Goal: Contribute content: Add original content to the website for others to see

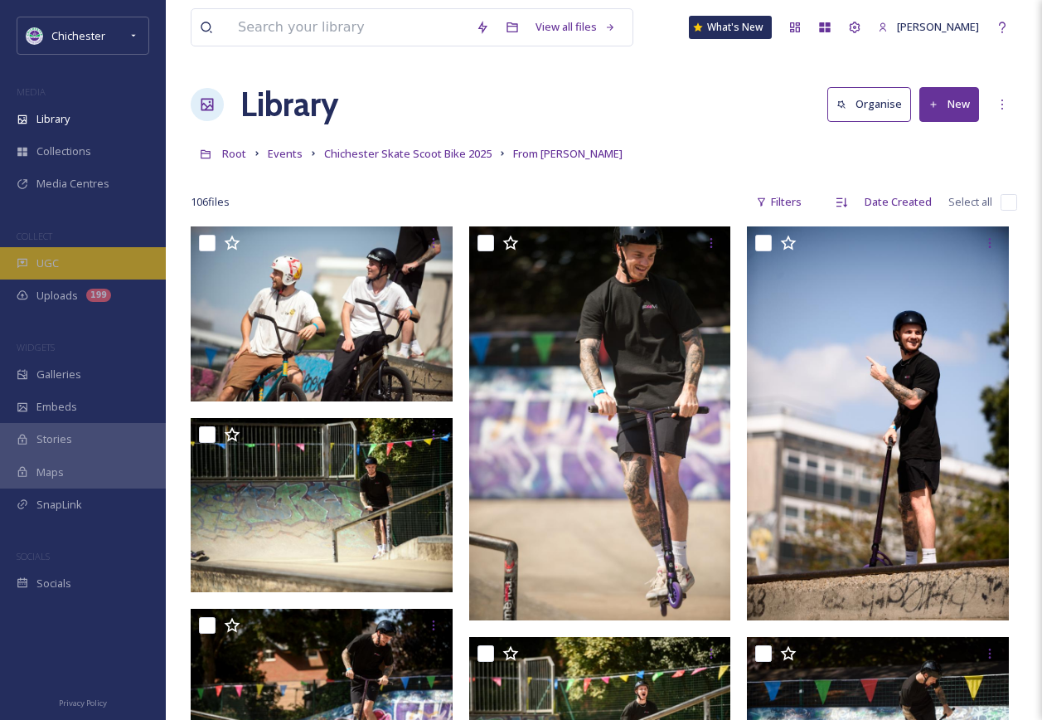
click at [96, 262] on div "UGC" at bounding box center [83, 263] width 166 height 32
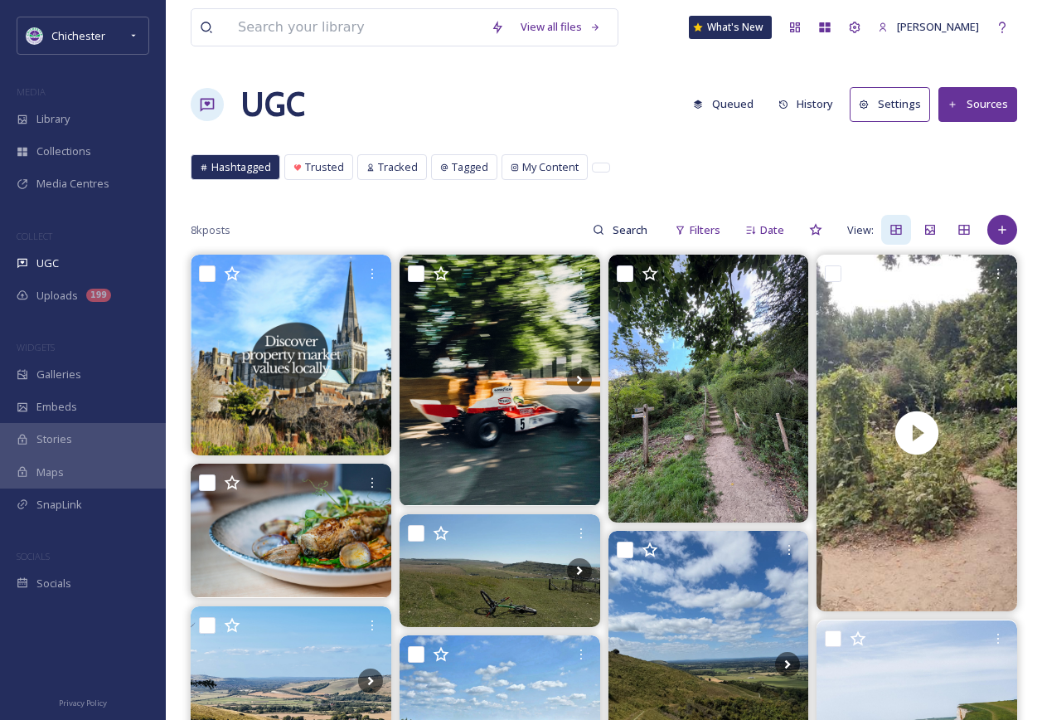
click at [716, 100] on button "Queued" at bounding box center [723, 104] width 77 height 32
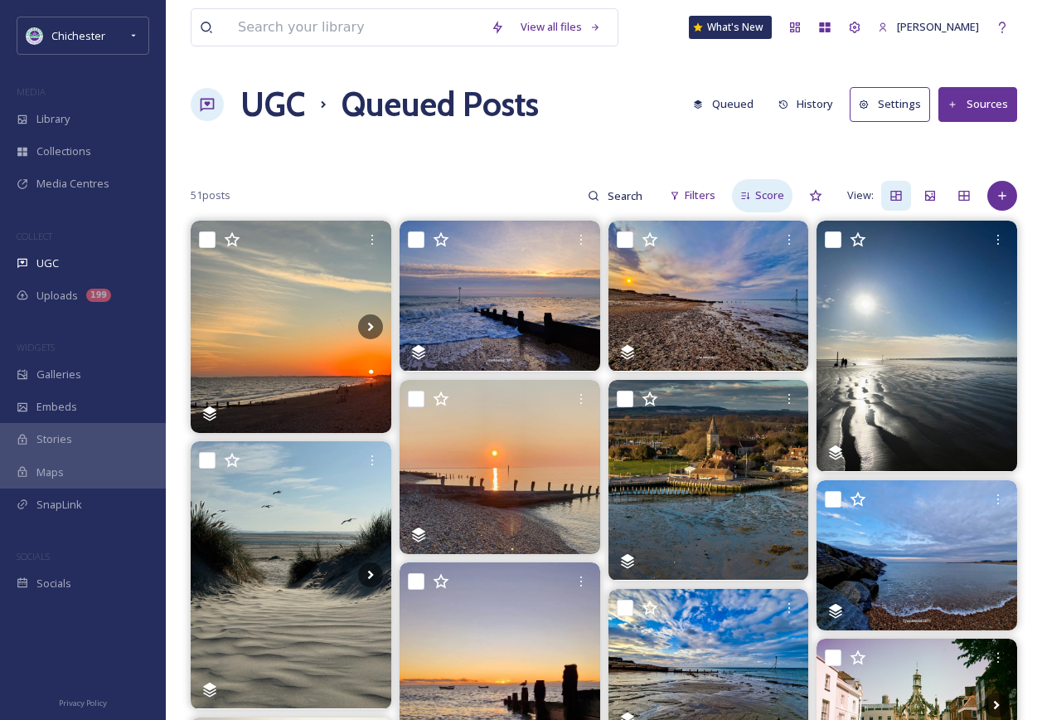
click at [751, 196] on icon at bounding box center [745, 196] width 11 height 11
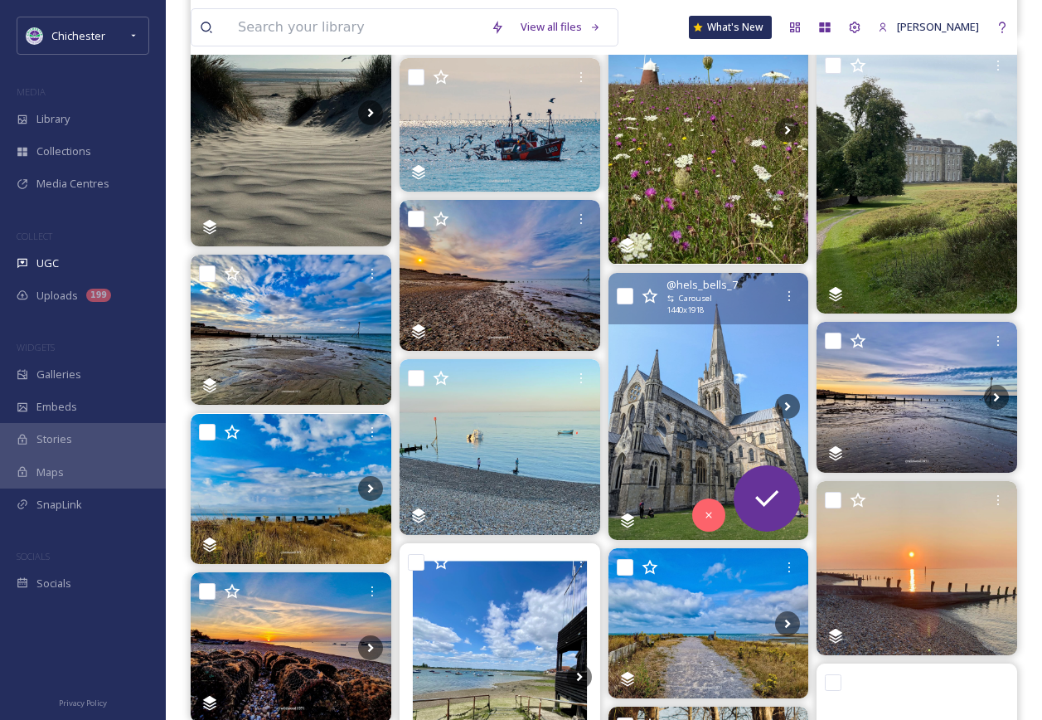
scroll to position [287, 0]
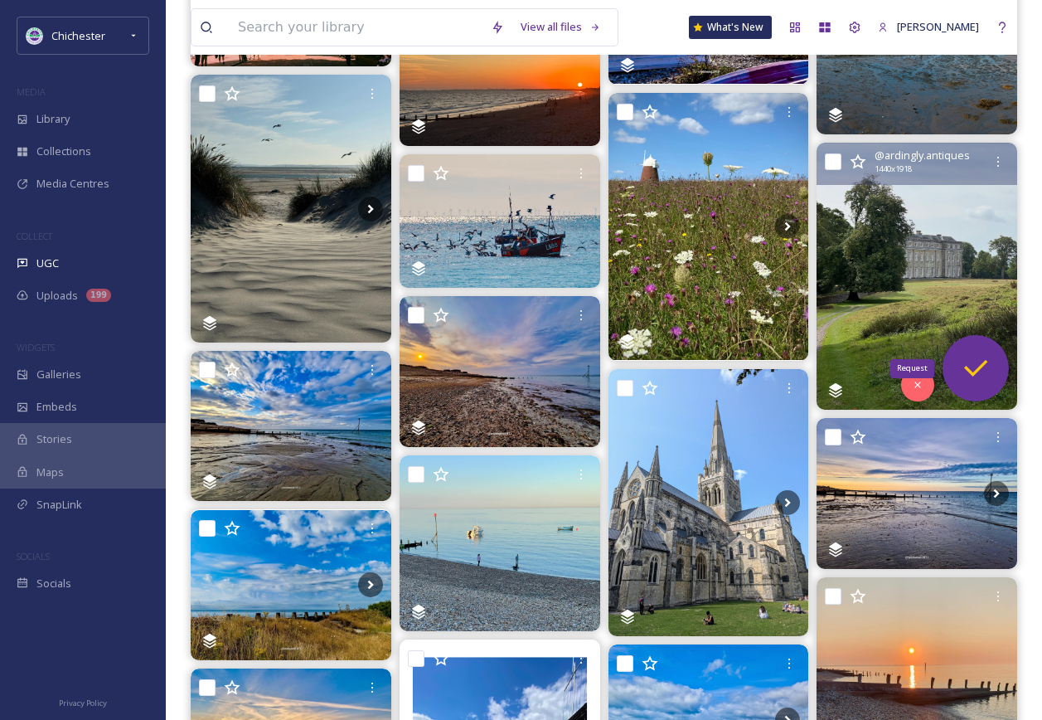
click at [977, 350] on div "Request" at bounding box center [976, 368] width 66 height 66
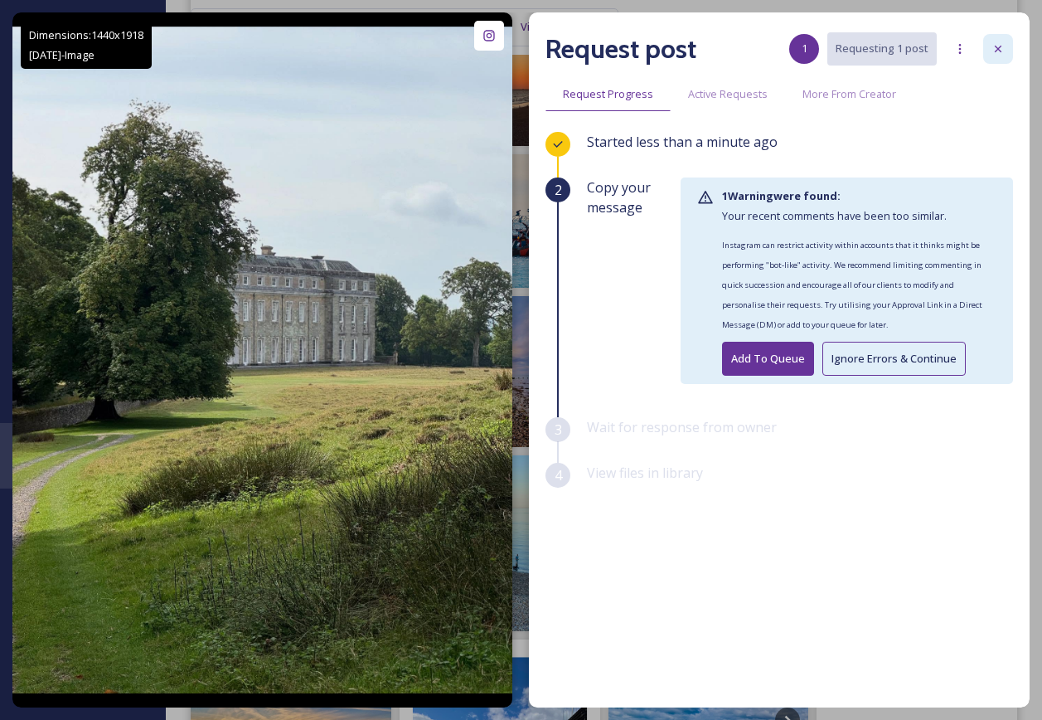
click at [997, 56] on div at bounding box center [998, 49] width 30 height 30
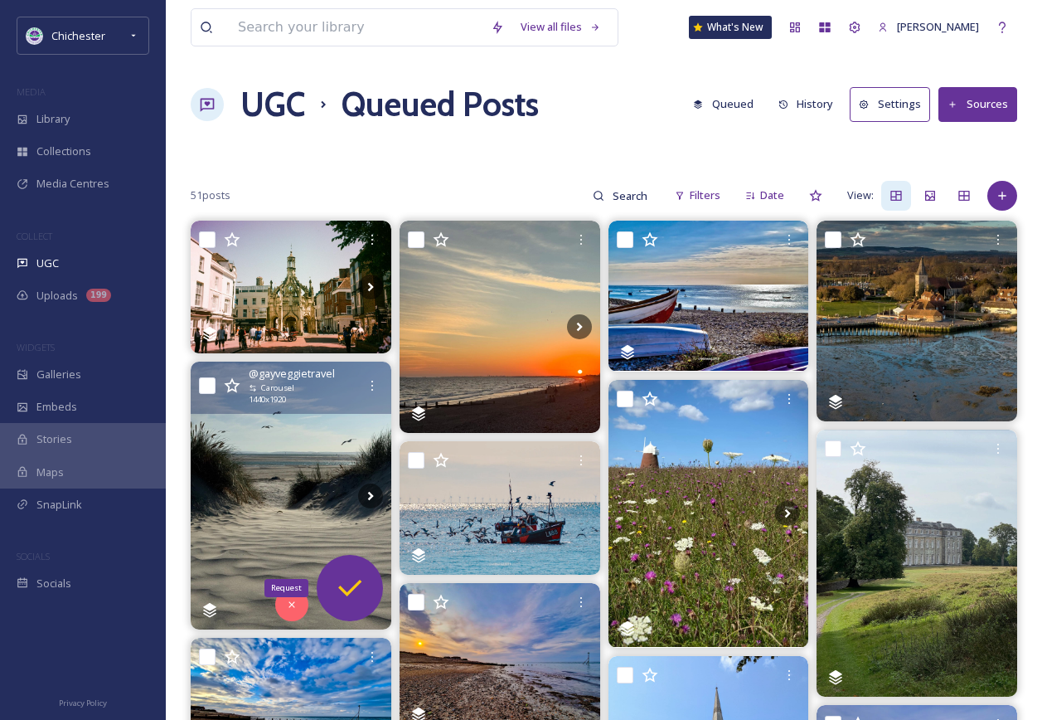
click at [361, 601] on icon at bounding box center [349, 587] width 33 height 33
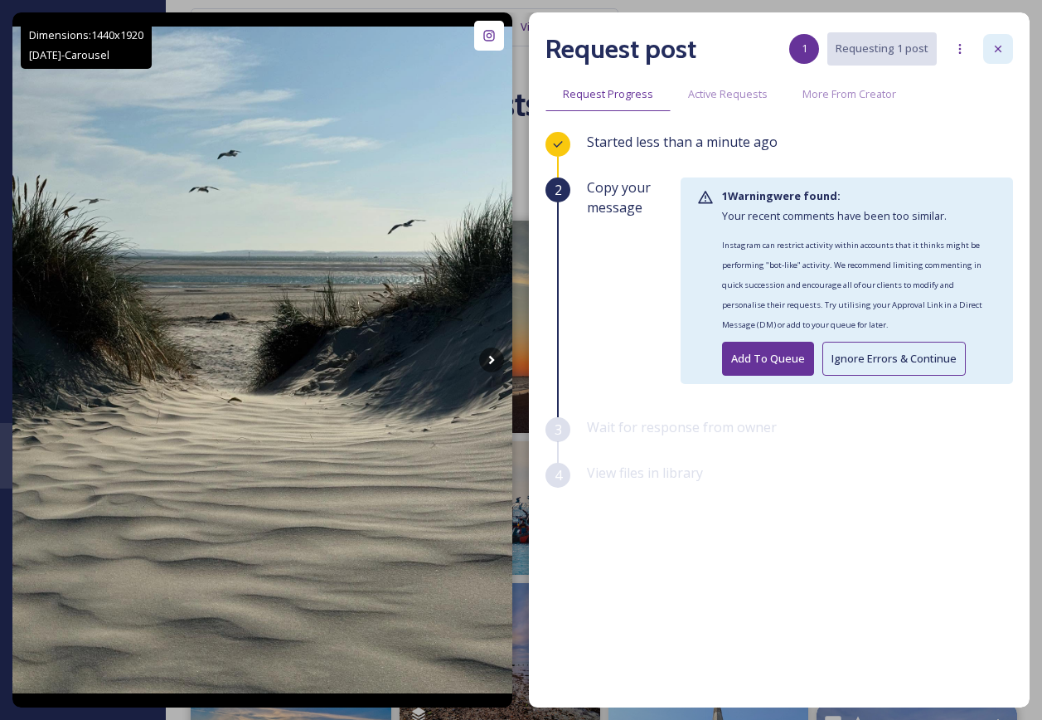
click at [1007, 52] on div at bounding box center [998, 49] width 30 height 30
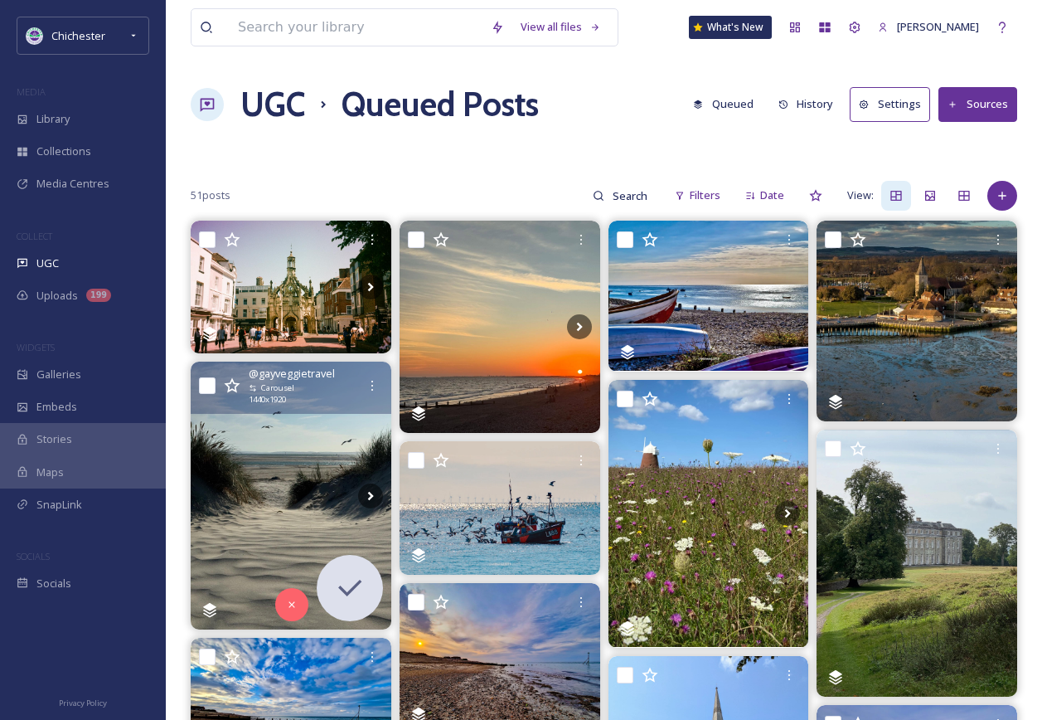
click at [313, 129] on div "UGC Queued Posts Queued History Settings Sources" at bounding box center [604, 105] width 827 height 50
click at [113, 123] on div "Library" at bounding box center [83, 119] width 166 height 32
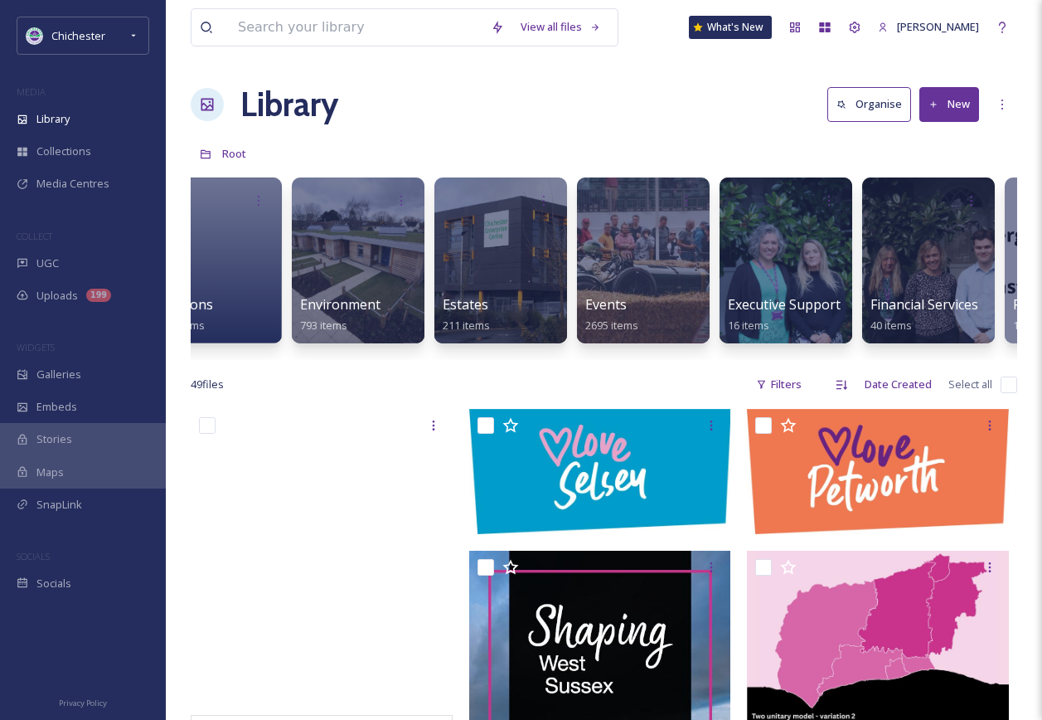
scroll to position [0, 2855]
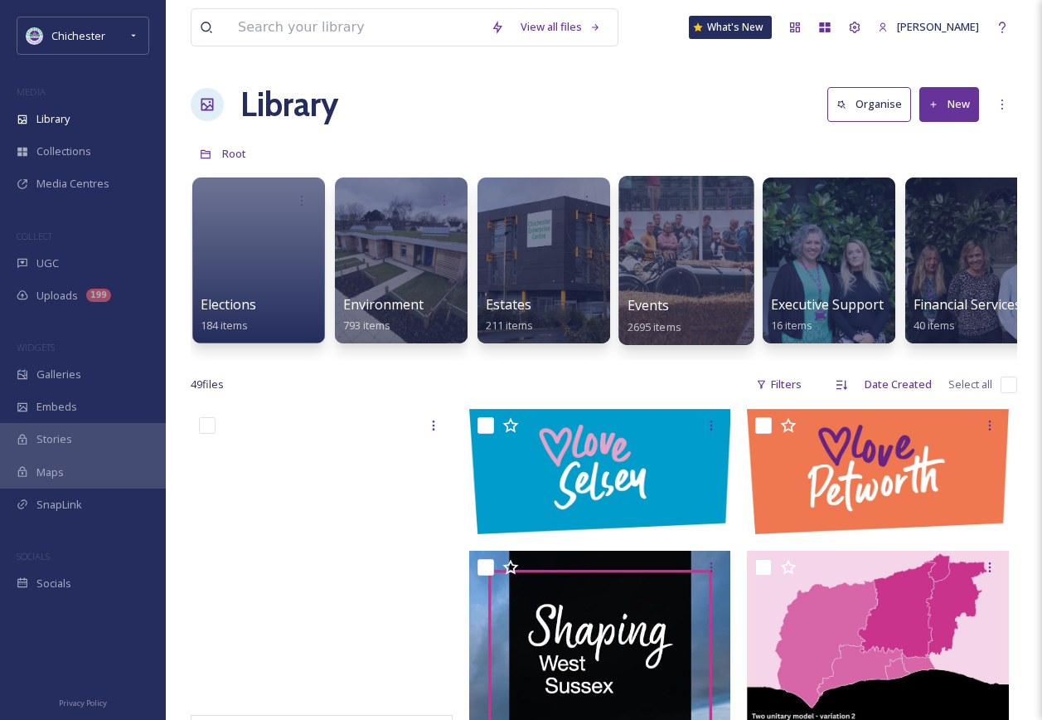
click at [669, 291] on div at bounding box center [685, 260] width 135 height 169
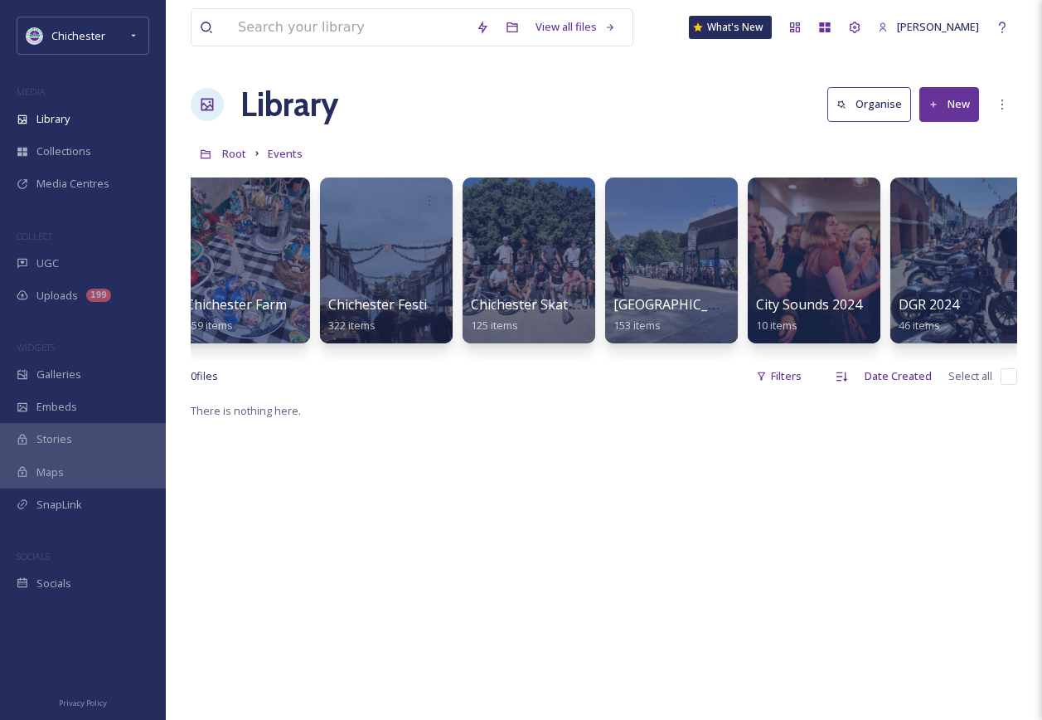
scroll to position [0, 643]
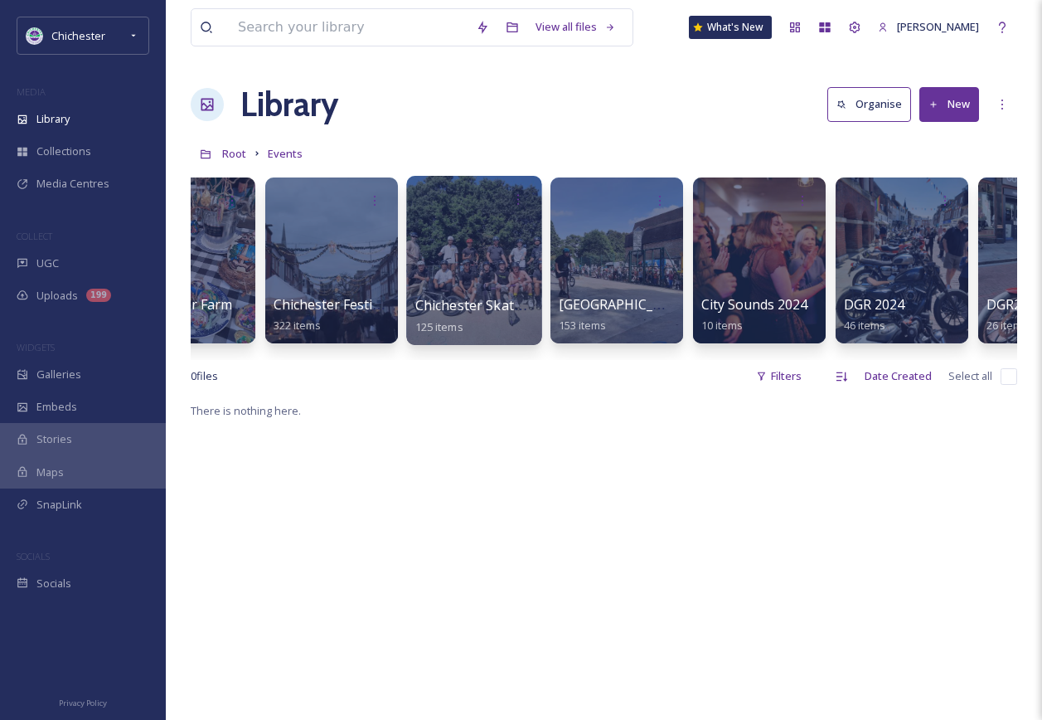
click at [481, 259] on div at bounding box center [473, 260] width 135 height 169
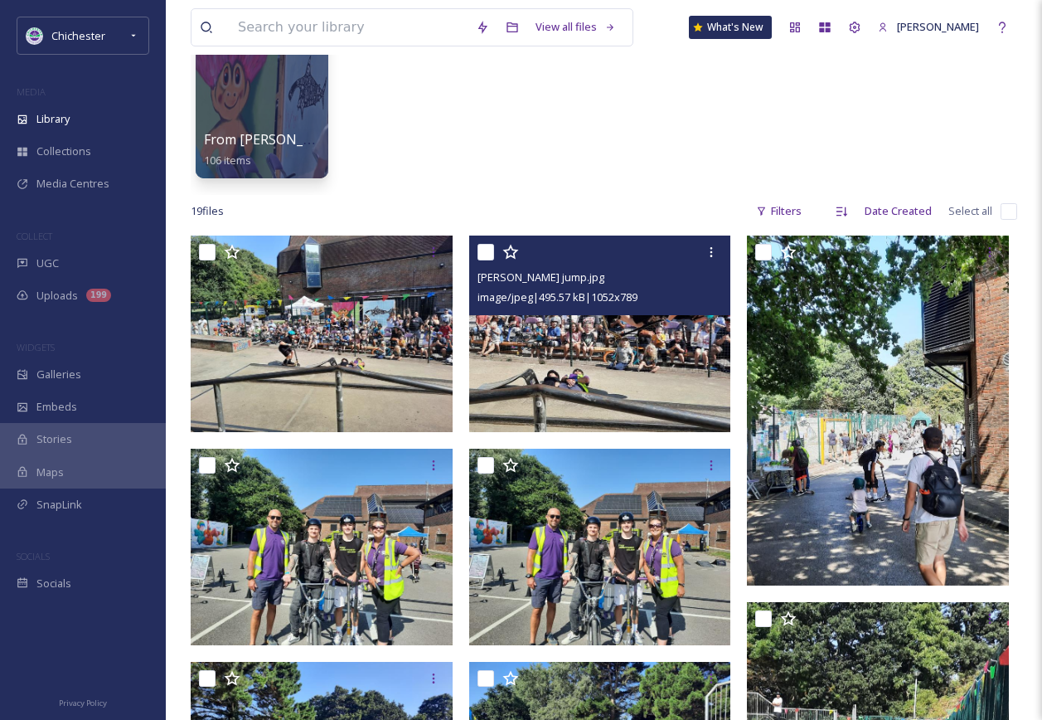
scroll to position [166, 0]
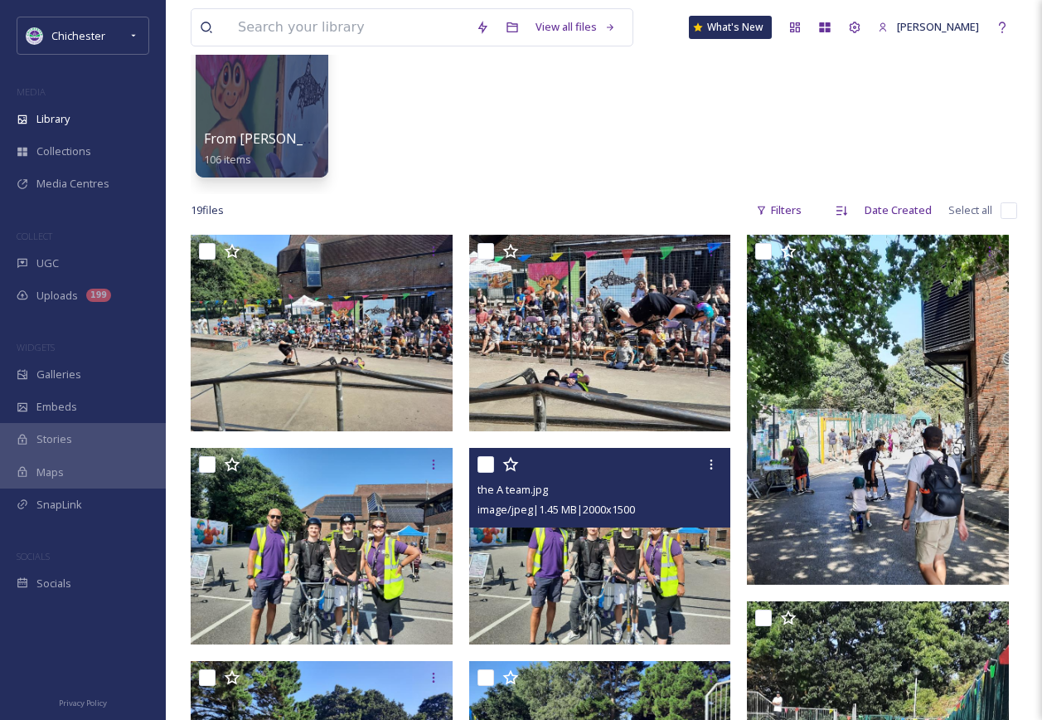
click at [588, 590] on img at bounding box center [600, 546] width 262 height 196
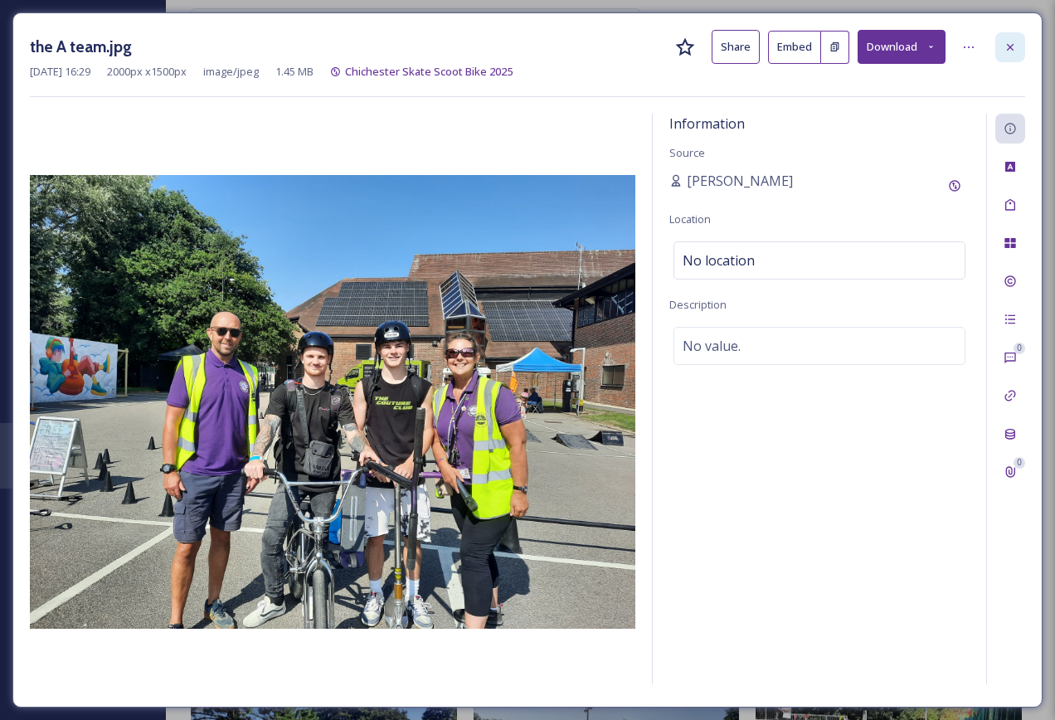
click at [1021, 36] on div at bounding box center [1010, 47] width 30 height 30
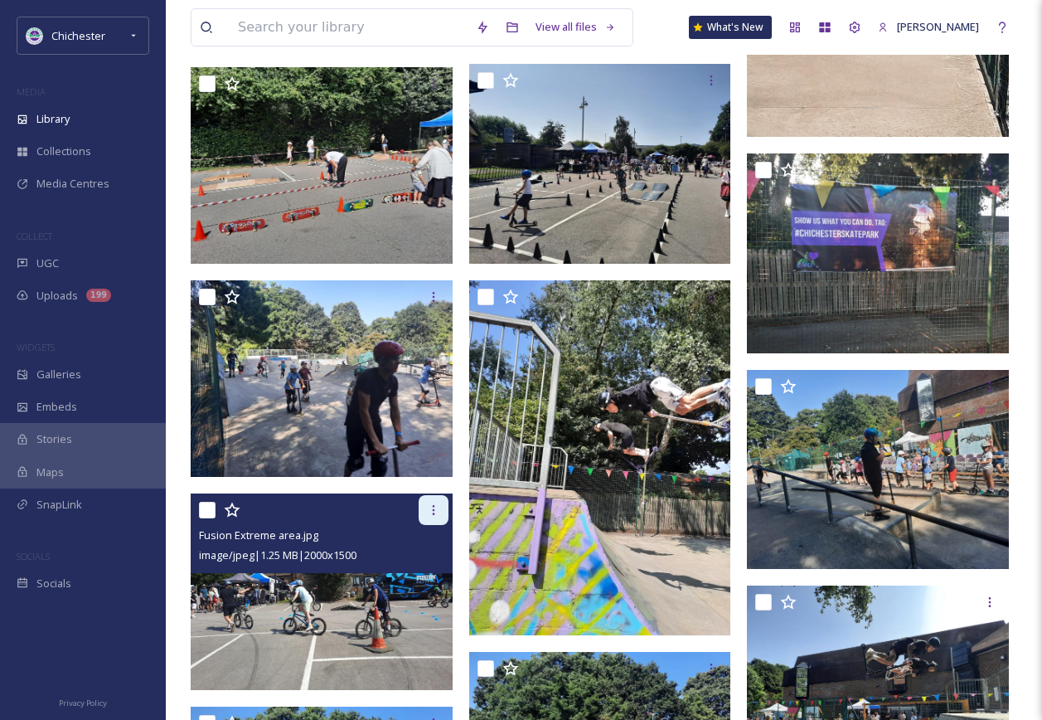
scroll to position [995, 0]
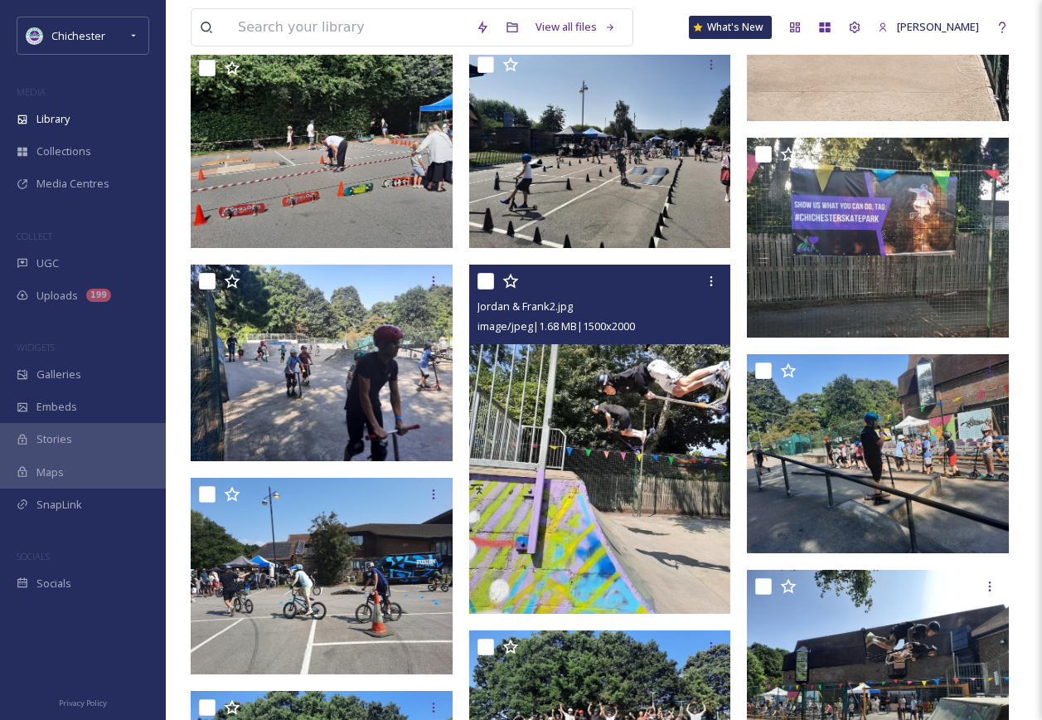
click at [646, 475] on img at bounding box center [600, 438] width 262 height 349
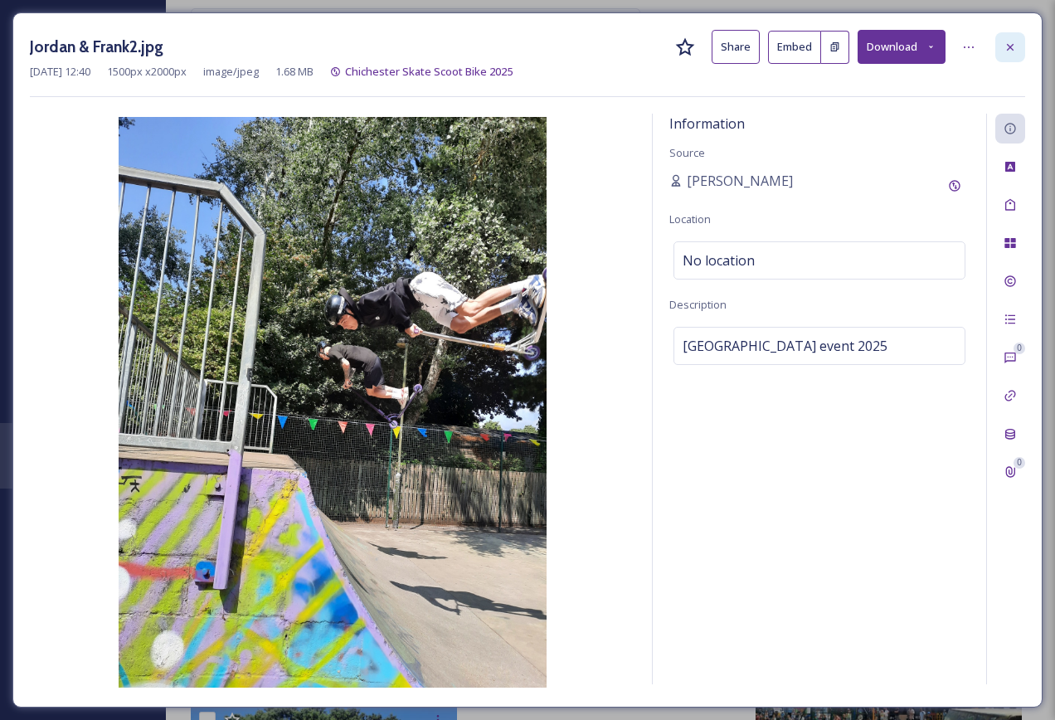
click at [997, 50] on div at bounding box center [1010, 47] width 30 height 30
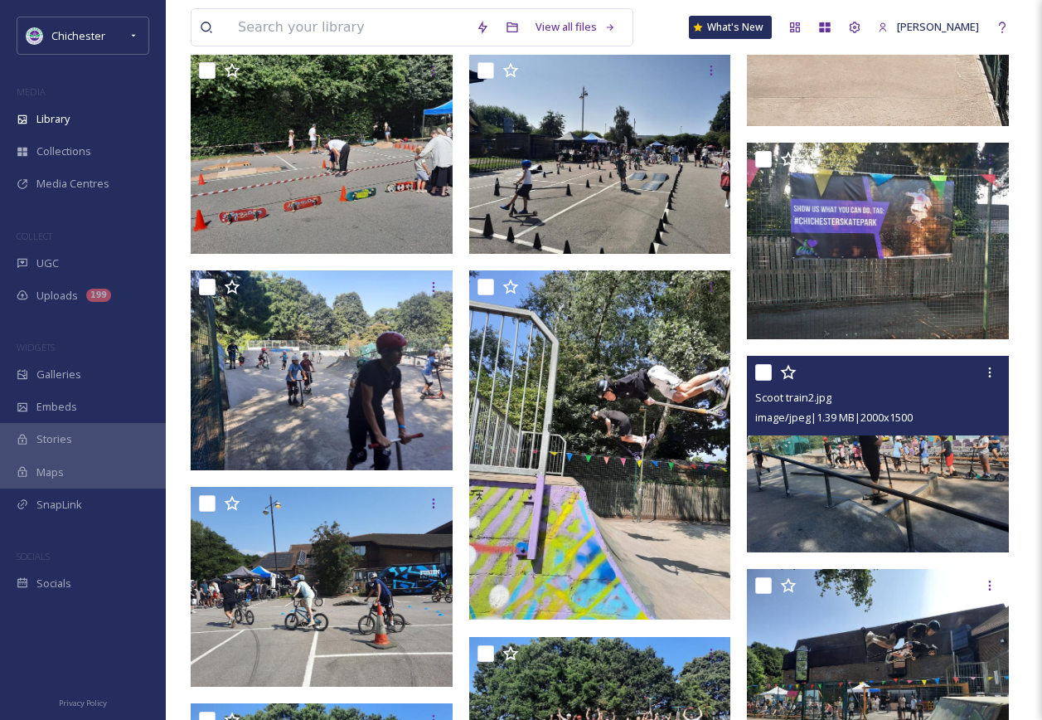
click at [940, 440] on img at bounding box center [878, 454] width 262 height 196
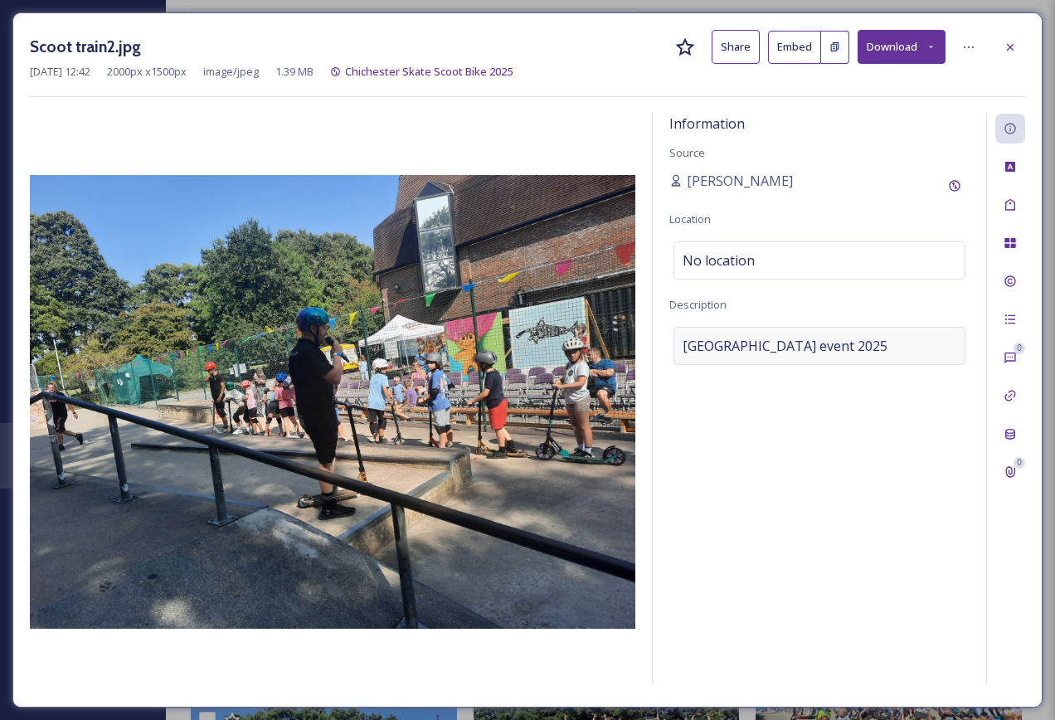
click at [909, 346] on div "[GEOGRAPHIC_DATA] event 2025" at bounding box center [819, 346] width 292 height 38
click at [898, 354] on textarea "[GEOGRAPHIC_DATA] event 2025" at bounding box center [819, 396] width 300 height 138
drag, startPoint x: 895, startPoint y: 348, endPoint x: 545, endPoint y: 392, distance: 353.4
click at [545, 392] on div "Information Source [PERSON_NAME] Location No location Description [GEOGRAPHIC_D…" at bounding box center [527, 402] width 995 height 576
click at [1016, 41] on div at bounding box center [1010, 47] width 30 height 30
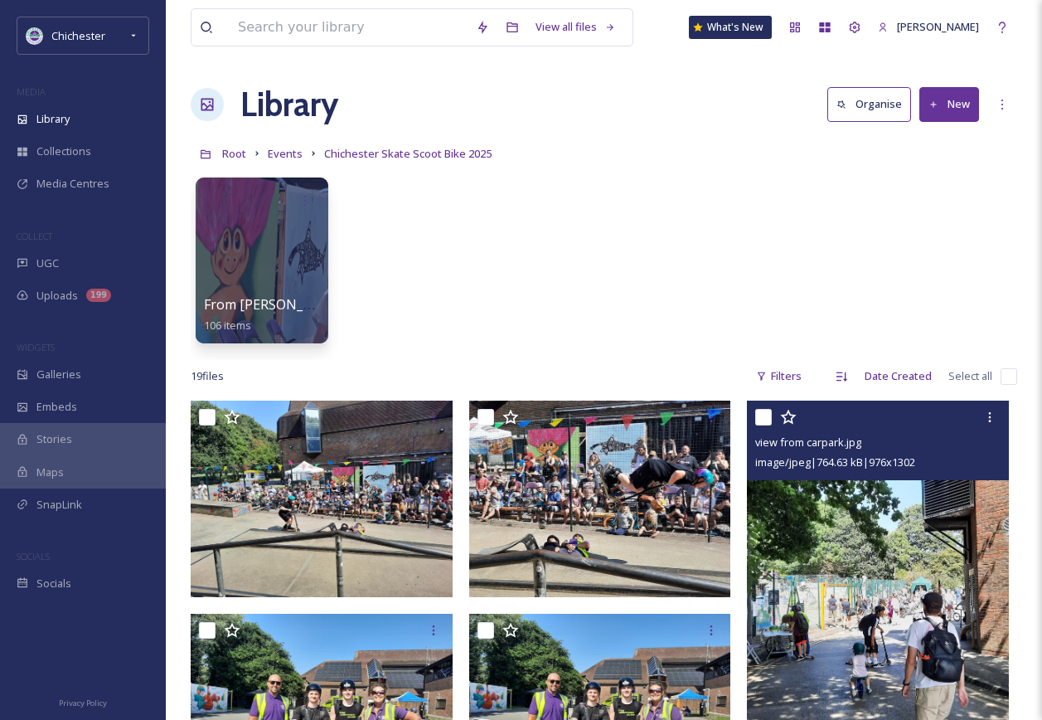
click at [841, 601] on img at bounding box center [878, 575] width 262 height 350
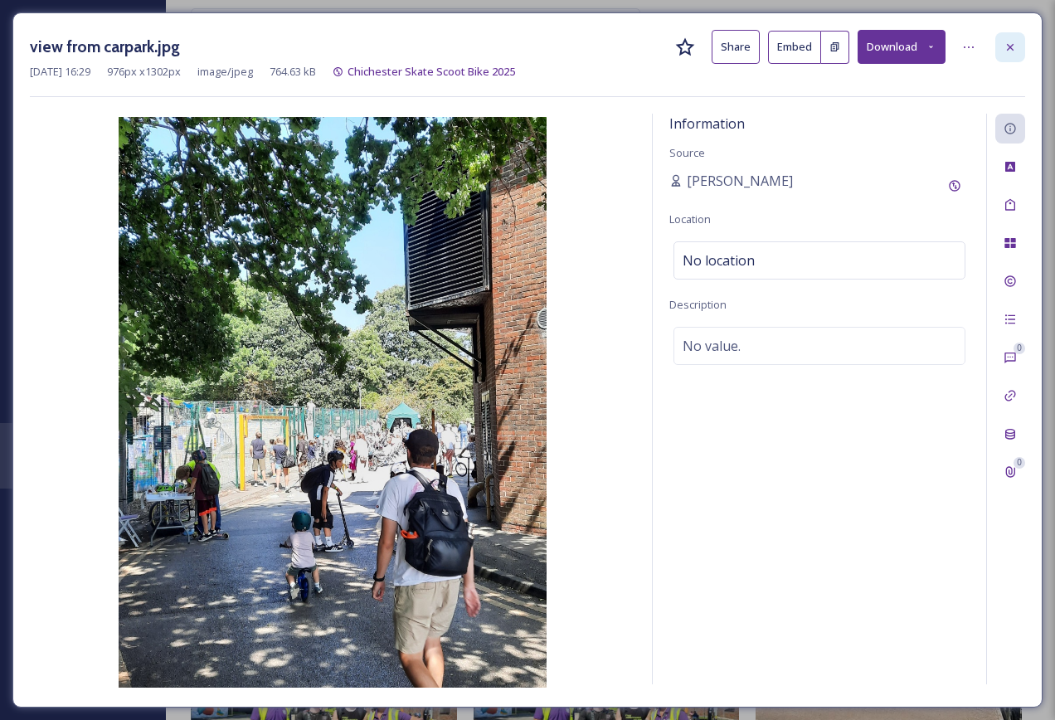
click at [1006, 41] on icon at bounding box center [1009, 47] width 13 height 13
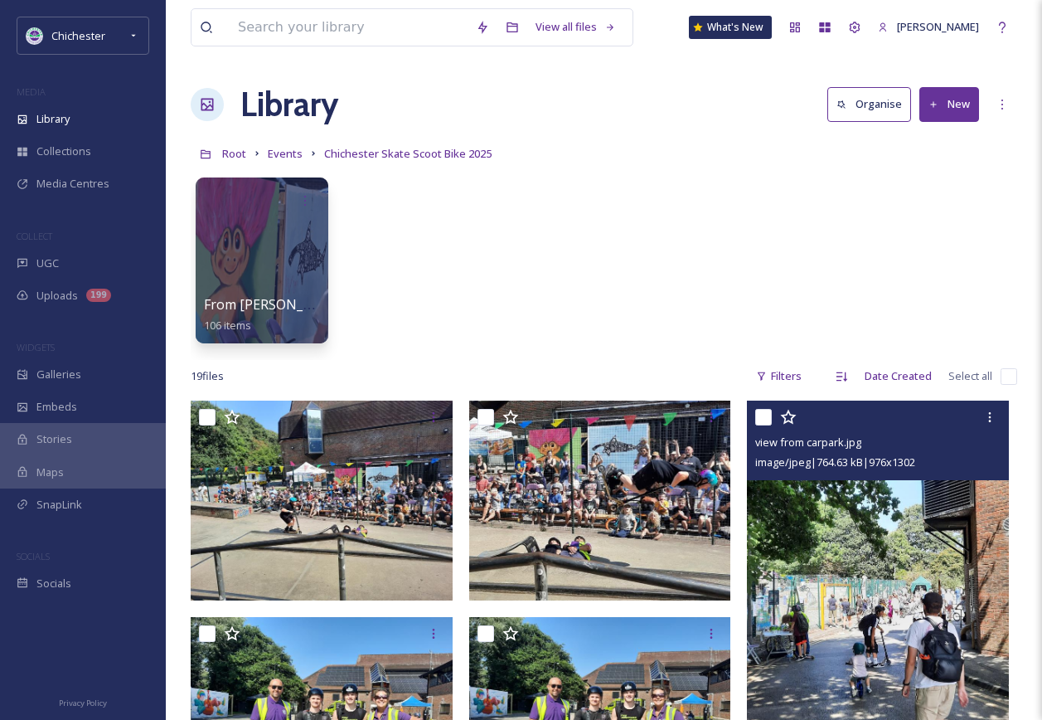
click at [1012, 379] on input "checkbox" at bounding box center [1009, 376] width 17 height 17
checkbox input "true"
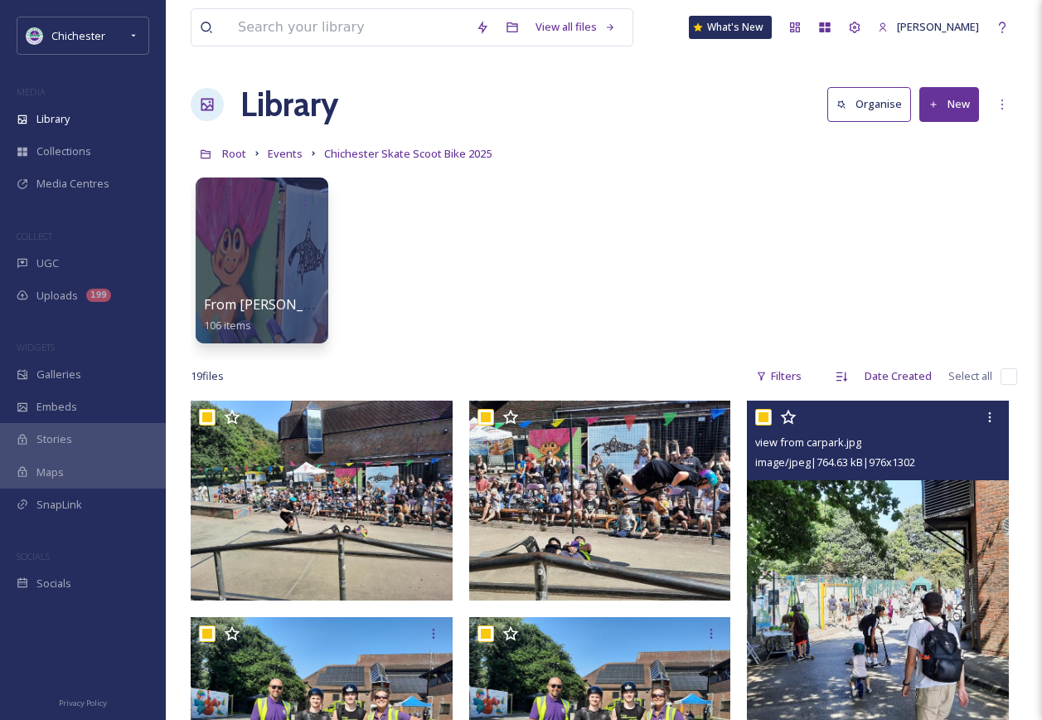
checkbox input "true"
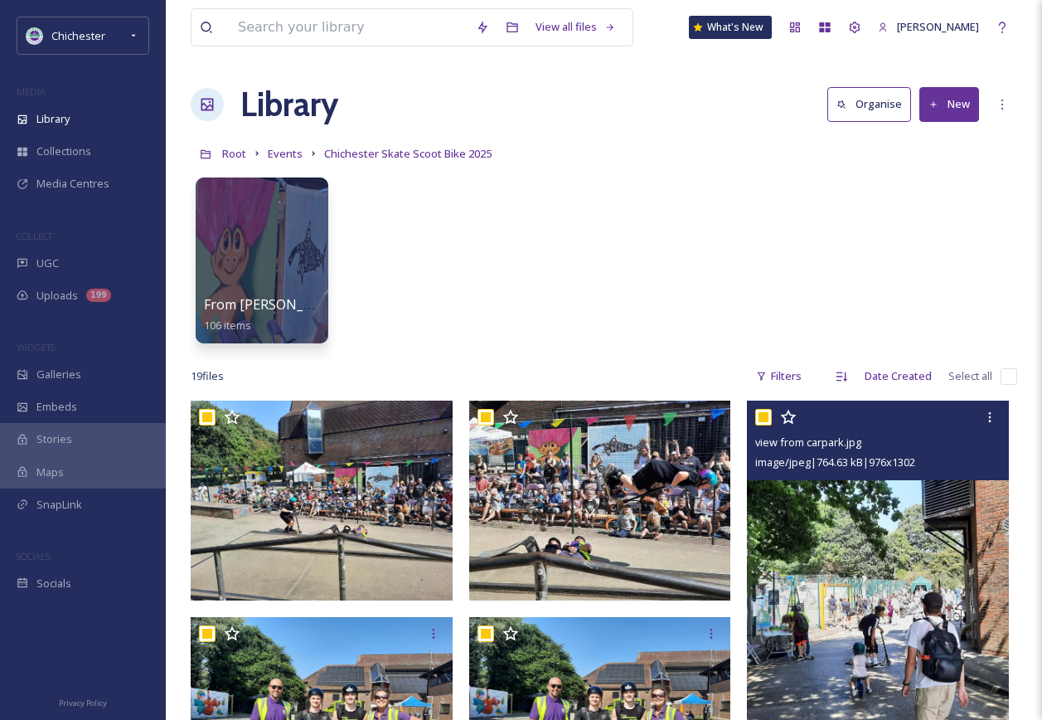
checkbox input "true"
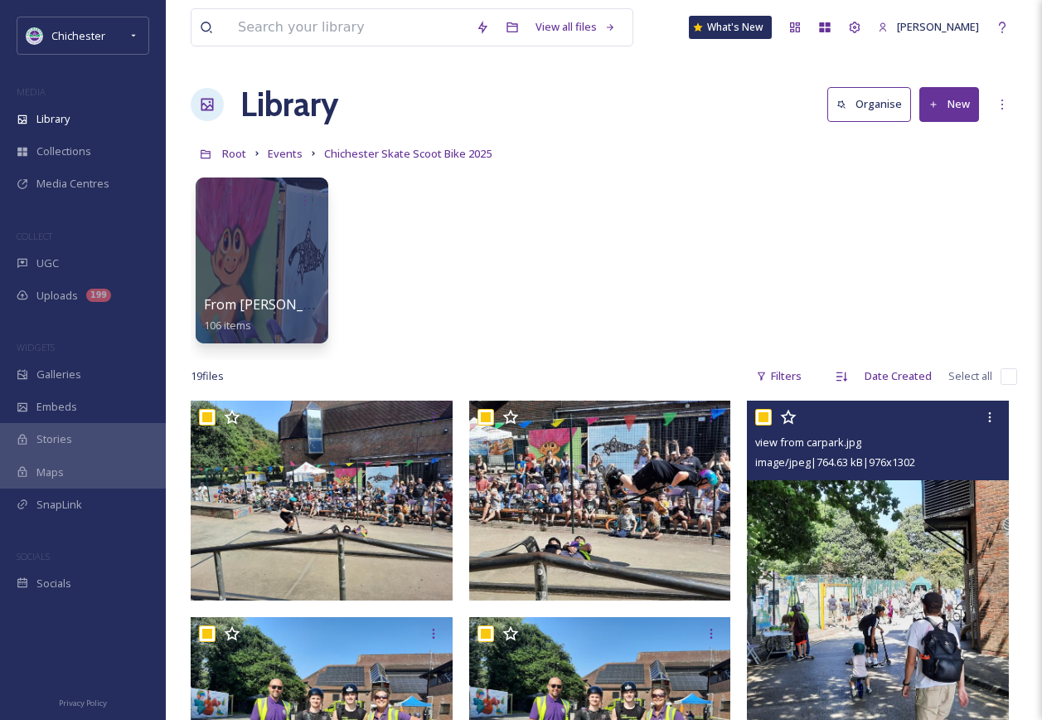
checkbox input "true"
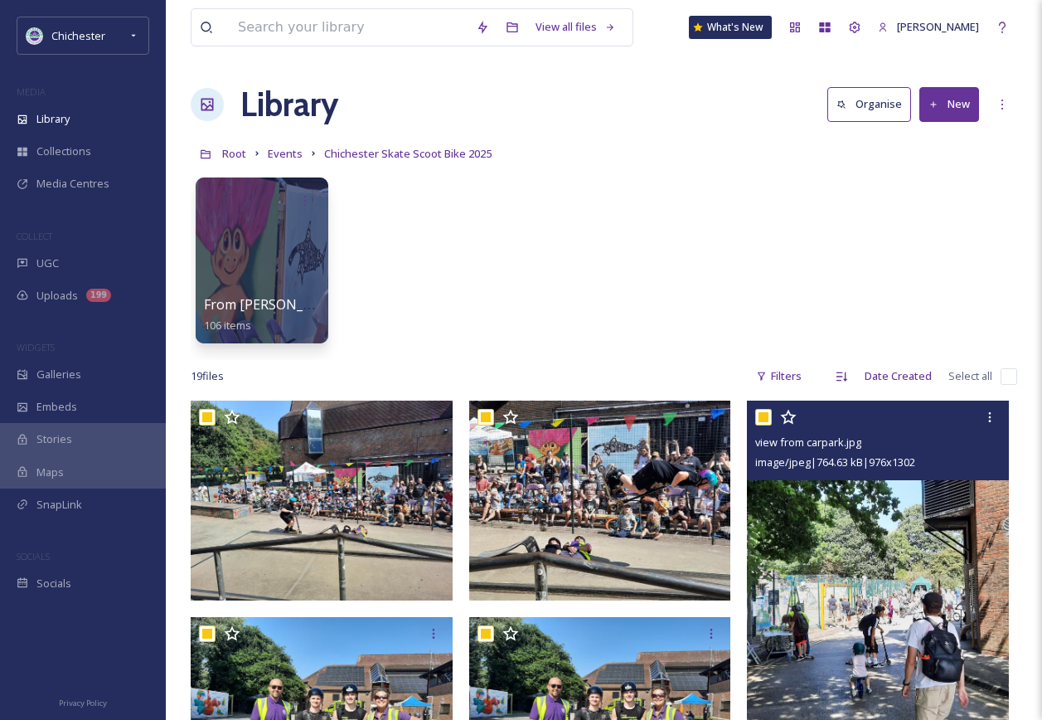
checkbox input "true"
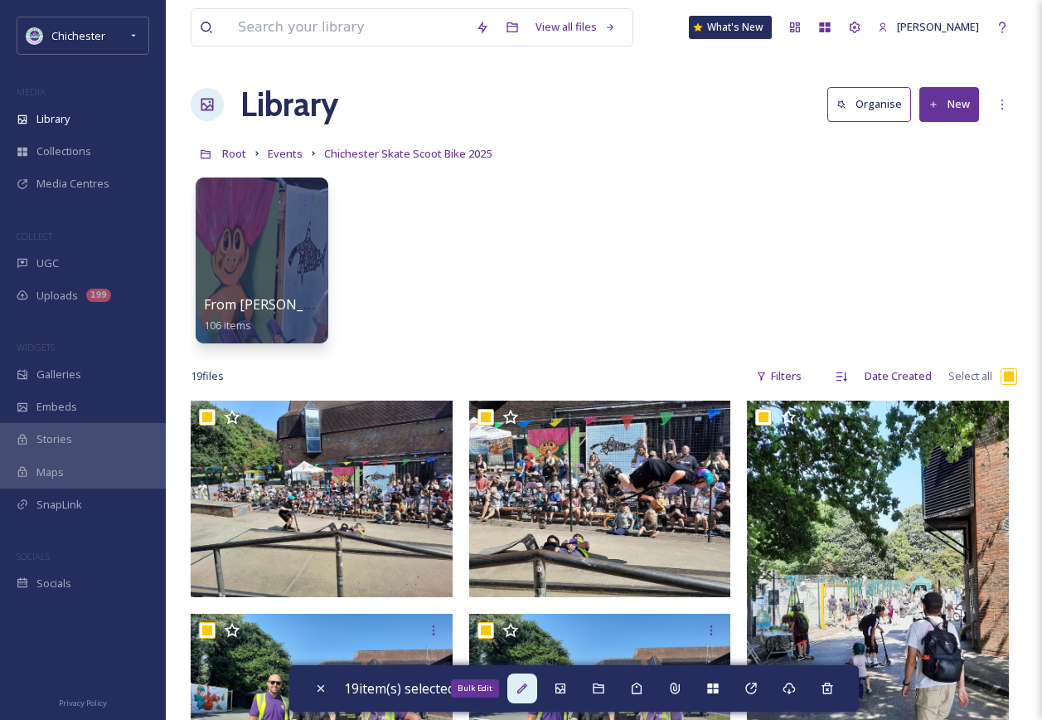
click at [521, 685] on icon at bounding box center [522, 687] width 13 height 13
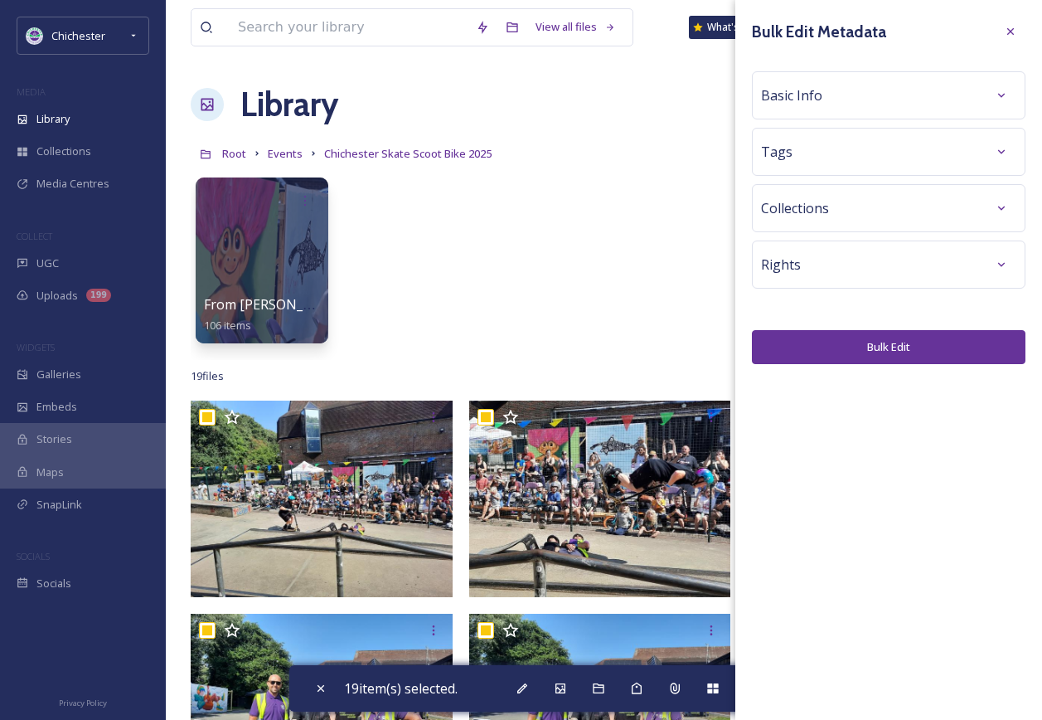
click at [986, 89] on div "Basic Info" at bounding box center [888, 95] width 255 height 30
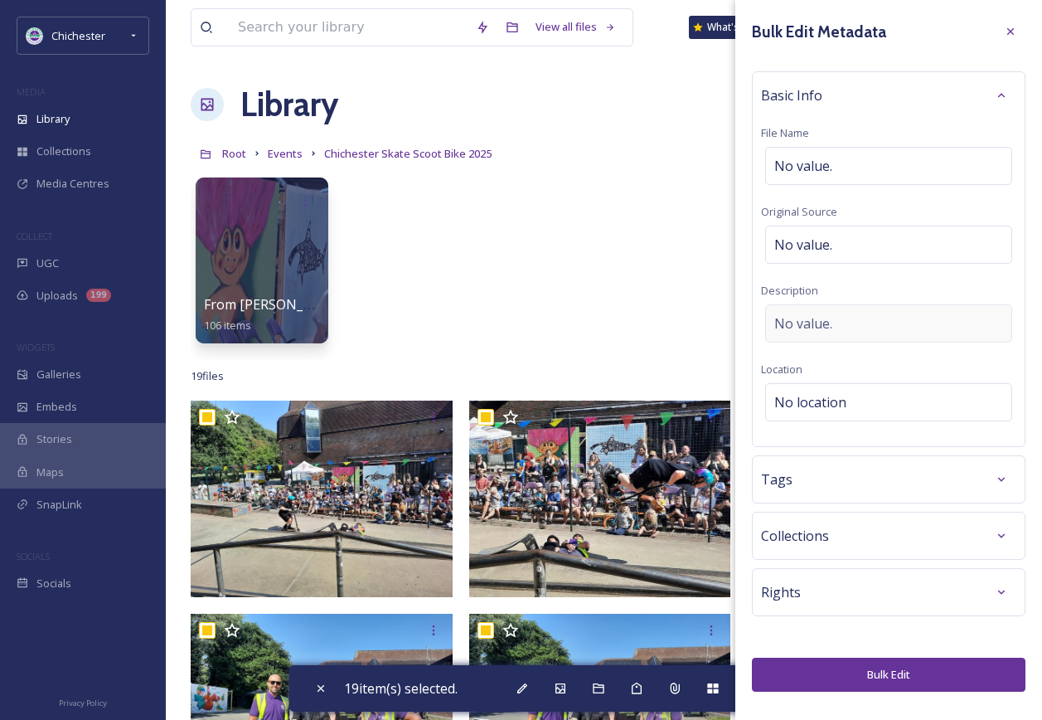
click at [861, 309] on div "No value." at bounding box center [888, 323] width 247 height 38
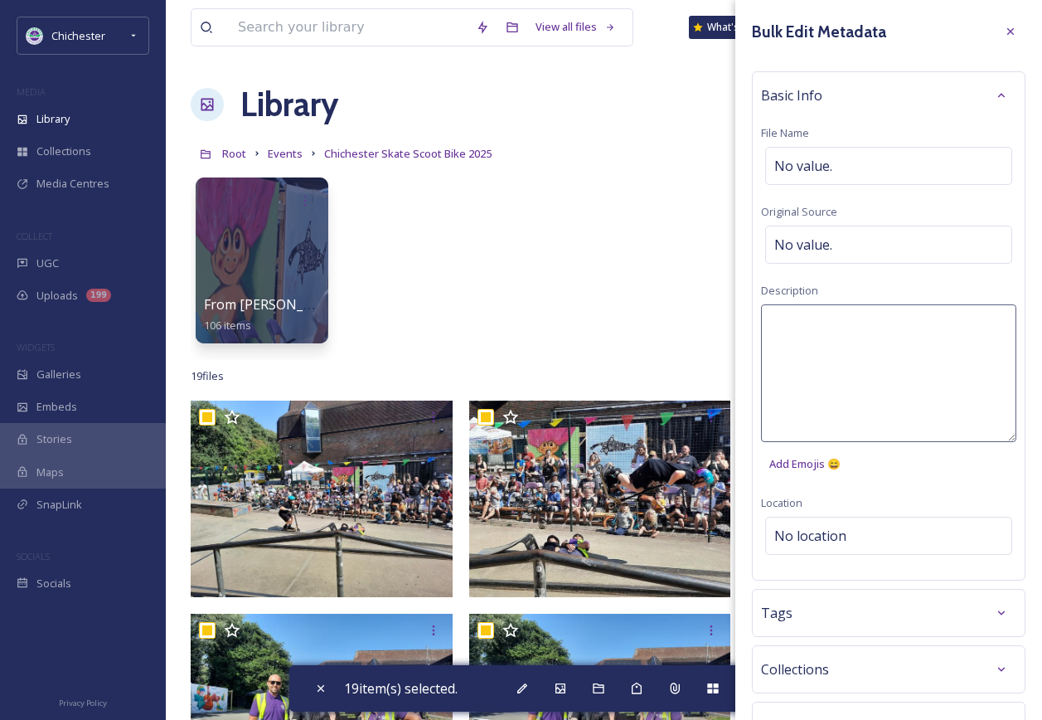
click at [850, 323] on textarea at bounding box center [888, 373] width 255 height 138
paste textarea "[GEOGRAPHIC_DATA] event 2025"
type textarea "[GEOGRAPHIC_DATA] event 2025"
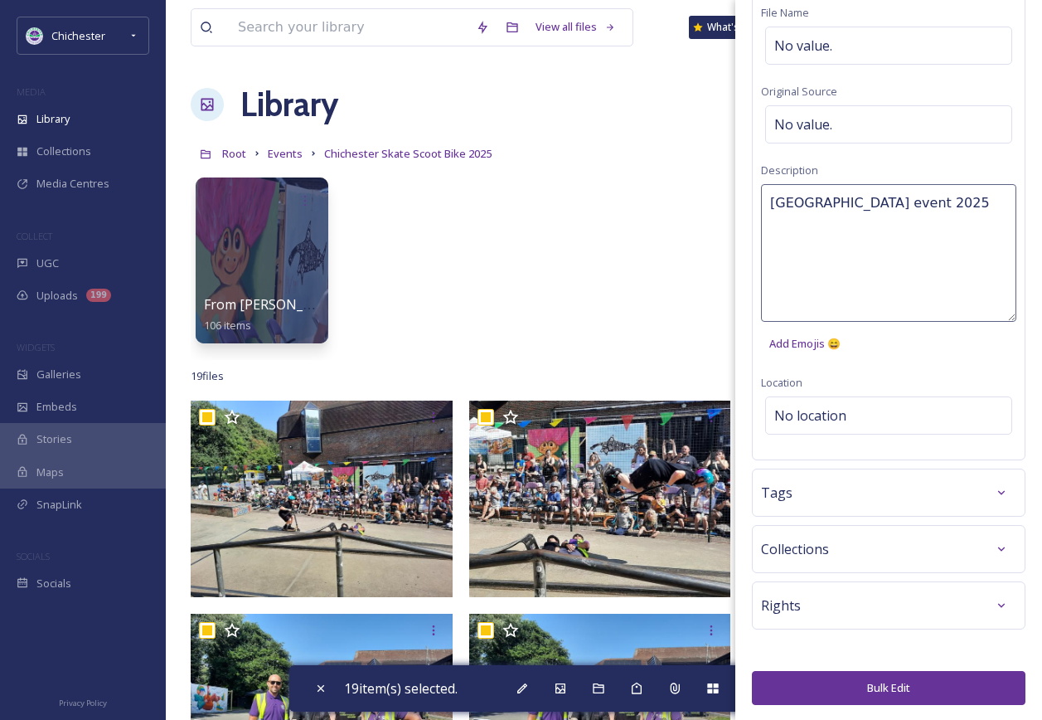
scroll to position [121, 0]
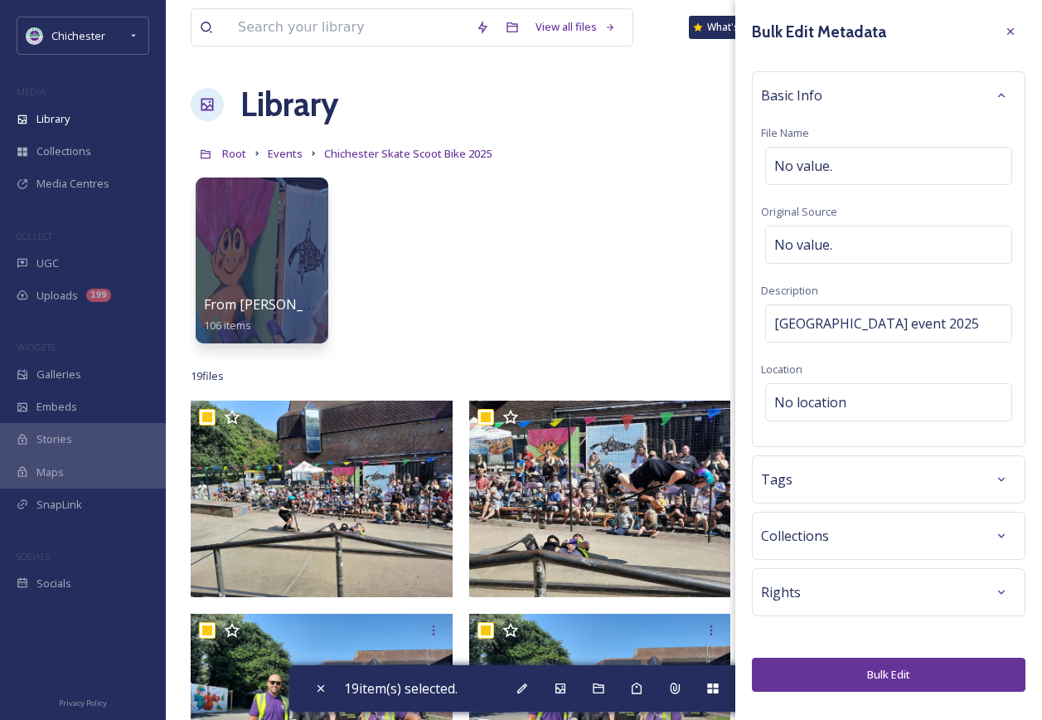
click at [985, 502] on div "Tags" at bounding box center [889, 479] width 274 height 48
click at [989, 470] on div at bounding box center [1002, 479] width 30 height 30
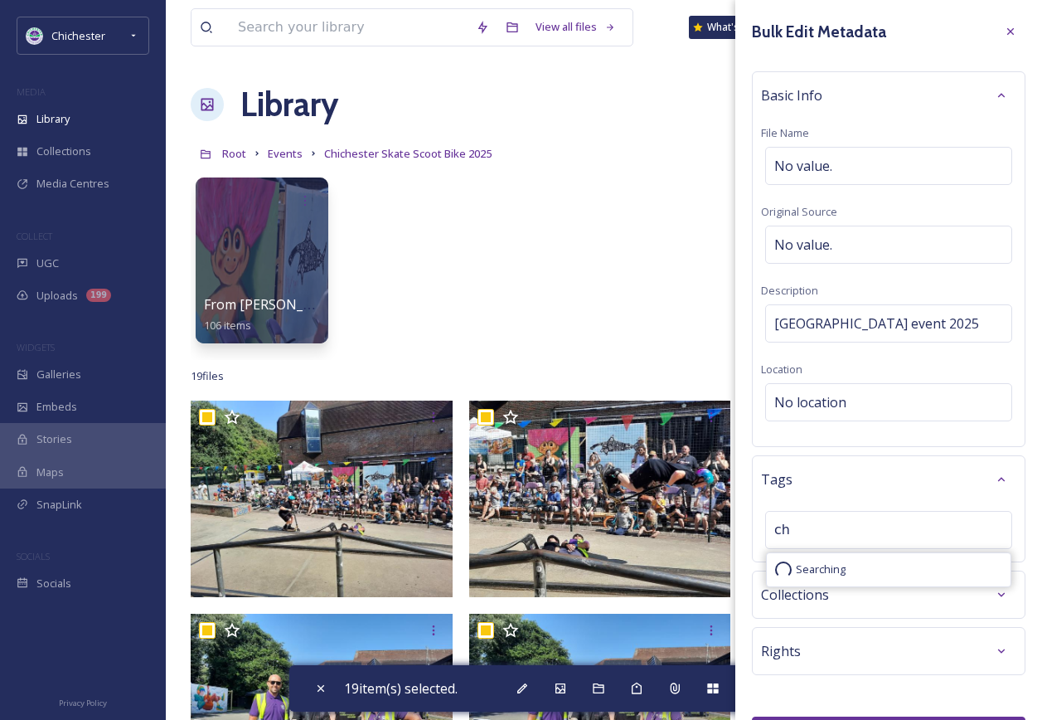
type input "c"
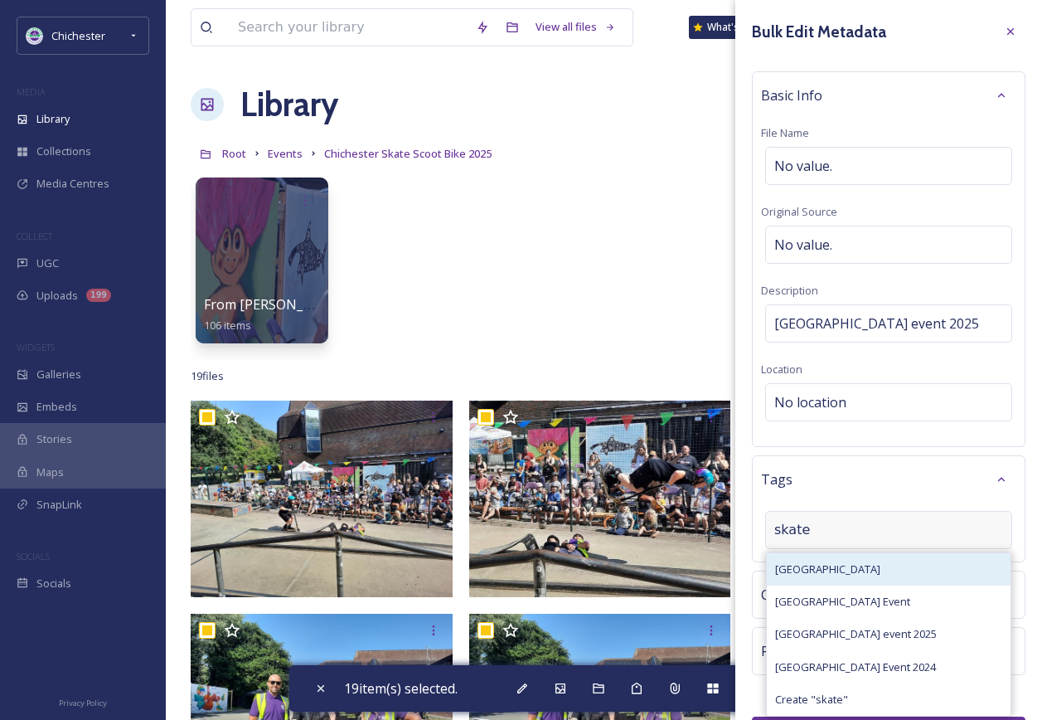
type input "skate"
click at [938, 566] on div "[GEOGRAPHIC_DATA]" at bounding box center [889, 569] width 244 height 32
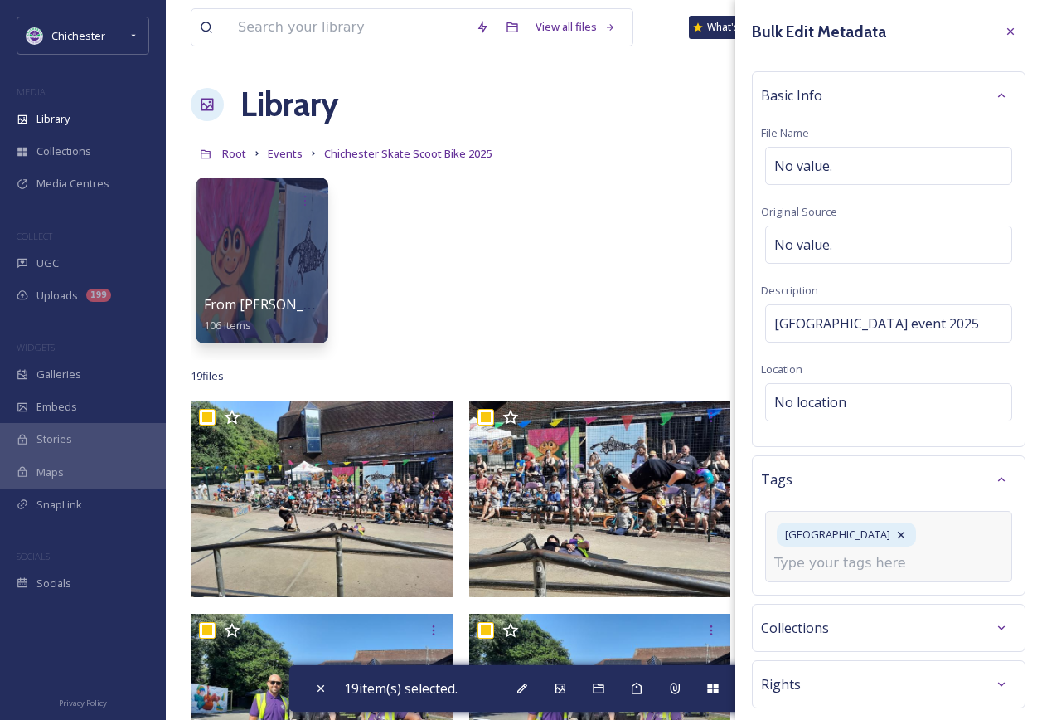
click at [893, 570] on input at bounding box center [857, 563] width 166 height 20
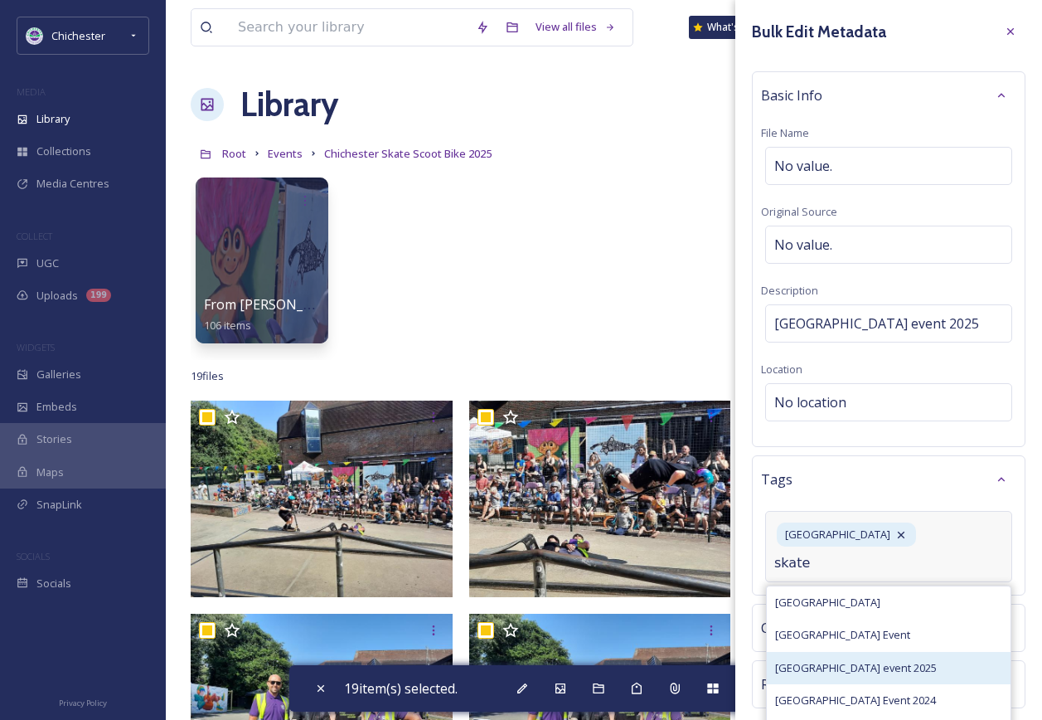
type input "skate"
click at [921, 670] on span "[GEOGRAPHIC_DATA] event 2025" at bounding box center [856, 668] width 162 height 16
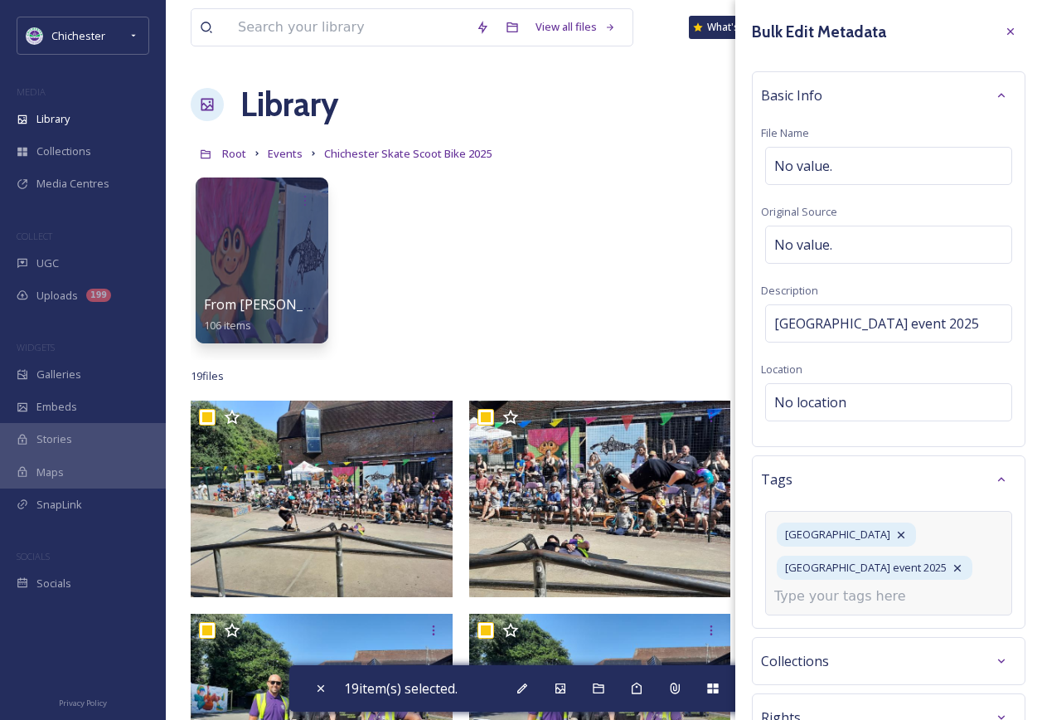
click at [864, 597] on input at bounding box center [857, 596] width 166 height 20
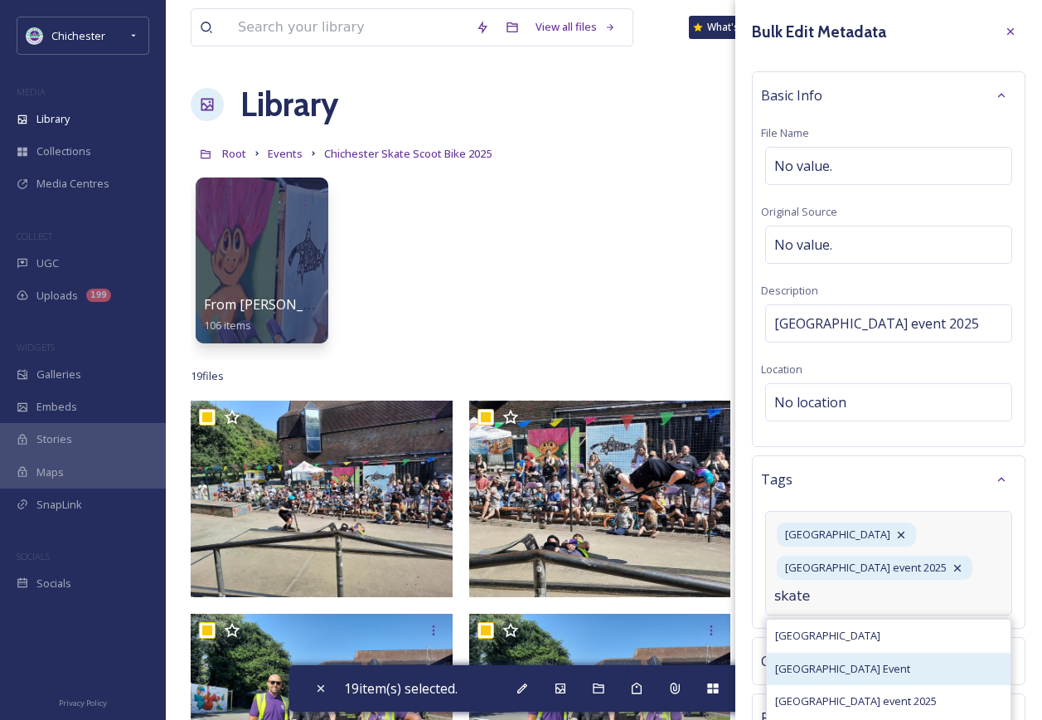
type input "skate"
click at [899, 671] on span "[GEOGRAPHIC_DATA] Event" at bounding box center [842, 669] width 135 height 16
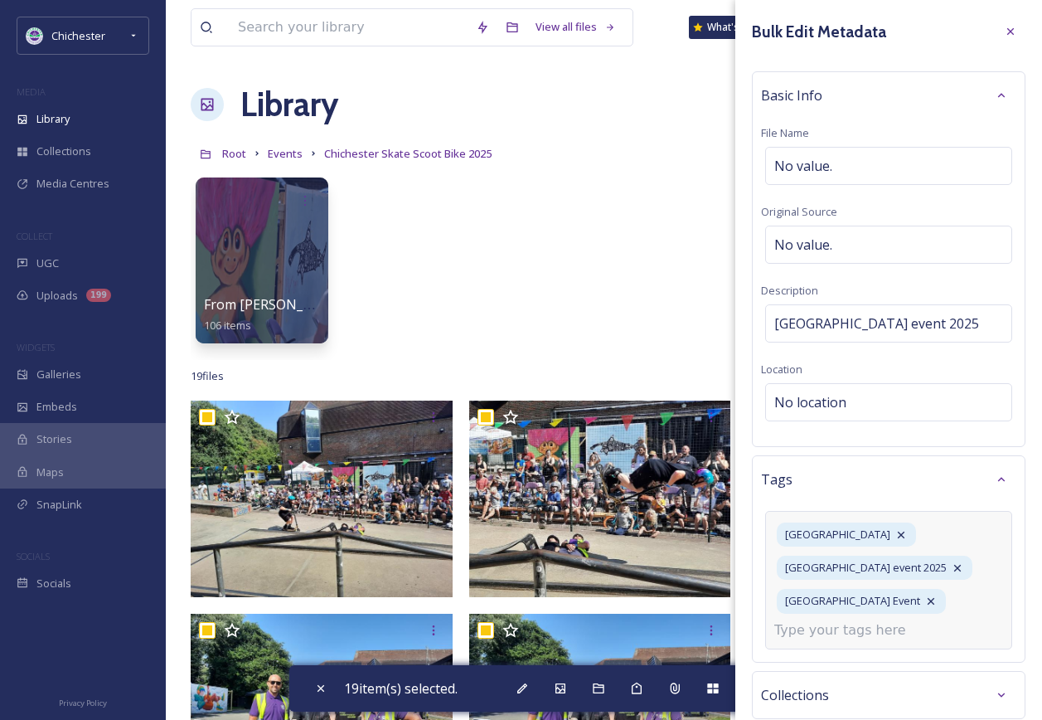
click at [833, 631] on input at bounding box center [857, 630] width 166 height 20
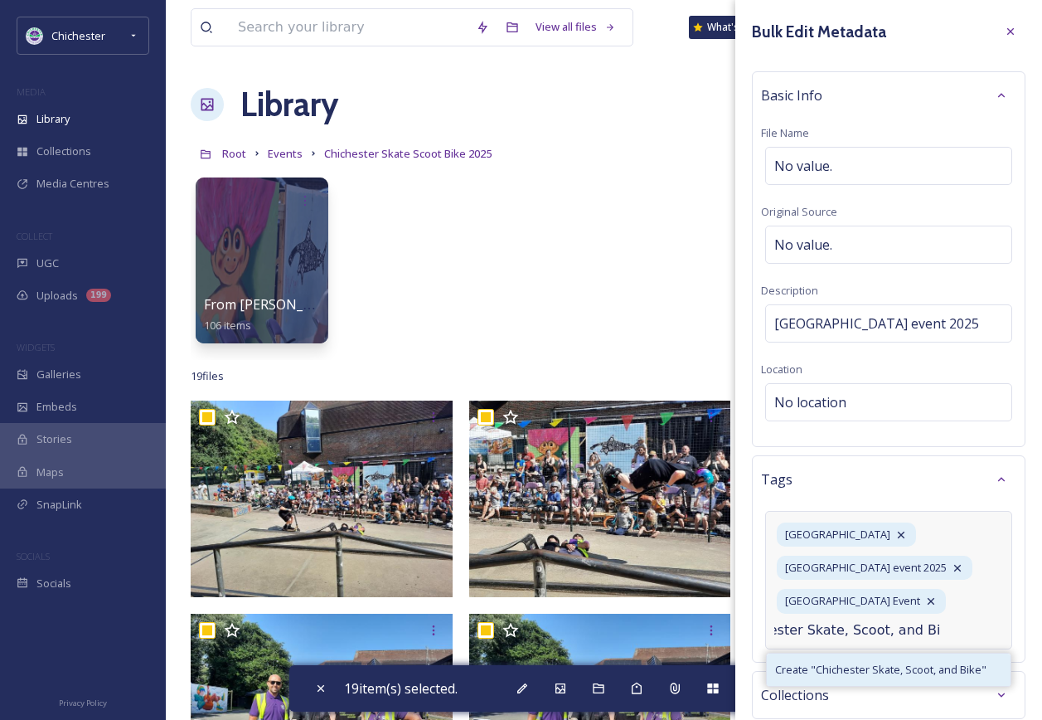
type input "Chichester Skate, Scoot, and Bike"
click at [880, 668] on span "Create " Chichester Skate, Scoot, and Bike "" at bounding box center [880, 670] width 211 height 16
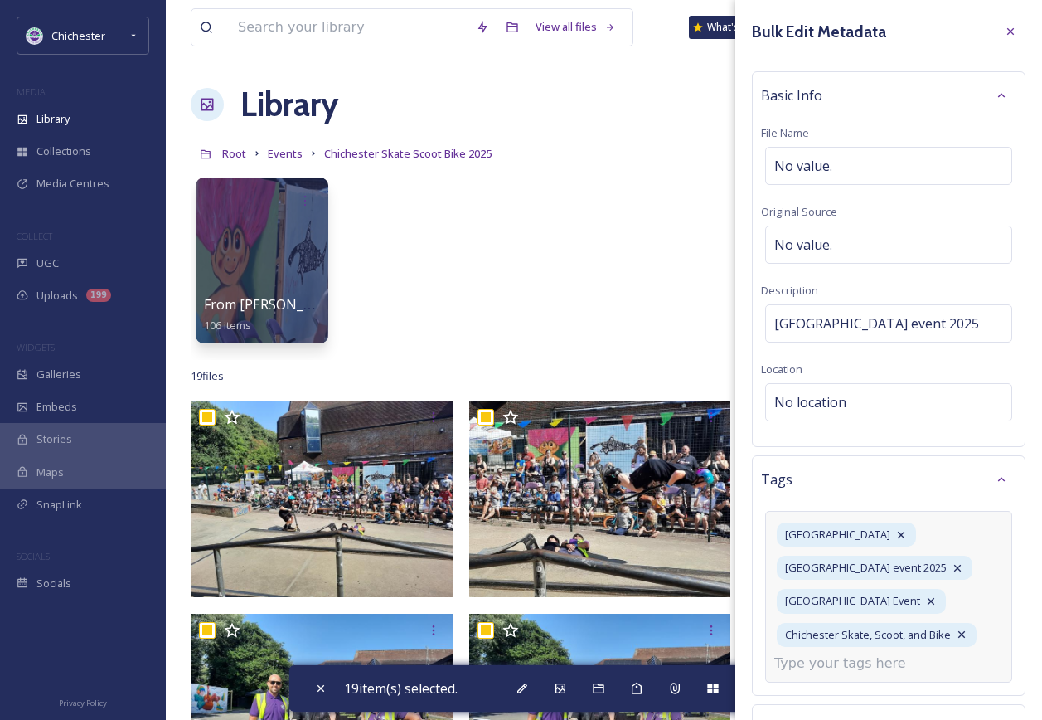
click at [837, 669] on input at bounding box center [857, 663] width 166 height 20
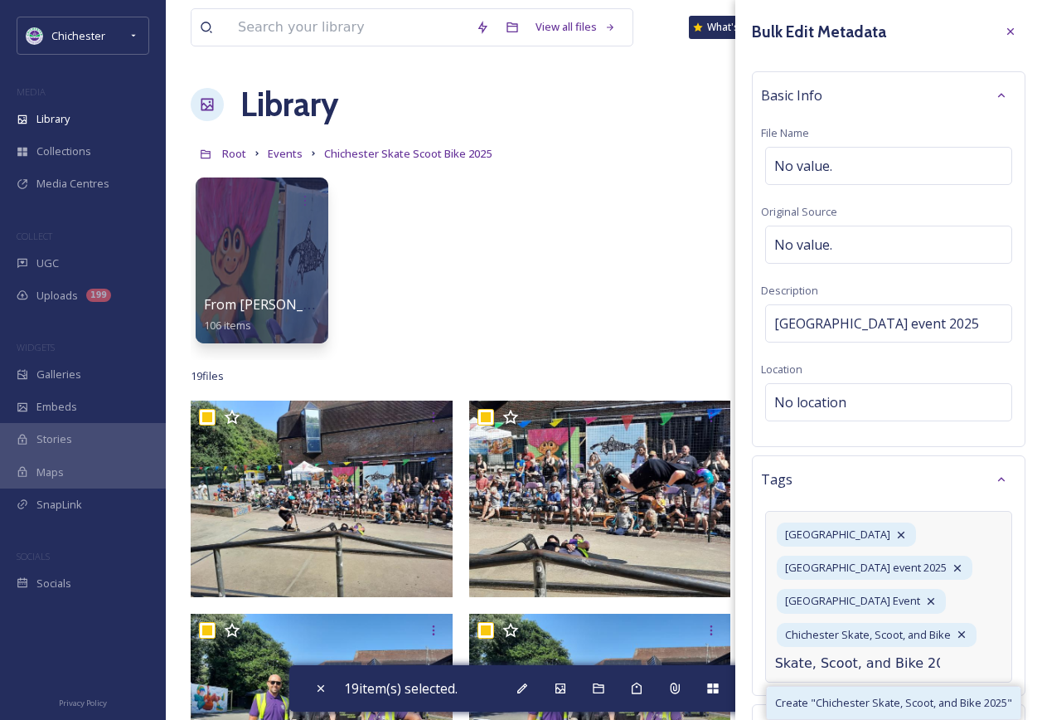
type input "Chichester Skate, Scoot, and Bike 2025"
click at [884, 705] on span "Create " Chichester Skate, Scoot, and Bike 2025 "" at bounding box center [893, 703] width 237 height 16
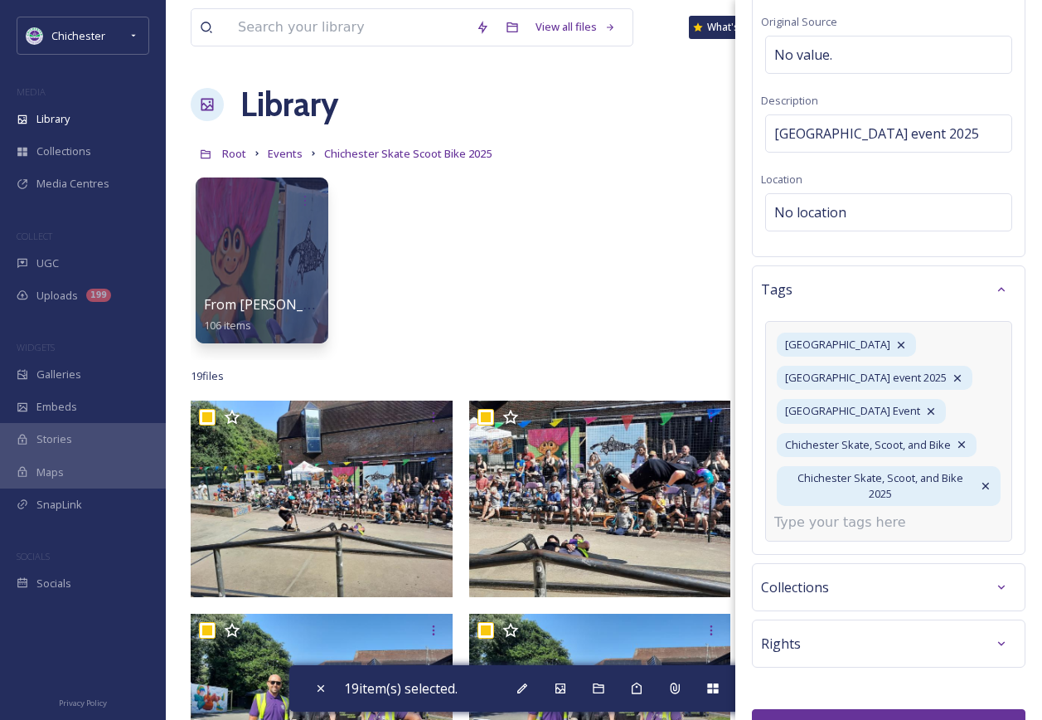
click at [966, 709] on button "Bulk Edit" at bounding box center [889, 726] width 274 height 34
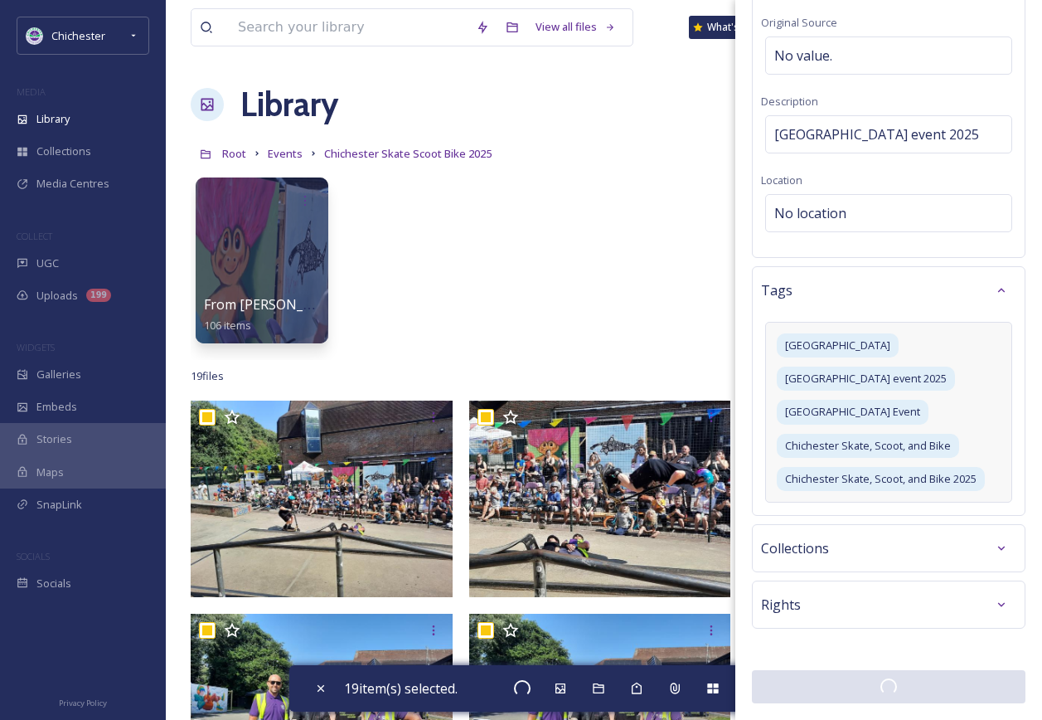
scroll to position [189, 0]
checkbox input "false"
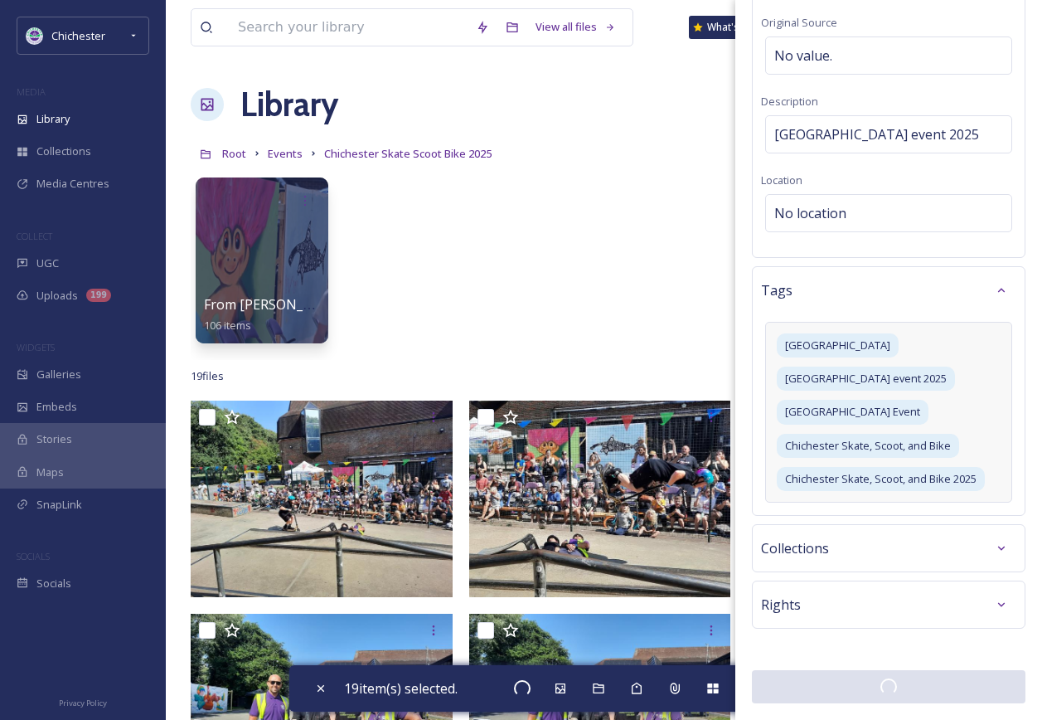
checkbox input "false"
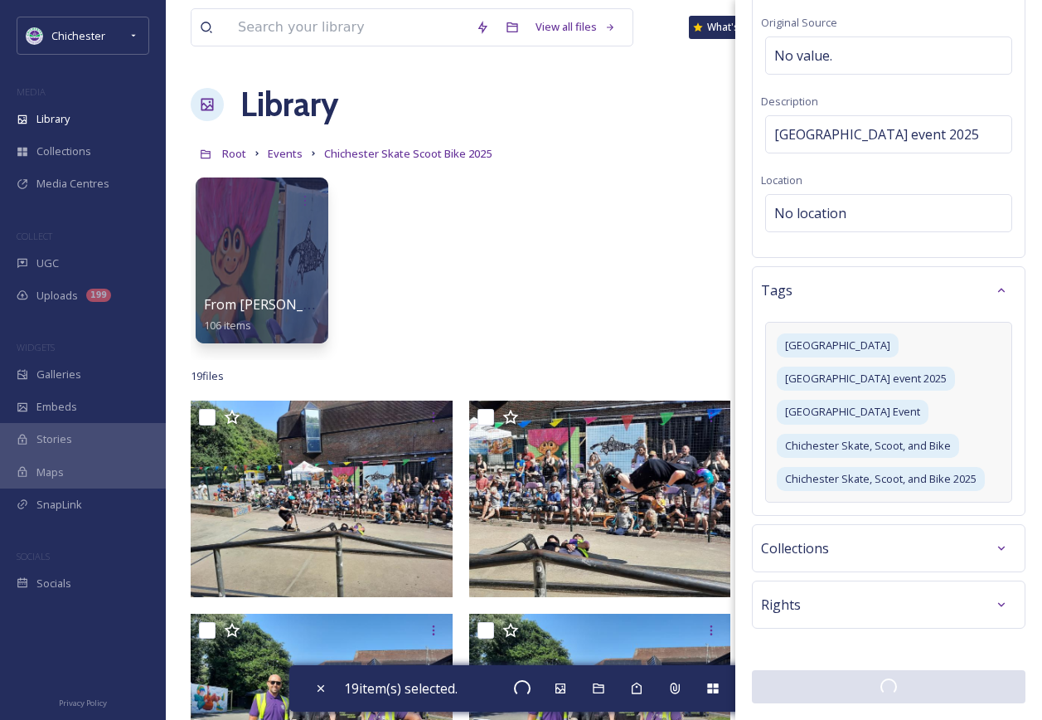
checkbox input "false"
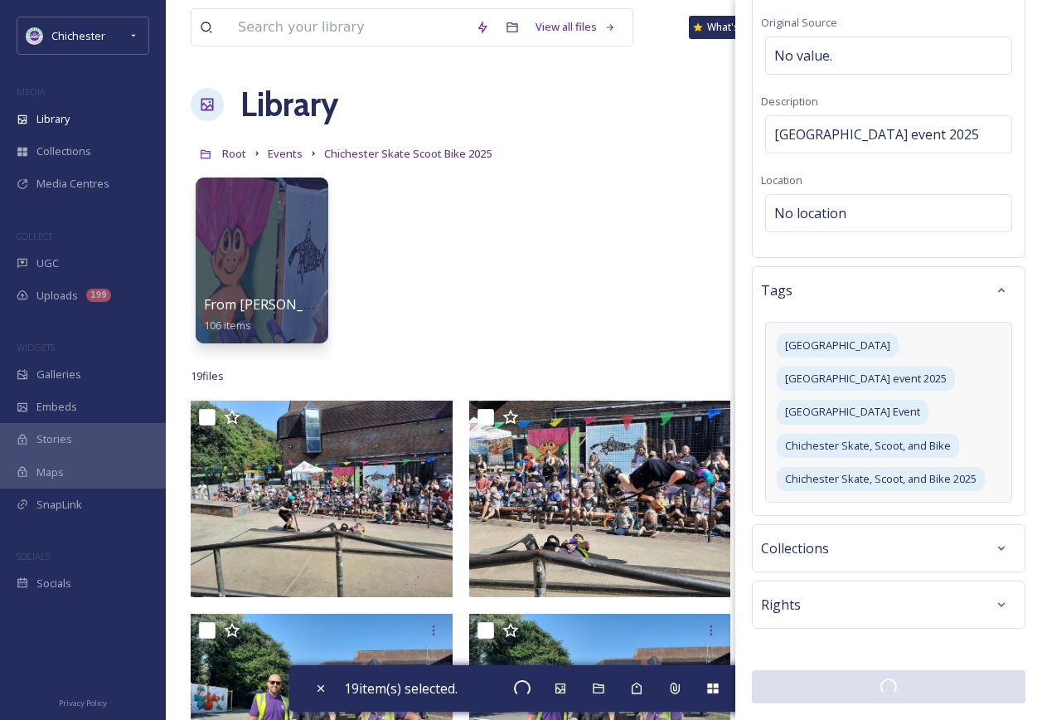
checkbox input "false"
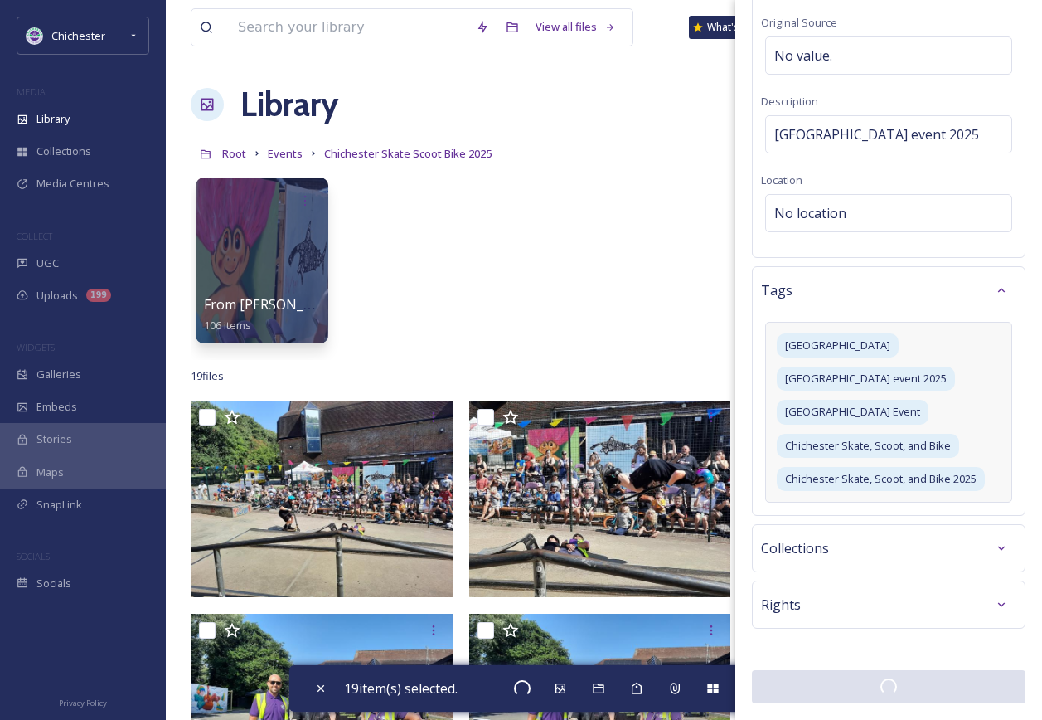
checkbox input "false"
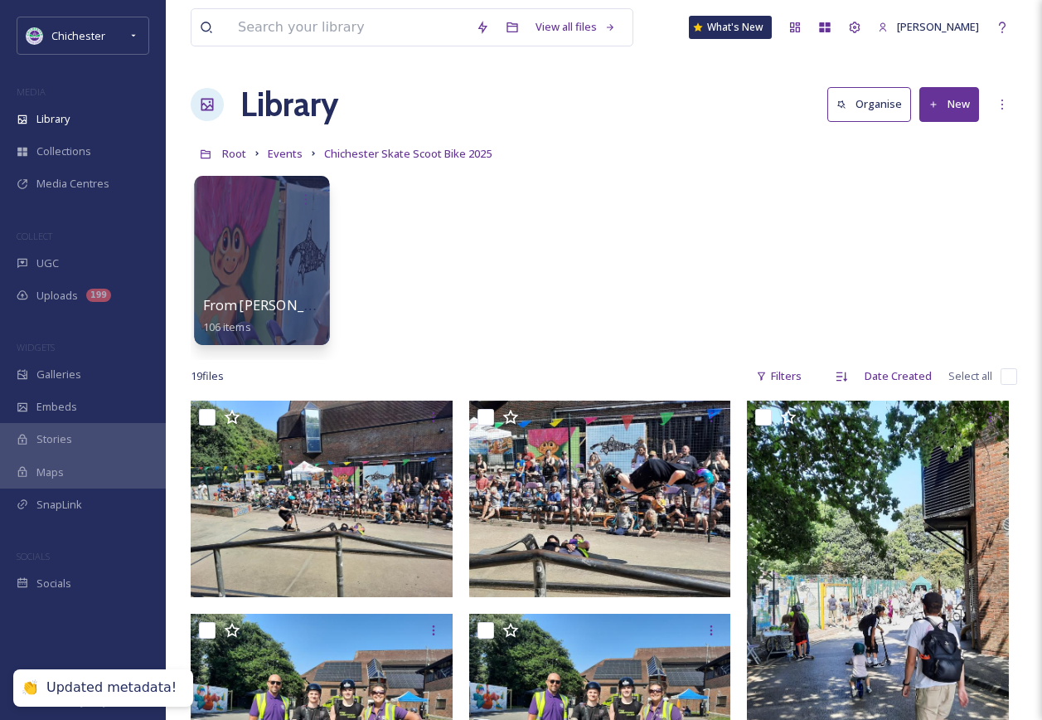
click at [294, 266] on div at bounding box center [261, 260] width 135 height 169
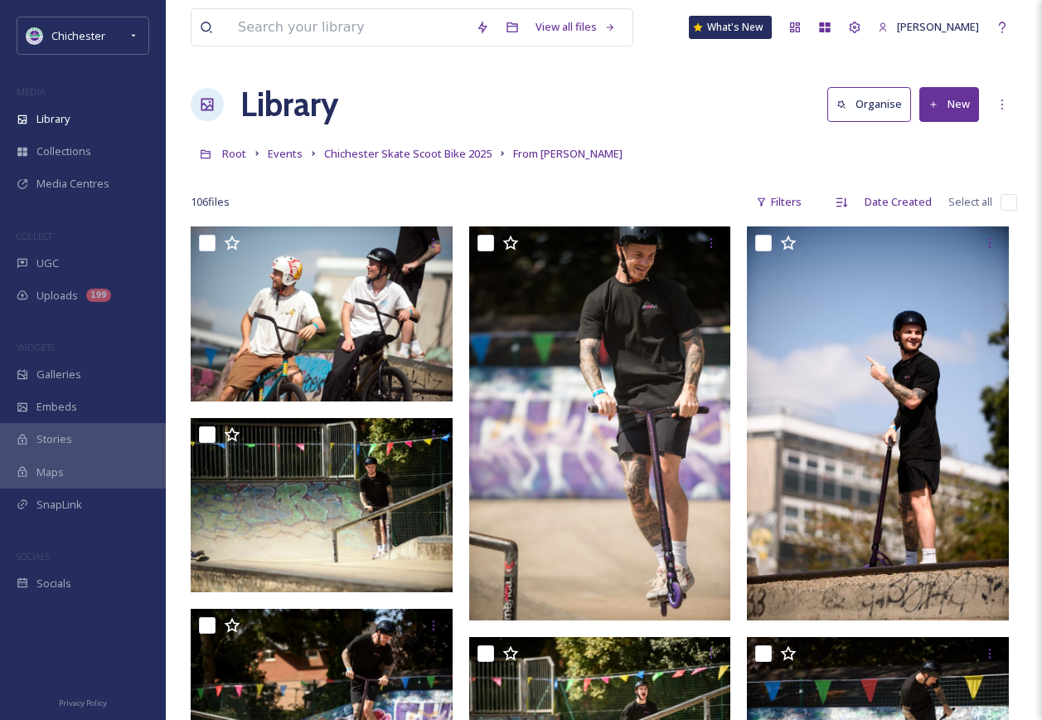
click at [1006, 211] on div "106 file s Filters Date Created Select all" at bounding box center [604, 202] width 827 height 32
click at [1011, 198] on input "checkbox" at bounding box center [1009, 202] width 17 height 17
checkbox input "true"
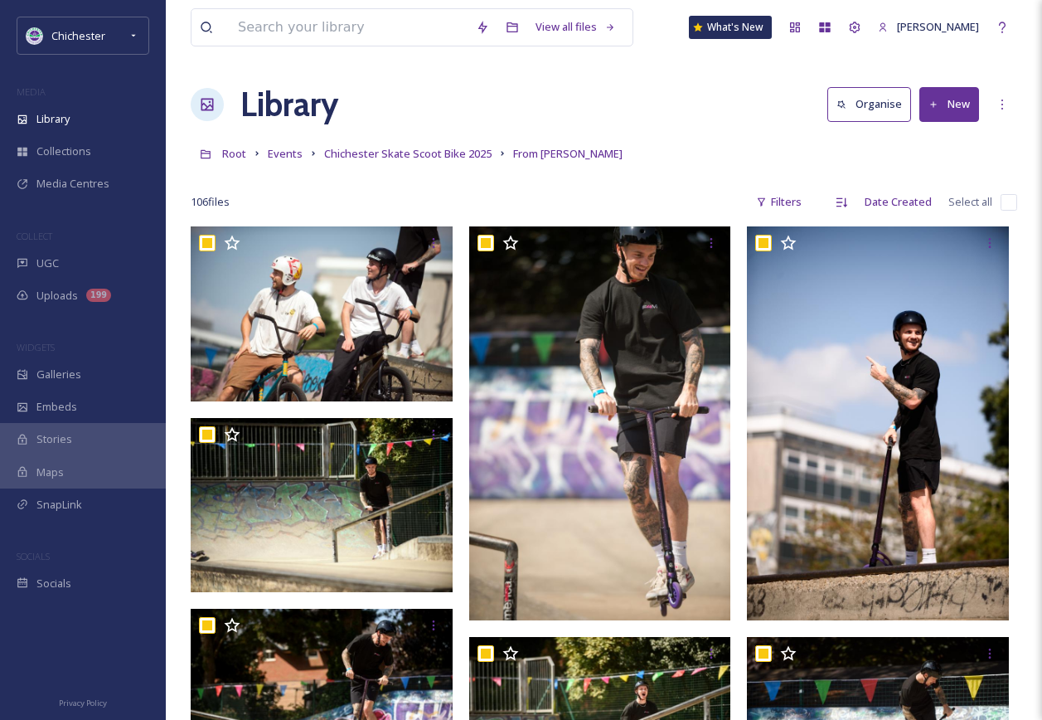
checkbox input "true"
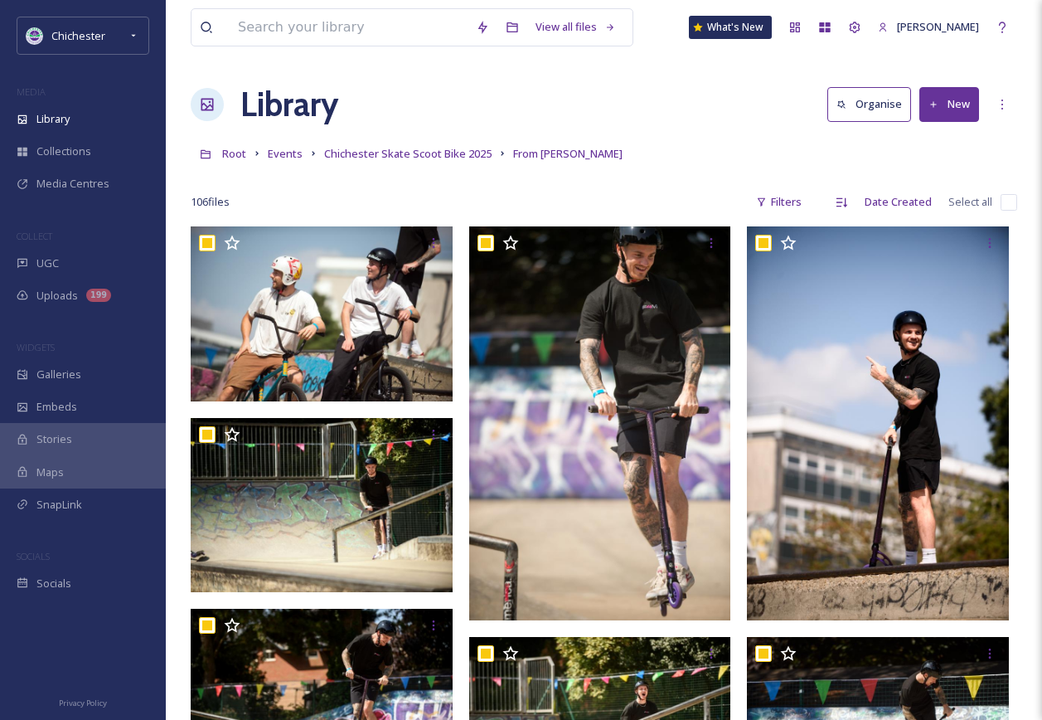
checkbox input "true"
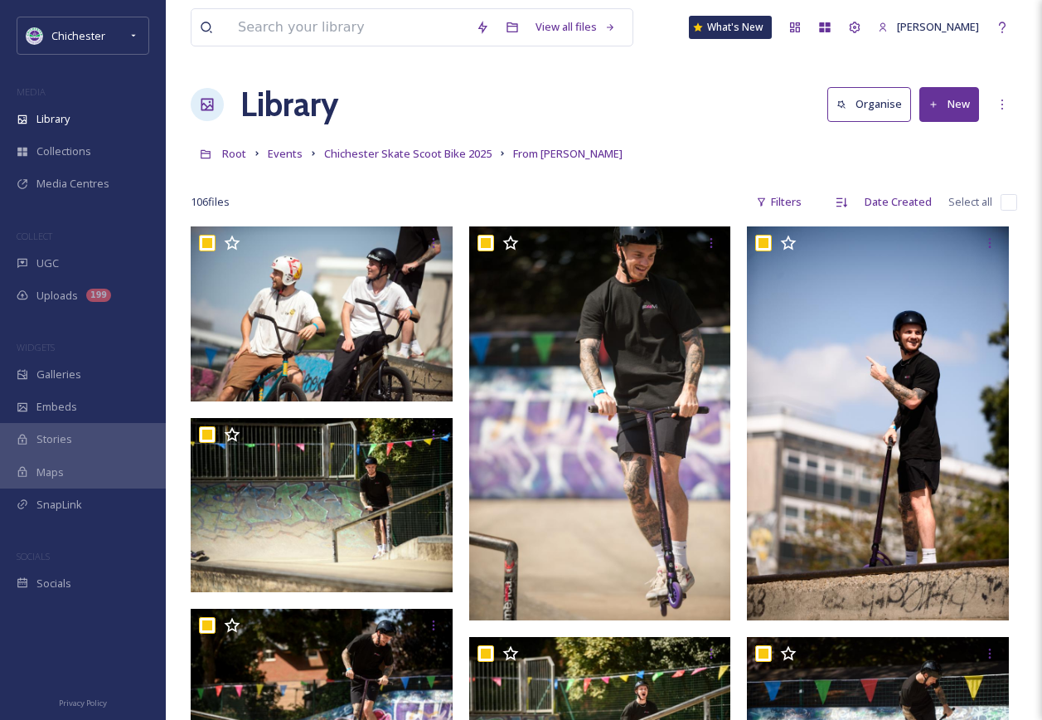
checkbox input "true"
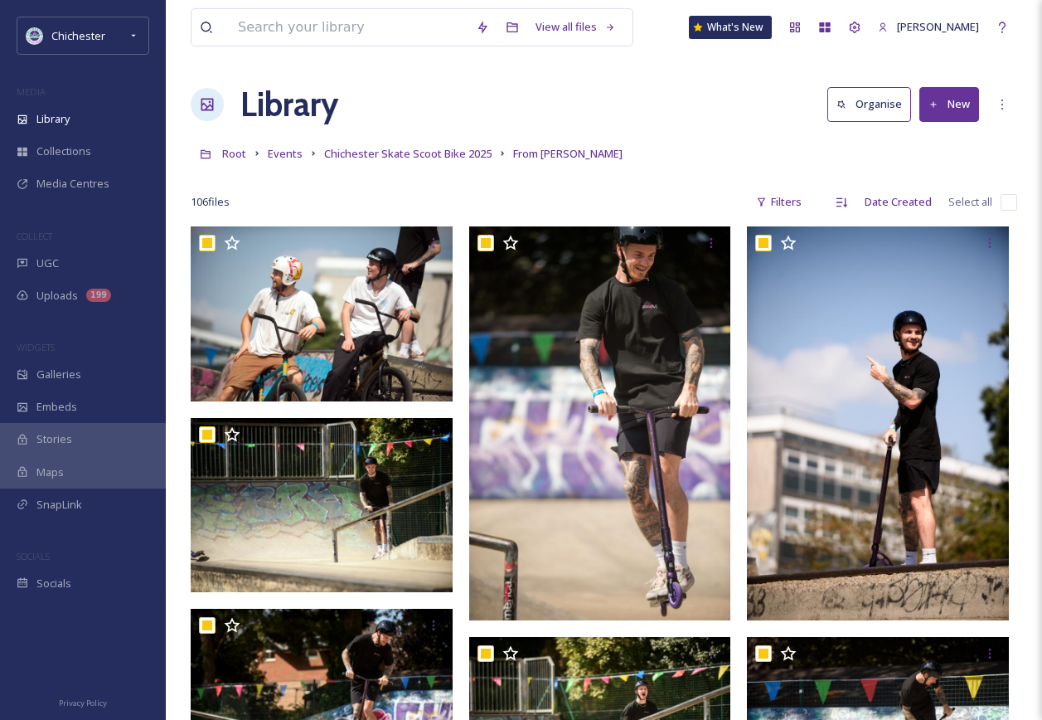
checkbox input "true"
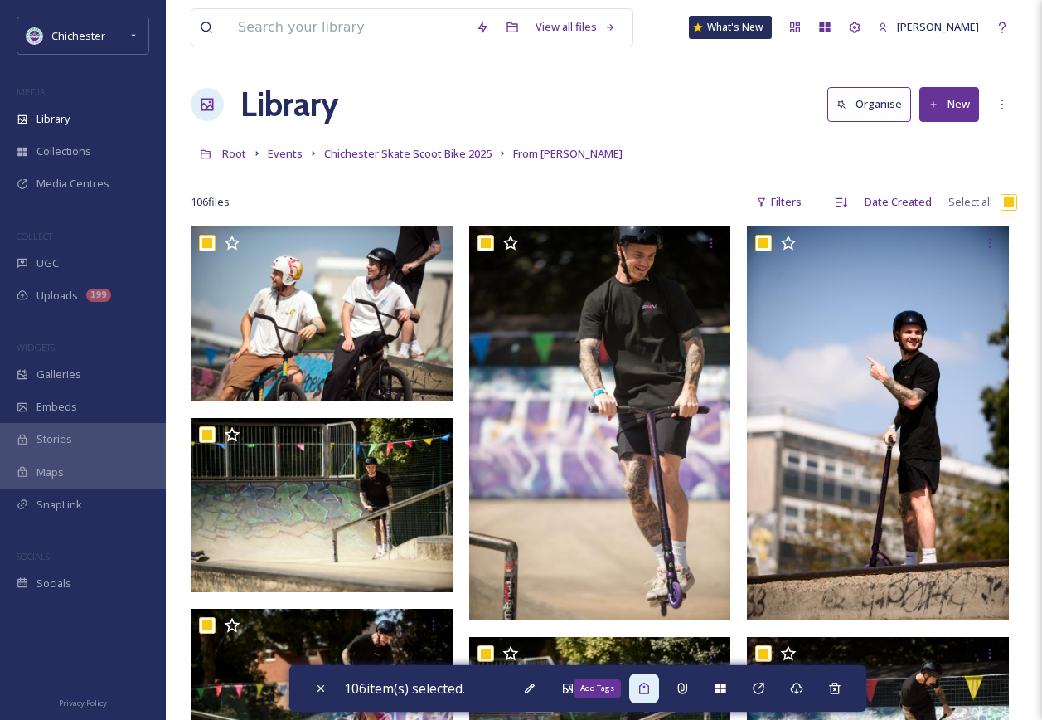
click at [651, 689] on icon at bounding box center [644, 687] width 13 height 13
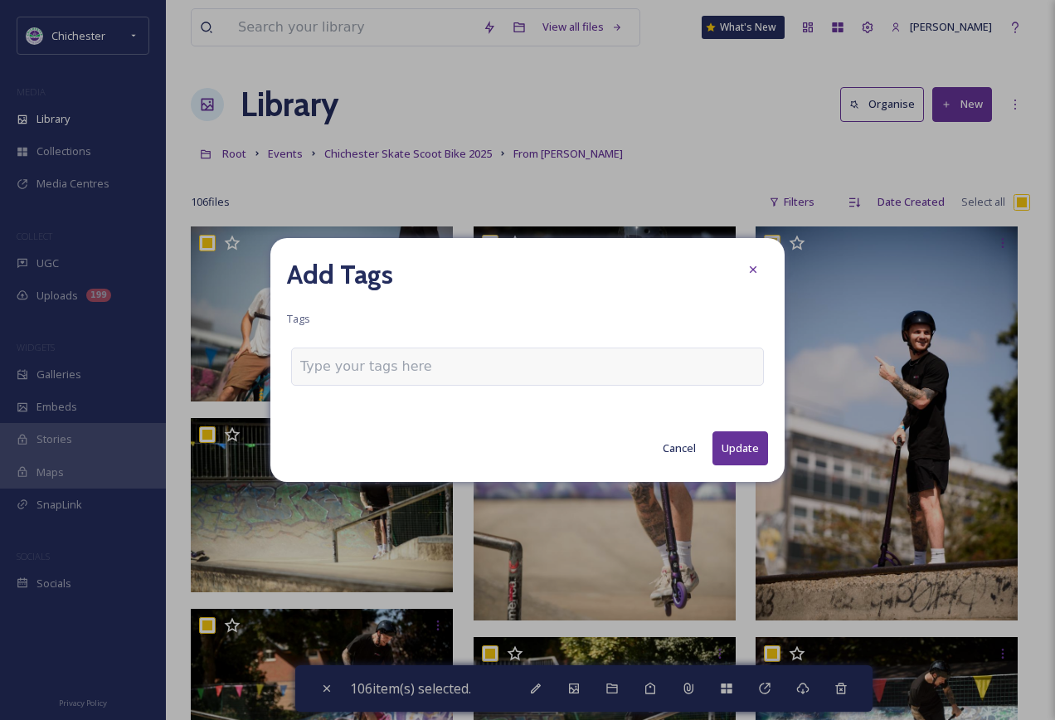
click at [463, 378] on div at bounding box center [527, 366] width 473 height 38
click at [444, 366] on input at bounding box center [383, 367] width 166 height 20
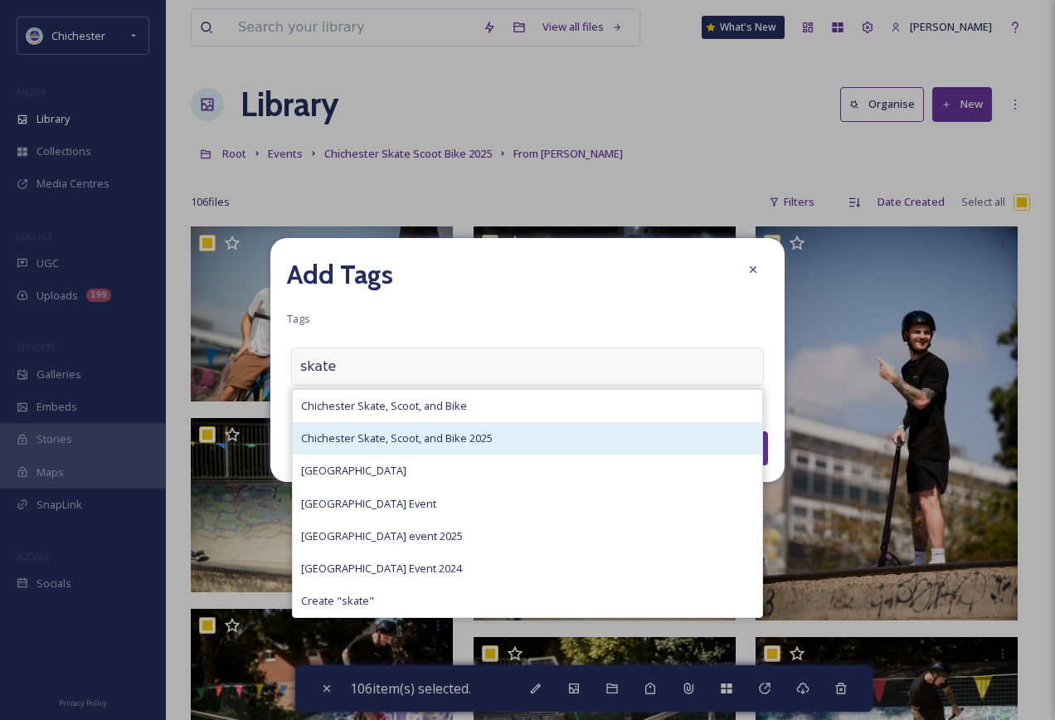
type input "skate"
click at [466, 438] on span "Chichester Skate, Scoot, and Bike 2025" at bounding box center [397, 438] width 192 height 16
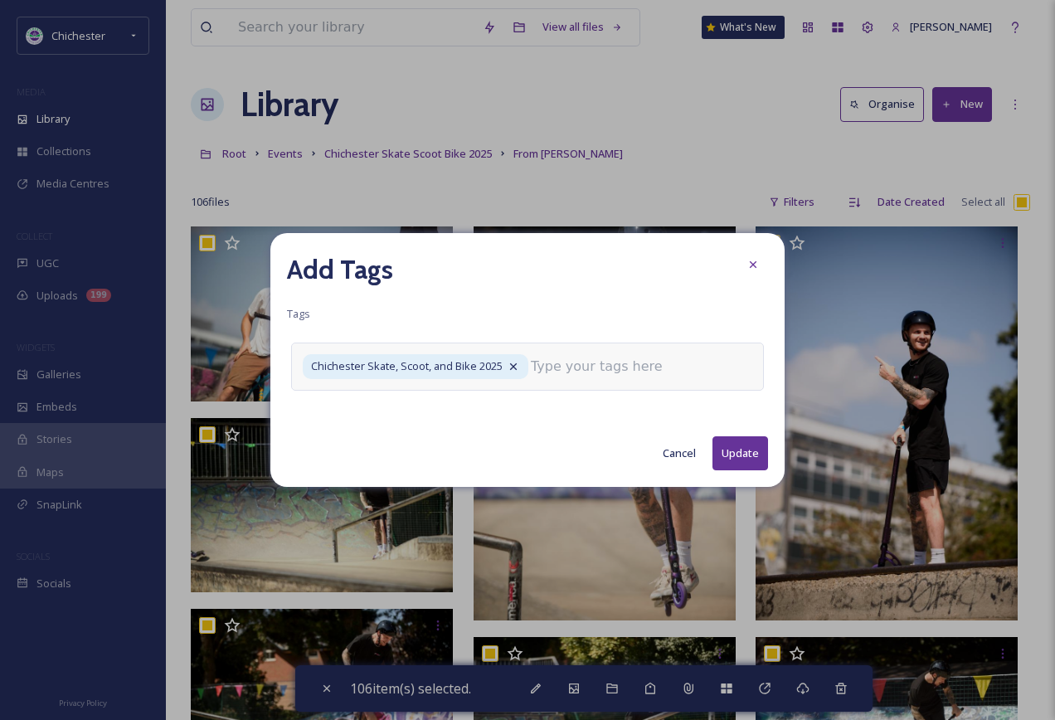
click at [624, 359] on input at bounding box center [614, 367] width 166 height 20
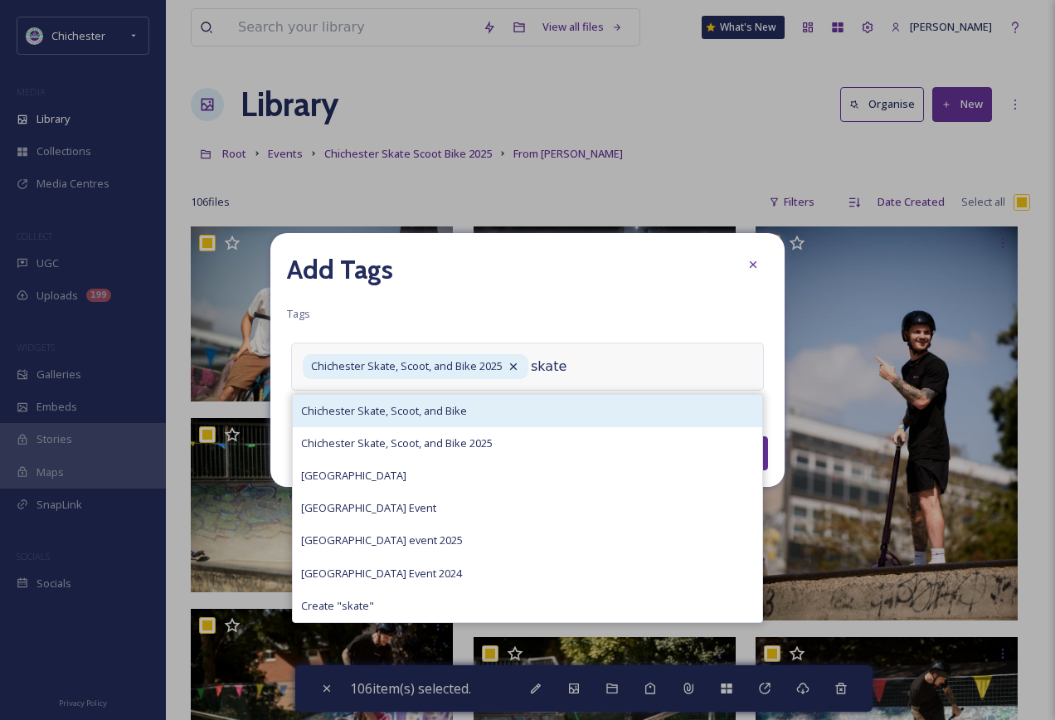
type input "skate"
click at [616, 399] on div "Chichester Skate, Scoot, and Bike" at bounding box center [527, 411] width 469 height 32
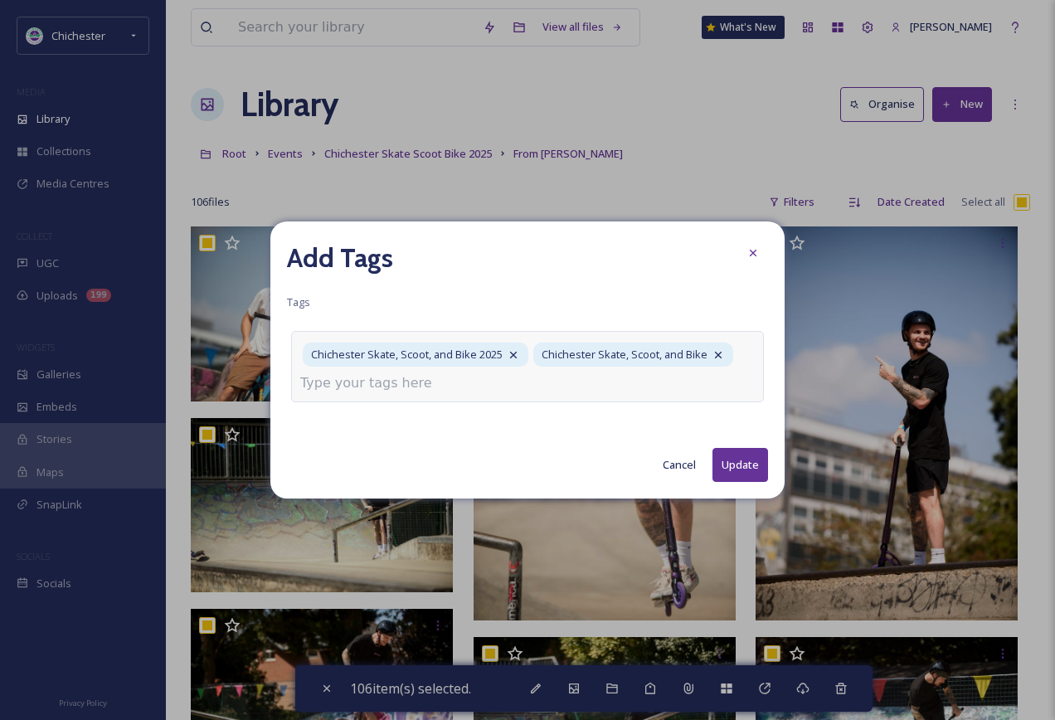
click at [749, 457] on button "Update" at bounding box center [740, 465] width 56 height 34
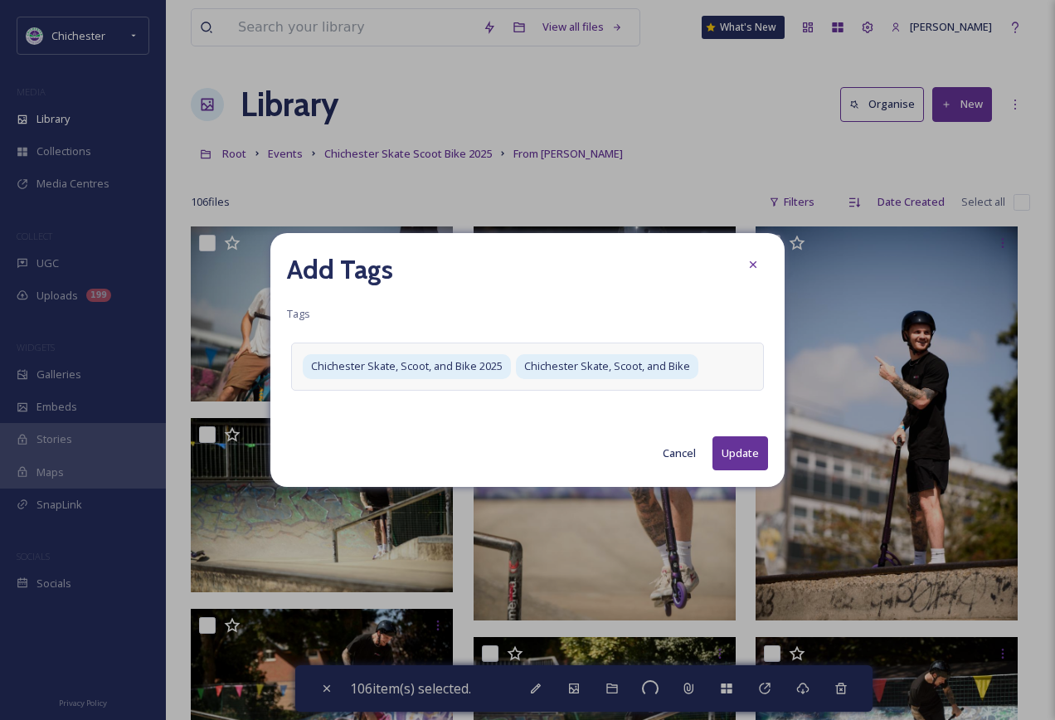
checkbox input "false"
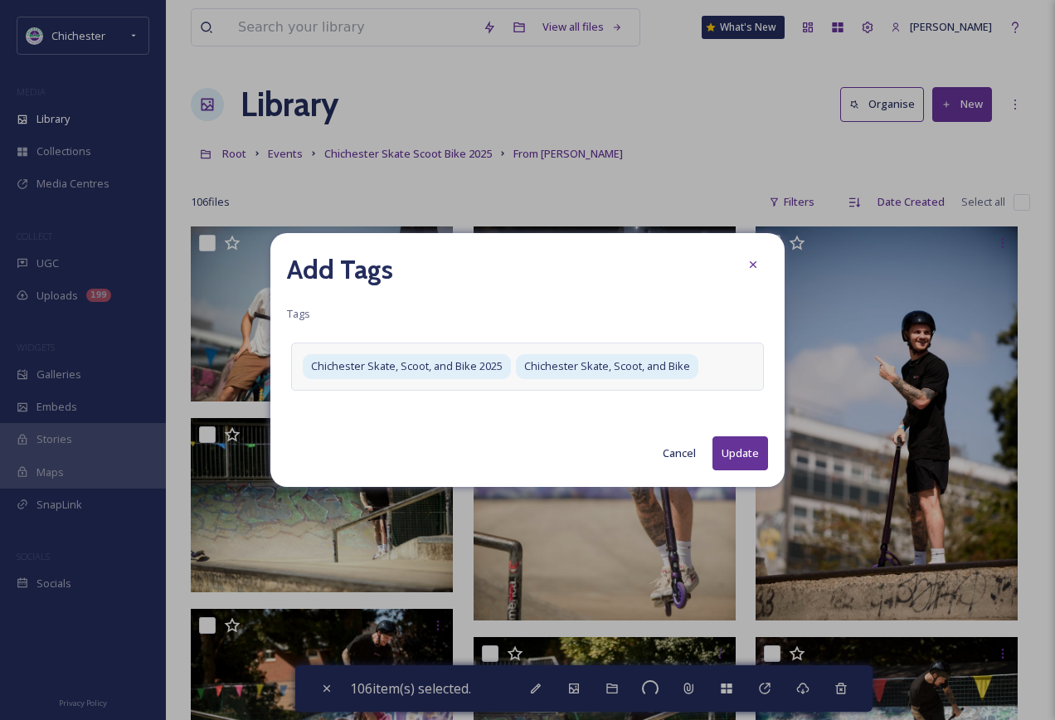
checkbox input "false"
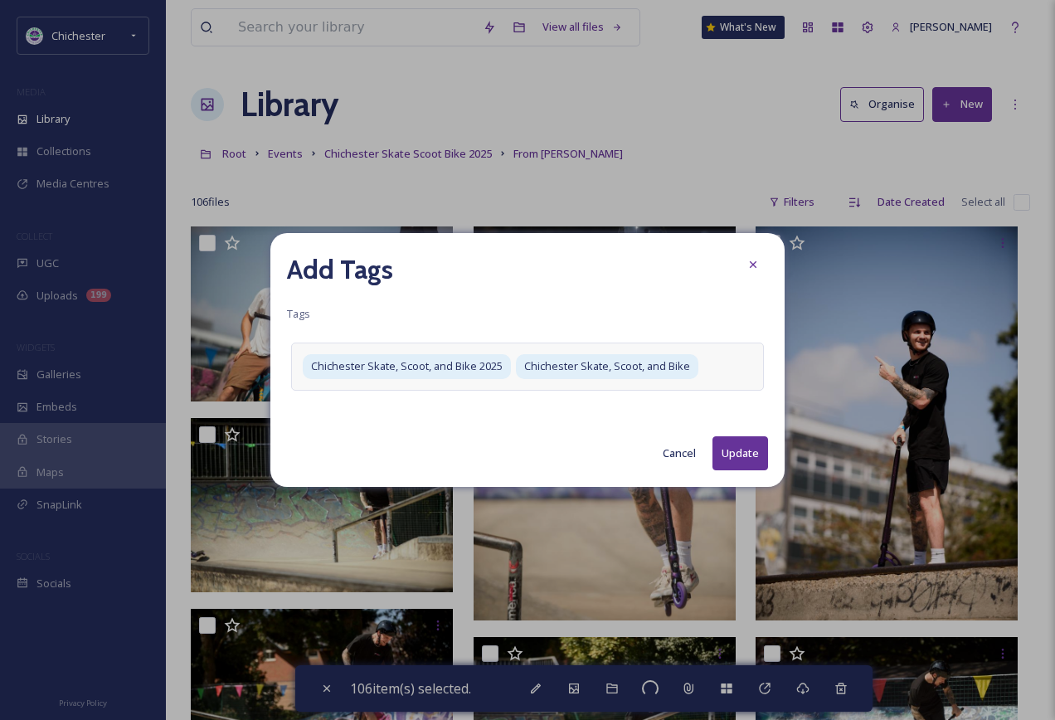
checkbox input "false"
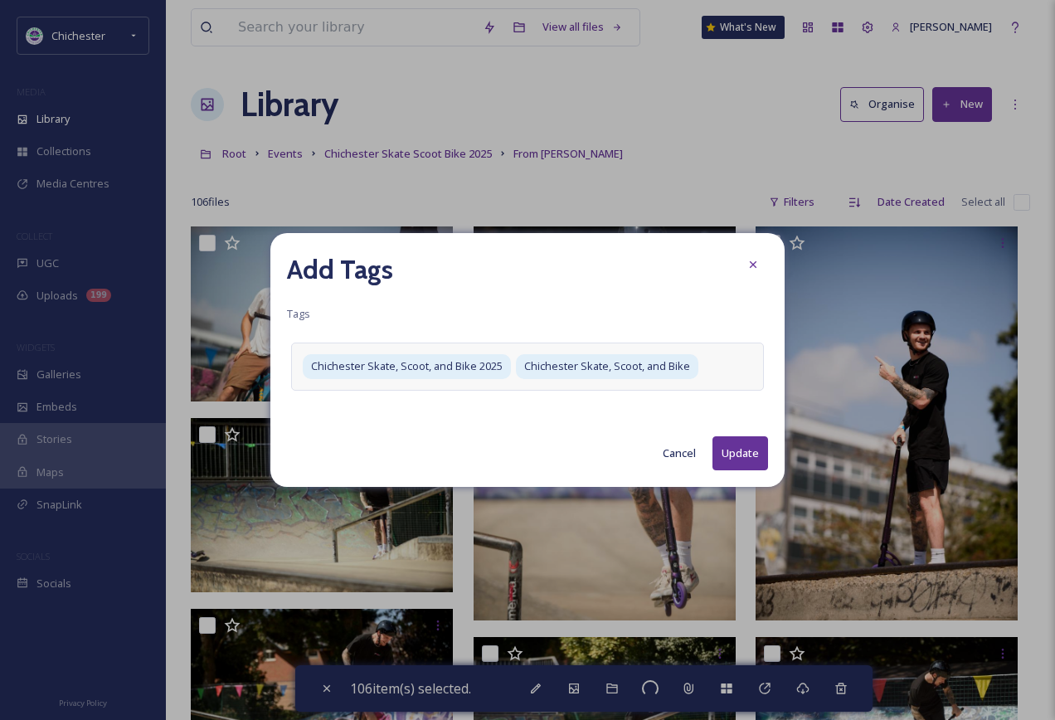
checkbox input "false"
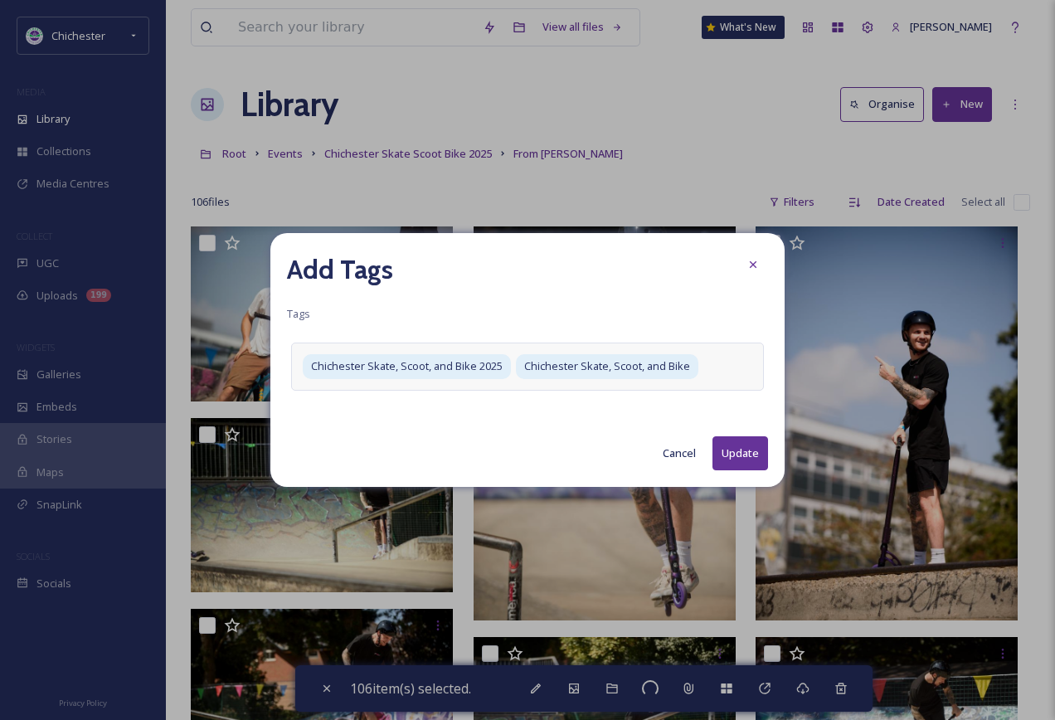
checkbox input "false"
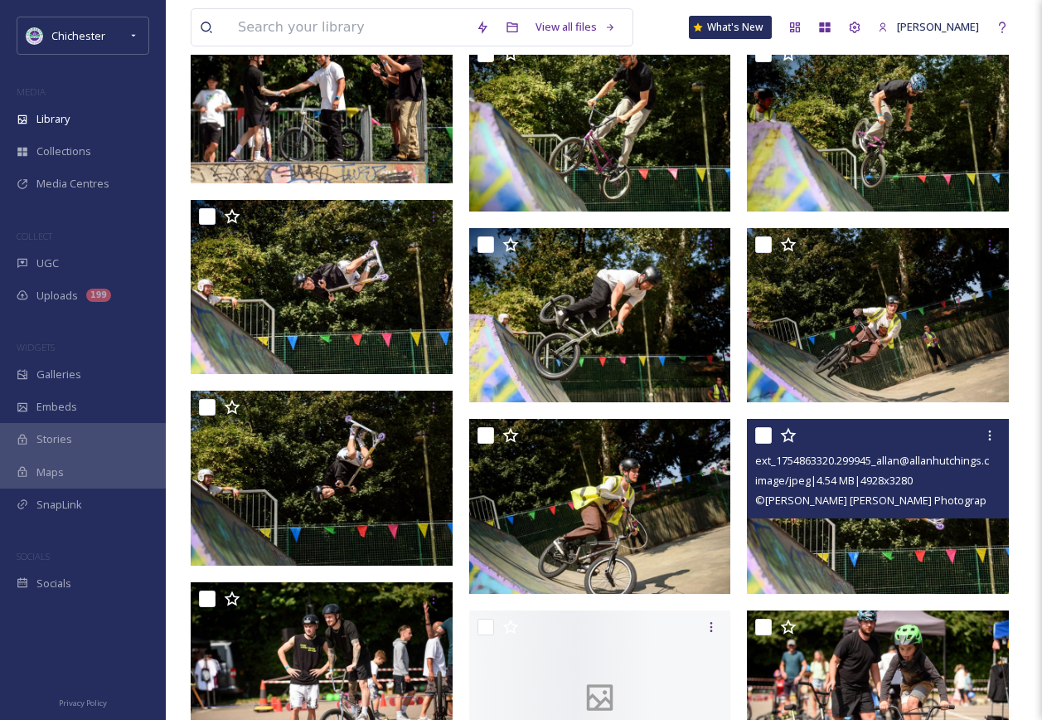
scroll to position [1078, 0]
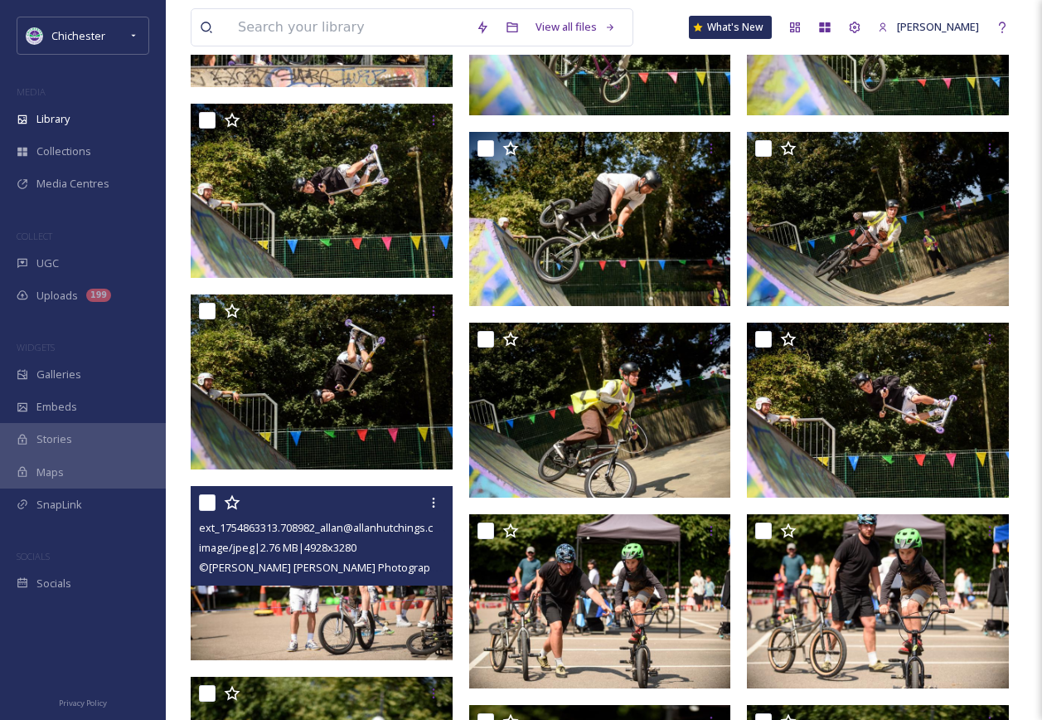
click at [335, 615] on img at bounding box center [322, 573] width 262 height 174
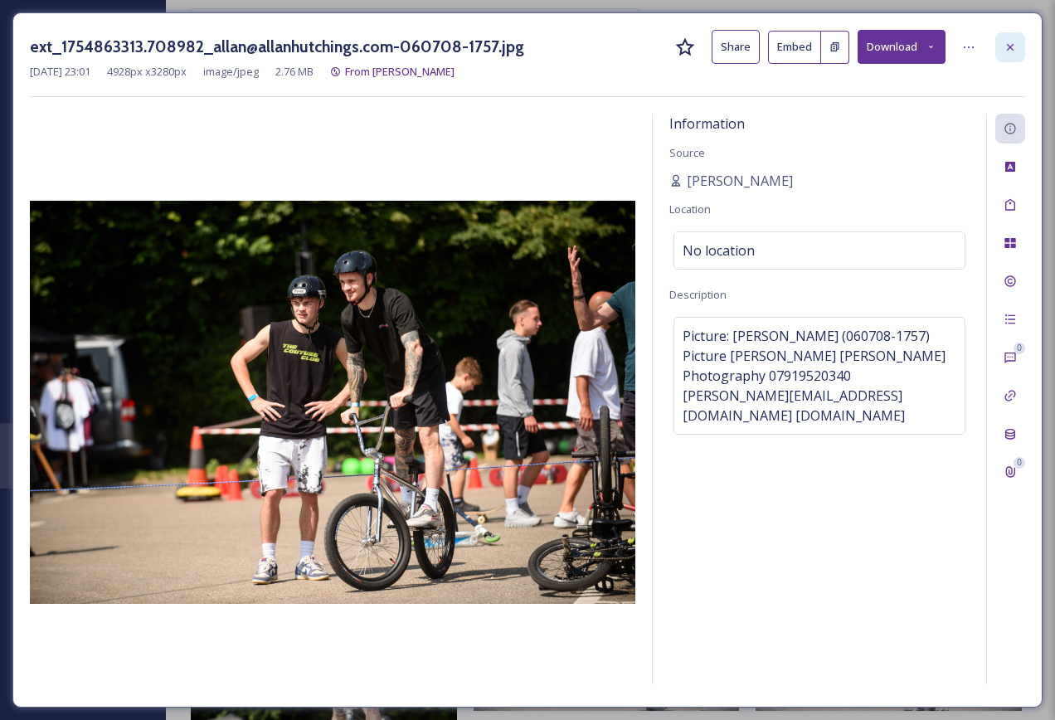
click at [1004, 50] on icon at bounding box center [1009, 47] width 13 height 13
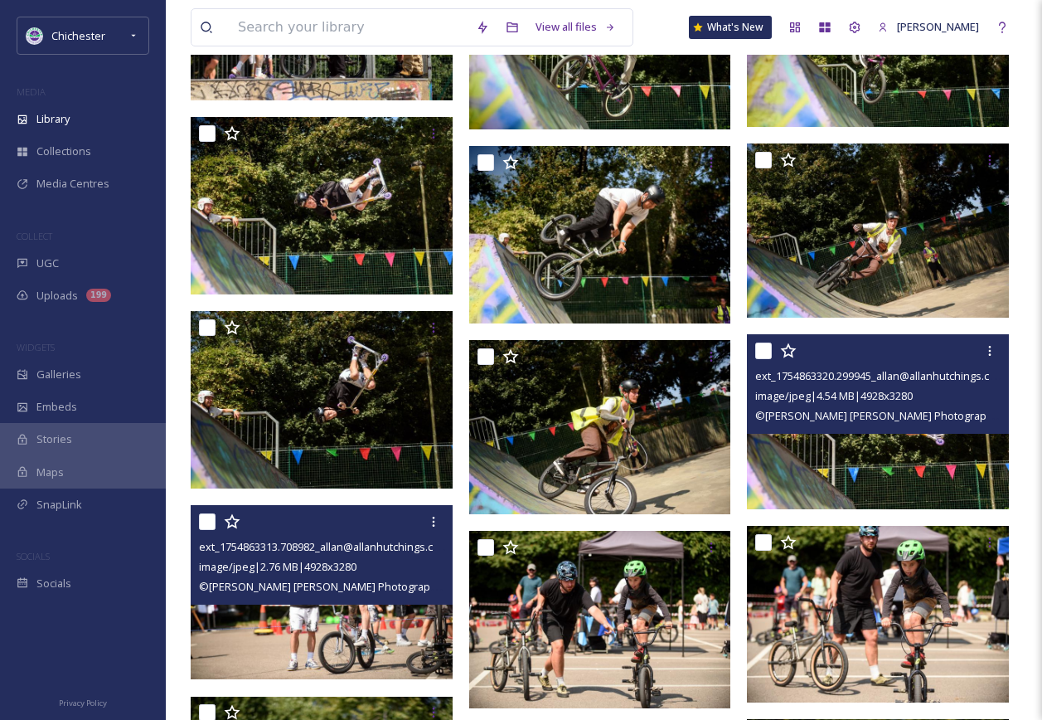
click at [811, 463] on img at bounding box center [878, 421] width 262 height 174
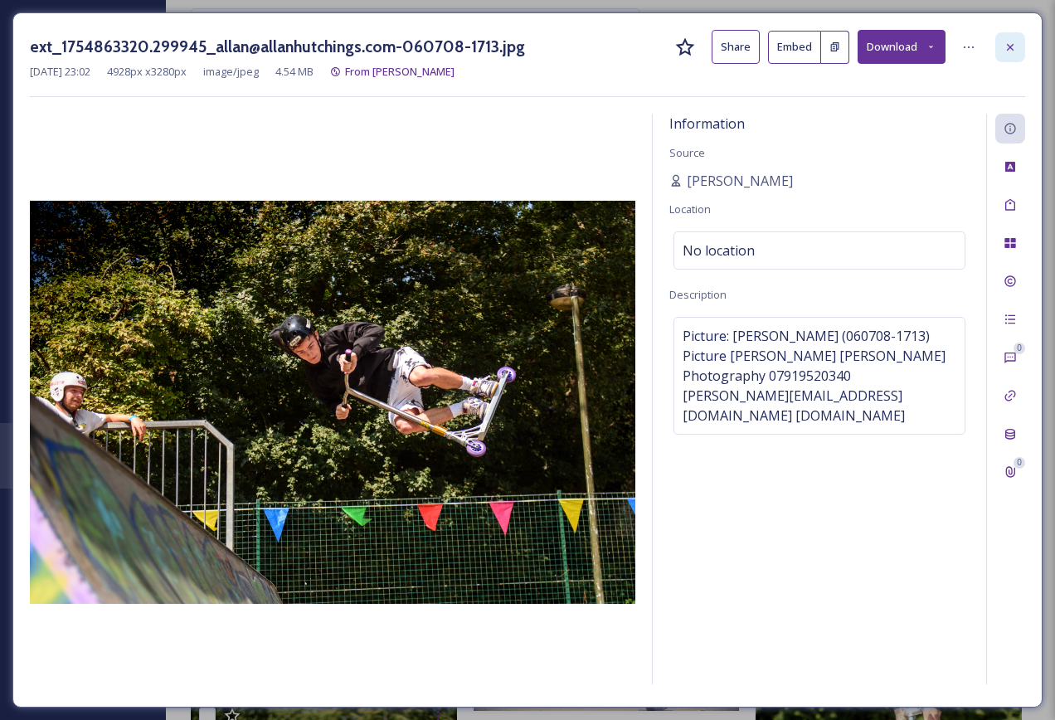
click at [1008, 32] on div at bounding box center [1010, 47] width 30 height 30
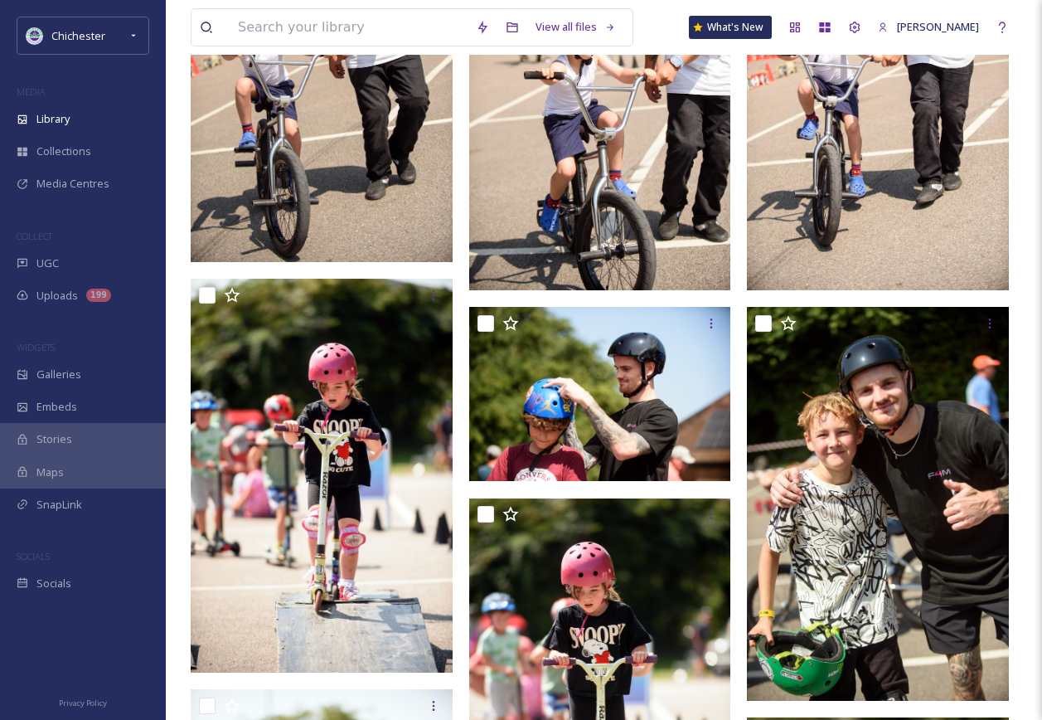
scroll to position [2736, 0]
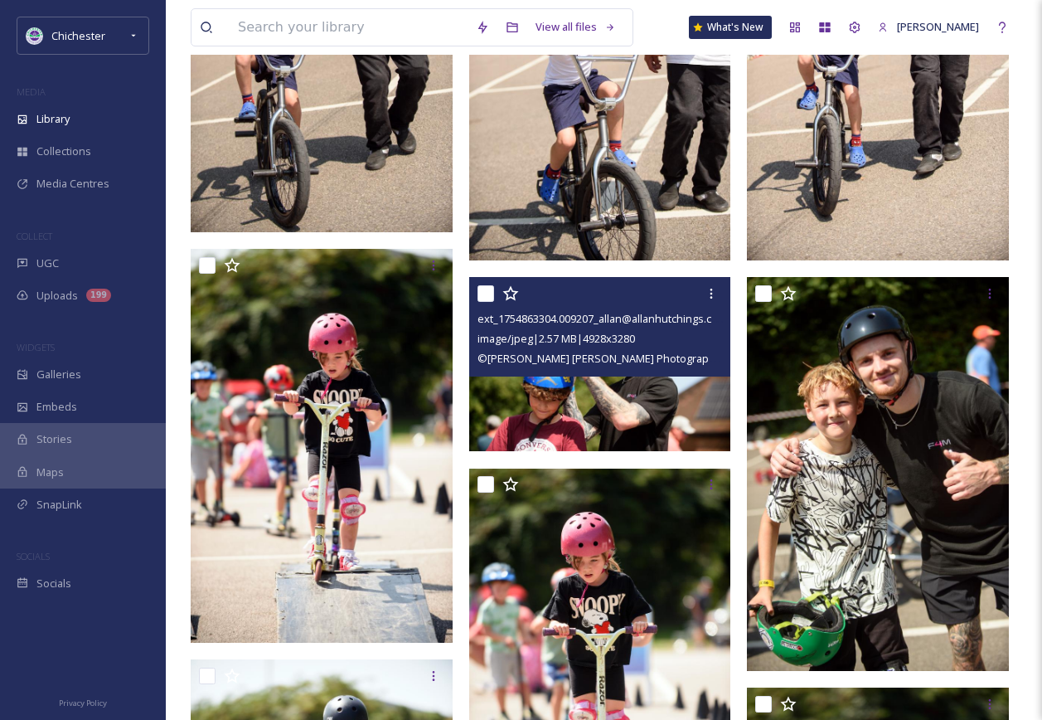
click at [667, 408] on img at bounding box center [600, 364] width 262 height 174
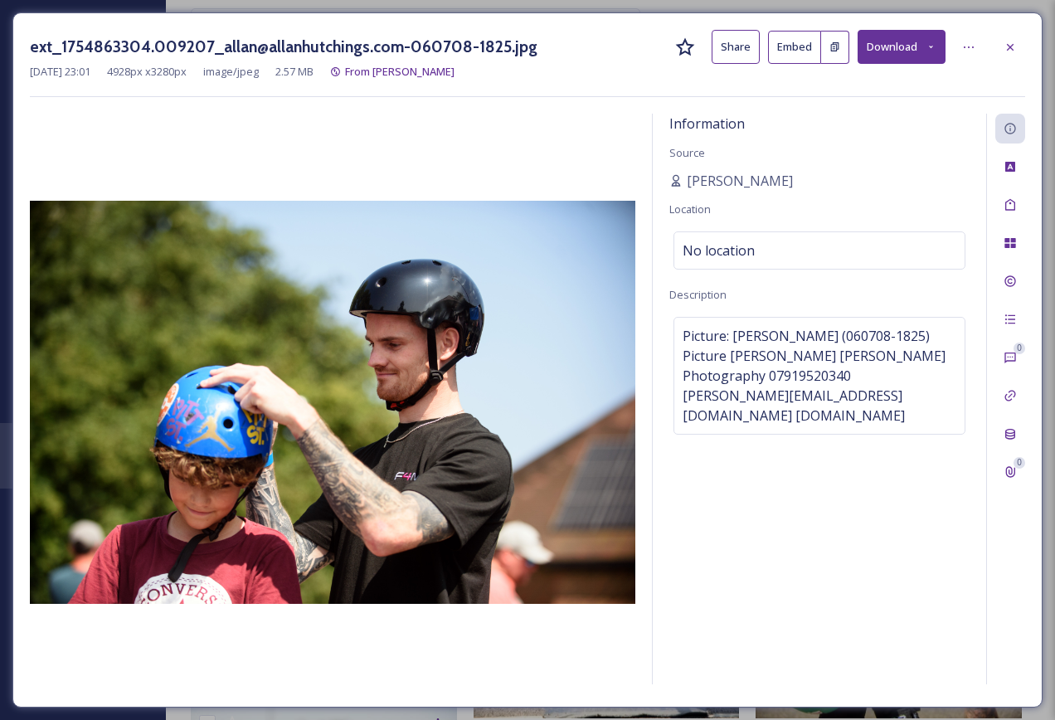
drag, startPoint x: 1022, startPoint y: 56, endPoint x: 934, endPoint y: 300, distance: 259.4
click at [1021, 56] on div at bounding box center [1010, 47] width 30 height 30
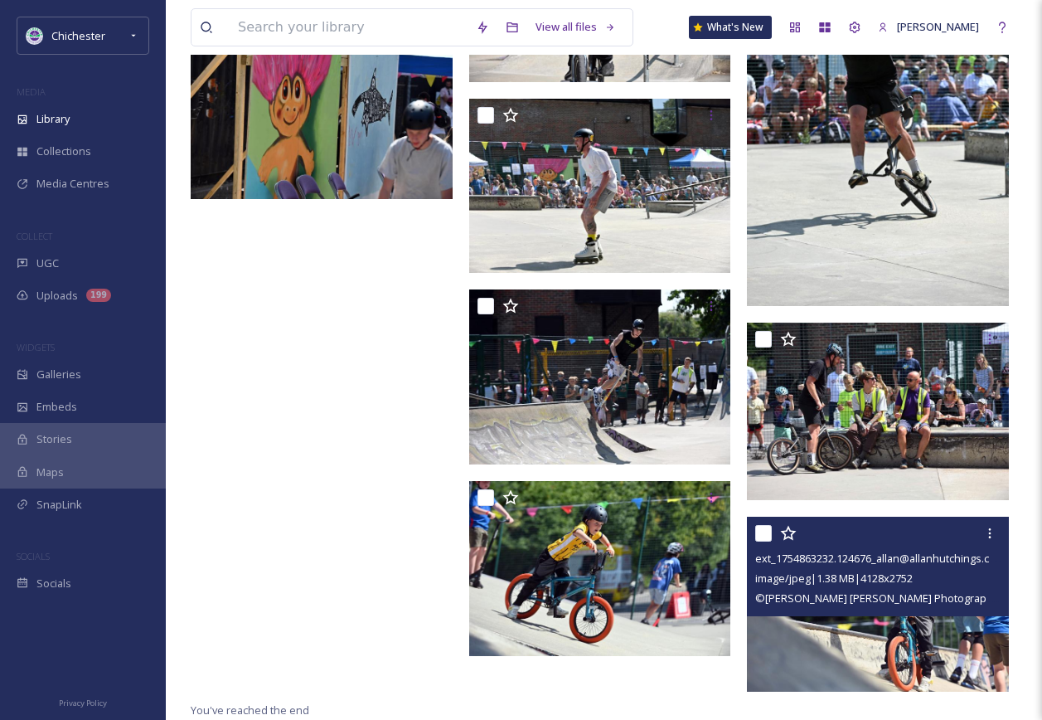
scroll to position [8461, 0]
click at [831, 638] on img at bounding box center [878, 604] width 262 height 175
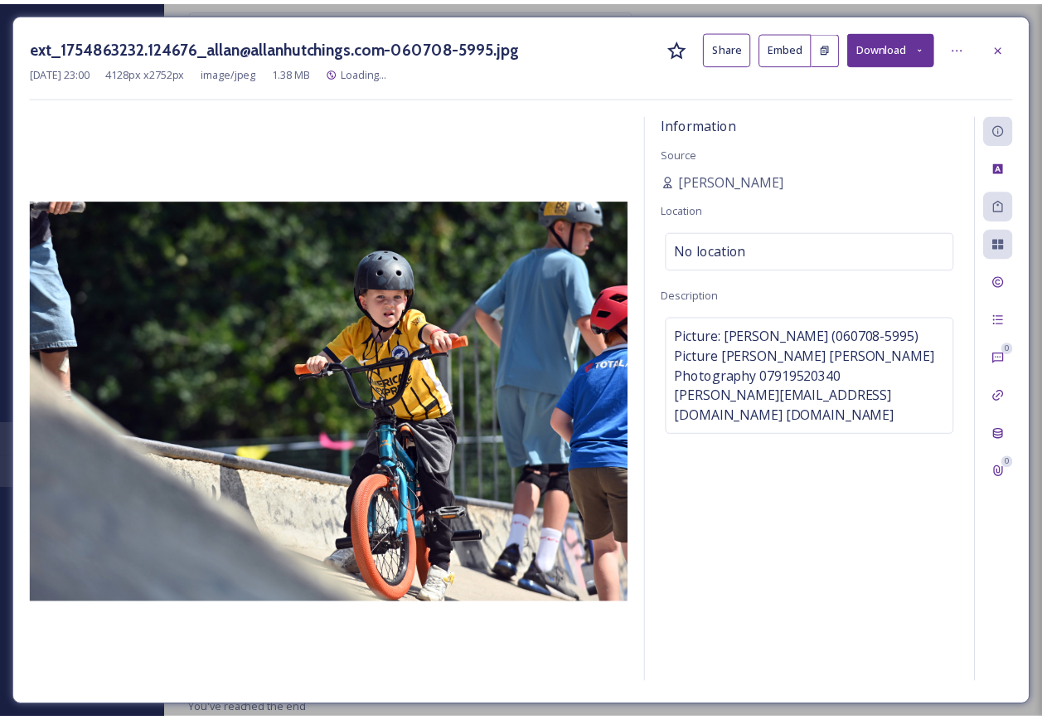
scroll to position [8527, 0]
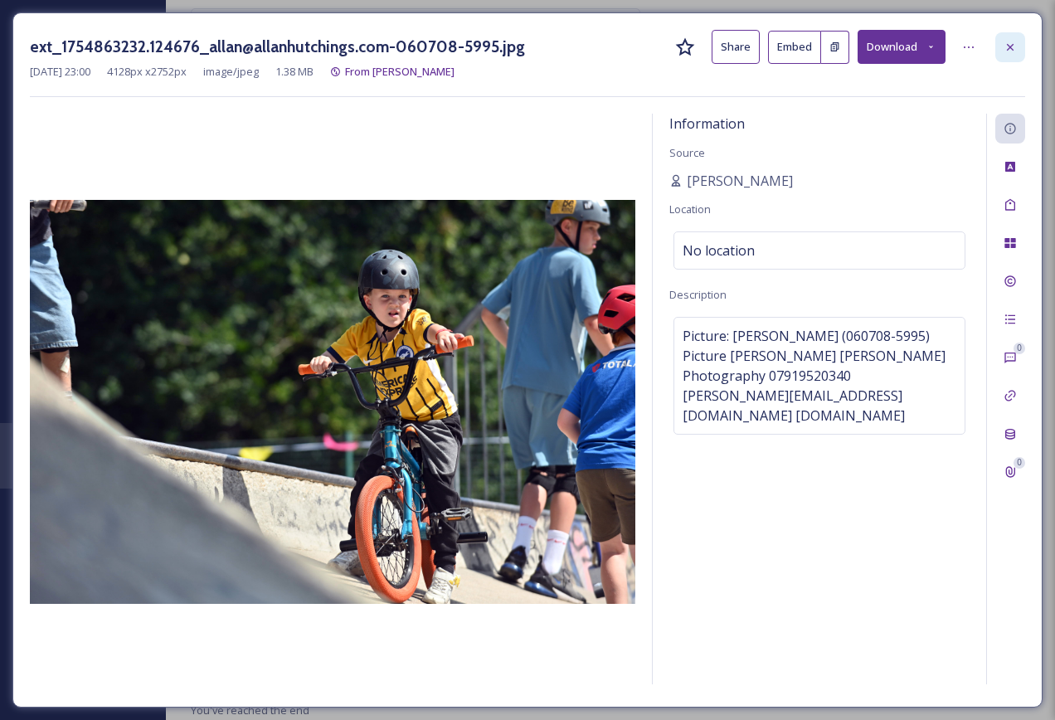
click at [1002, 41] on div at bounding box center [1010, 47] width 30 height 30
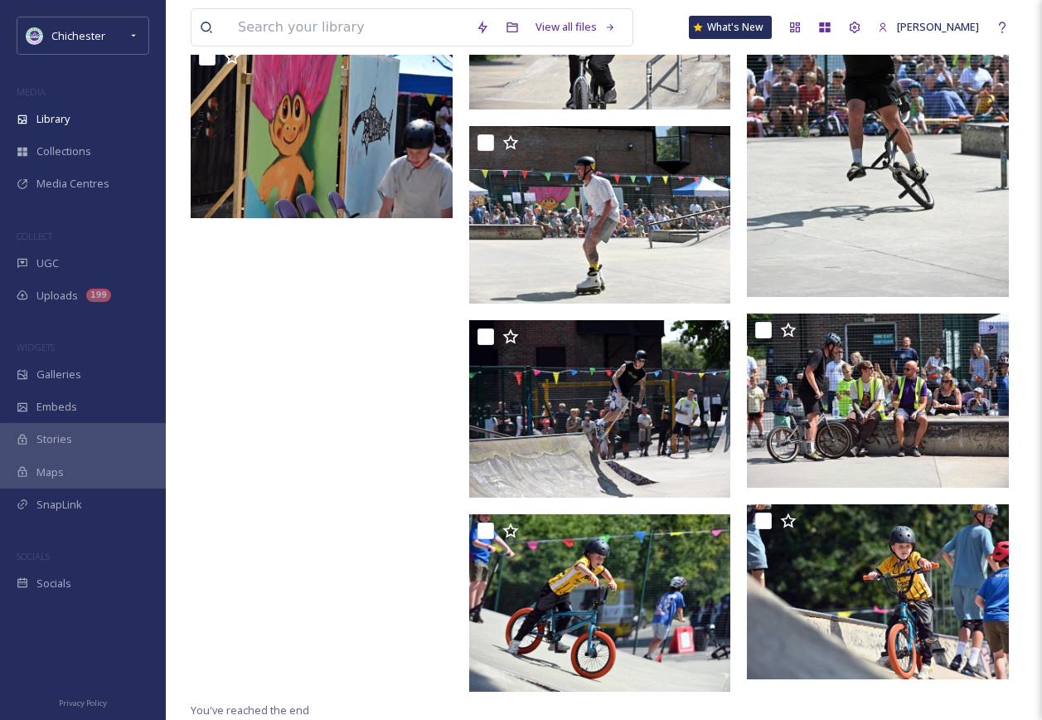
scroll to position [8524, 0]
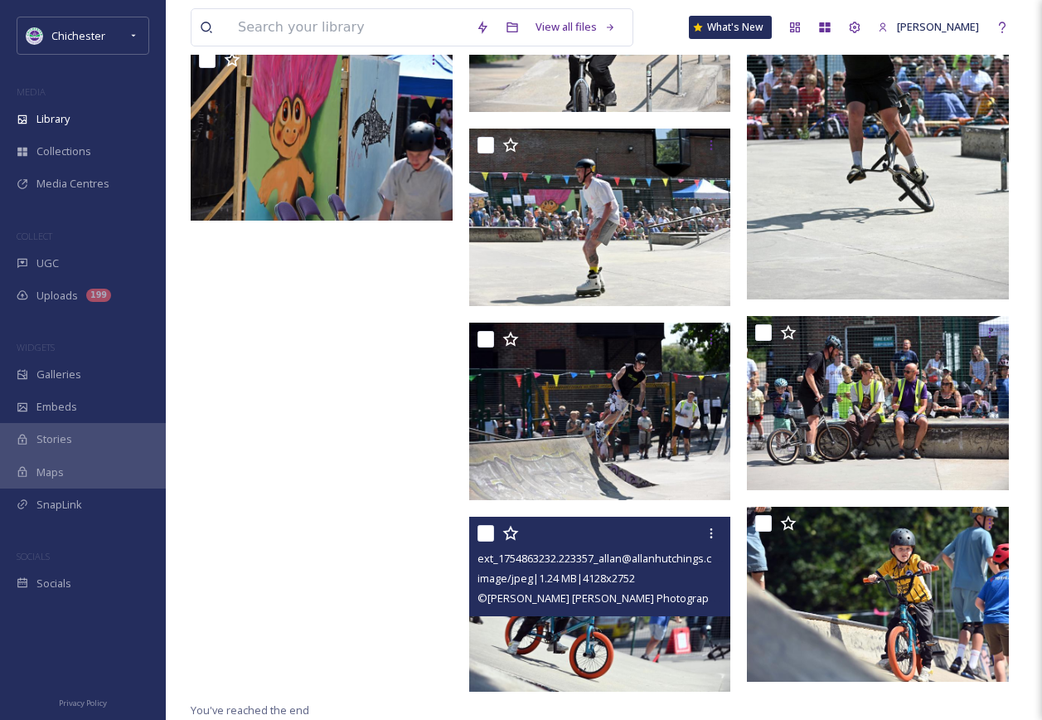
click at [613, 657] on img at bounding box center [600, 604] width 262 height 175
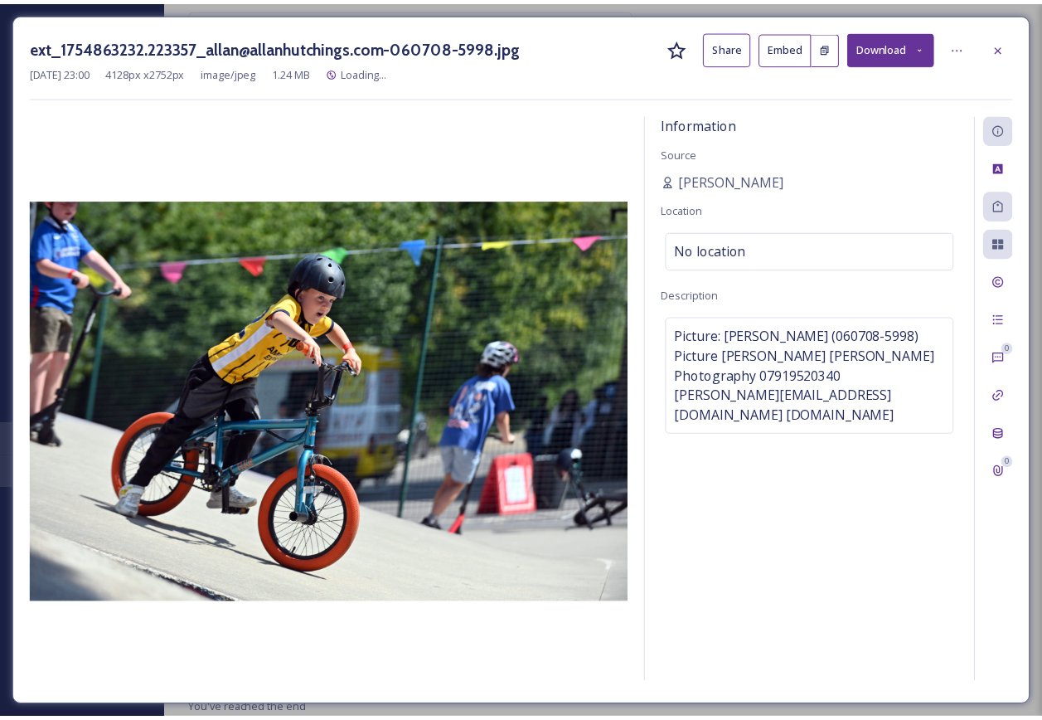
scroll to position [8526, 0]
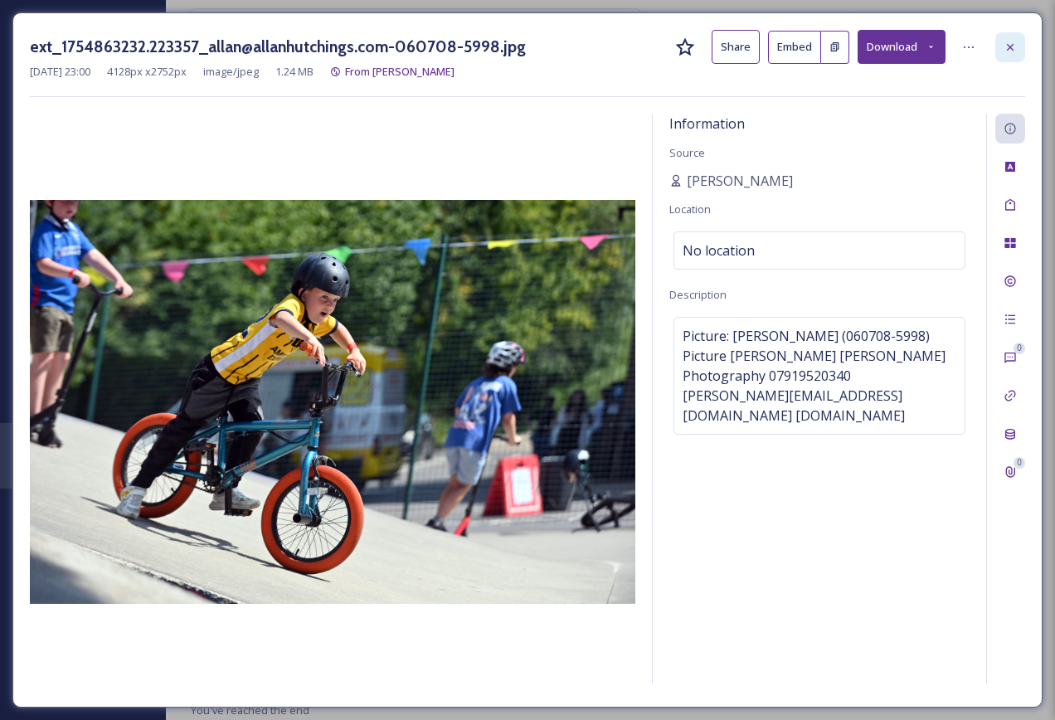
click at [1011, 44] on icon at bounding box center [1009, 47] width 13 height 13
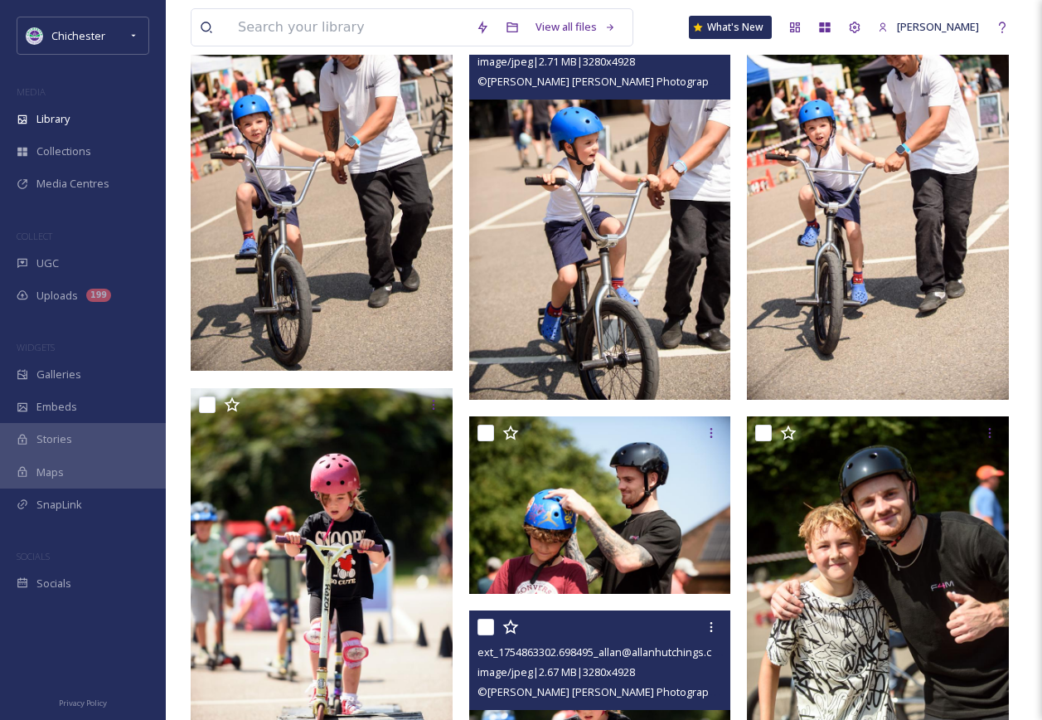
scroll to position [2555, 0]
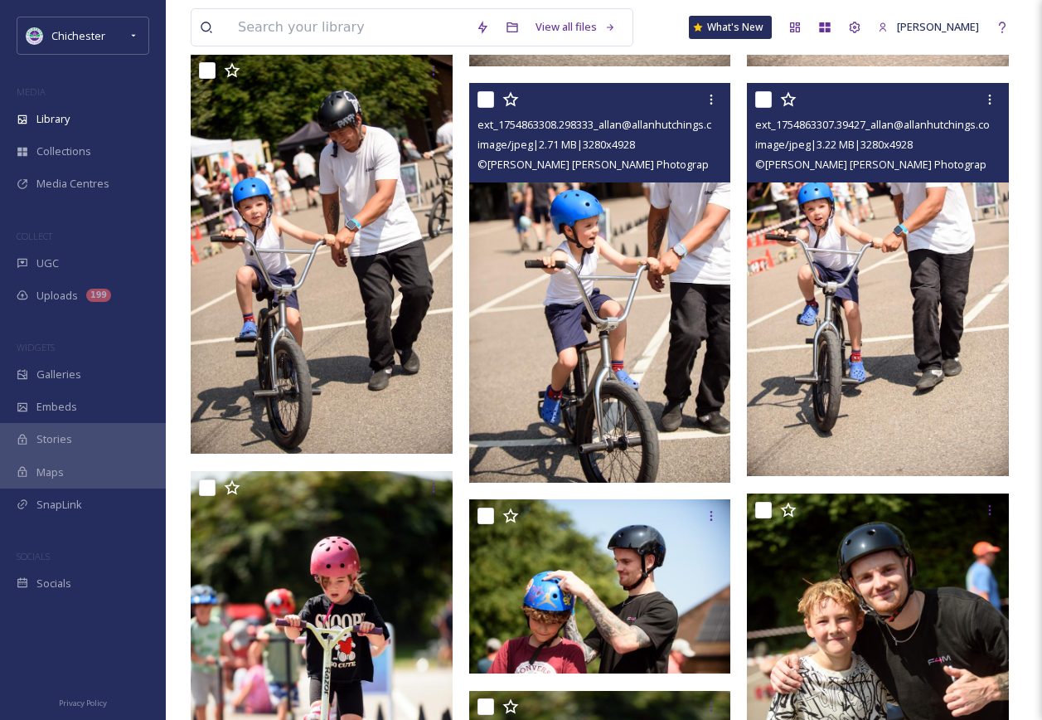
click at [890, 377] on img at bounding box center [878, 279] width 262 height 393
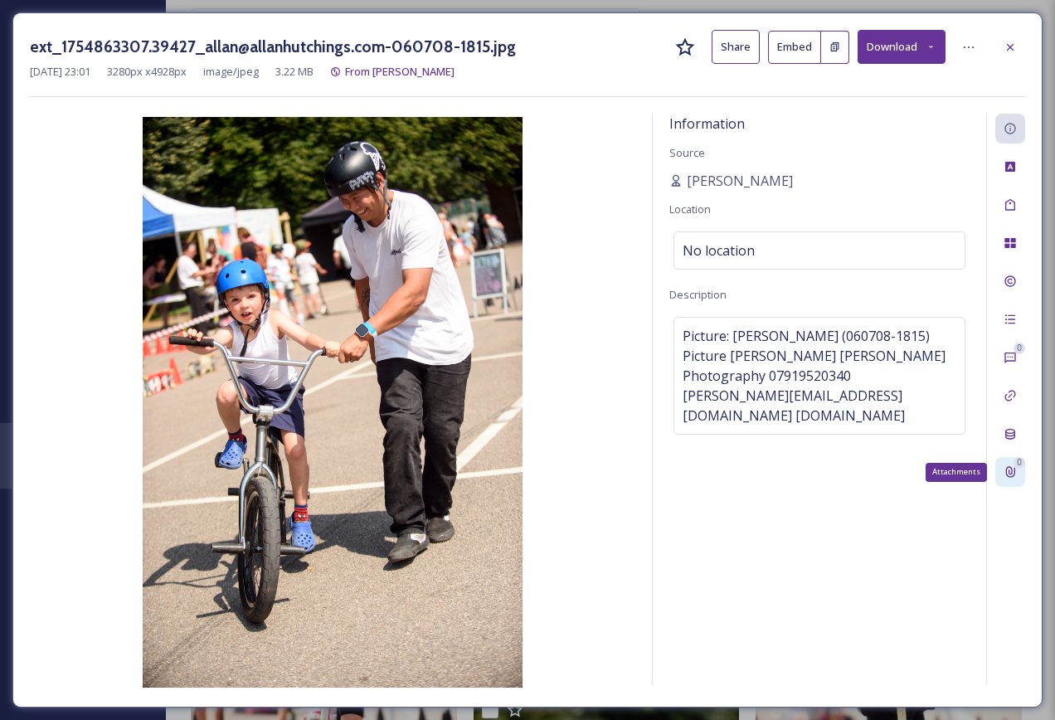
click at [1003, 468] on icon at bounding box center [1009, 471] width 13 height 13
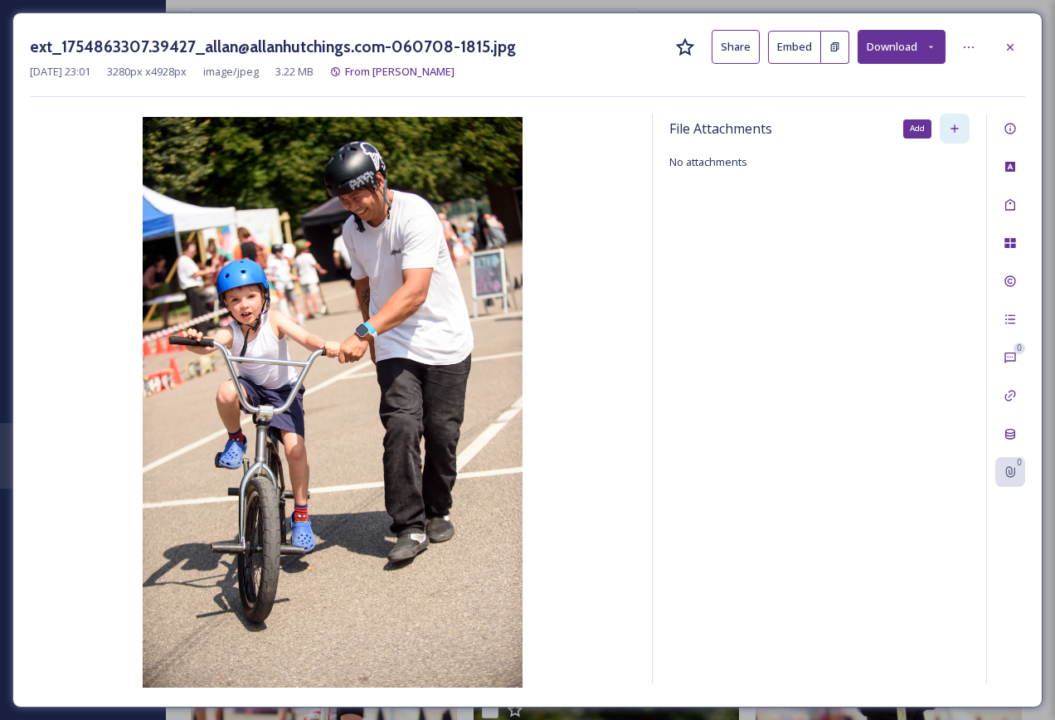
click at [953, 127] on icon at bounding box center [954, 128] width 13 height 13
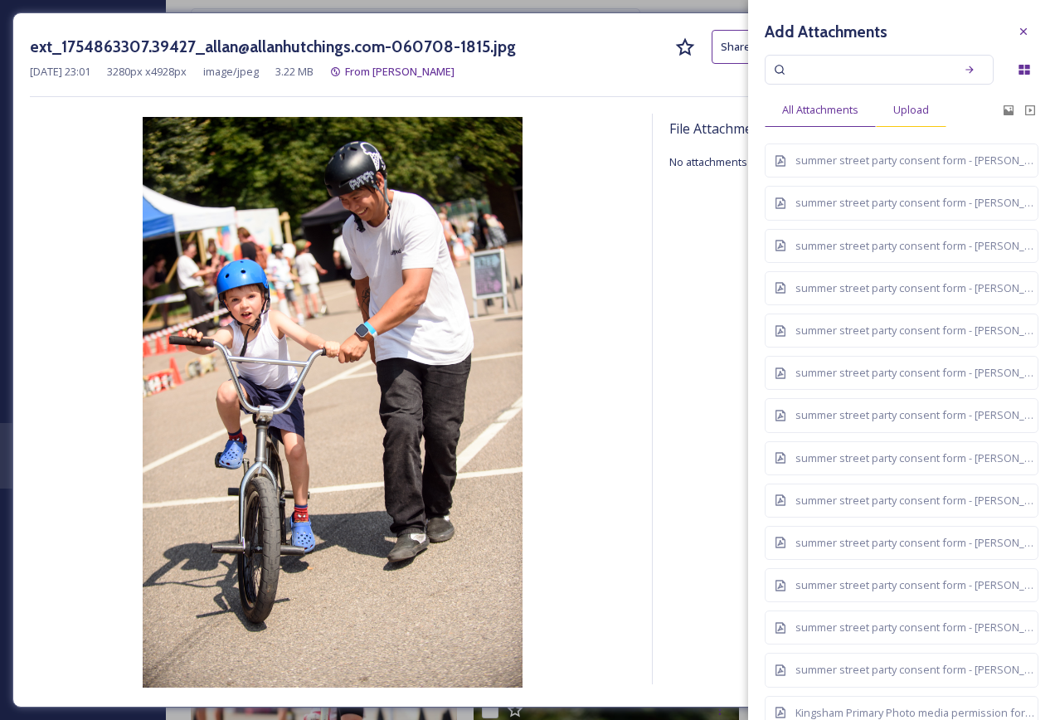
click at [914, 117] on span "Upload" at bounding box center [911, 110] width 36 height 16
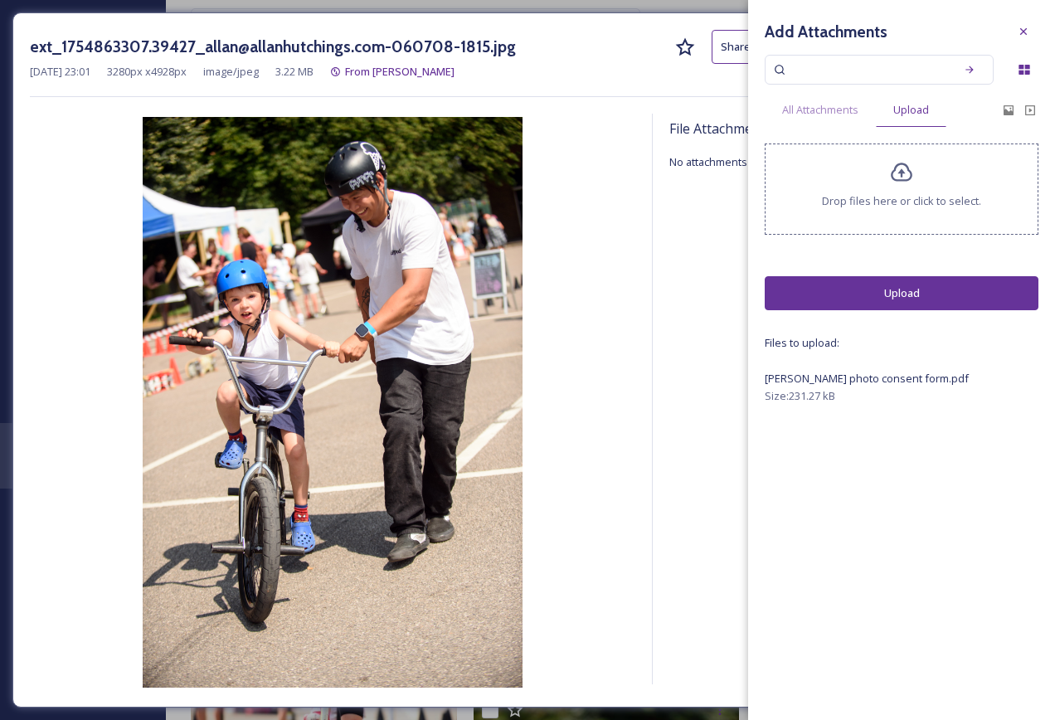
click at [914, 300] on button "Upload" at bounding box center [901, 293] width 274 height 34
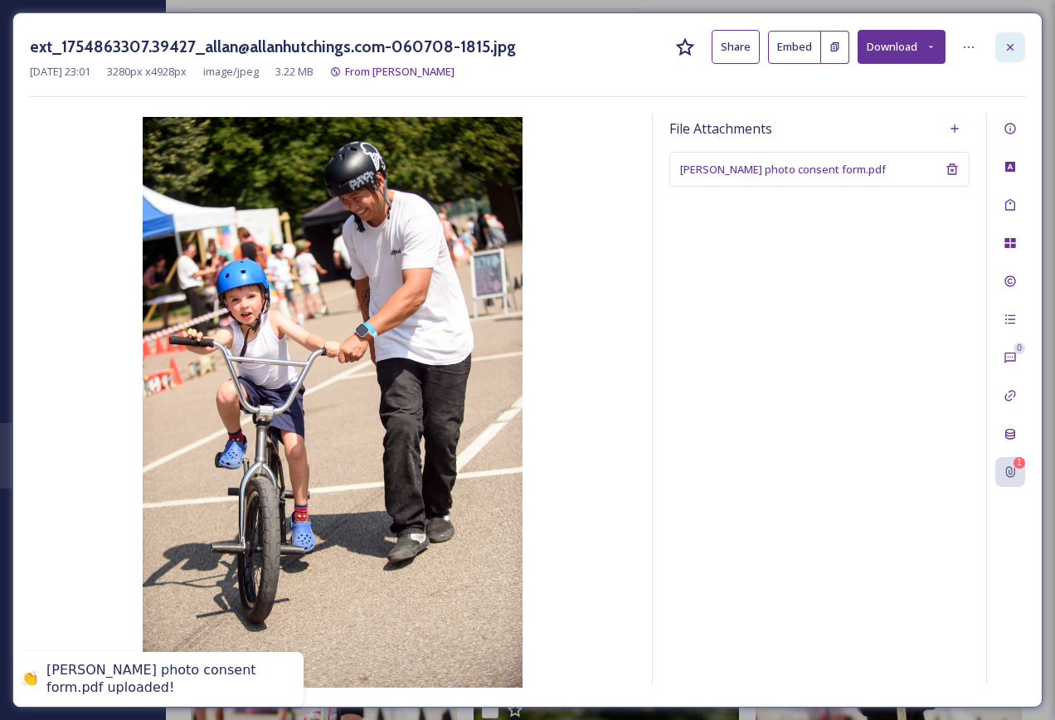
click at [1008, 51] on icon at bounding box center [1009, 47] width 13 height 13
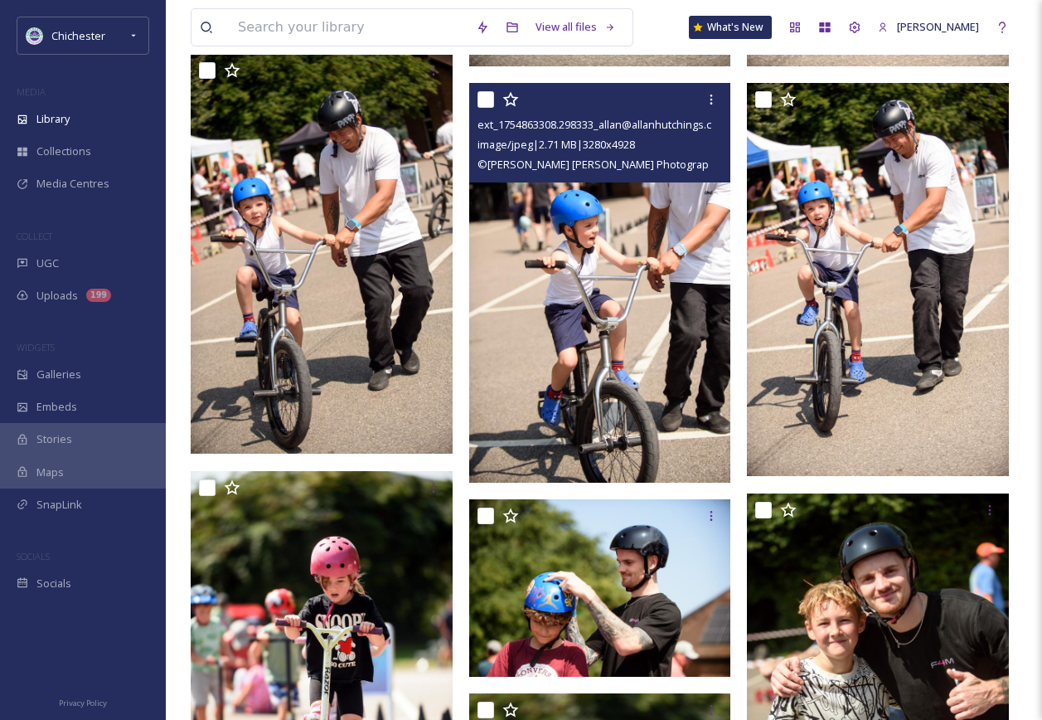
click at [662, 341] on img at bounding box center [602, 283] width 266 height 400
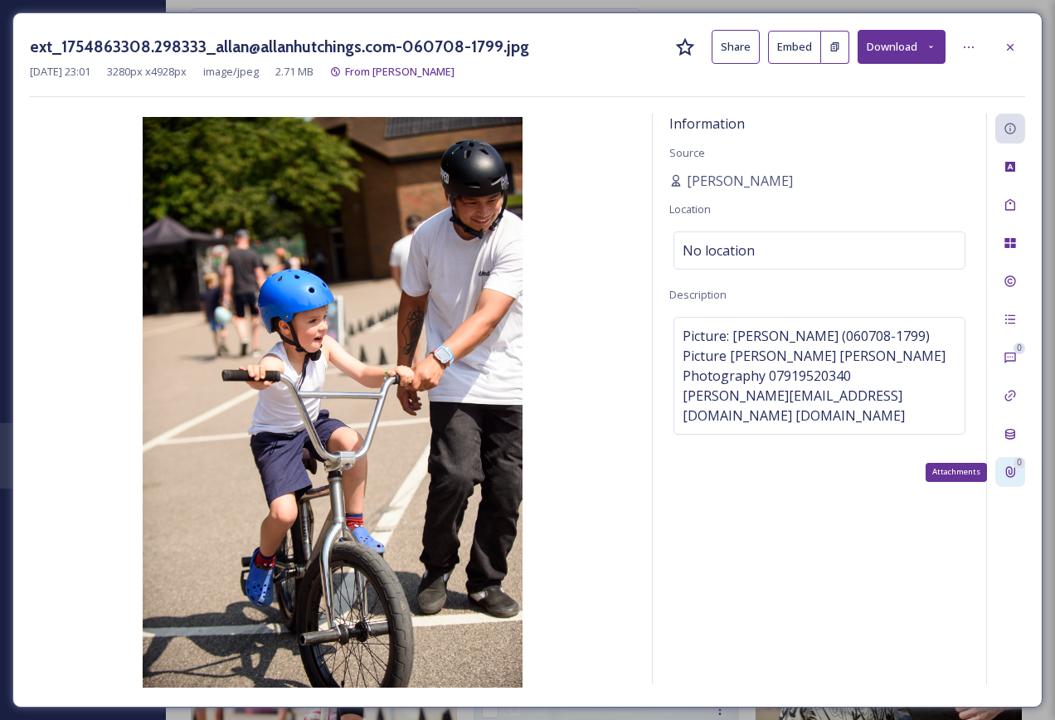
click at [1018, 471] on div "0 Attachments" at bounding box center [1010, 472] width 30 height 30
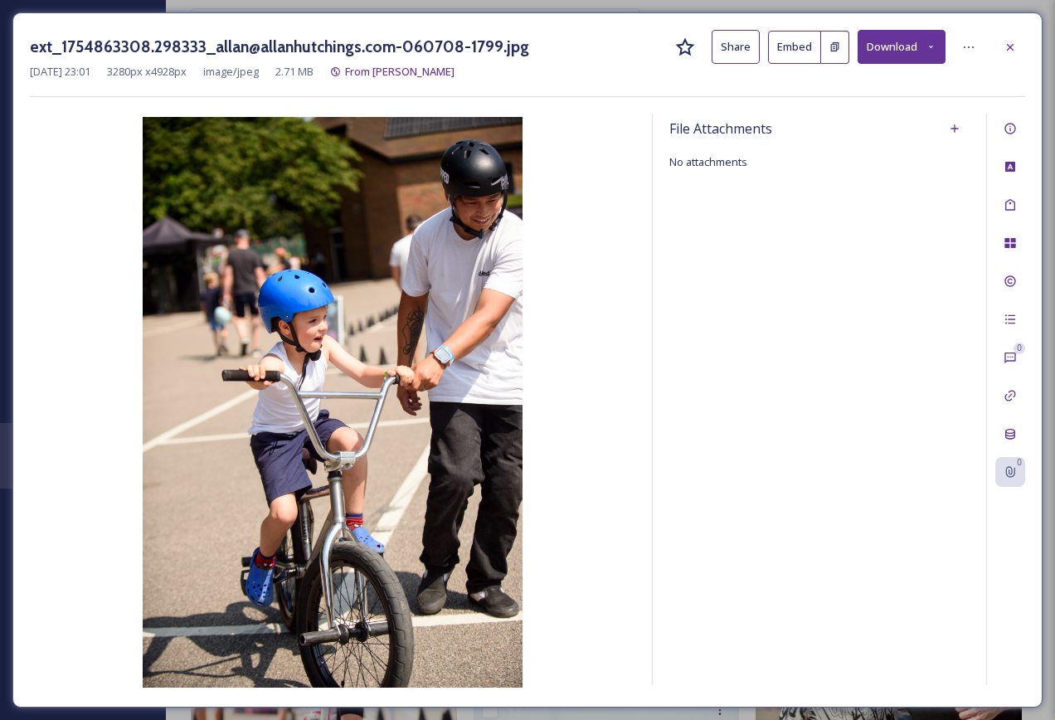
click at [786, 168] on div "File Attachments No attachments" at bounding box center [818, 399] width 333 height 570
click at [948, 129] on icon at bounding box center [954, 128] width 13 height 13
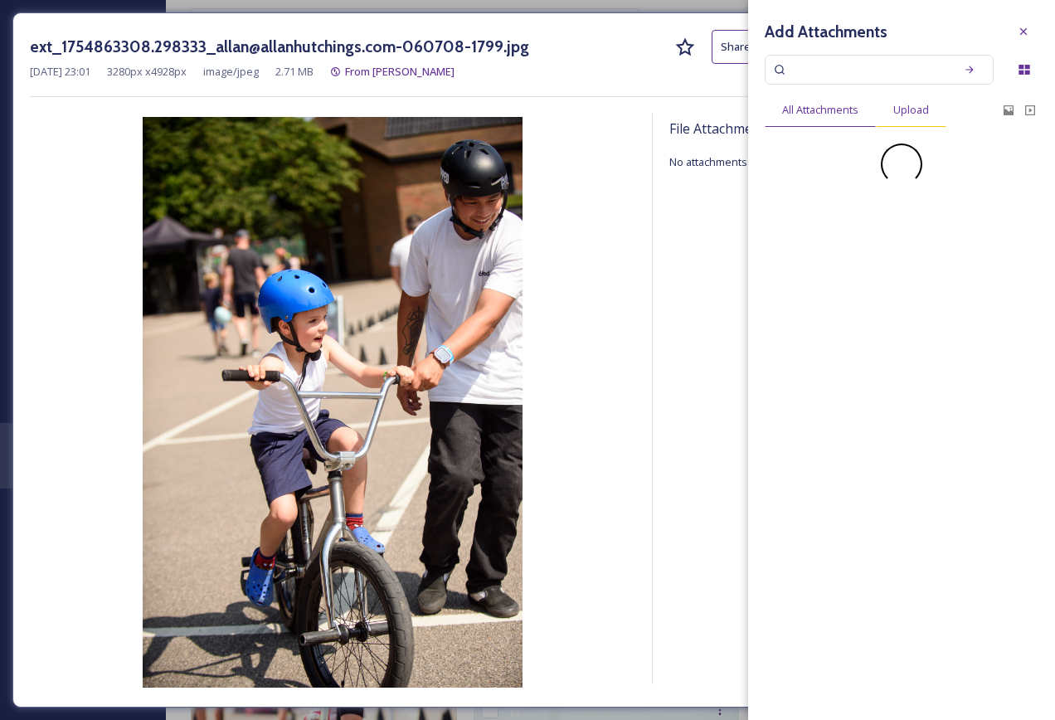
click at [943, 110] on div "Upload" at bounding box center [910, 110] width 70 height 34
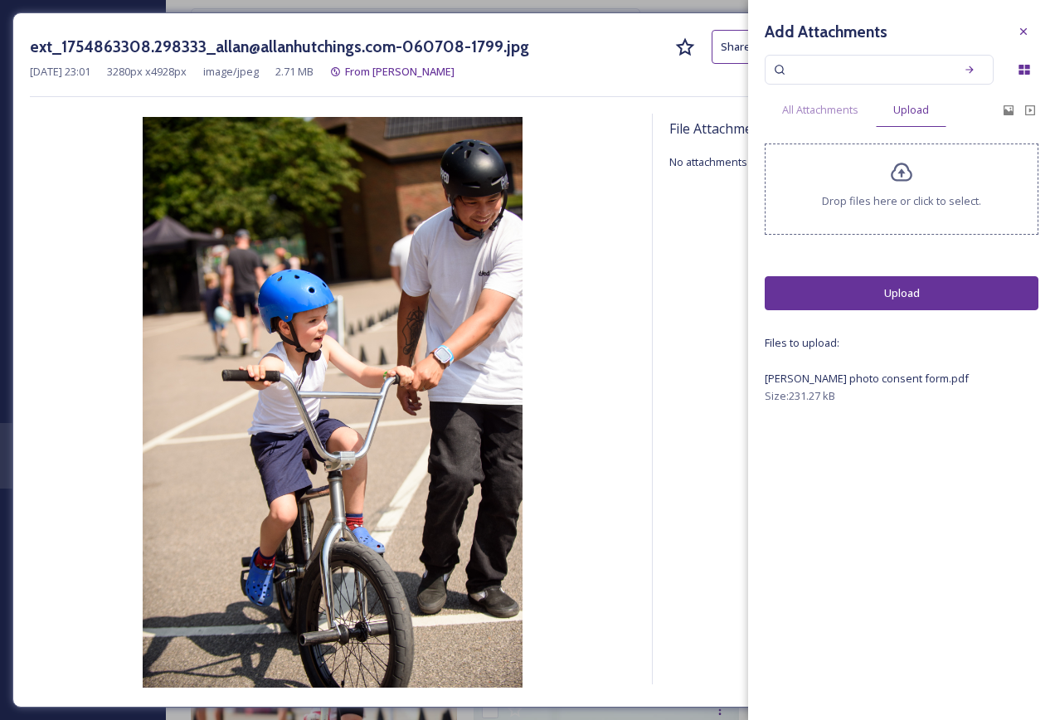
click at [923, 293] on button "Upload" at bounding box center [901, 293] width 274 height 34
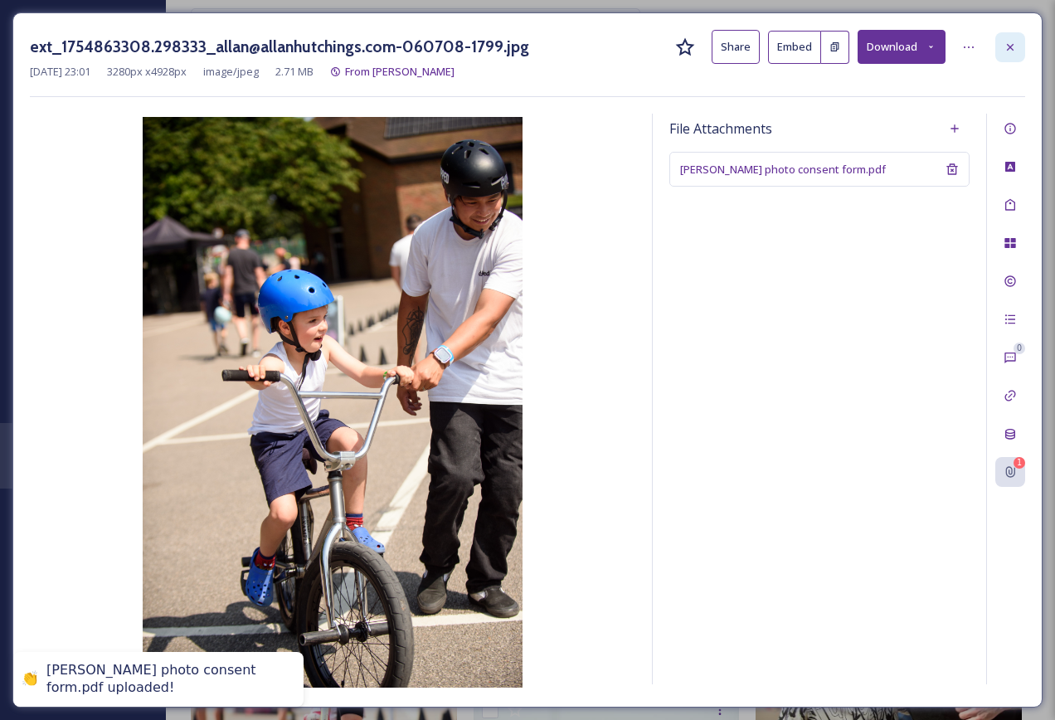
click at [1018, 48] on div at bounding box center [1010, 47] width 30 height 30
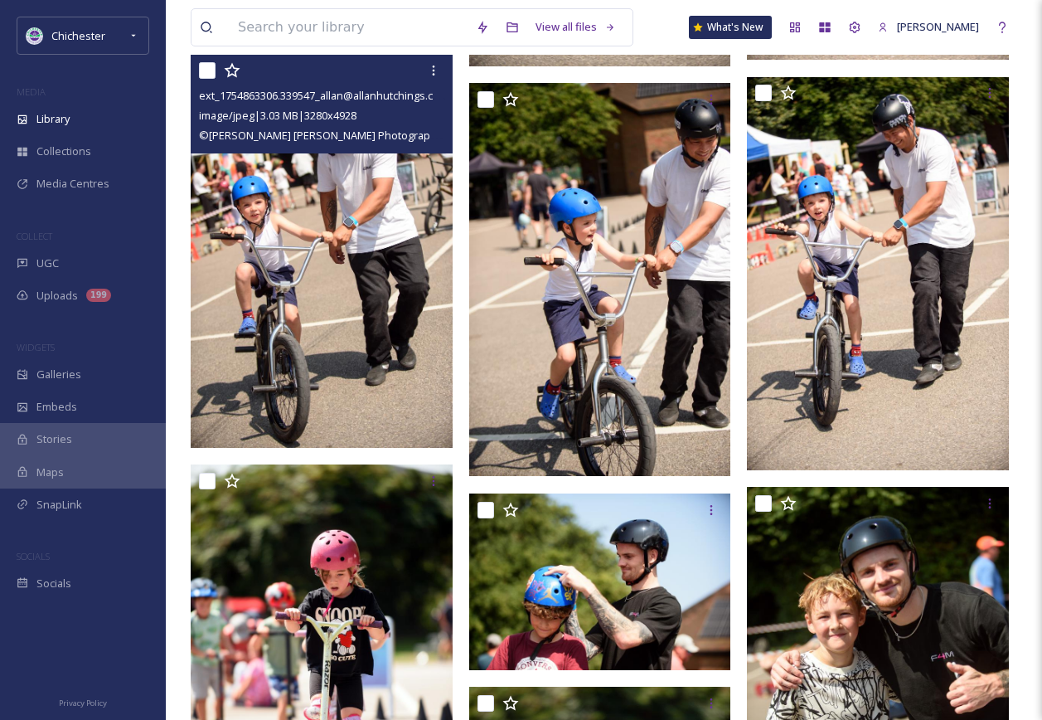
click at [371, 338] on img at bounding box center [322, 250] width 262 height 393
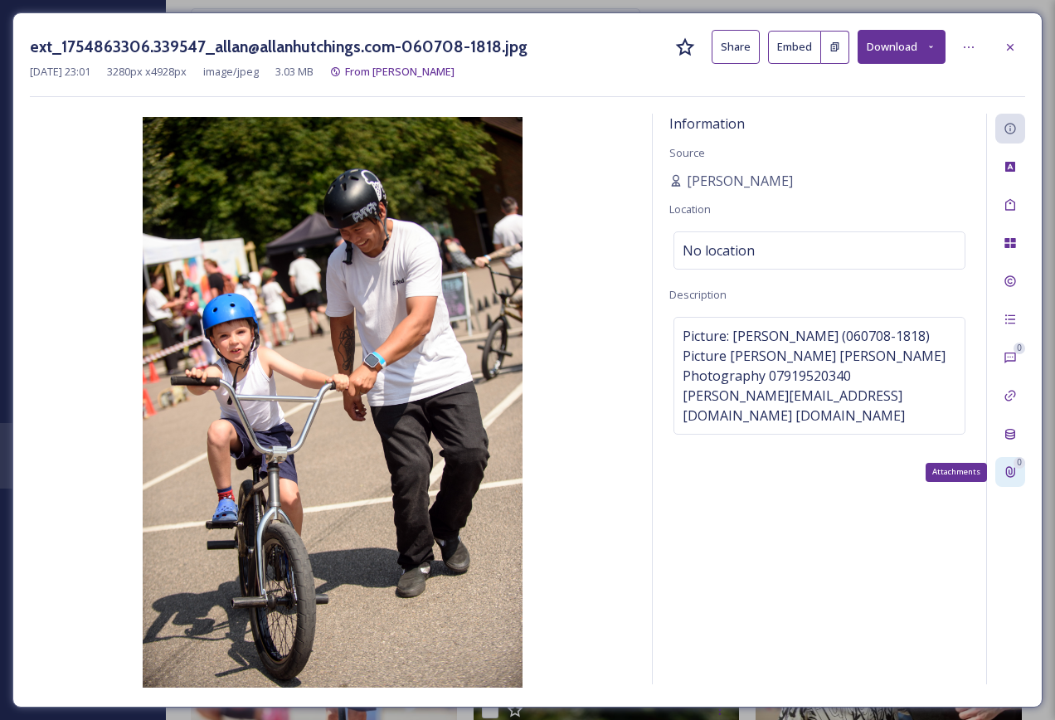
click at [1006, 472] on icon at bounding box center [1009, 471] width 13 height 13
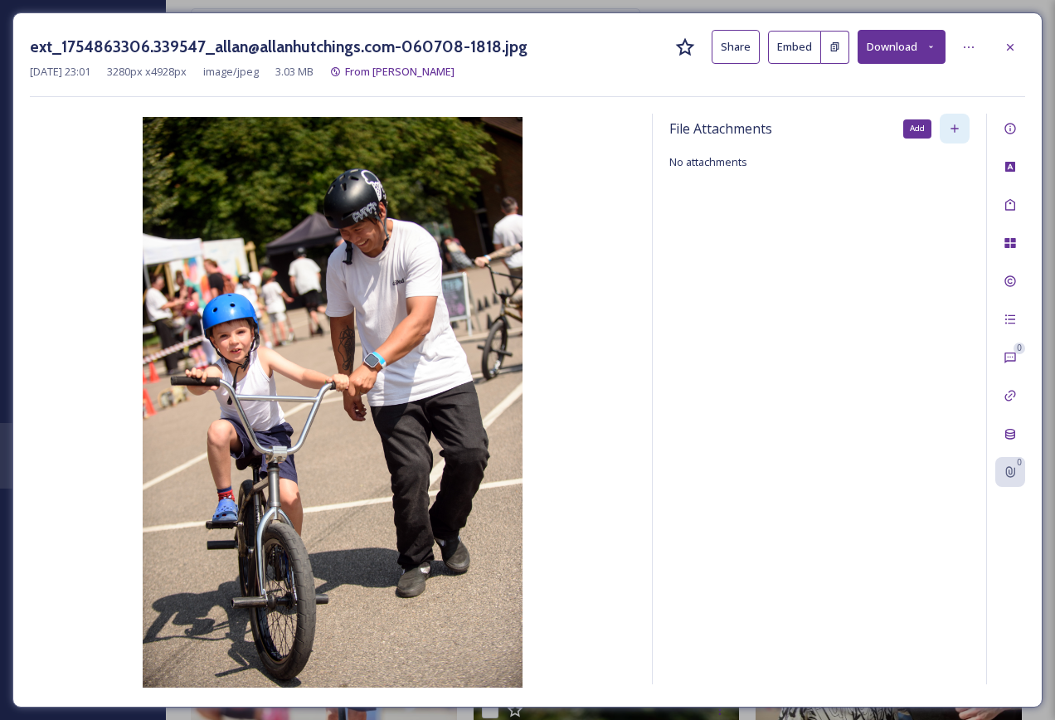
click at [945, 126] on div "Add" at bounding box center [954, 129] width 30 height 30
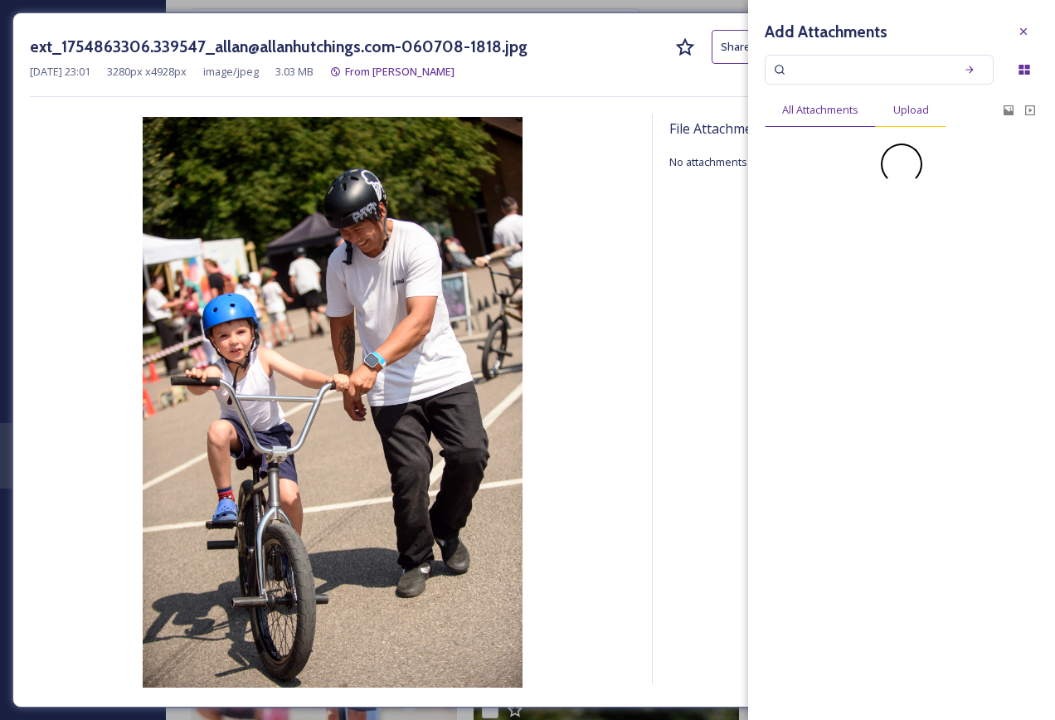
click at [905, 108] on span "Upload" at bounding box center [911, 110] width 36 height 16
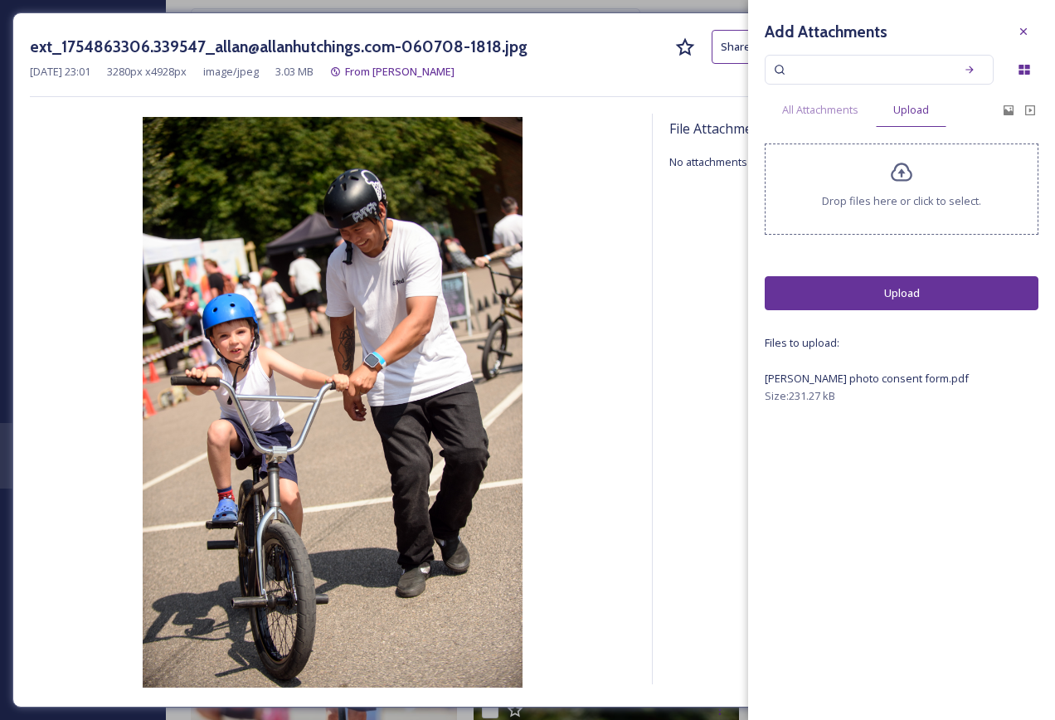
click at [926, 297] on button "Upload" at bounding box center [901, 293] width 274 height 34
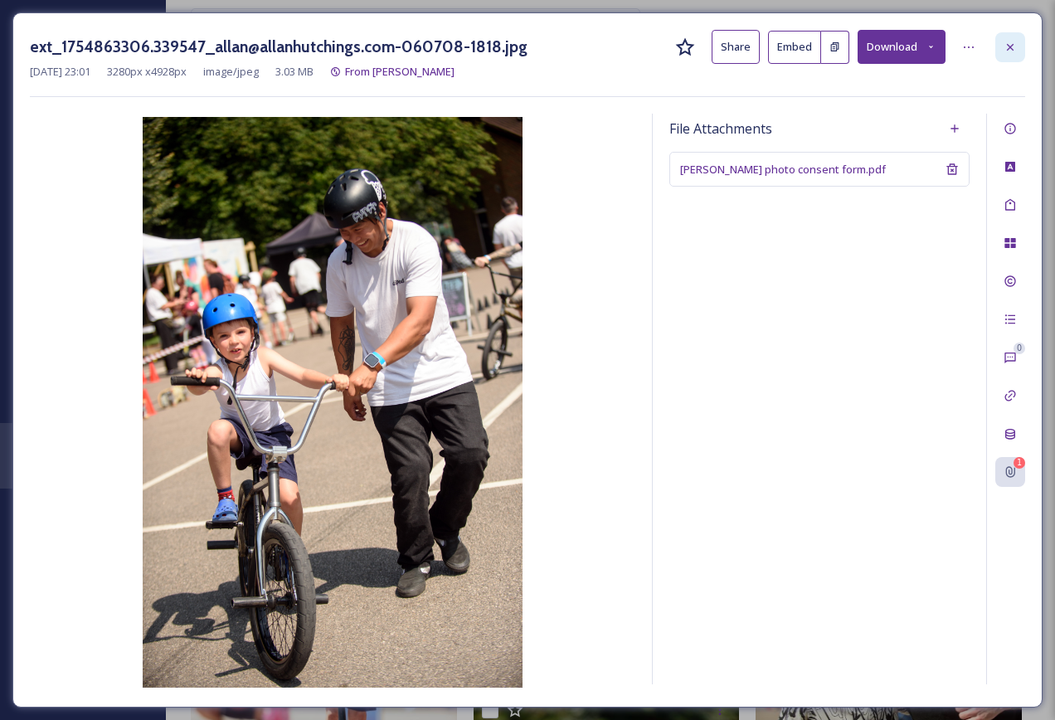
click at [1007, 50] on icon at bounding box center [1009, 46] width 7 height 7
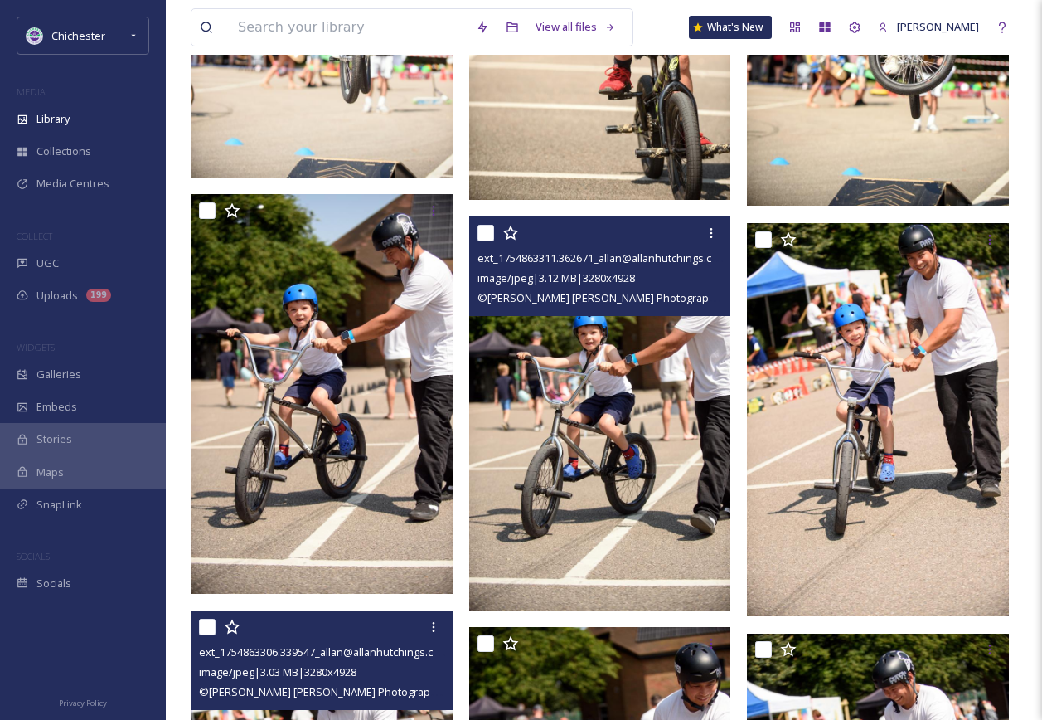
scroll to position [2058, 0]
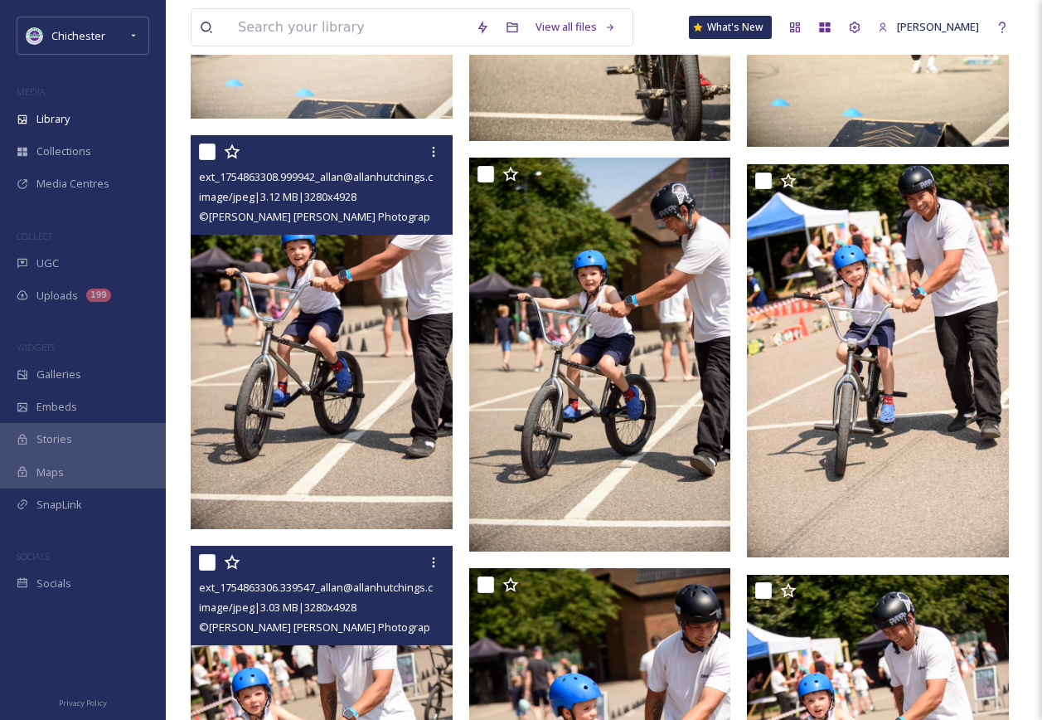
click at [216, 148] on div at bounding box center [324, 152] width 250 height 30
click at [208, 147] on input "checkbox" at bounding box center [207, 151] width 17 height 17
checkbox input "true"
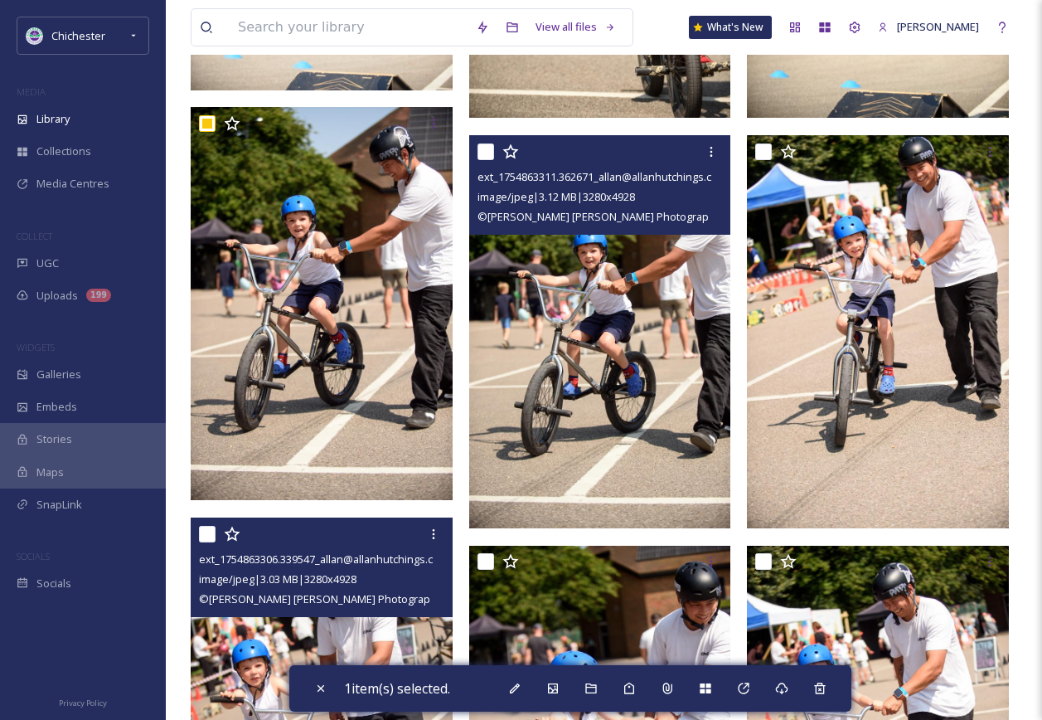
click at [478, 151] on input "checkbox" at bounding box center [486, 151] width 17 height 17
checkbox input "true"
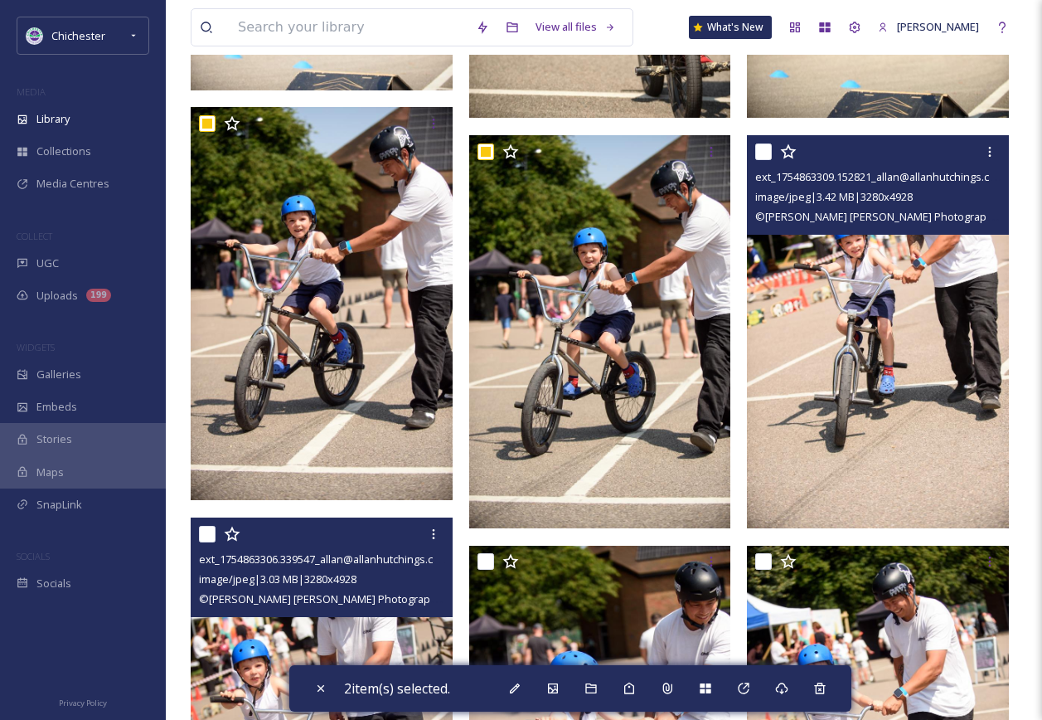
click at [768, 152] on input "checkbox" at bounding box center [763, 151] width 17 height 17
checkbox input "true"
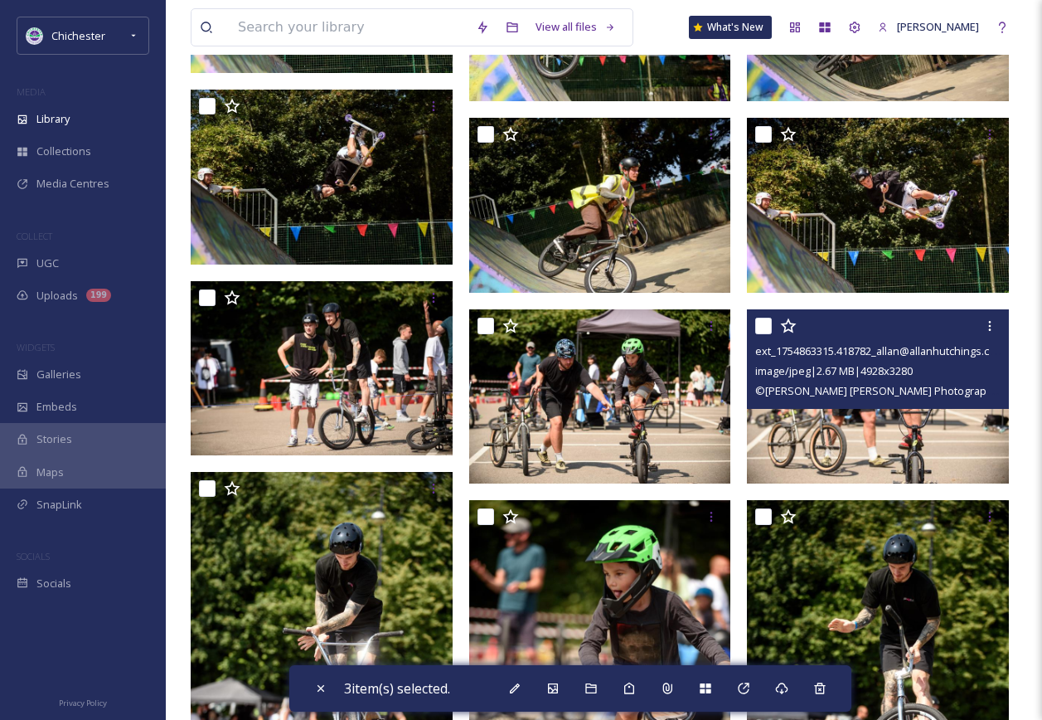
scroll to position [1312, 0]
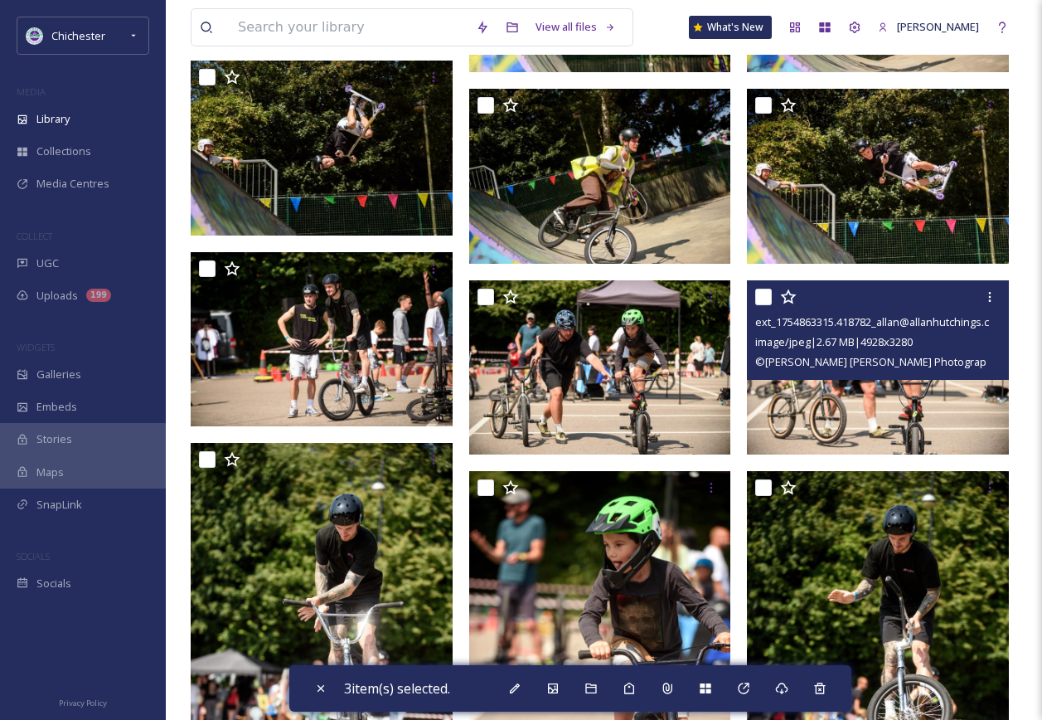
click at [851, 405] on img at bounding box center [878, 367] width 262 height 174
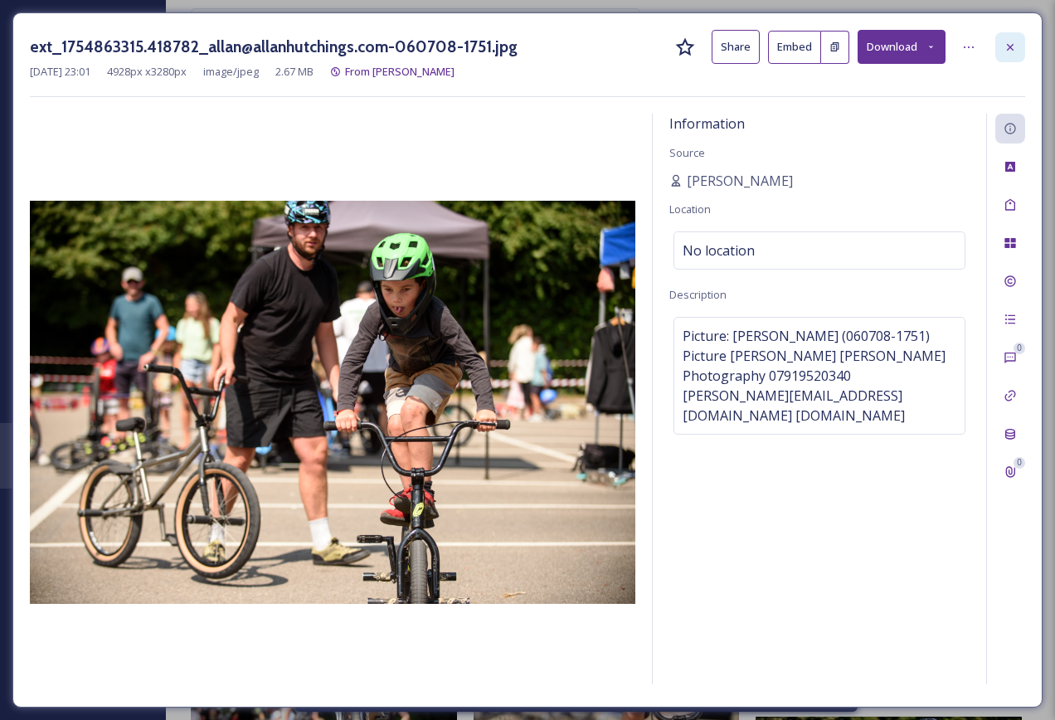
click at [1009, 48] on icon at bounding box center [1009, 46] width 7 height 7
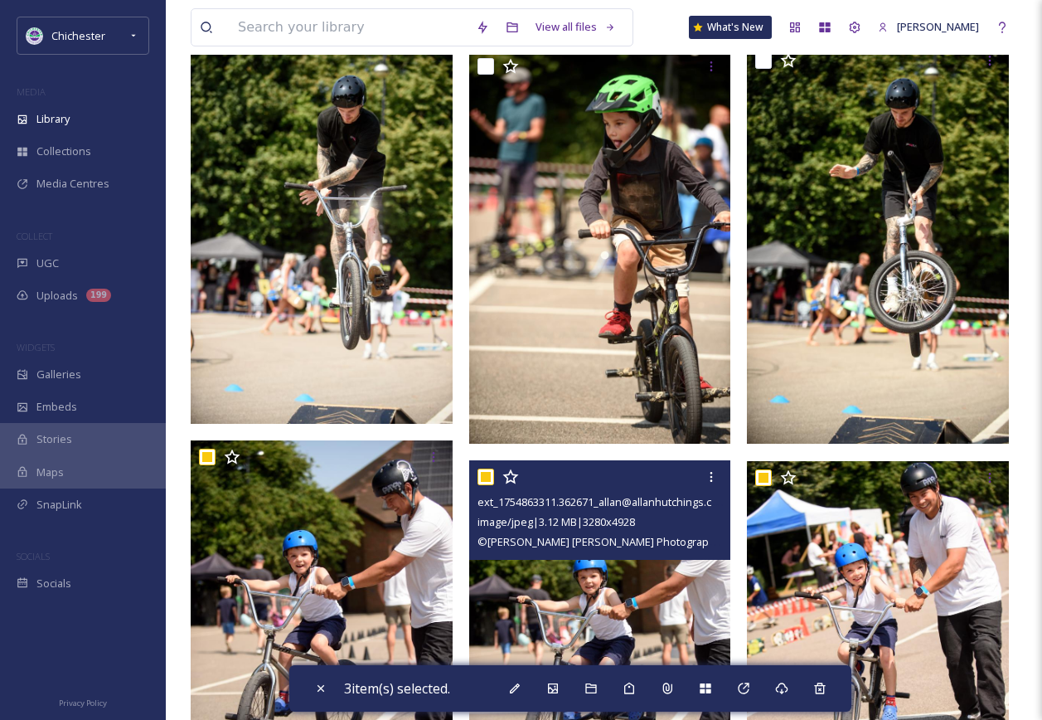
scroll to position [1809, 0]
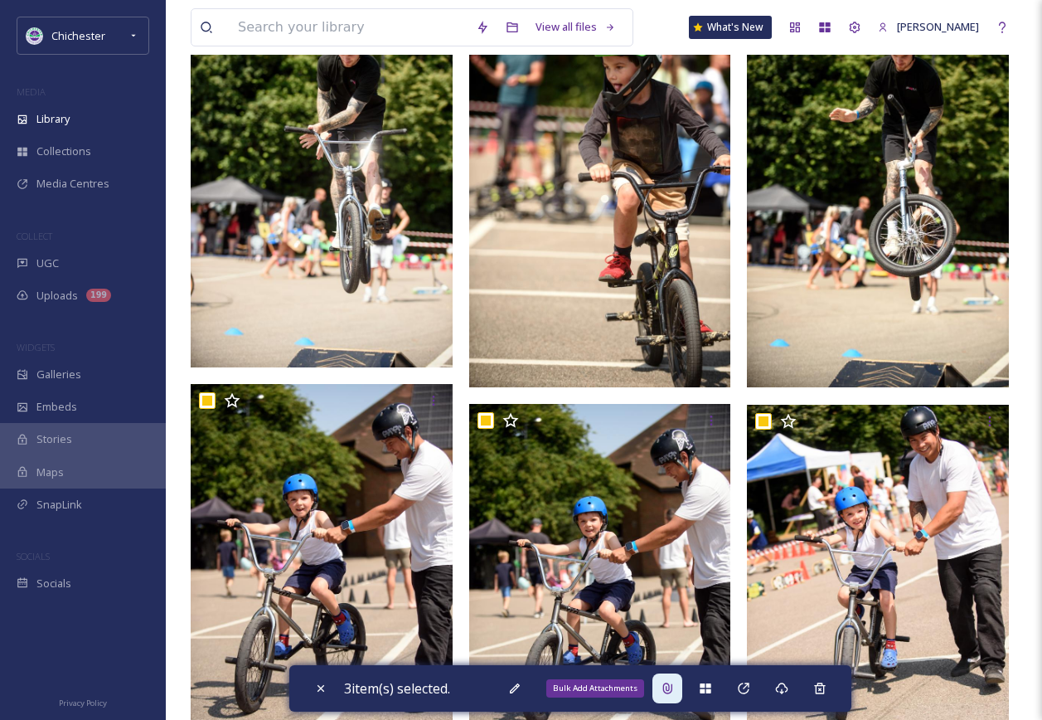
click at [667, 688] on icon at bounding box center [667, 687] width 13 height 13
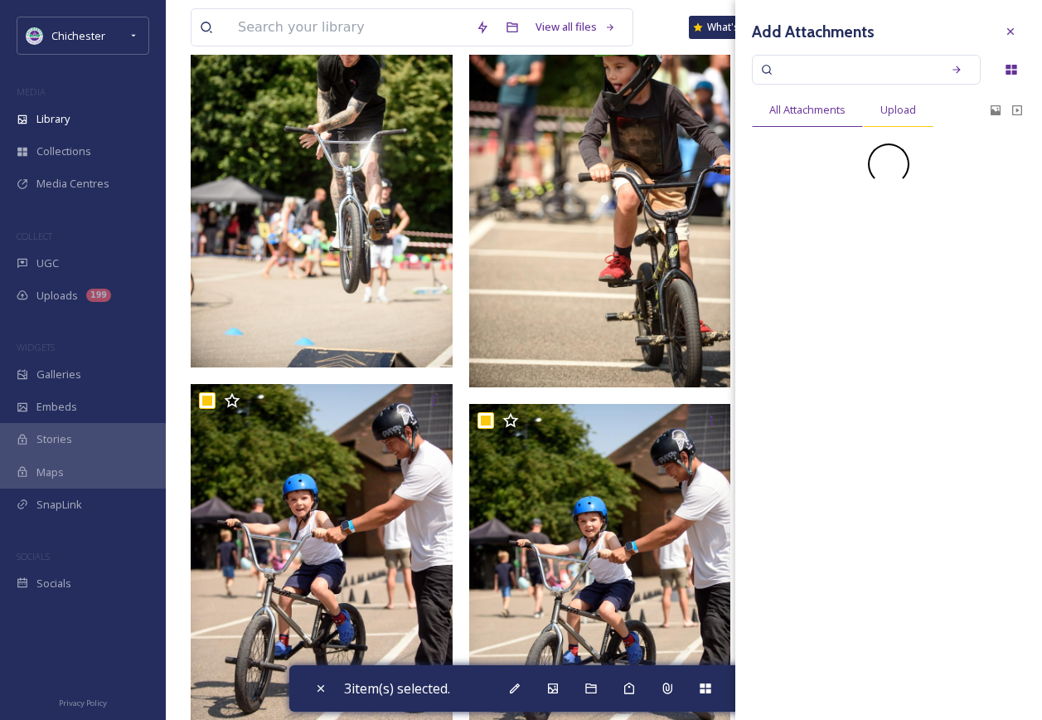
click at [913, 101] on div "Upload" at bounding box center [898, 110] width 70 height 34
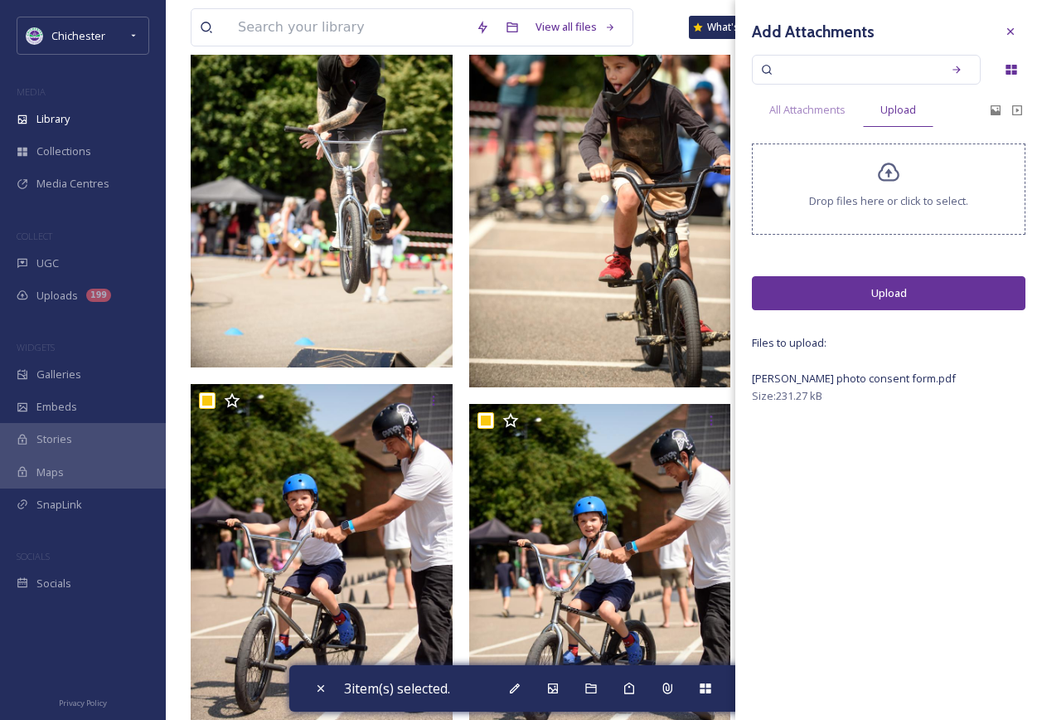
click at [885, 298] on button "Upload" at bounding box center [889, 293] width 274 height 34
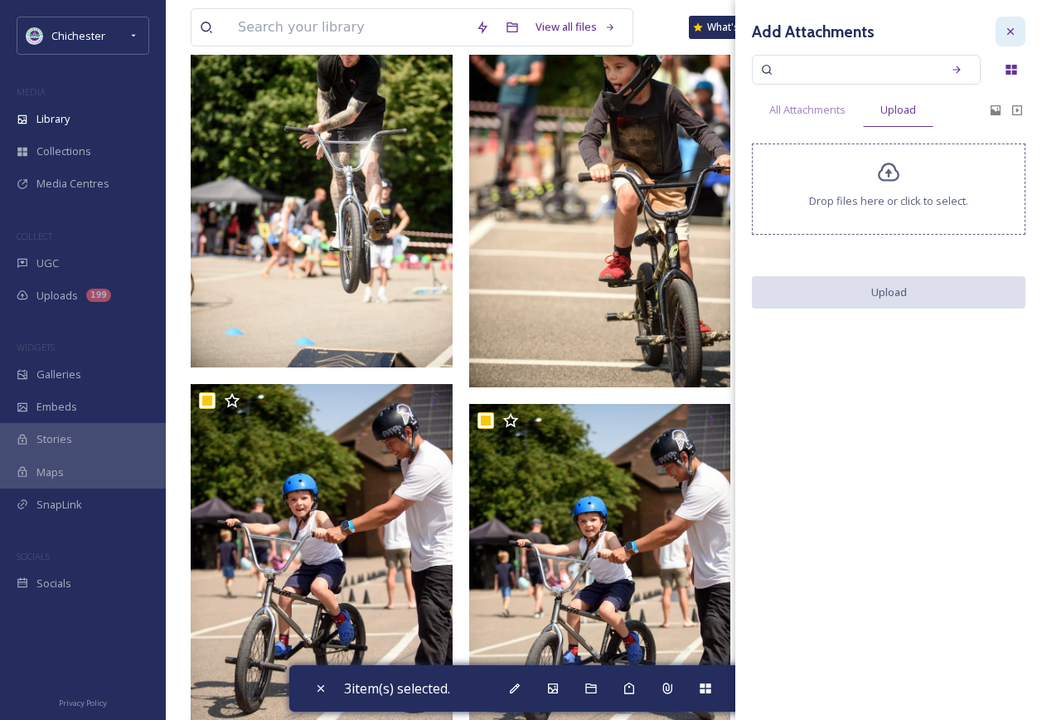
click at [1006, 22] on div at bounding box center [1011, 32] width 30 height 30
checkbox input "false"
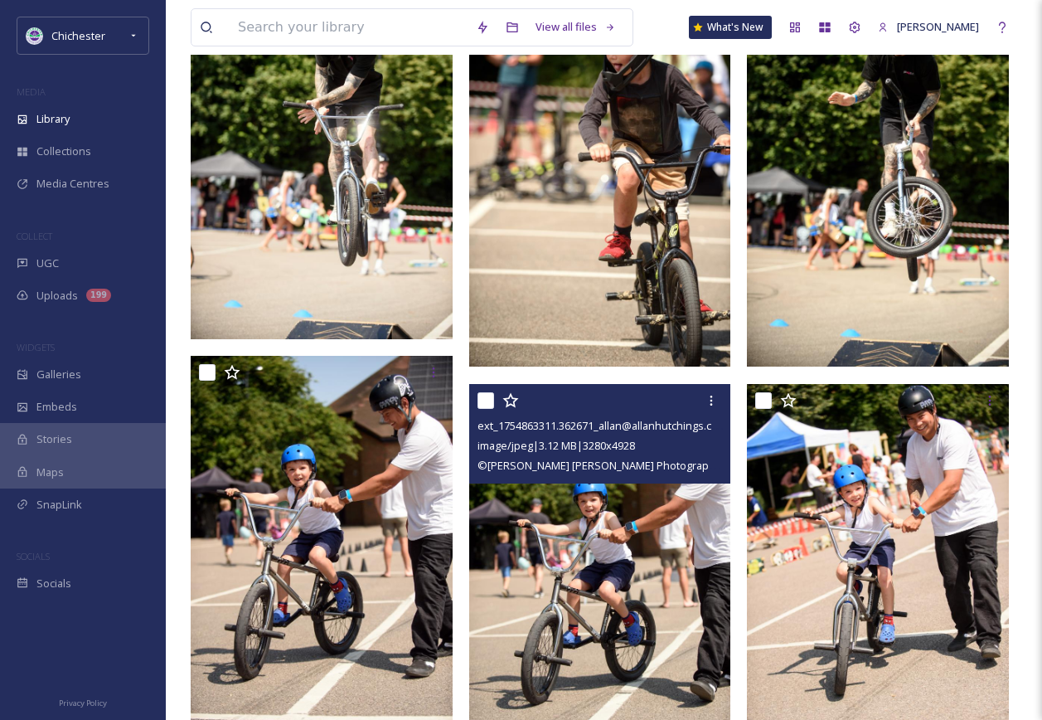
scroll to position [1975, 0]
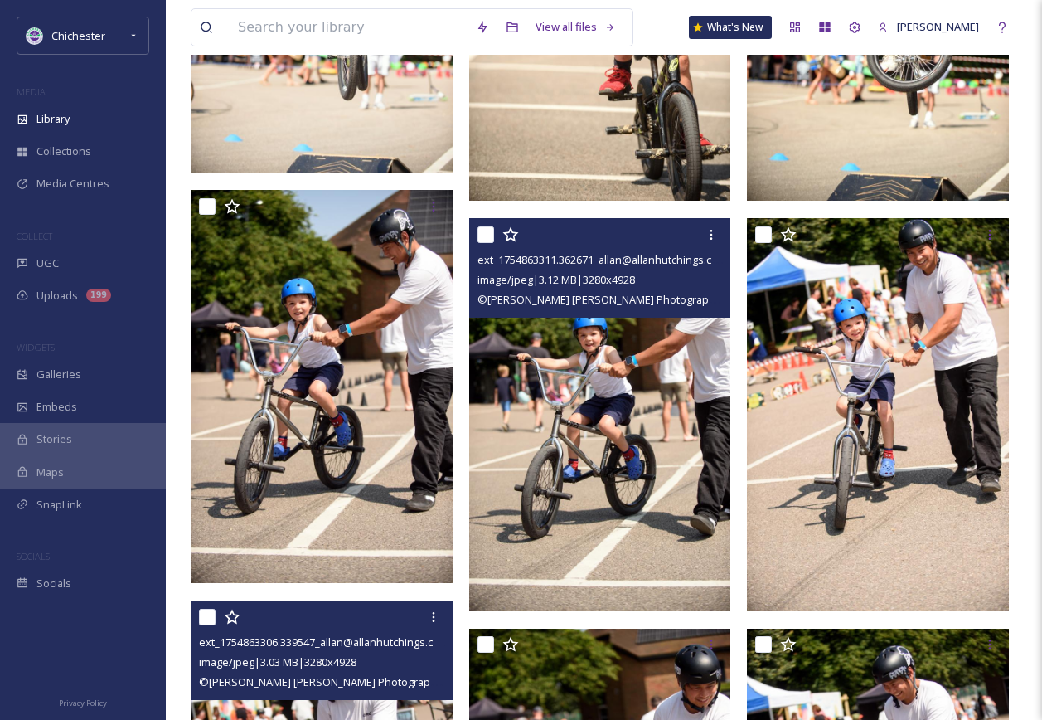
click at [577, 412] on img at bounding box center [600, 414] width 262 height 393
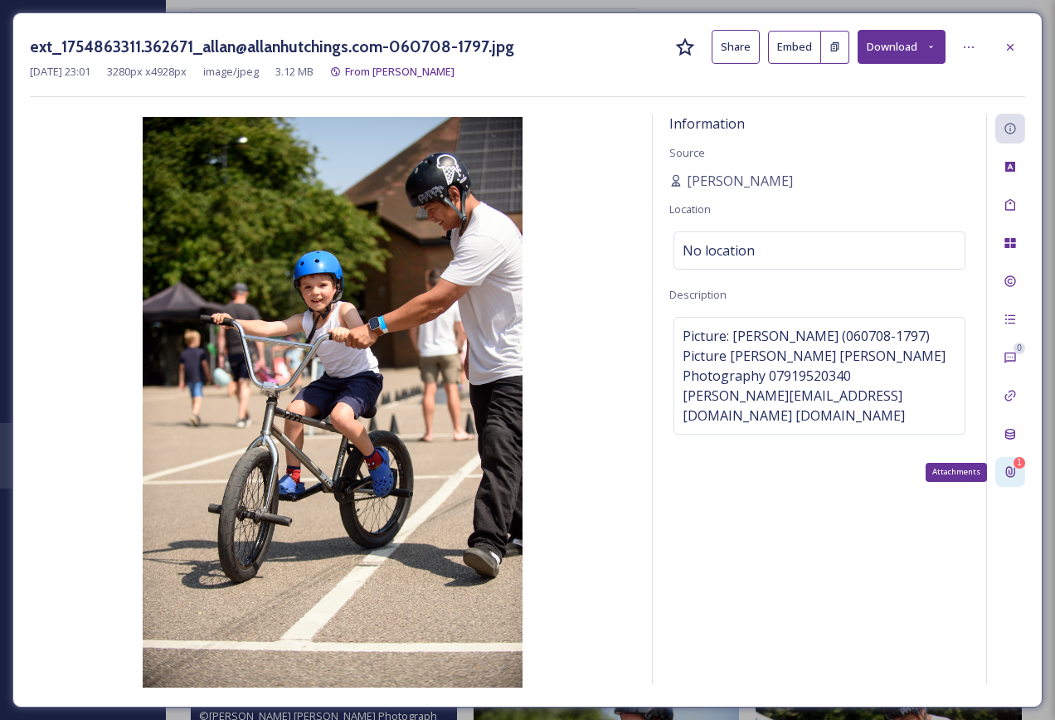
click at [1018, 468] on div "1" at bounding box center [1019, 463] width 12 height 12
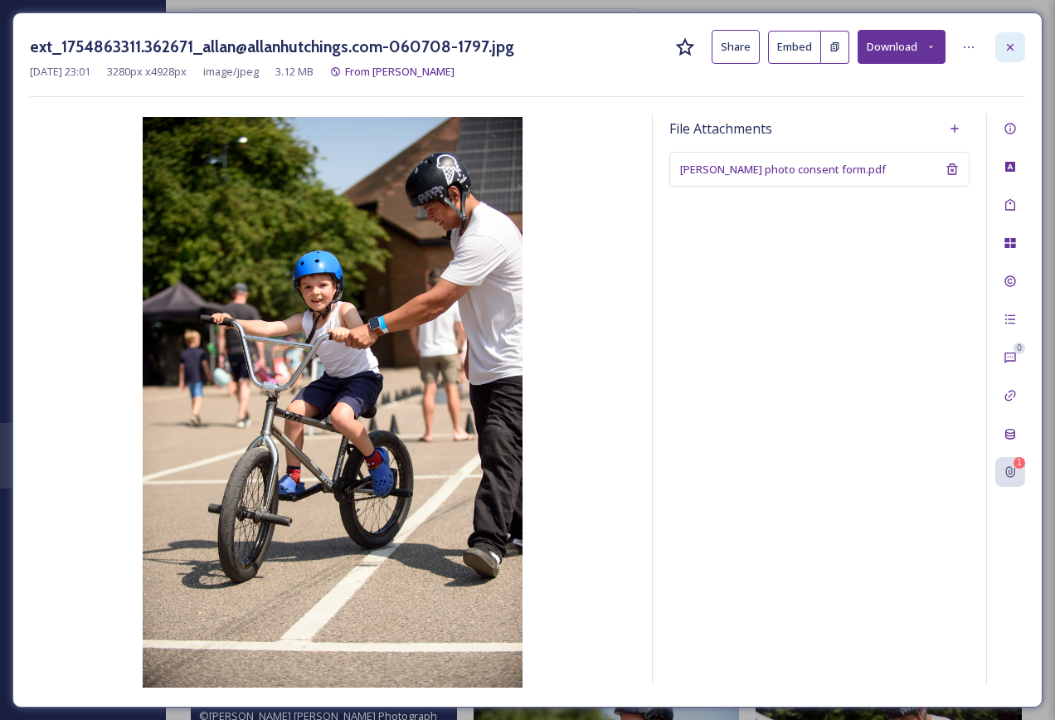
click at [1011, 47] on icon at bounding box center [1009, 46] width 7 height 7
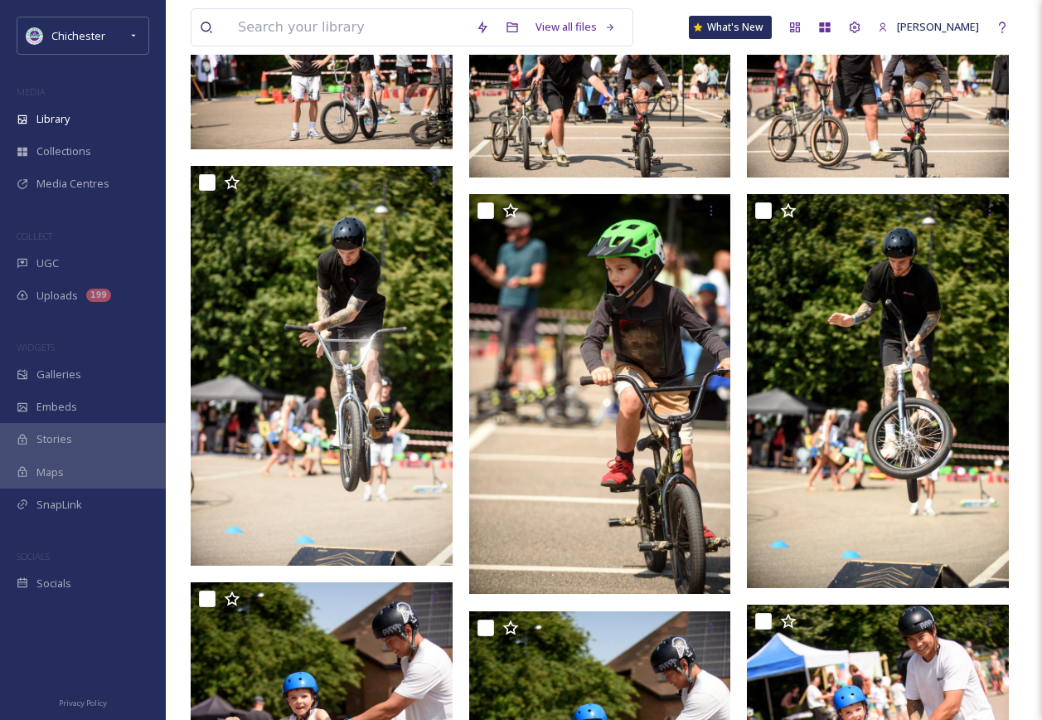
scroll to position [1477, 0]
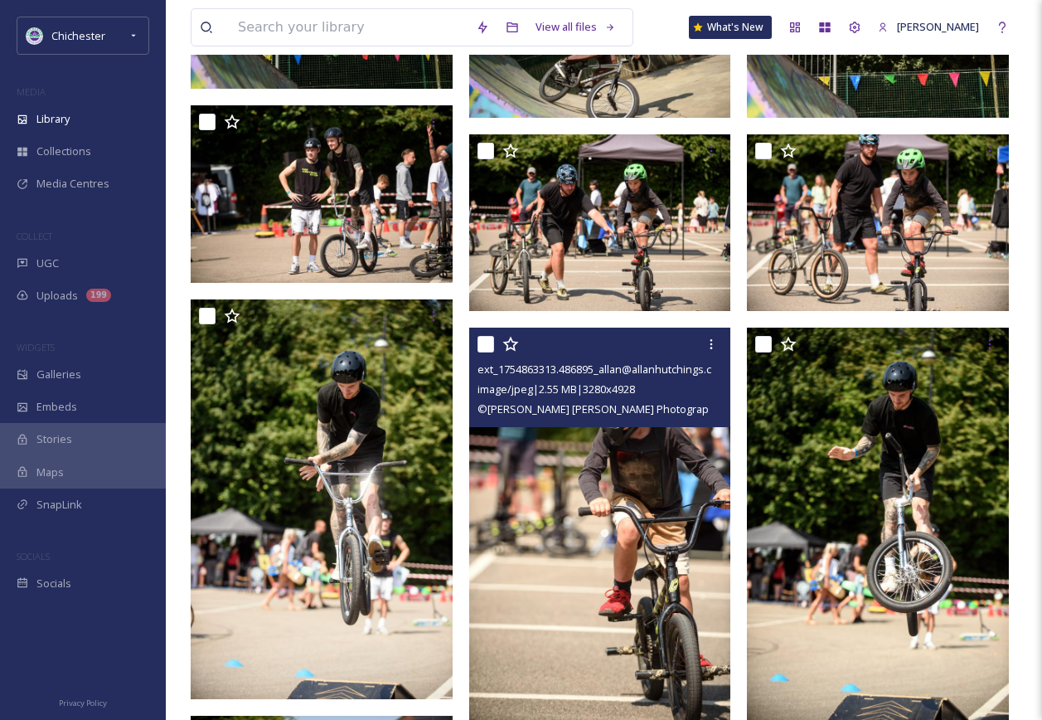
click at [632, 548] on img at bounding box center [600, 523] width 262 height 393
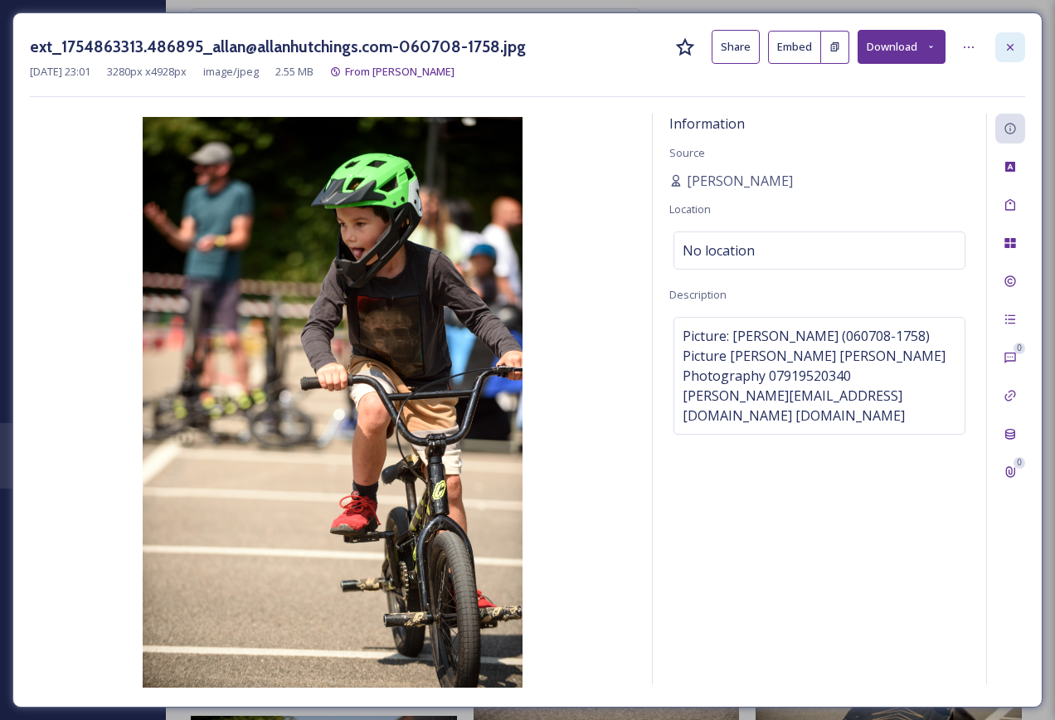
click at [1011, 51] on icon at bounding box center [1009, 47] width 13 height 13
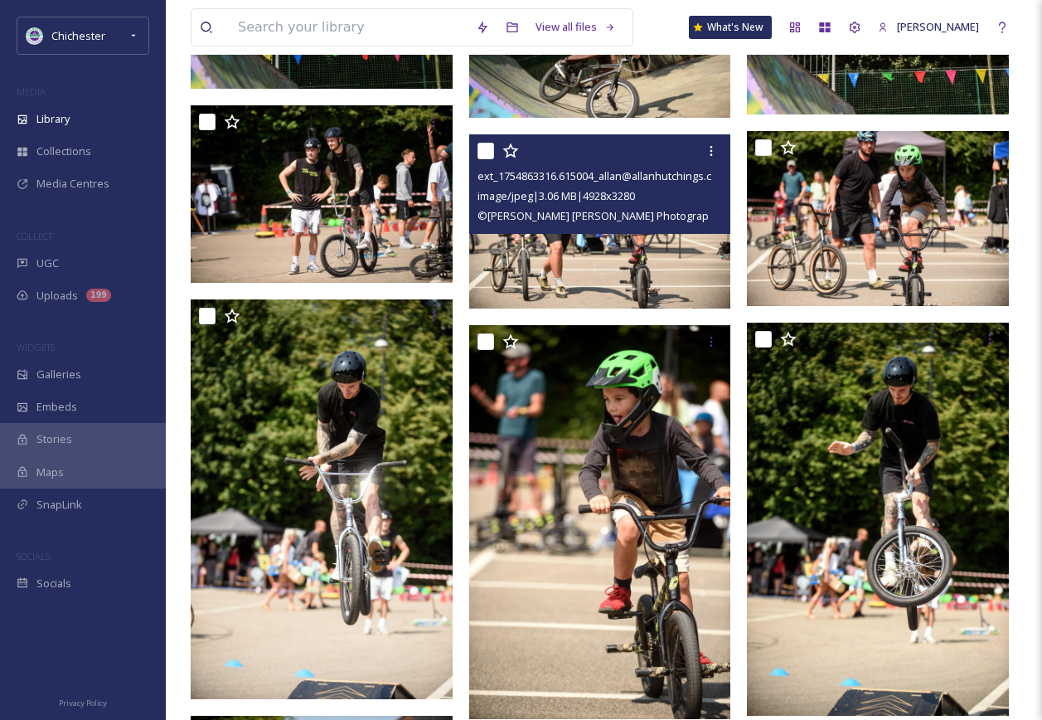
click at [618, 257] on img at bounding box center [600, 221] width 262 height 174
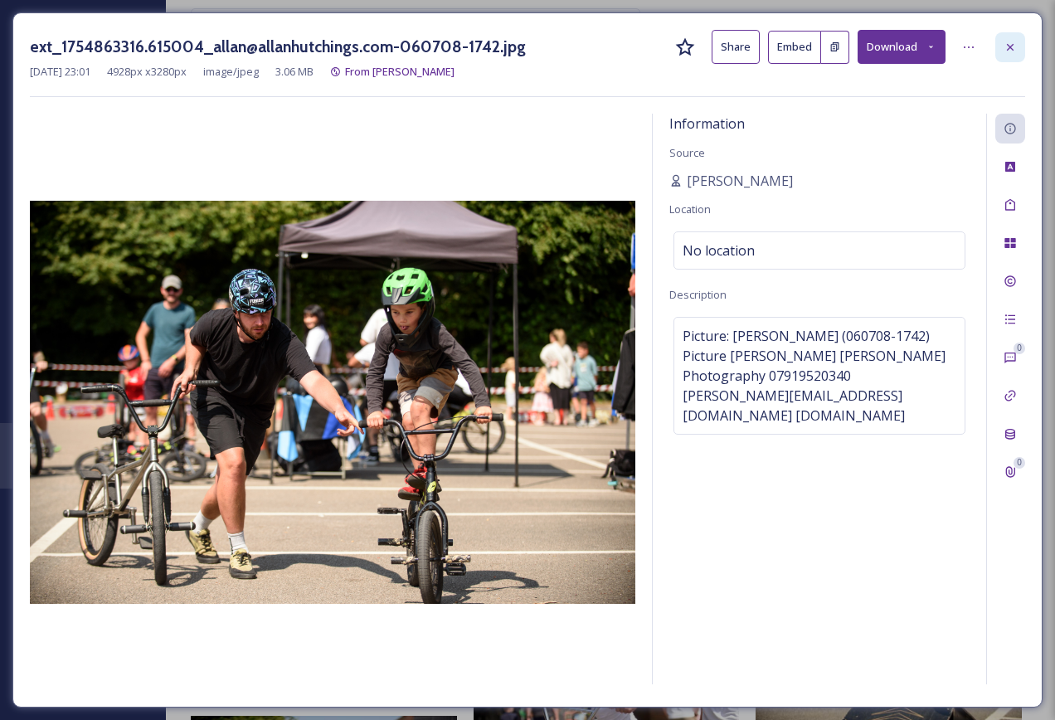
click at [995, 48] on div at bounding box center [1010, 47] width 30 height 30
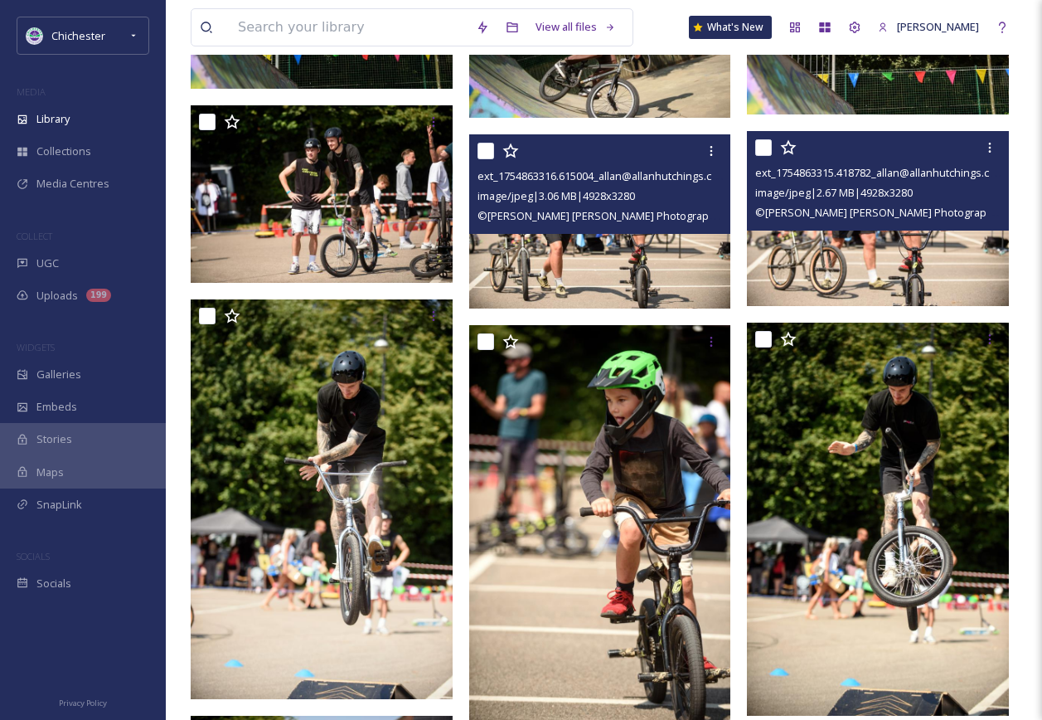
click at [875, 266] on img at bounding box center [878, 218] width 262 height 174
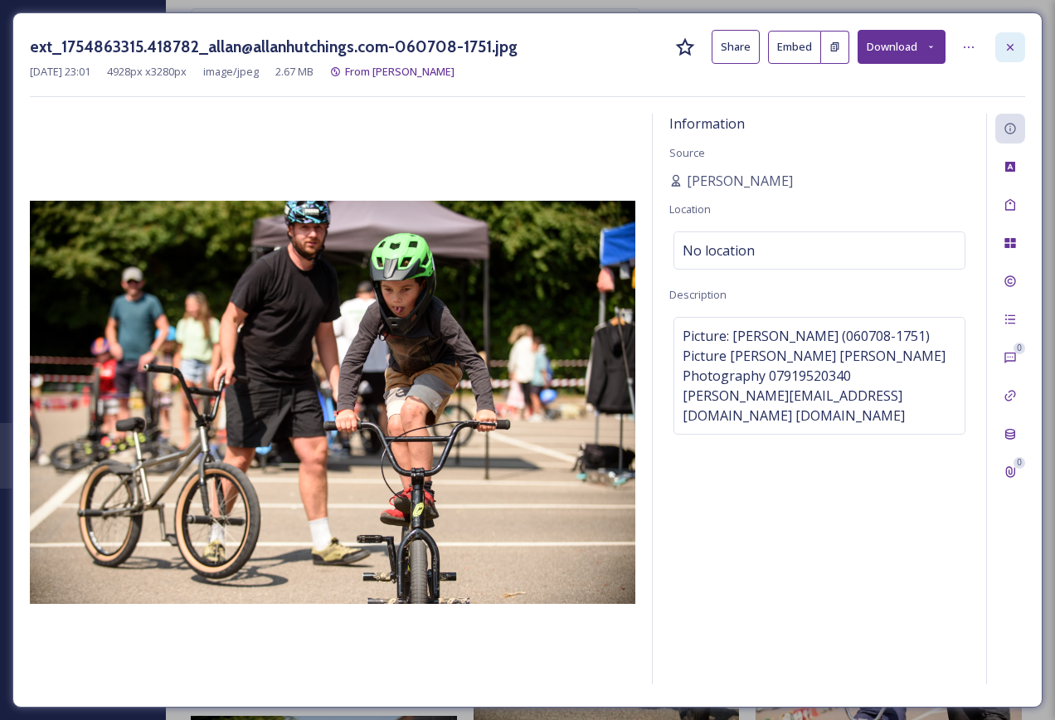
click at [1002, 48] on div at bounding box center [1010, 47] width 30 height 30
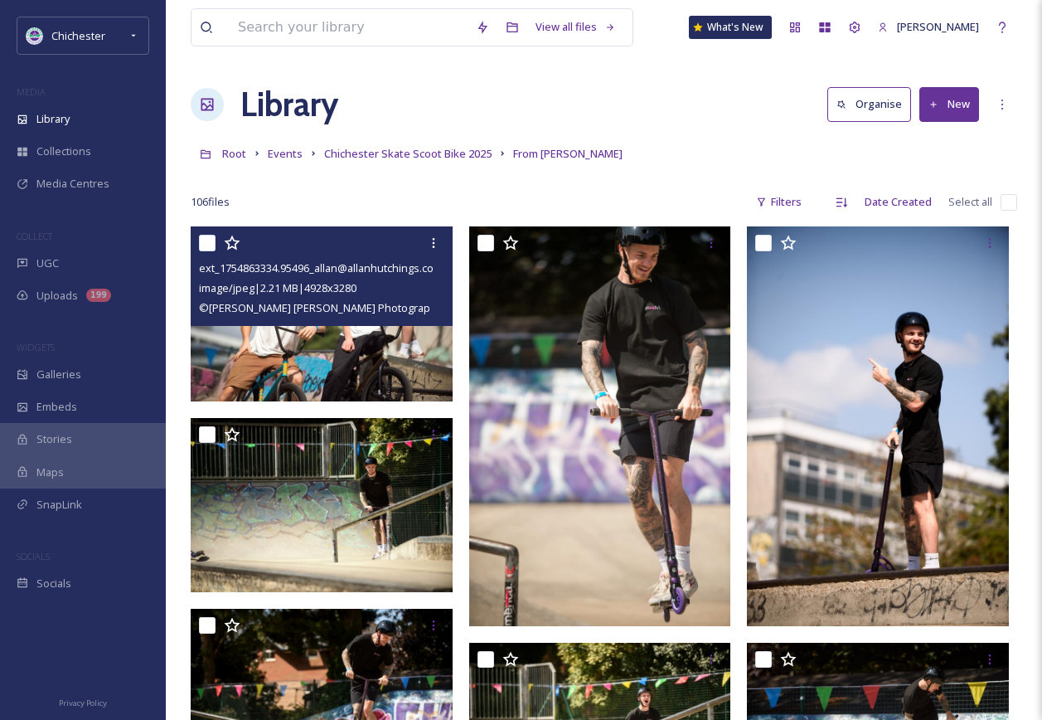
click at [338, 352] on img at bounding box center [322, 313] width 262 height 174
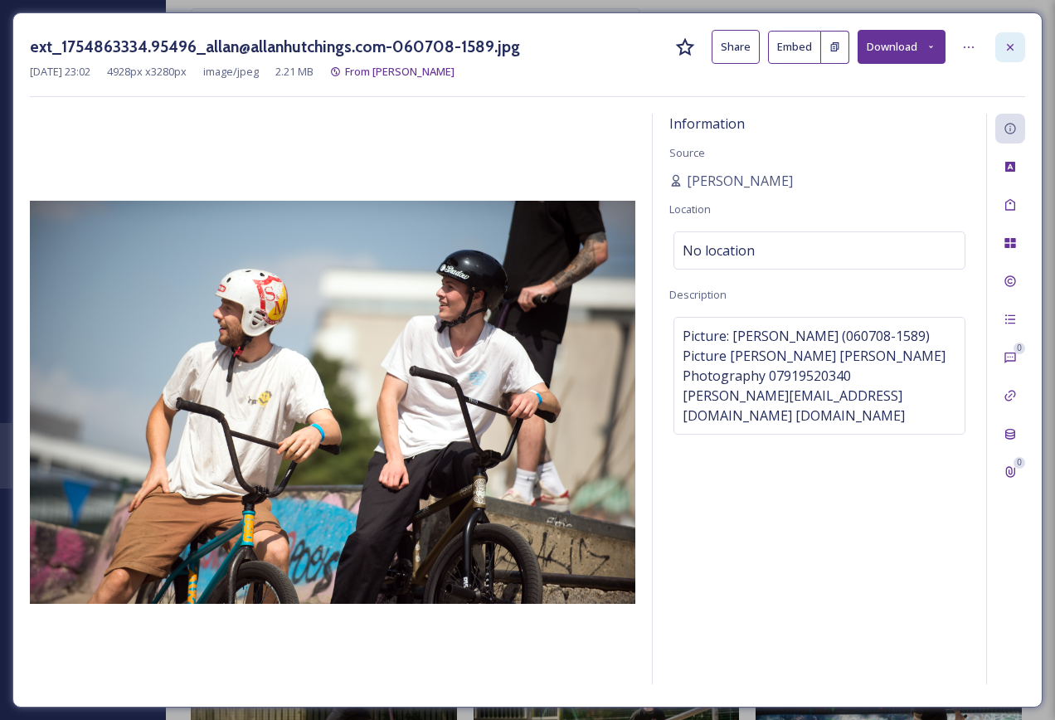
click at [1011, 46] on icon at bounding box center [1009, 46] width 7 height 7
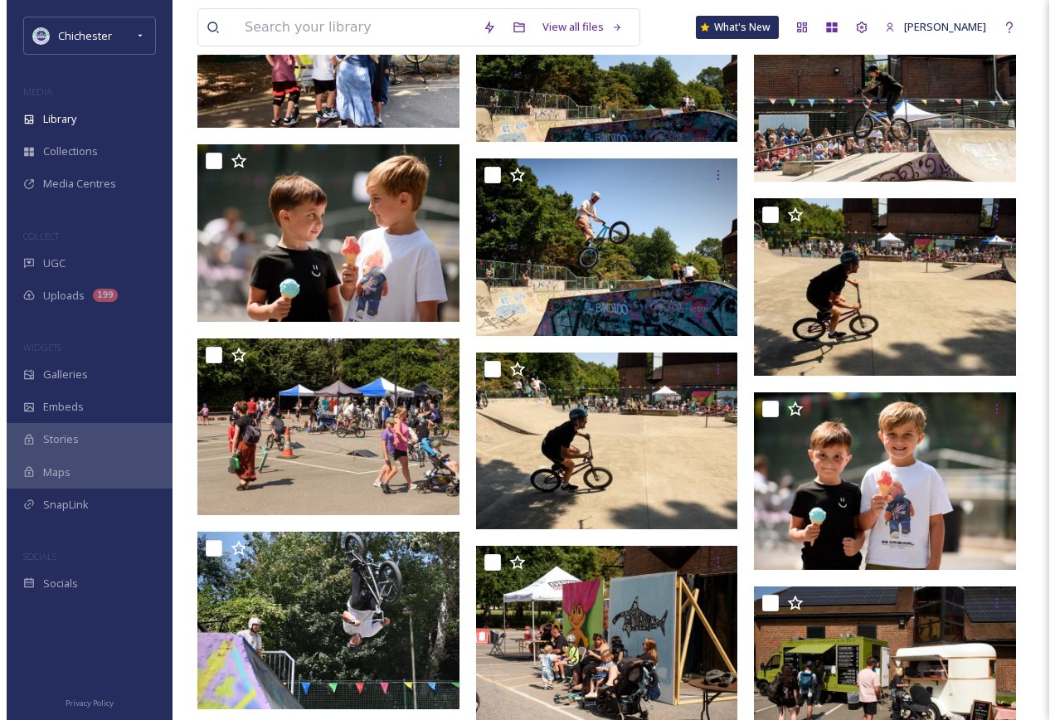
scroll to position [6881, 0]
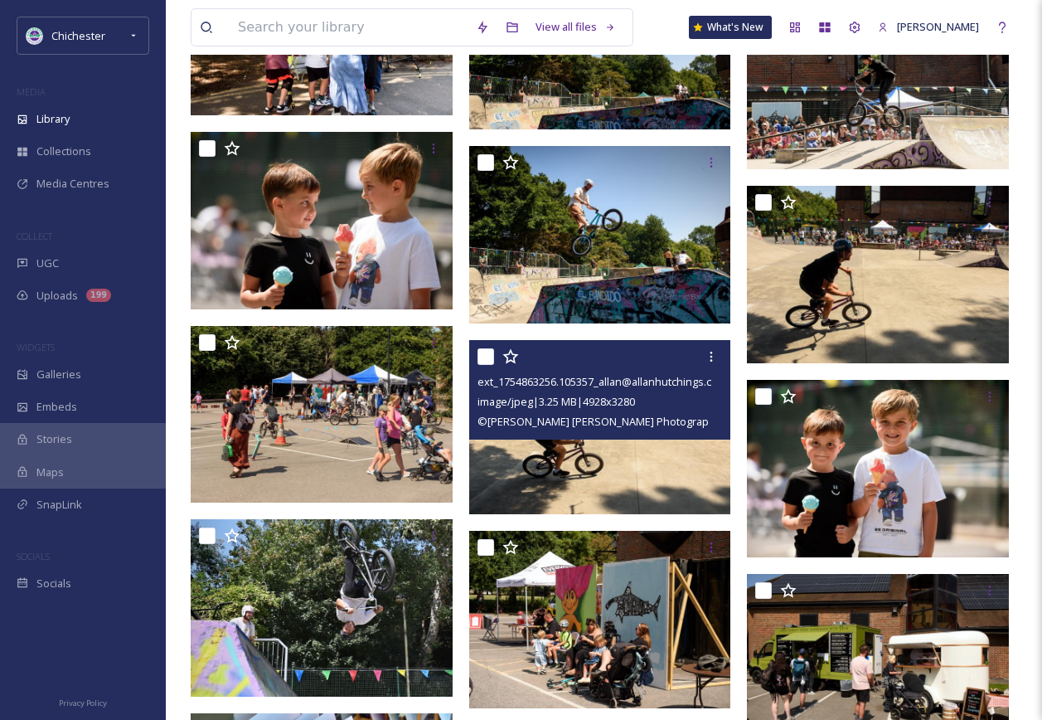
click at [570, 450] on img at bounding box center [600, 427] width 262 height 174
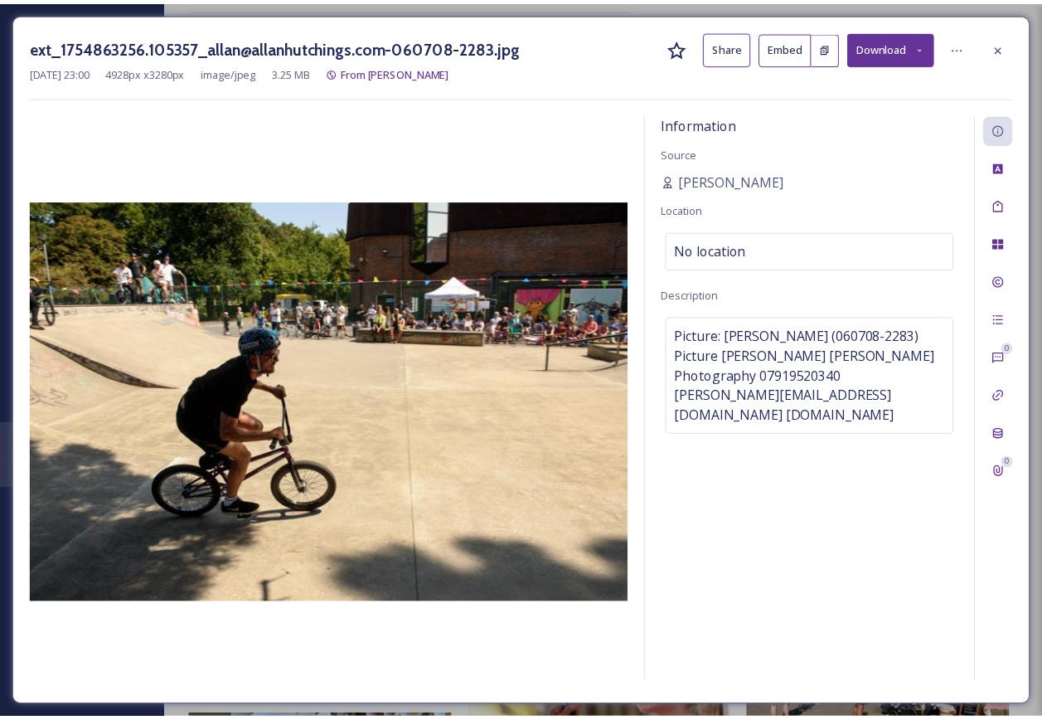
scroll to position [6885, 0]
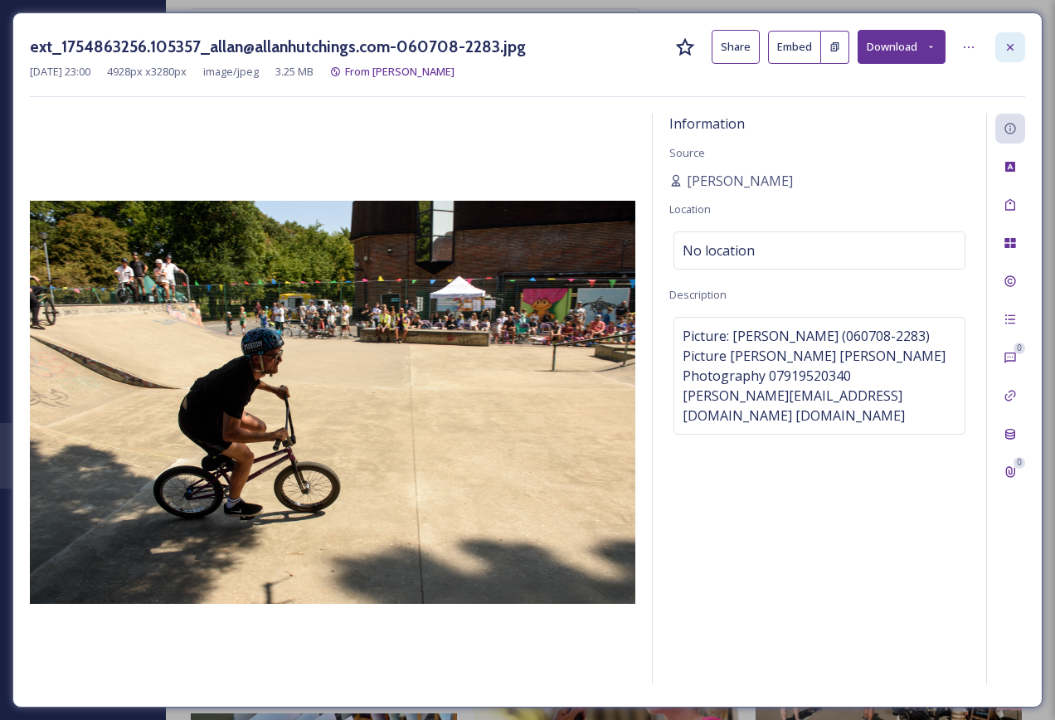
click at [1022, 42] on div at bounding box center [1010, 47] width 30 height 30
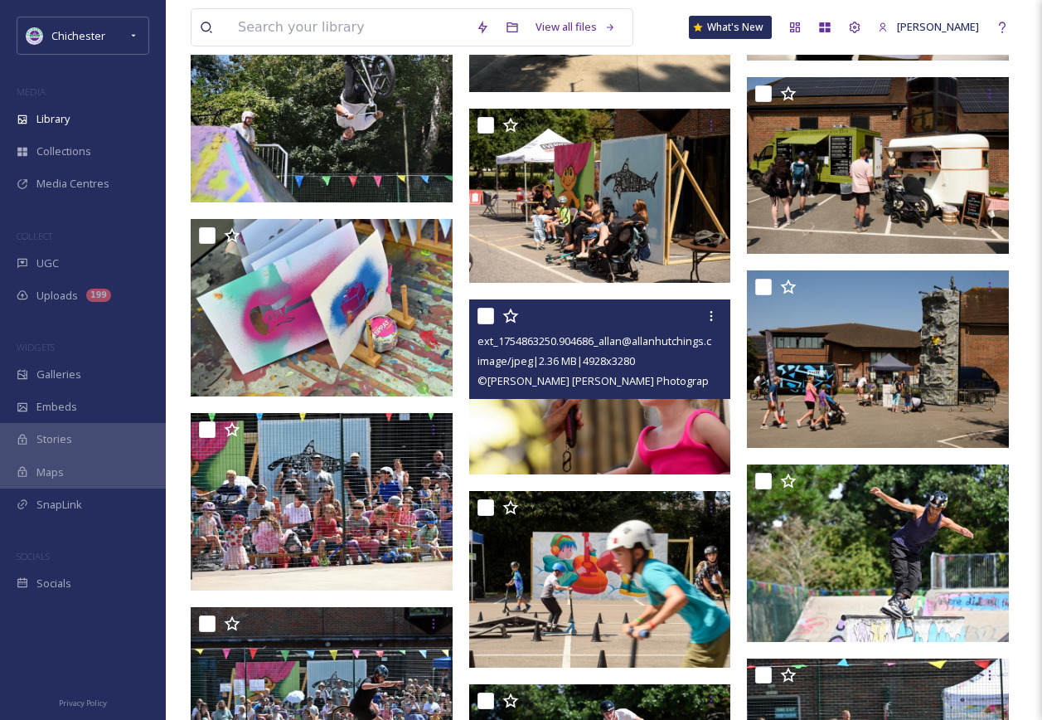
scroll to position [7465, 0]
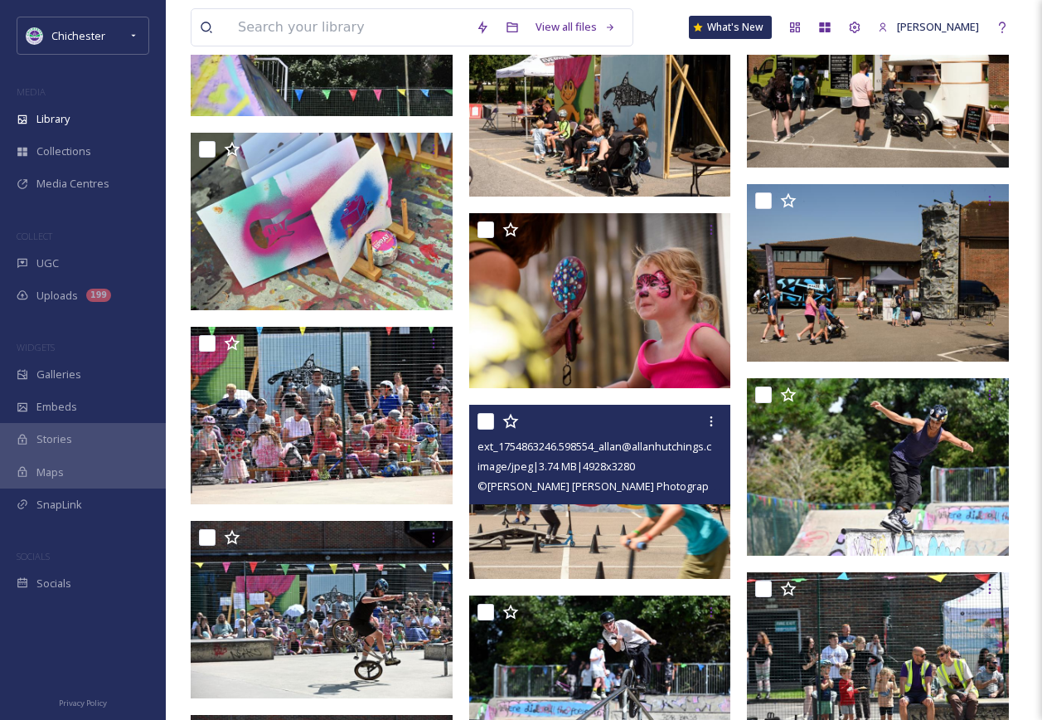
click at [541, 546] on img at bounding box center [600, 492] width 262 height 174
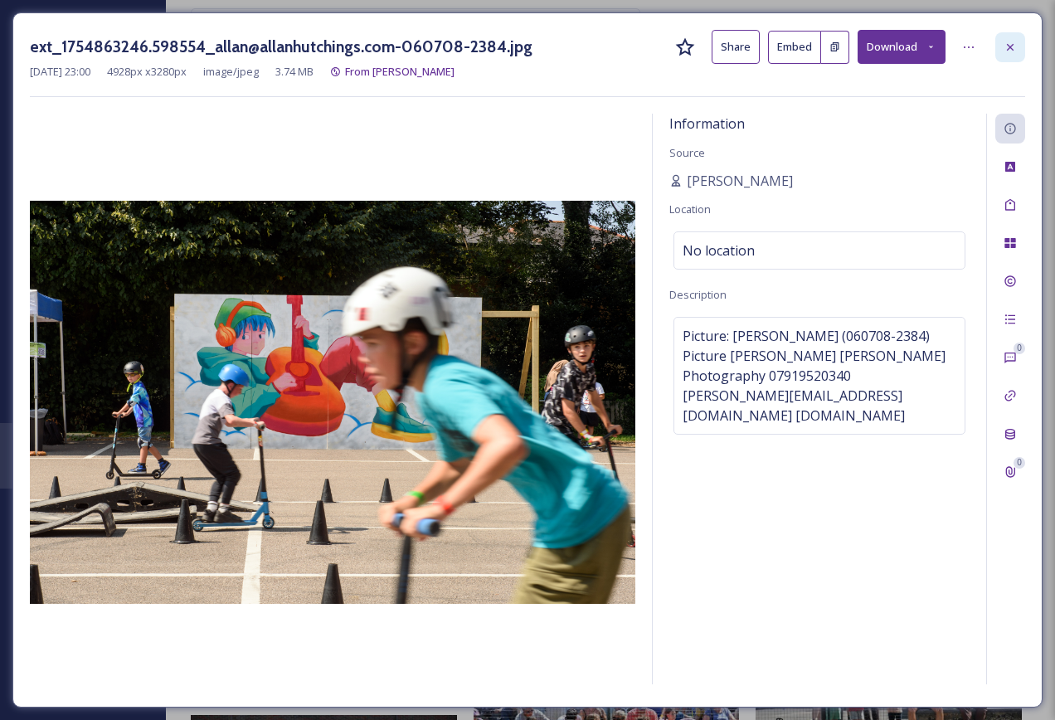
click at [1024, 51] on div at bounding box center [1010, 47] width 30 height 30
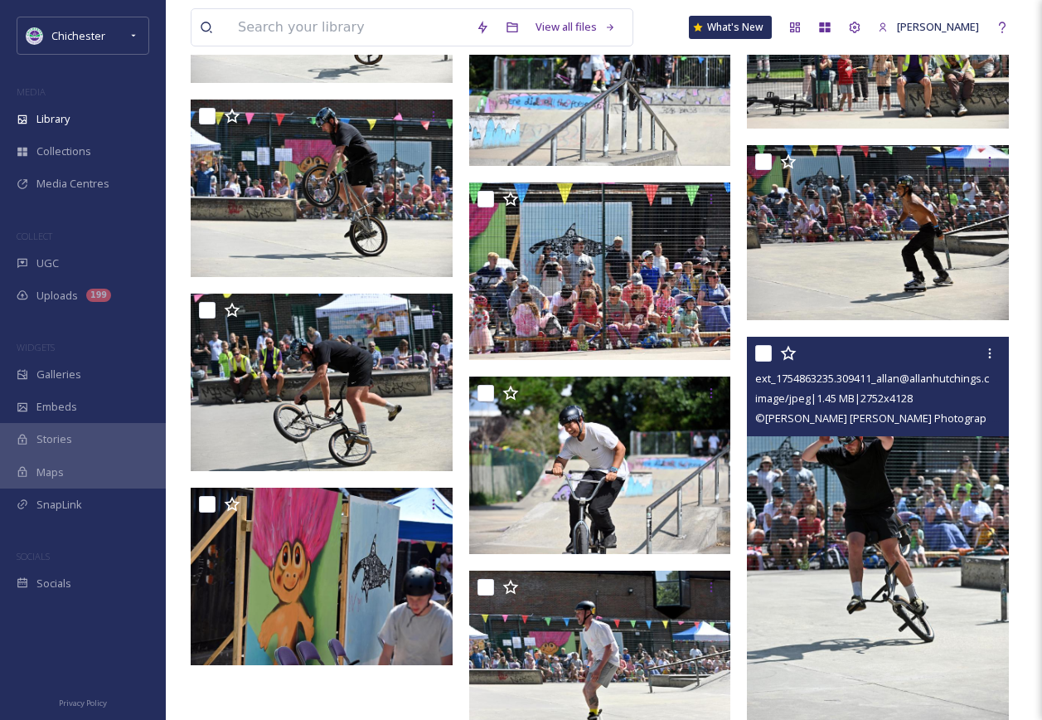
scroll to position [8128, 0]
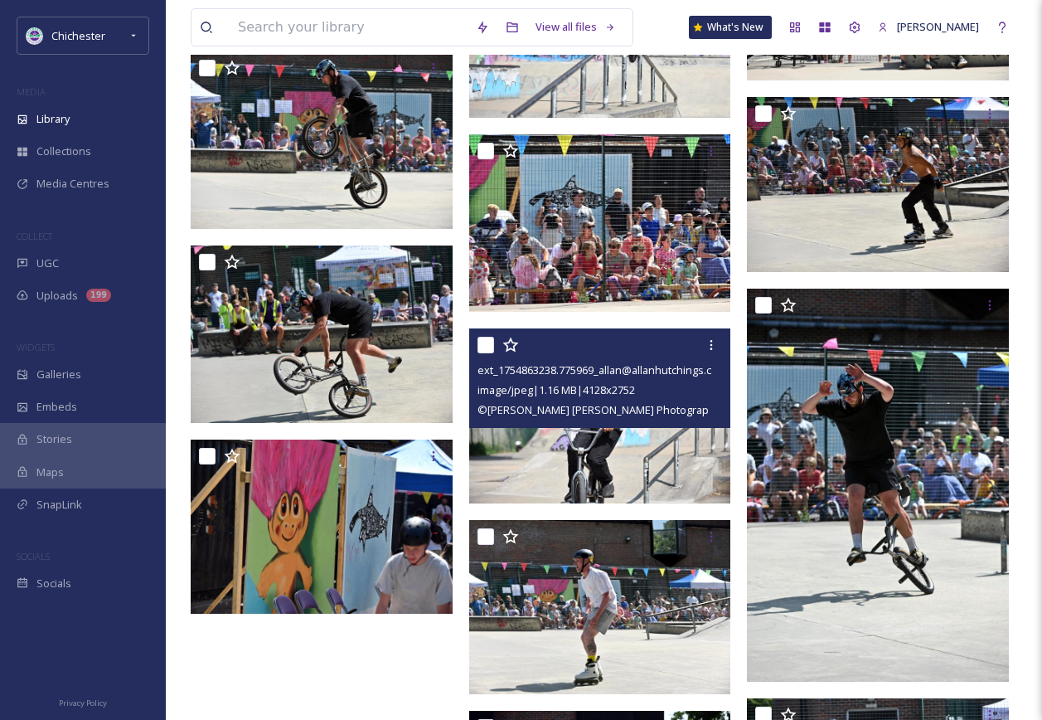
click at [578, 443] on img at bounding box center [600, 415] width 262 height 175
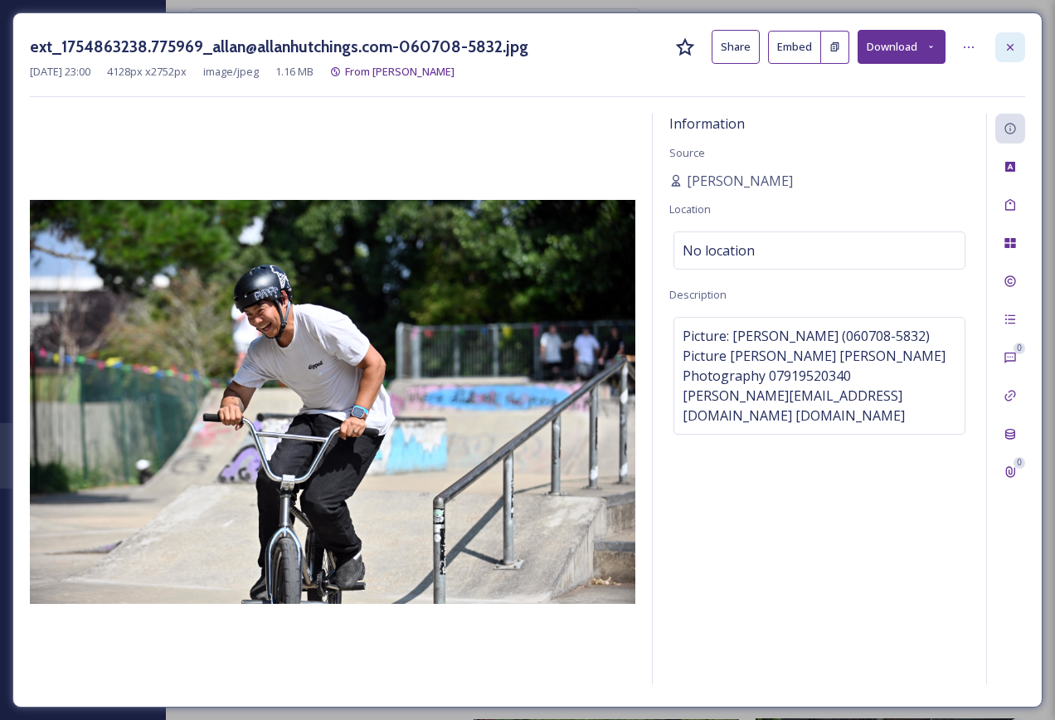
click at [1005, 56] on div at bounding box center [1010, 47] width 30 height 30
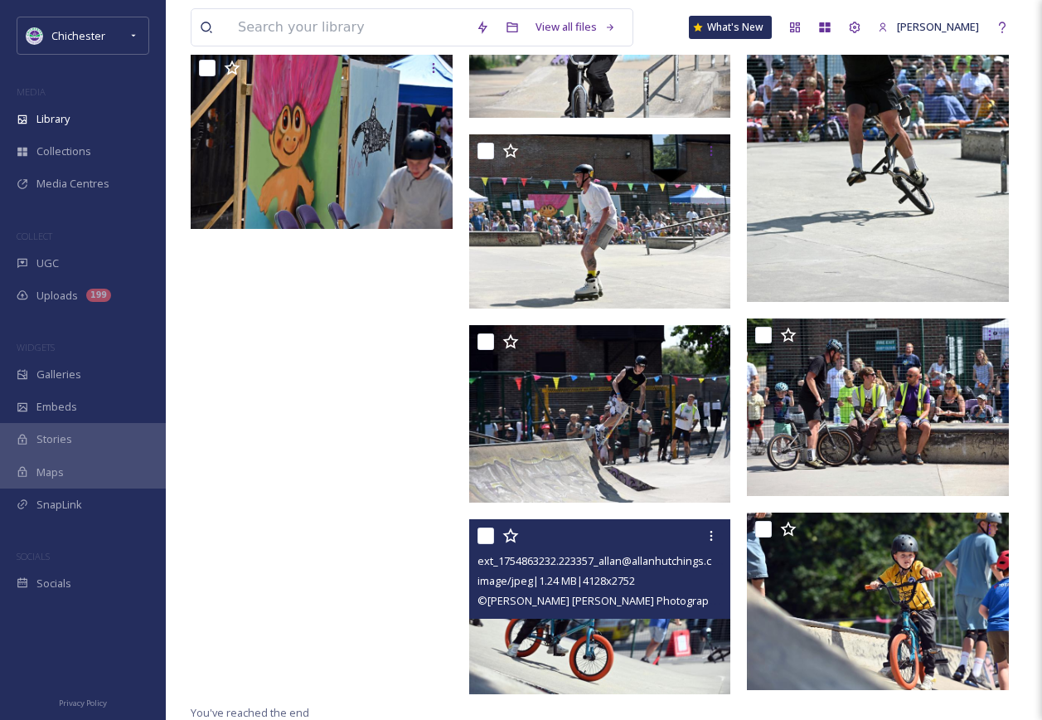
scroll to position [8519, 0]
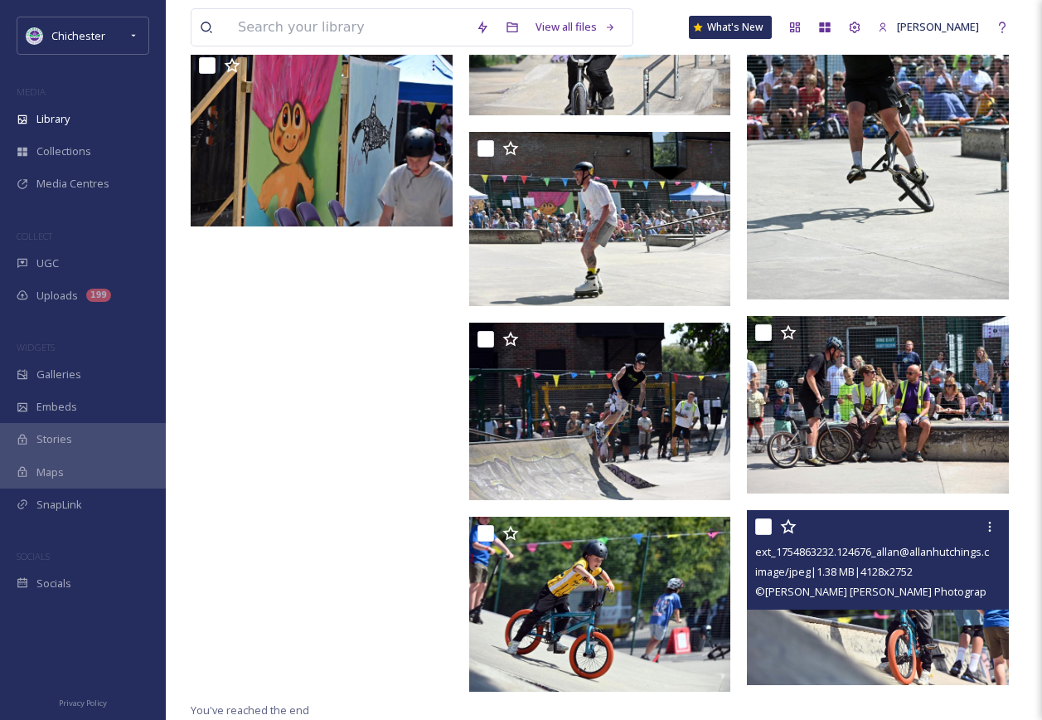
click at [814, 623] on img at bounding box center [878, 597] width 262 height 175
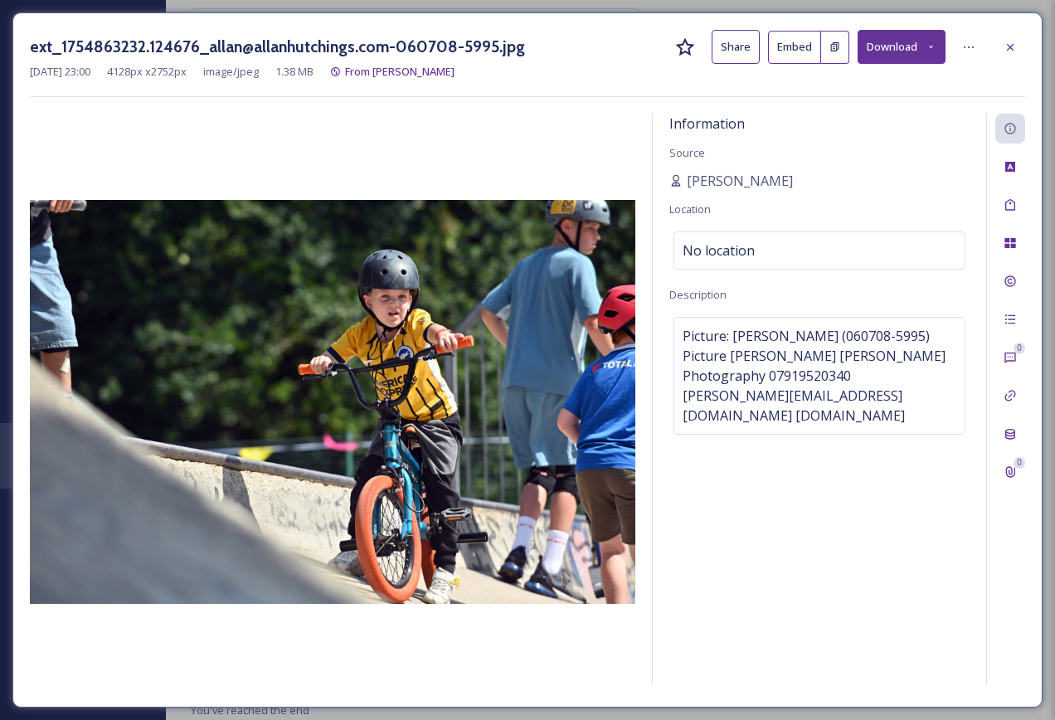
click at [1015, 31] on div "ext_1754863232.124676_allan@allanhutchings.com-060708-5995.jpg Share Embed Down…" at bounding box center [527, 47] width 995 height 34
click at [1001, 48] on div at bounding box center [1010, 47] width 30 height 30
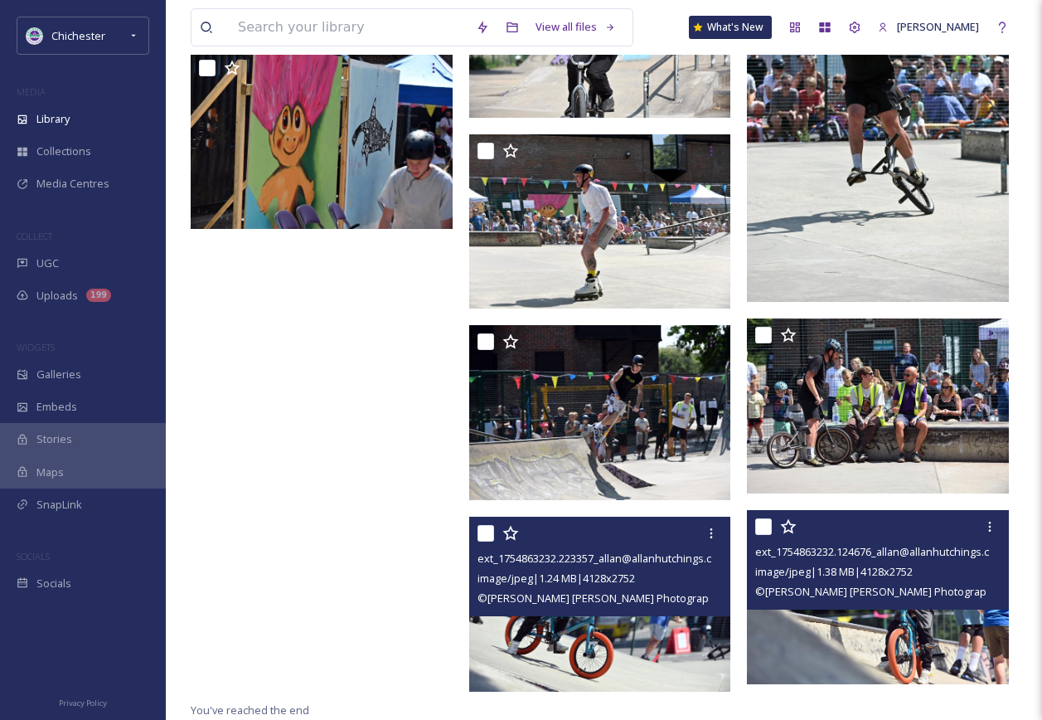
click at [608, 639] on img at bounding box center [600, 604] width 262 height 175
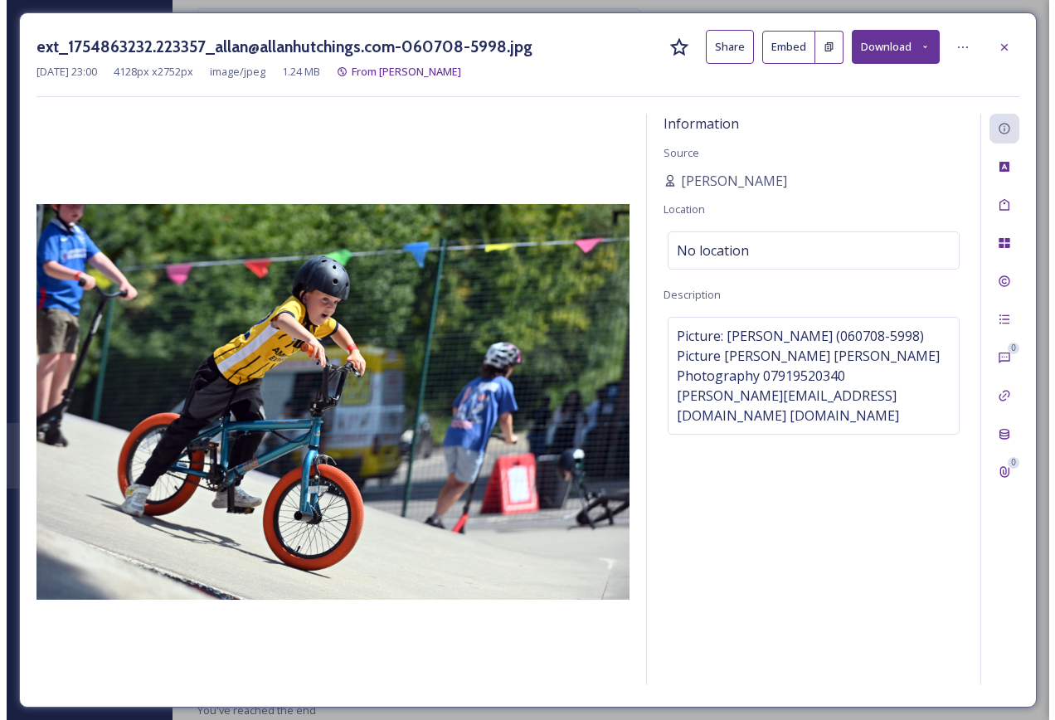
scroll to position [8509, 0]
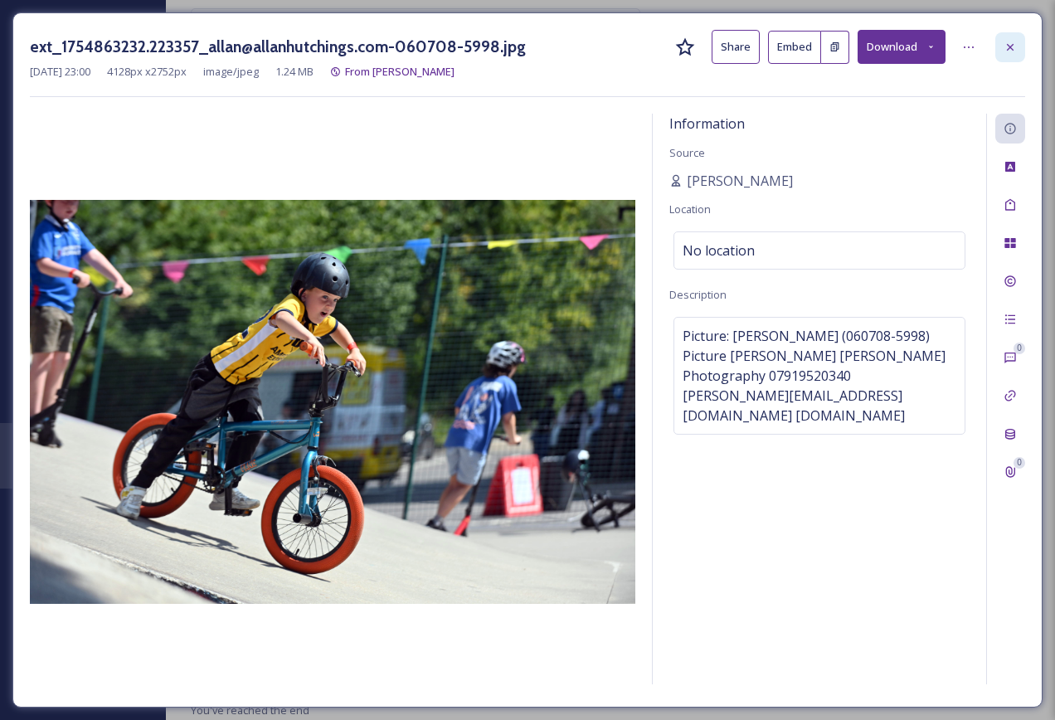
click at [1006, 56] on div at bounding box center [1010, 47] width 30 height 30
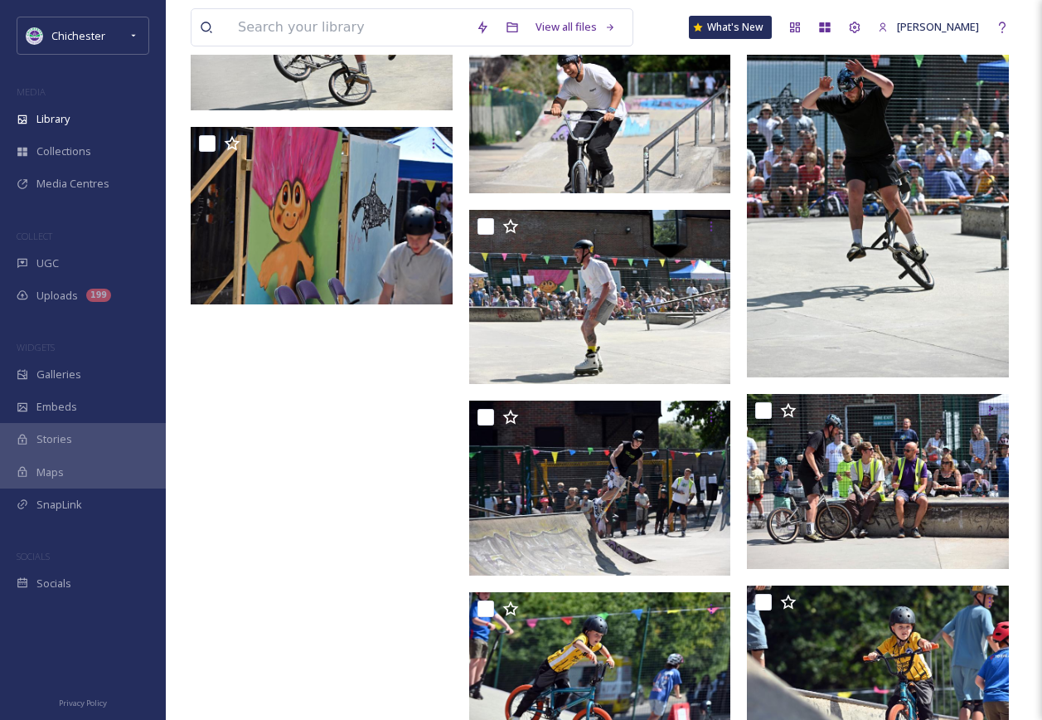
scroll to position [8350, 0]
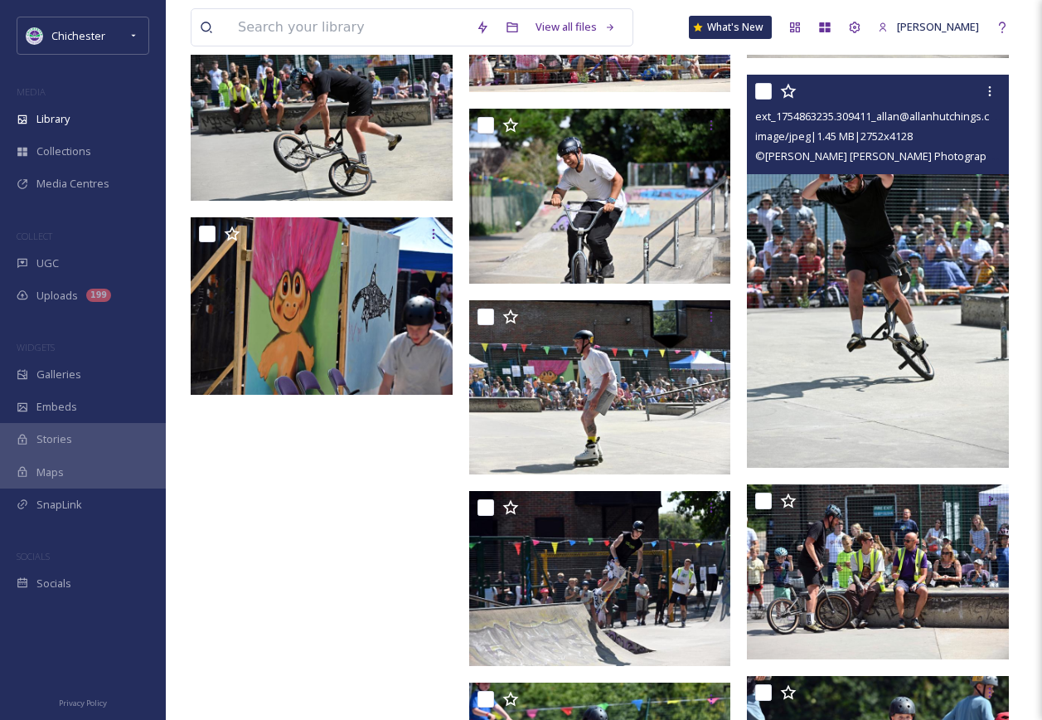
click at [886, 304] on img at bounding box center [878, 271] width 262 height 393
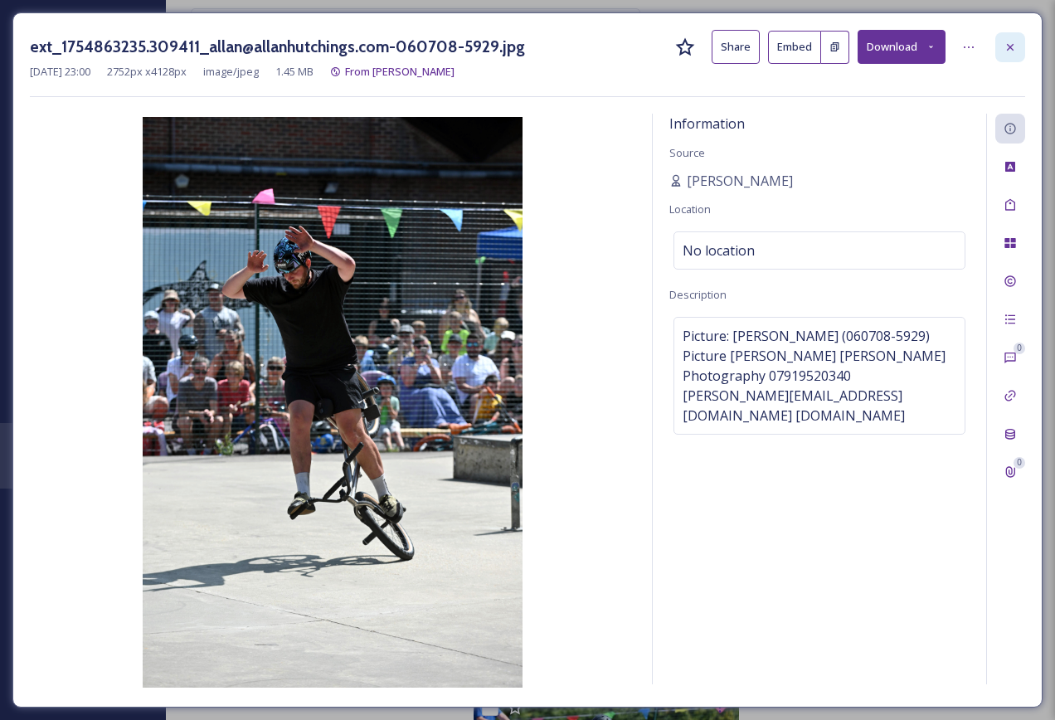
click at [1003, 42] on icon at bounding box center [1009, 47] width 13 height 13
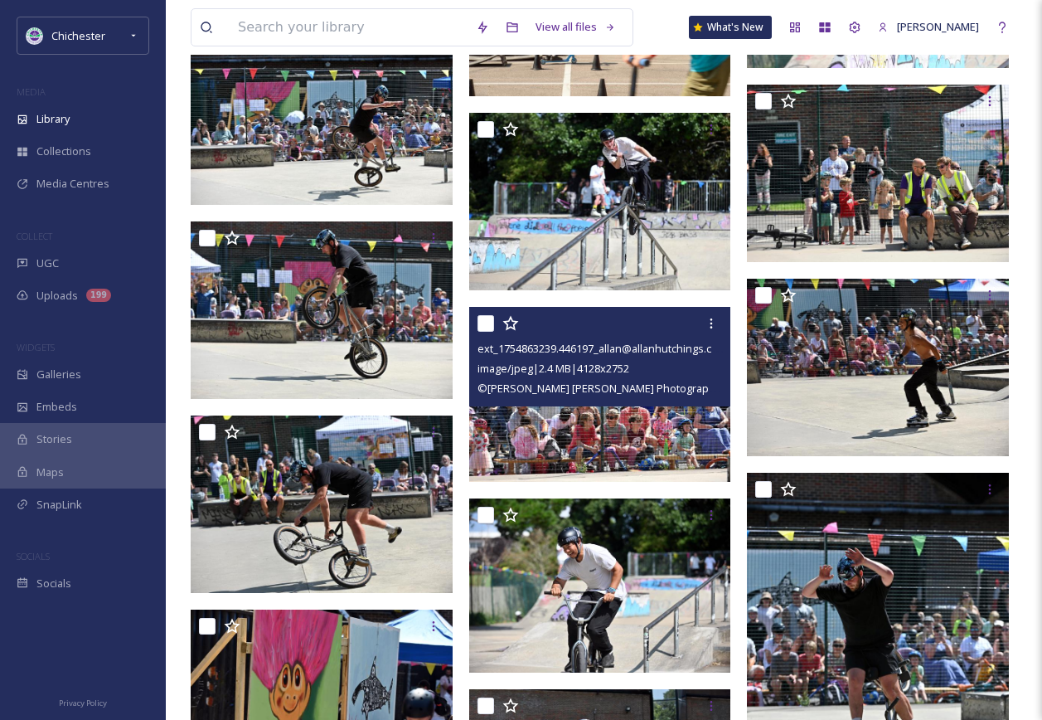
scroll to position [7936, 0]
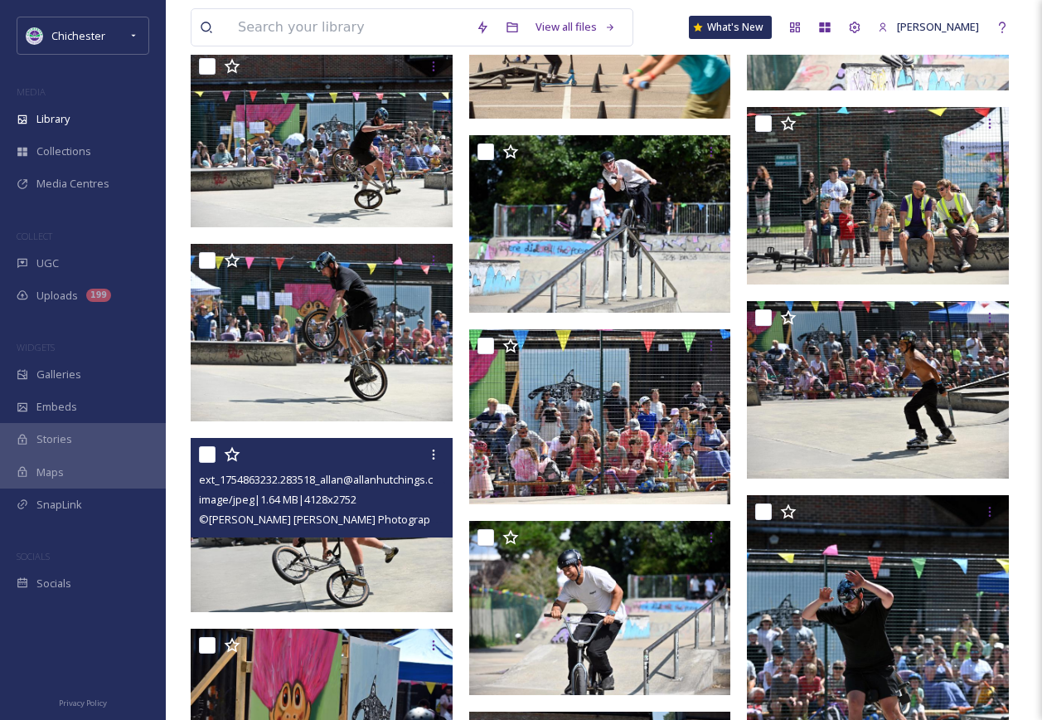
click at [351, 537] on img at bounding box center [322, 525] width 262 height 175
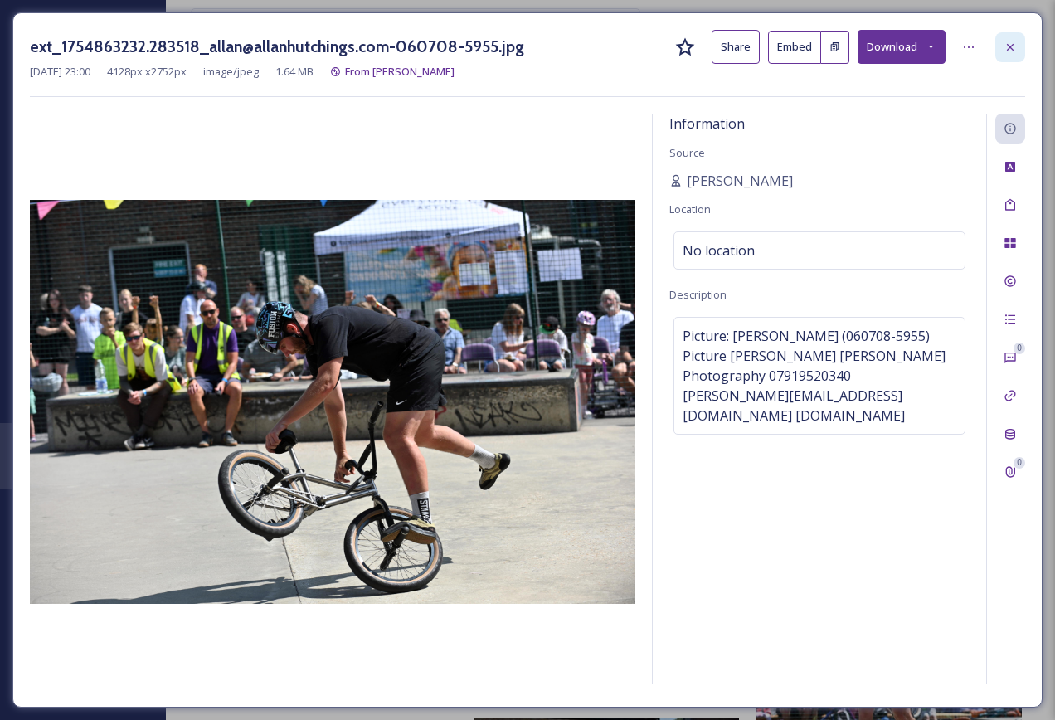
click at [1021, 55] on div at bounding box center [1010, 47] width 30 height 30
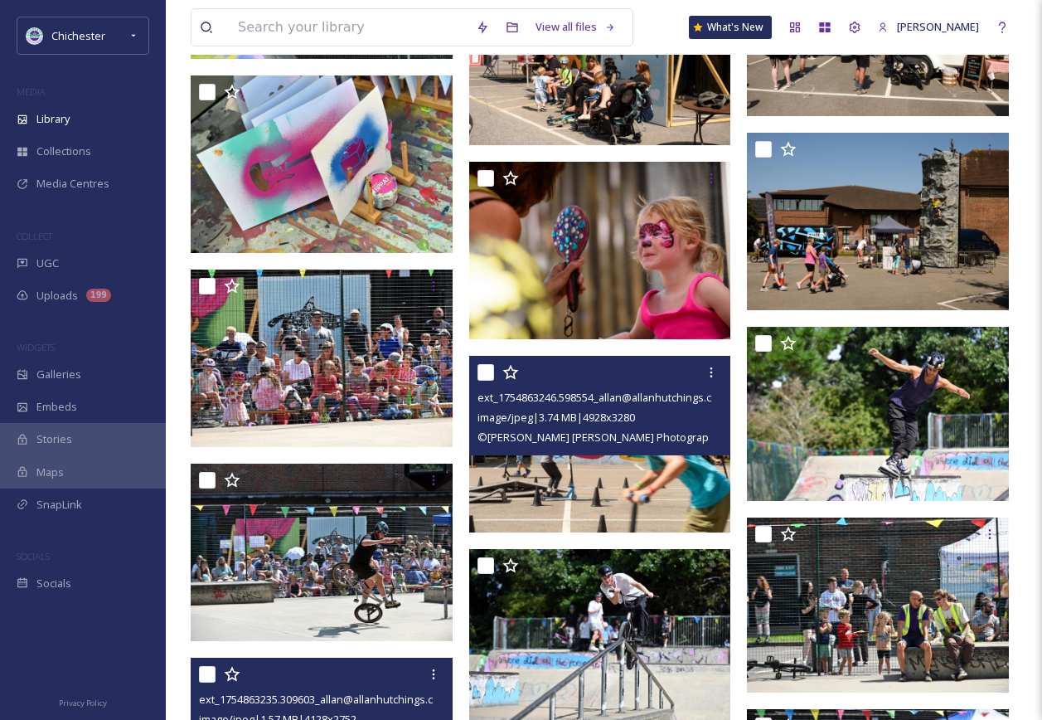
scroll to position [7521, 0]
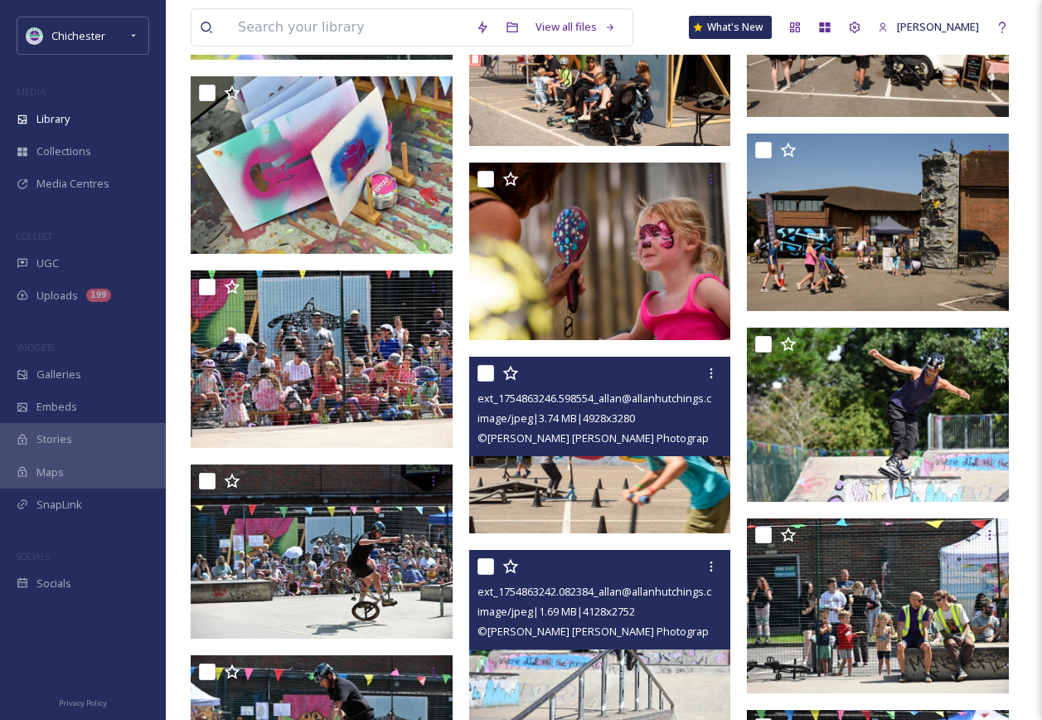
click at [517, 663] on img at bounding box center [600, 637] width 262 height 175
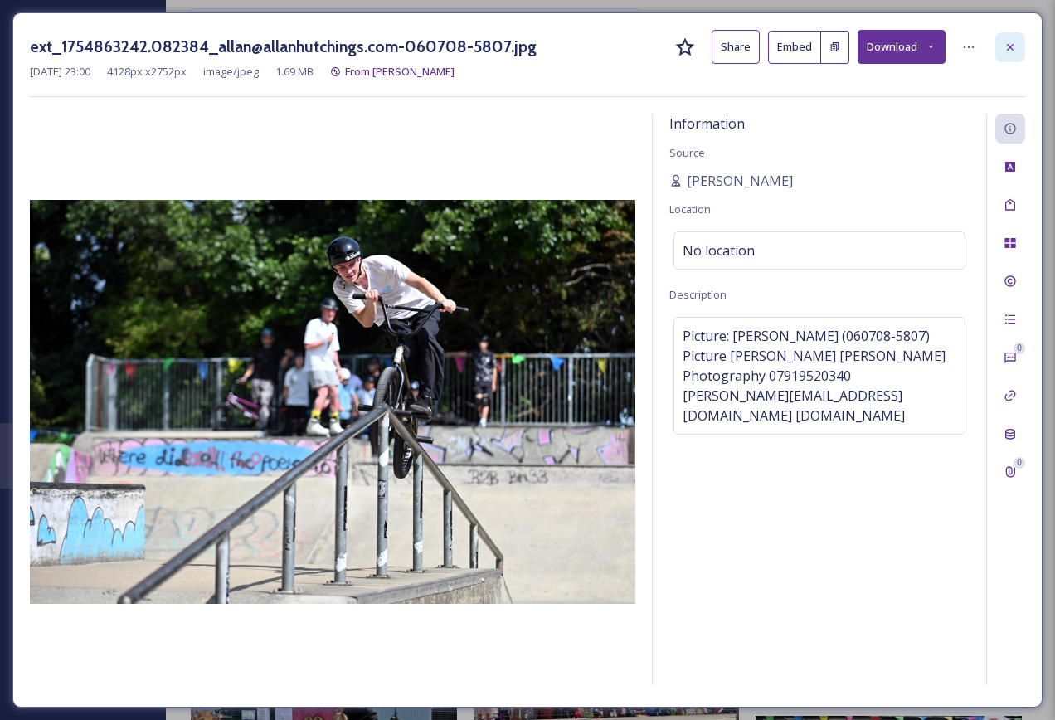
click at [1007, 43] on icon at bounding box center [1009, 47] width 13 height 13
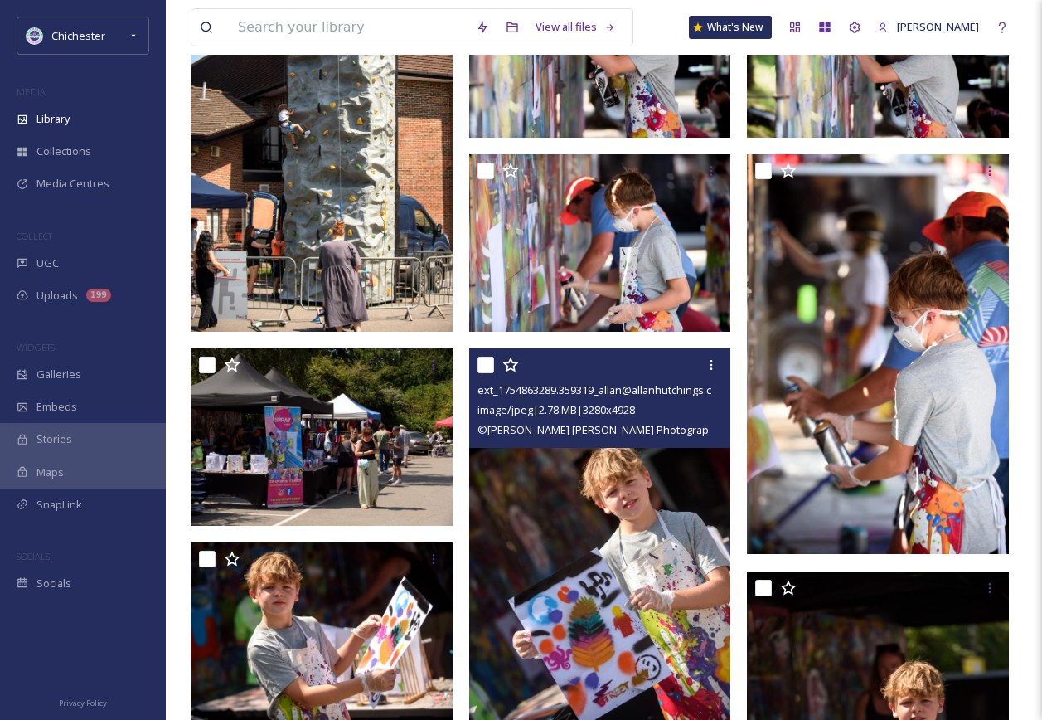
scroll to position [4454, 0]
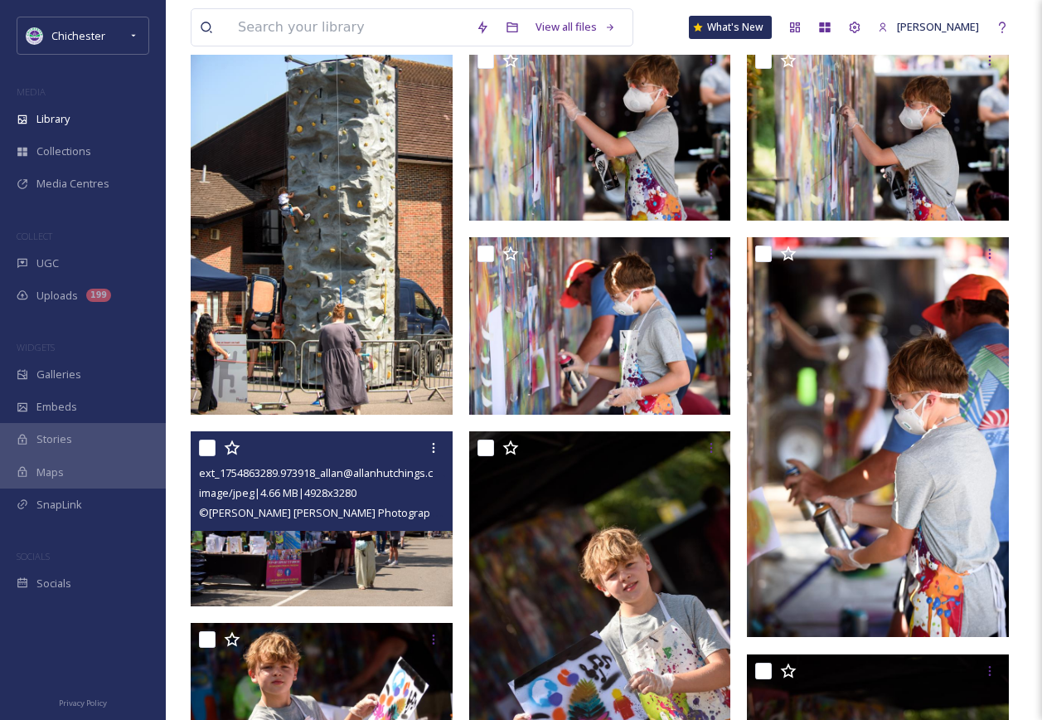
click at [347, 574] on img at bounding box center [322, 518] width 262 height 174
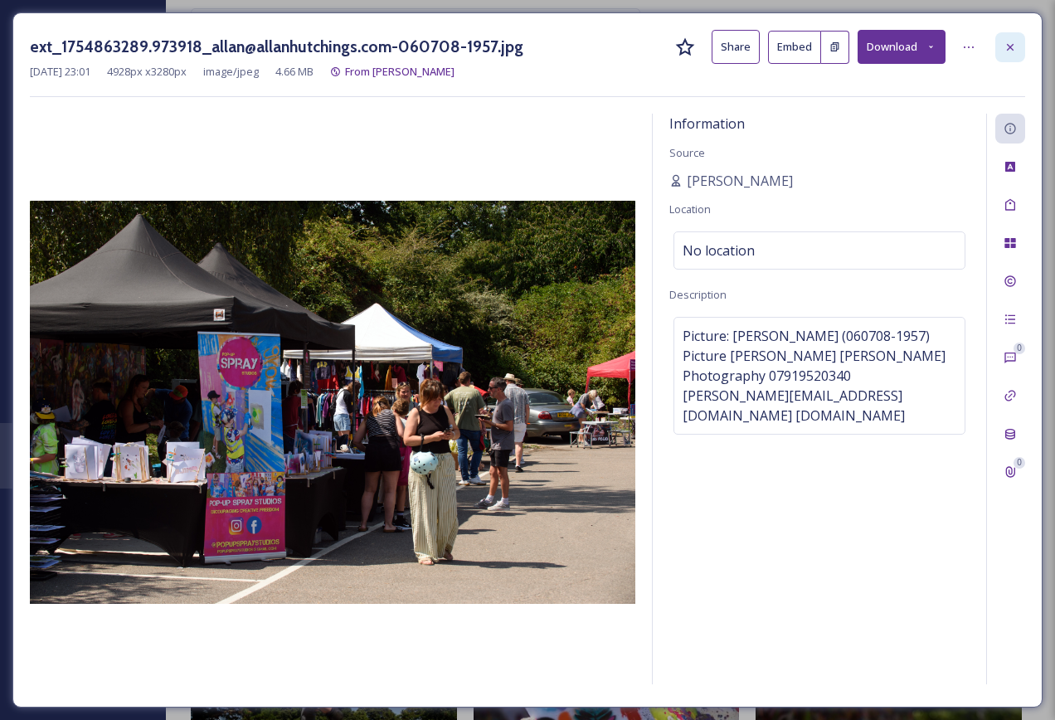
click at [1019, 41] on div at bounding box center [1010, 47] width 30 height 30
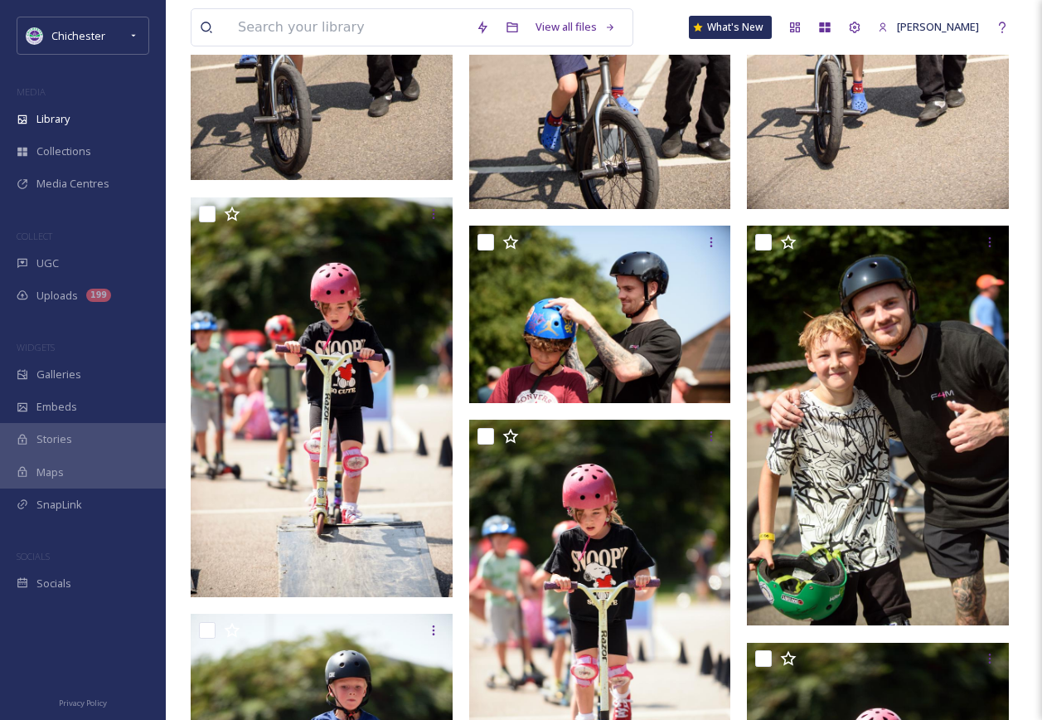
scroll to position [2796, 0]
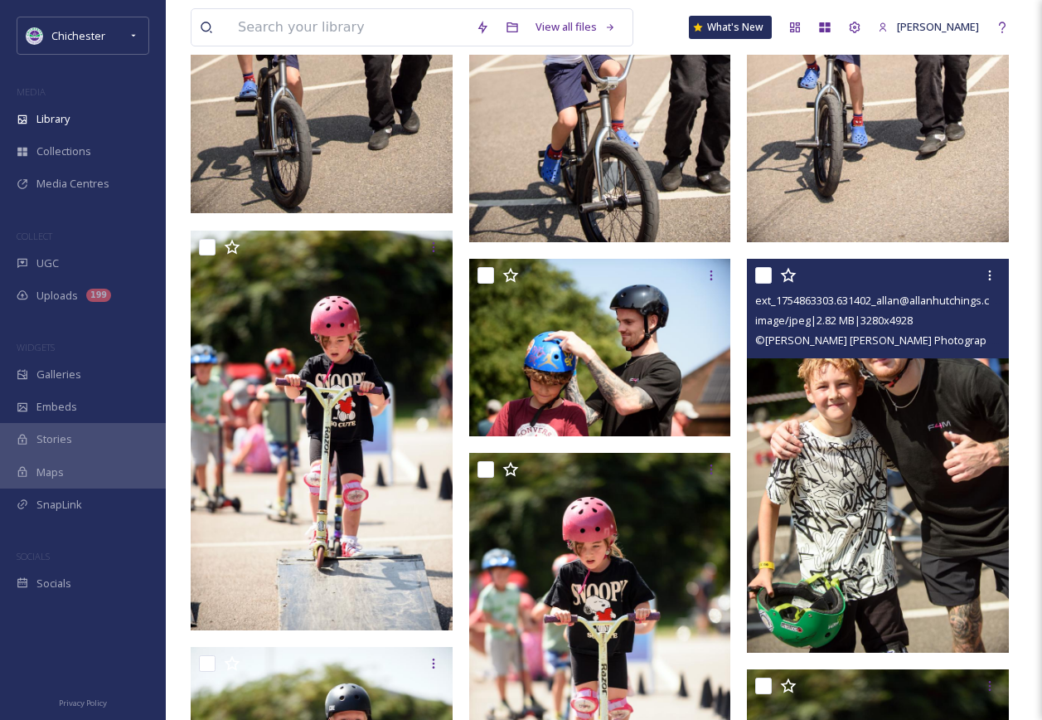
click at [821, 439] on img at bounding box center [878, 455] width 262 height 393
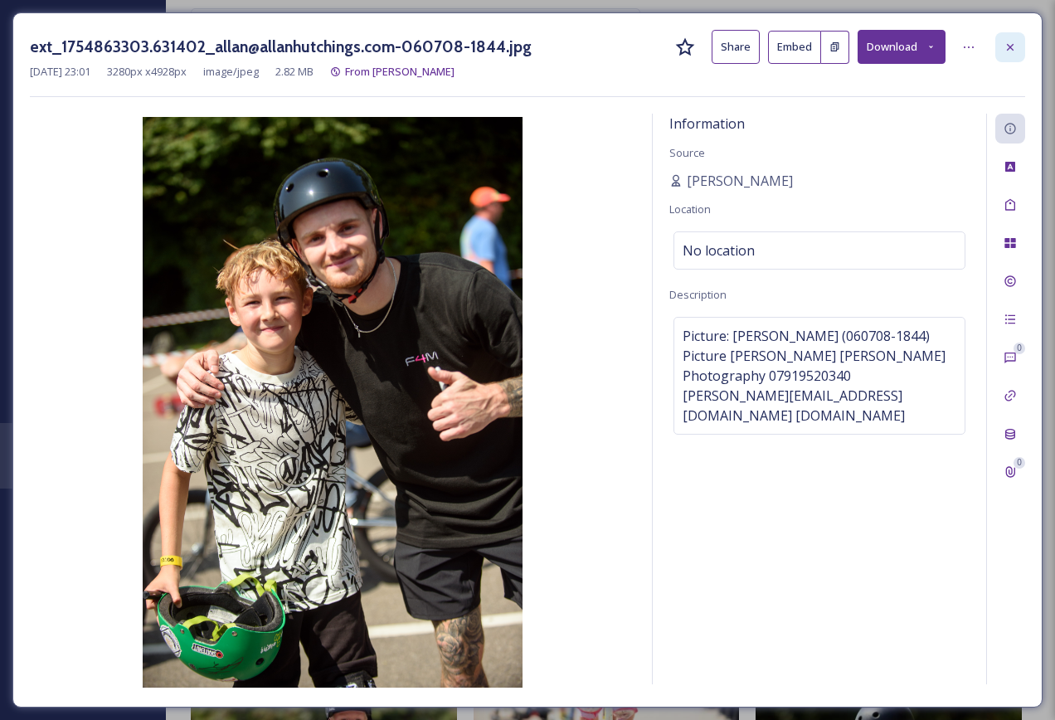
click at [996, 44] on div at bounding box center [1010, 47] width 30 height 30
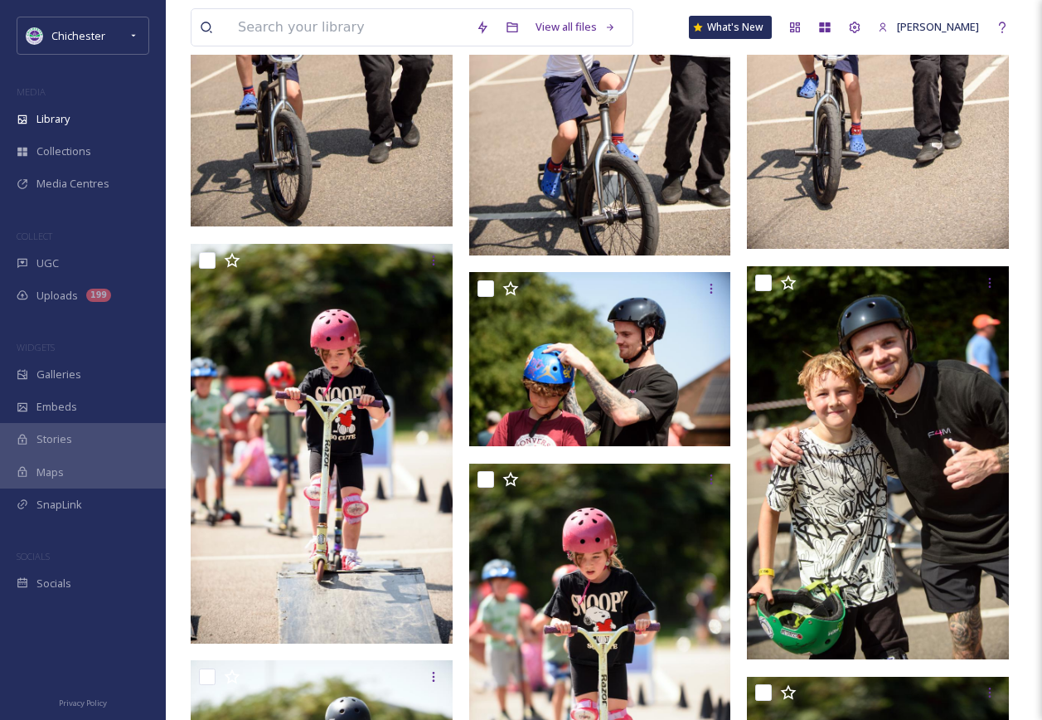
scroll to position [2547, 0]
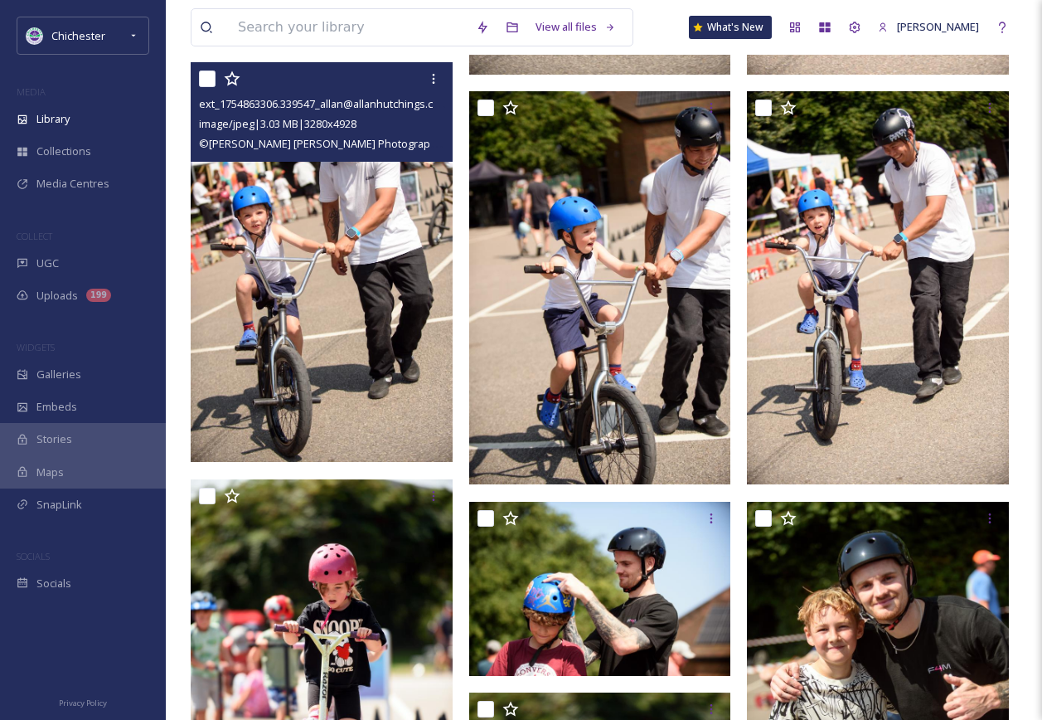
click at [382, 395] on img at bounding box center [324, 262] width 266 height 400
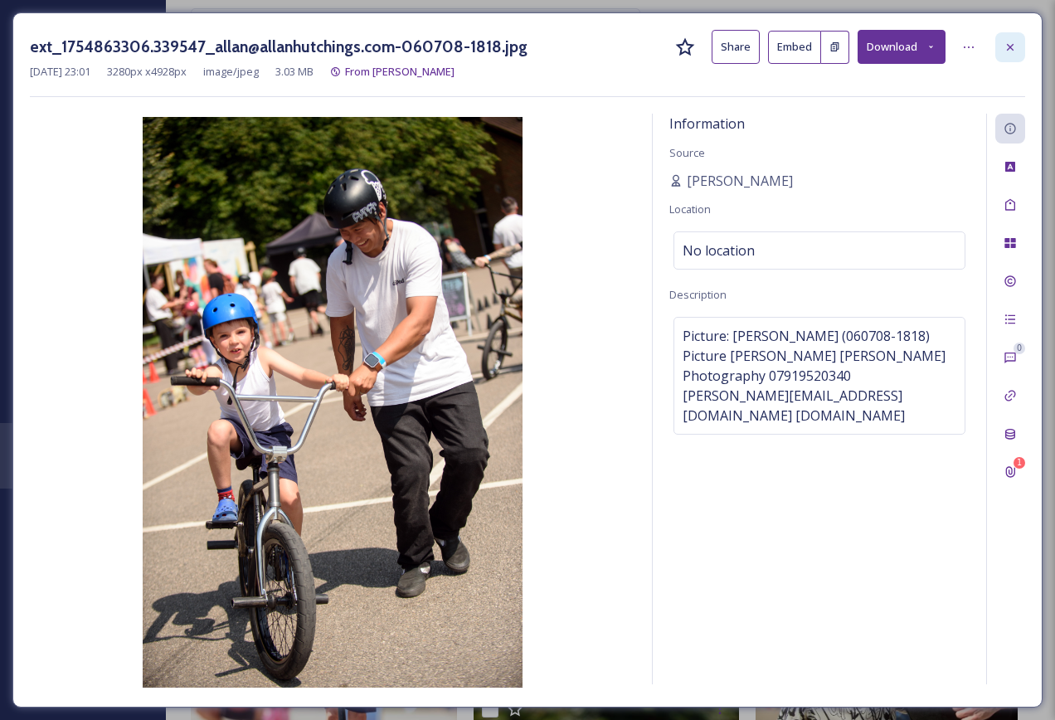
click at [1022, 45] on div "ext_1754863306.339547_allan@allanhutchings.com-060708-1818.jpg Share Embed Down…" at bounding box center [527, 359] width 1030 height 695
click at [1016, 42] on div at bounding box center [1010, 47] width 30 height 30
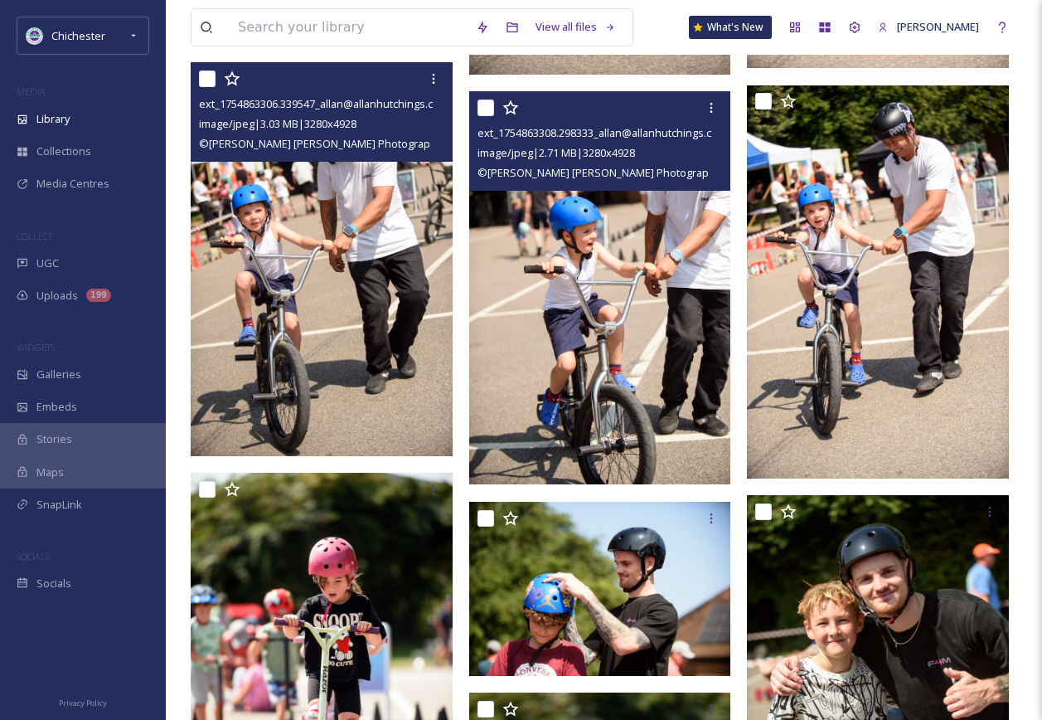
click at [584, 311] on img at bounding box center [600, 287] width 262 height 393
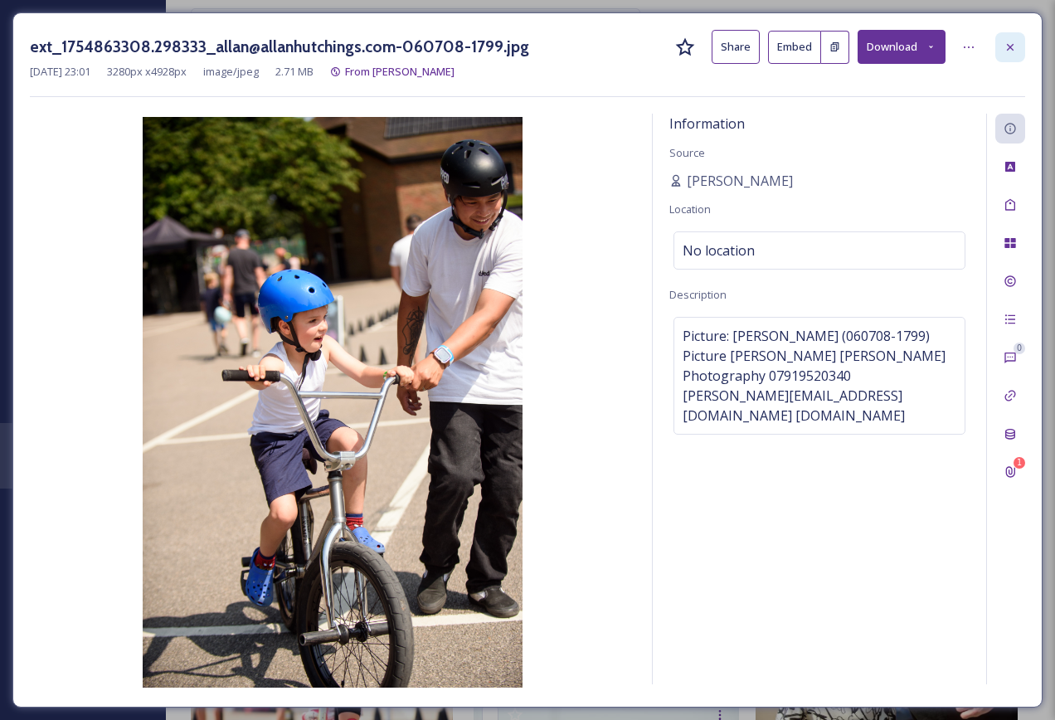
click at [1005, 51] on icon at bounding box center [1009, 47] width 13 height 13
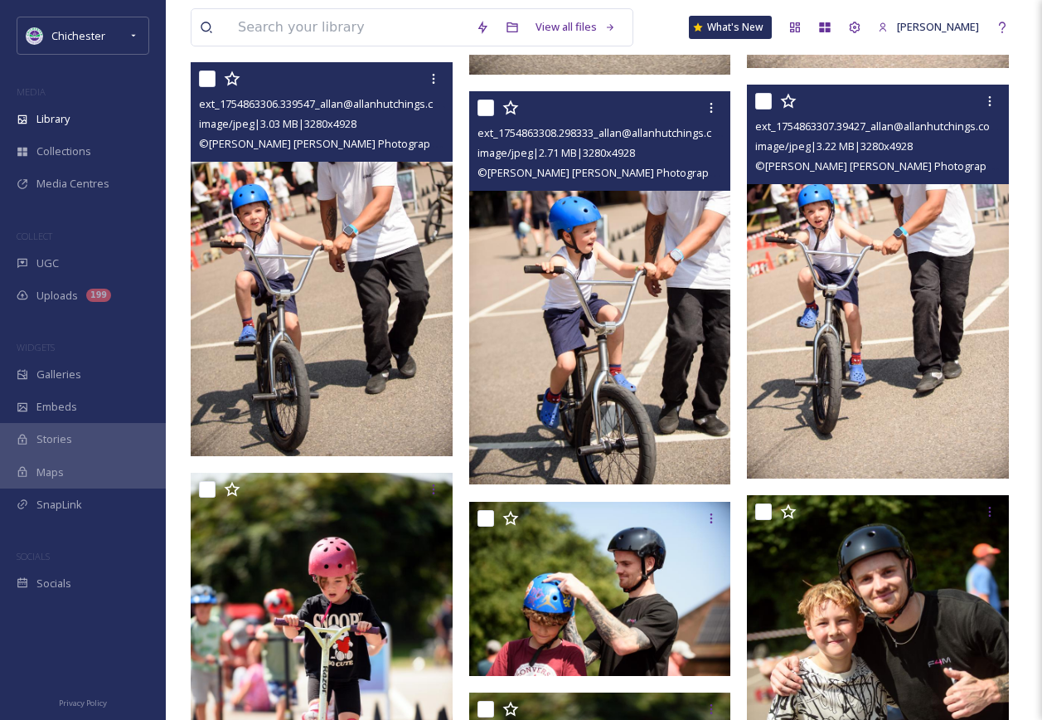
click at [784, 380] on img at bounding box center [878, 281] width 262 height 393
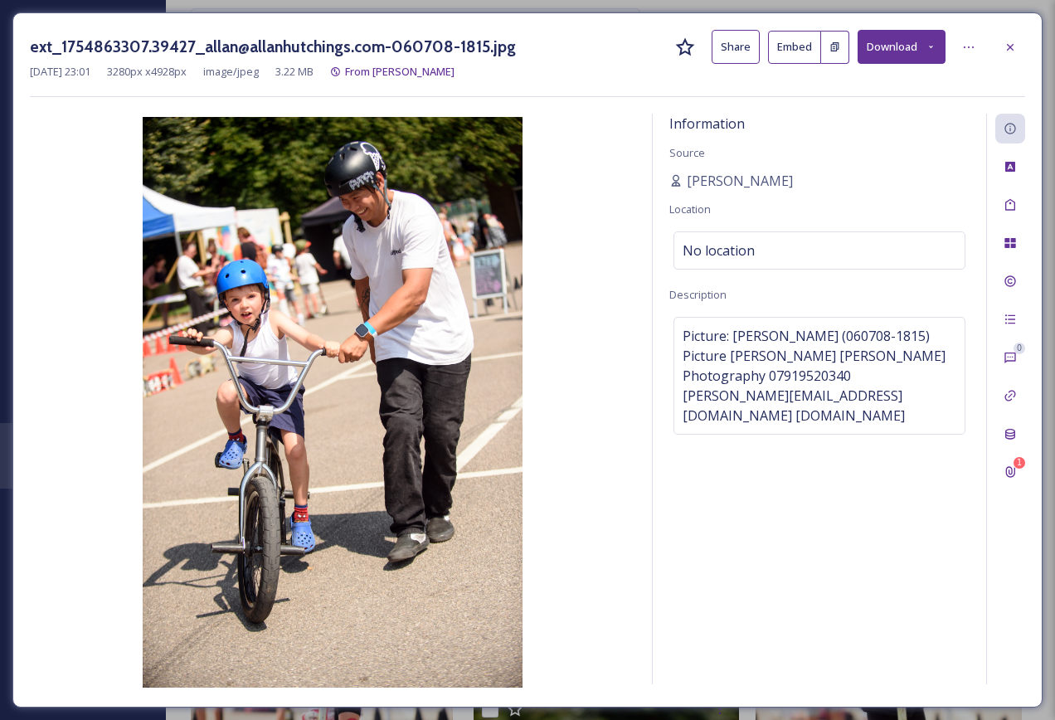
drag, startPoint x: 1012, startPoint y: 45, endPoint x: 1005, endPoint y: 74, distance: 30.0
click at [1012, 44] on icon at bounding box center [1009, 46] width 7 height 7
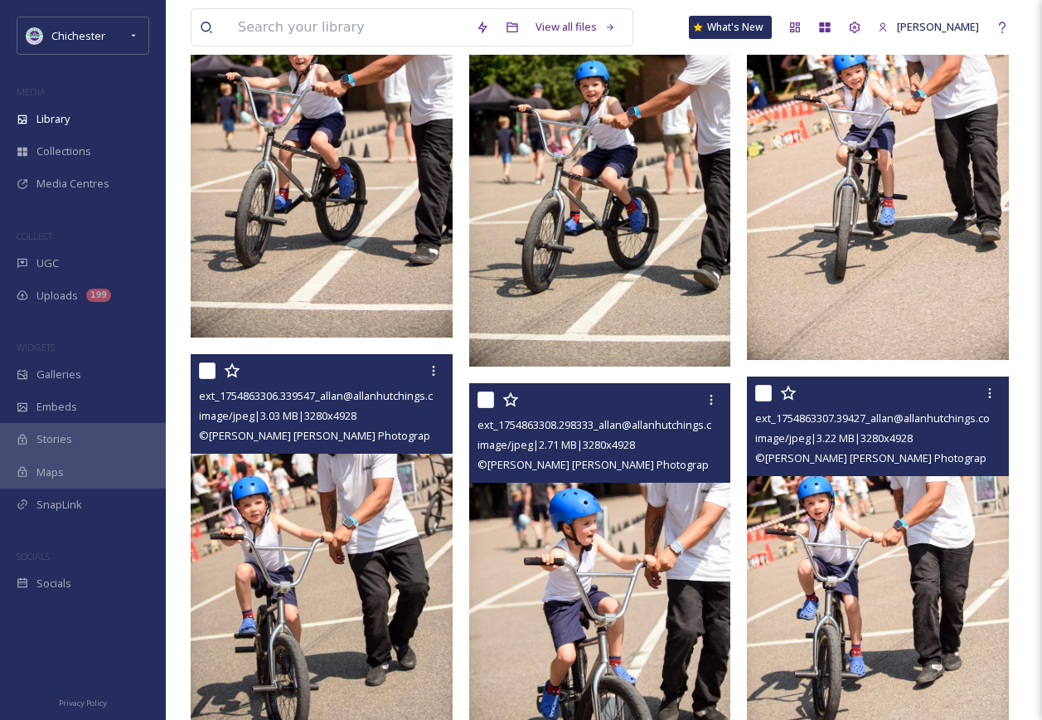
scroll to position [2215, 0]
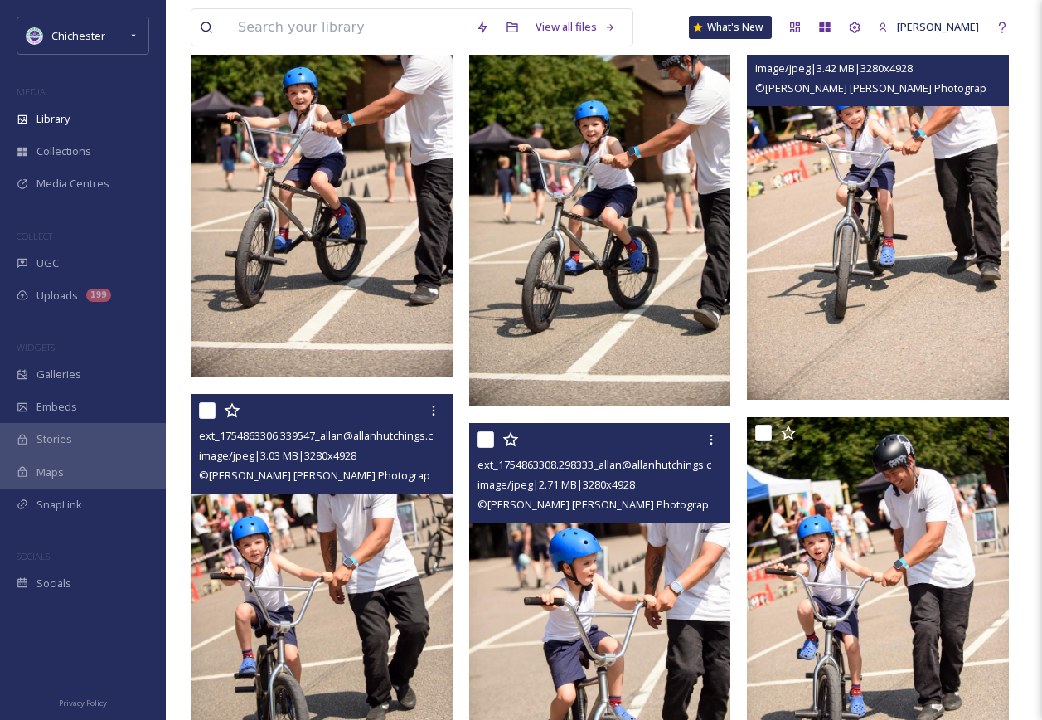
click at [895, 315] on img at bounding box center [878, 203] width 262 height 393
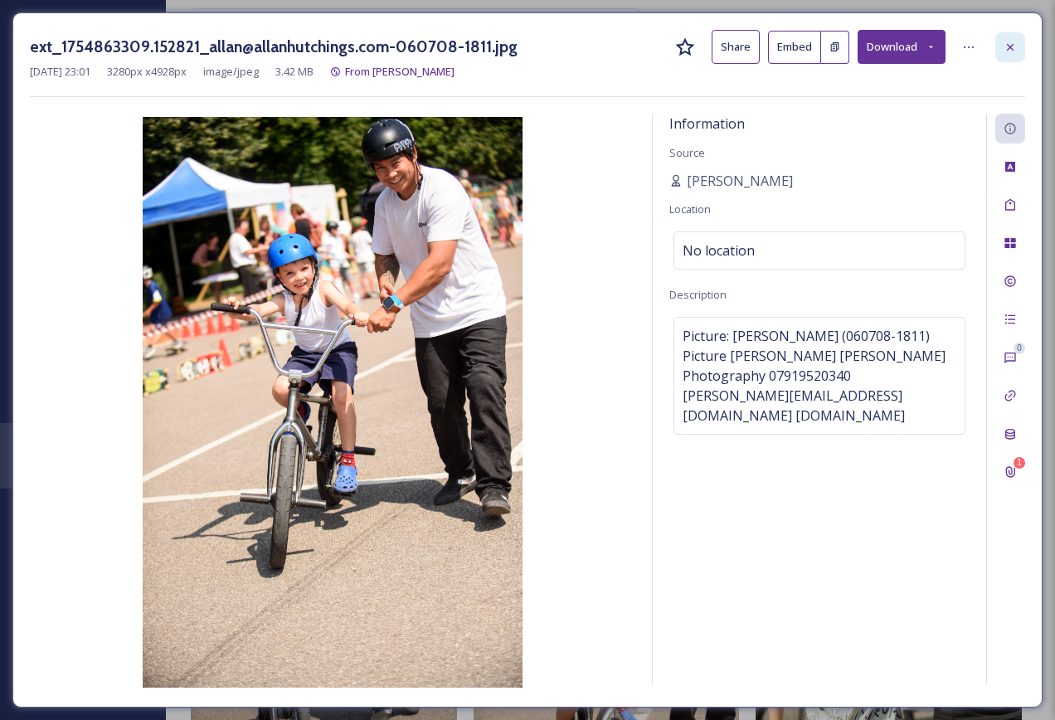
click at [996, 46] on div at bounding box center [1010, 47] width 30 height 30
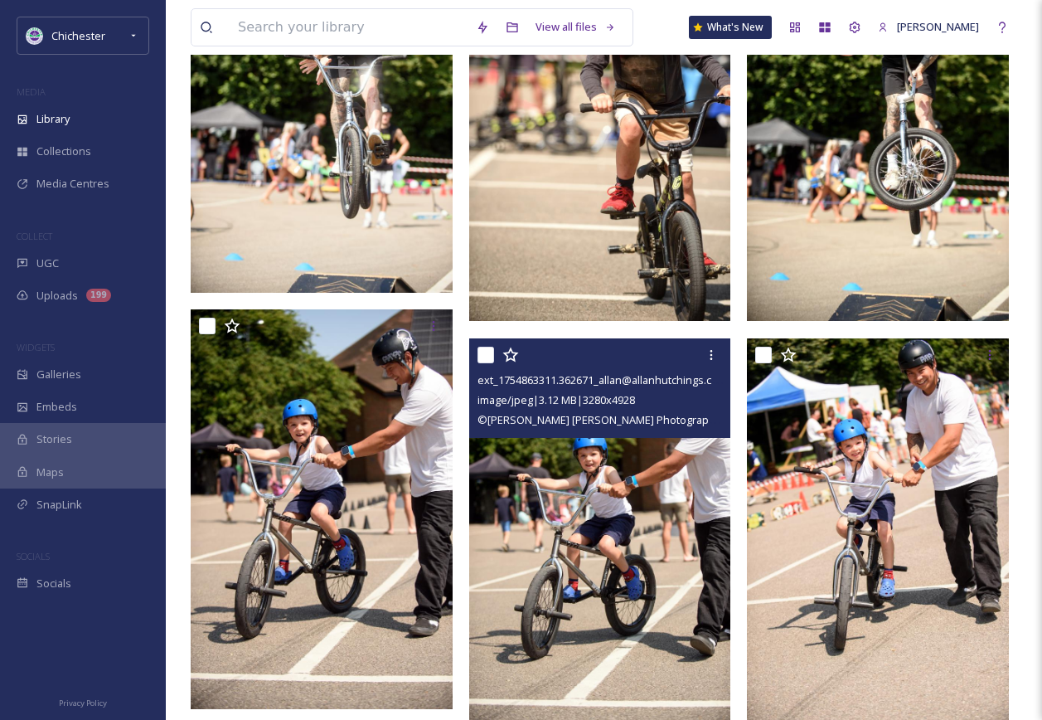
scroll to position [1635, 0]
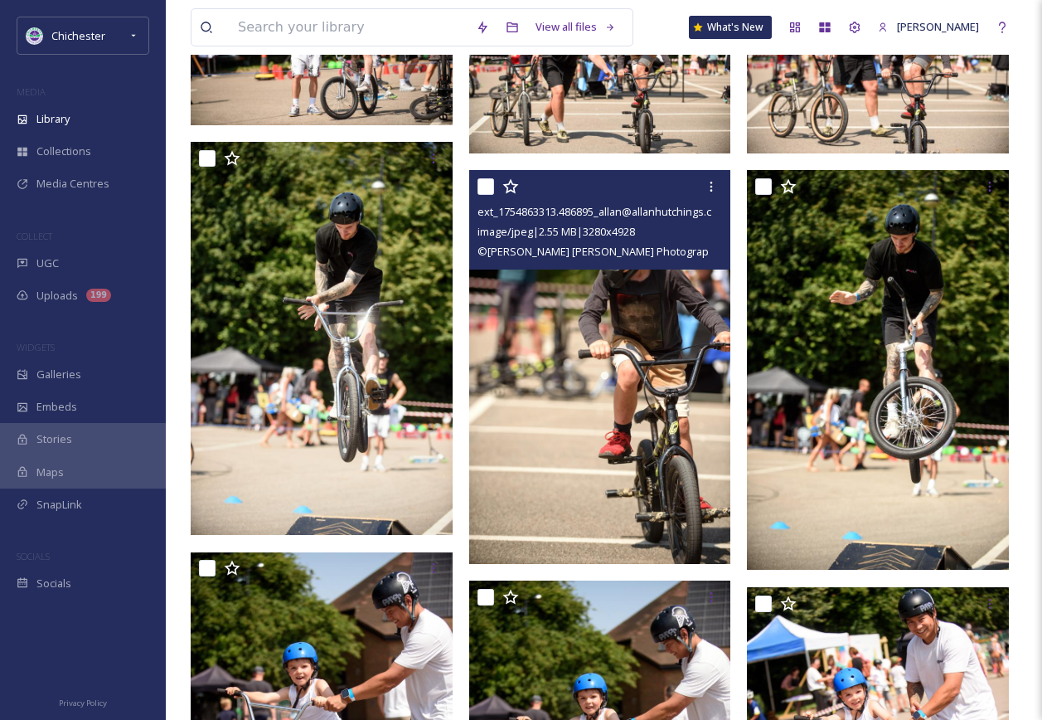
click at [658, 344] on img at bounding box center [600, 366] width 262 height 393
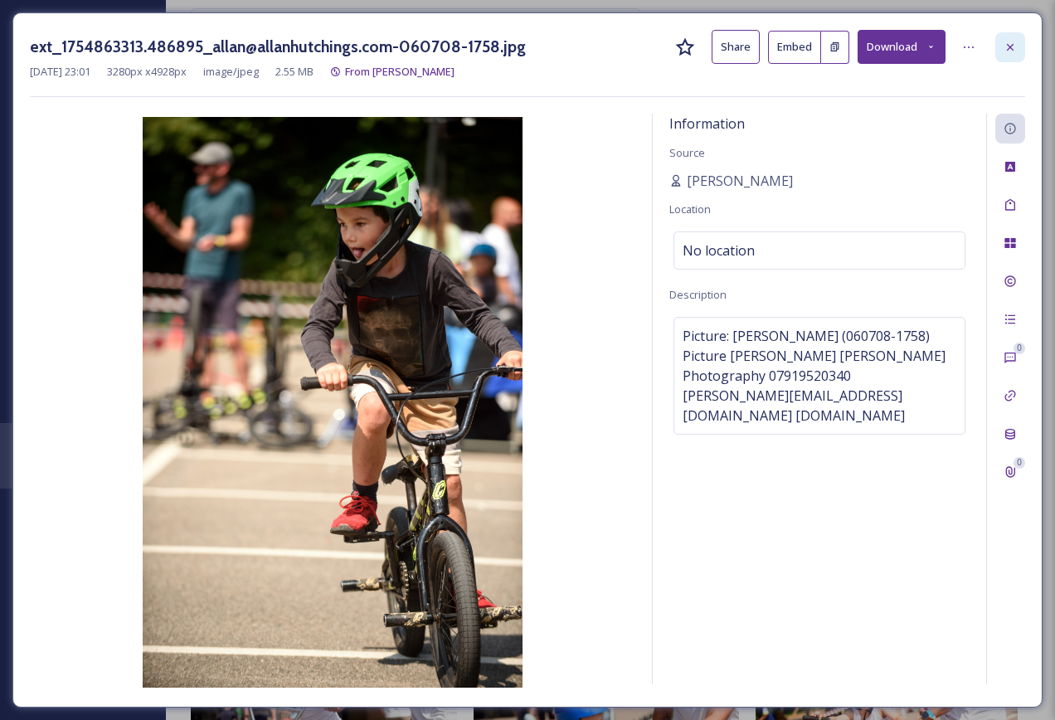
click at [1011, 48] on icon at bounding box center [1009, 46] width 7 height 7
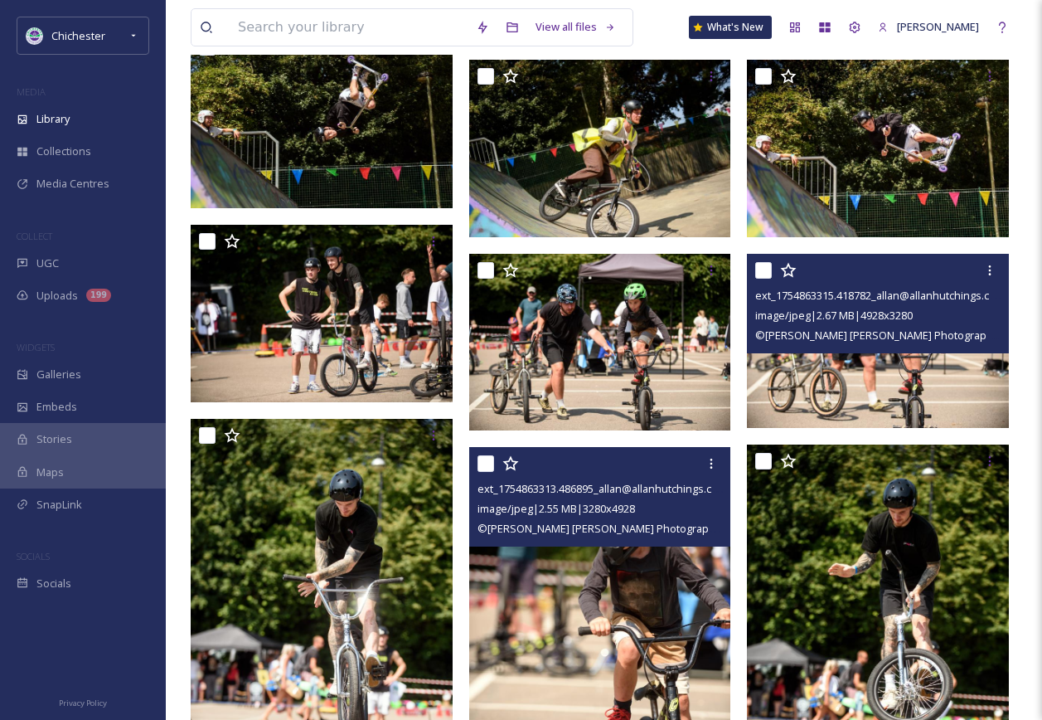
scroll to position [1303, 0]
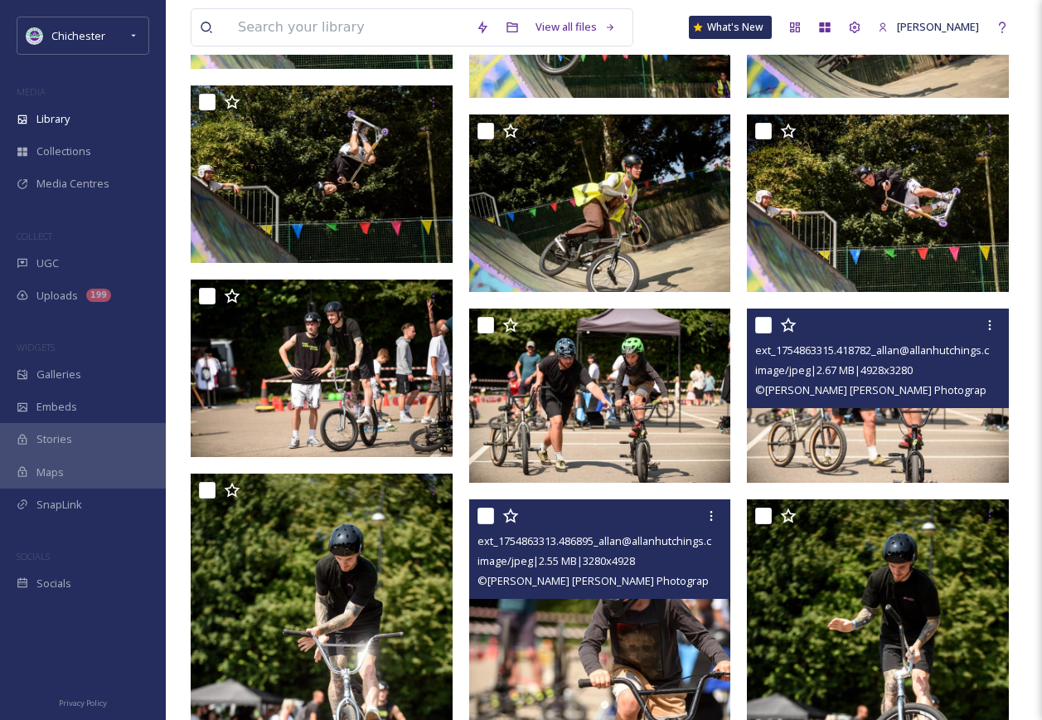
click at [795, 437] on img at bounding box center [878, 395] width 262 height 174
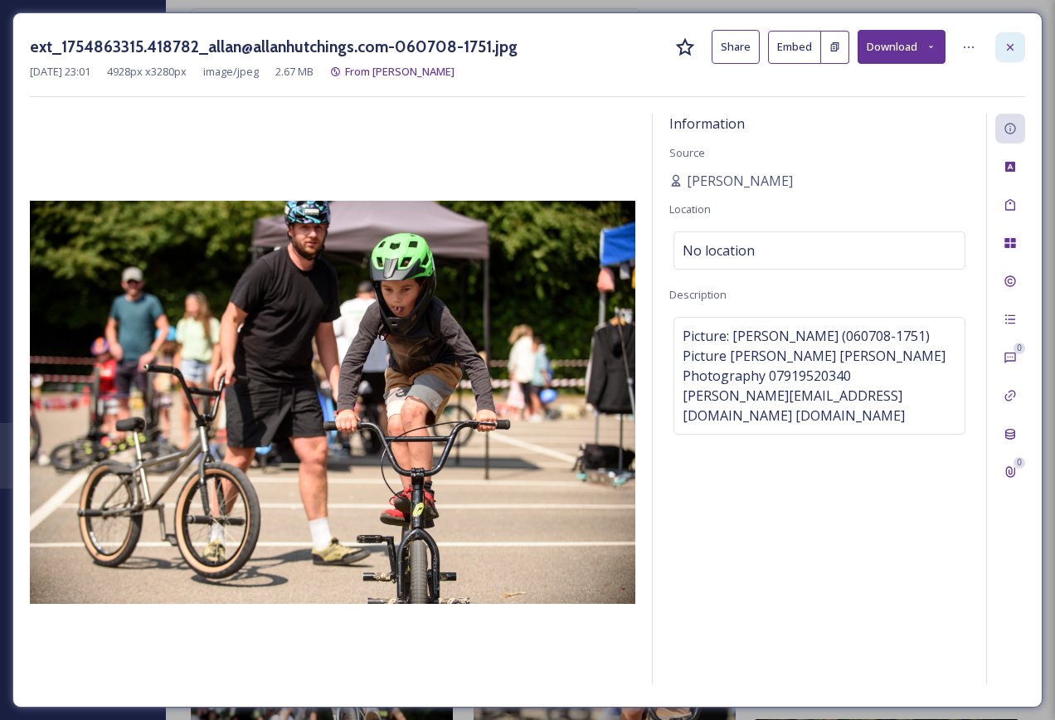
click at [1012, 39] on div at bounding box center [1010, 47] width 30 height 30
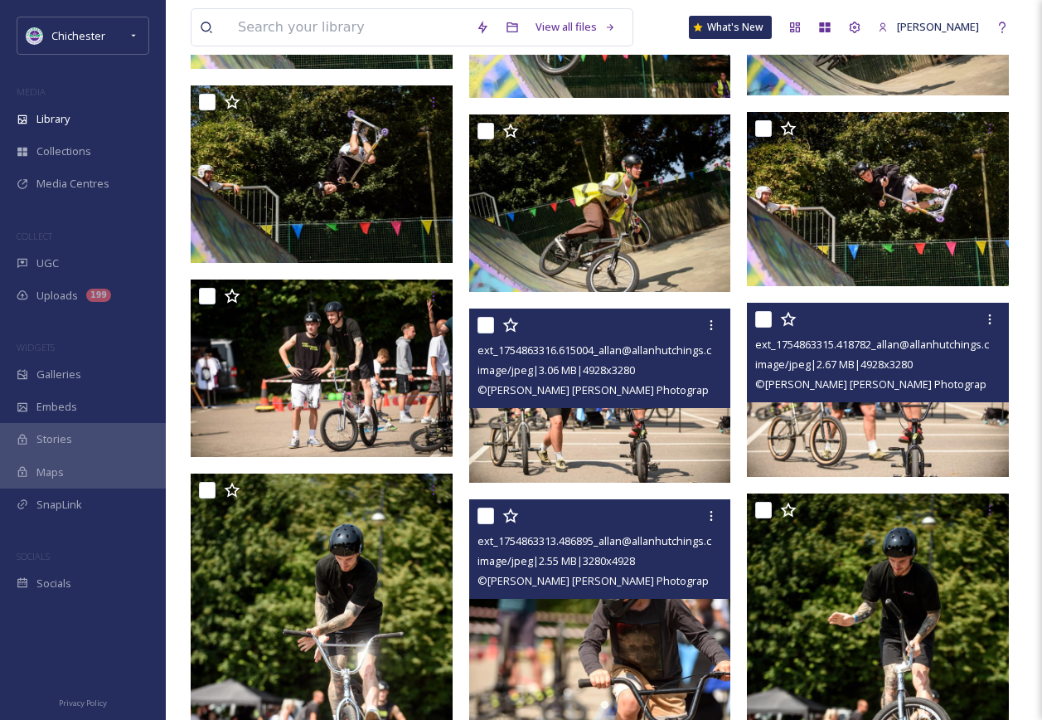
click at [593, 419] on img at bounding box center [600, 395] width 262 height 174
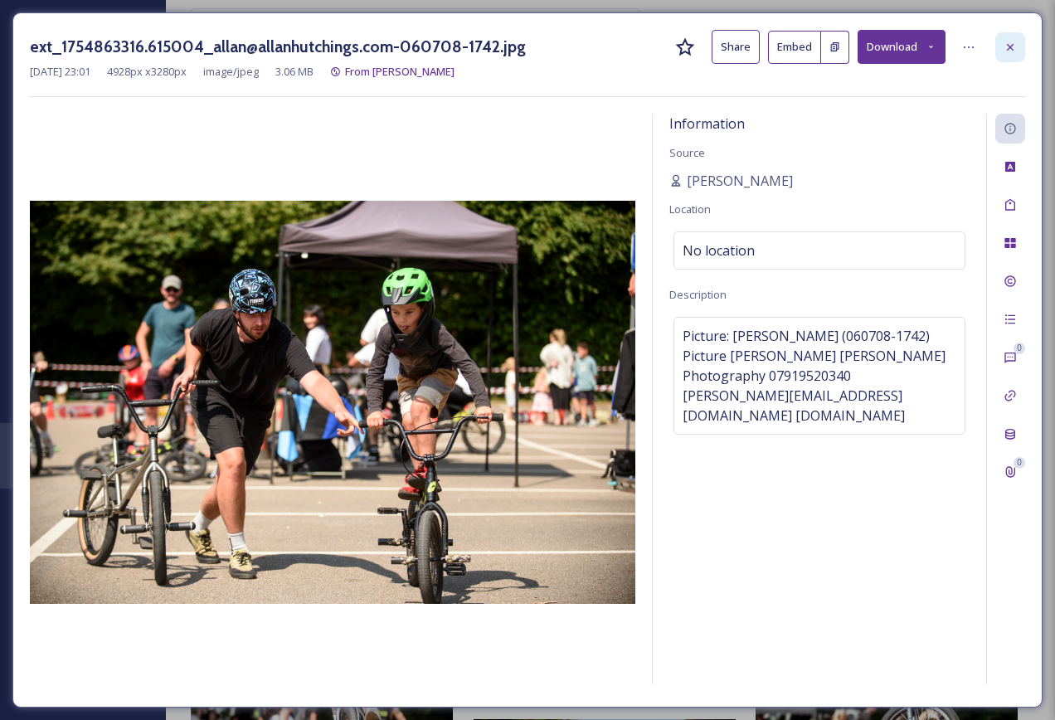
click at [1006, 47] on icon at bounding box center [1009, 47] width 13 height 13
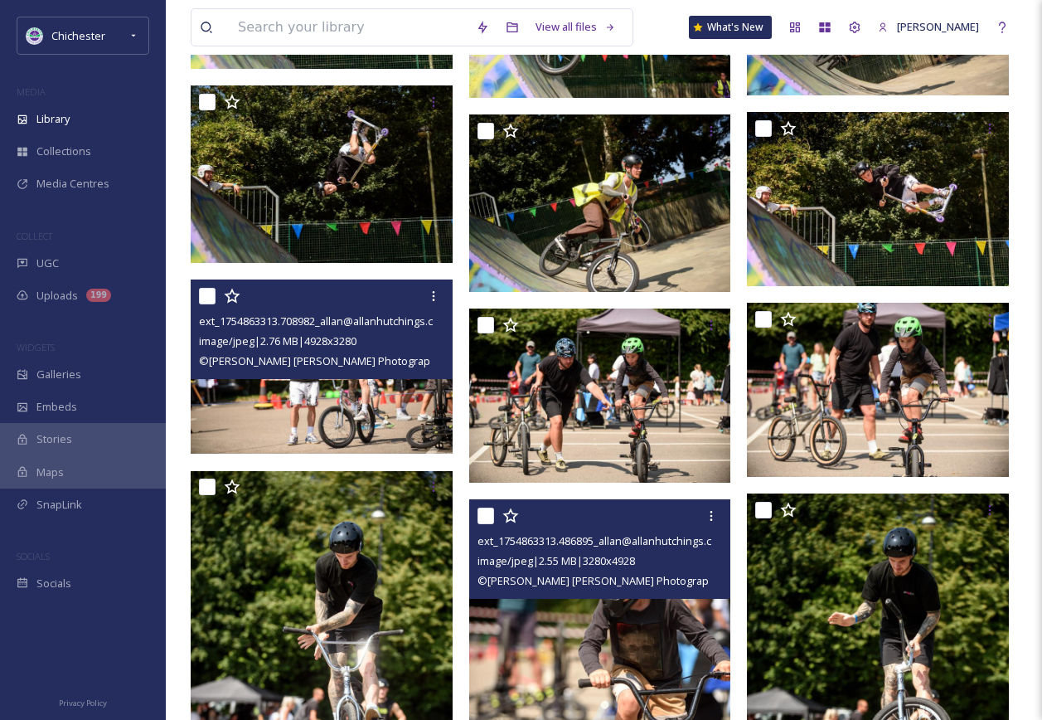
click at [365, 406] on img at bounding box center [322, 366] width 262 height 174
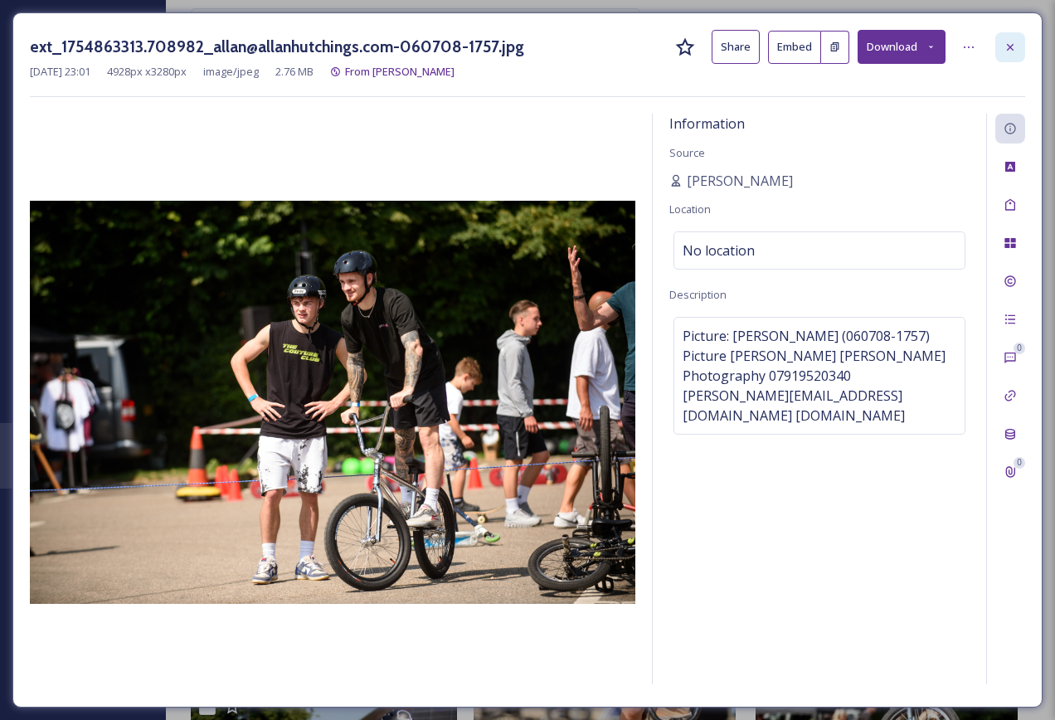
click at [1004, 50] on icon at bounding box center [1009, 47] width 13 height 13
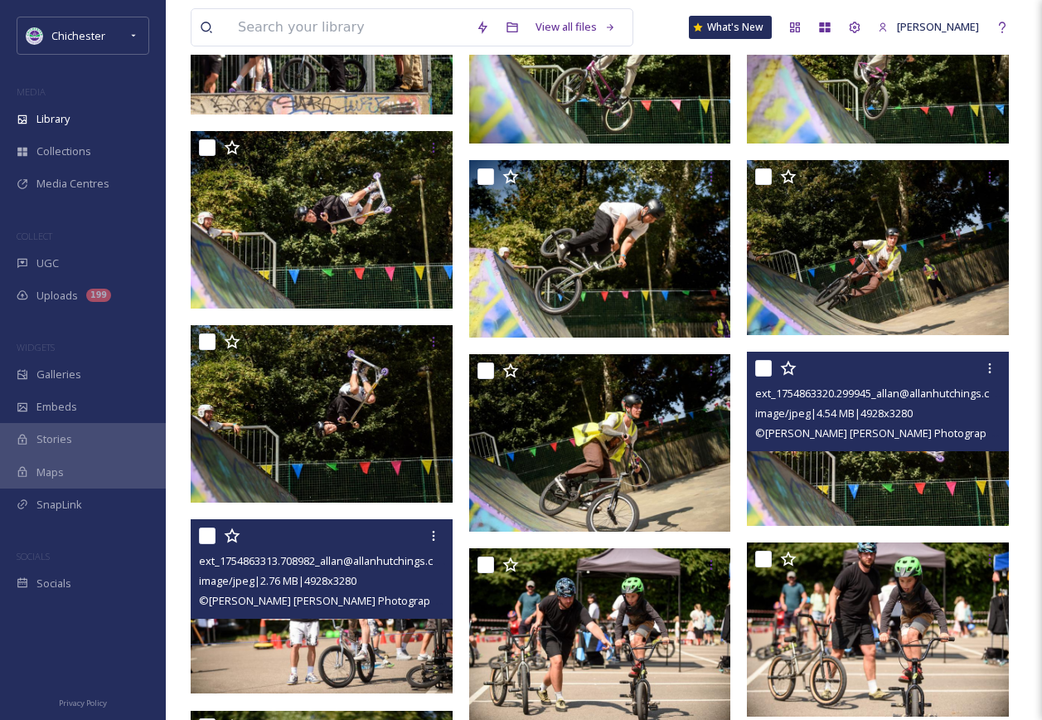
scroll to position [1055, 0]
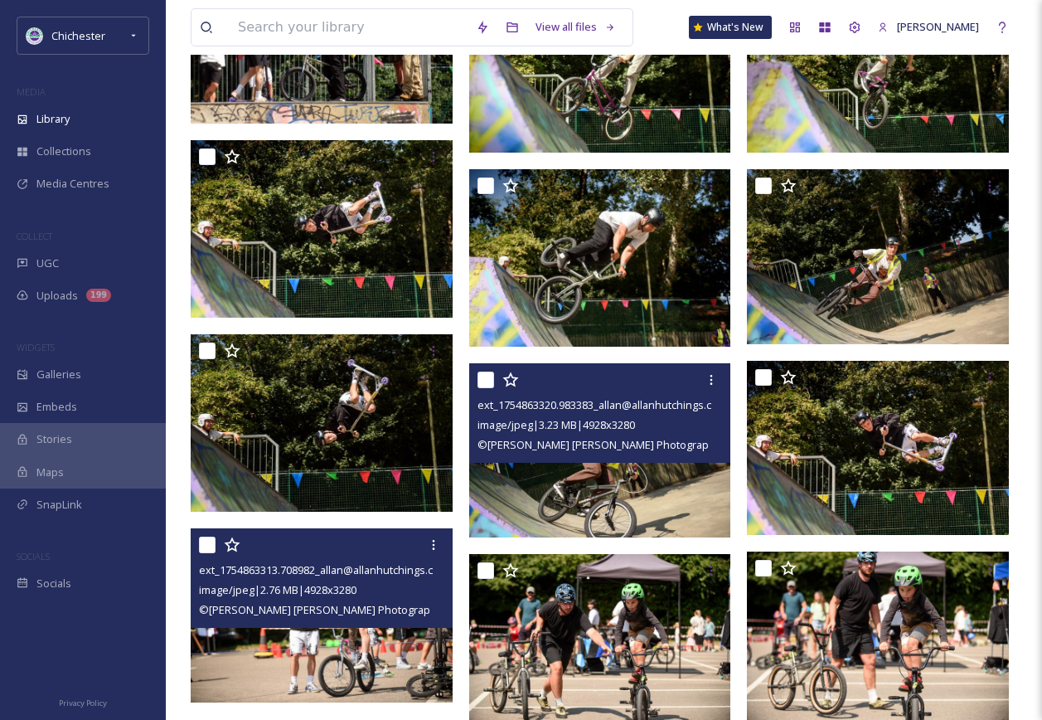
click at [622, 483] on img at bounding box center [600, 450] width 262 height 174
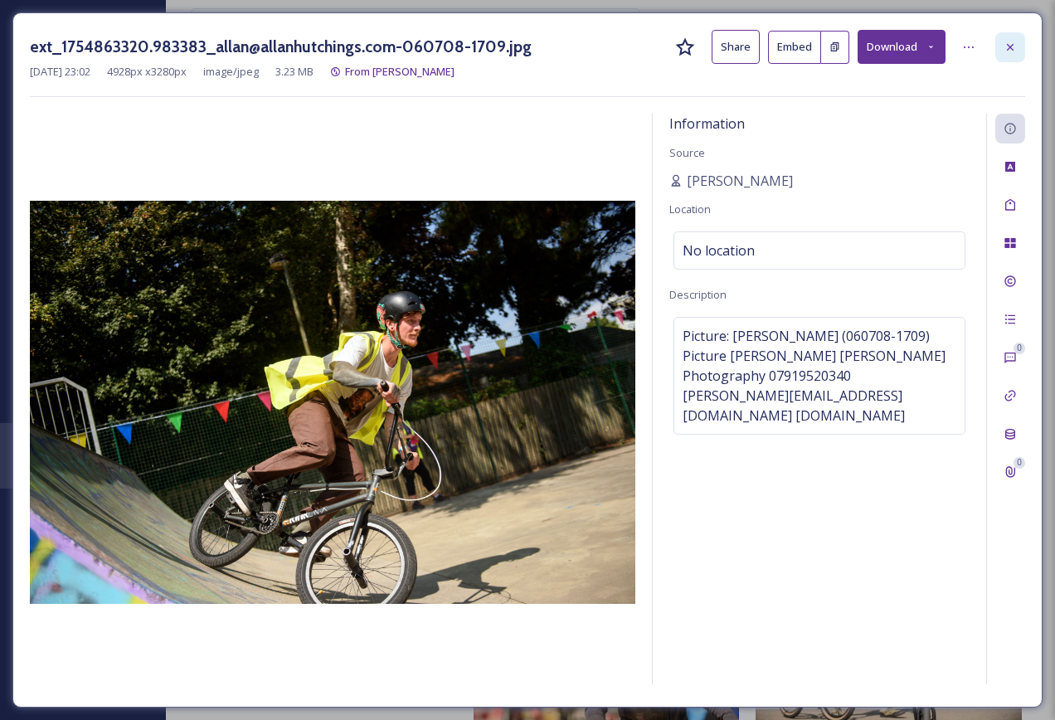
click at [1009, 57] on div at bounding box center [1010, 47] width 30 height 30
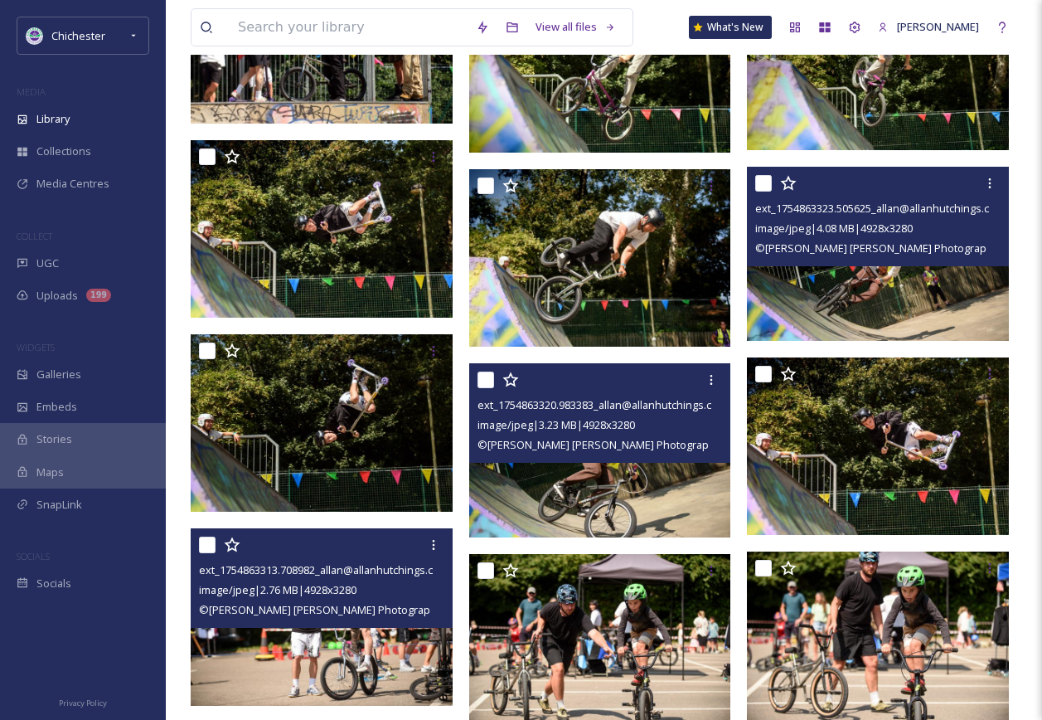
click at [841, 293] on img at bounding box center [878, 254] width 262 height 174
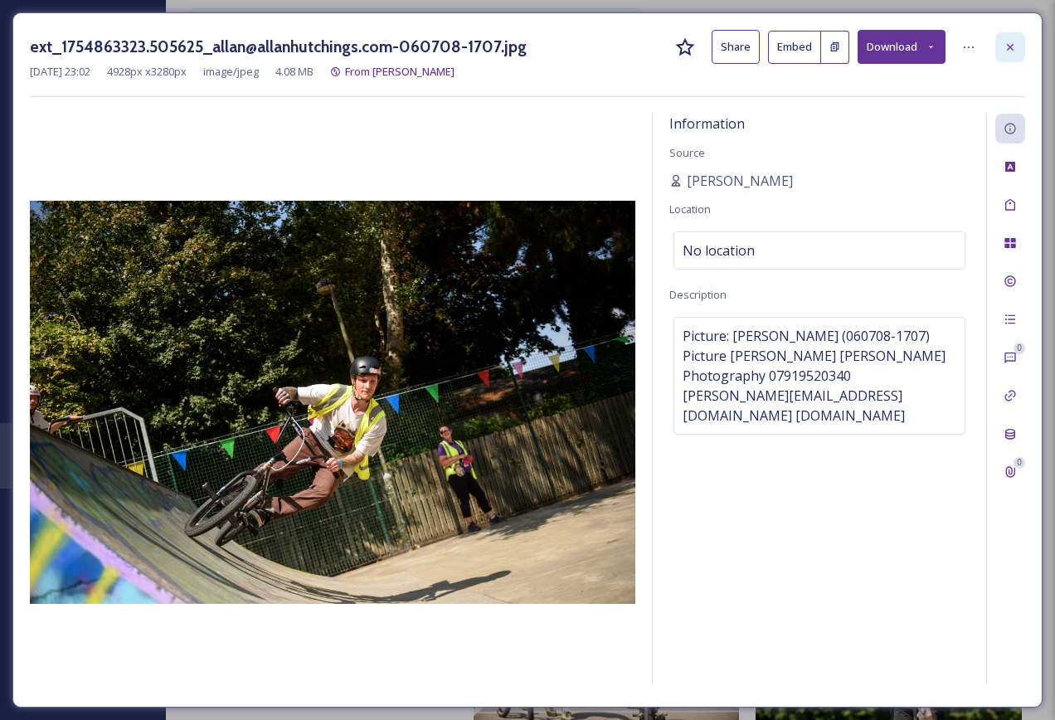
click at [1006, 45] on icon at bounding box center [1009, 47] width 13 height 13
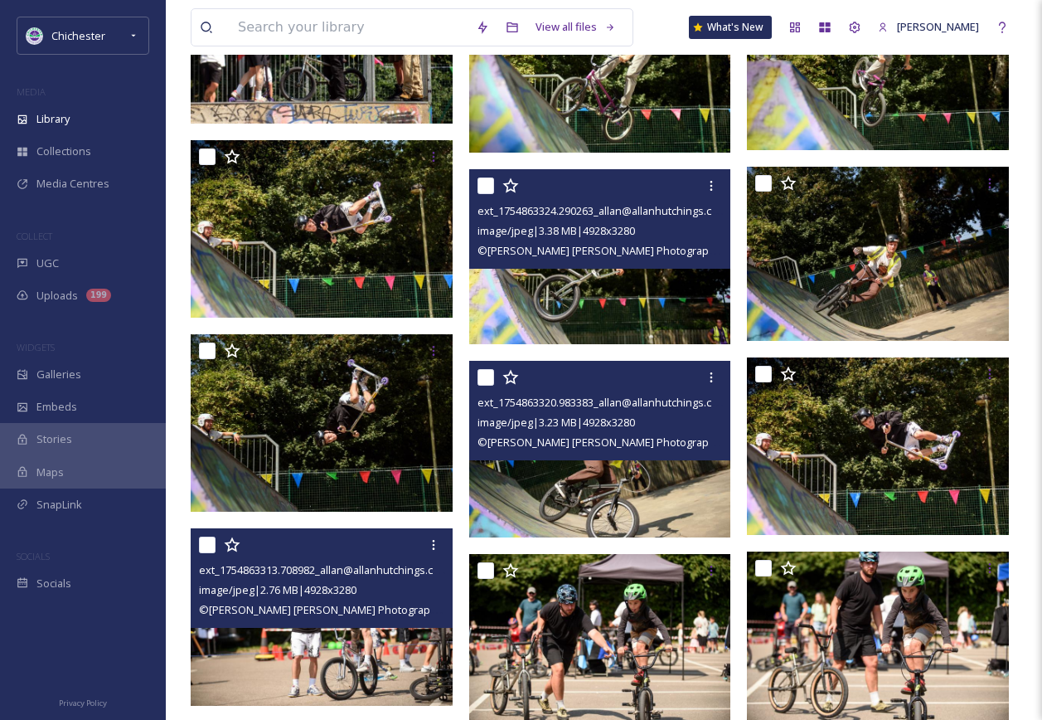
click at [628, 255] on span "© [PERSON_NAME] [PERSON_NAME] Photography[PERSON_NAME][EMAIL_ADDRESS][DOMAIN_…" at bounding box center [760, 250] width 564 height 16
click at [615, 295] on img at bounding box center [600, 256] width 262 height 174
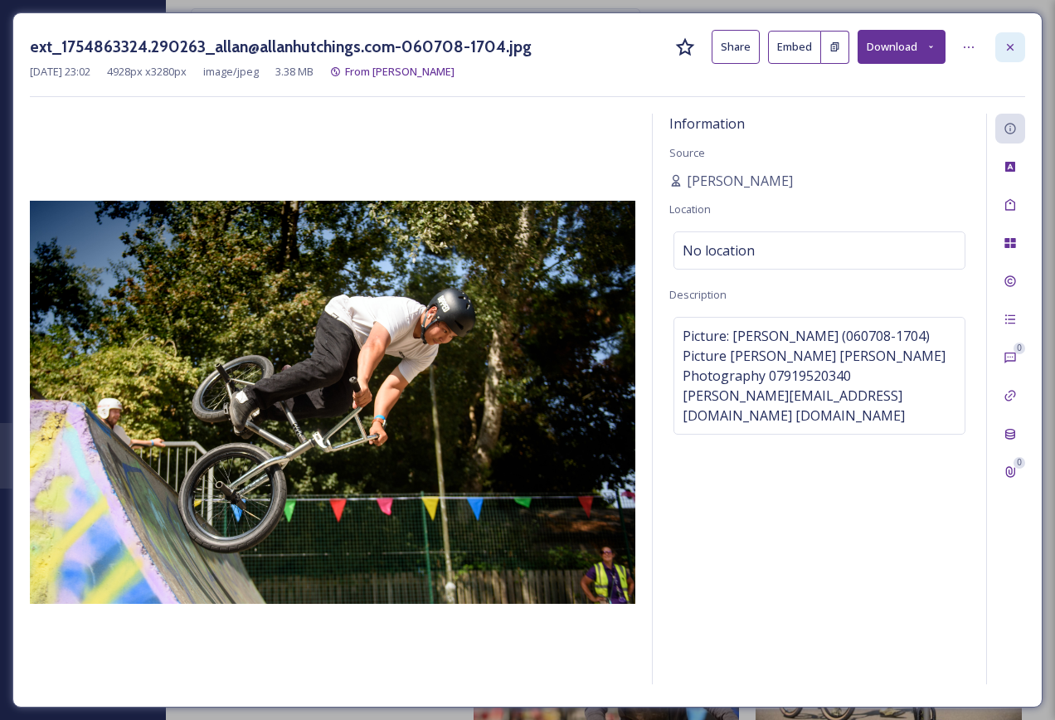
click at [1003, 41] on icon at bounding box center [1009, 47] width 13 height 13
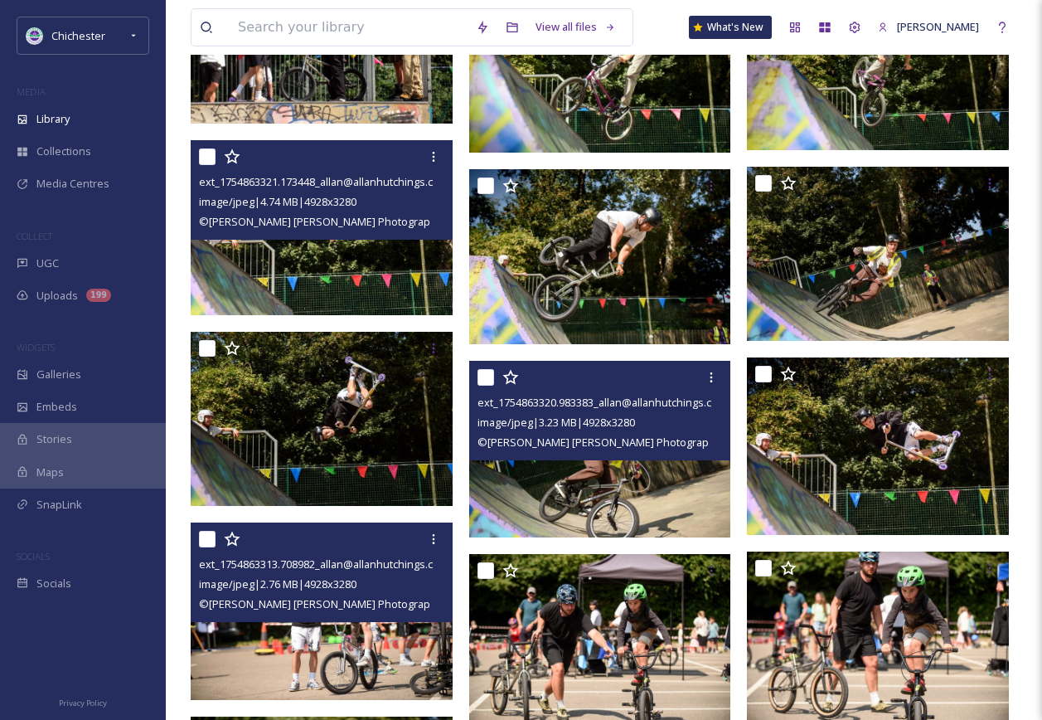
click at [267, 280] on img at bounding box center [322, 227] width 262 height 174
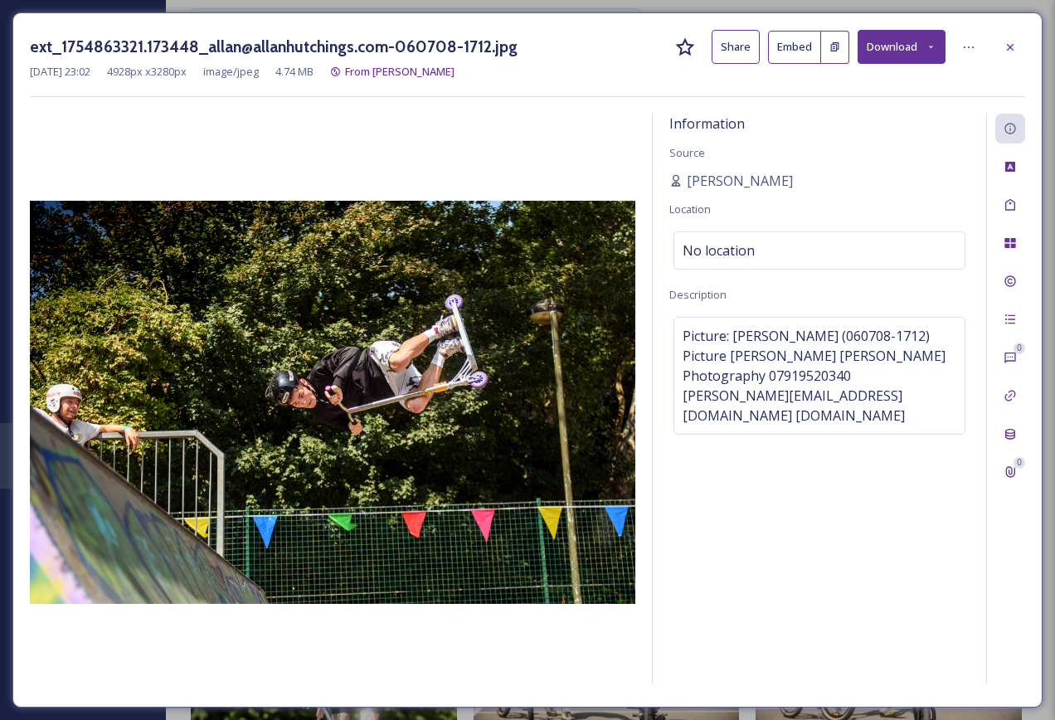
drag, startPoint x: 1003, startPoint y: 49, endPoint x: 943, endPoint y: 144, distance: 112.9
click at [1005, 54] on div at bounding box center [1010, 47] width 30 height 30
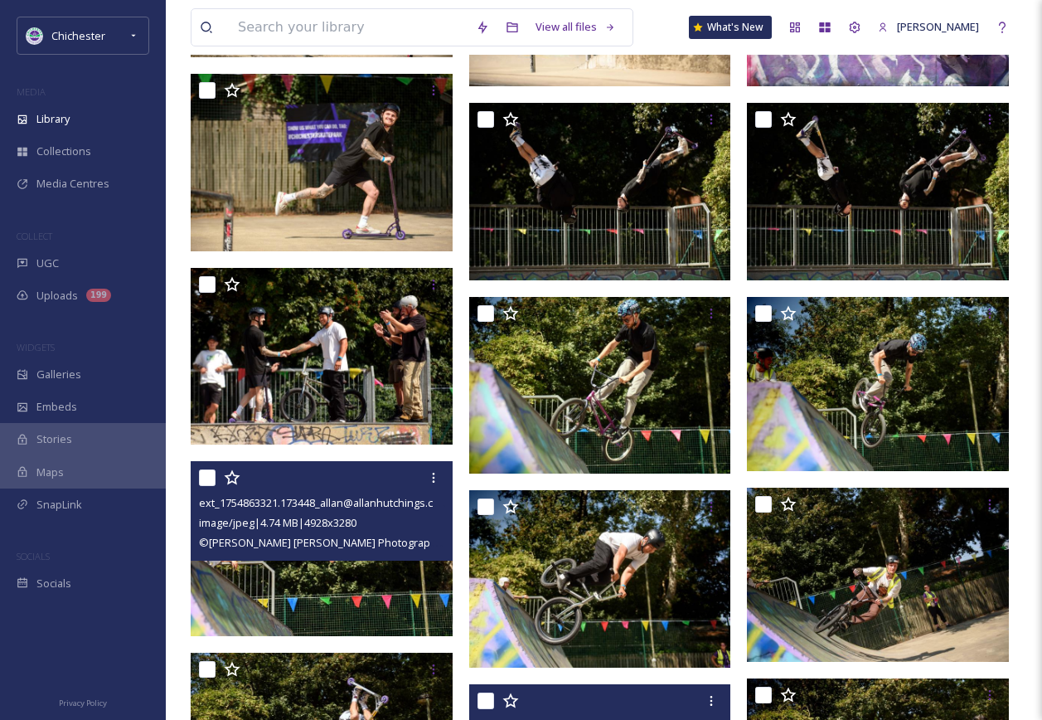
scroll to position [723, 0]
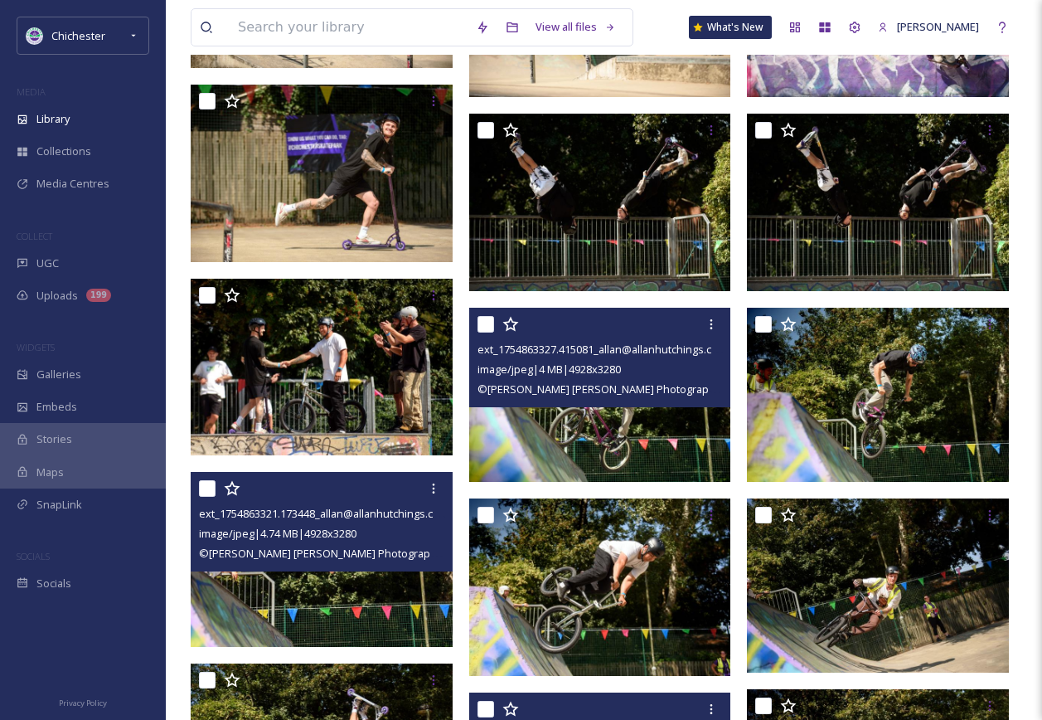
click at [643, 434] on img at bounding box center [600, 395] width 262 height 174
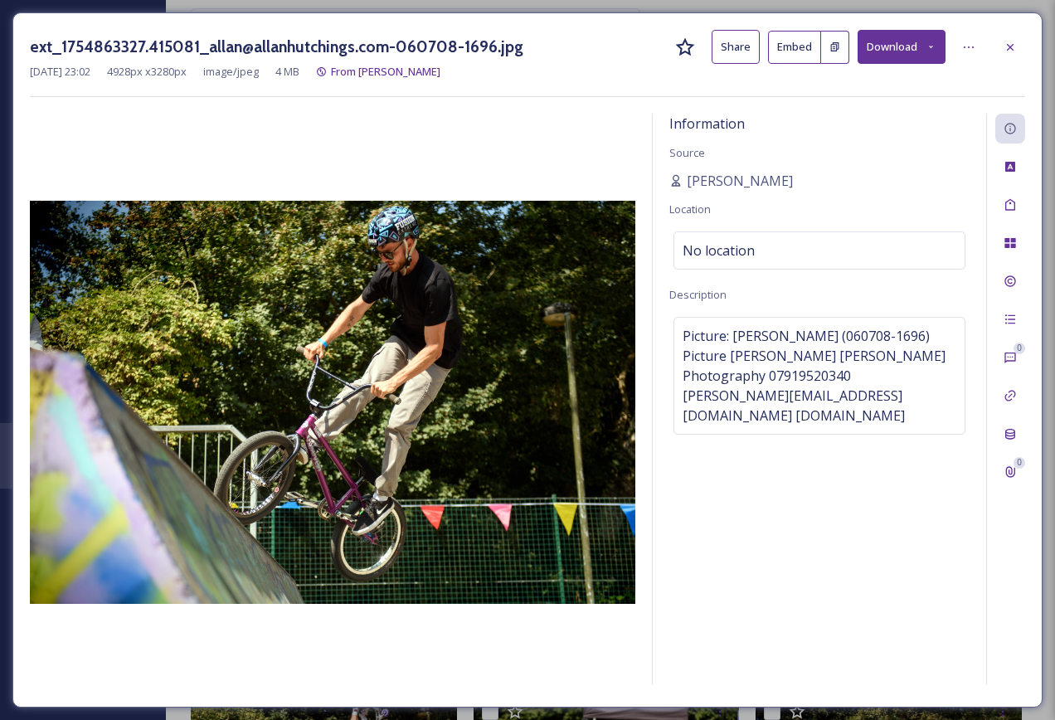
click at [1026, 38] on div "ext_1754863327.415081_allan@allanhutchings.com-060708-1696.jpg Share Embed Down…" at bounding box center [527, 359] width 1030 height 695
click at [1014, 43] on icon at bounding box center [1009, 47] width 13 height 13
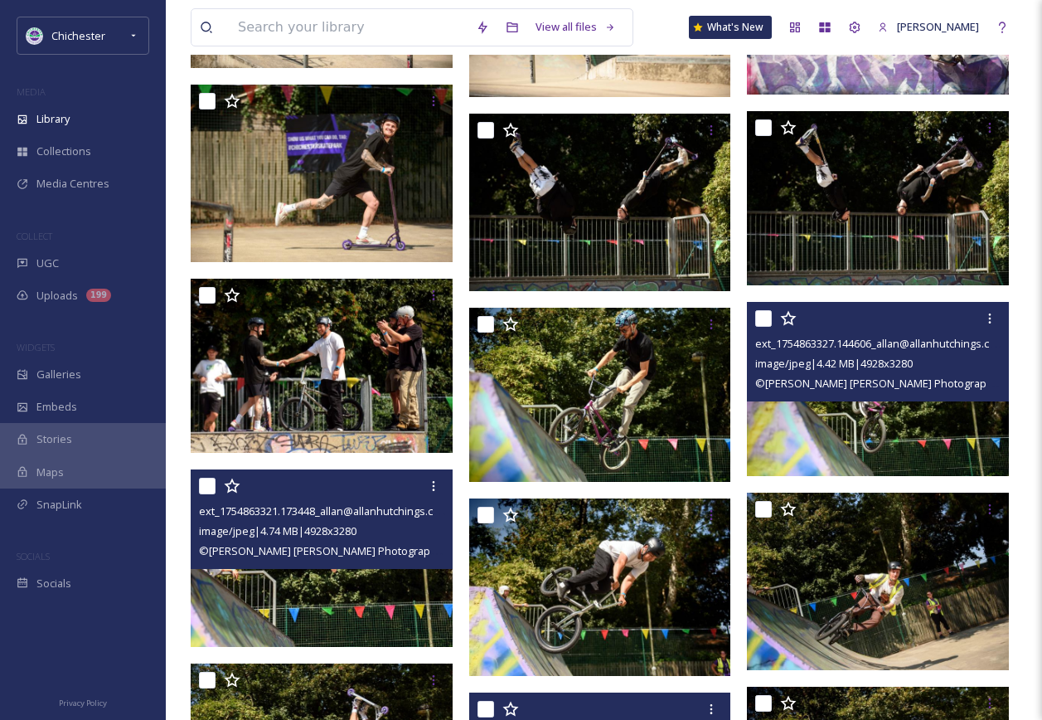
click at [820, 442] on img at bounding box center [878, 389] width 262 height 174
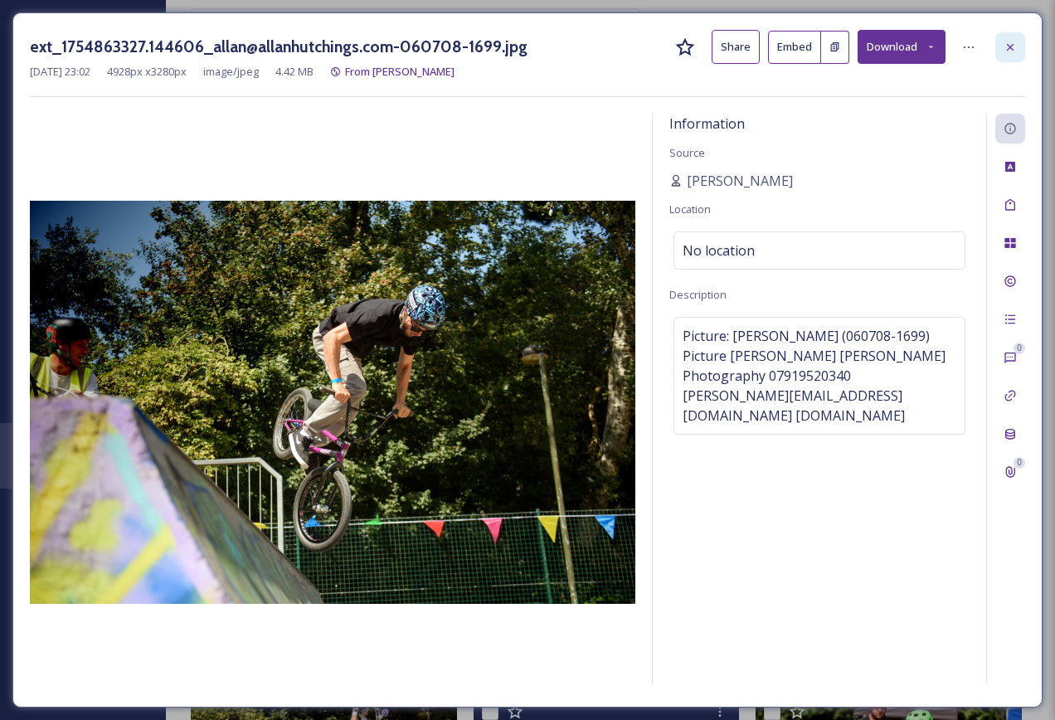
click at [1016, 41] on div at bounding box center [1010, 47] width 30 height 30
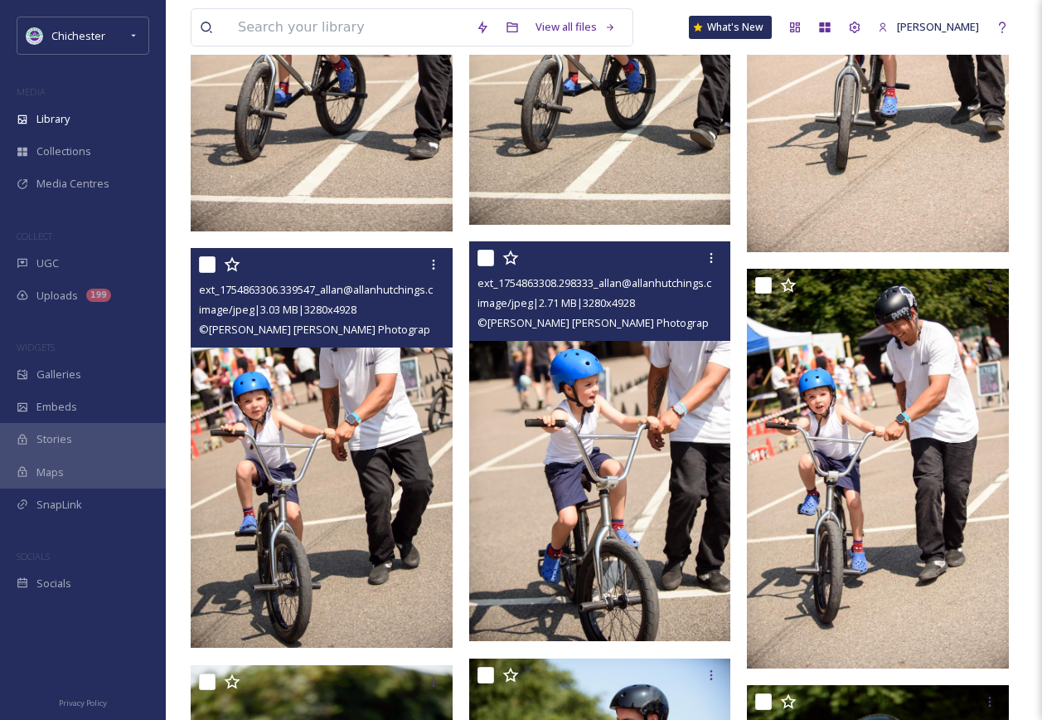
scroll to position [2404, 0]
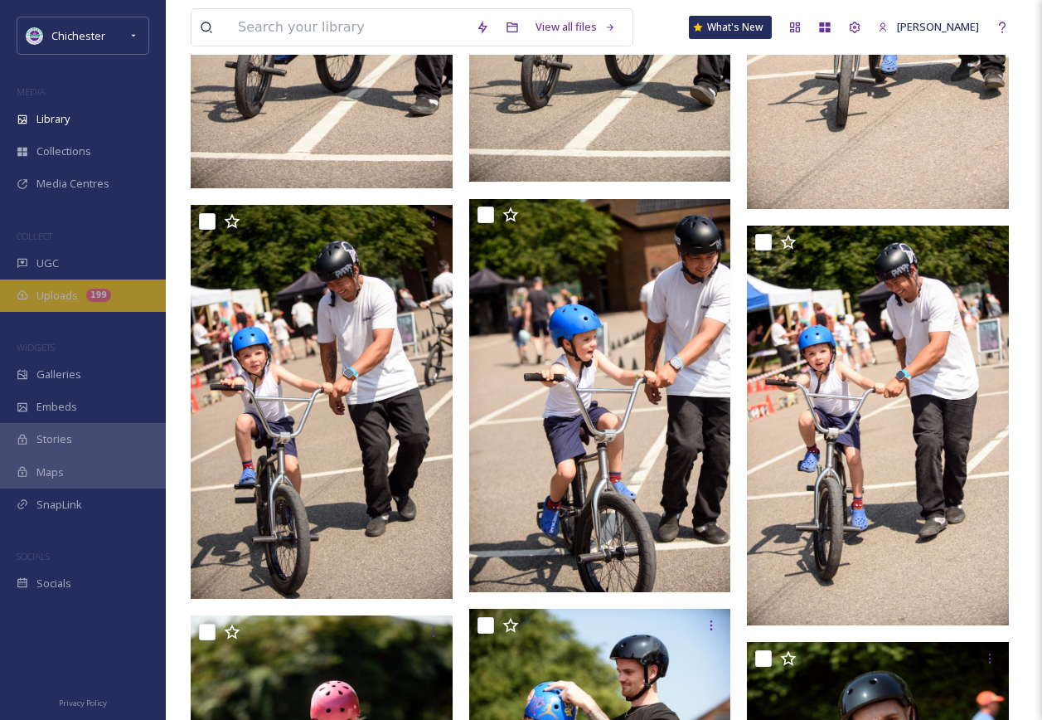
click at [84, 309] on div "Uploads 199" at bounding box center [83, 295] width 166 height 32
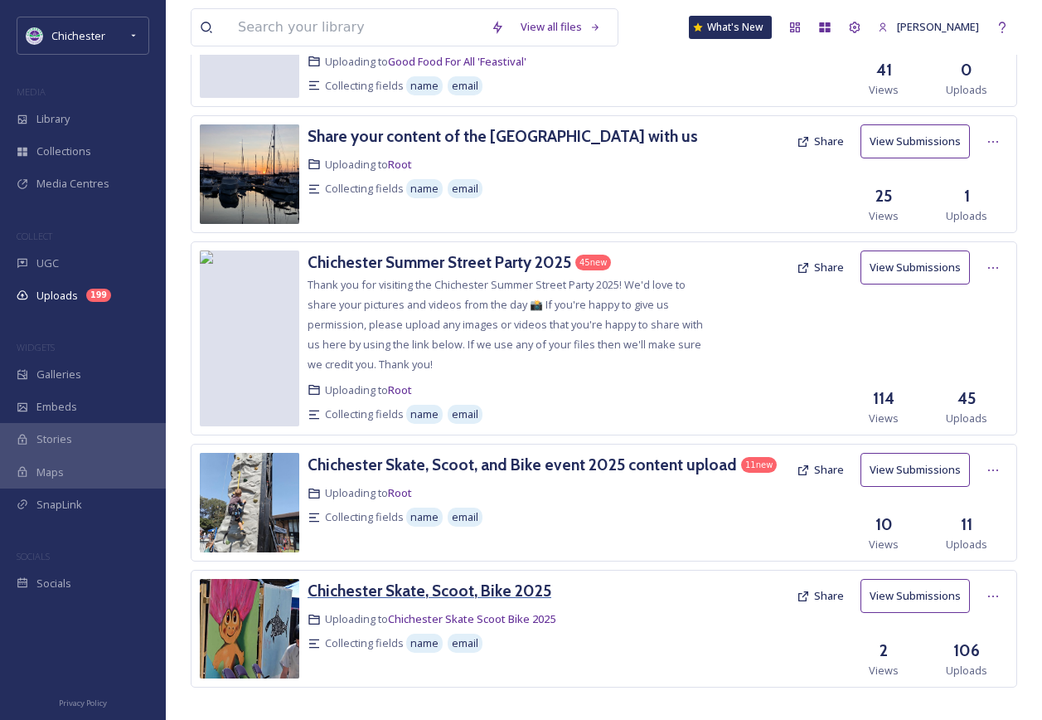
scroll to position [2967, 0]
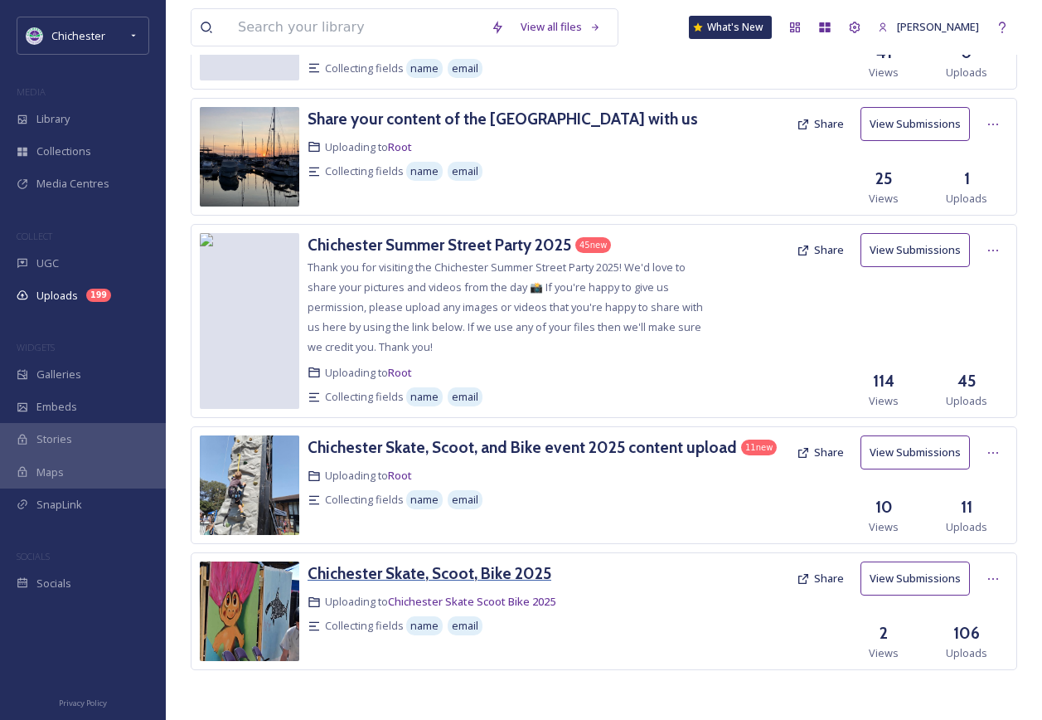
click at [495, 575] on h3 "Chichester Skate, Scoot, Bike 2025" at bounding box center [430, 573] width 244 height 20
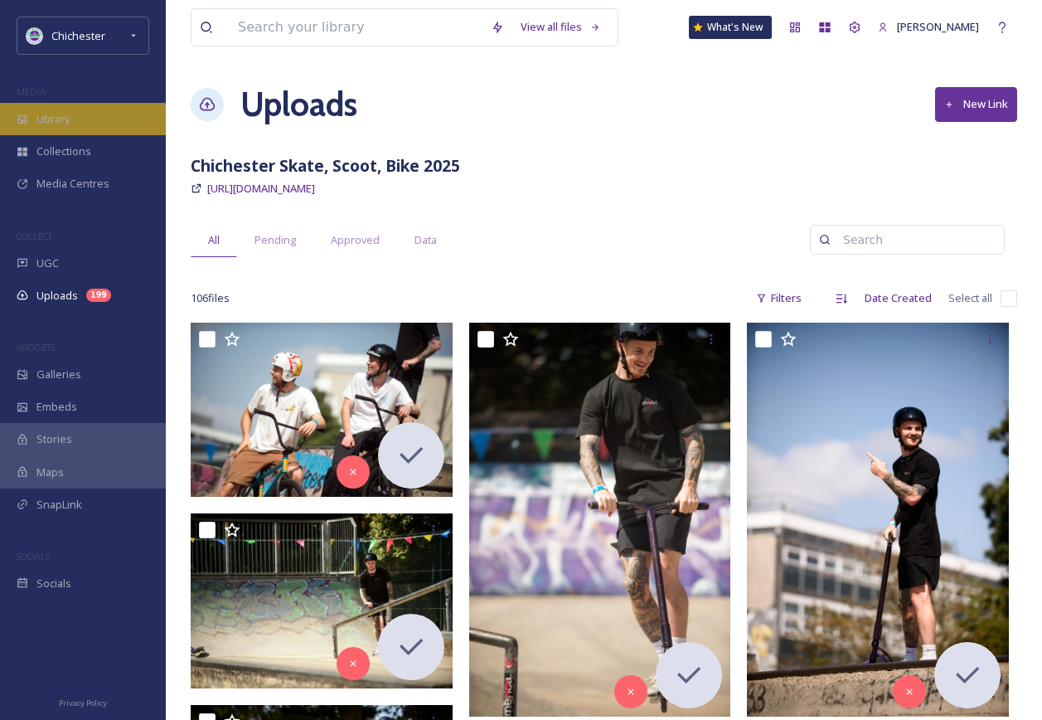
click at [79, 109] on div "Library" at bounding box center [83, 119] width 166 height 32
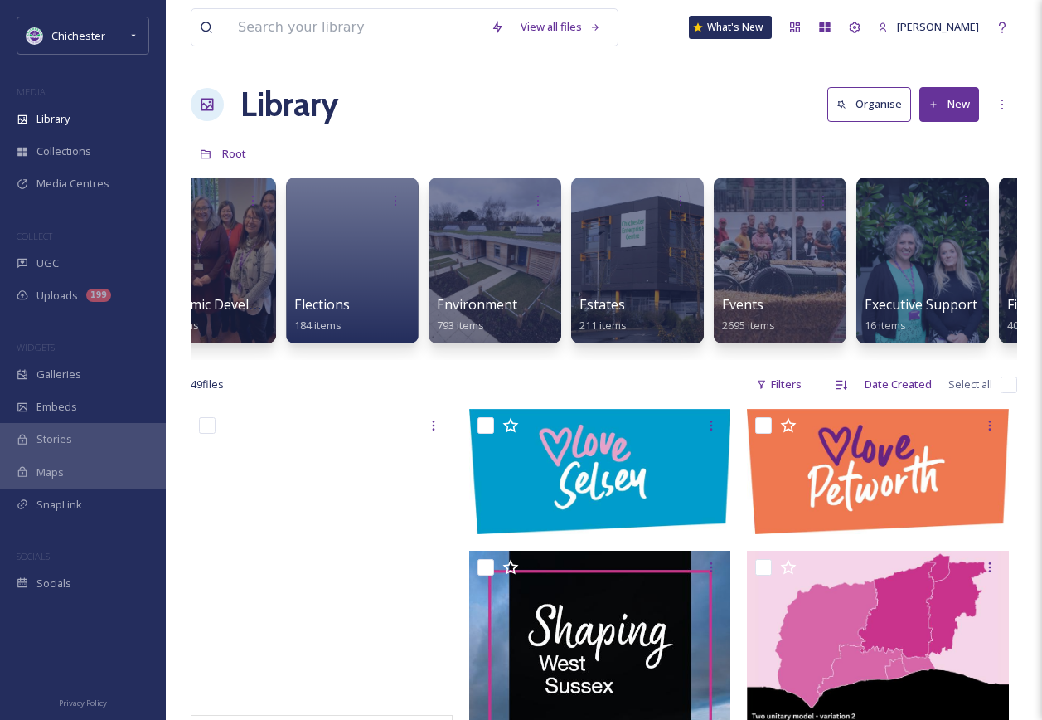
scroll to position [0, 2992]
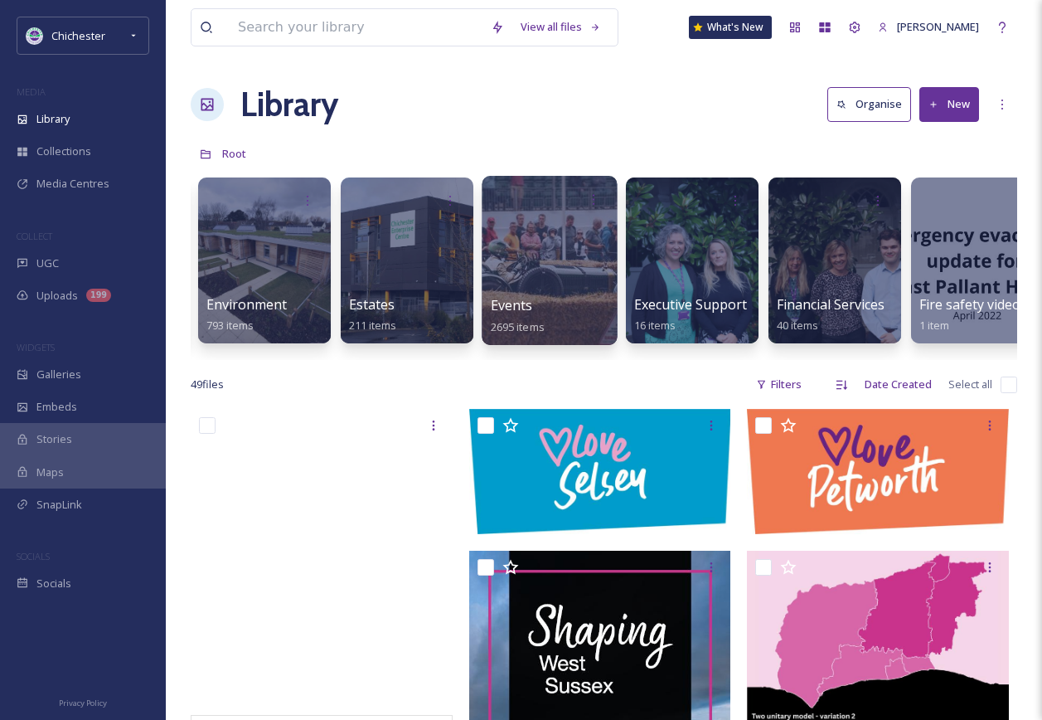
click at [510, 295] on div "Events 2695 items" at bounding box center [550, 315] width 119 height 41
click at [531, 245] on div at bounding box center [549, 260] width 135 height 169
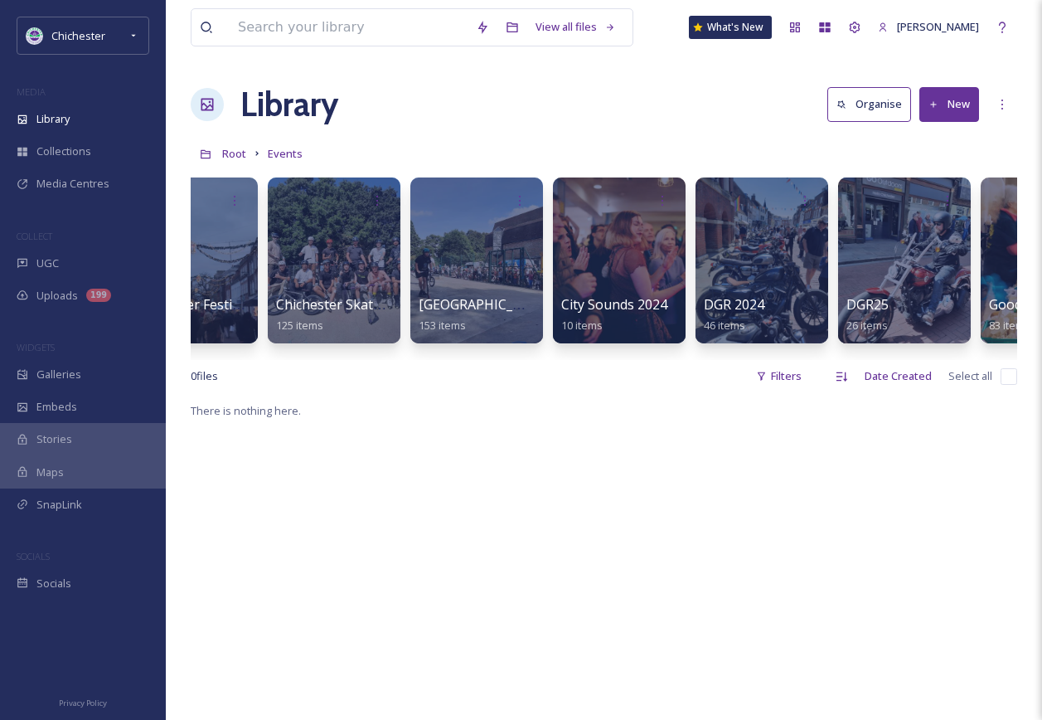
scroll to position [0, 768]
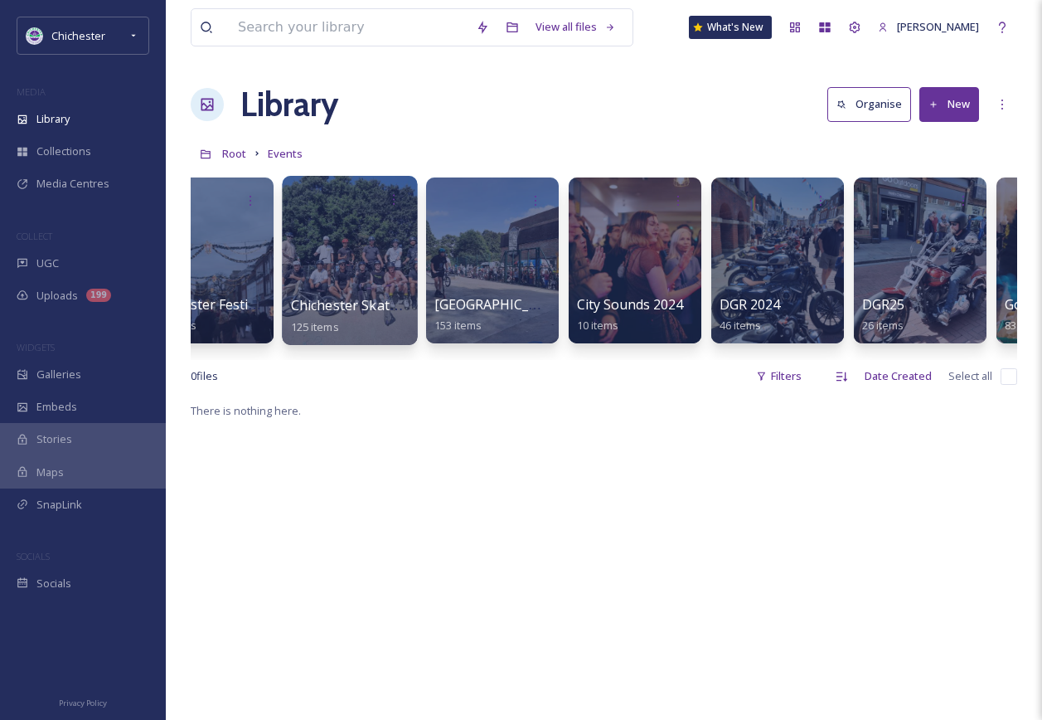
click at [366, 242] on div at bounding box center [349, 260] width 135 height 169
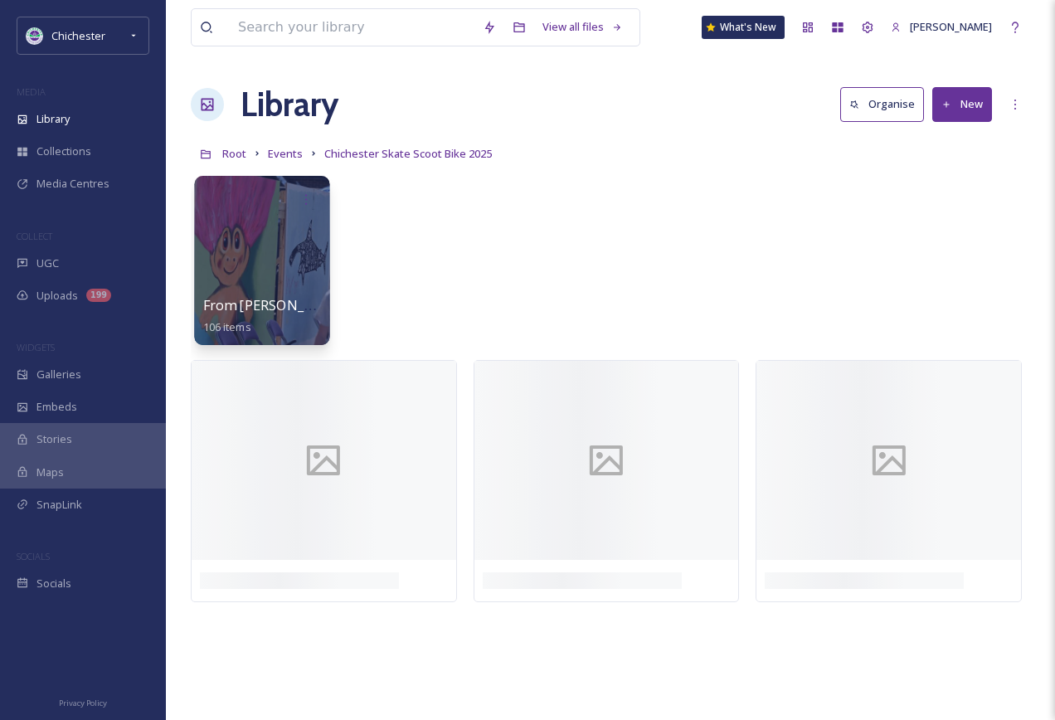
click at [272, 267] on div at bounding box center [261, 260] width 135 height 169
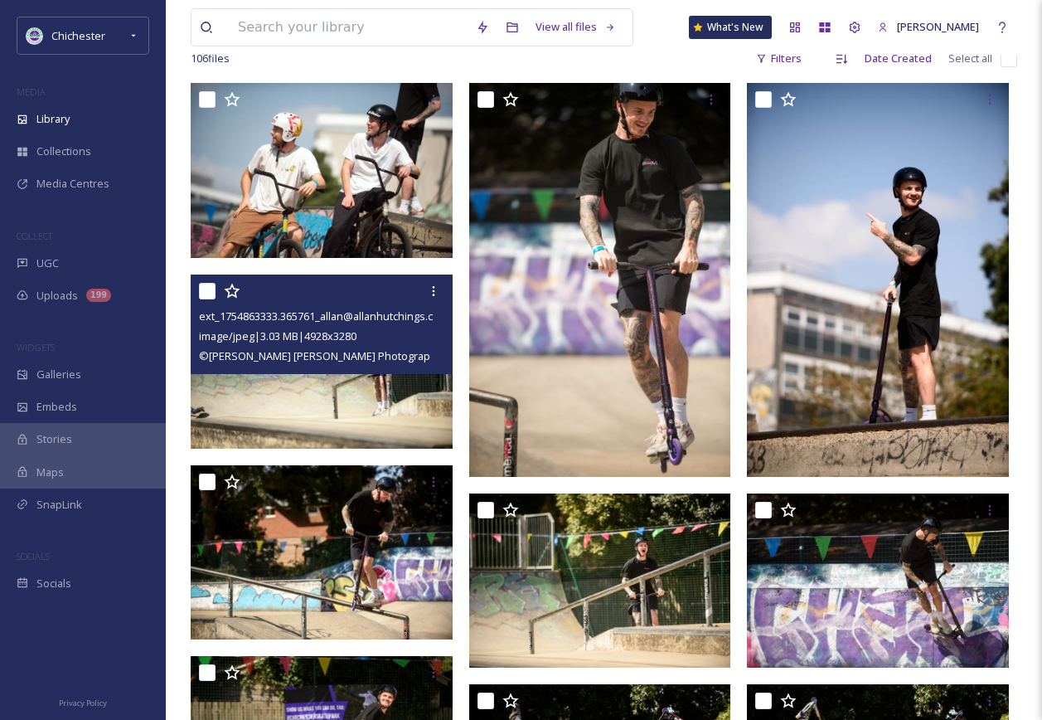
scroll to position [83, 0]
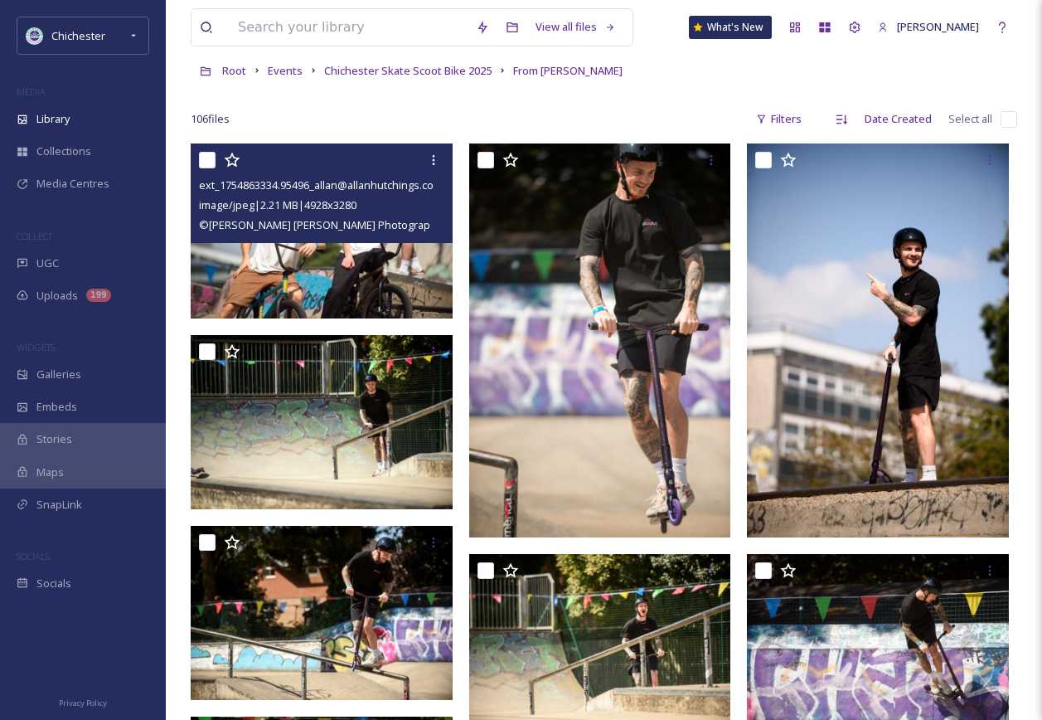
click at [313, 256] on img at bounding box center [322, 230] width 262 height 174
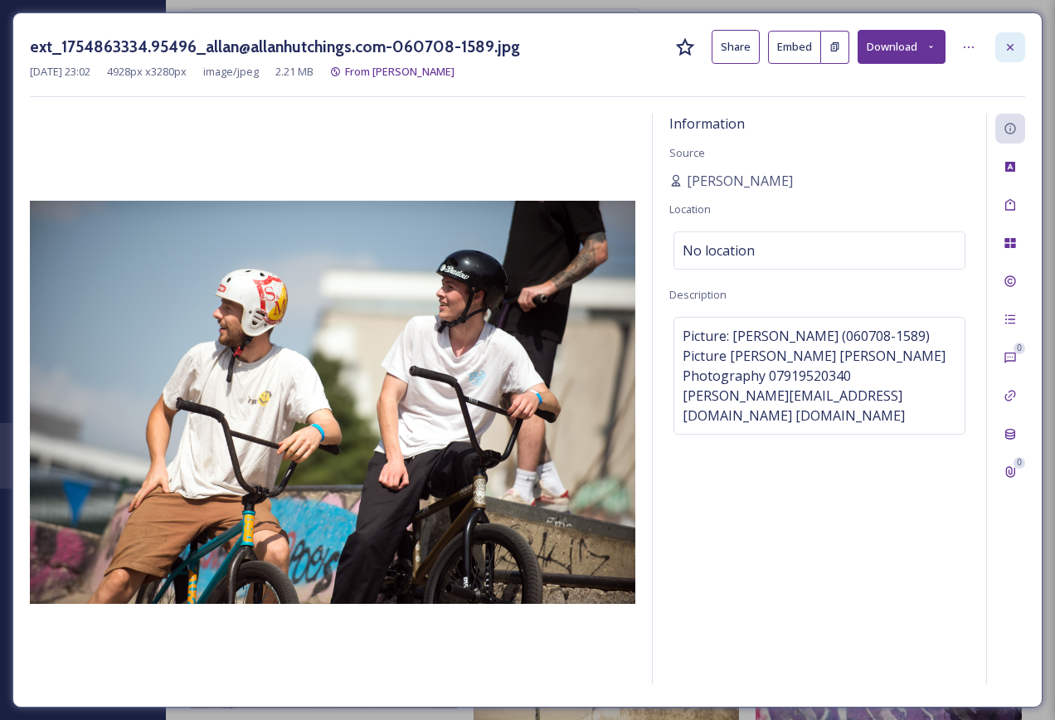
click at [1009, 37] on div at bounding box center [1010, 47] width 30 height 30
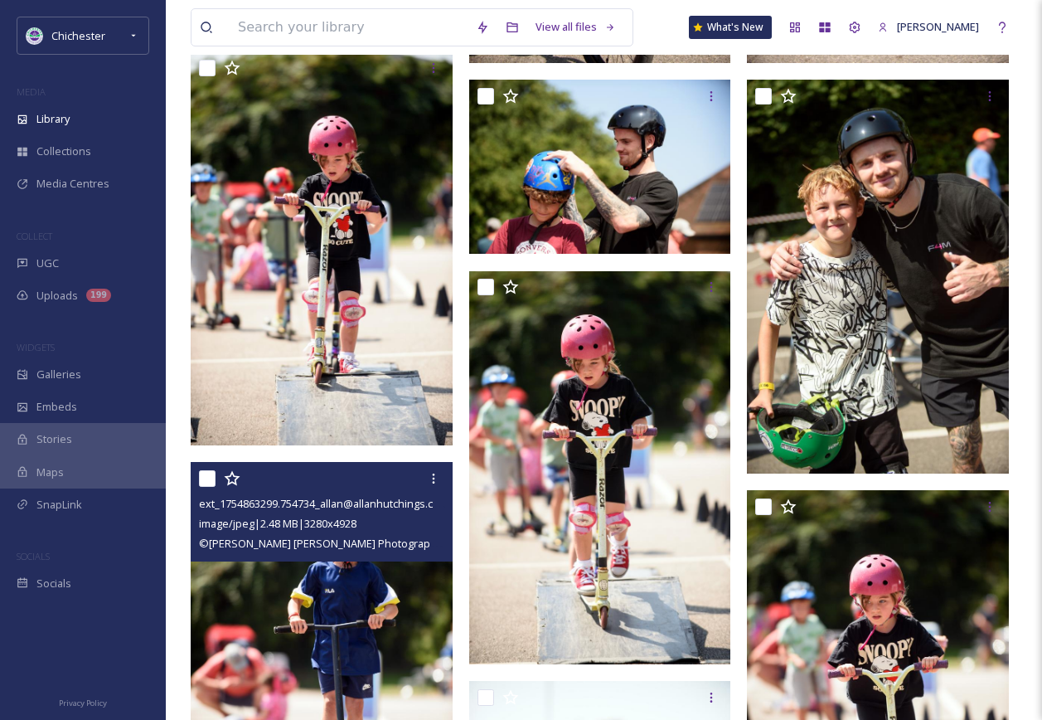
scroll to position [3225, 0]
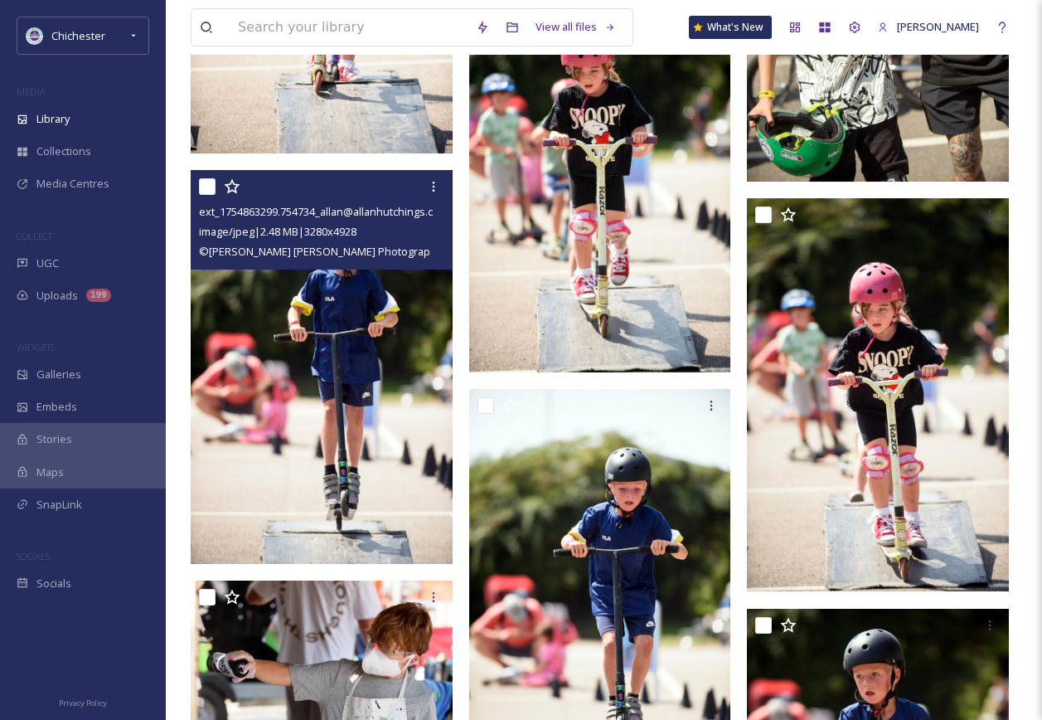
click at [302, 433] on img at bounding box center [322, 366] width 262 height 393
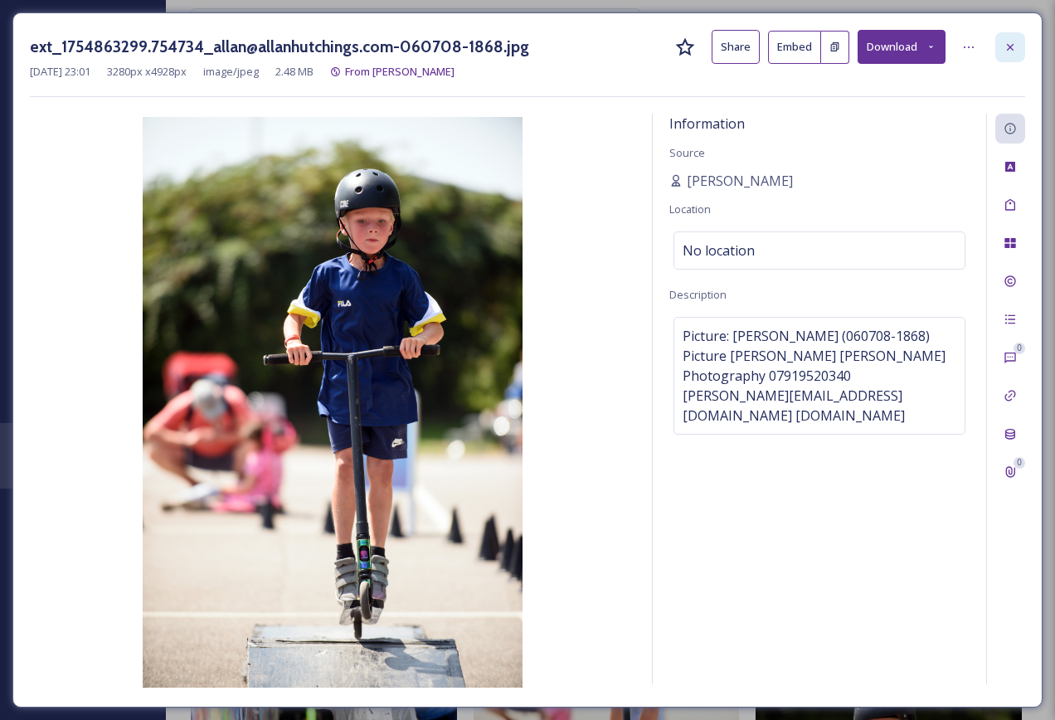
click at [1009, 41] on icon at bounding box center [1009, 47] width 13 height 13
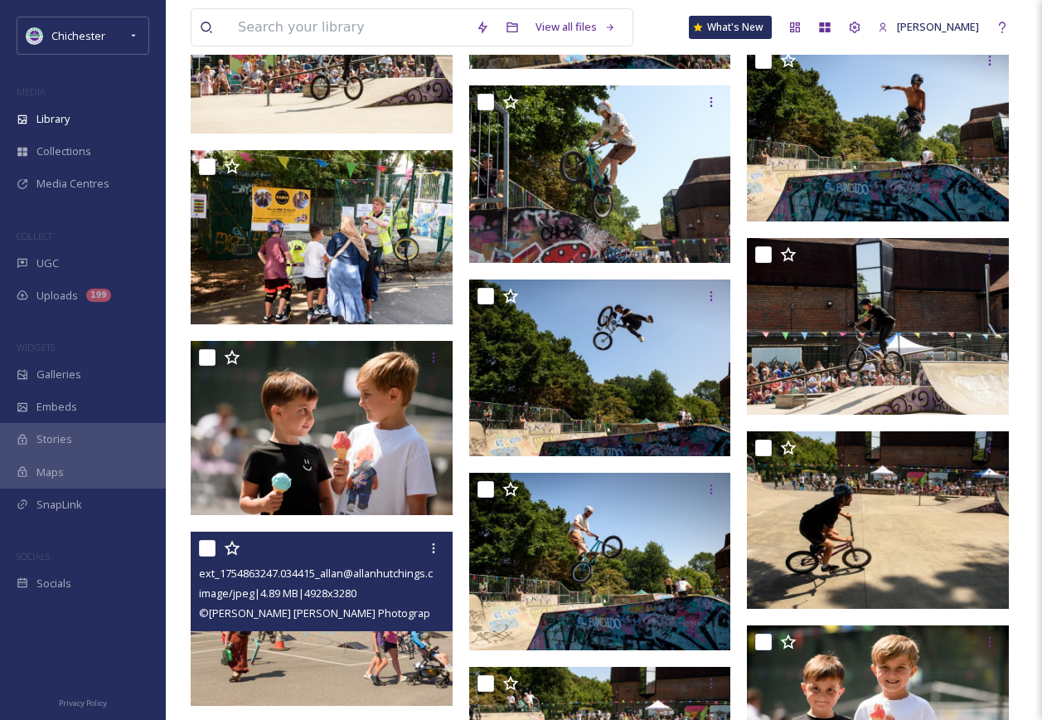
scroll to position [6790, 0]
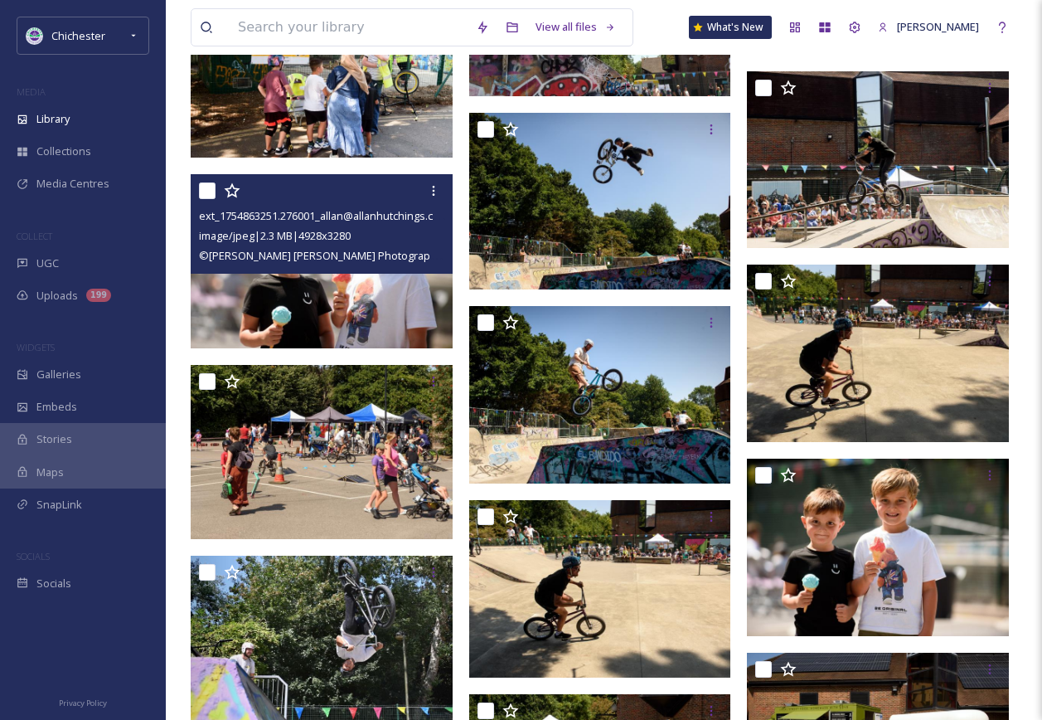
click at [372, 287] on img at bounding box center [322, 261] width 262 height 174
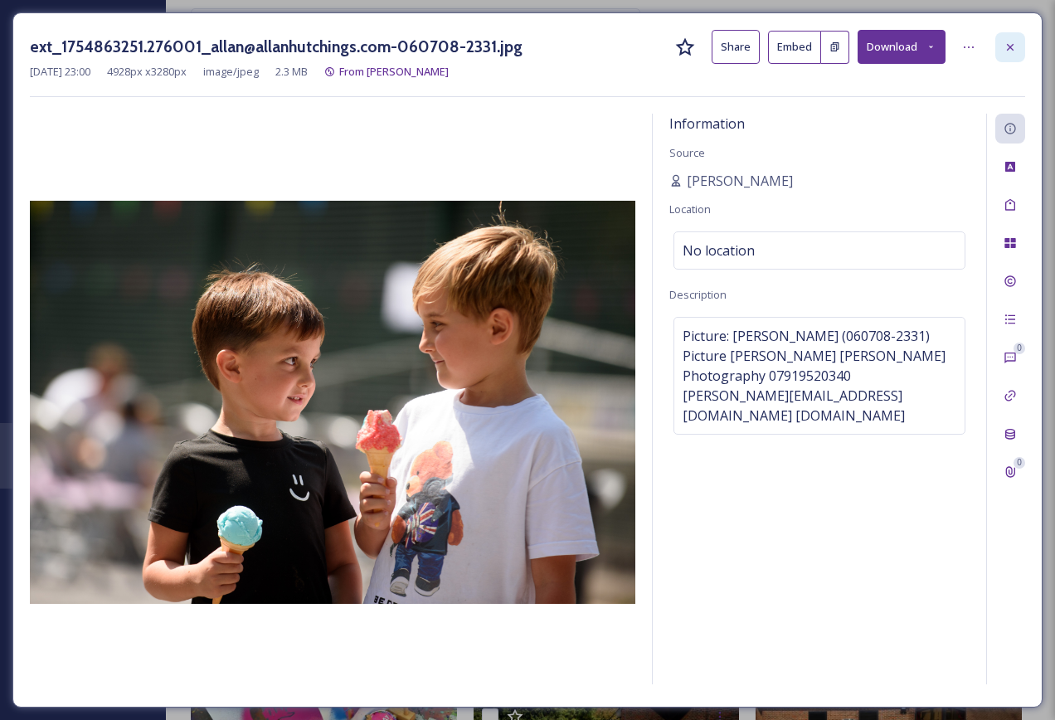
click at [1022, 44] on div at bounding box center [1010, 47] width 30 height 30
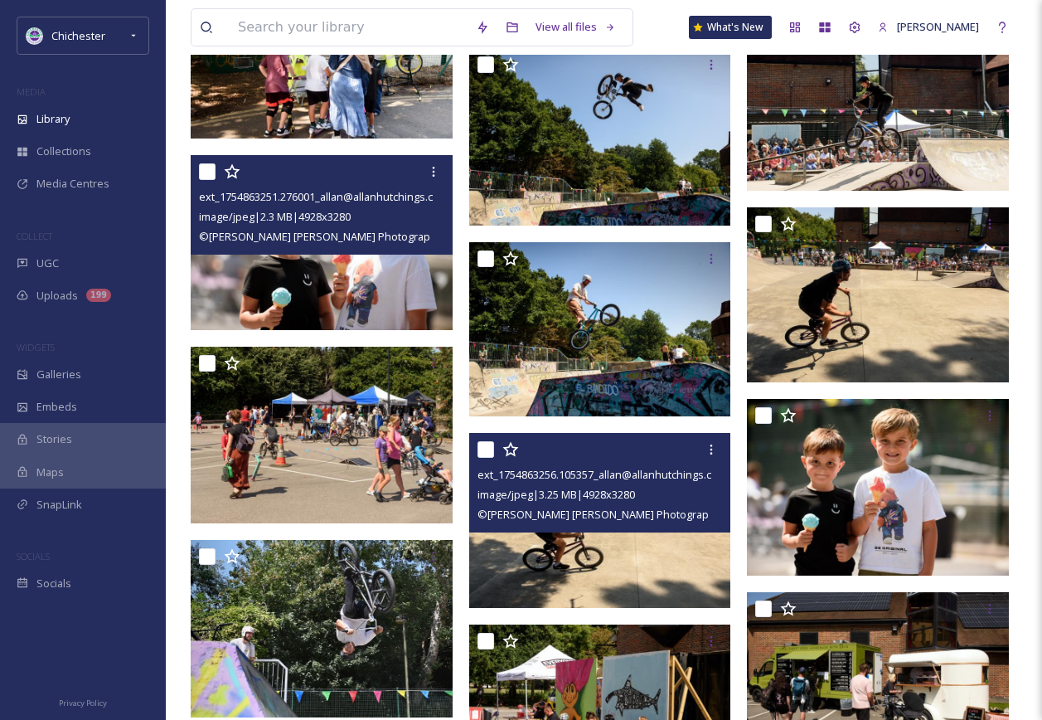
scroll to position [7039, 0]
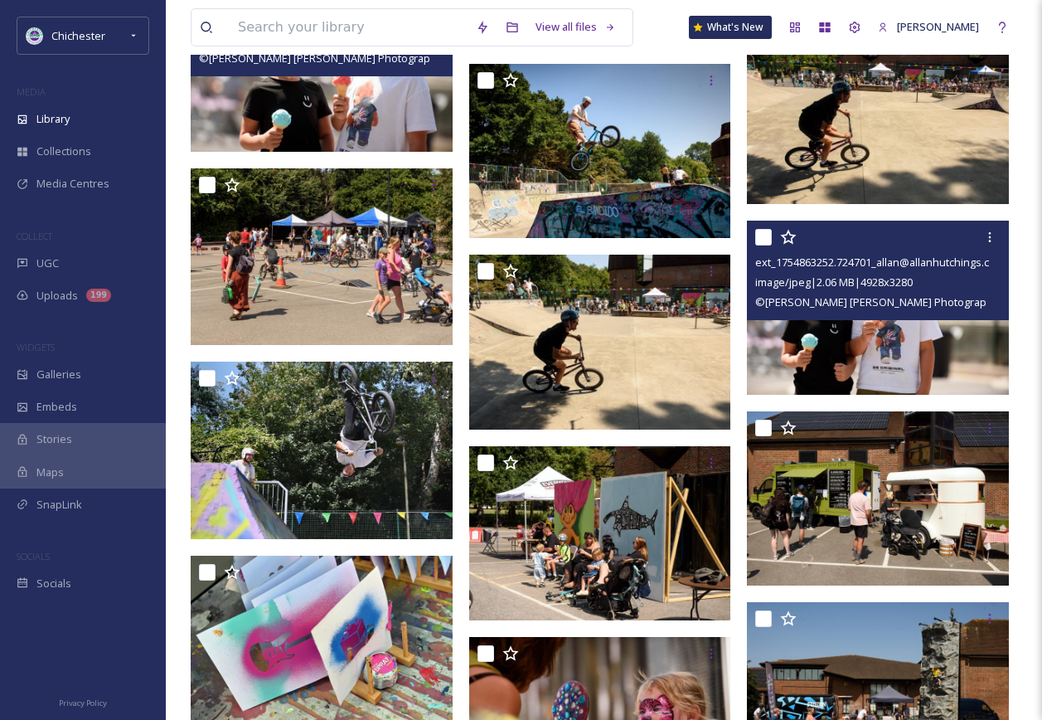
click at [898, 337] on img at bounding box center [878, 308] width 262 height 174
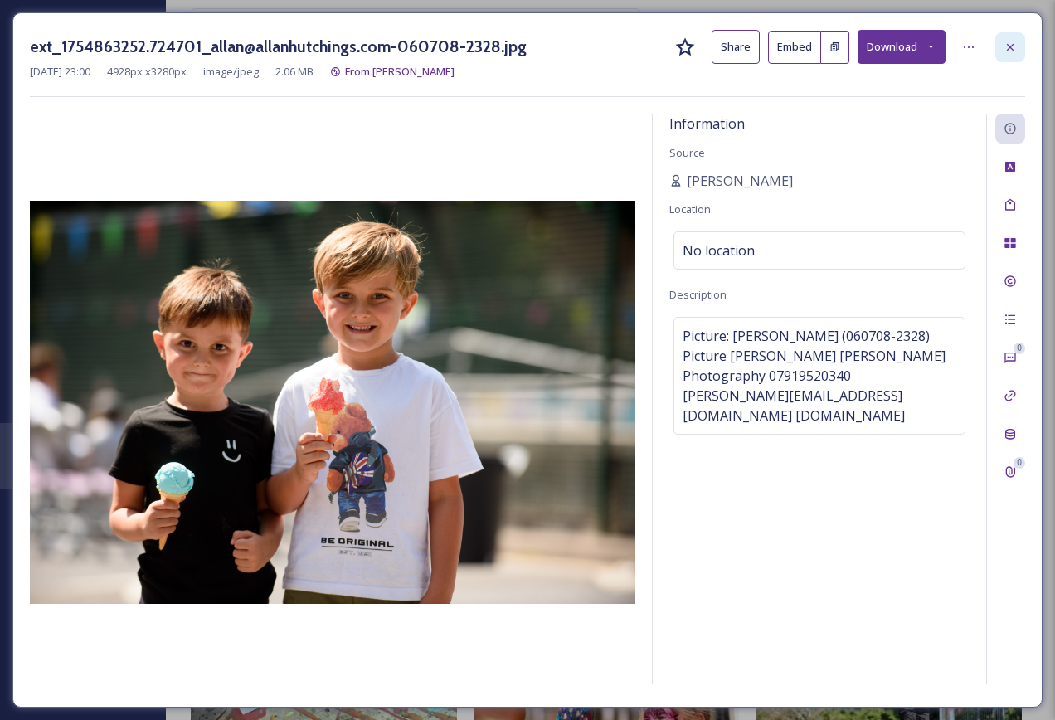
click at [1009, 41] on icon at bounding box center [1009, 47] width 13 height 13
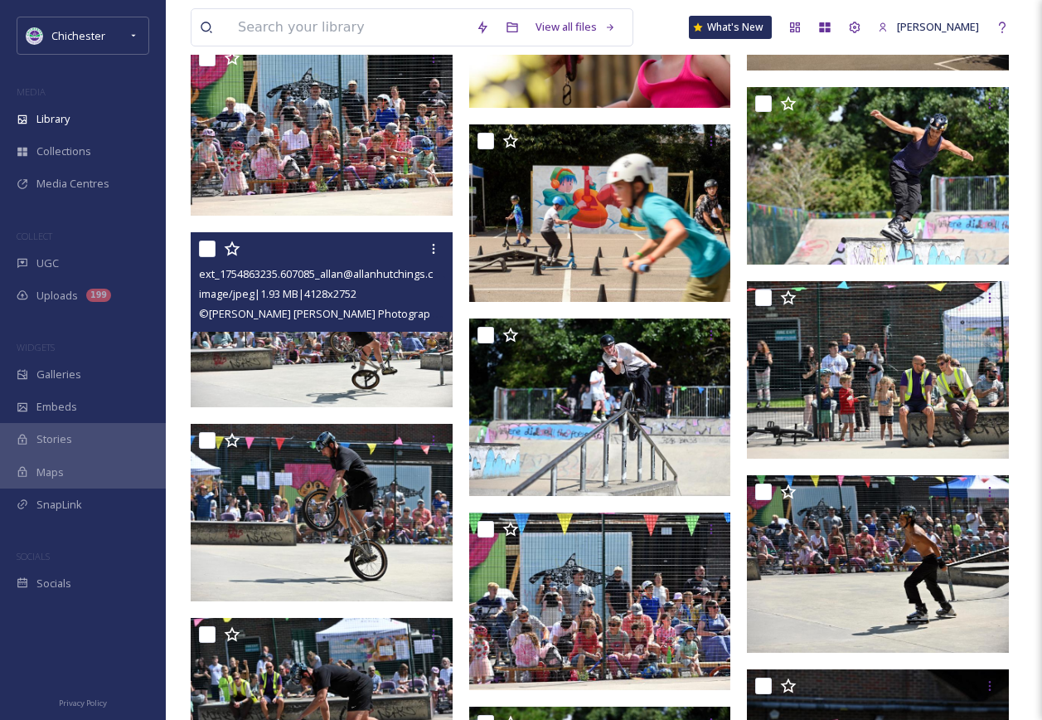
scroll to position [8034, 0]
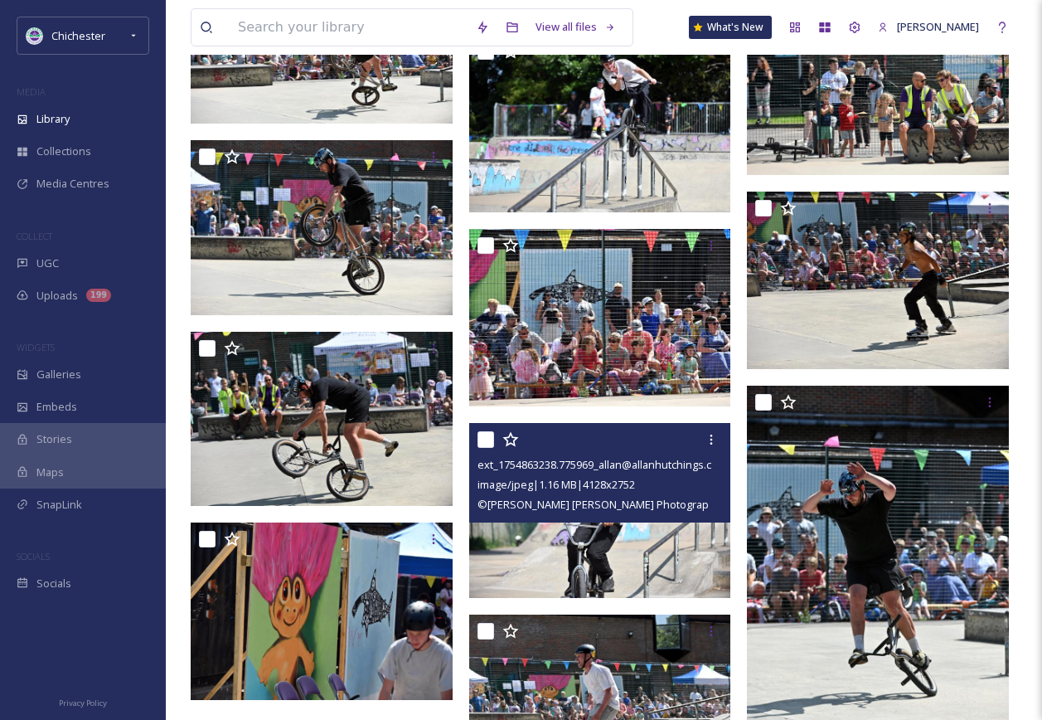
click at [555, 540] on img at bounding box center [600, 510] width 262 height 175
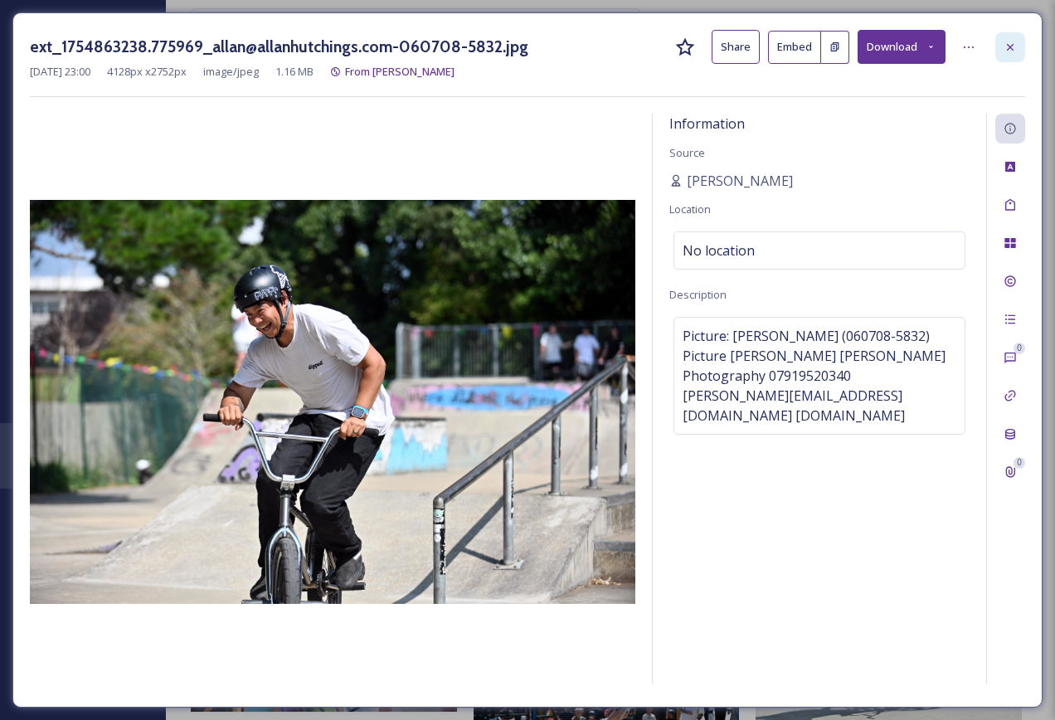
click at [1020, 47] on div at bounding box center [1010, 47] width 30 height 30
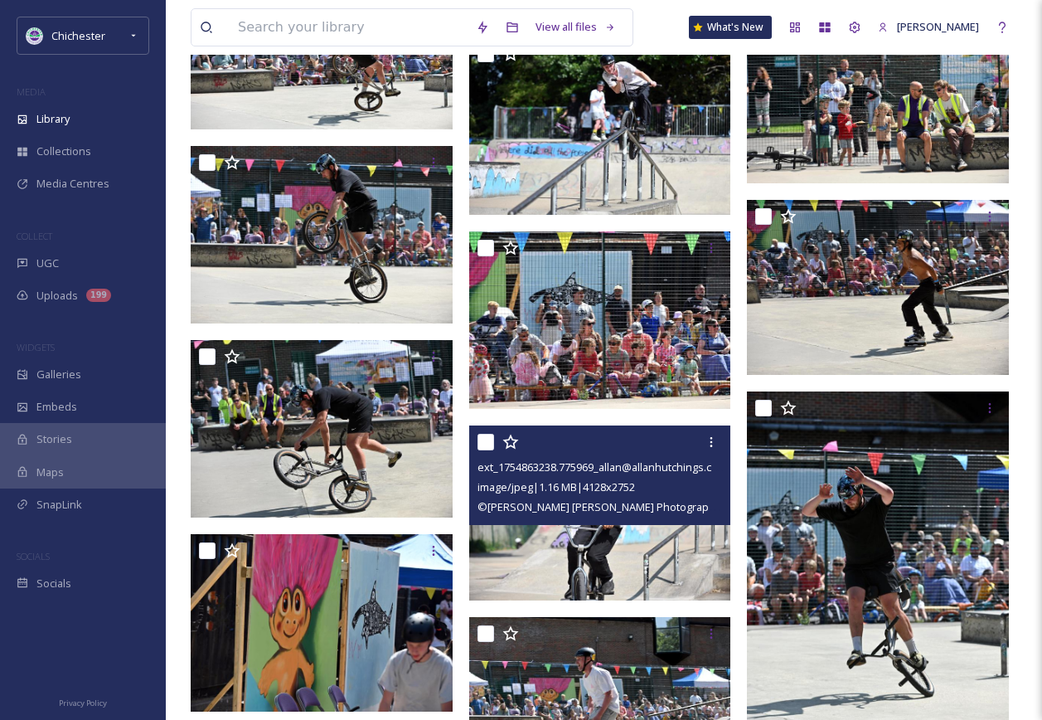
click at [647, 566] on img at bounding box center [600, 512] width 262 height 175
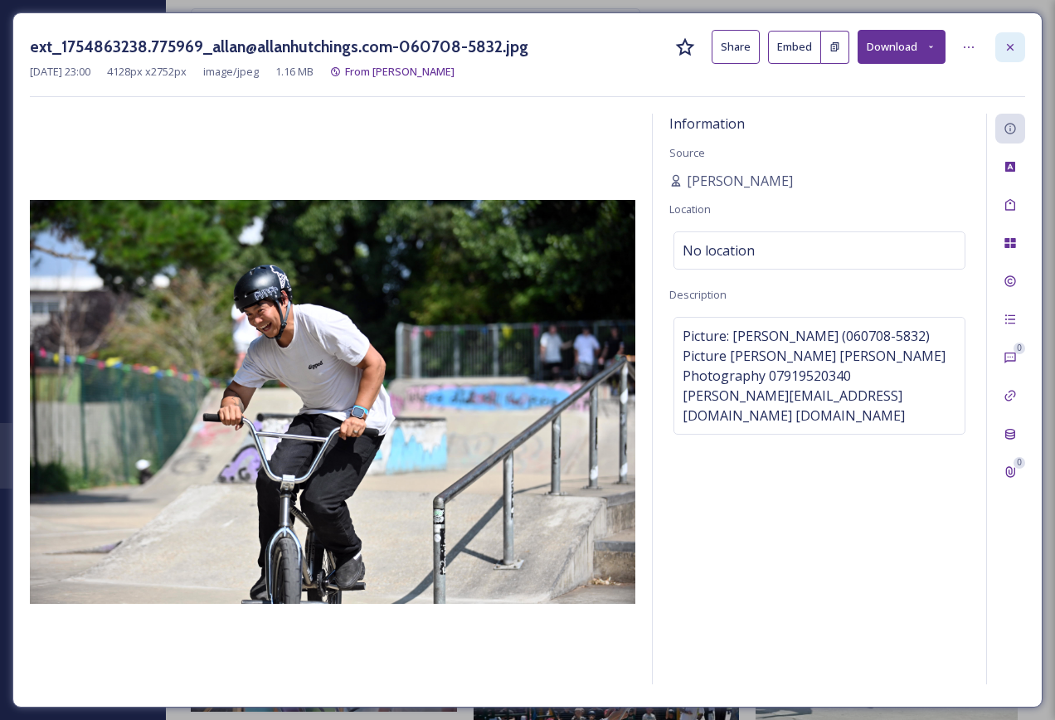
click at [1017, 40] on div at bounding box center [1010, 47] width 30 height 30
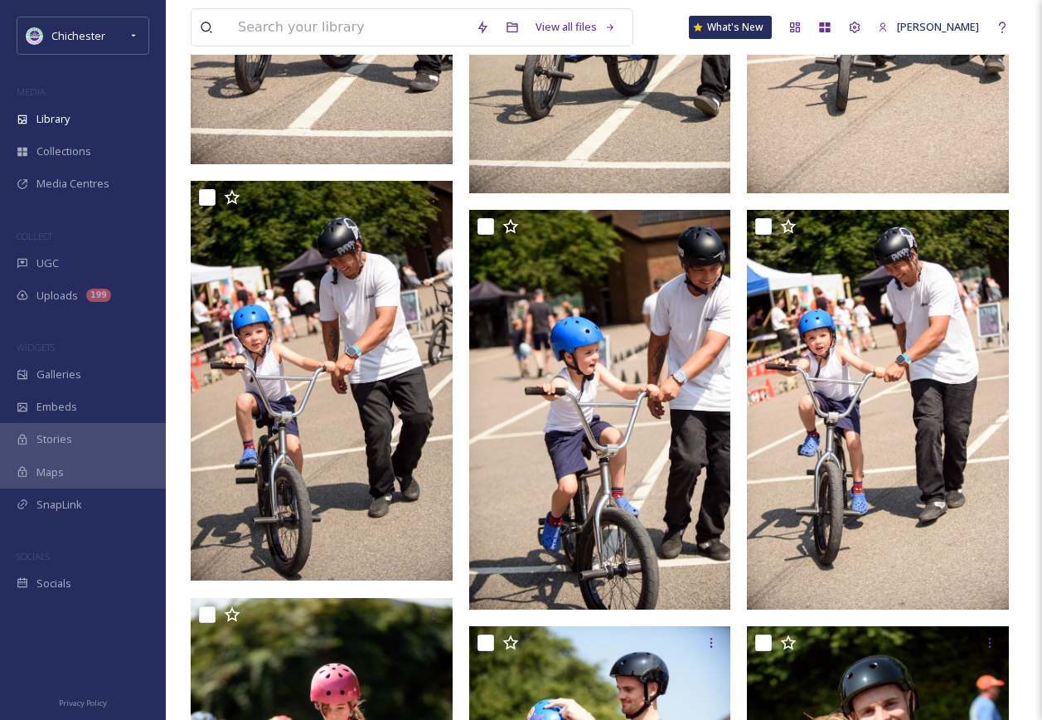
scroll to position [2230, 0]
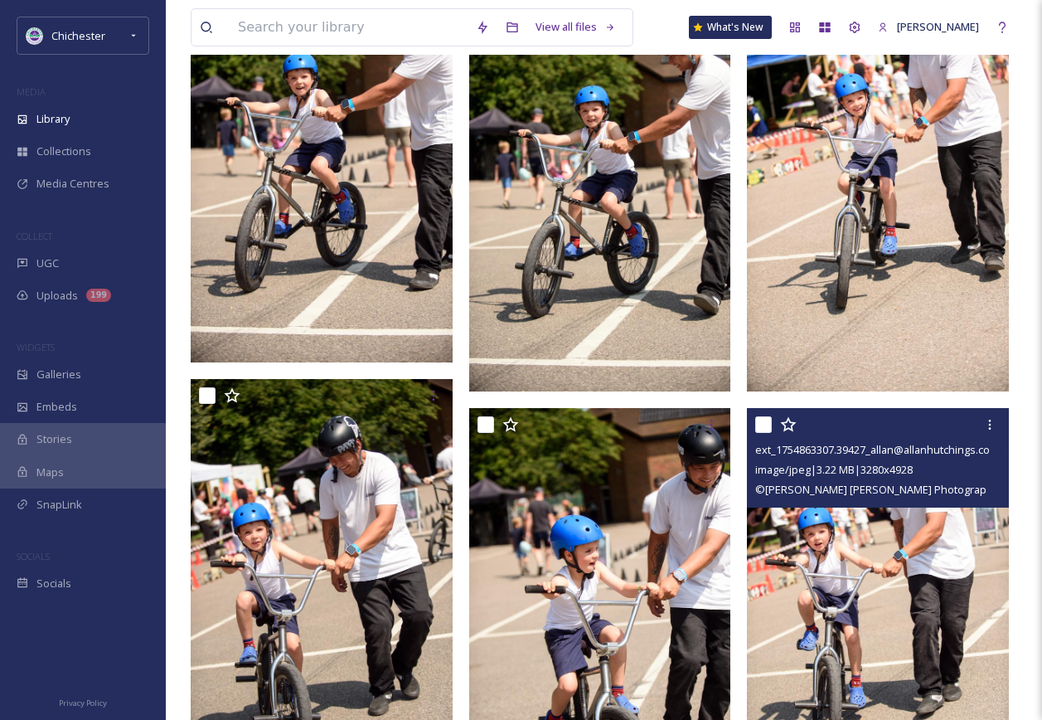
click at [864, 542] on img at bounding box center [878, 604] width 262 height 393
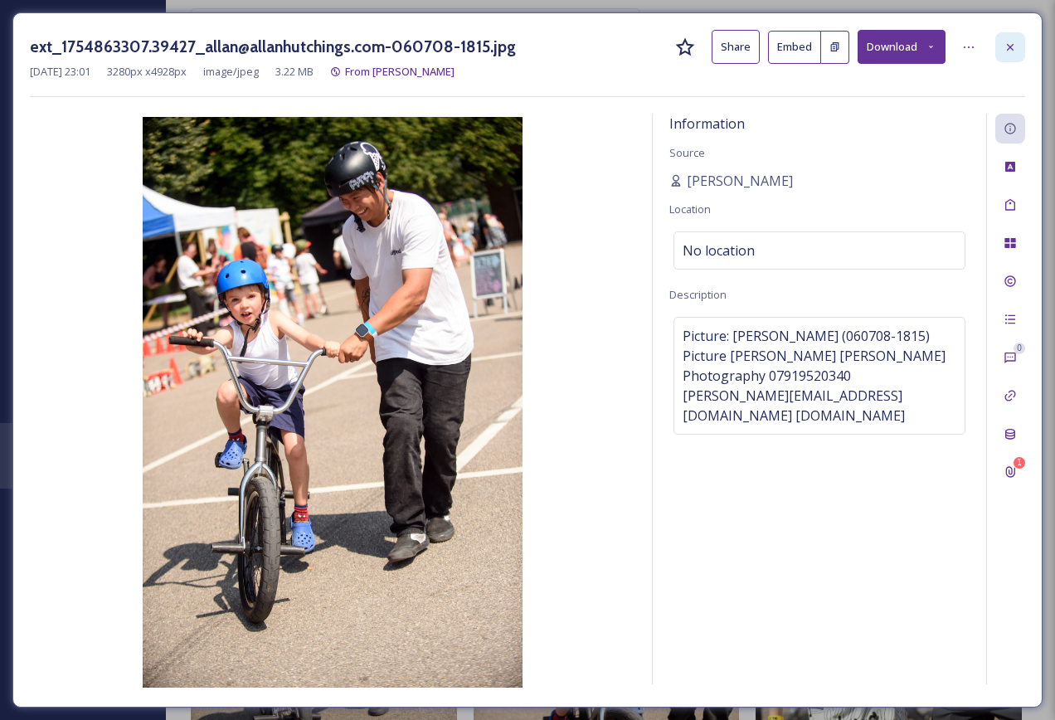
click at [1016, 46] on icon at bounding box center [1009, 47] width 13 height 13
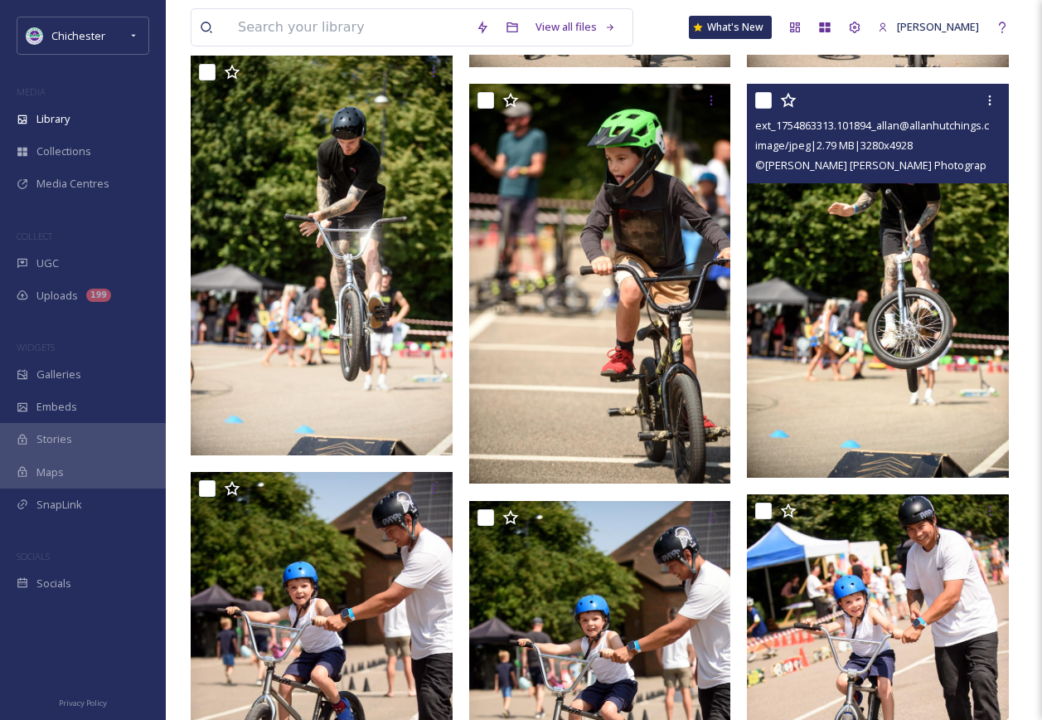
scroll to position [1484, 0]
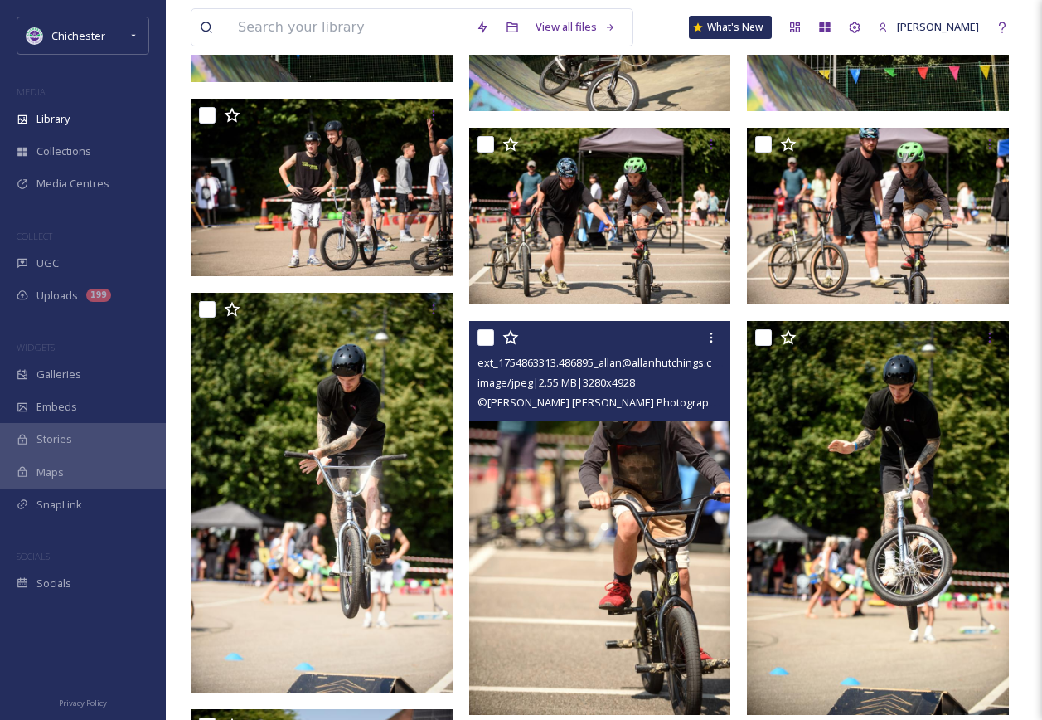
click at [666, 481] on img at bounding box center [600, 517] width 262 height 393
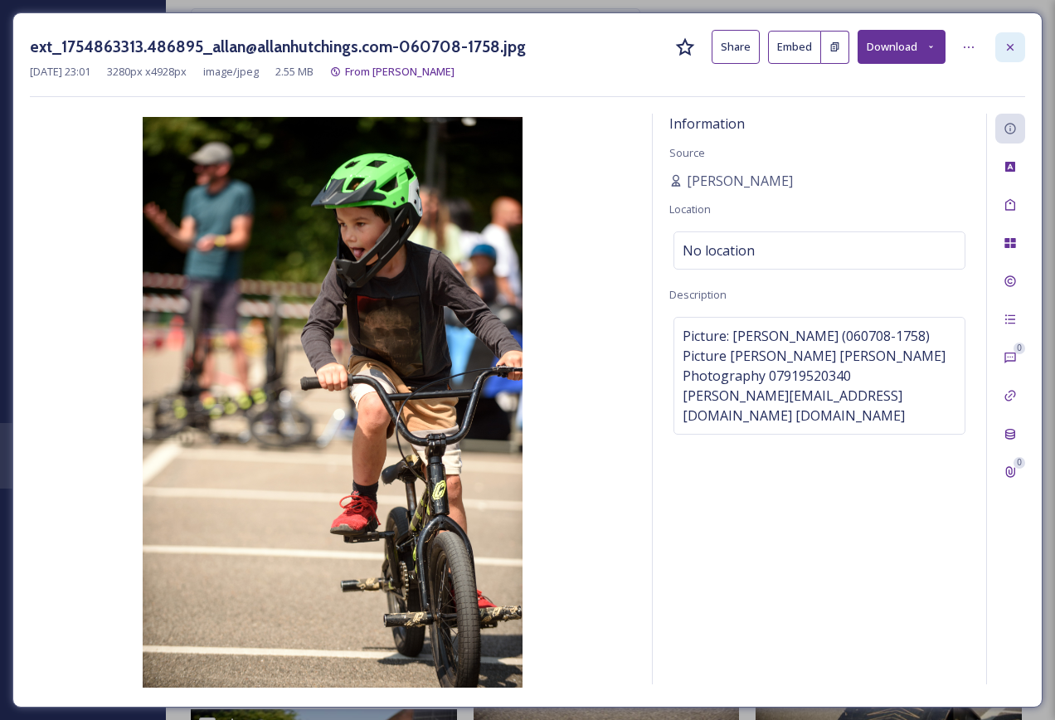
click at [1001, 51] on div at bounding box center [1010, 47] width 30 height 30
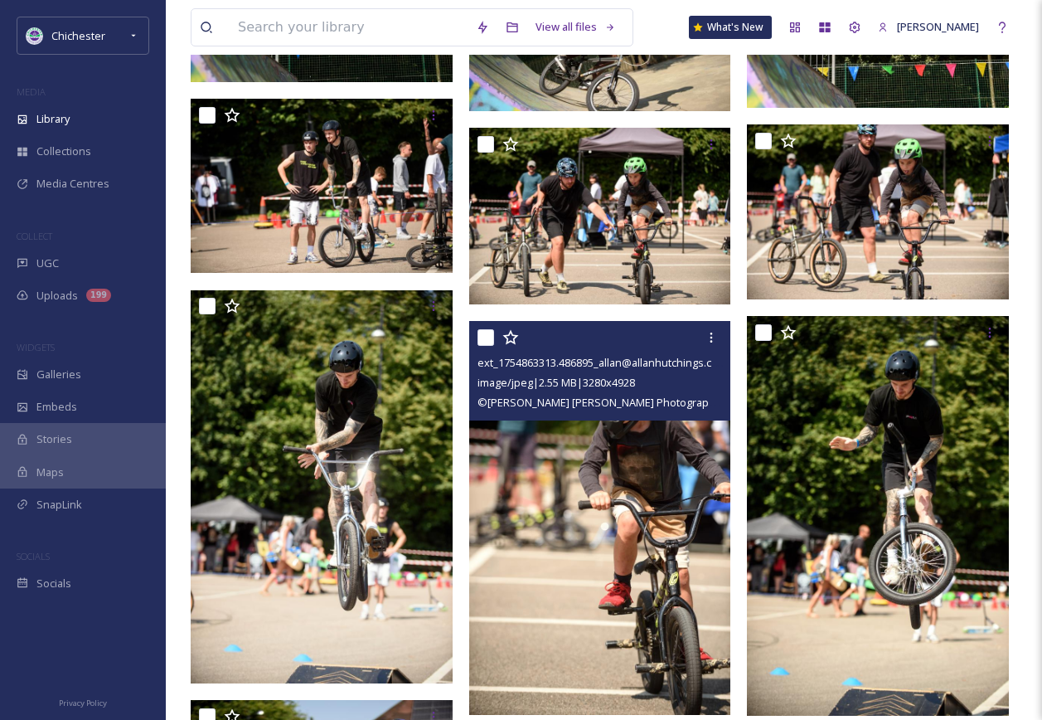
click at [594, 517] on img at bounding box center [600, 517] width 262 height 393
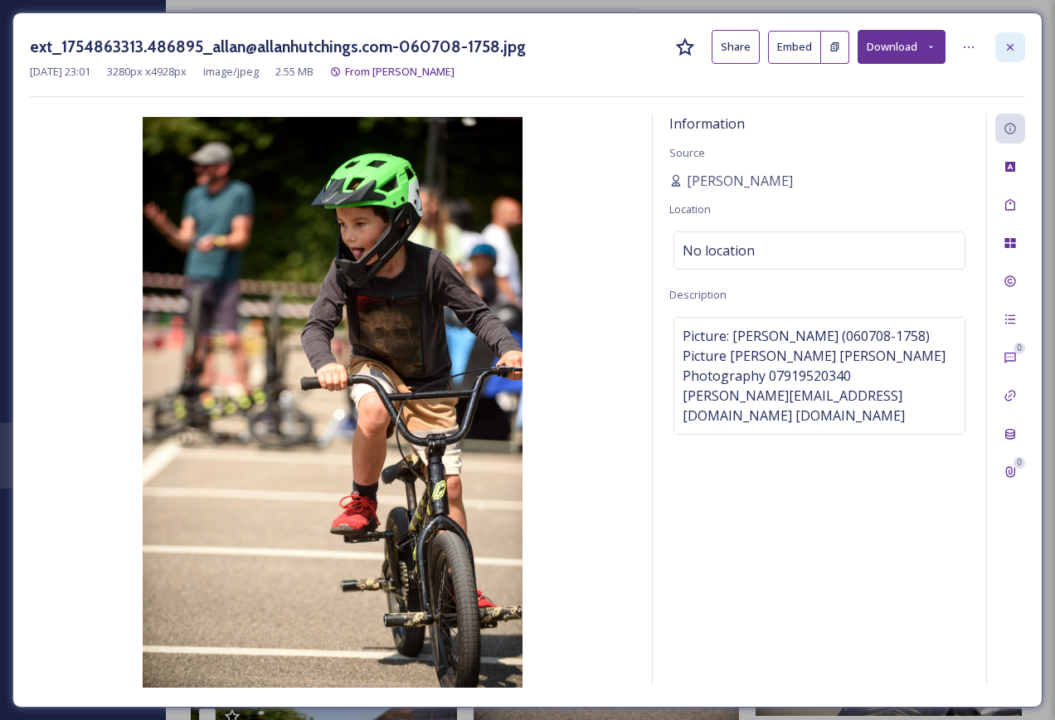
click at [1000, 43] on div at bounding box center [1010, 47] width 30 height 30
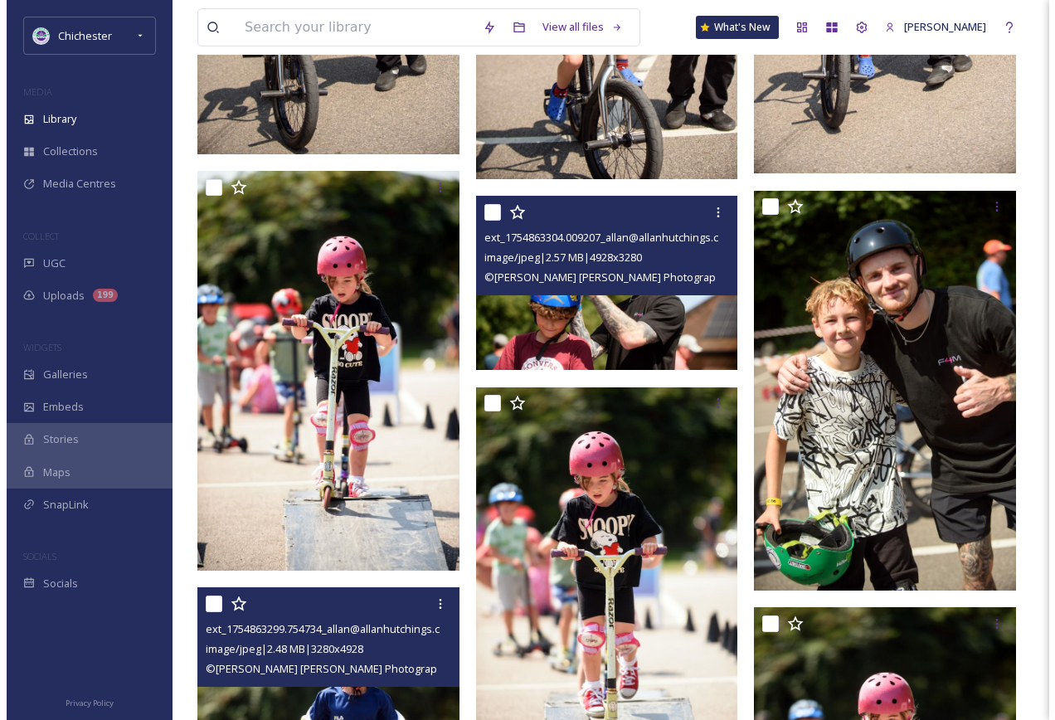
scroll to position [2893, 0]
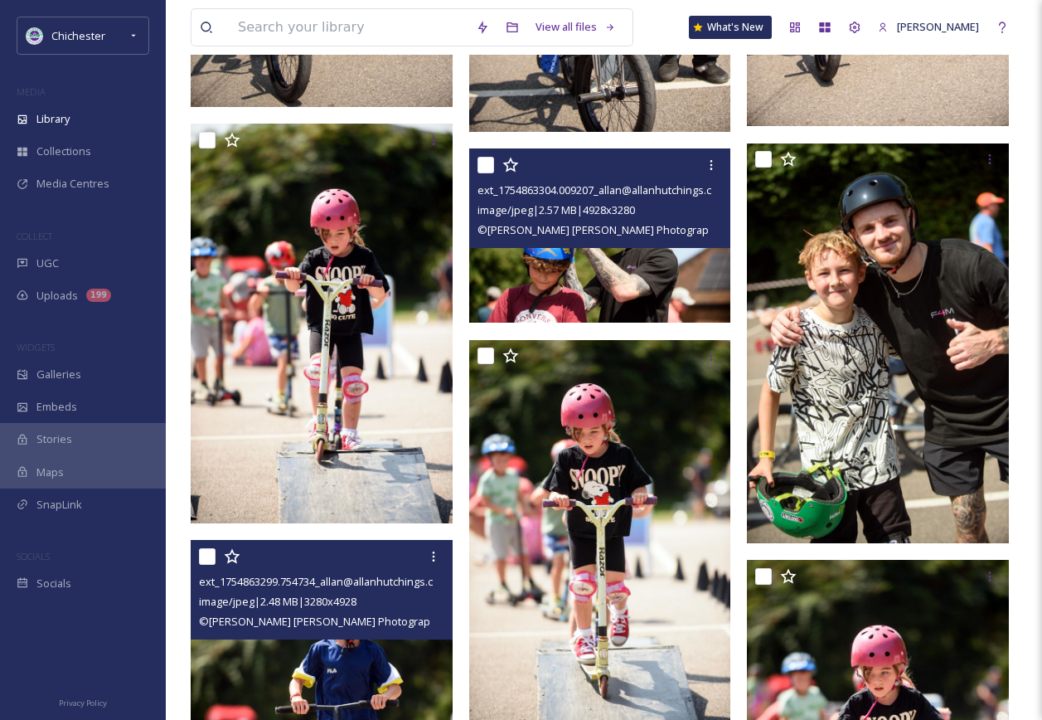
click at [557, 255] on img at bounding box center [600, 235] width 262 height 174
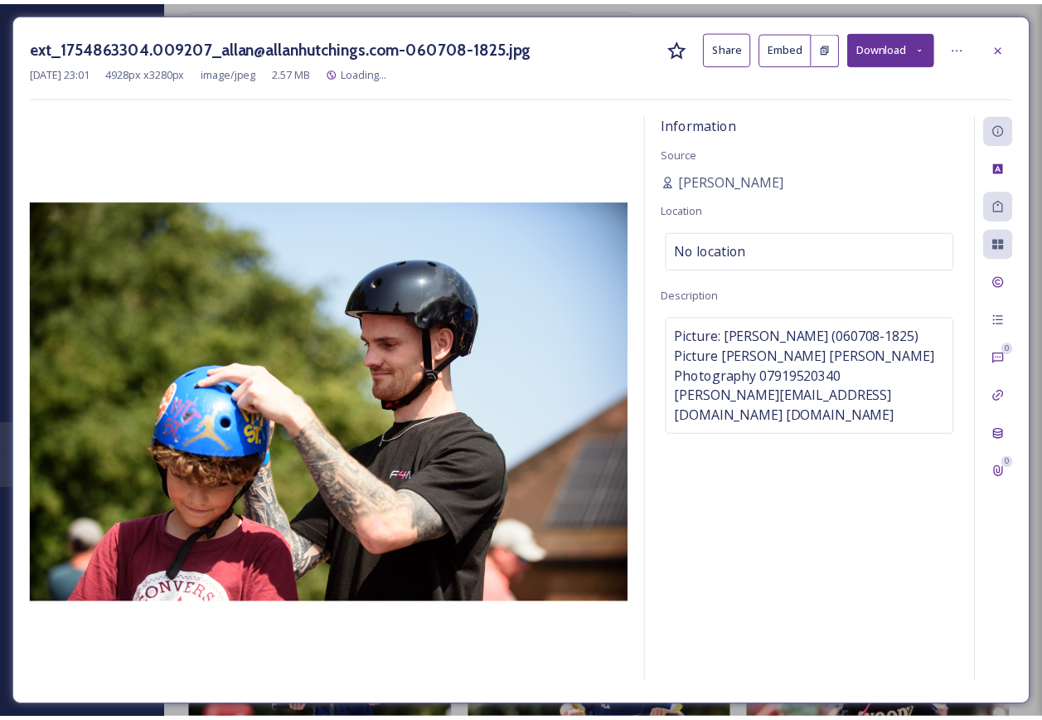
scroll to position [2902, 0]
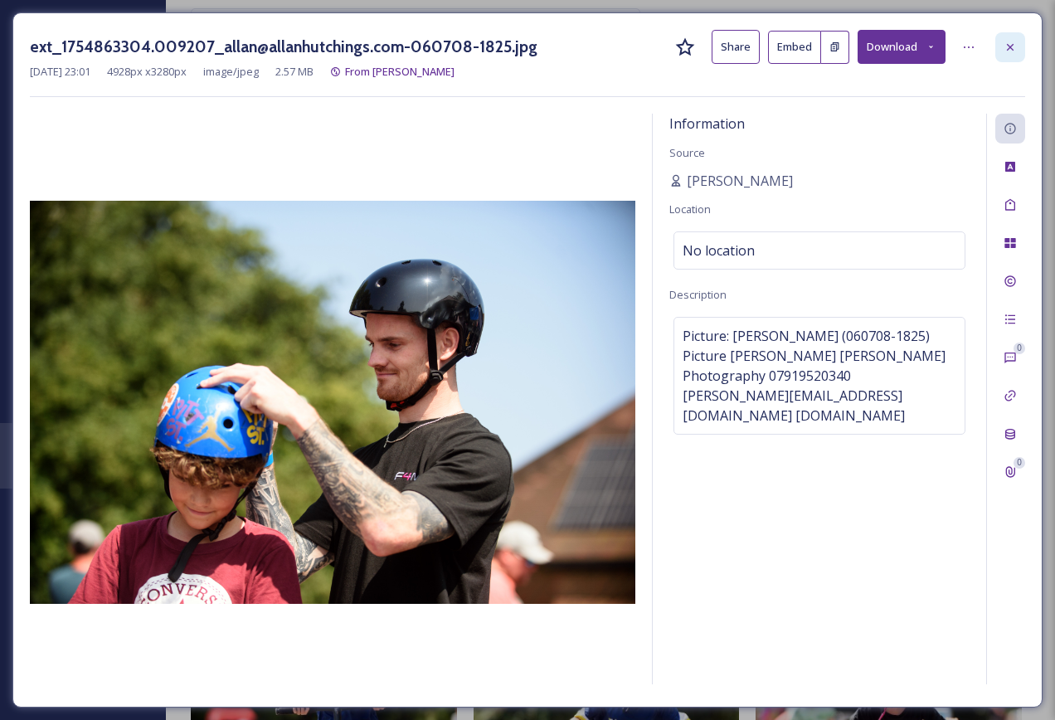
click at [1000, 33] on div at bounding box center [1010, 47] width 30 height 30
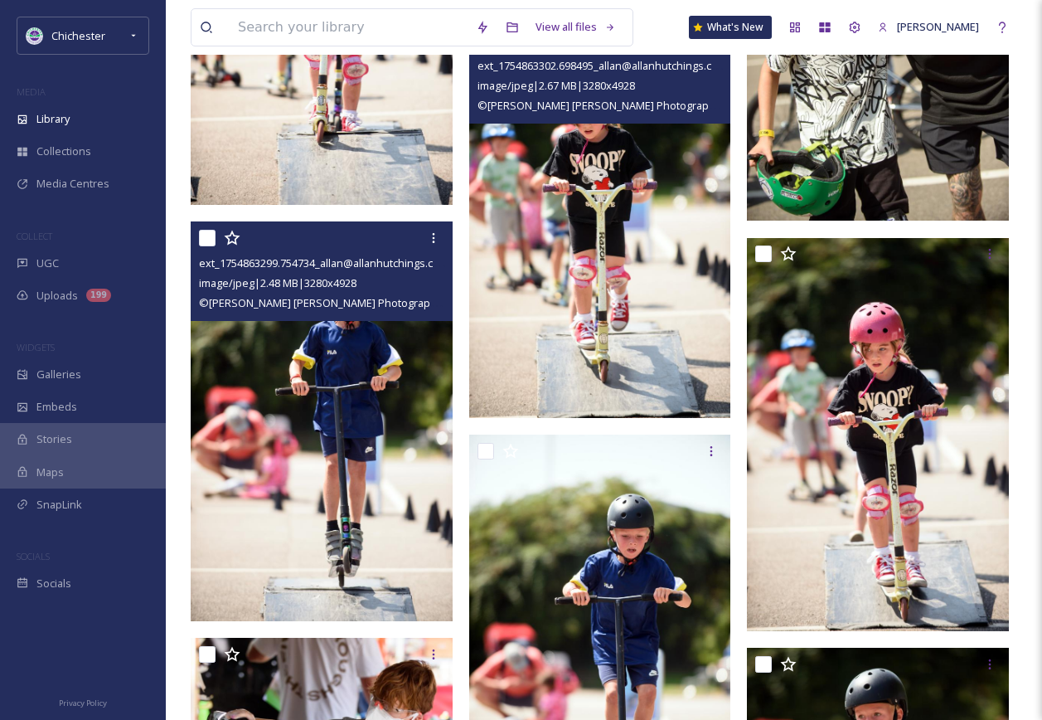
scroll to position [3316, 0]
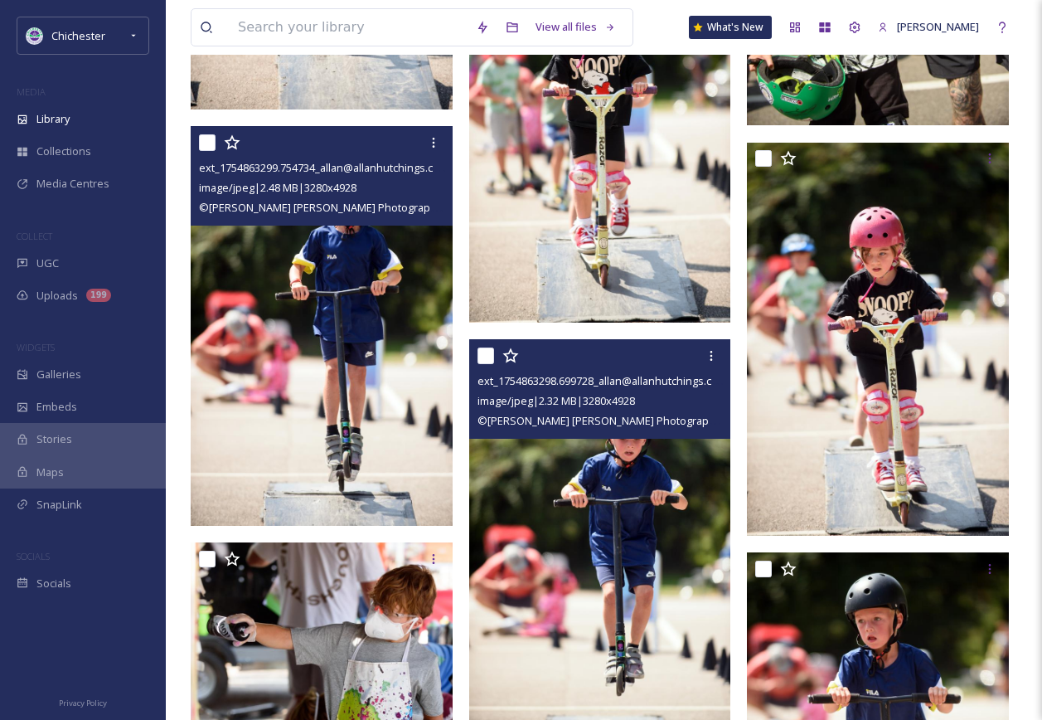
click at [580, 445] on img at bounding box center [600, 535] width 262 height 393
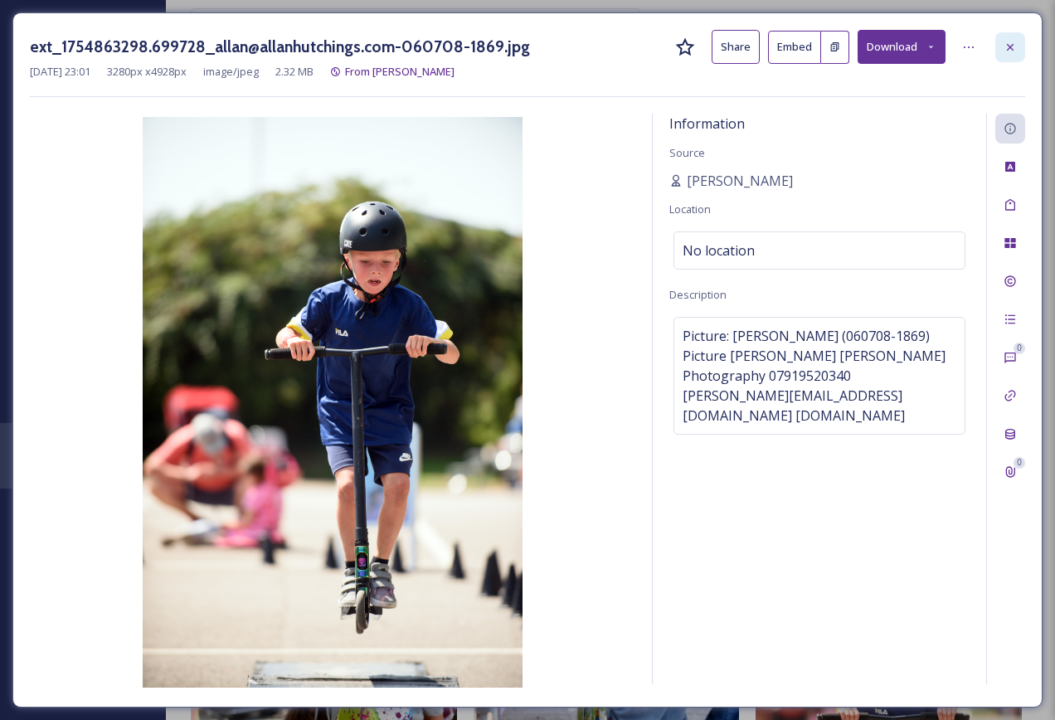
click at [998, 49] on div at bounding box center [1010, 47] width 30 height 30
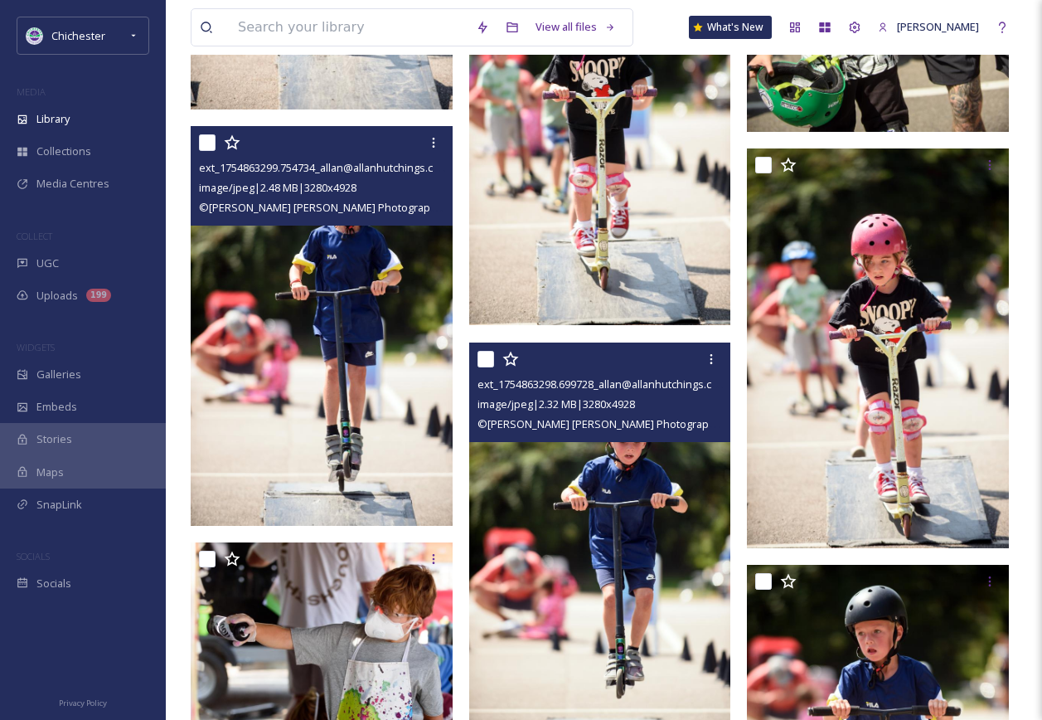
click at [374, 346] on img at bounding box center [324, 326] width 266 height 400
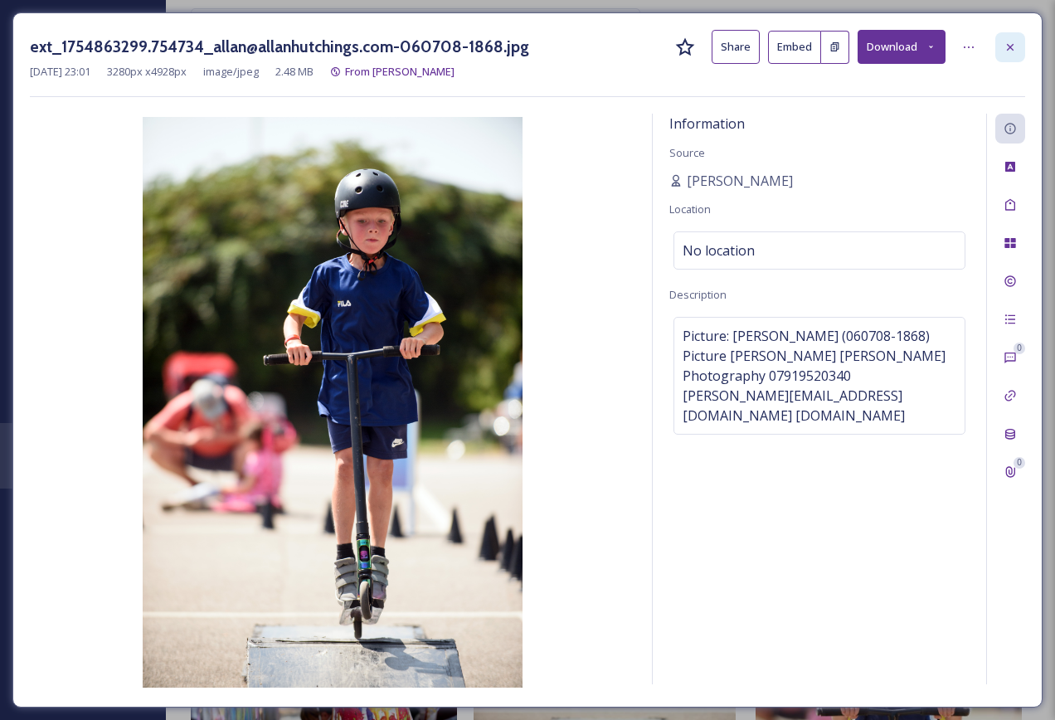
click at [1011, 50] on icon at bounding box center [1009, 47] width 13 height 13
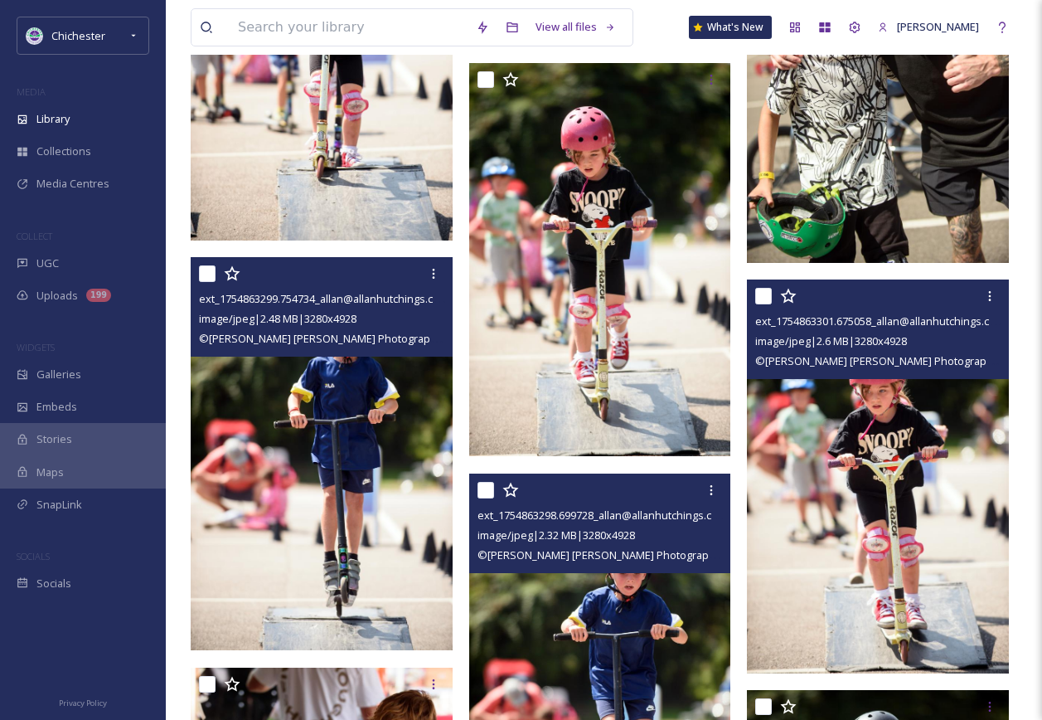
scroll to position [2985, 0]
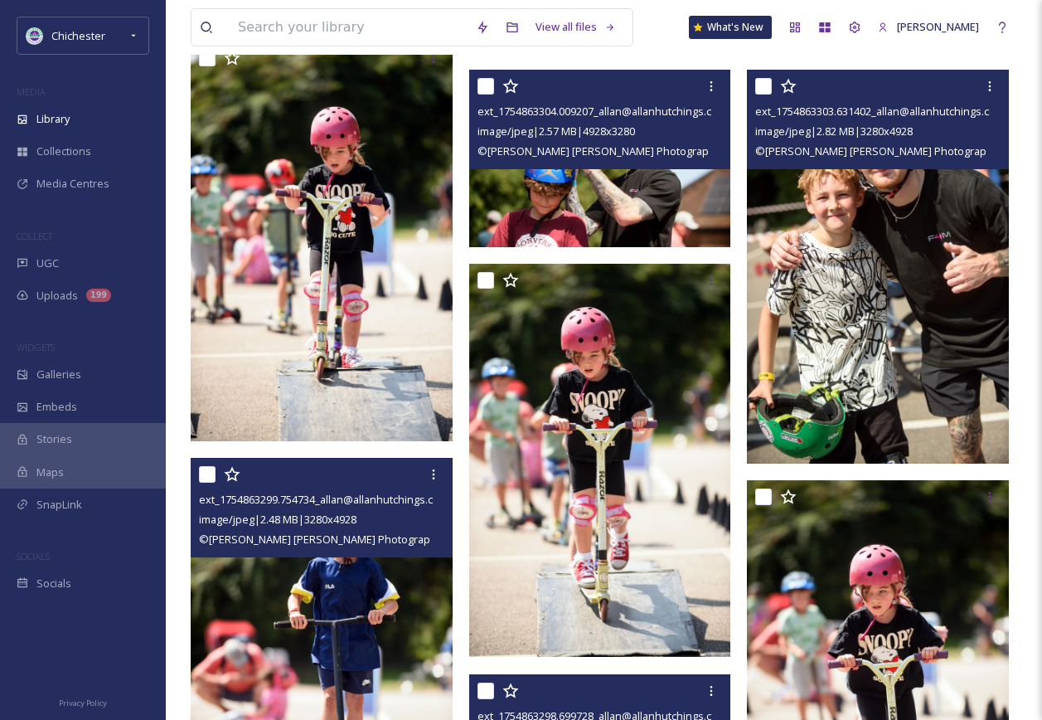
click at [842, 282] on img at bounding box center [878, 266] width 262 height 393
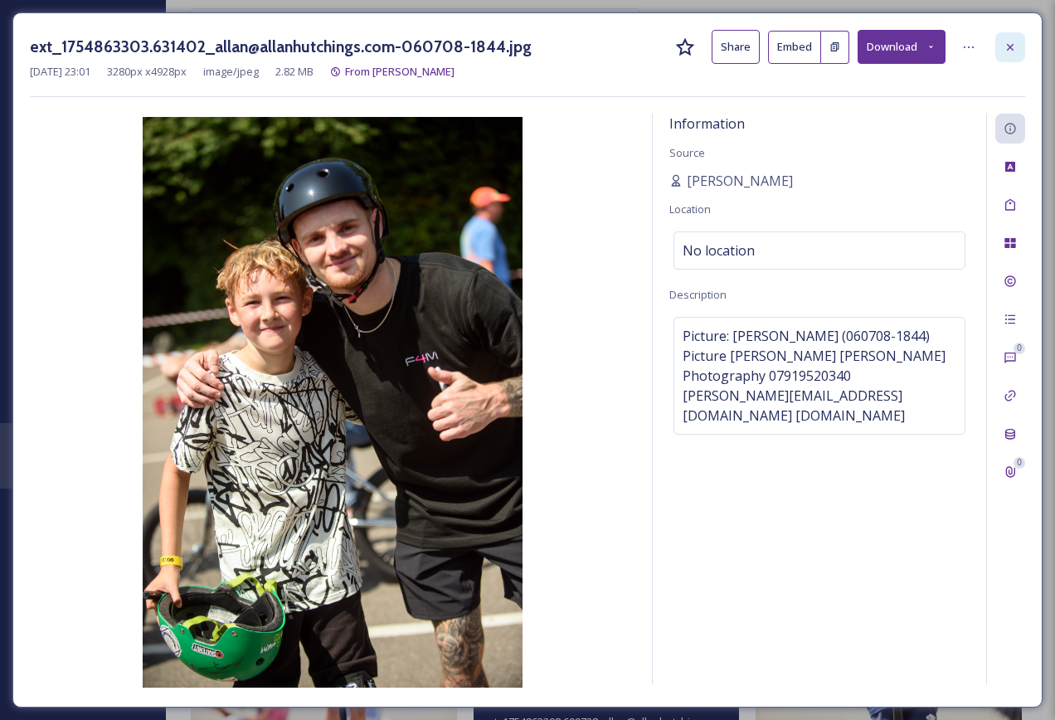
click at [1011, 41] on icon at bounding box center [1009, 47] width 13 height 13
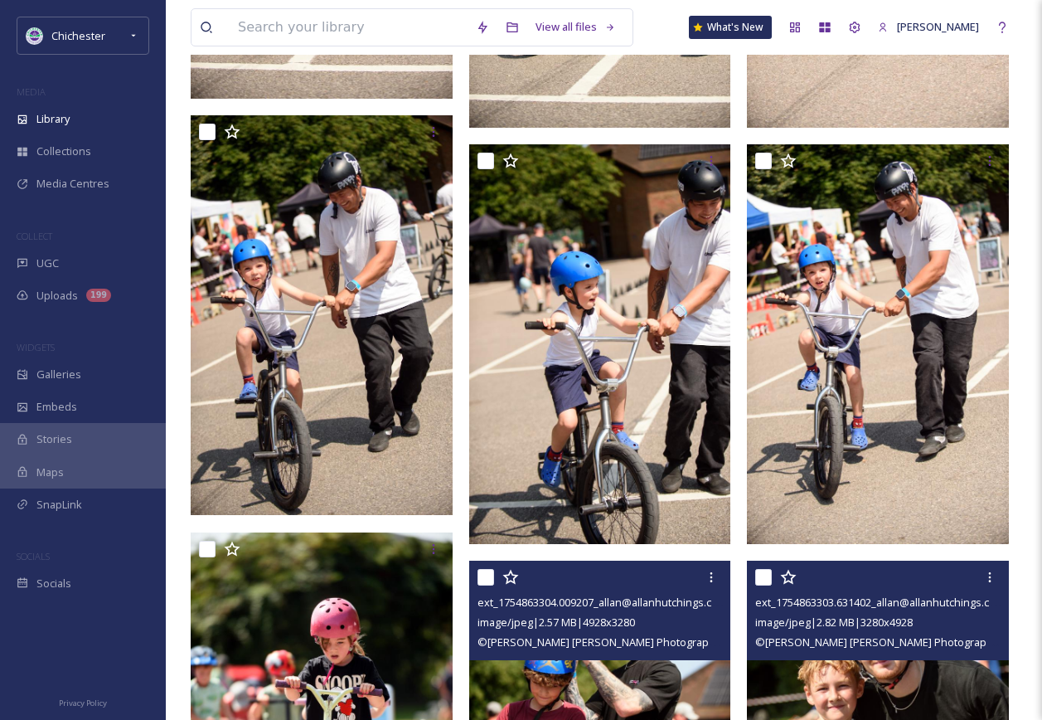
scroll to position [2487, 0]
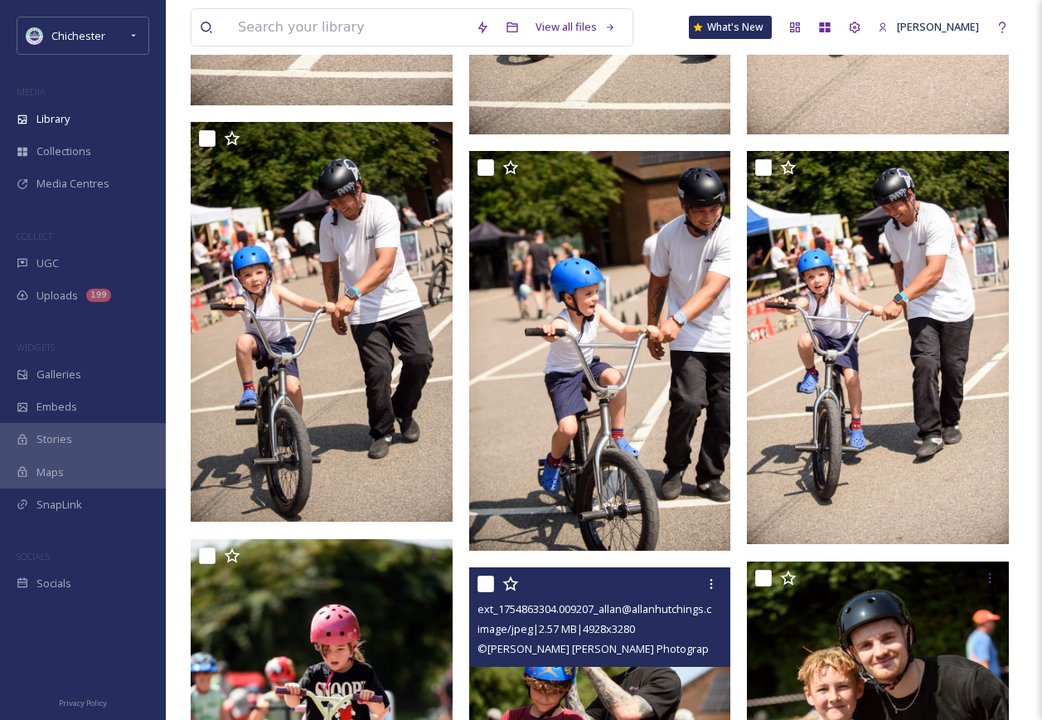
click at [588, 674] on img at bounding box center [602, 655] width 266 height 177
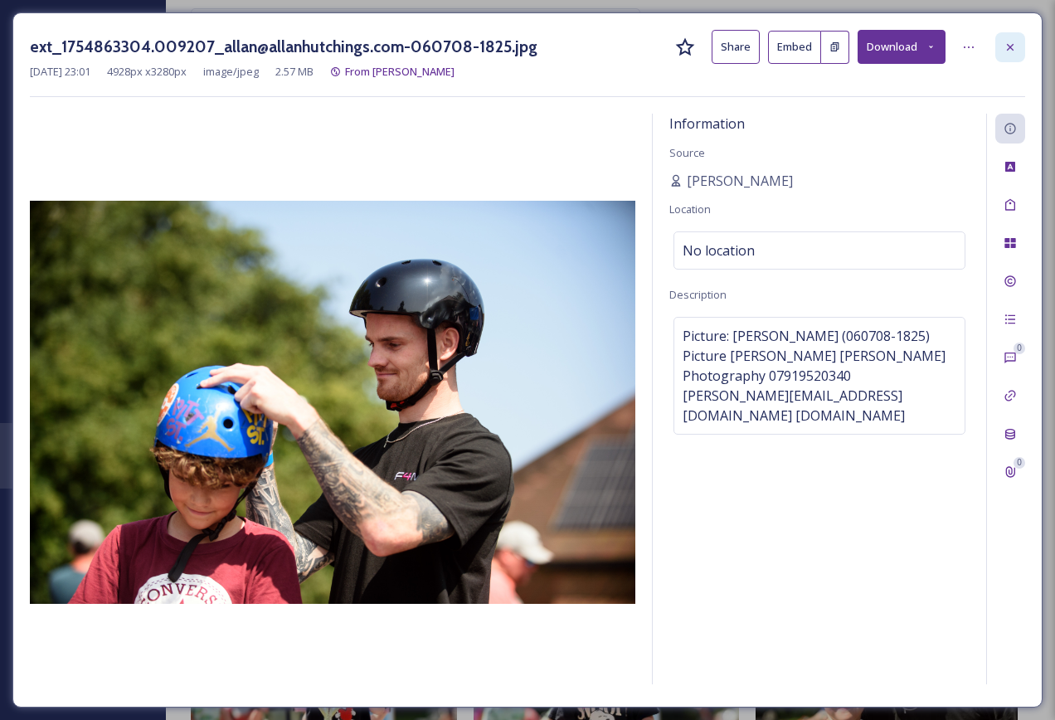
click at [1012, 50] on icon at bounding box center [1009, 46] width 7 height 7
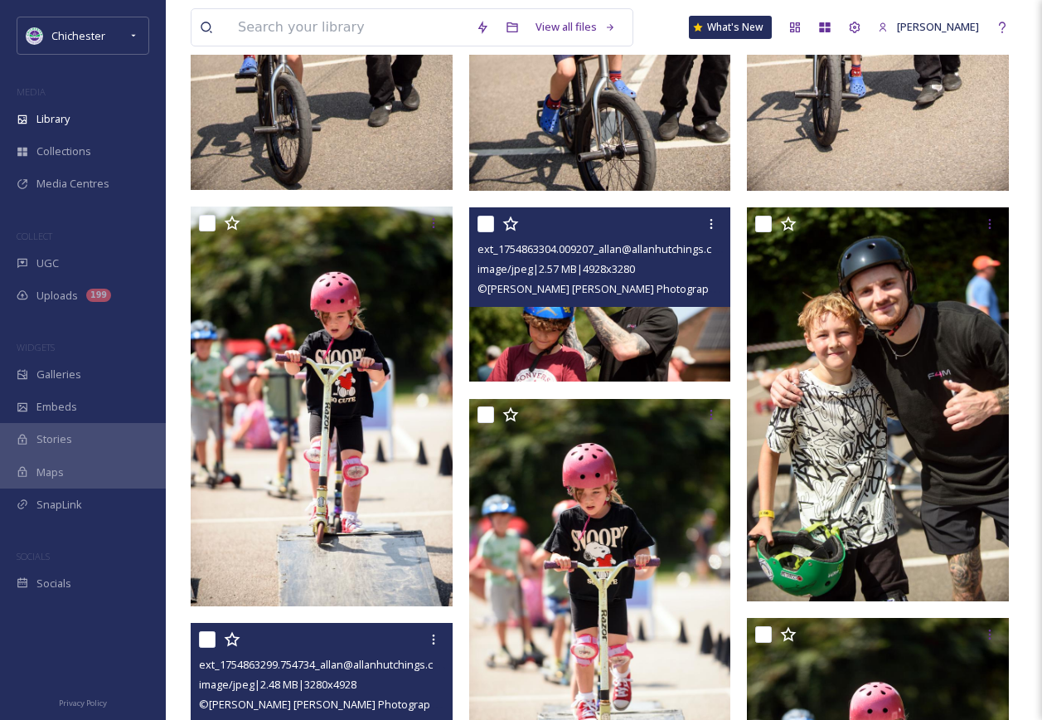
scroll to position [2819, 0]
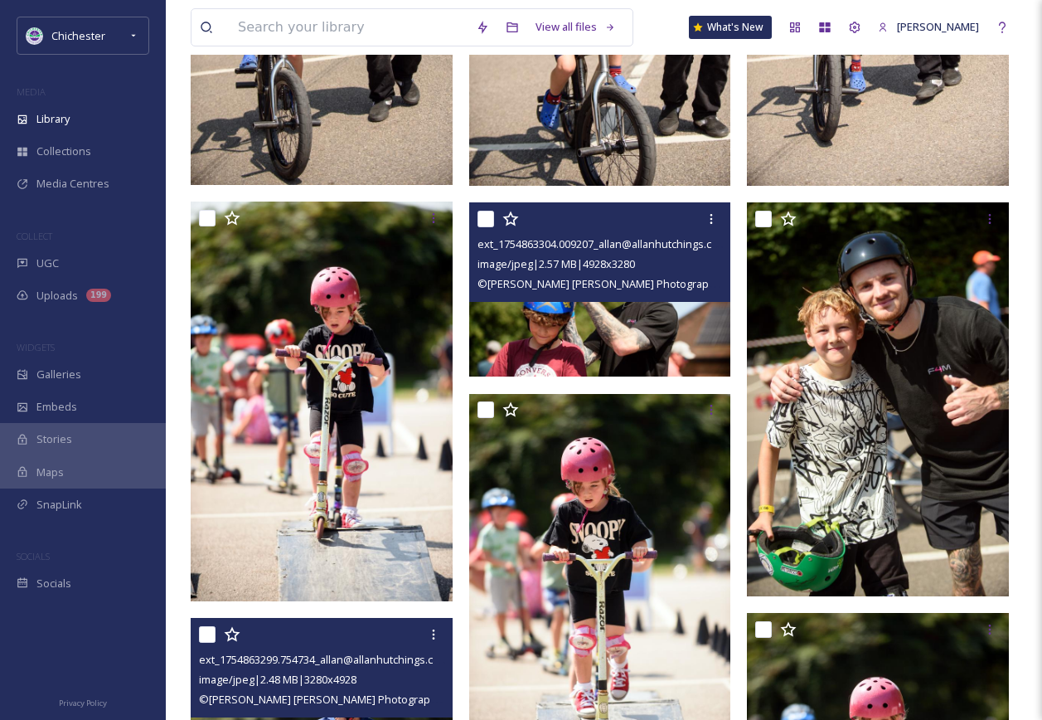
click at [609, 339] on img at bounding box center [600, 289] width 262 height 174
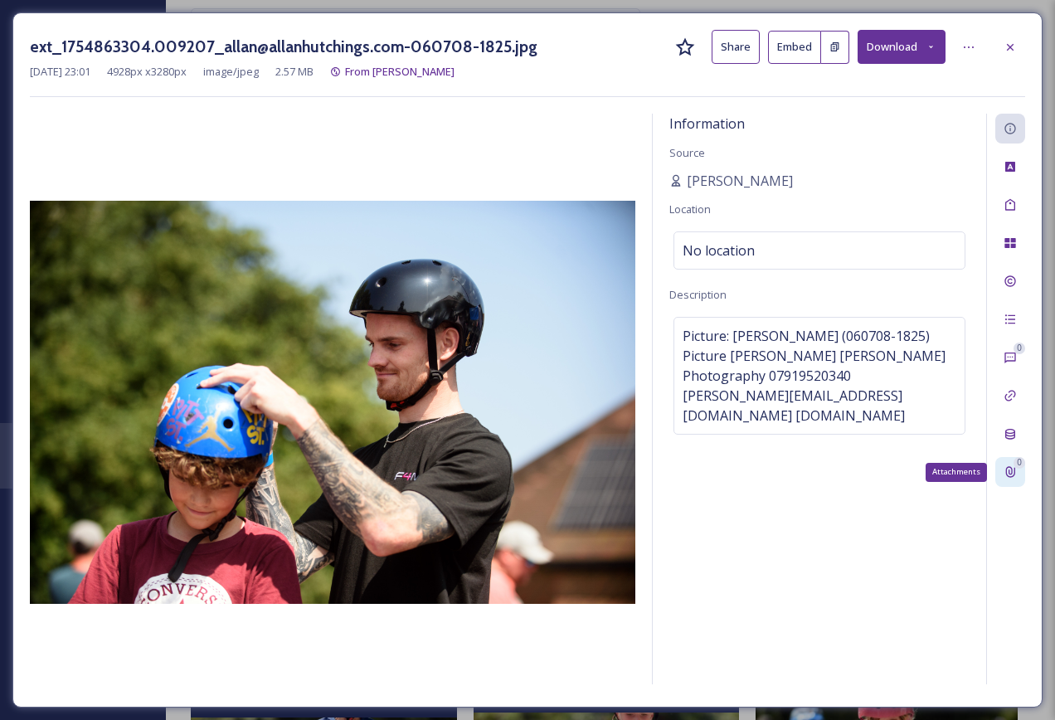
click at [1022, 472] on div "0 Attachments" at bounding box center [1010, 472] width 30 height 30
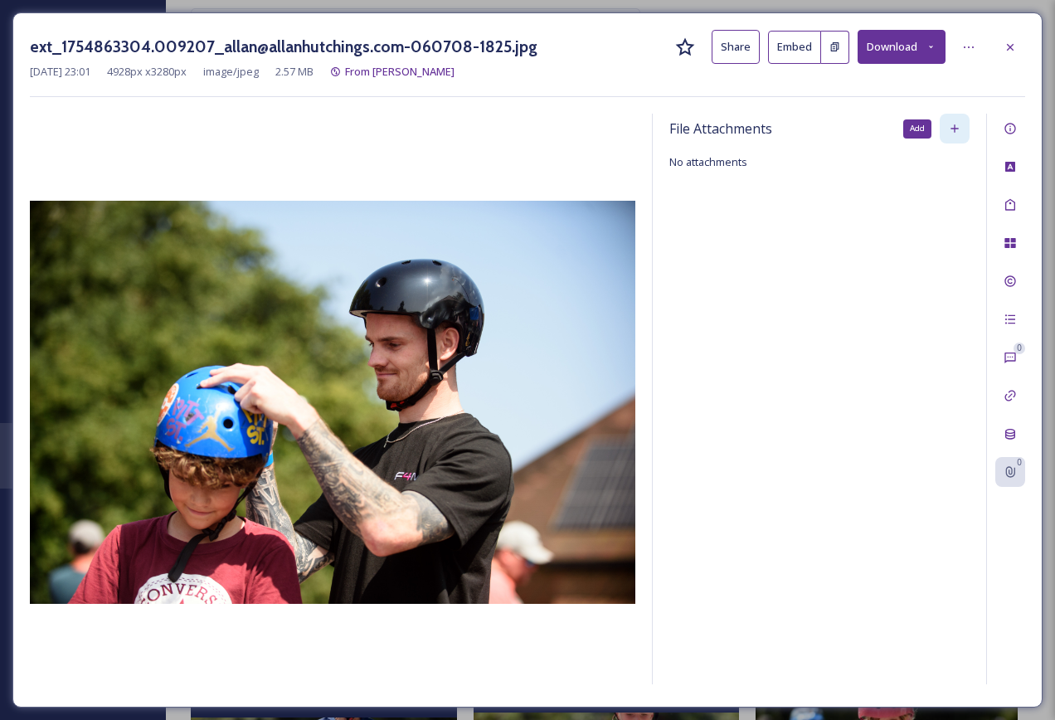
click at [961, 120] on div "Add" at bounding box center [954, 129] width 30 height 30
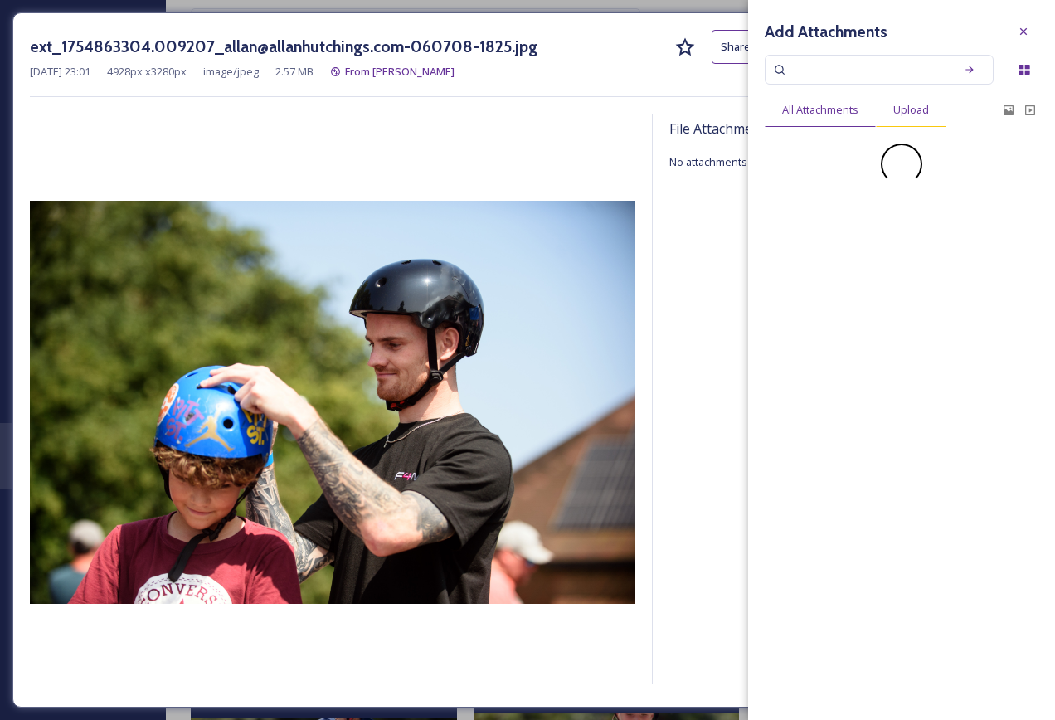
click at [927, 109] on span "Upload" at bounding box center [911, 110] width 36 height 16
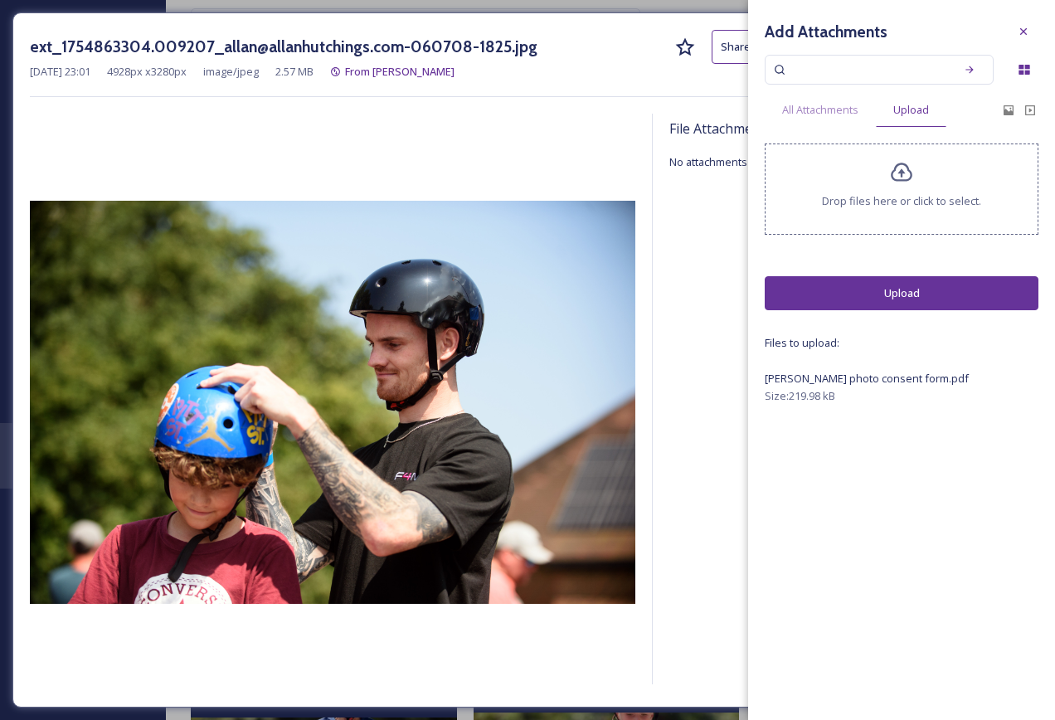
click at [897, 297] on button "Upload" at bounding box center [901, 293] width 274 height 34
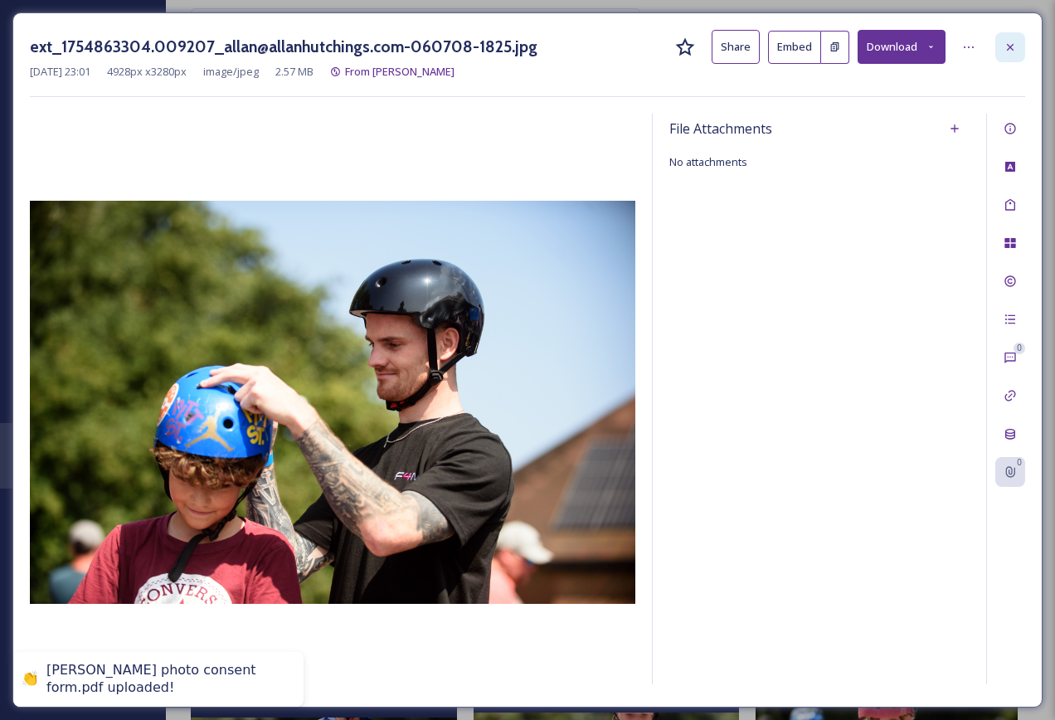
click at [1013, 43] on icon at bounding box center [1009, 47] width 13 height 13
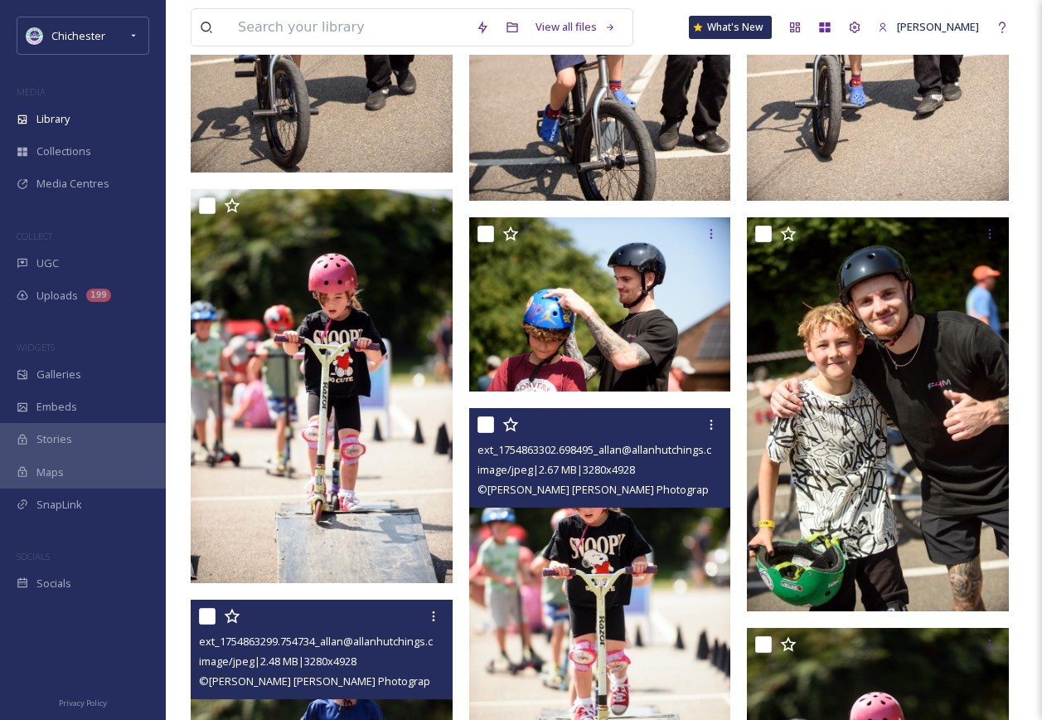
scroll to position [2675, 0]
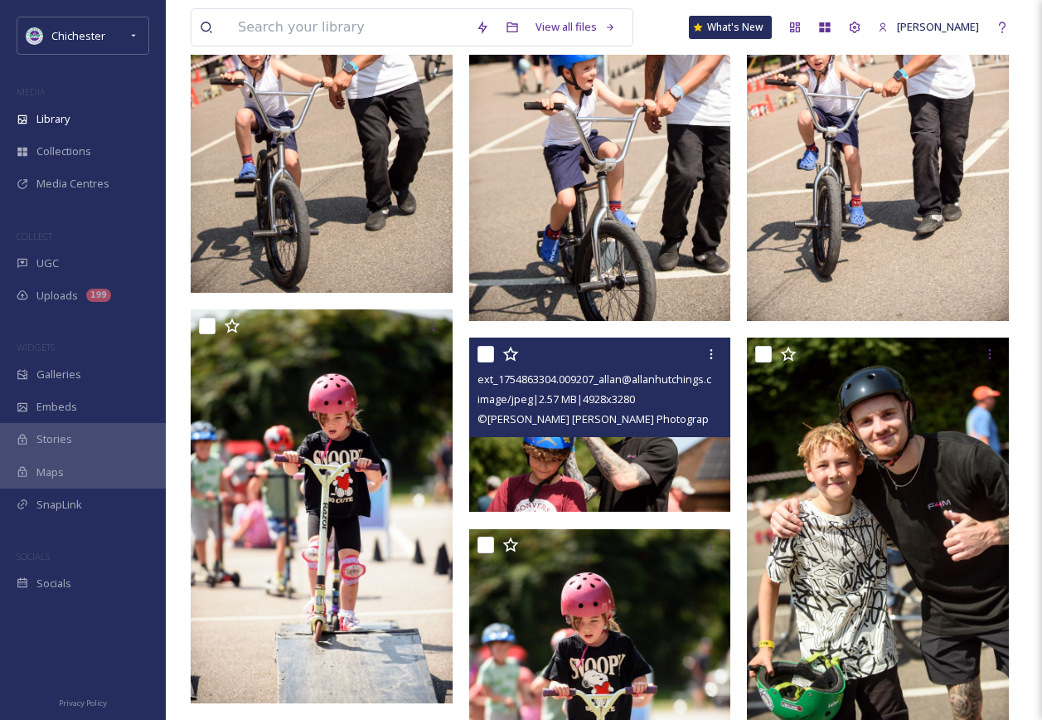
click at [522, 404] on span "image/jpeg | 2.57 MB | 4928 x 3280" at bounding box center [557, 398] width 158 height 15
click at [546, 463] on img at bounding box center [600, 424] width 262 height 174
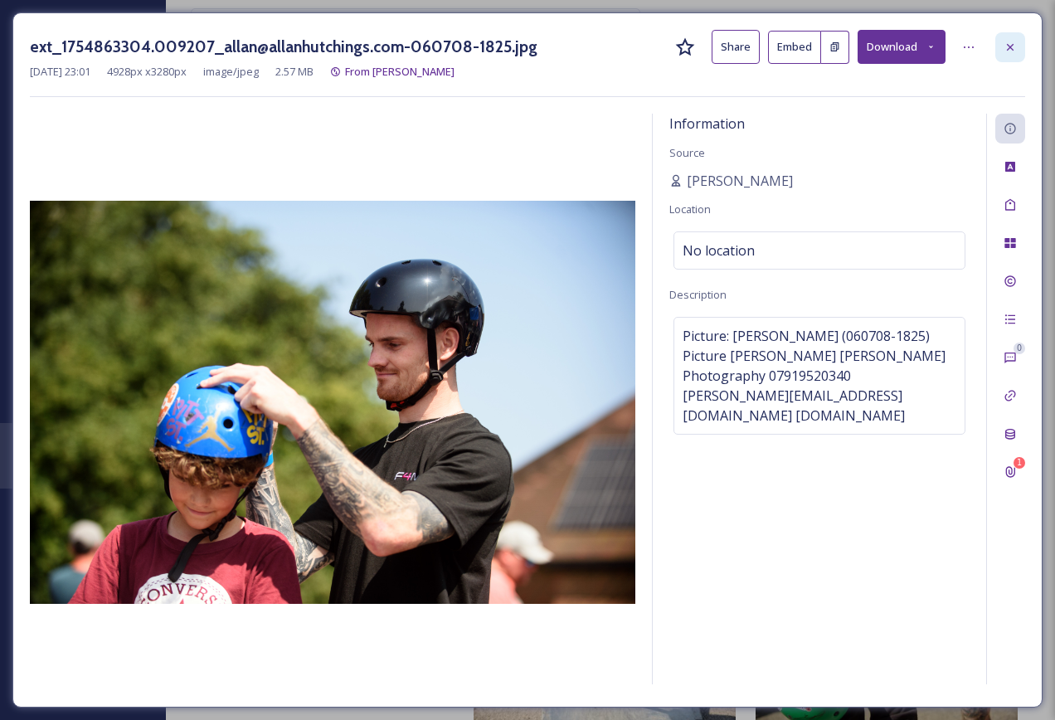
click at [1001, 36] on div at bounding box center [1010, 47] width 30 height 30
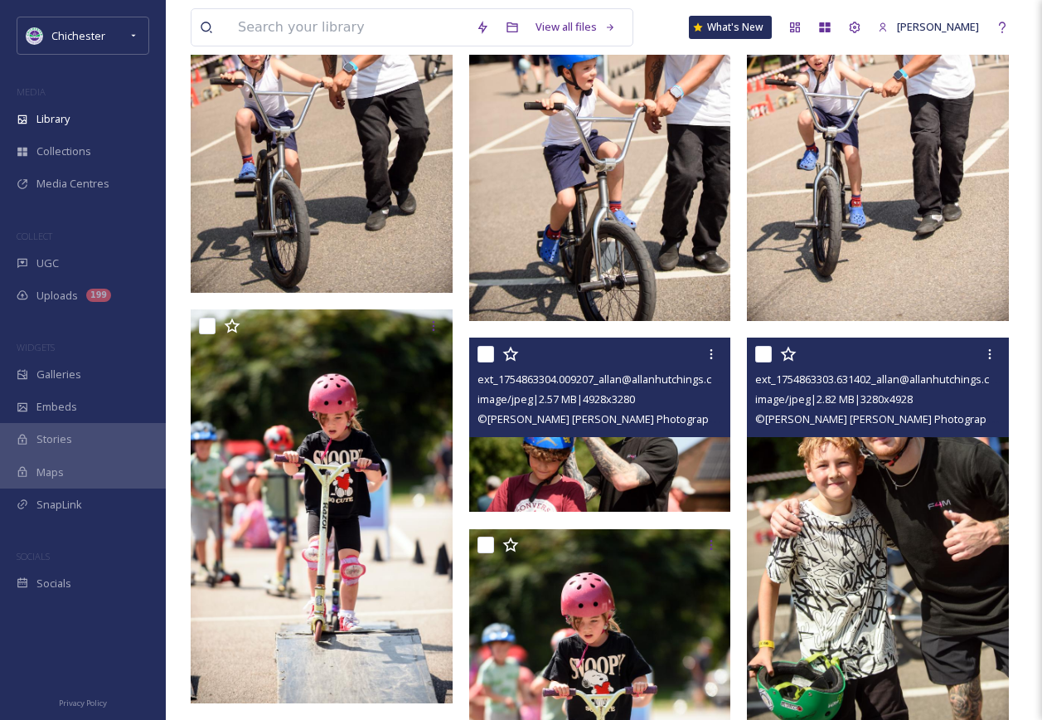
click at [891, 547] on img at bounding box center [878, 533] width 262 height 393
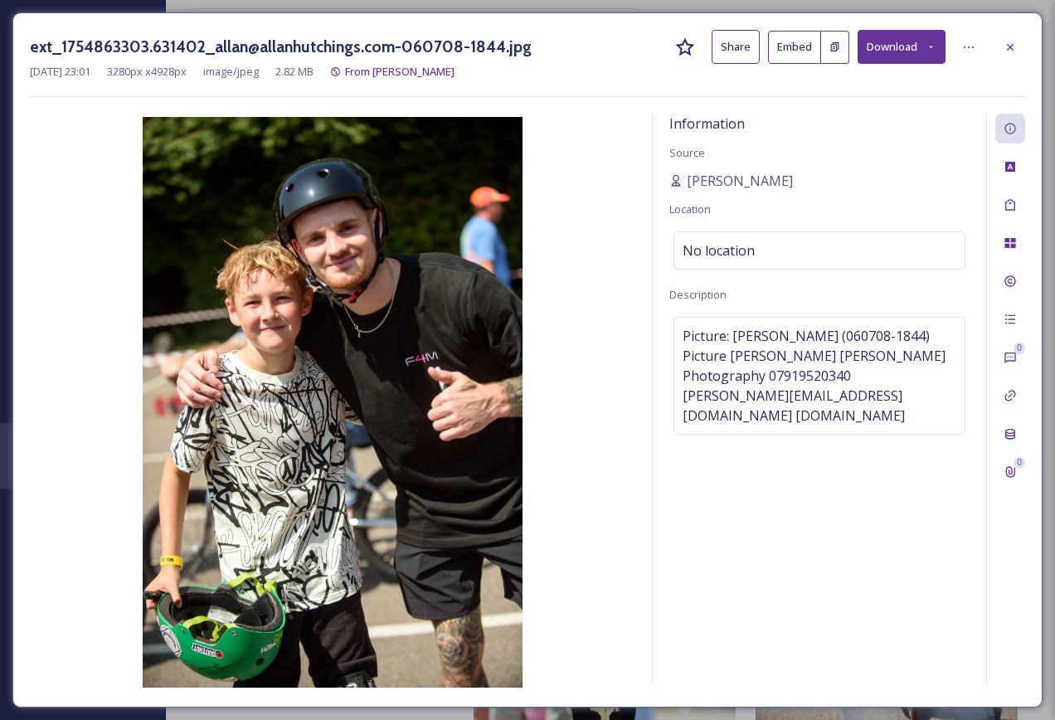
click at [1021, 32] on div "ext_1754863303.631402_allan@allanhutchings.com-060708-1844.jpg Share Embed Down…" at bounding box center [527, 47] width 995 height 34
click at [1014, 53] on icon at bounding box center [1009, 47] width 13 height 13
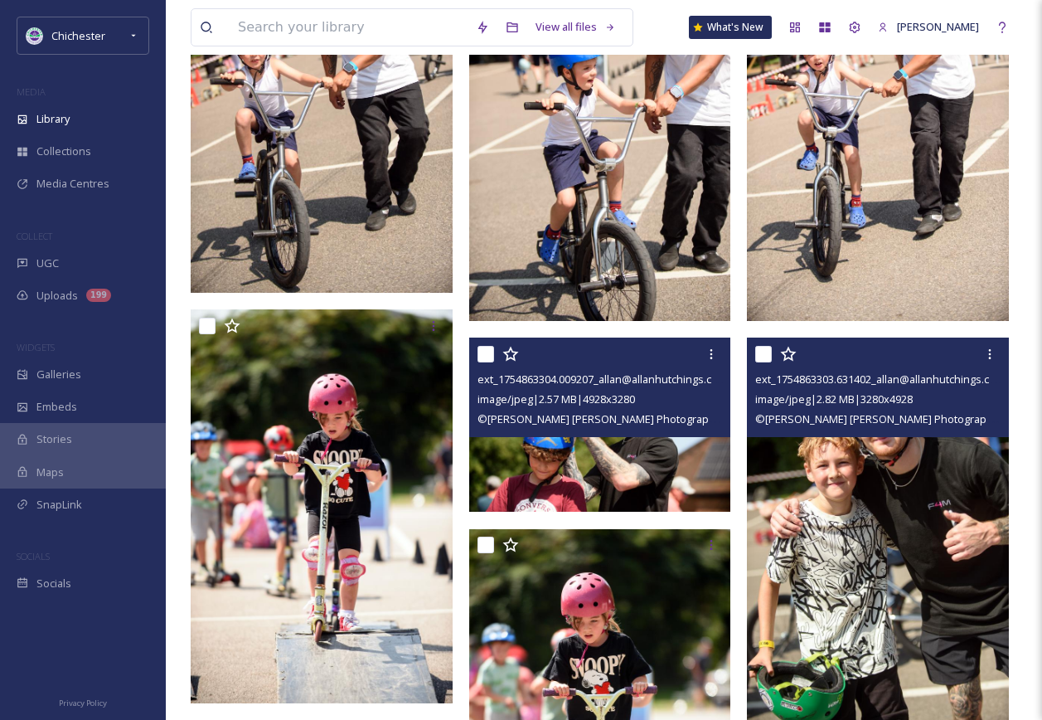
click at [570, 483] on img at bounding box center [600, 424] width 262 height 174
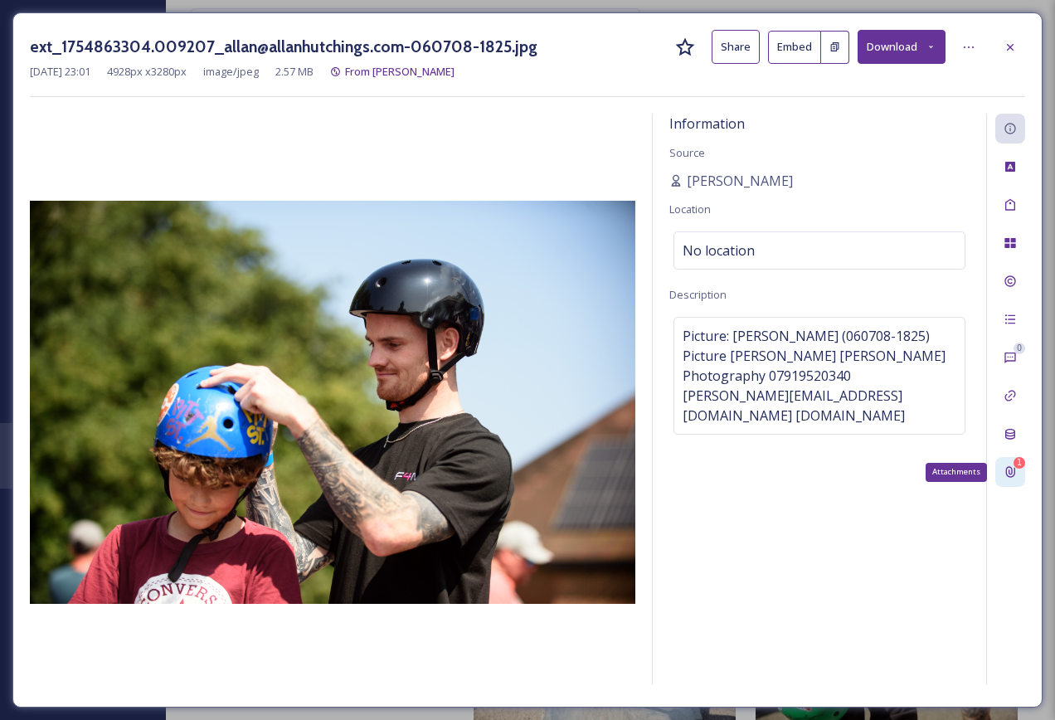
click at [1007, 460] on div "1 Attachments" at bounding box center [1010, 472] width 30 height 30
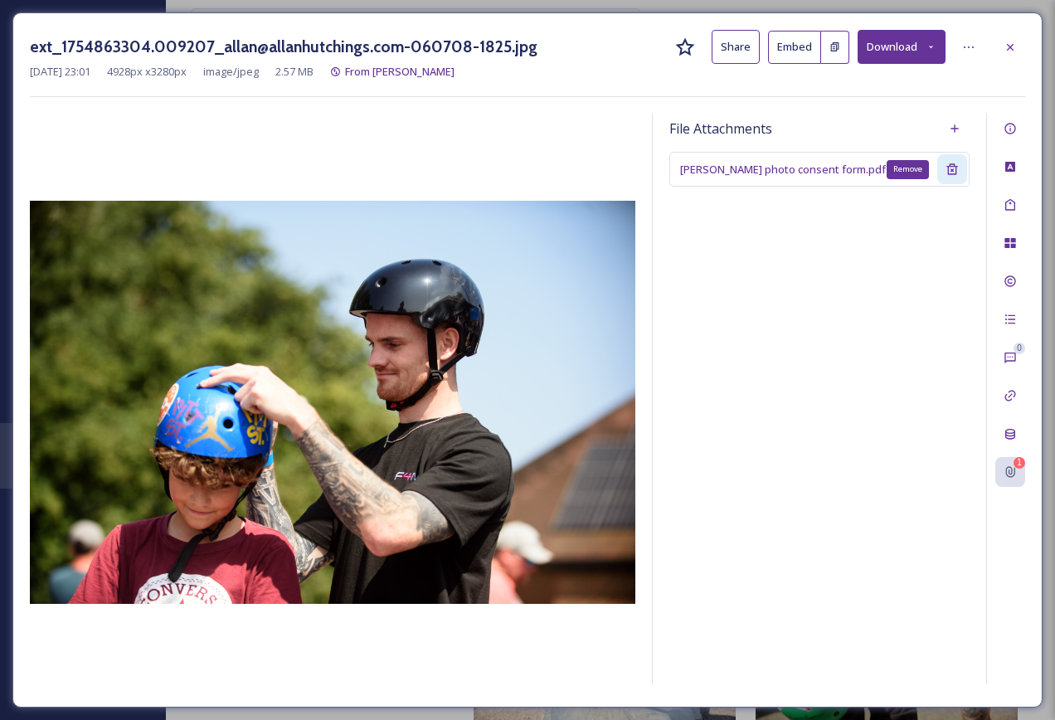
click at [956, 162] on div "Remove" at bounding box center [952, 169] width 30 height 30
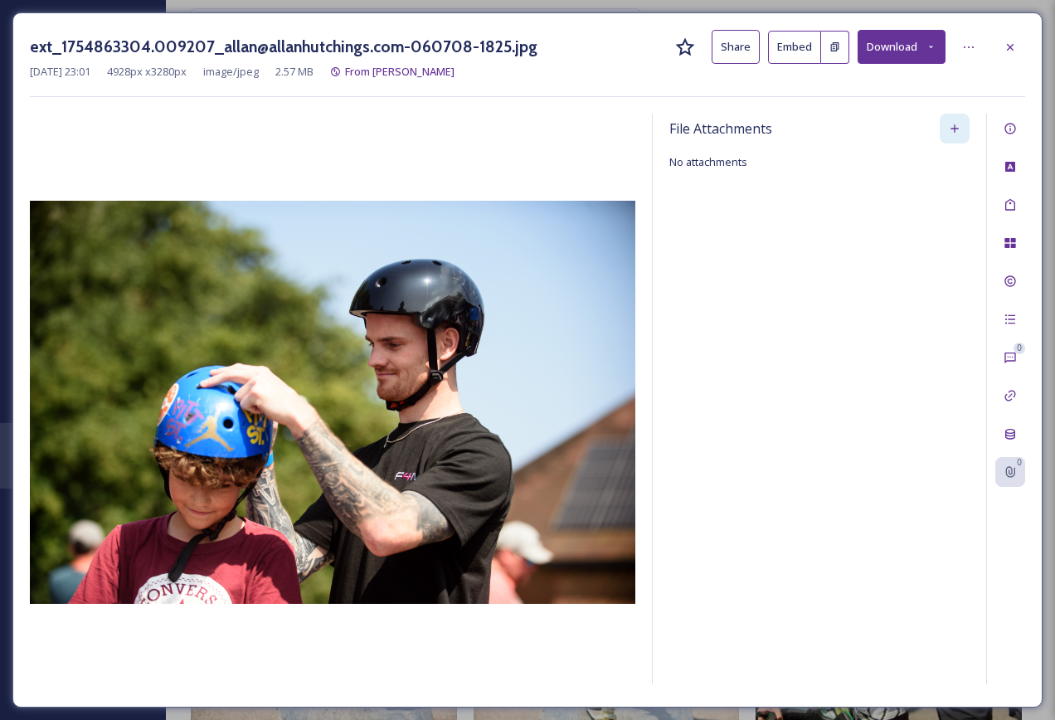
drag, startPoint x: 936, startPoint y: 125, endPoint x: 944, endPoint y: 127, distance: 8.5
click at [936, 124] on div "File Attachments" at bounding box center [819, 129] width 300 height 30
click at [947, 129] on div "Add" at bounding box center [954, 129] width 30 height 30
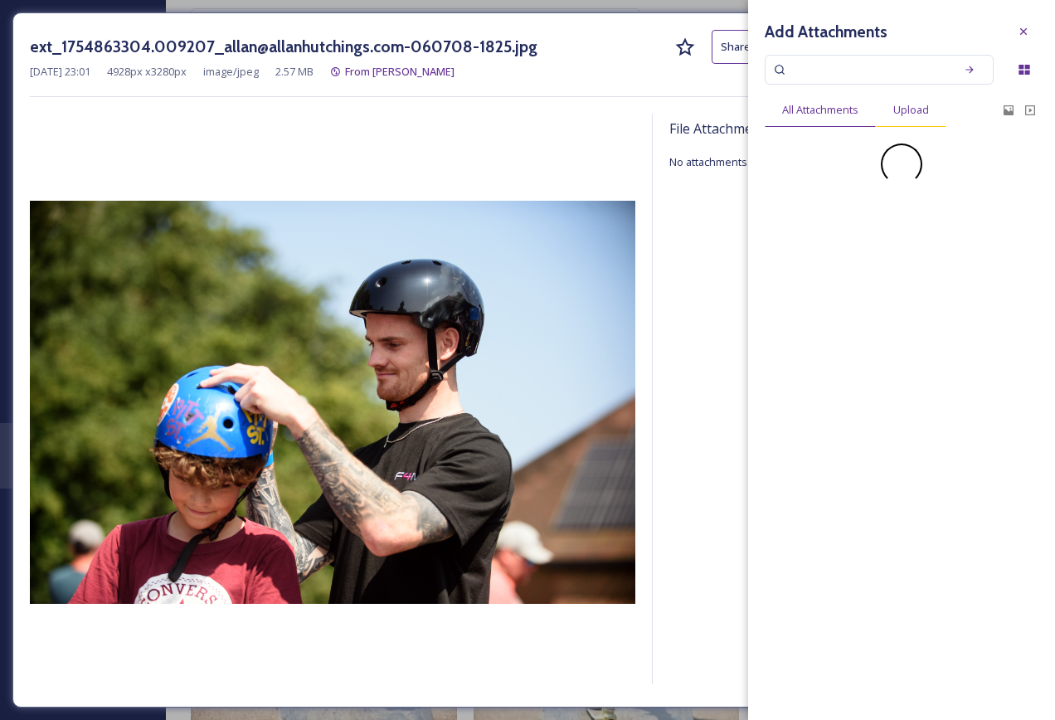
click at [934, 101] on div "Upload" at bounding box center [910, 110] width 70 height 34
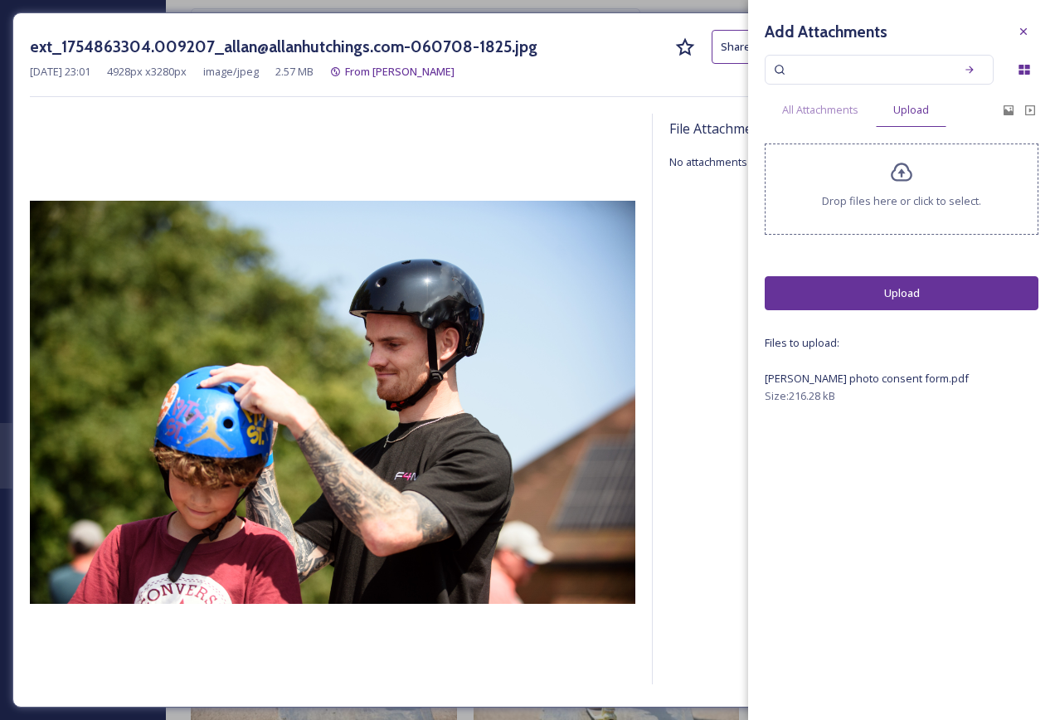
click at [919, 282] on button "Upload" at bounding box center [901, 293] width 274 height 34
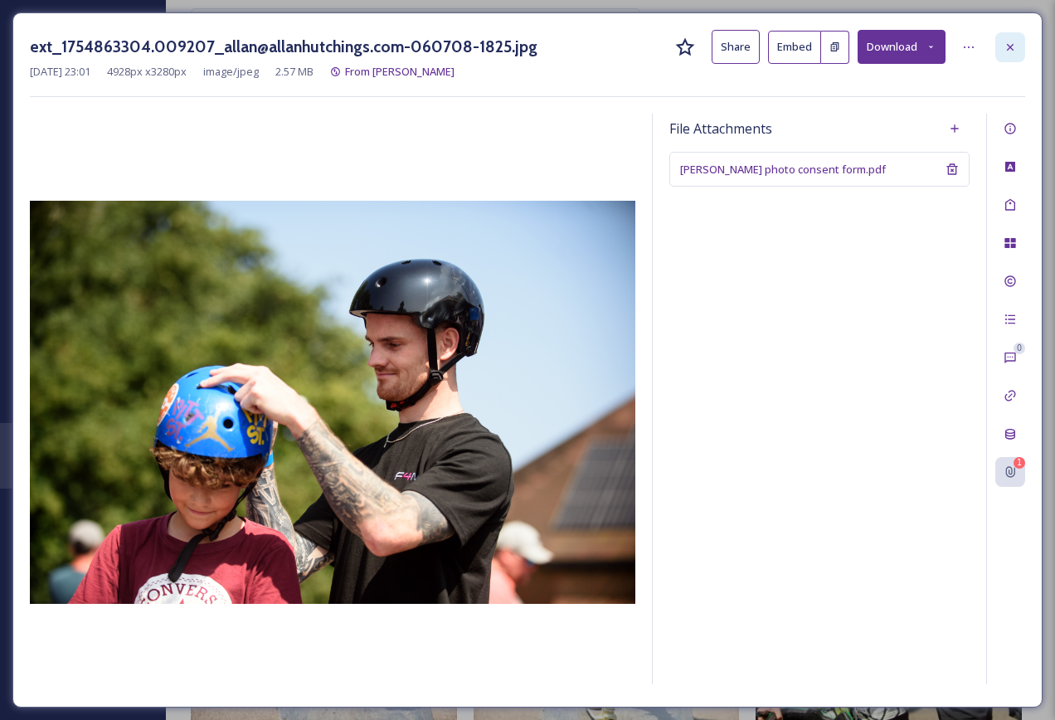
click at [1011, 36] on div at bounding box center [1010, 47] width 30 height 30
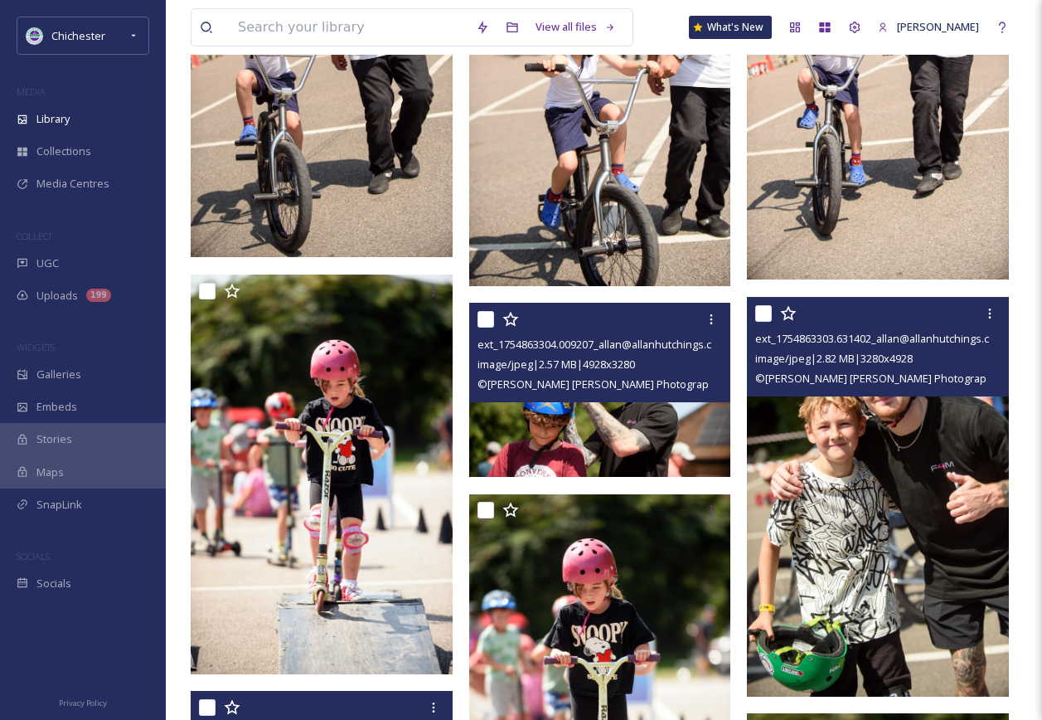
scroll to position [2841, 0]
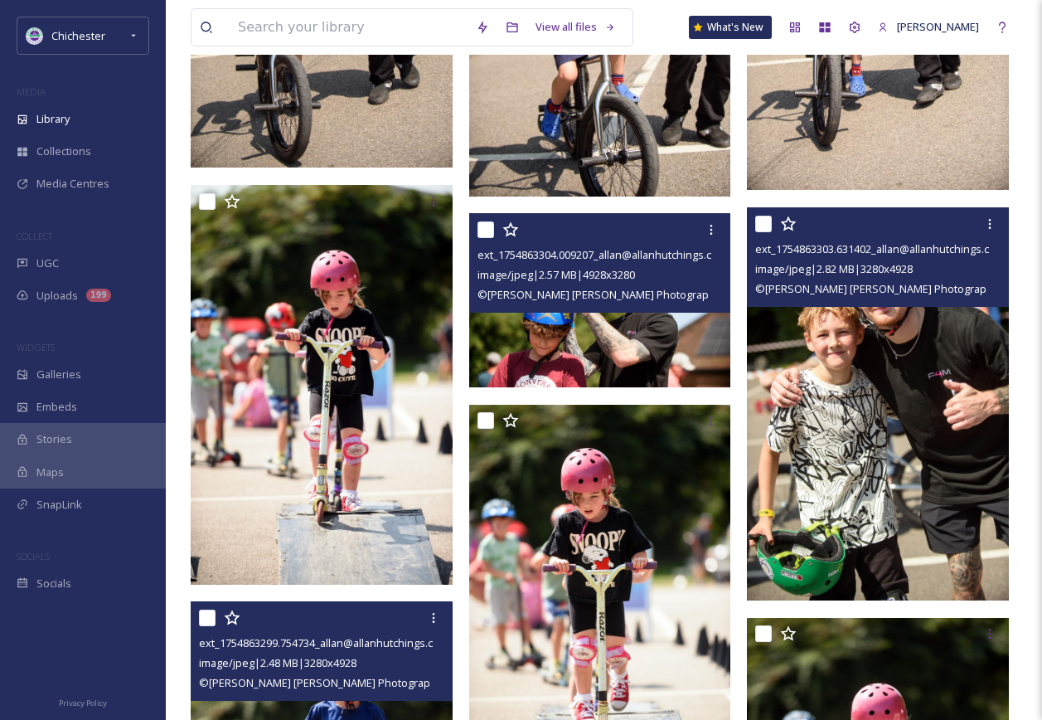
click at [810, 438] on img at bounding box center [878, 403] width 262 height 393
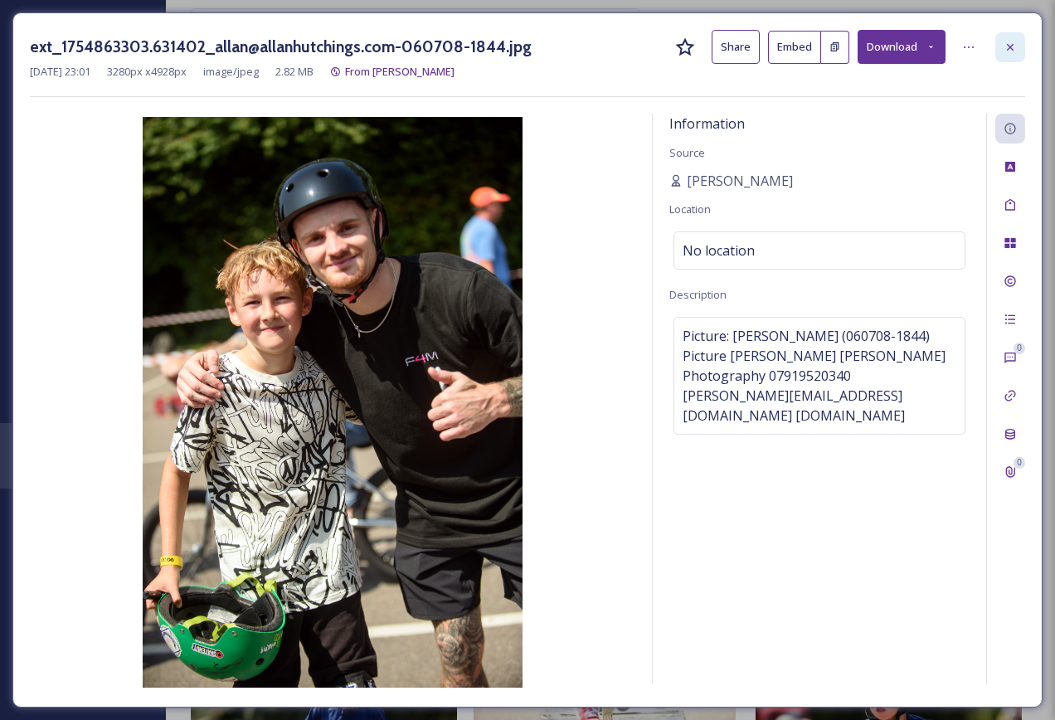
click at [1008, 55] on div at bounding box center [1010, 47] width 30 height 30
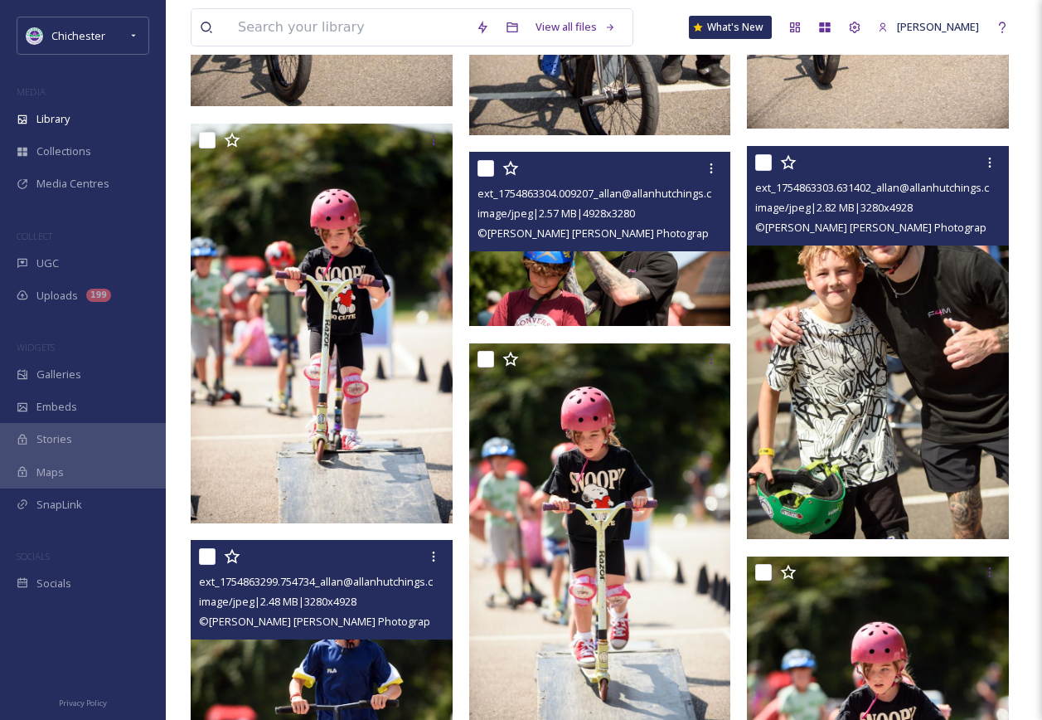
scroll to position [3007, 0]
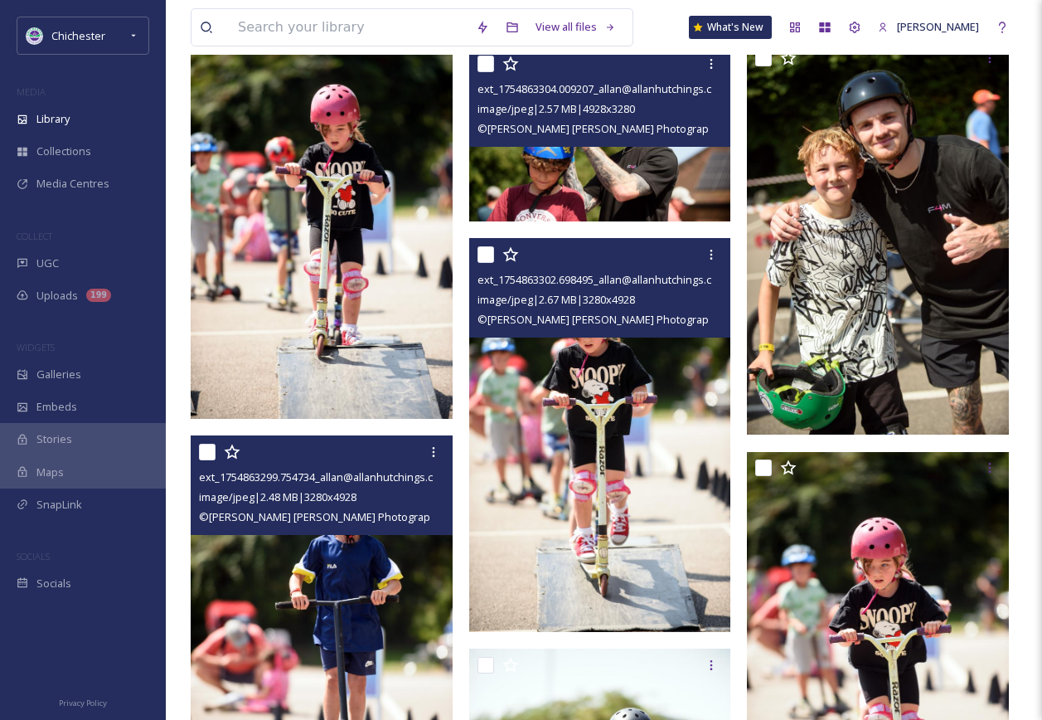
click at [677, 359] on img at bounding box center [600, 435] width 262 height 393
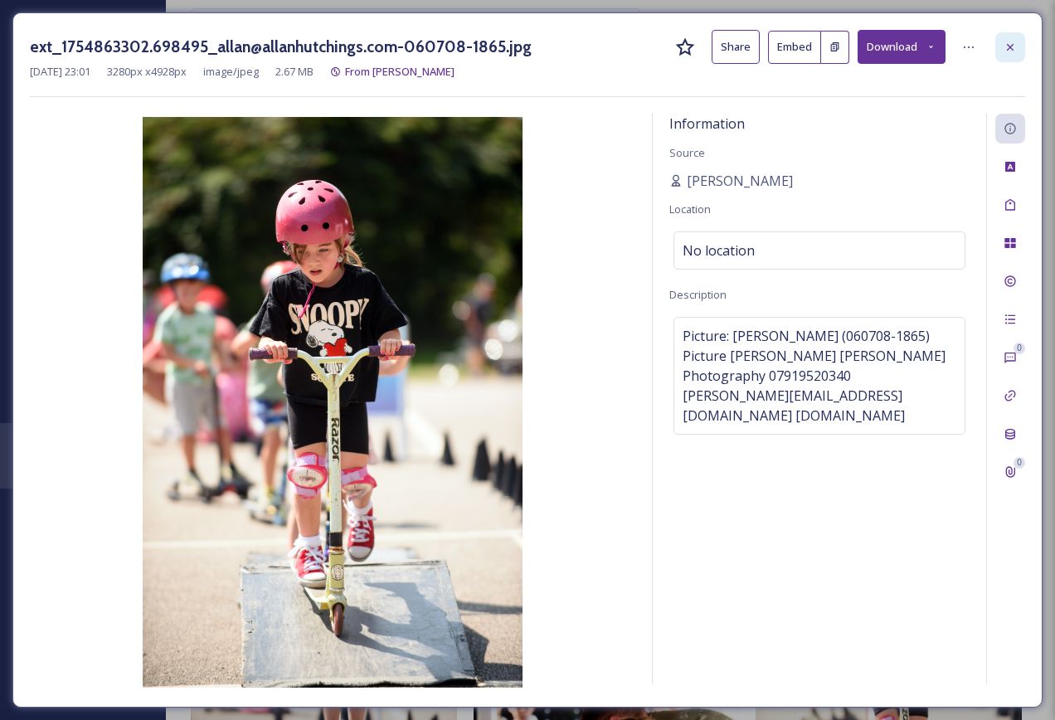
click at [1017, 47] on div at bounding box center [1010, 47] width 30 height 30
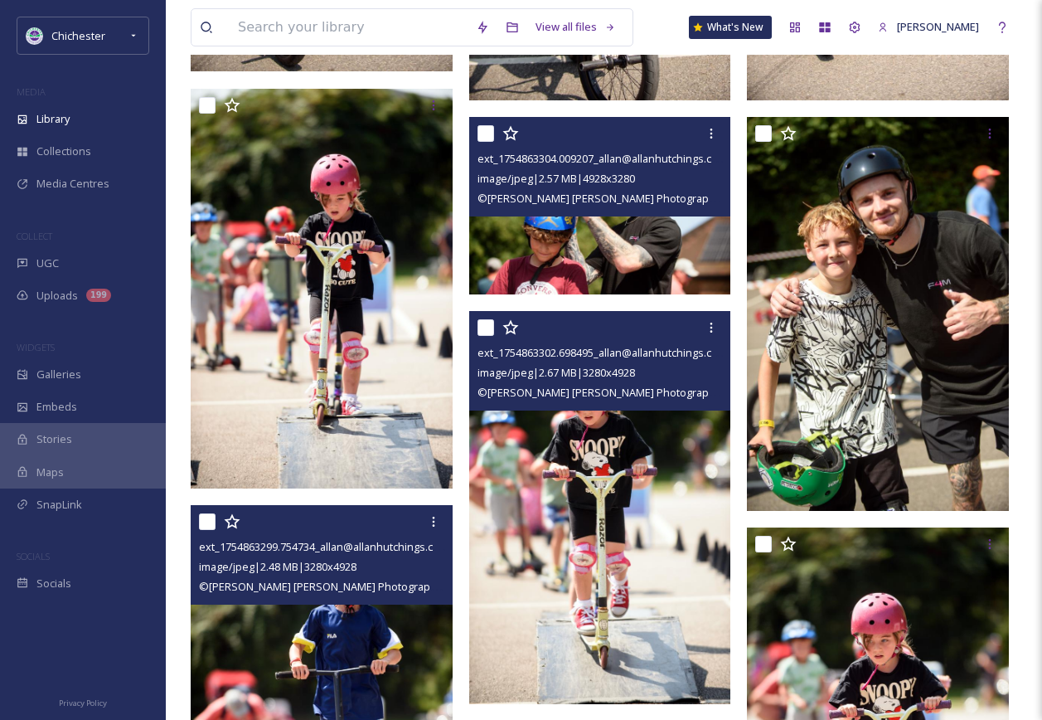
scroll to position [2841, 0]
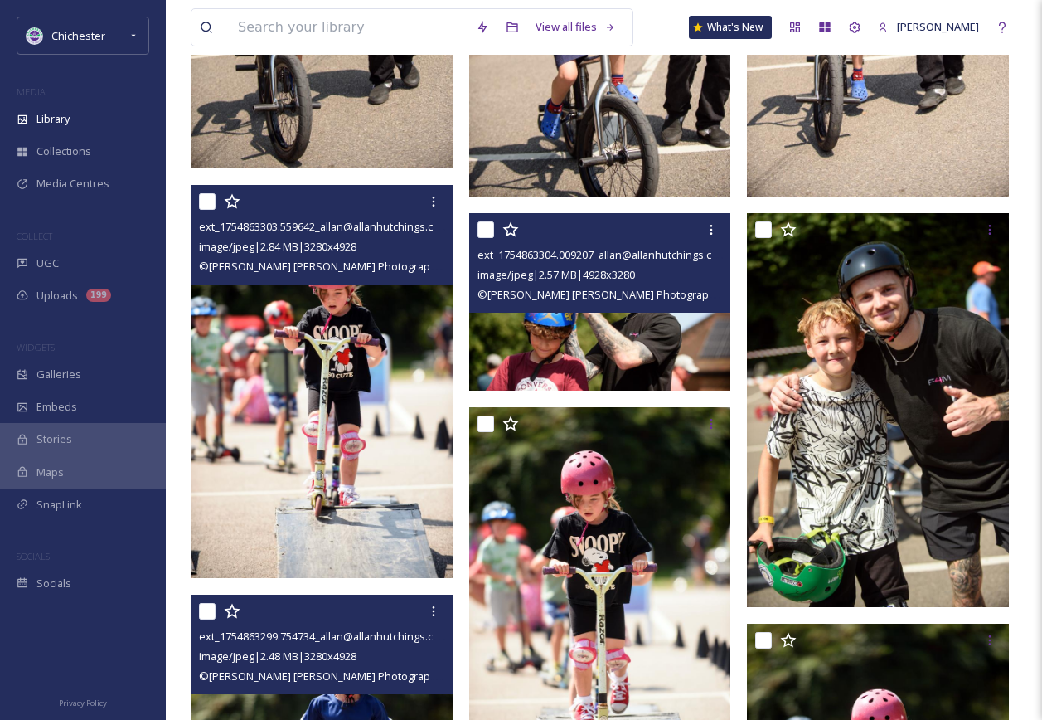
click at [206, 198] on input "checkbox" at bounding box center [207, 201] width 17 height 17
checkbox input "true"
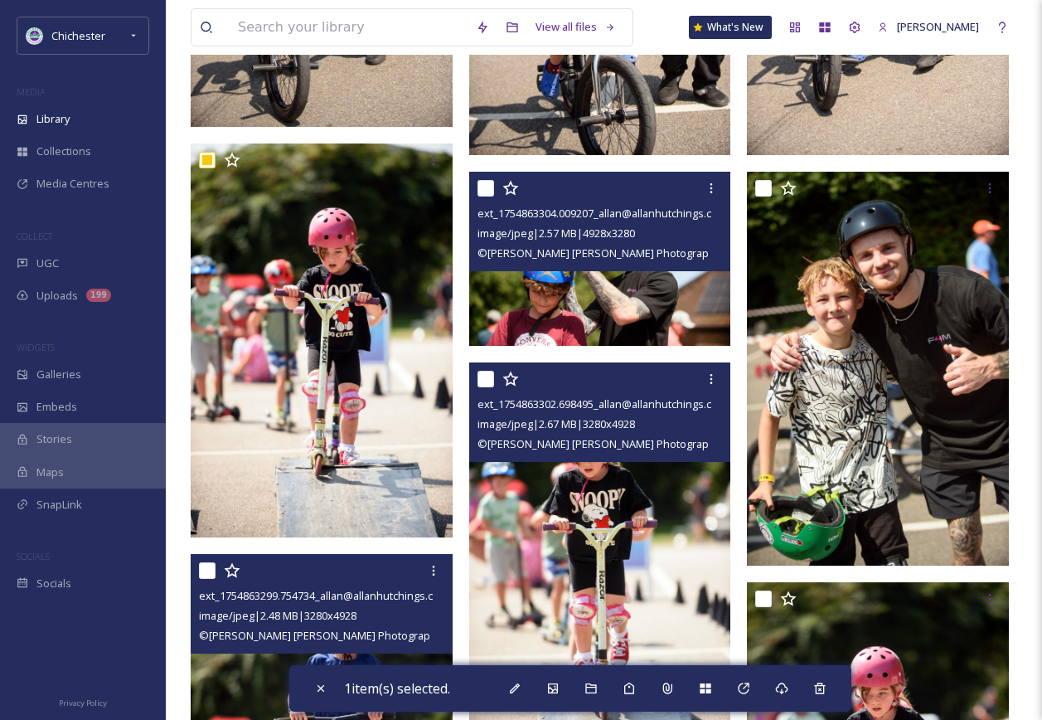
click at [479, 382] on input "checkbox" at bounding box center [486, 379] width 17 height 17
checkbox input "true"
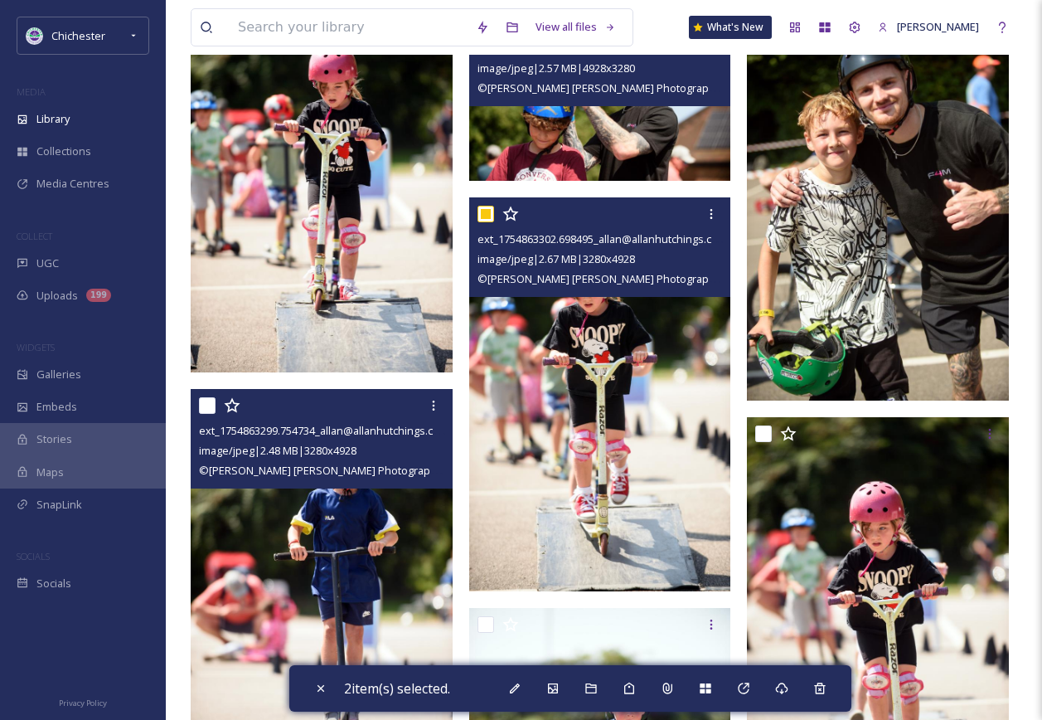
scroll to position [3007, 0]
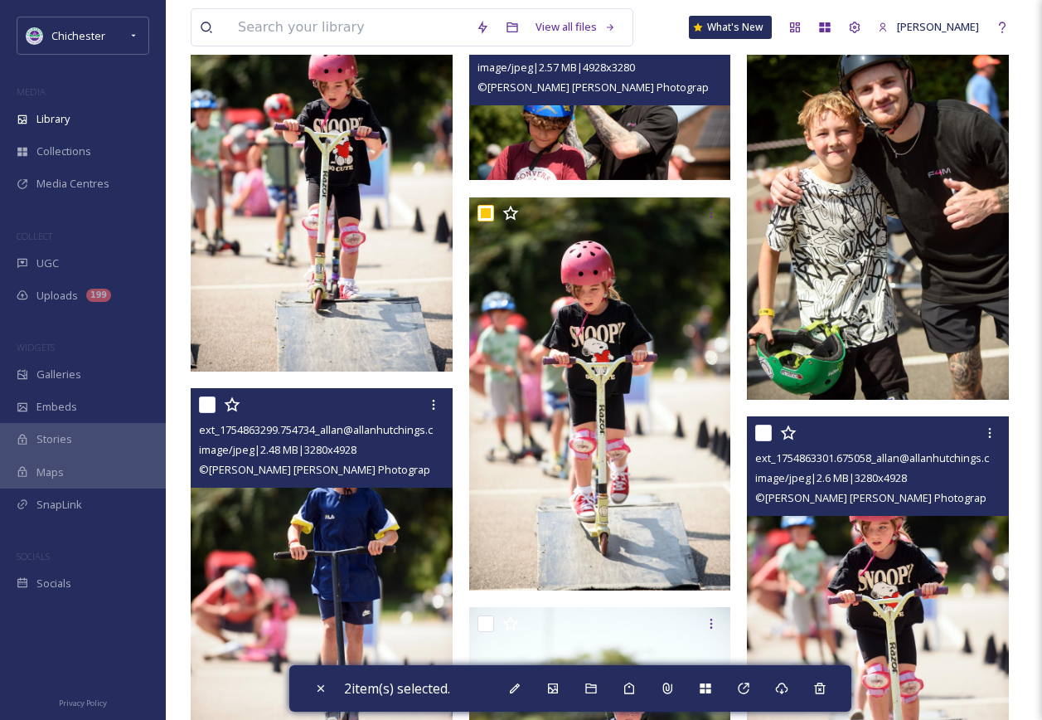
click at [766, 429] on input "checkbox" at bounding box center [763, 432] width 17 height 17
checkbox input "true"
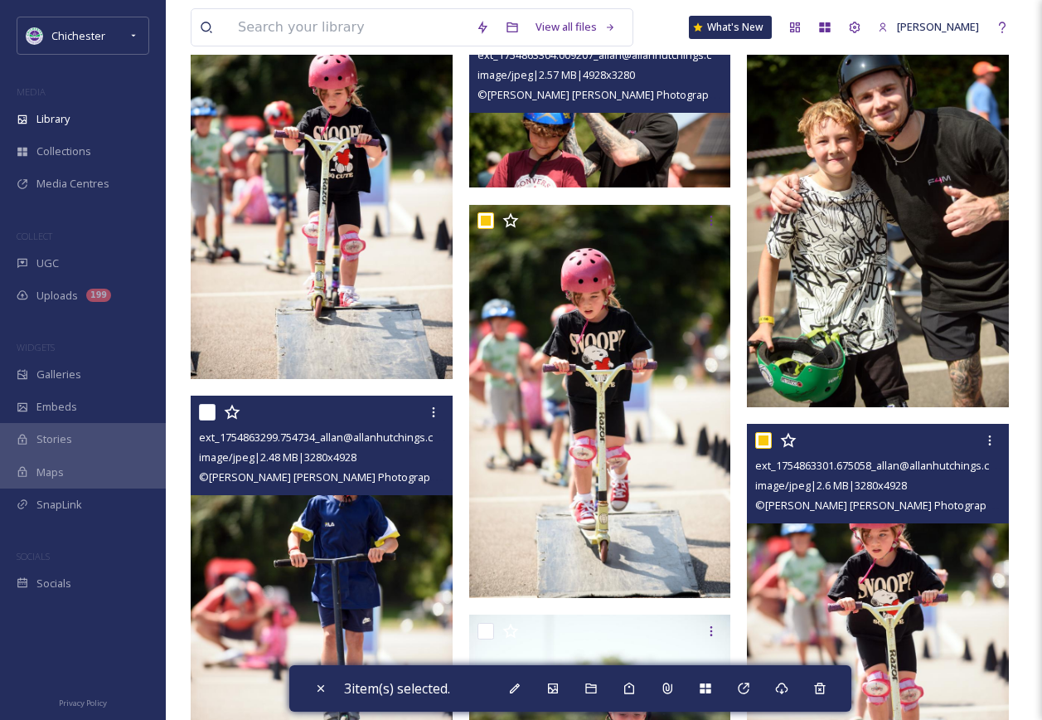
scroll to position [2841, 0]
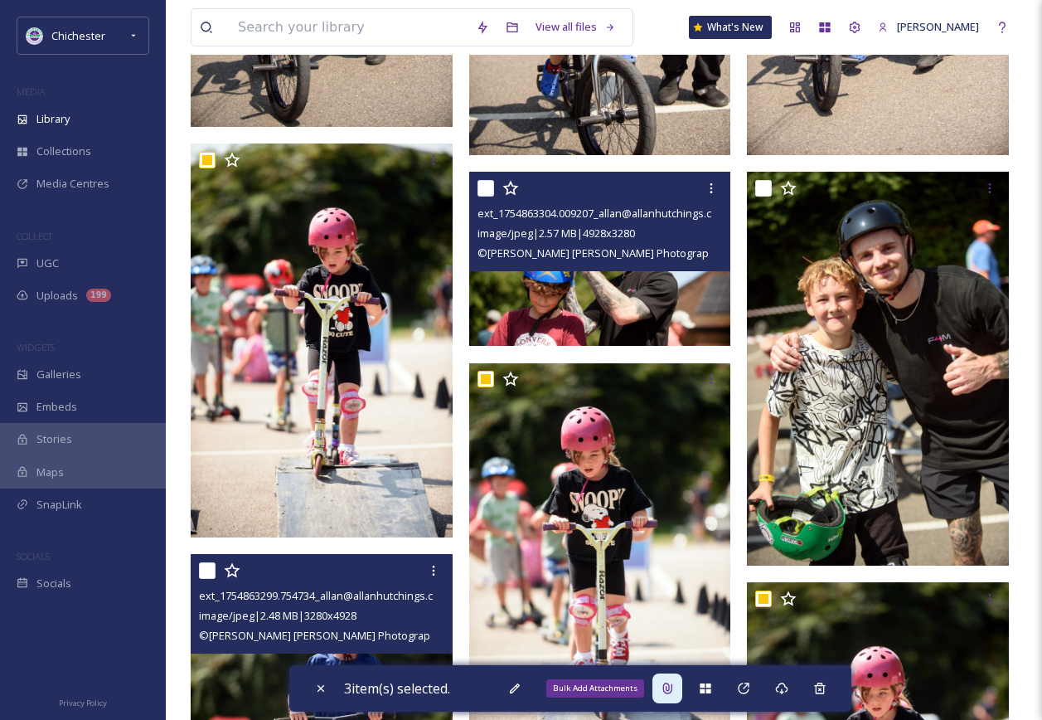
click at [672, 687] on icon at bounding box center [667, 687] width 13 height 13
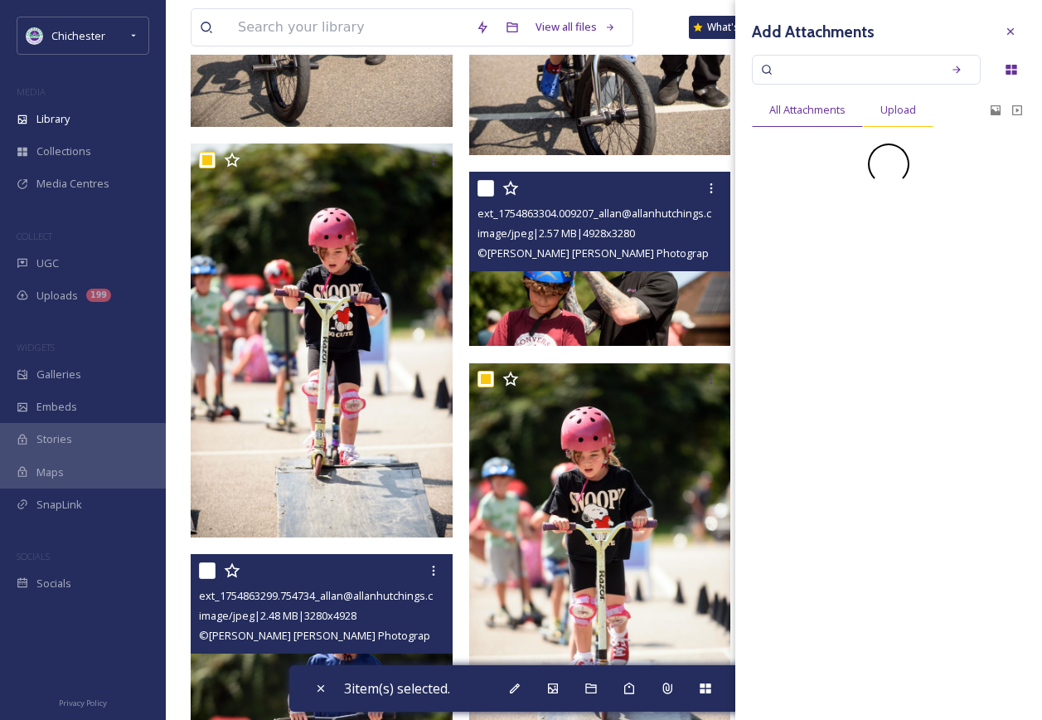
click at [900, 117] on span "Upload" at bounding box center [898, 110] width 36 height 16
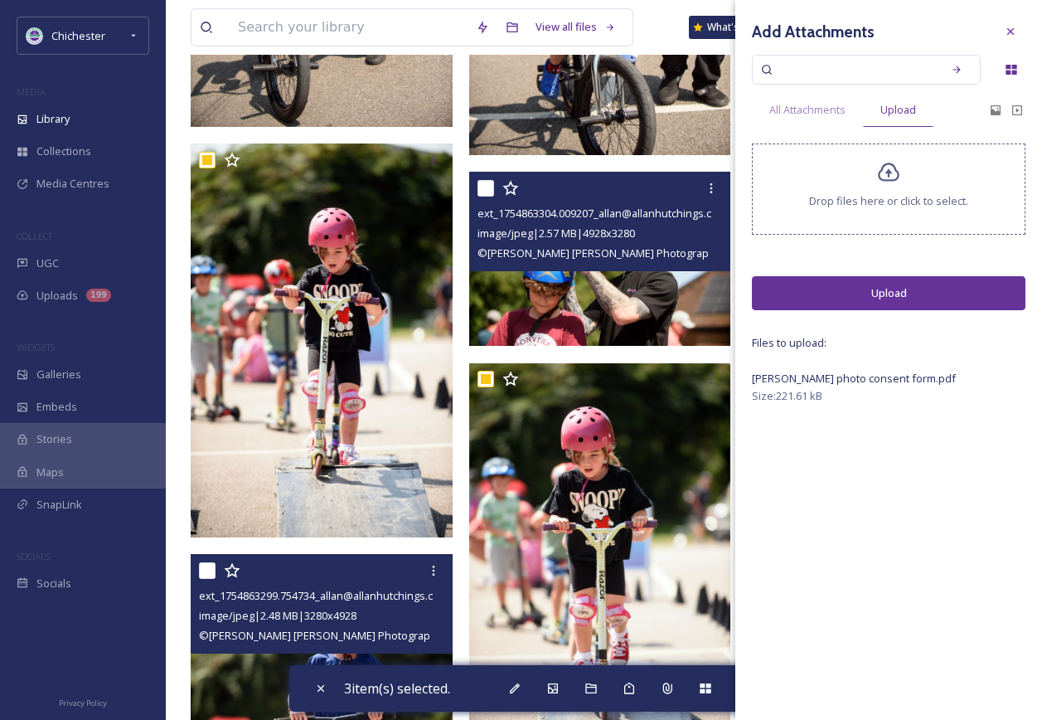
click at [896, 291] on button "Upload" at bounding box center [889, 293] width 274 height 34
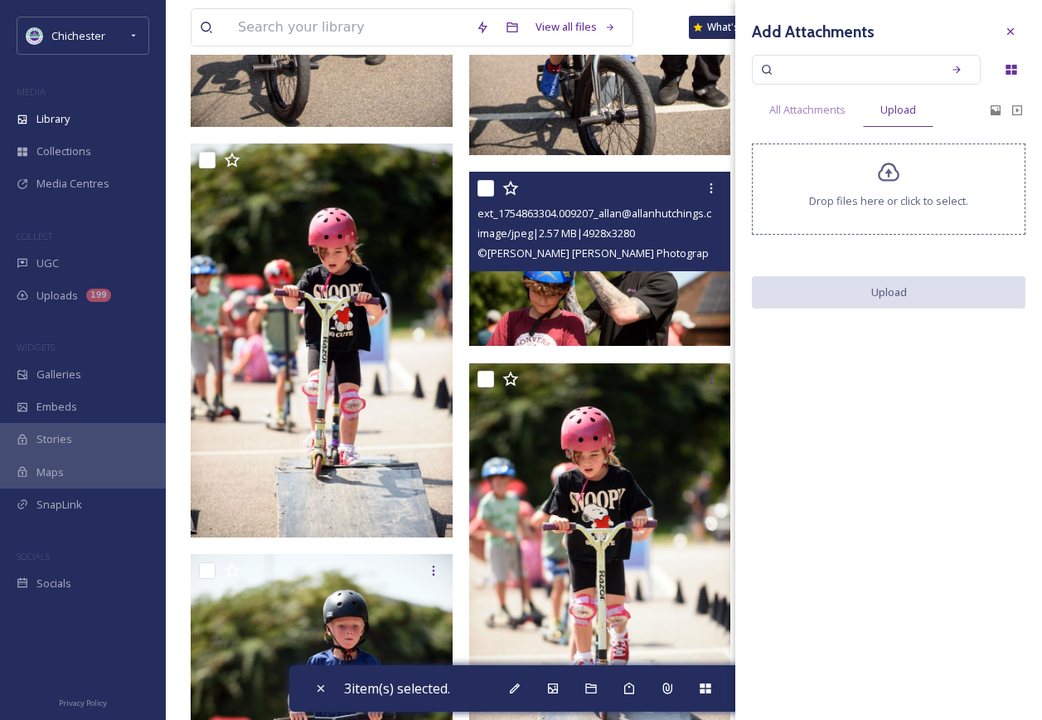
checkbox input "false"
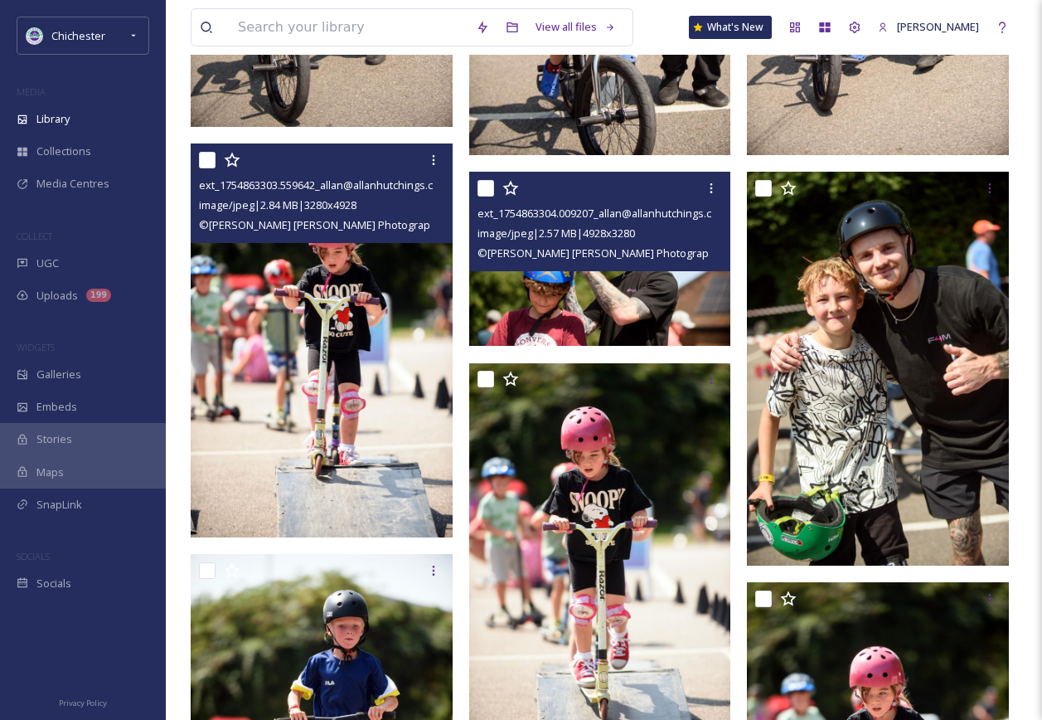
click at [330, 469] on img at bounding box center [322, 339] width 262 height 393
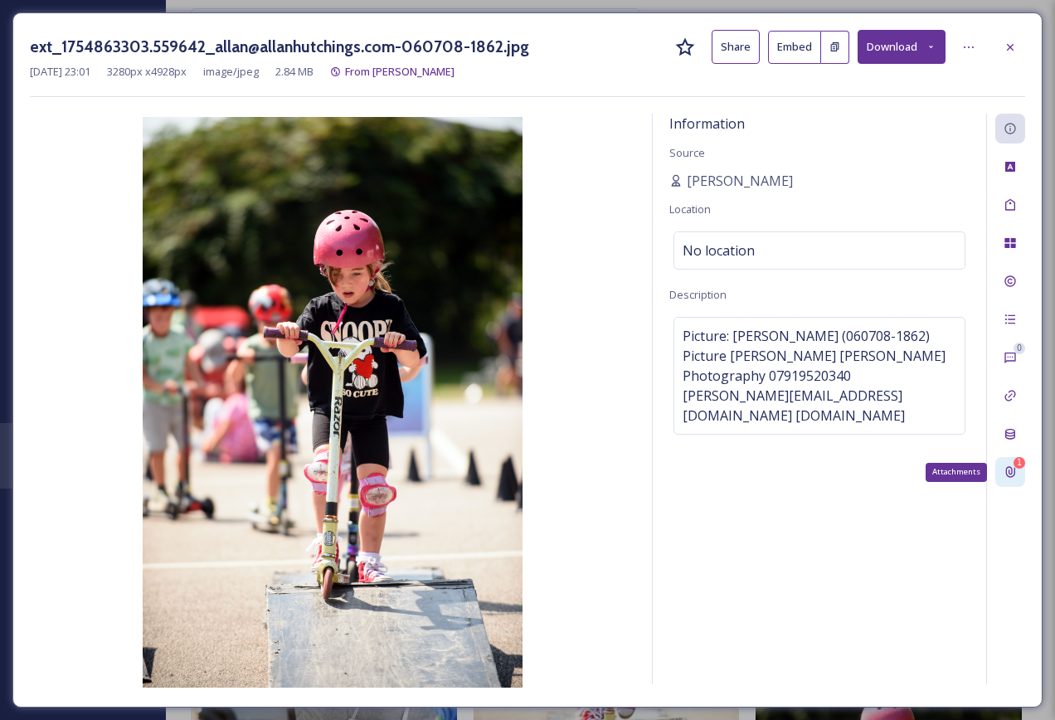
click at [1018, 479] on div "1 Attachments" at bounding box center [1010, 472] width 30 height 30
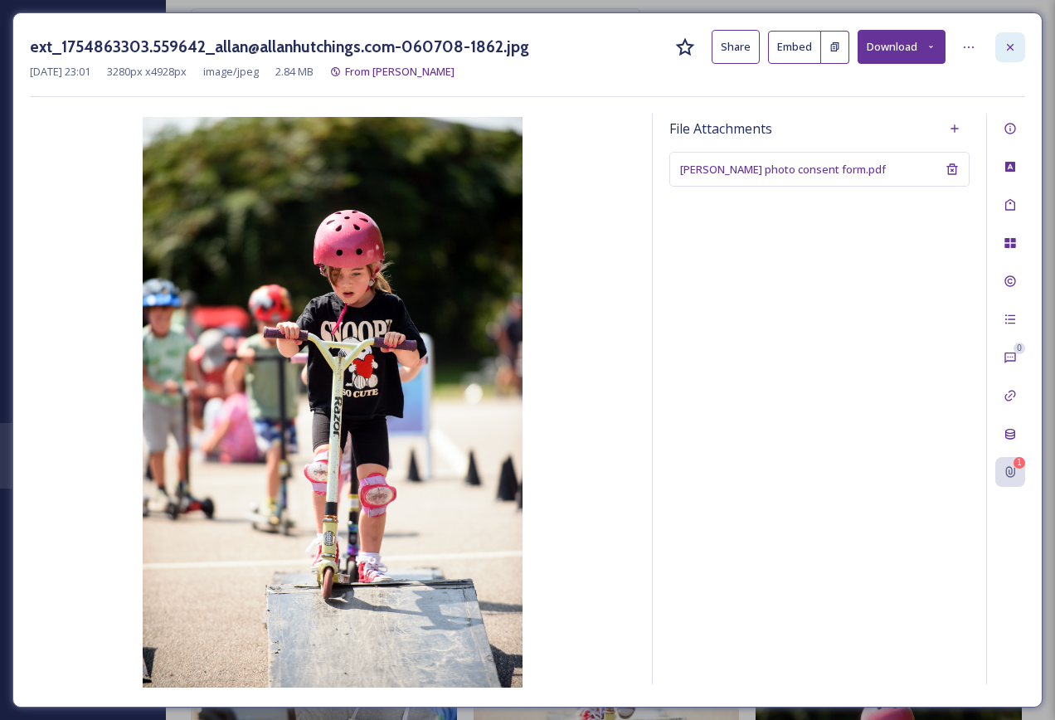
click at [1002, 51] on div at bounding box center [1010, 47] width 30 height 30
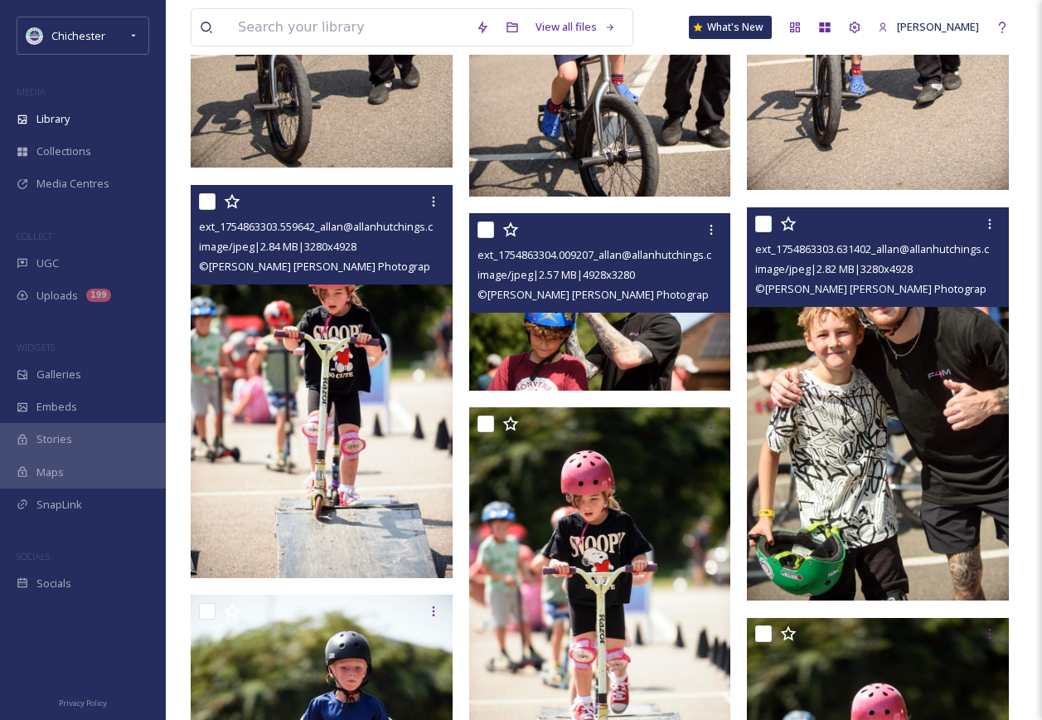
click at [862, 458] on img at bounding box center [878, 403] width 262 height 393
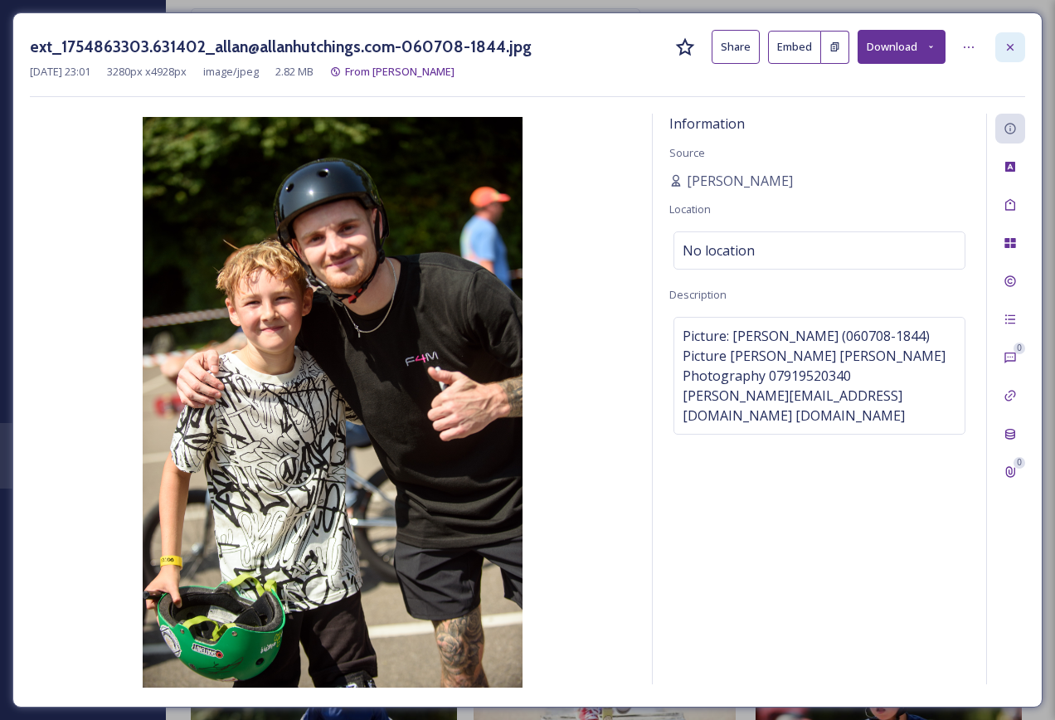
click at [1008, 42] on icon at bounding box center [1009, 47] width 13 height 13
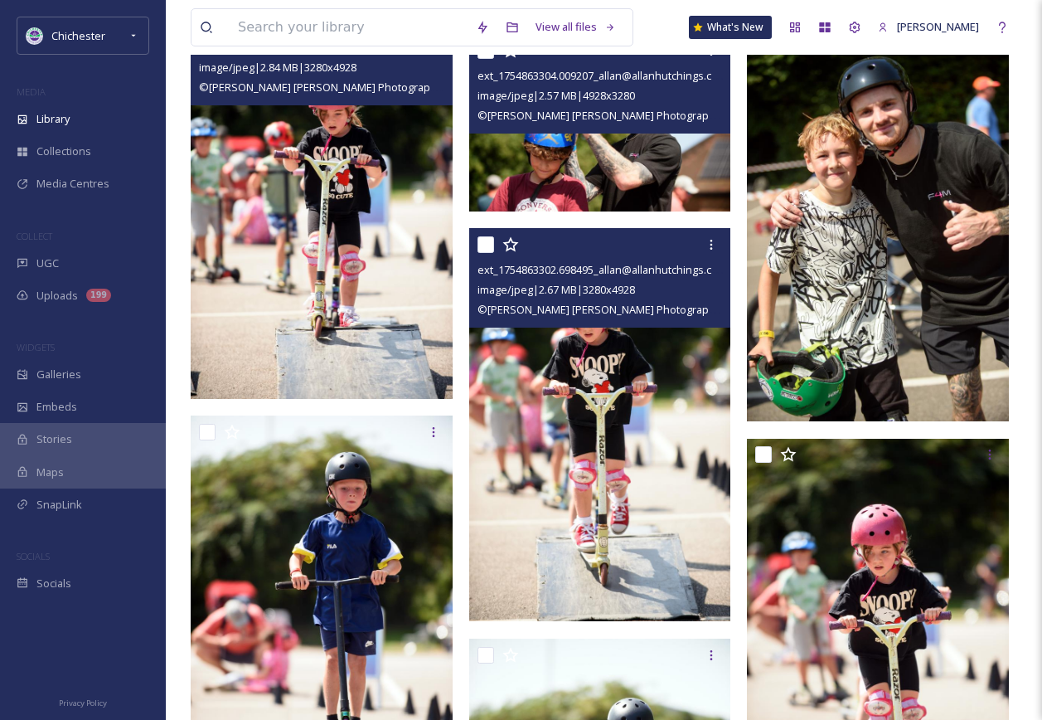
scroll to position [3173, 0]
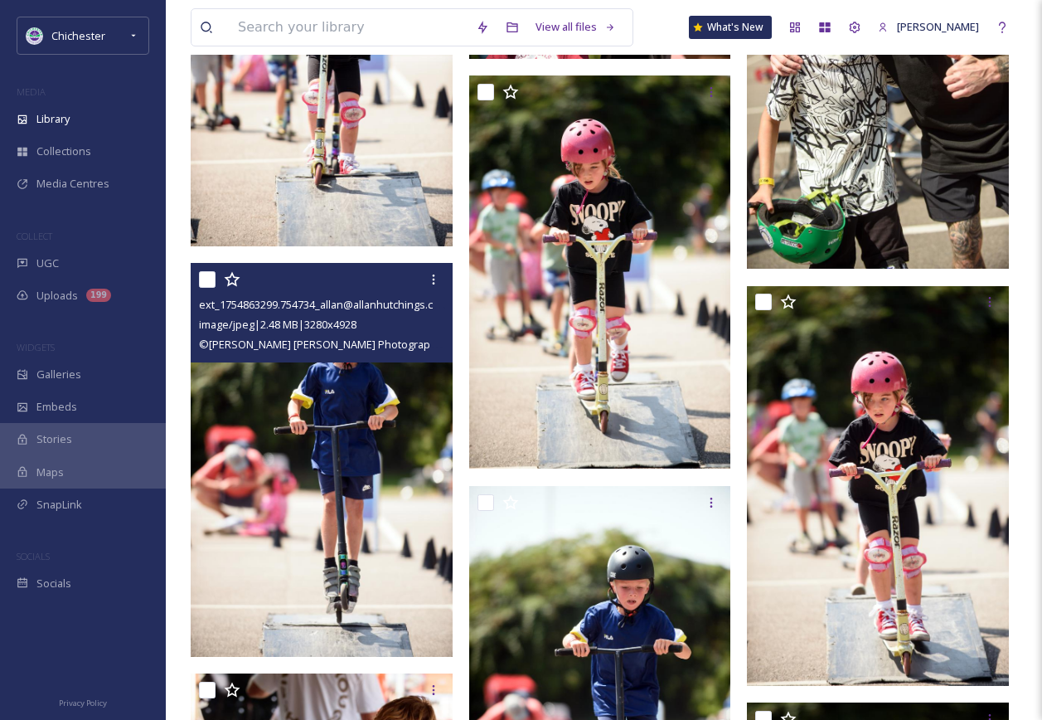
click at [345, 419] on img at bounding box center [322, 459] width 262 height 393
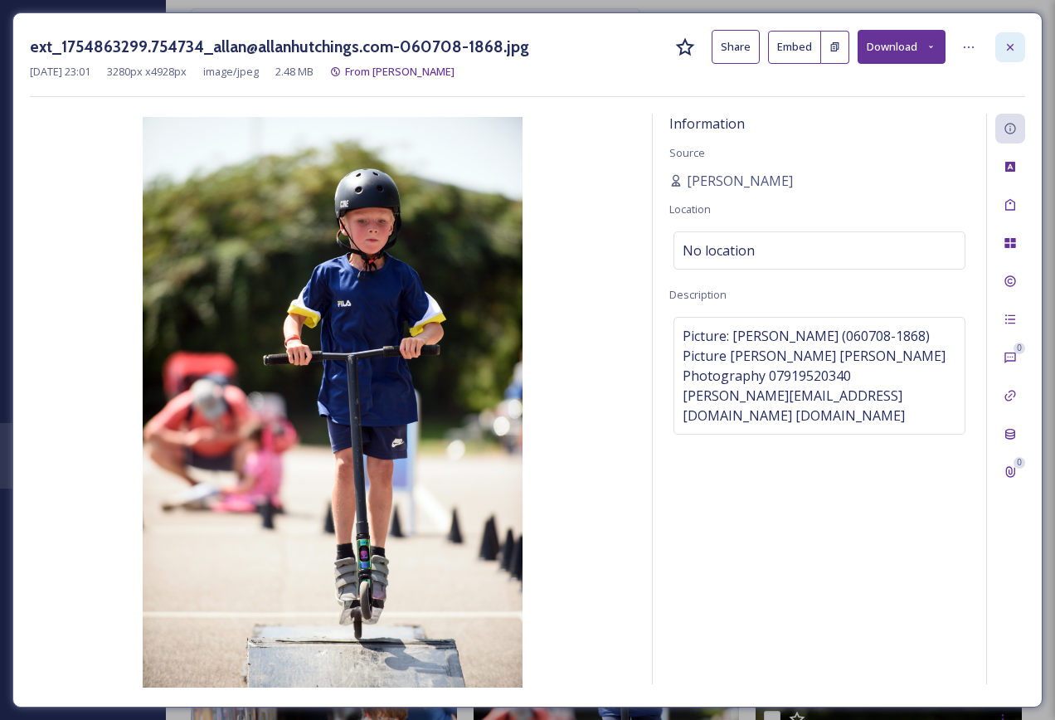
click at [1014, 36] on div at bounding box center [1010, 47] width 30 height 30
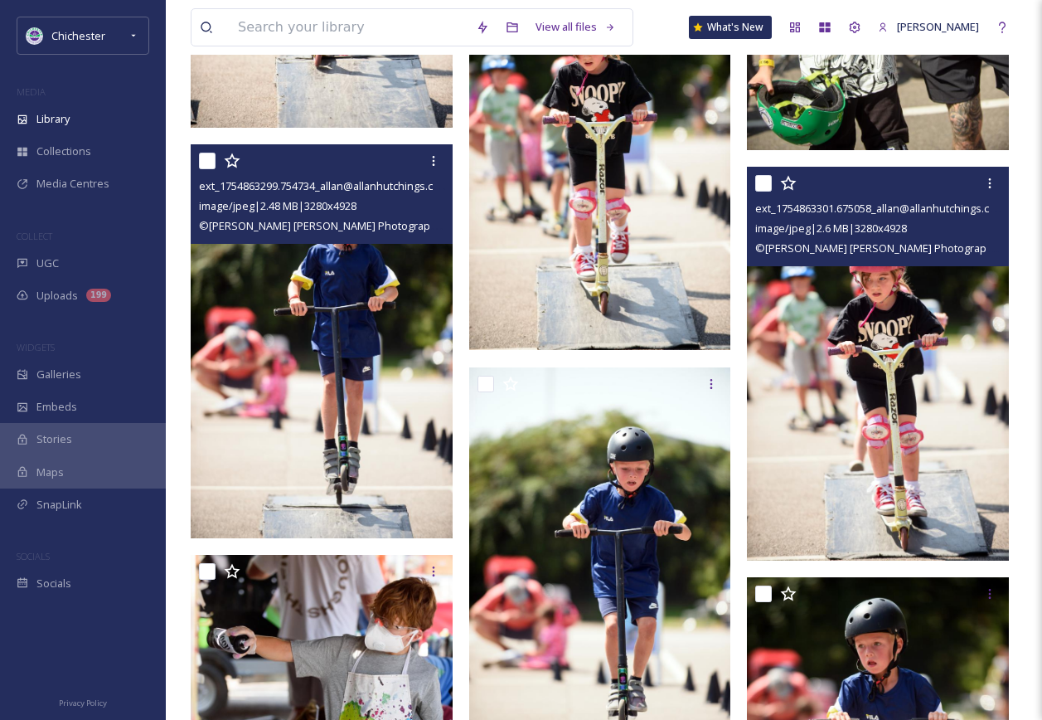
scroll to position [3504, 0]
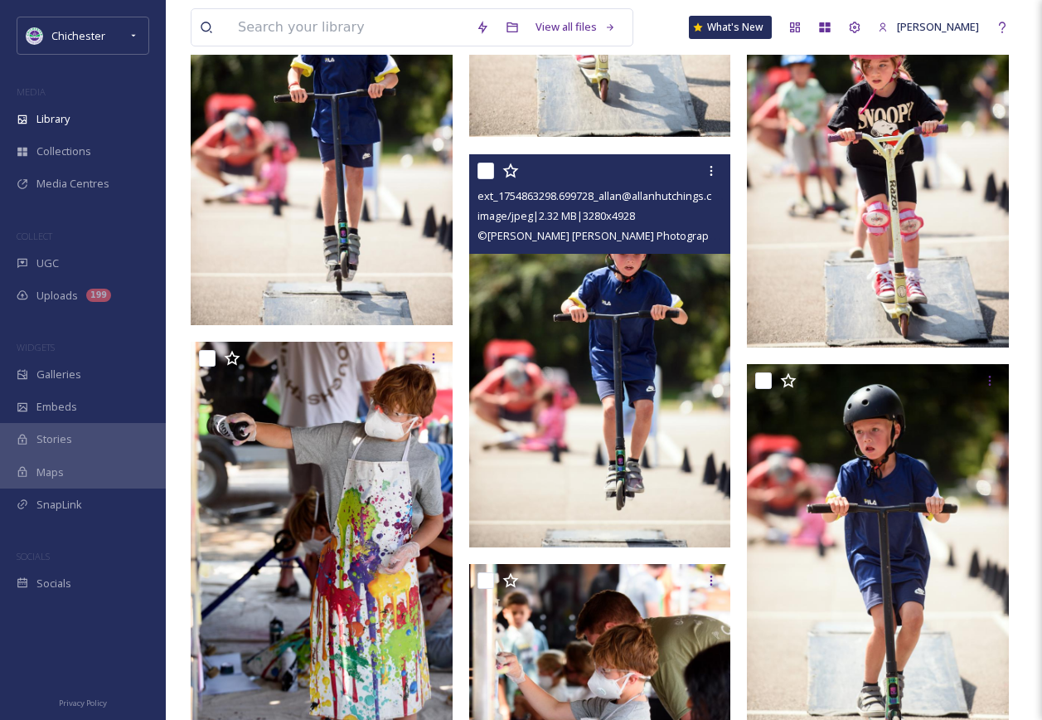
click at [582, 359] on img at bounding box center [600, 350] width 262 height 393
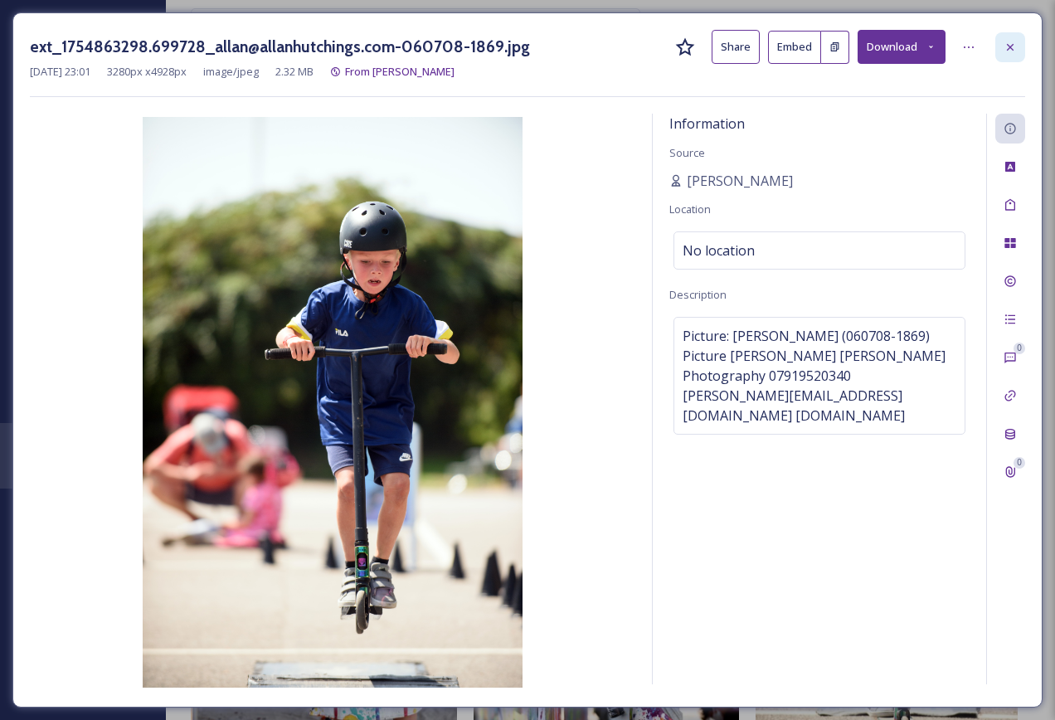
click at [1012, 39] on div at bounding box center [1010, 47] width 30 height 30
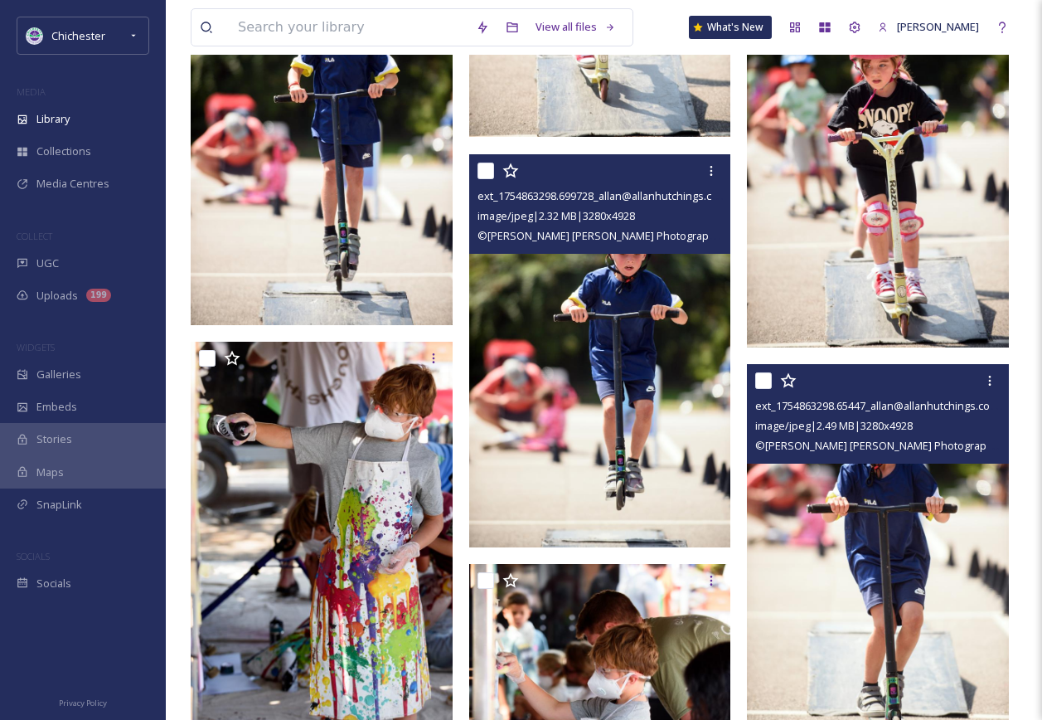
click at [867, 577] on img at bounding box center [878, 560] width 262 height 393
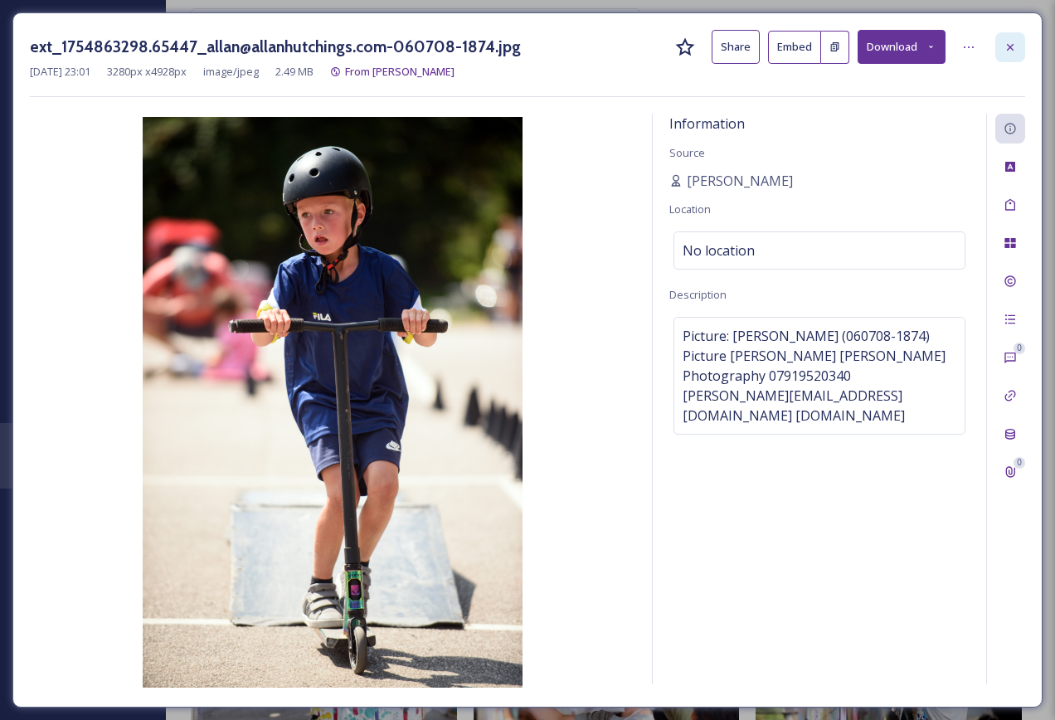
click at [1013, 53] on icon at bounding box center [1009, 47] width 13 height 13
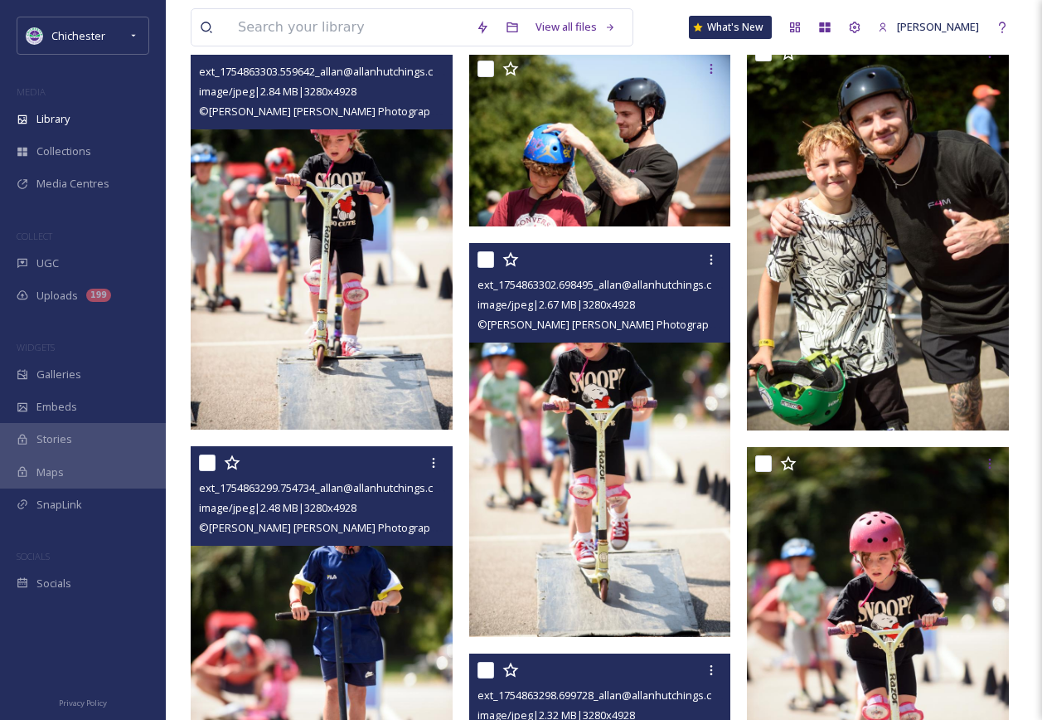
scroll to position [3256, 0]
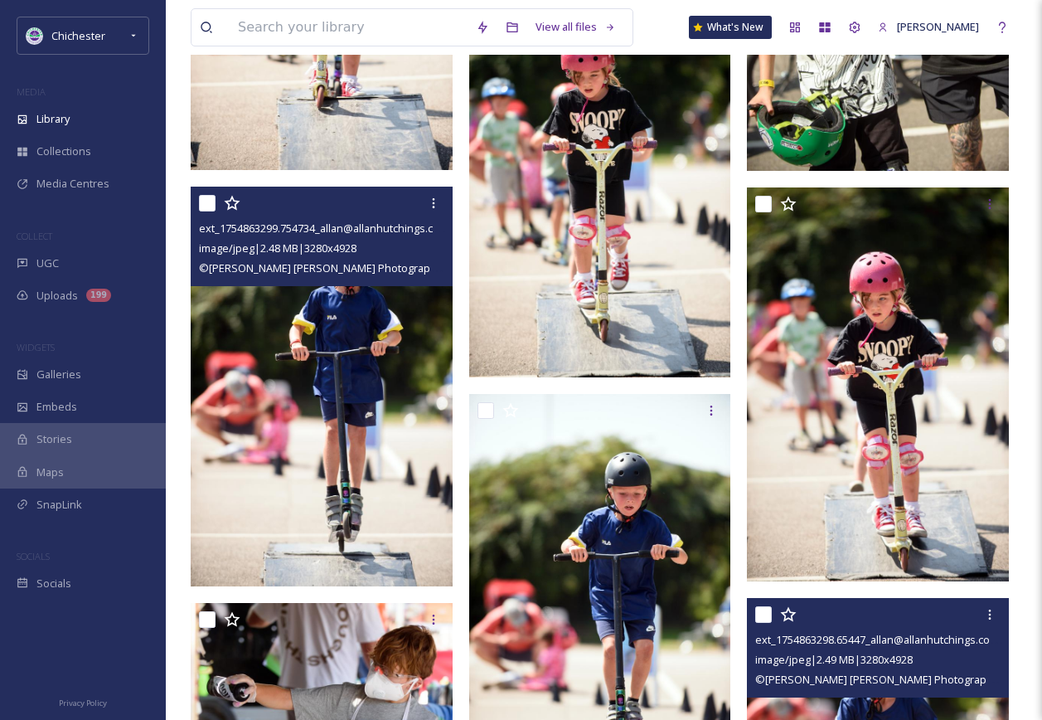
click at [204, 208] on input "checkbox" at bounding box center [207, 203] width 17 height 17
checkbox input "true"
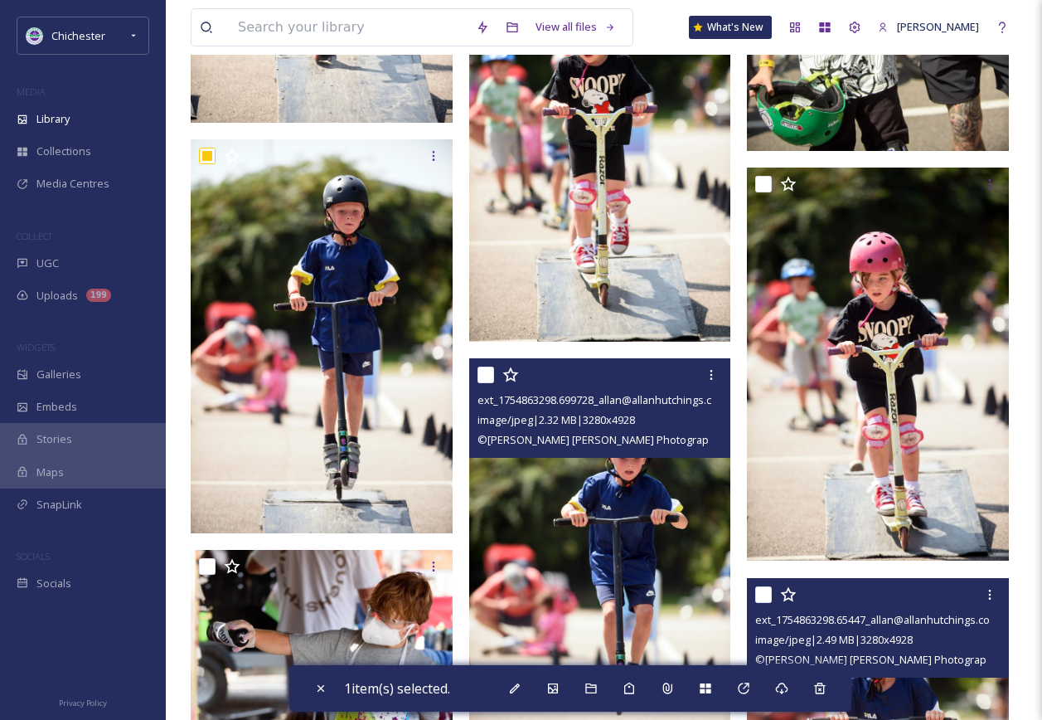
click at [486, 373] on input "checkbox" at bounding box center [486, 374] width 17 height 17
checkbox input "true"
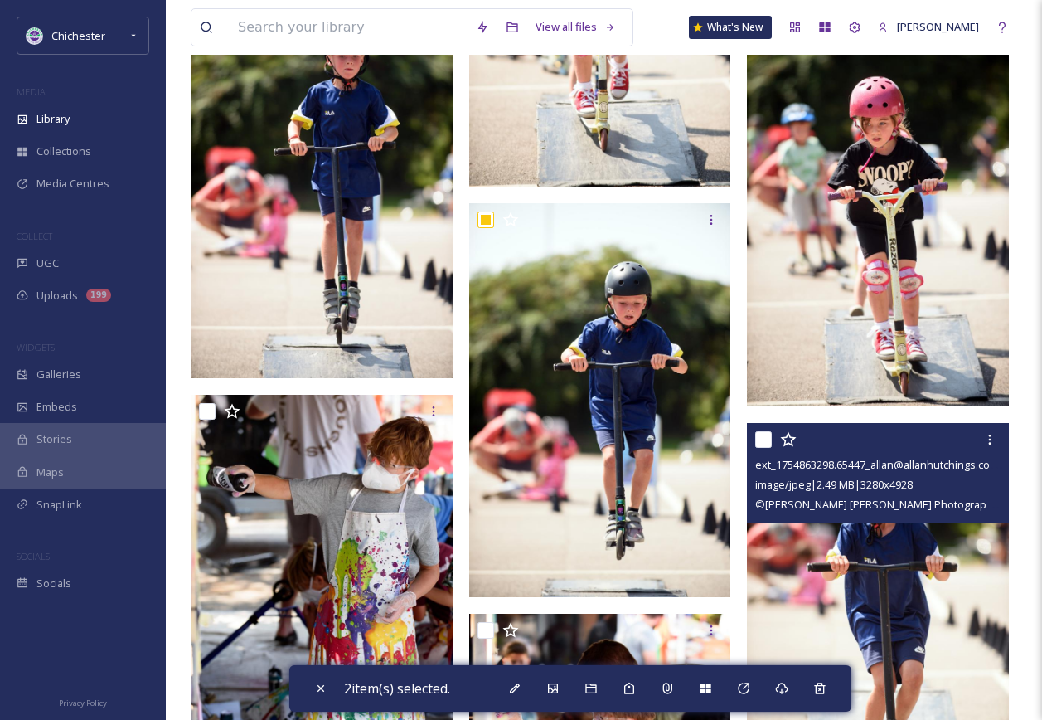
scroll to position [3422, 0]
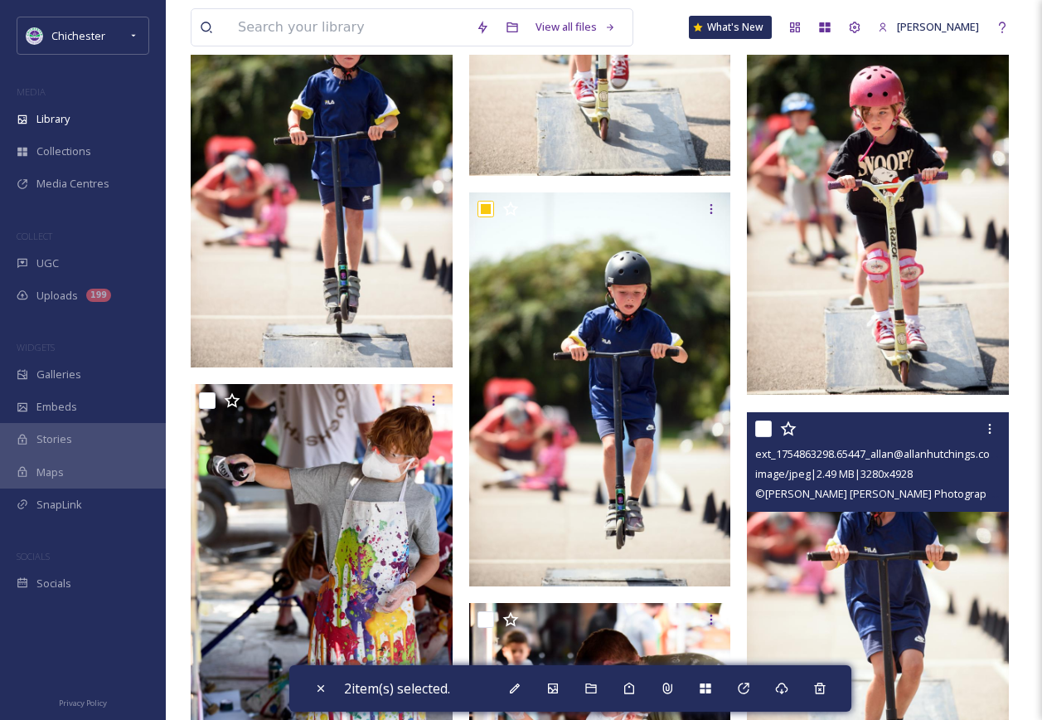
click at [758, 427] on input "checkbox" at bounding box center [763, 428] width 17 height 17
checkbox input "true"
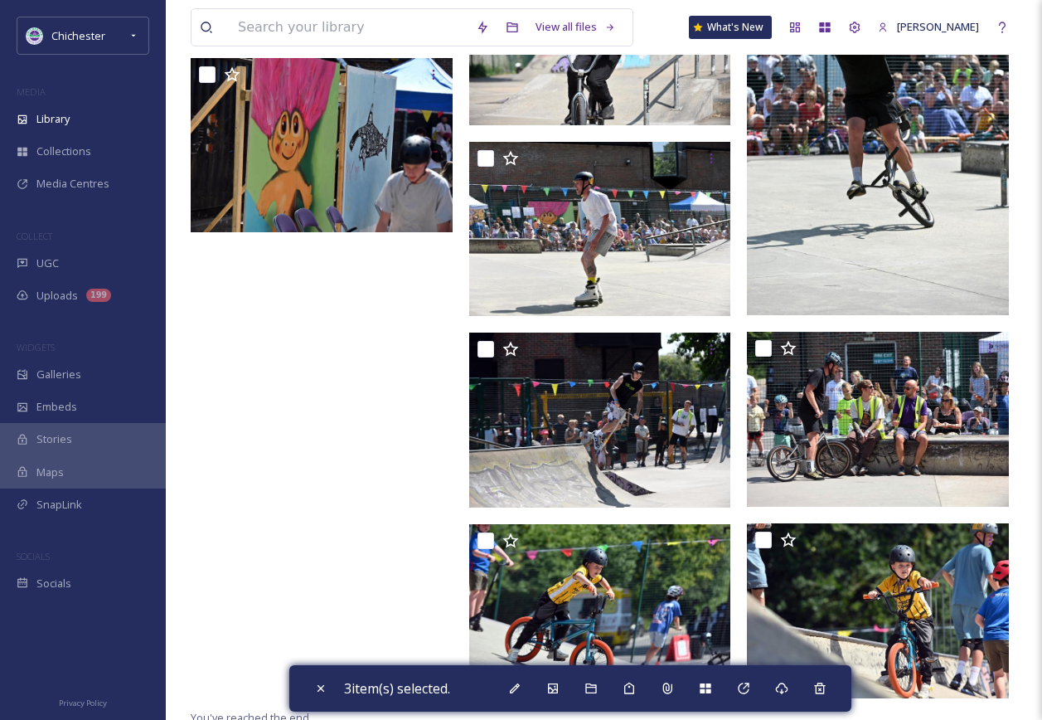
scroll to position [8396, 0]
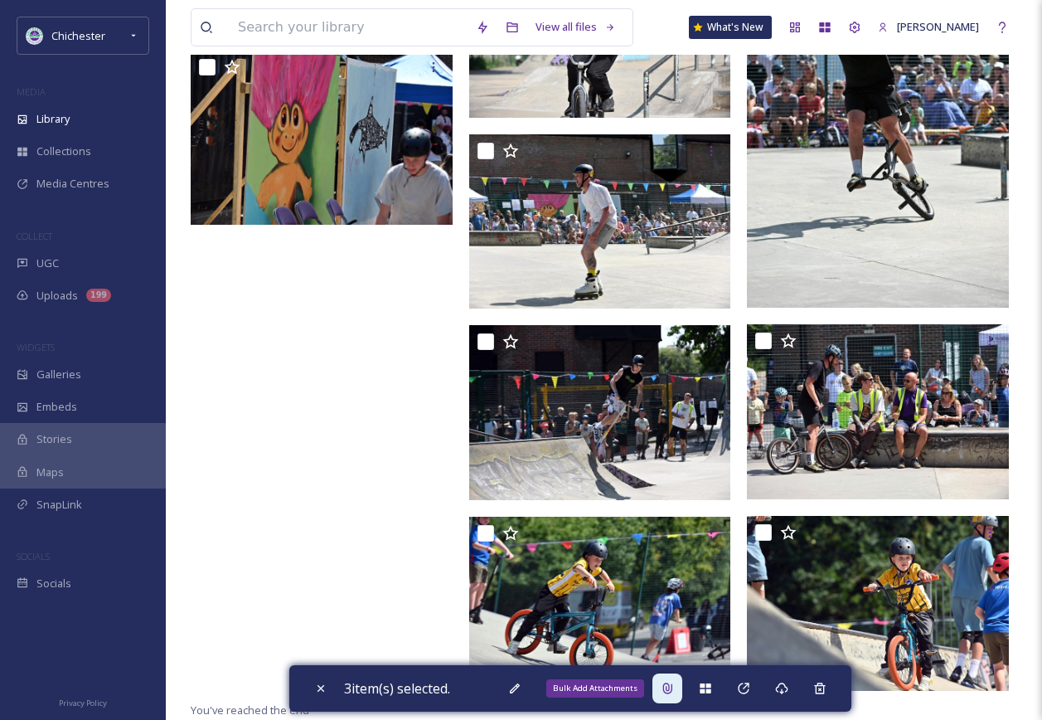
click at [657, 691] on div "Bulk Add Attachments" at bounding box center [667, 688] width 30 height 30
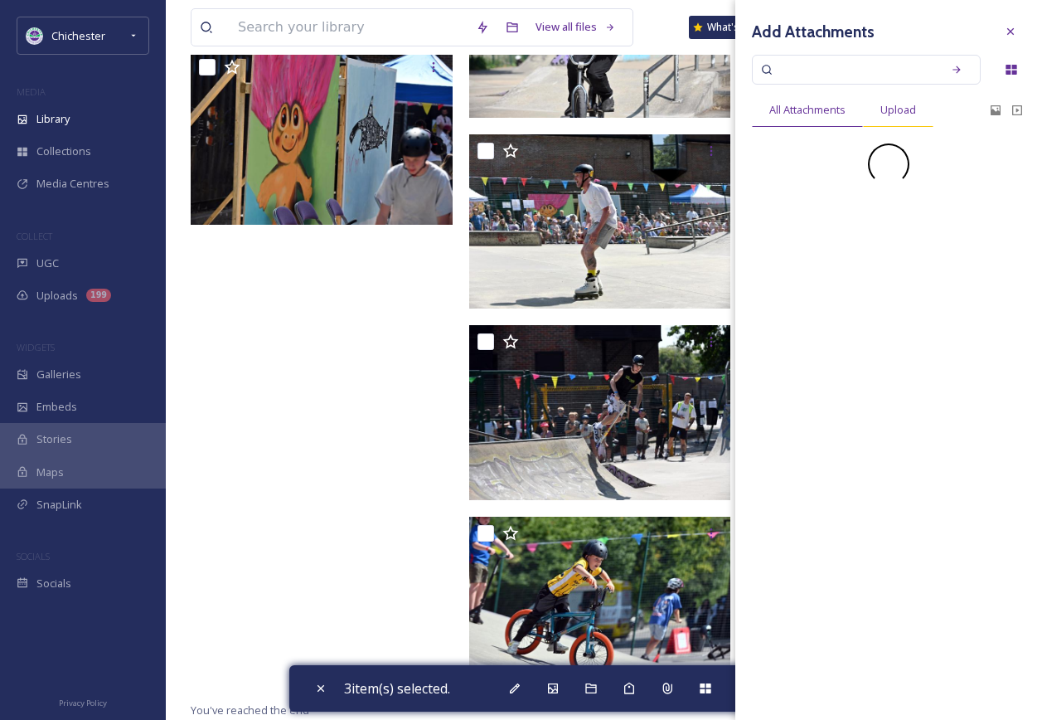
click at [893, 116] on span "Upload" at bounding box center [898, 110] width 36 height 16
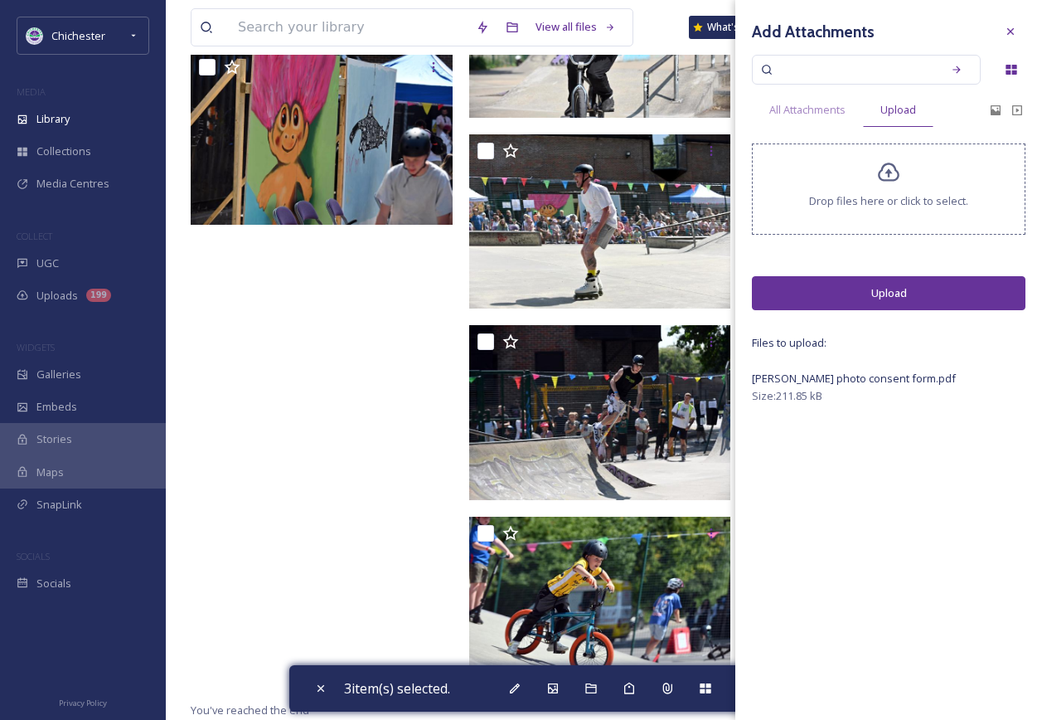
click at [864, 297] on button "Upload" at bounding box center [889, 293] width 274 height 34
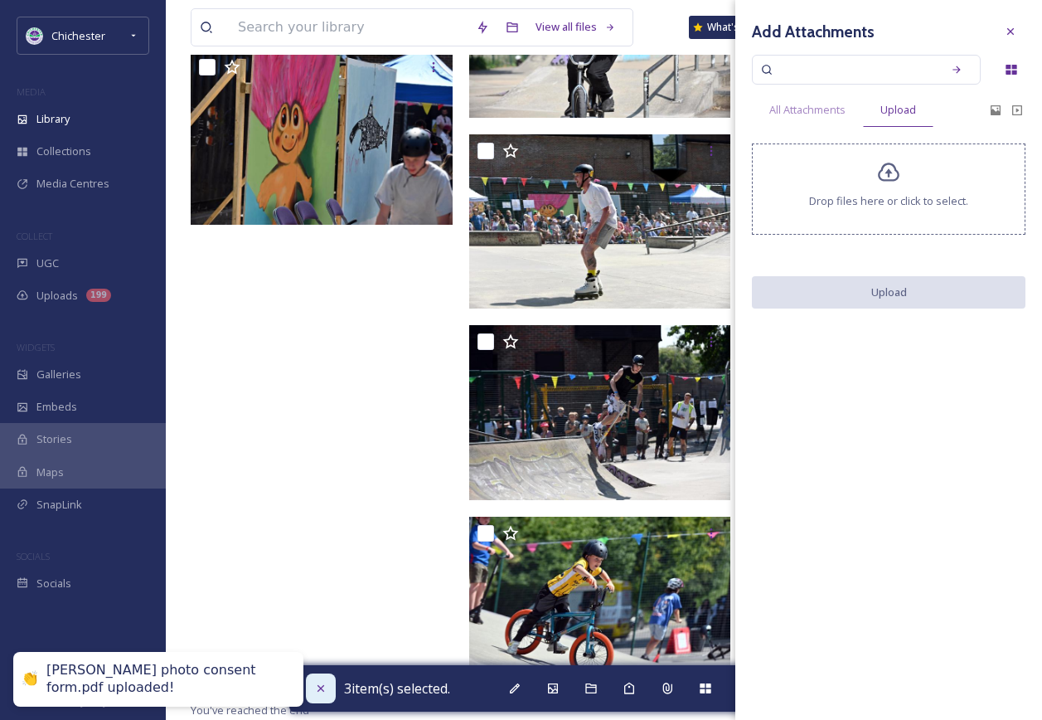
checkbox input "false"
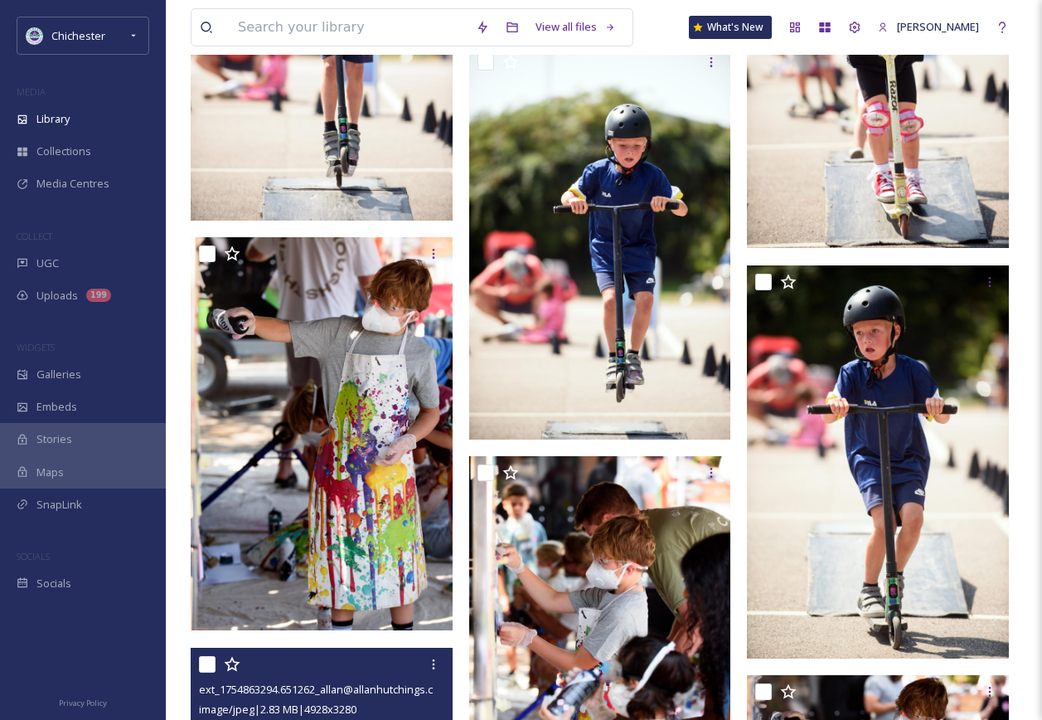
scroll to position [3422, 0]
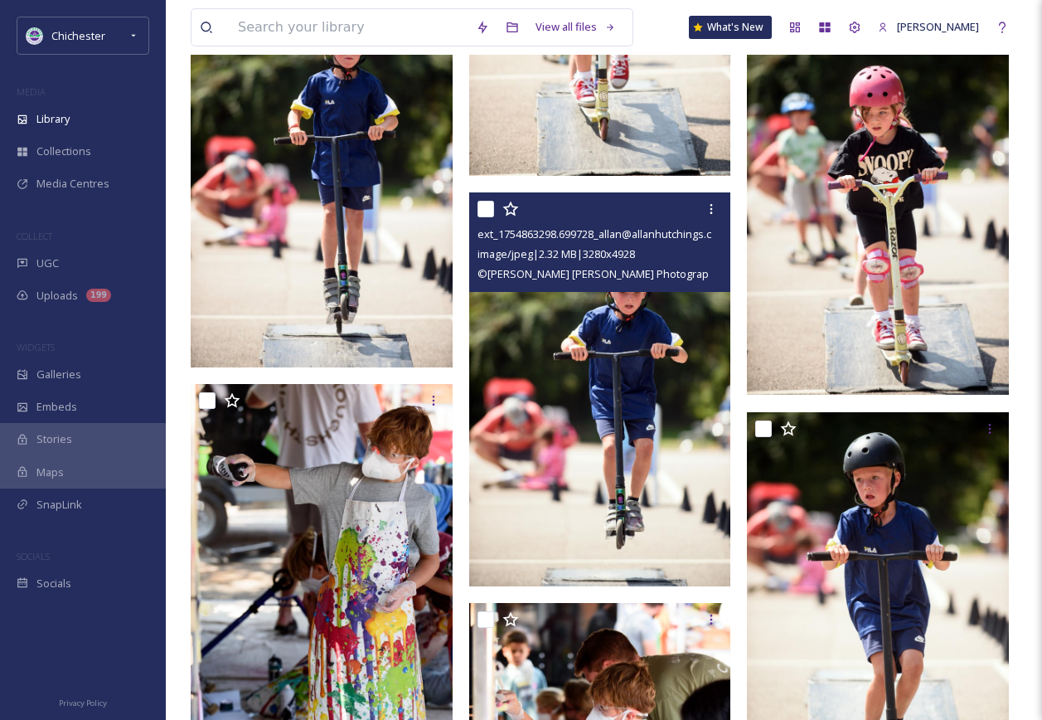
click at [618, 495] on img at bounding box center [600, 388] width 262 height 393
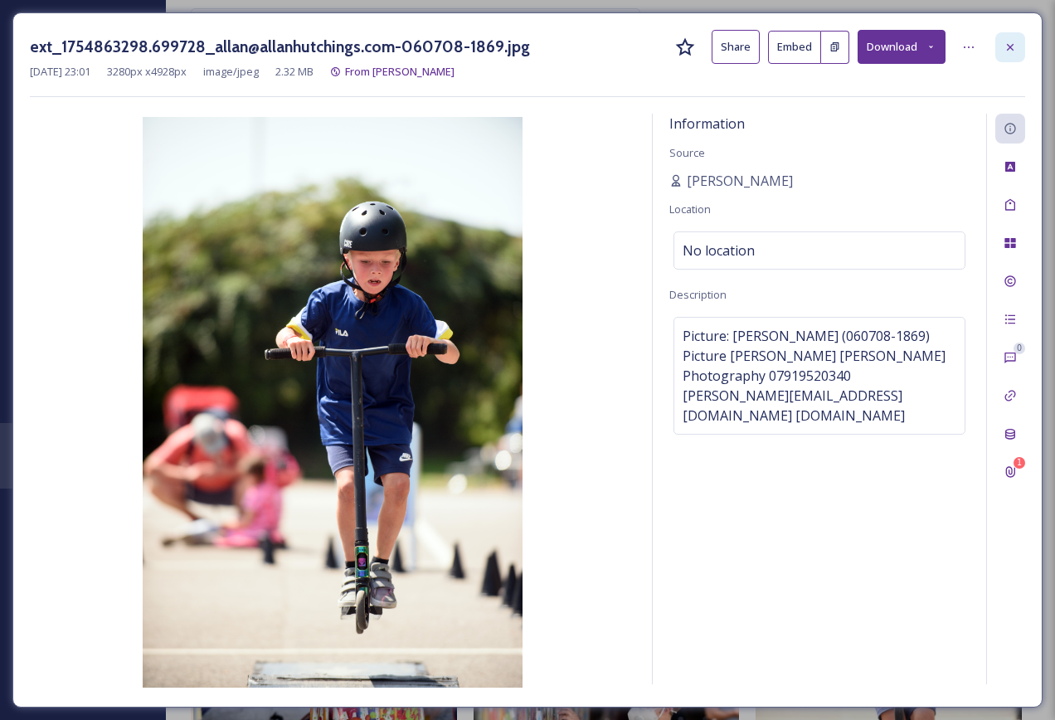
click at [1018, 45] on div at bounding box center [1010, 47] width 30 height 30
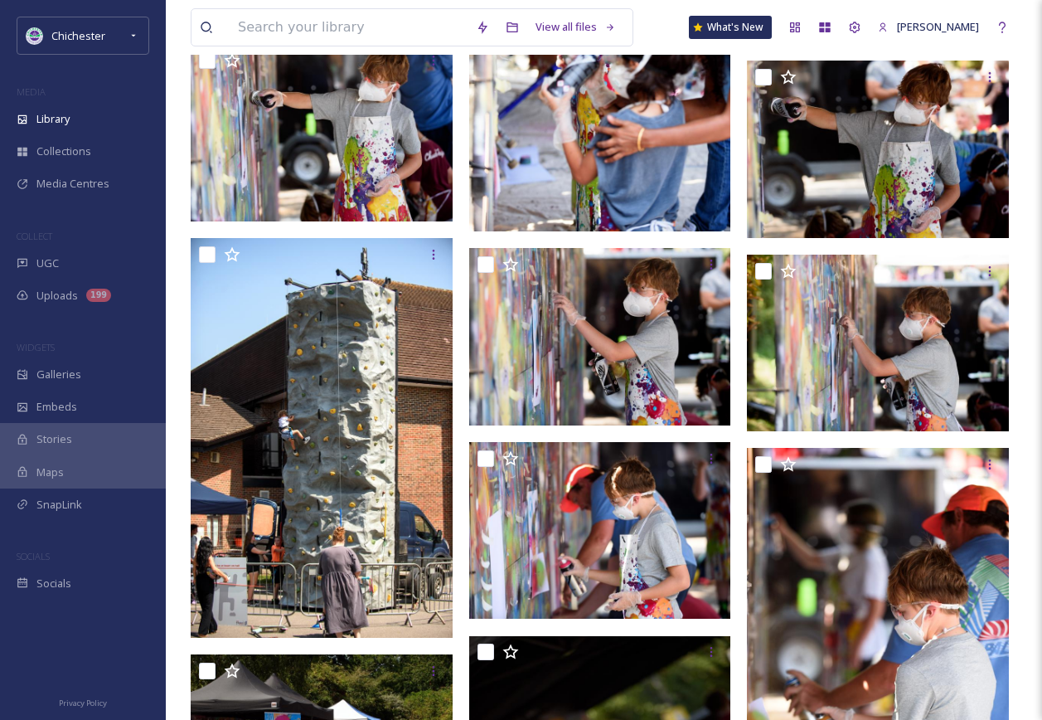
scroll to position [4416, 0]
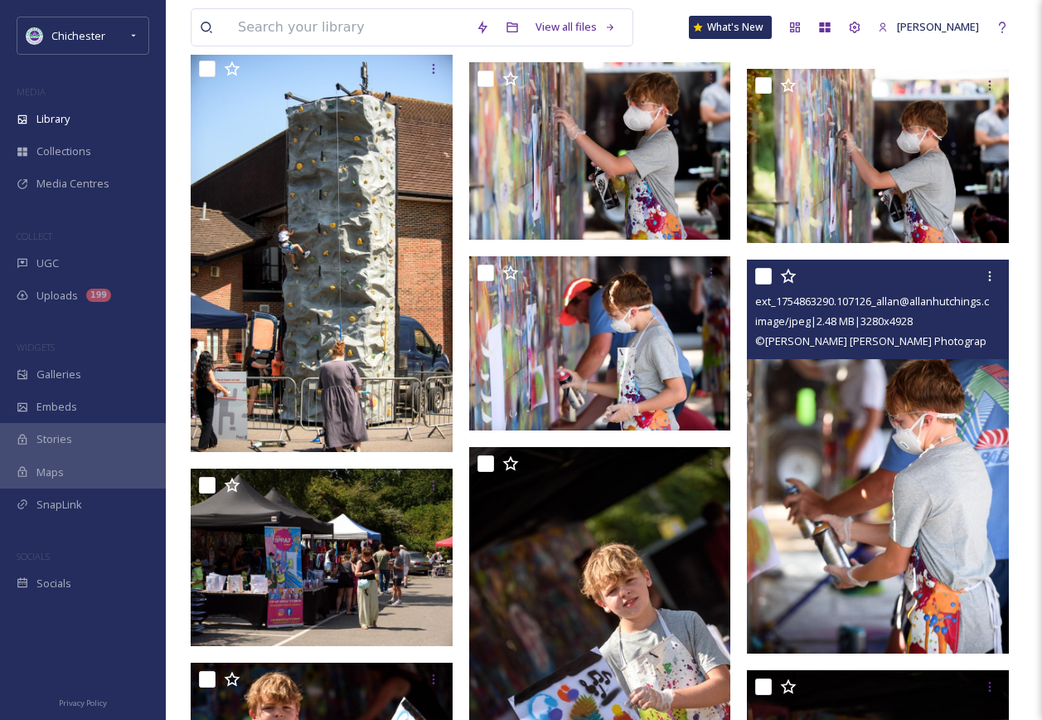
click at [875, 518] on img at bounding box center [878, 455] width 262 height 393
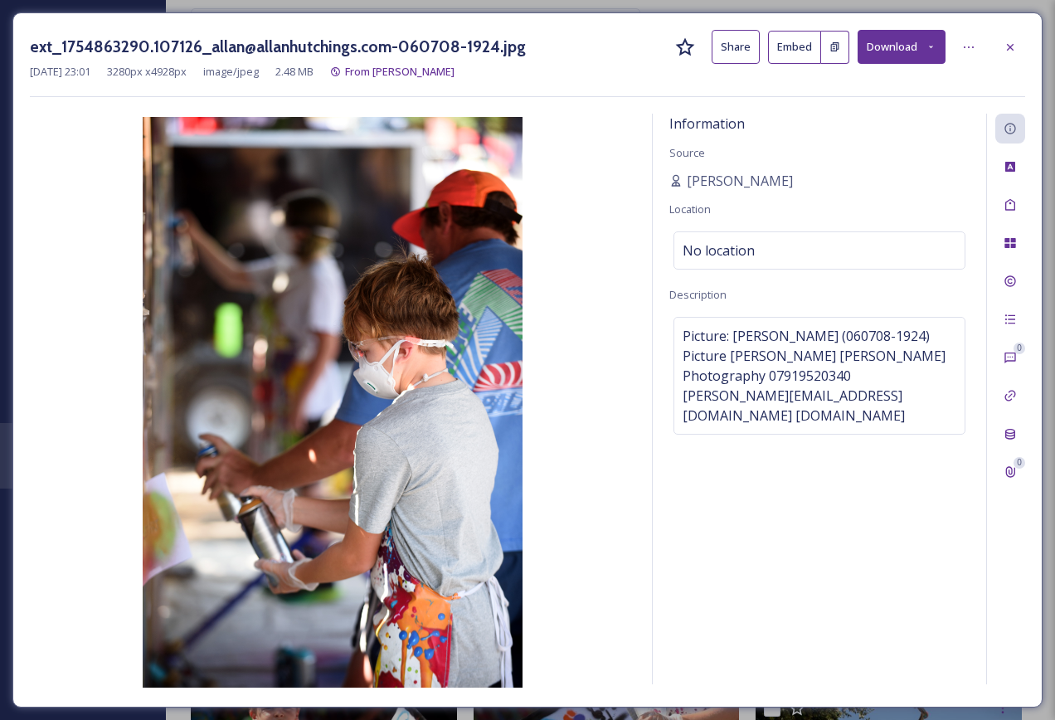
drag, startPoint x: 1026, startPoint y: 39, endPoint x: 1006, endPoint y: 43, distance: 20.3
click at [1024, 38] on div "ext_1754863290.107126_allan@allanhutchings.com-060708-1924.jpg Share Embed Down…" at bounding box center [527, 359] width 1030 height 695
click at [1004, 43] on icon at bounding box center [1009, 47] width 13 height 13
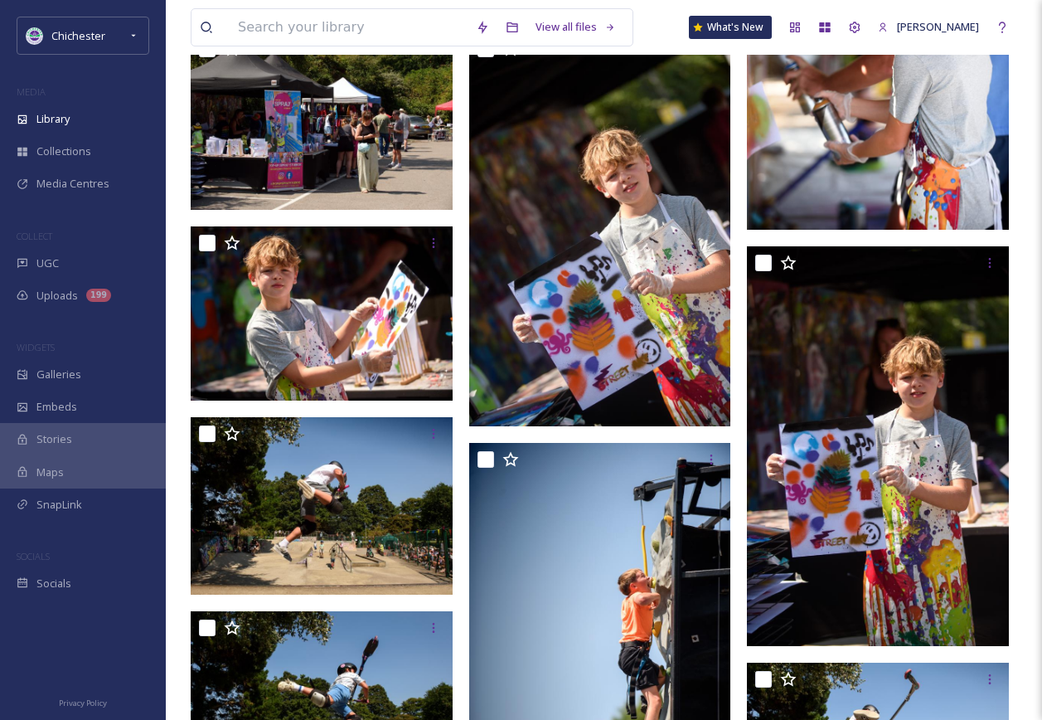
scroll to position [4831, 0]
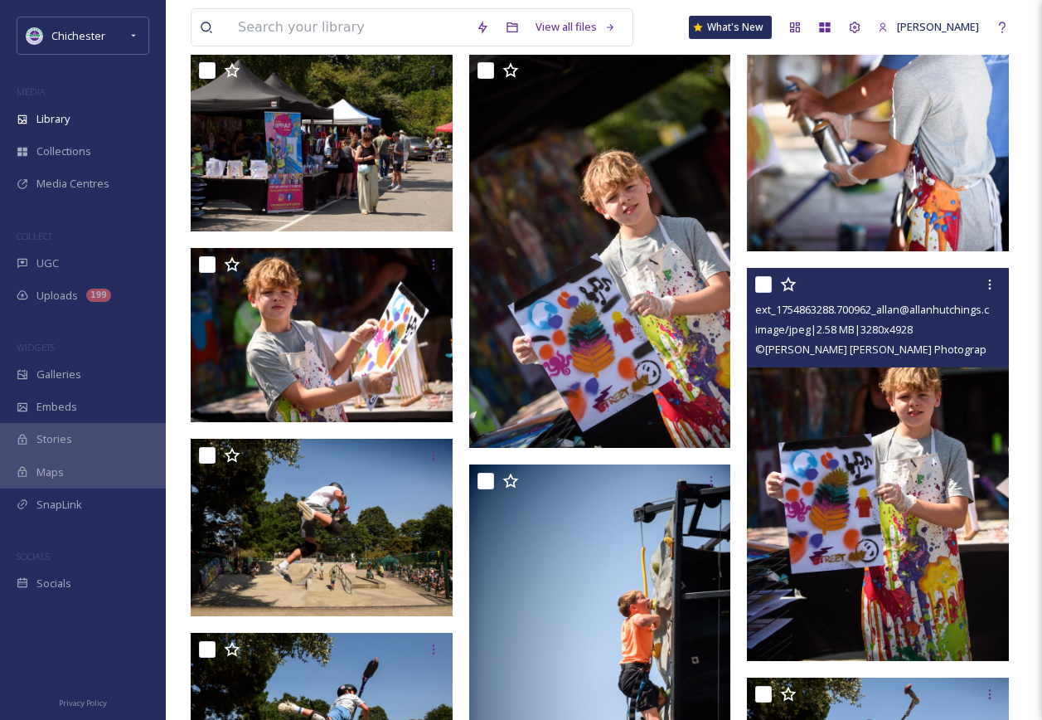
drag, startPoint x: 765, startPoint y: 284, endPoint x: 700, endPoint y: 310, distance: 70.7
click at [765, 284] on input "checkbox" at bounding box center [763, 284] width 17 height 17
checkbox input "true"
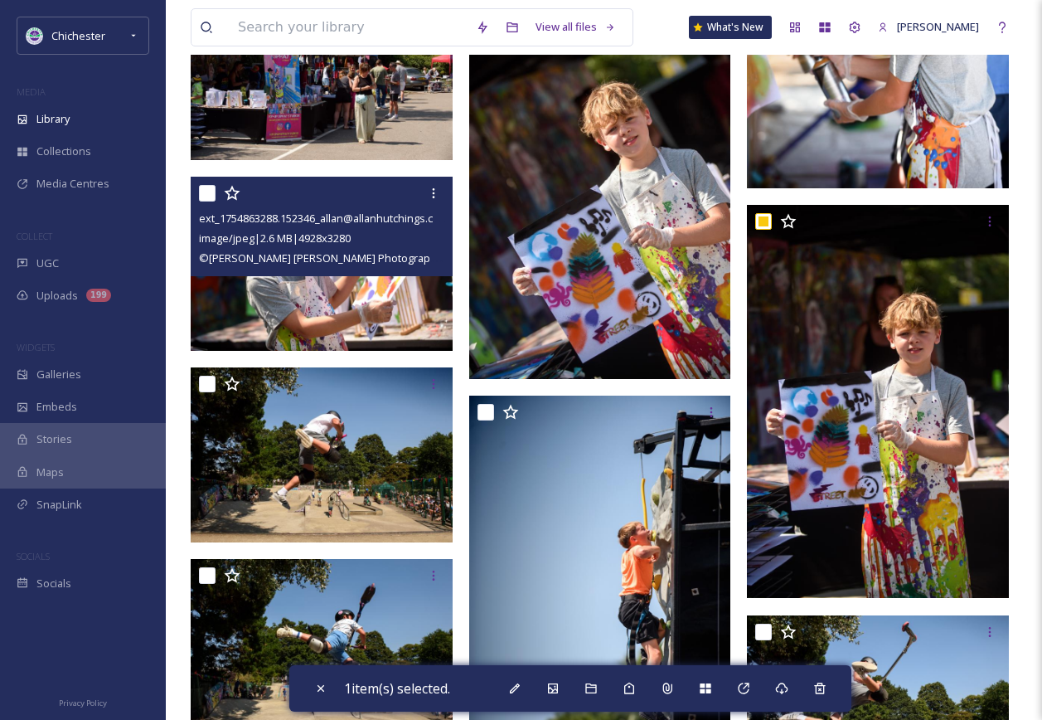
click at [206, 190] on input "checkbox" at bounding box center [207, 193] width 17 height 17
checkbox input "true"
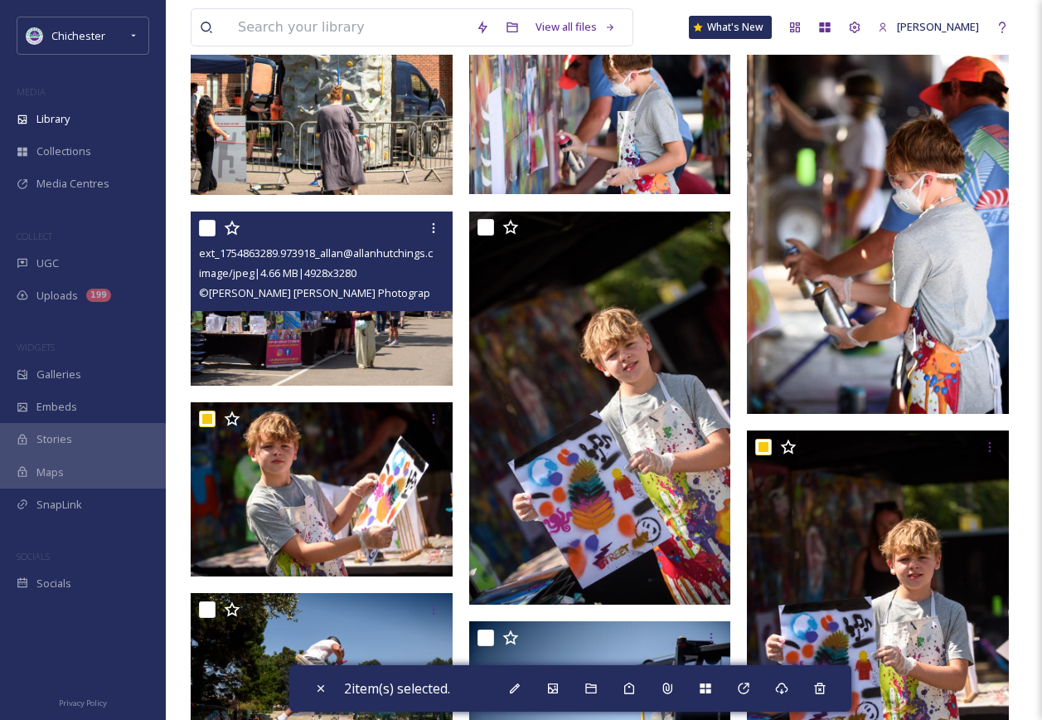
scroll to position [4582, 0]
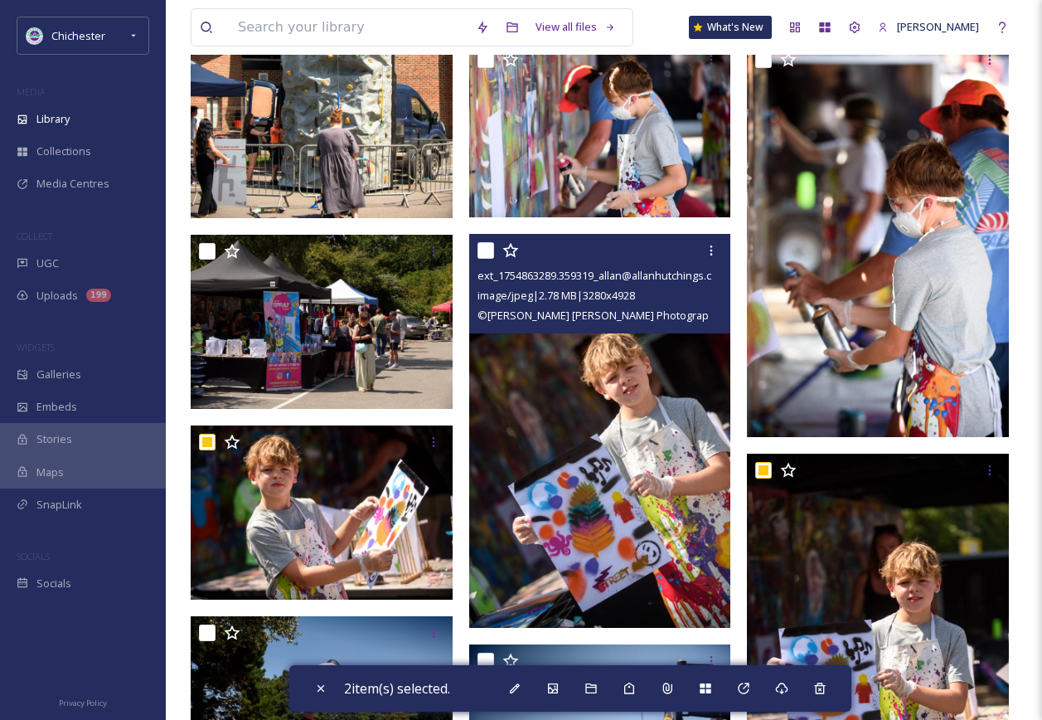
click at [483, 248] on input "checkbox" at bounding box center [486, 250] width 17 height 17
checkbox input "true"
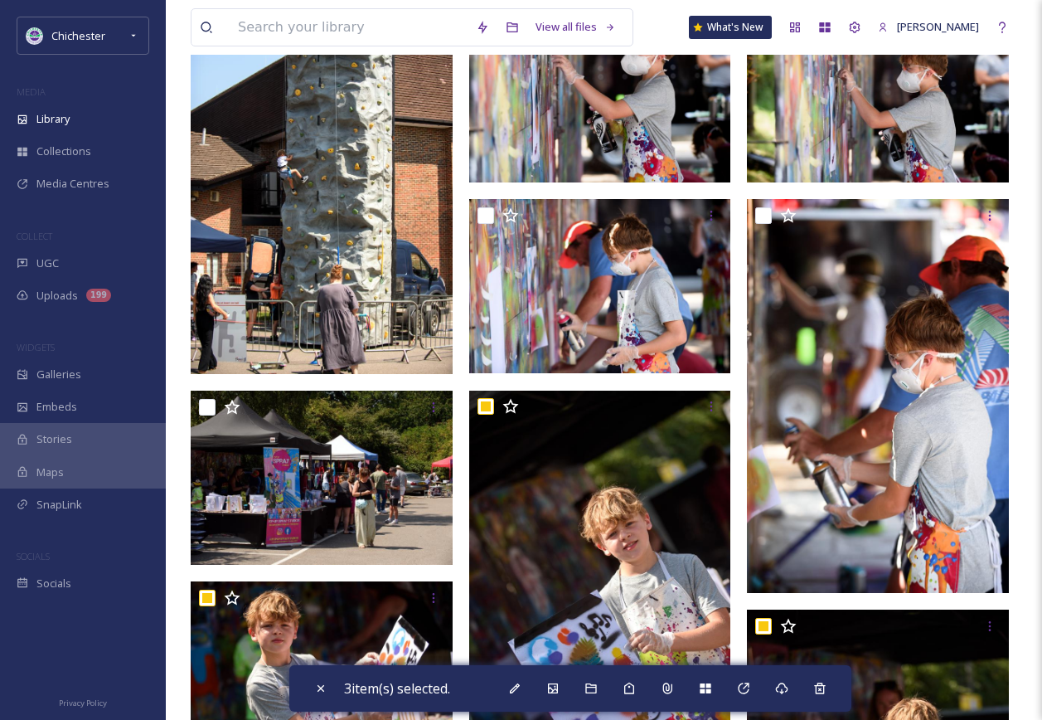
scroll to position [4416, 0]
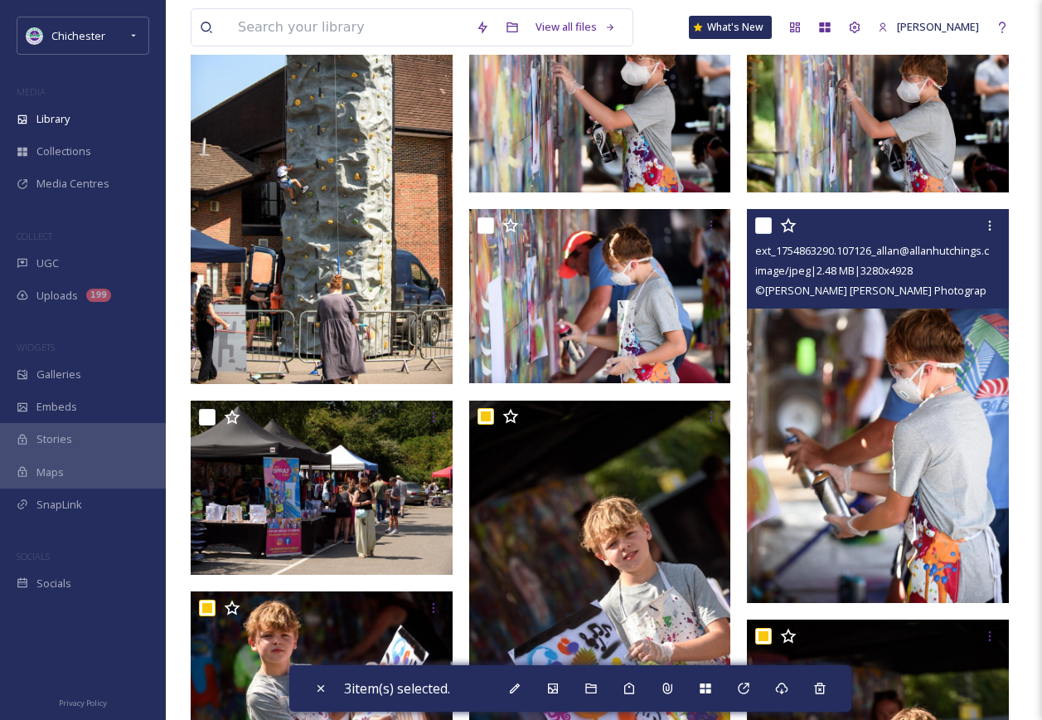
click at [768, 220] on input "checkbox" at bounding box center [763, 225] width 17 height 17
checkbox input "true"
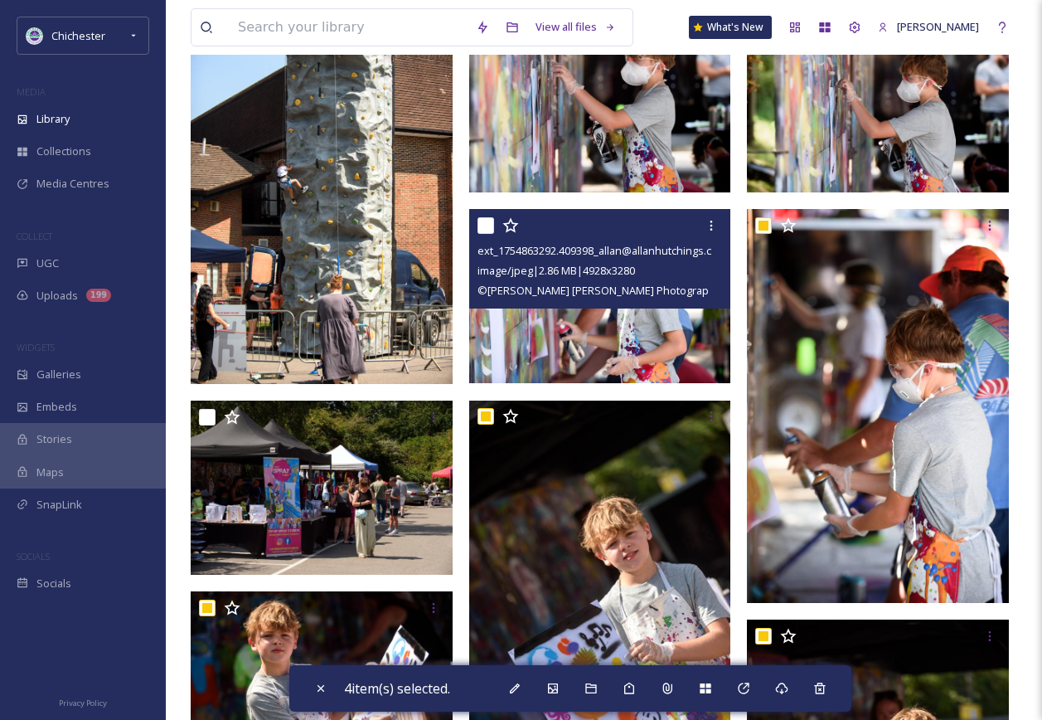
click at [493, 221] on input "checkbox" at bounding box center [486, 225] width 17 height 17
checkbox input "true"
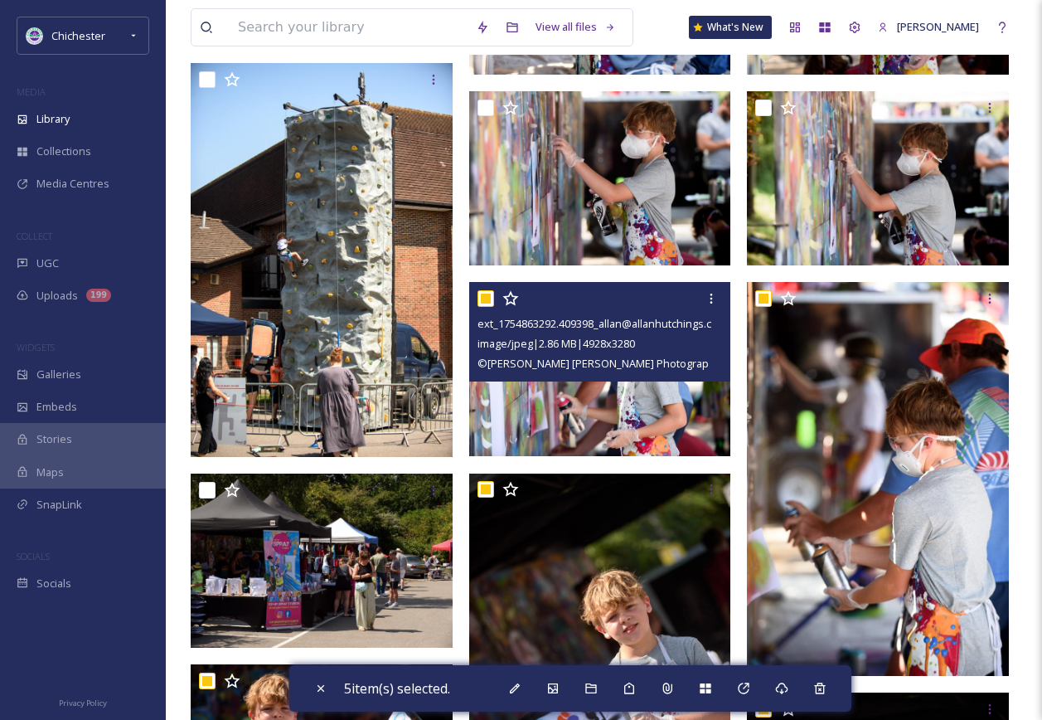
scroll to position [4168, 0]
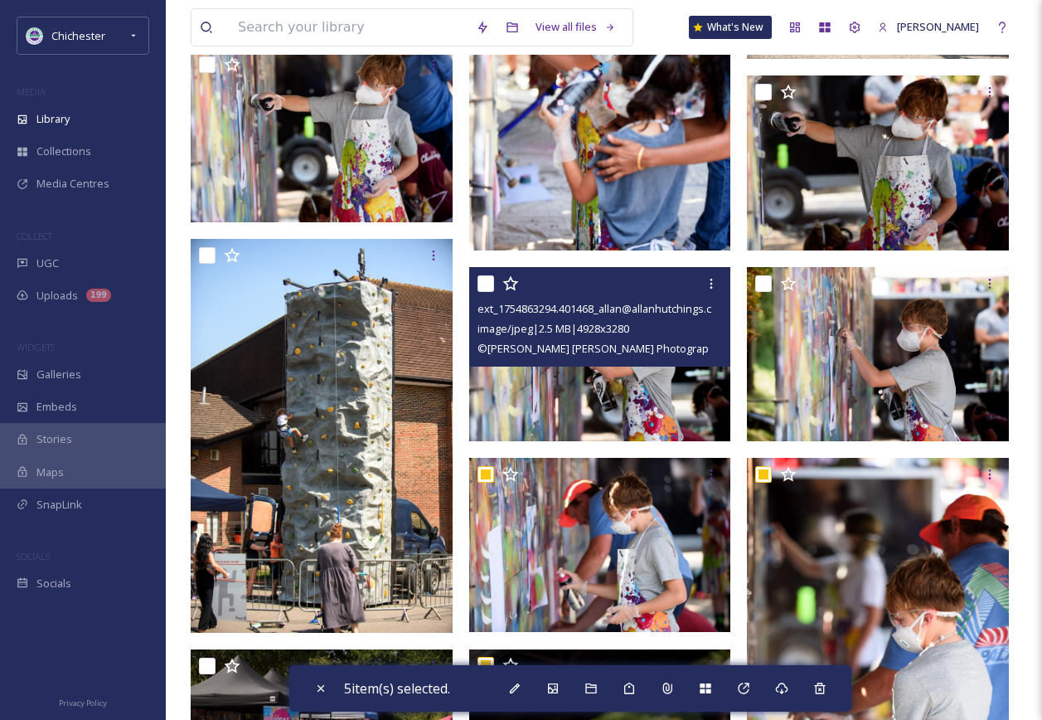
click at [483, 280] on input "checkbox" at bounding box center [486, 283] width 17 height 17
checkbox input "true"
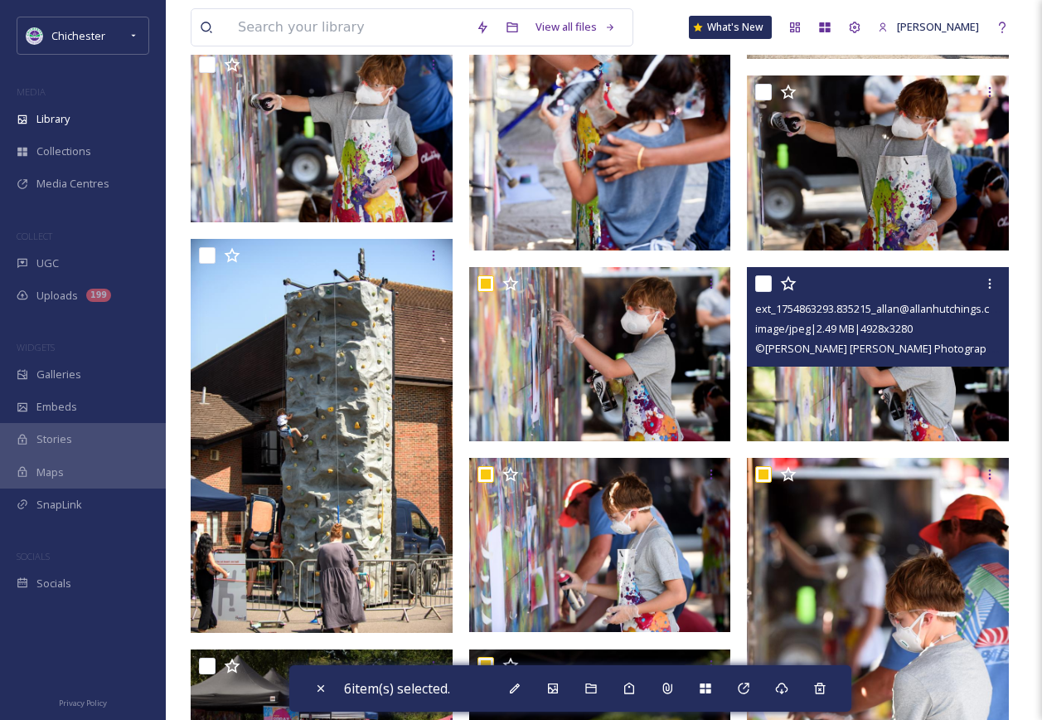
click at [765, 282] on input "checkbox" at bounding box center [763, 283] width 17 height 17
checkbox input "true"
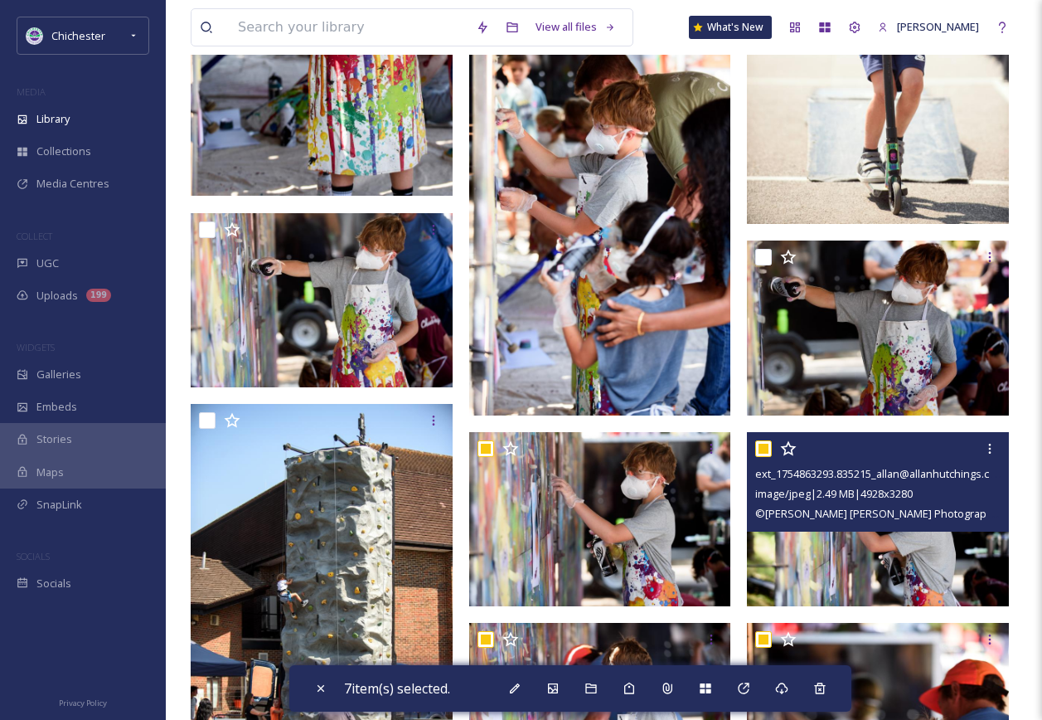
scroll to position [4002, 0]
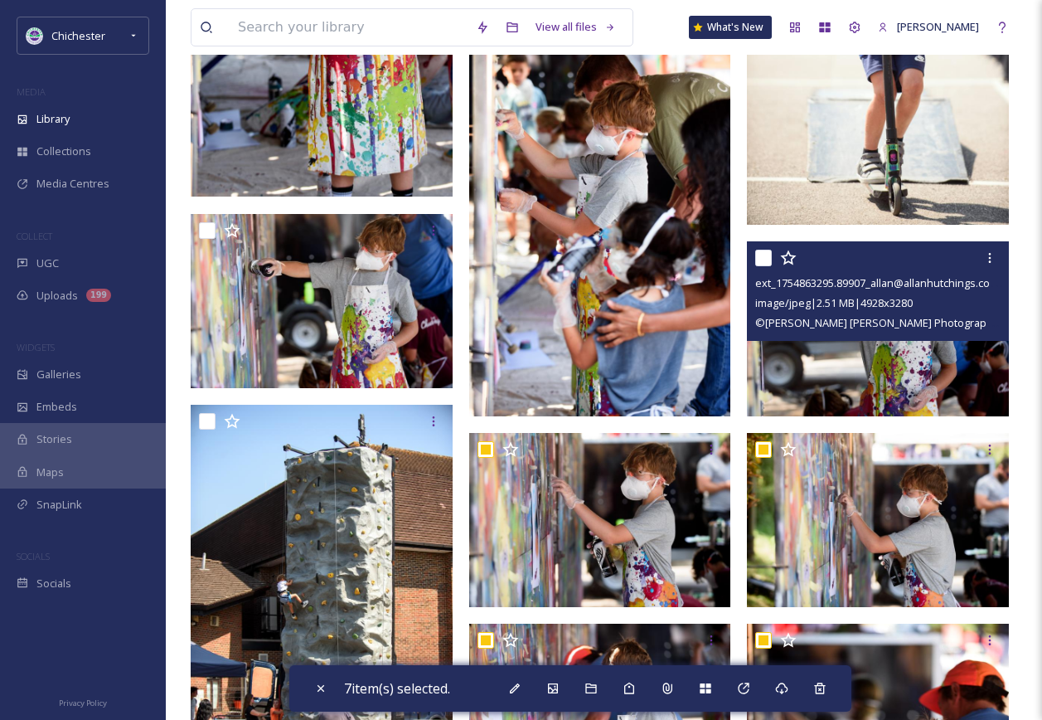
click at [761, 258] on input "checkbox" at bounding box center [763, 258] width 17 height 17
checkbox input "true"
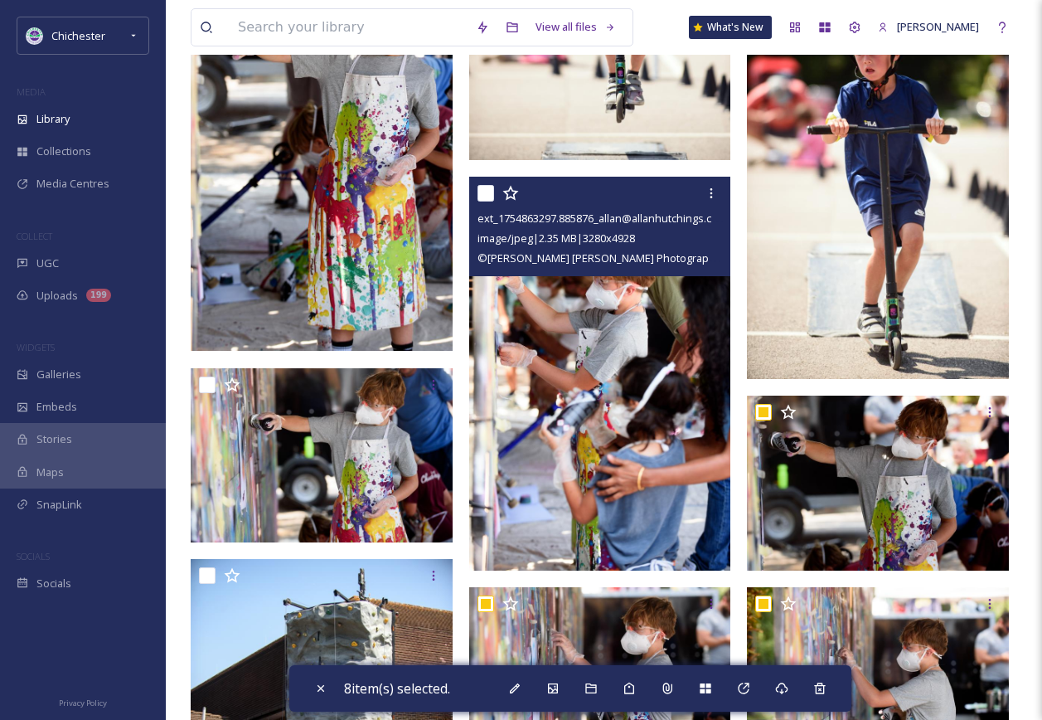
scroll to position [3836, 0]
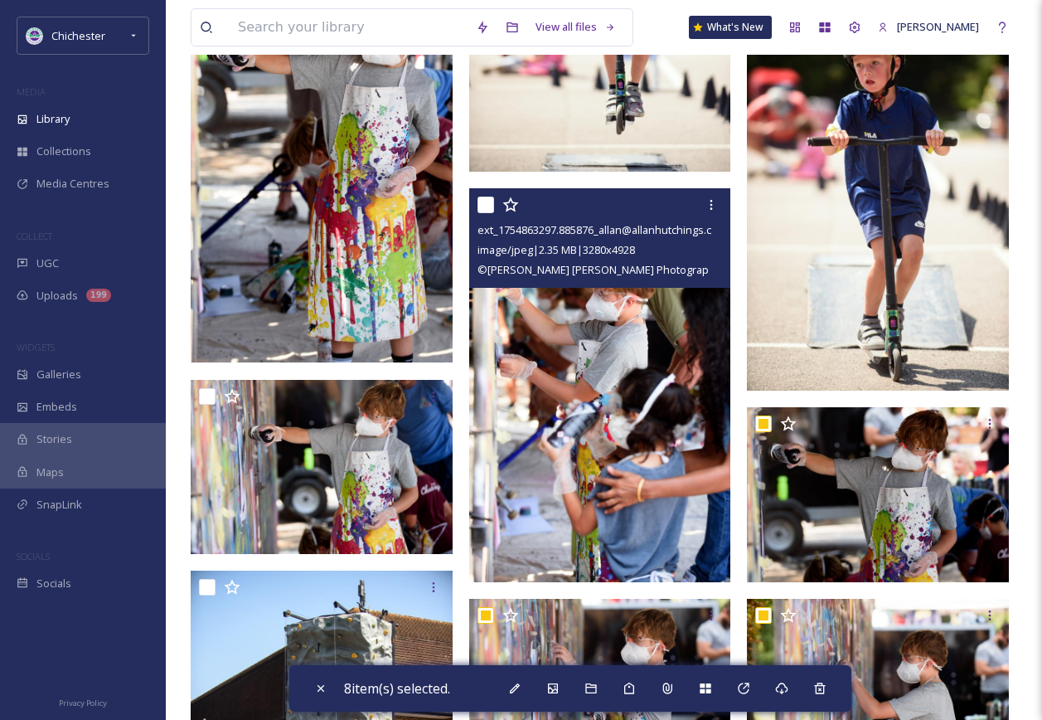
click at [484, 204] on input "checkbox" at bounding box center [486, 204] width 17 height 17
checkbox input "true"
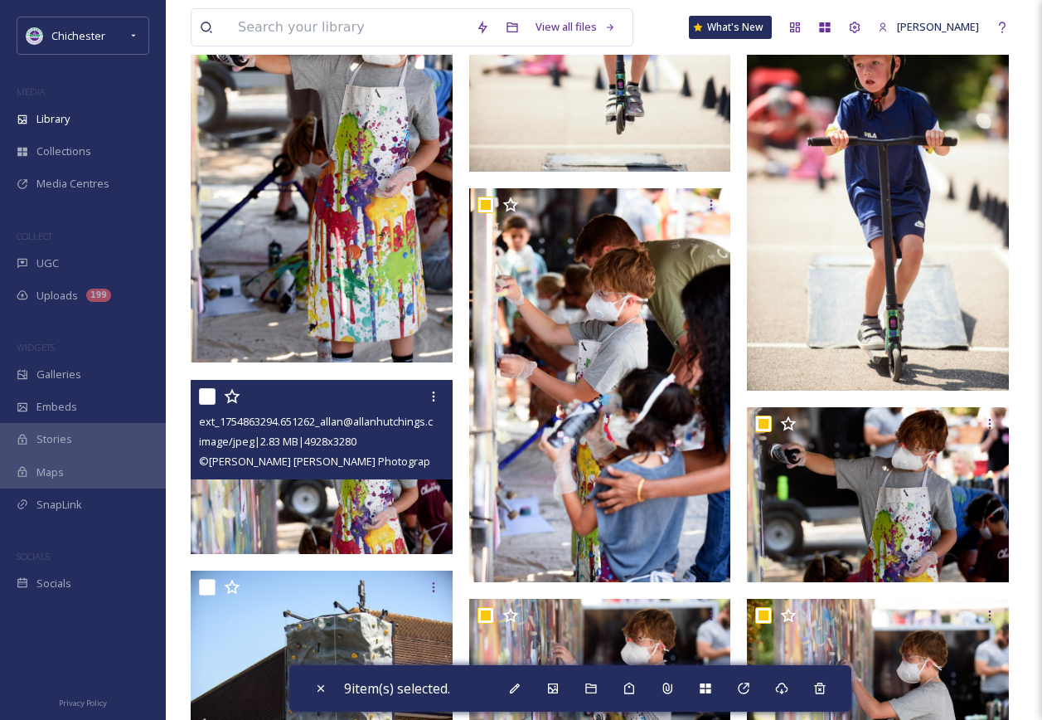
click at [207, 393] on input "checkbox" at bounding box center [207, 396] width 17 height 17
checkbox input "true"
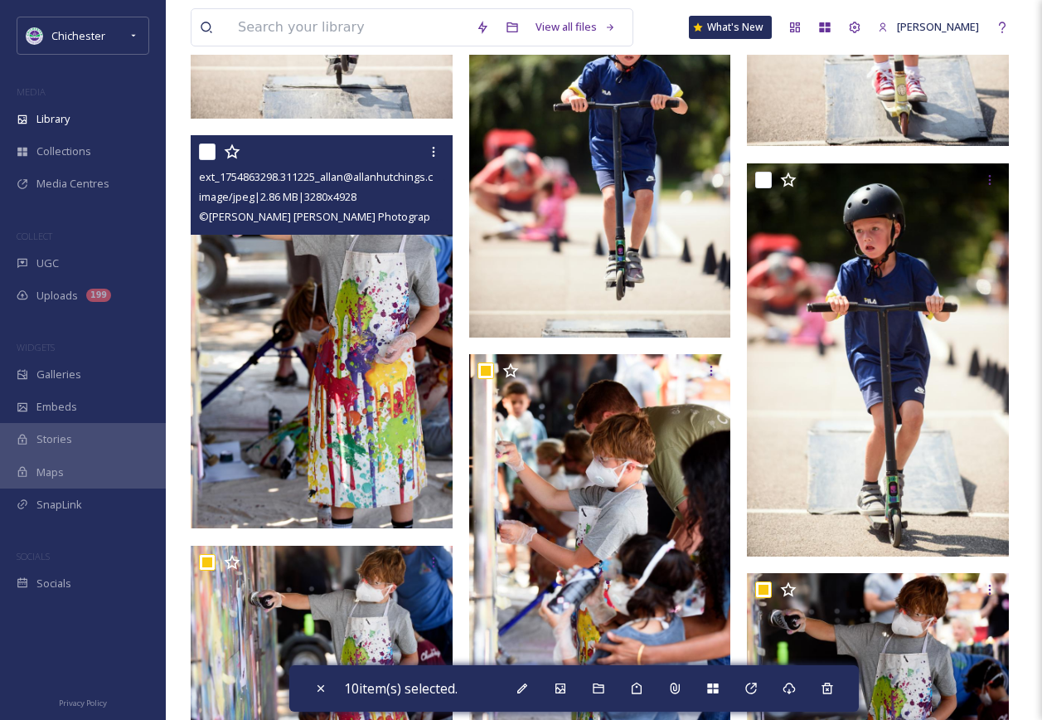
click at [211, 146] on input "checkbox" at bounding box center [207, 151] width 17 height 17
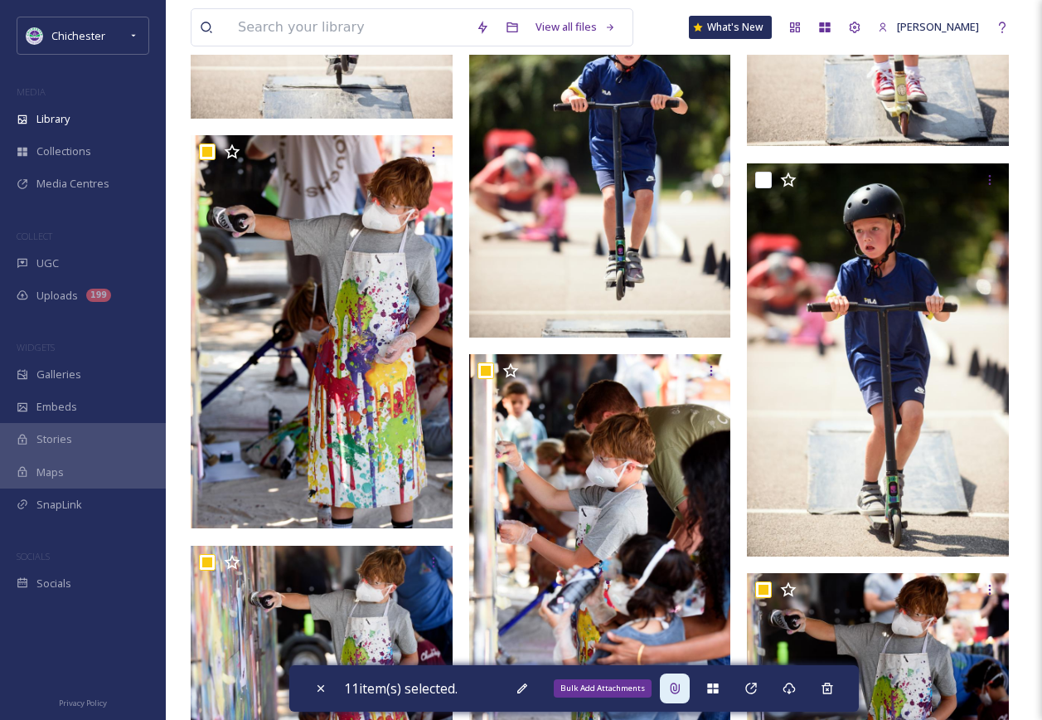
click at [687, 686] on div "Bulk Add Attachments" at bounding box center [675, 688] width 30 height 30
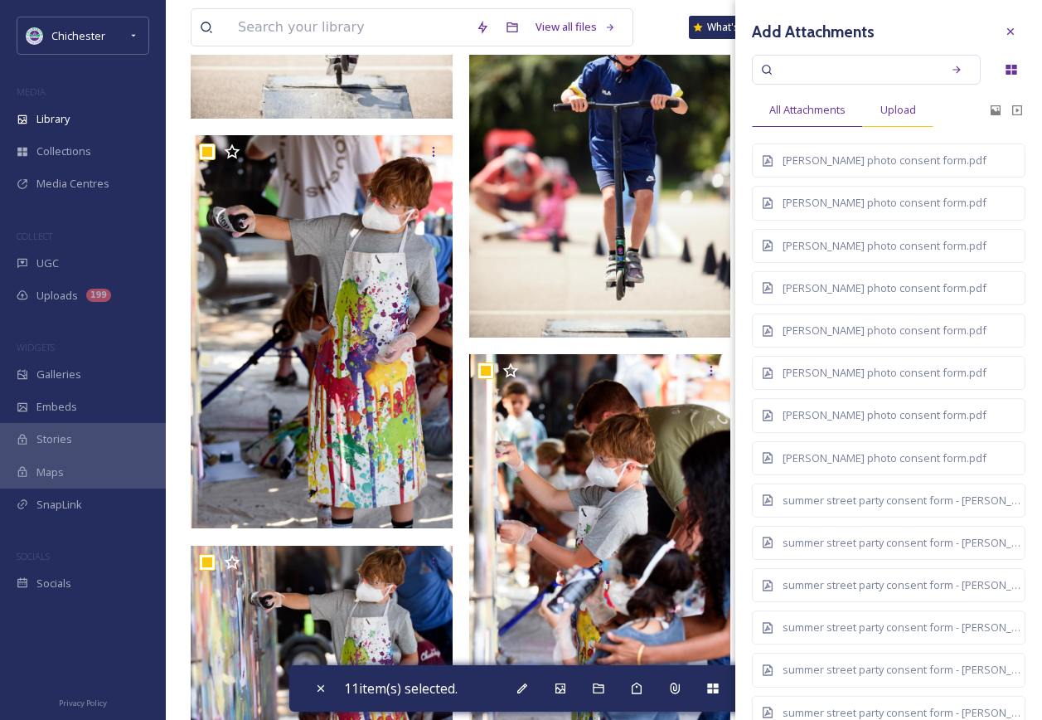
click at [888, 104] on span "Upload" at bounding box center [898, 110] width 36 height 16
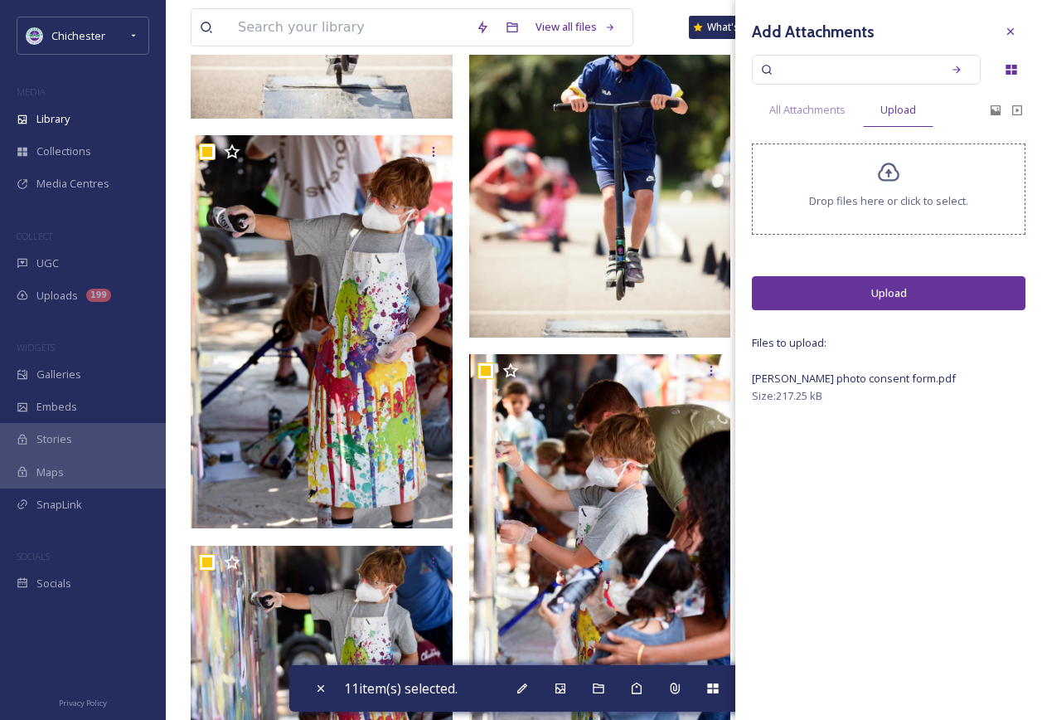
click at [953, 303] on button "Upload" at bounding box center [889, 293] width 274 height 34
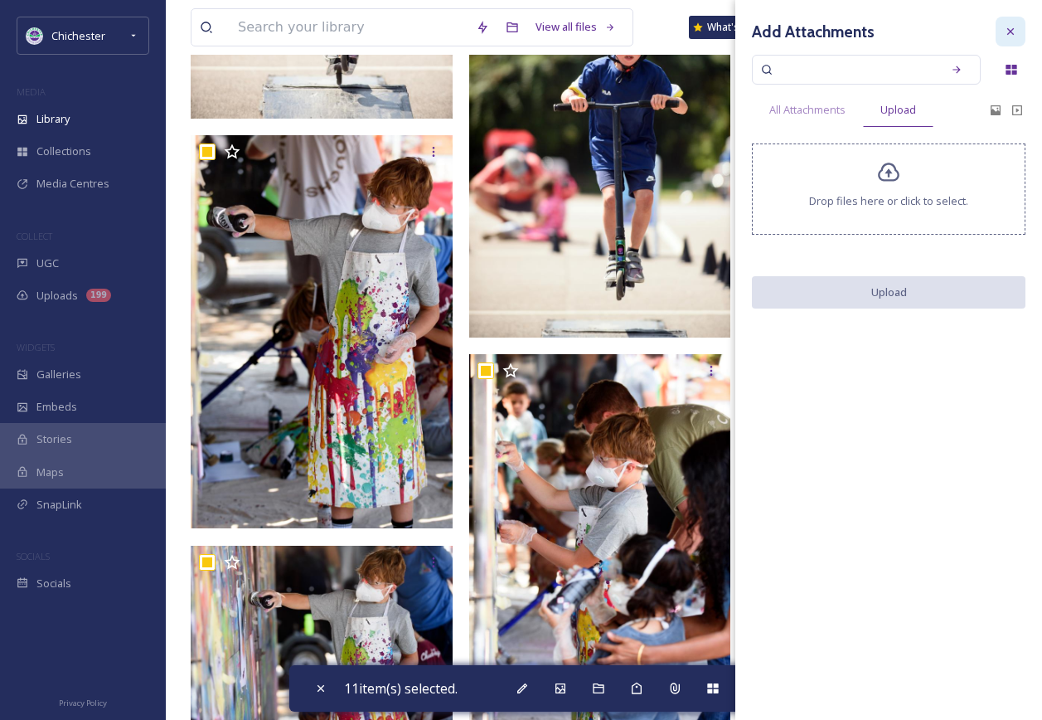
click at [1001, 36] on div at bounding box center [1011, 32] width 30 height 30
checkbox input "false"
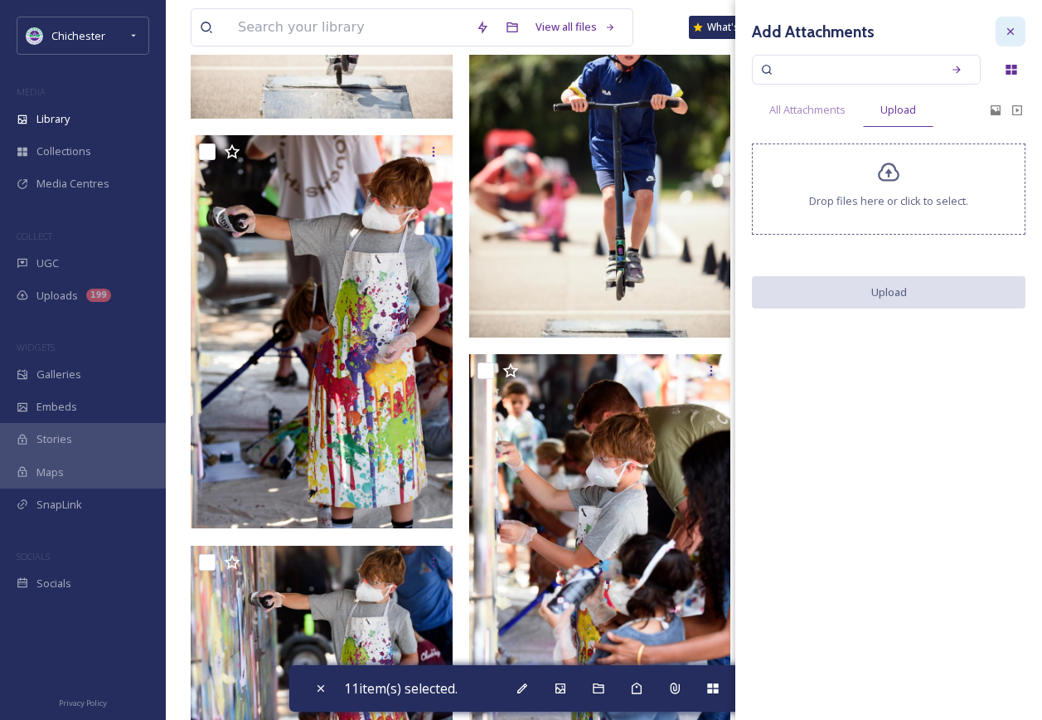
checkbox input "false"
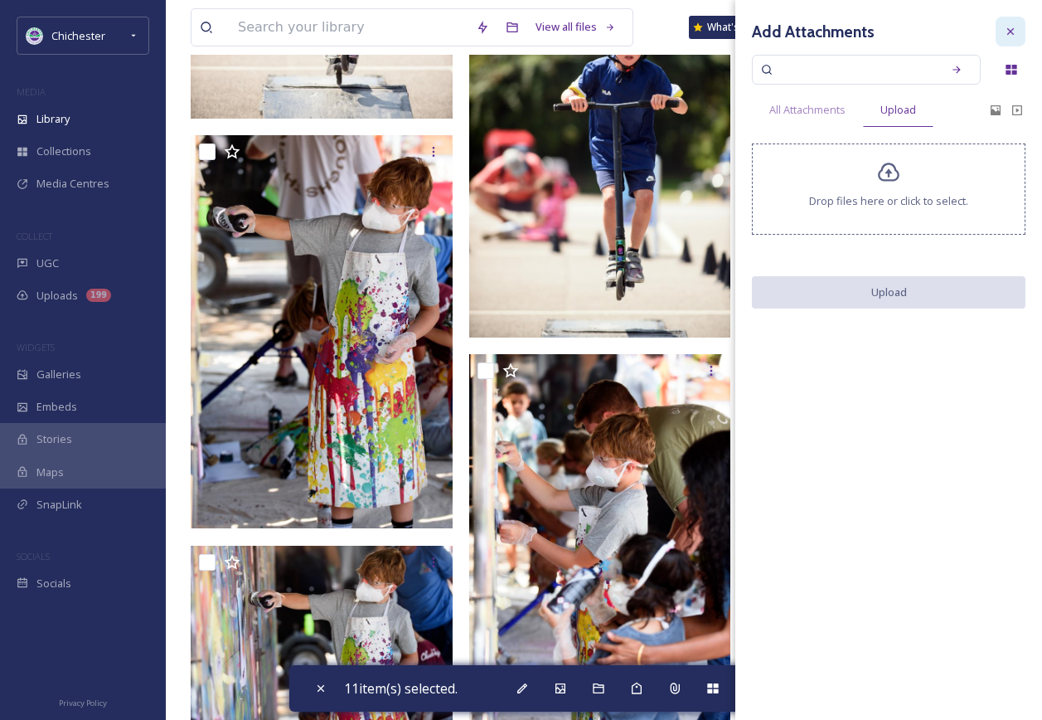
checkbox input "false"
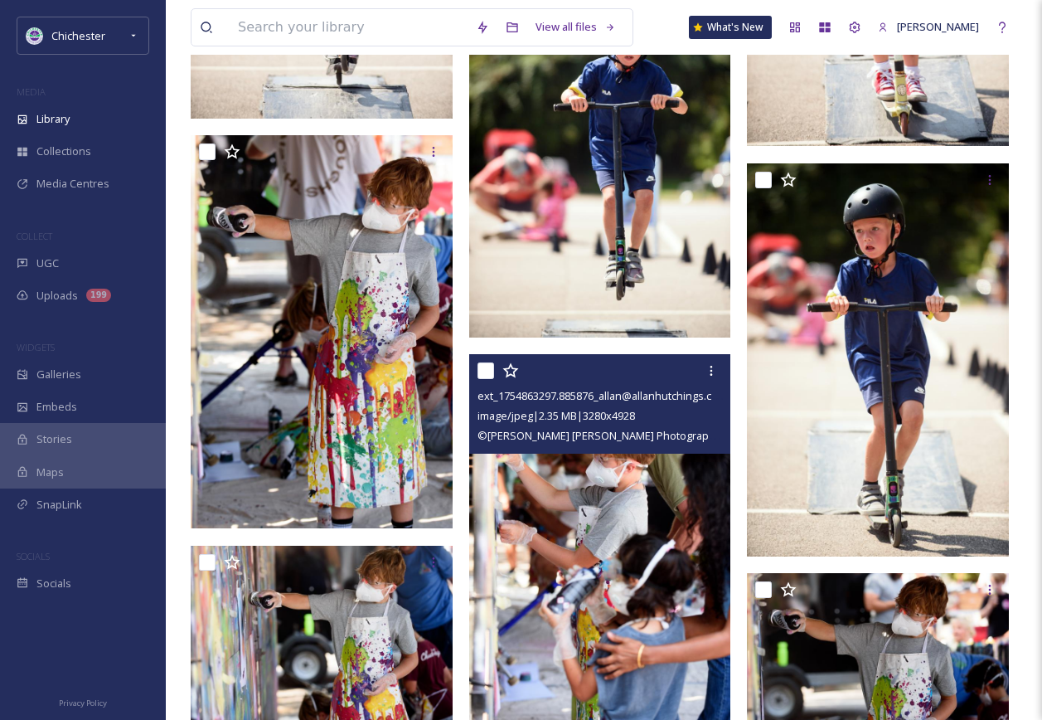
click at [648, 604] on img at bounding box center [600, 550] width 262 height 393
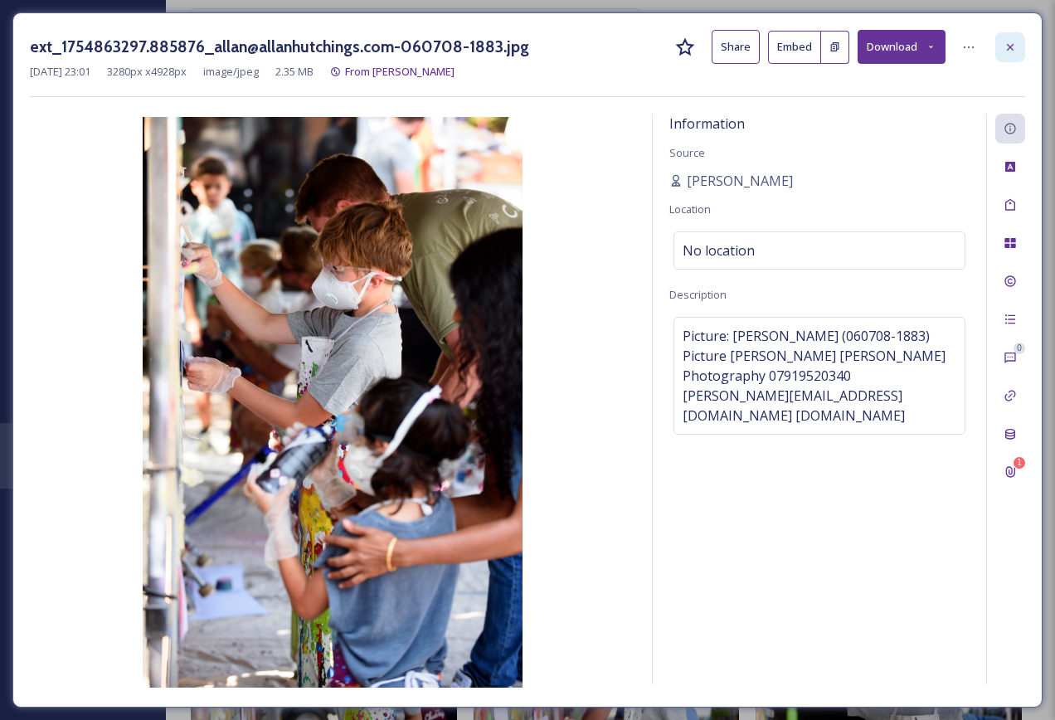
click at [1004, 48] on icon at bounding box center [1009, 47] width 13 height 13
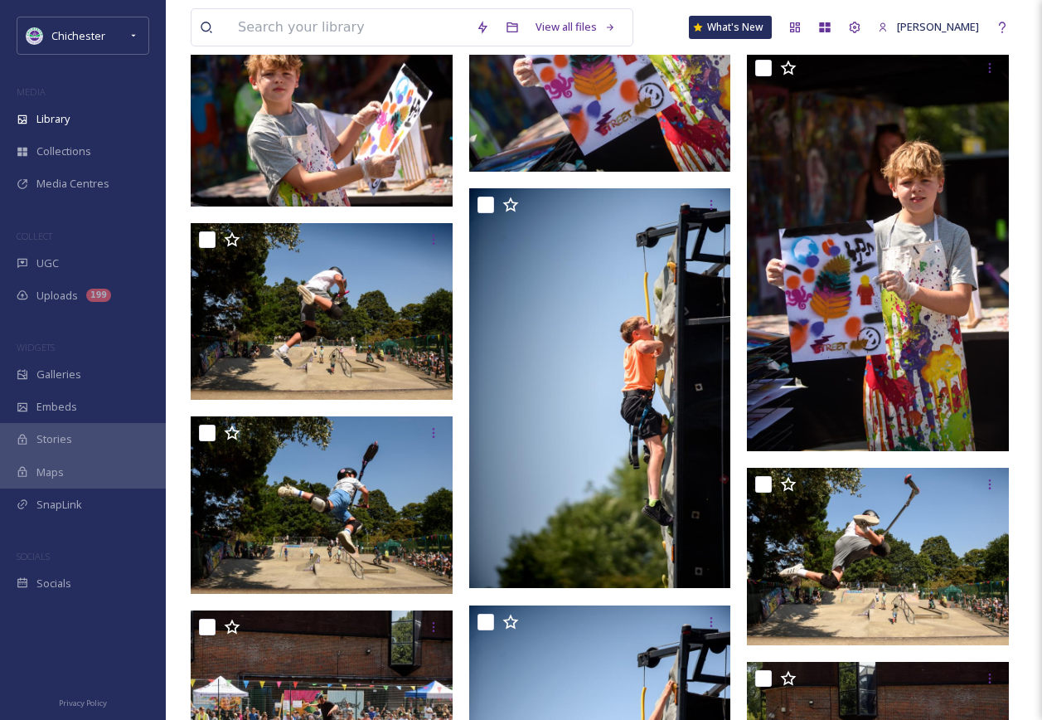
scroll to position [5057, 0]
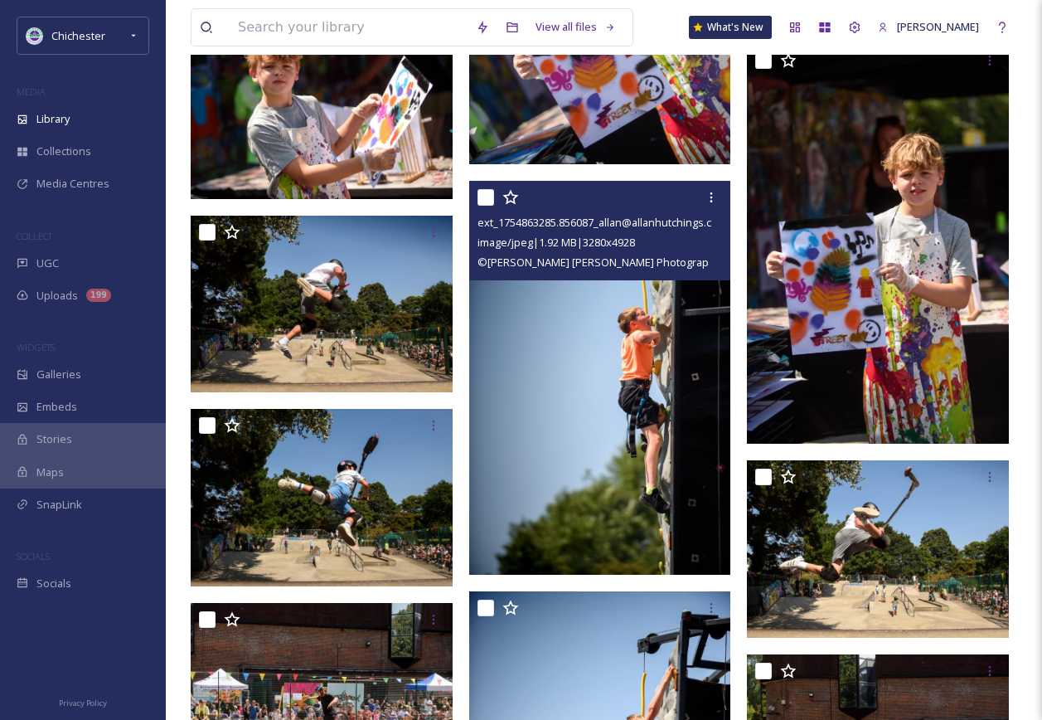
click at [490, 198] on input "checkbox" at bounding box center [486, 197] width 17 height 17
checkbox input "true"
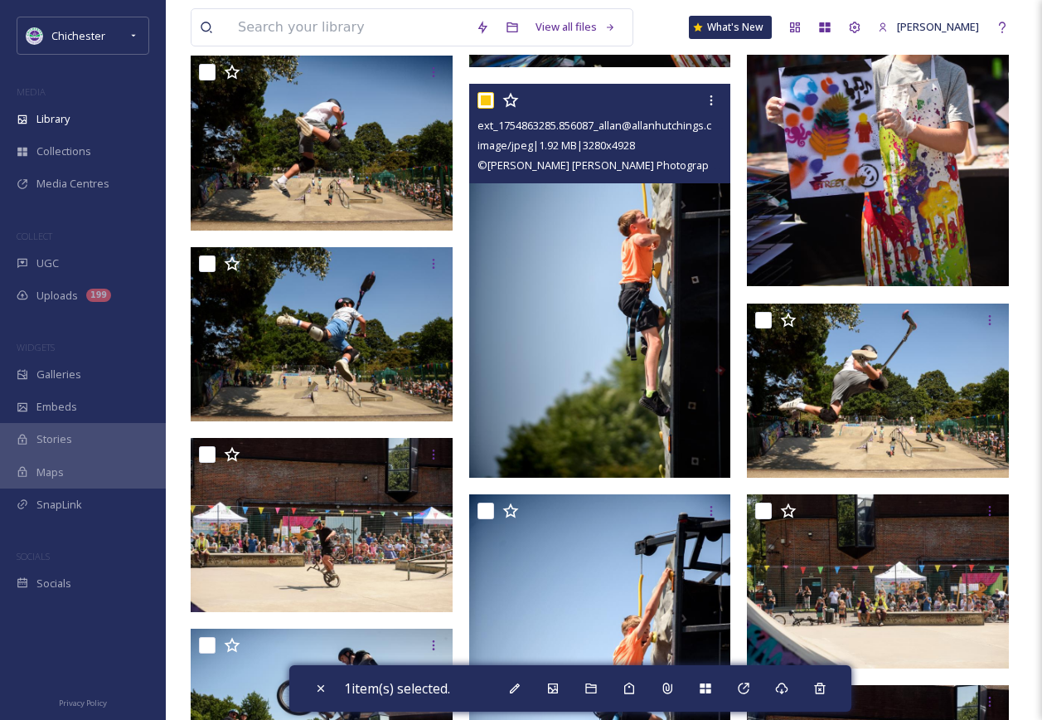
scroll to position [5223, 0]
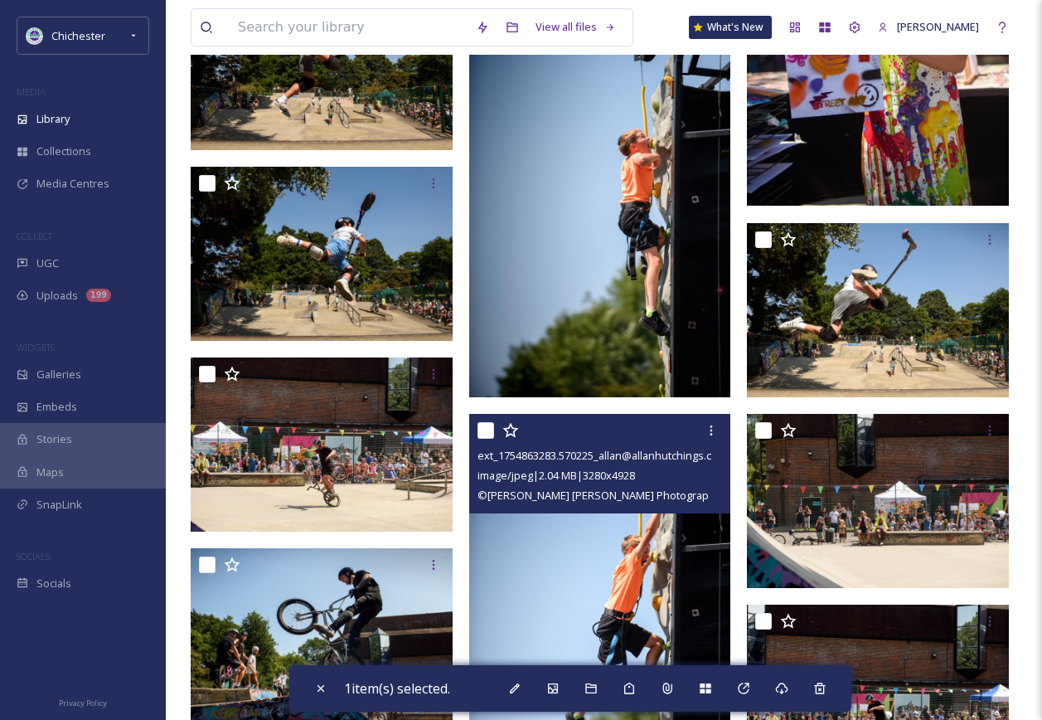
click at [482, 430] on input "checkbox" at bounding box center [486, 430] width 17 height 17
checkbox input "true"
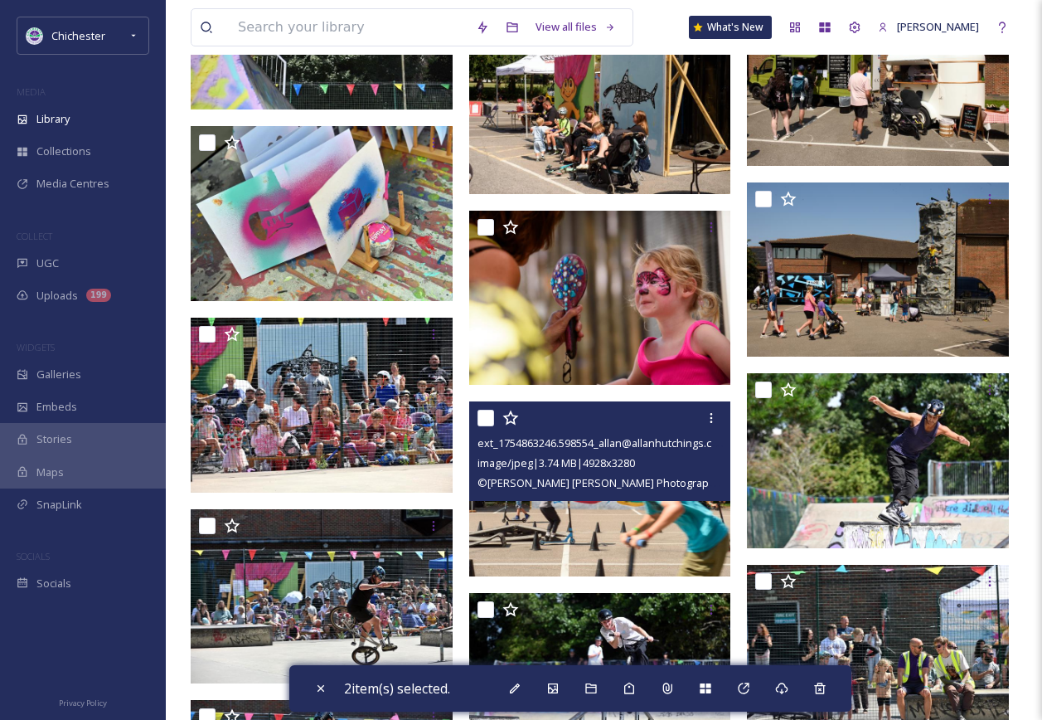
scroll to position [7379, 0]
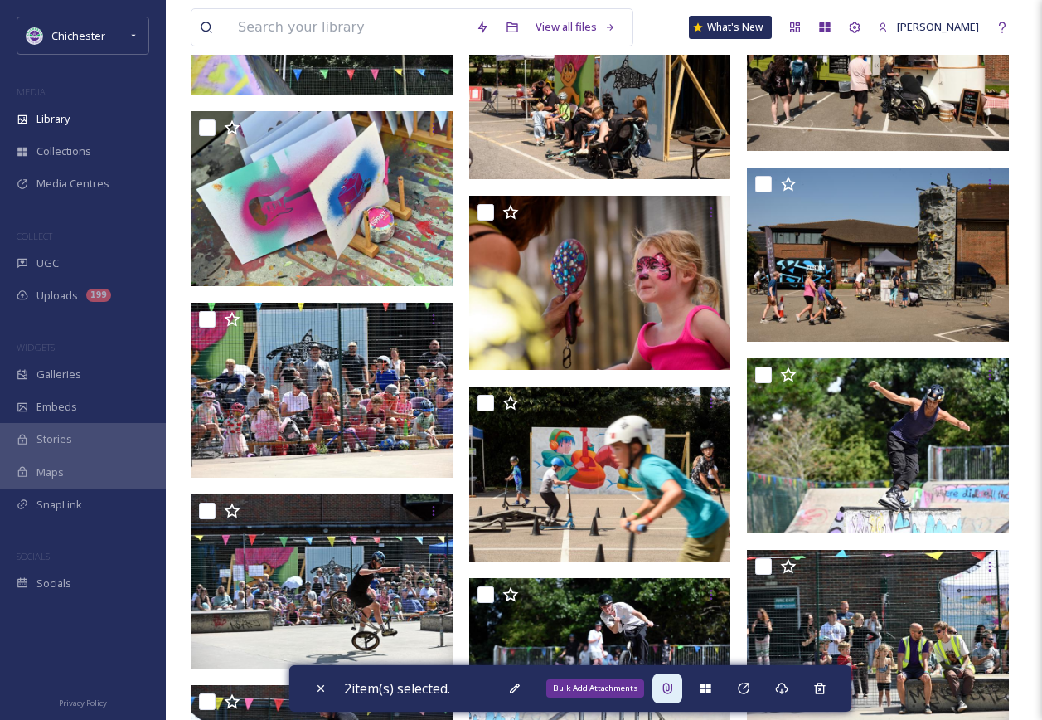
click at [669, 695] on div "Bulk Add Attachments" at bounding box center [667, 688] width 30 height 30
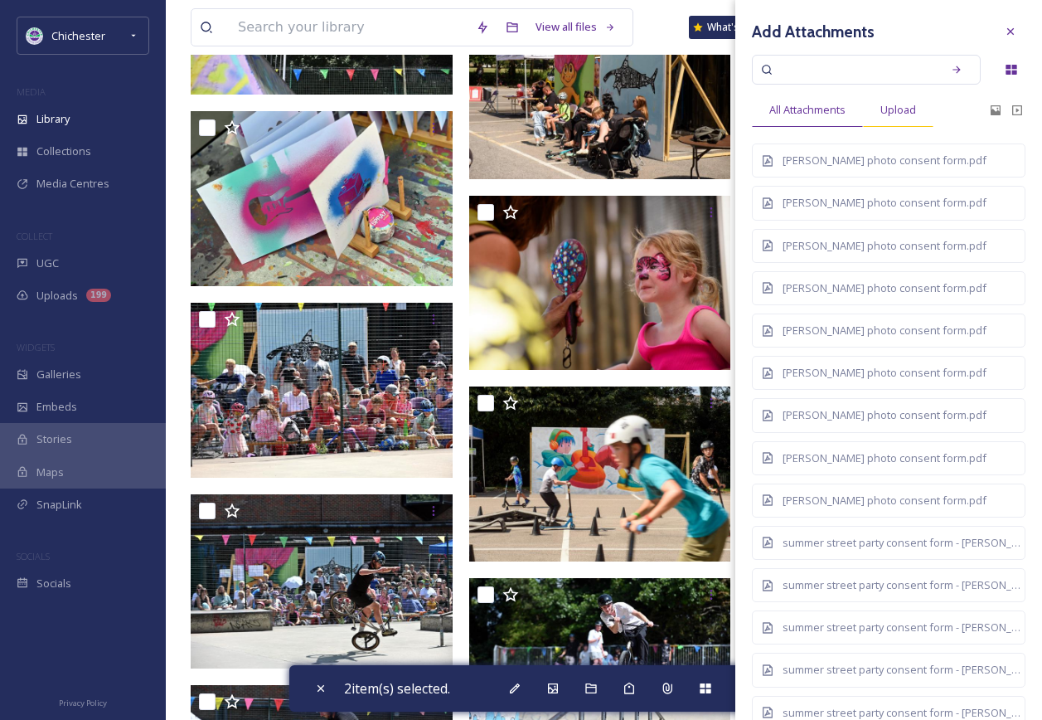
click at [895, 112] on span "Upload" at bounding box center [898, 110] width 36 height 16
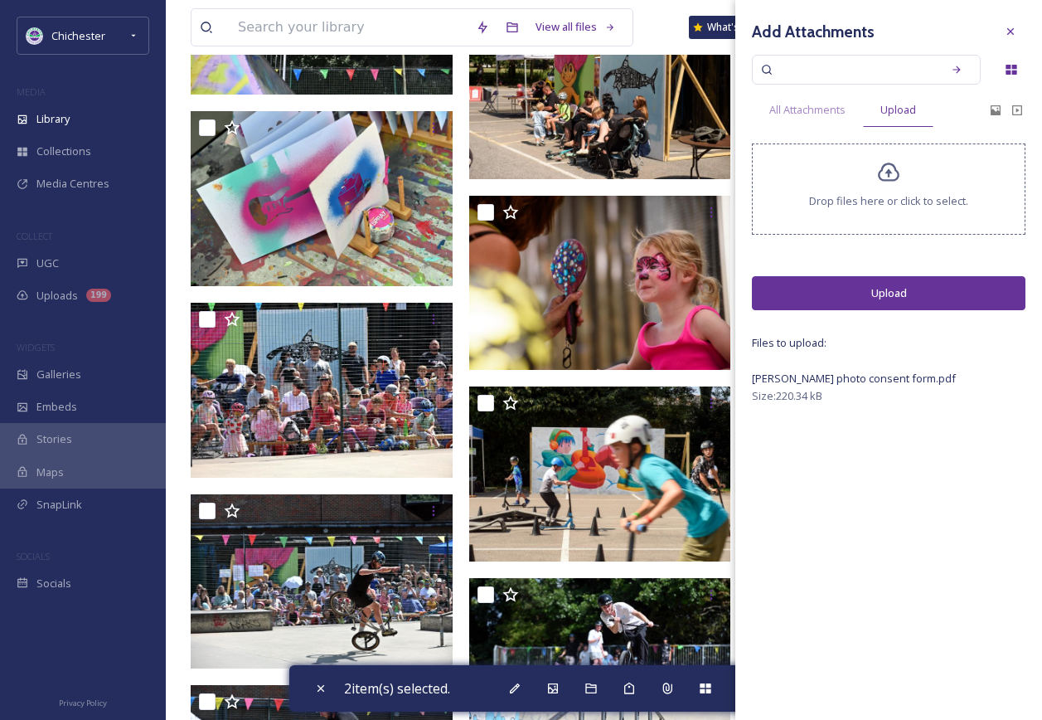
click at [878, 300] on button "Upload" at bounding box center [889, 293] width 274 height 34
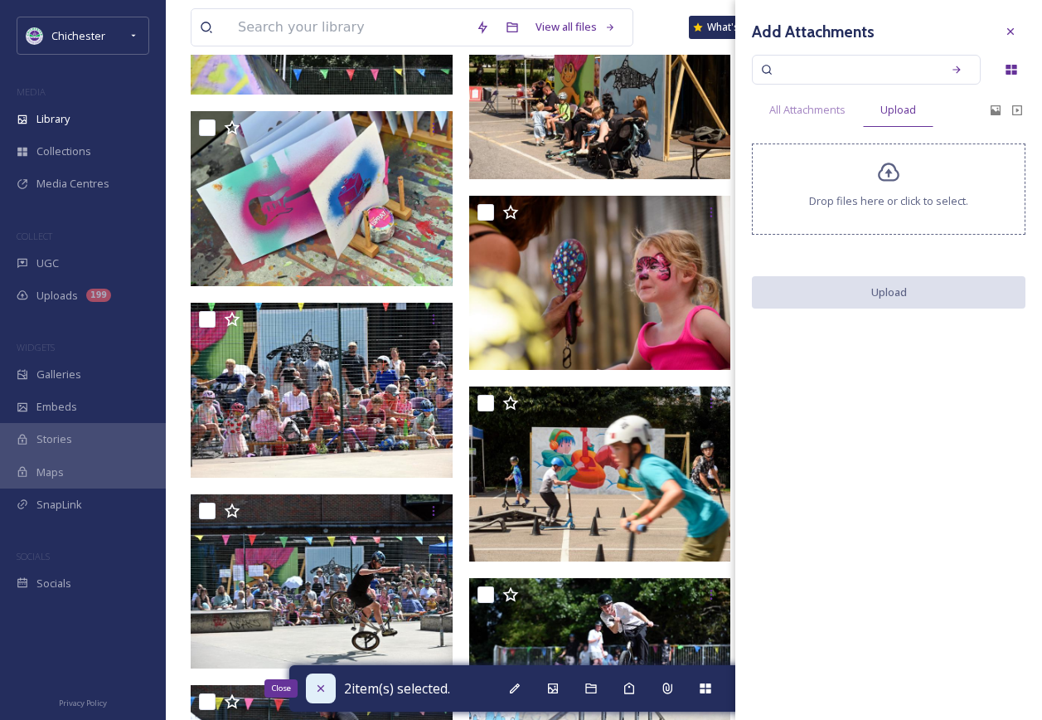
checkbox input "false"
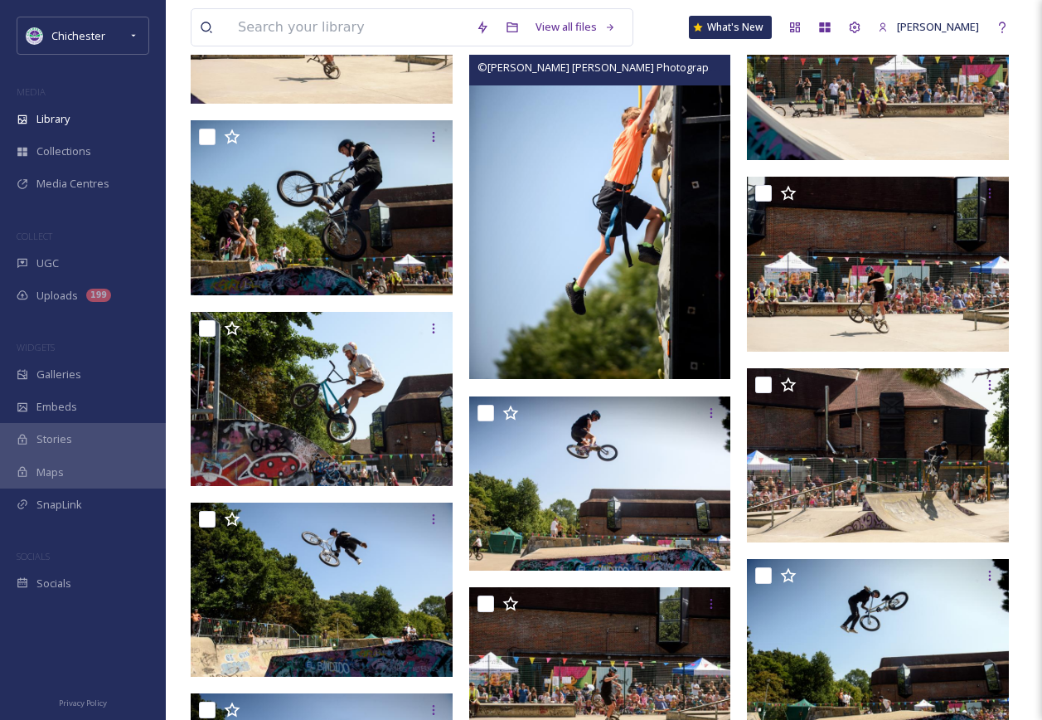
scroll to position [5472, 0]
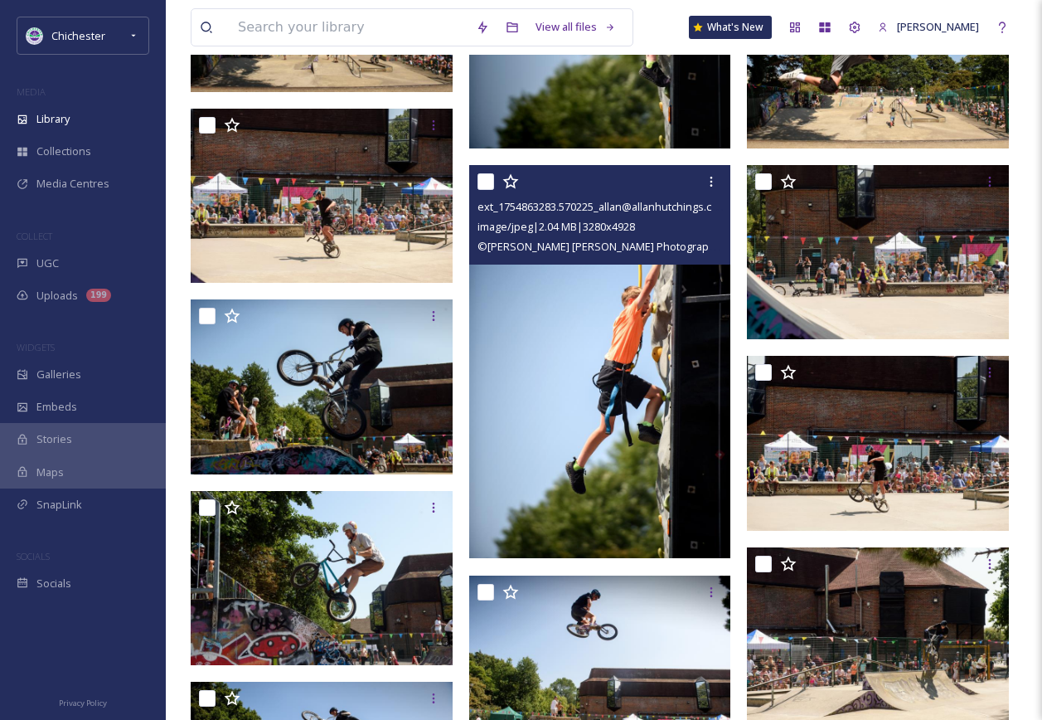
click at [596, 425] on img at bounding box center [600, 361] width 262 height 393
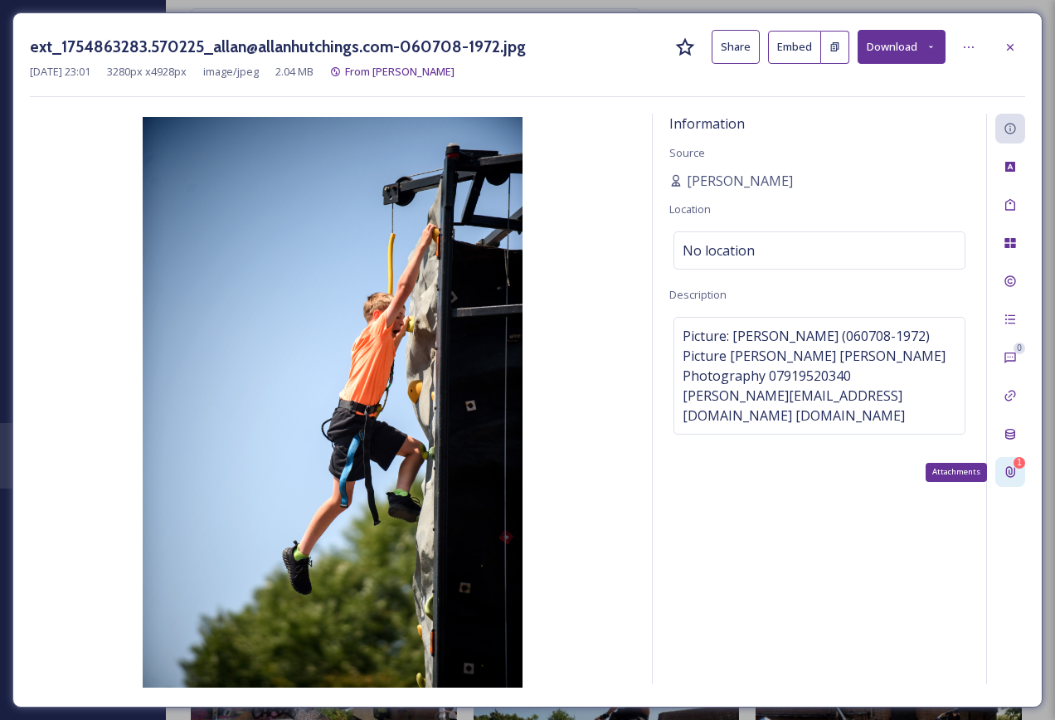
click at [1005, 472] on icon at bounding box center [1009, 471] width 13 height 13
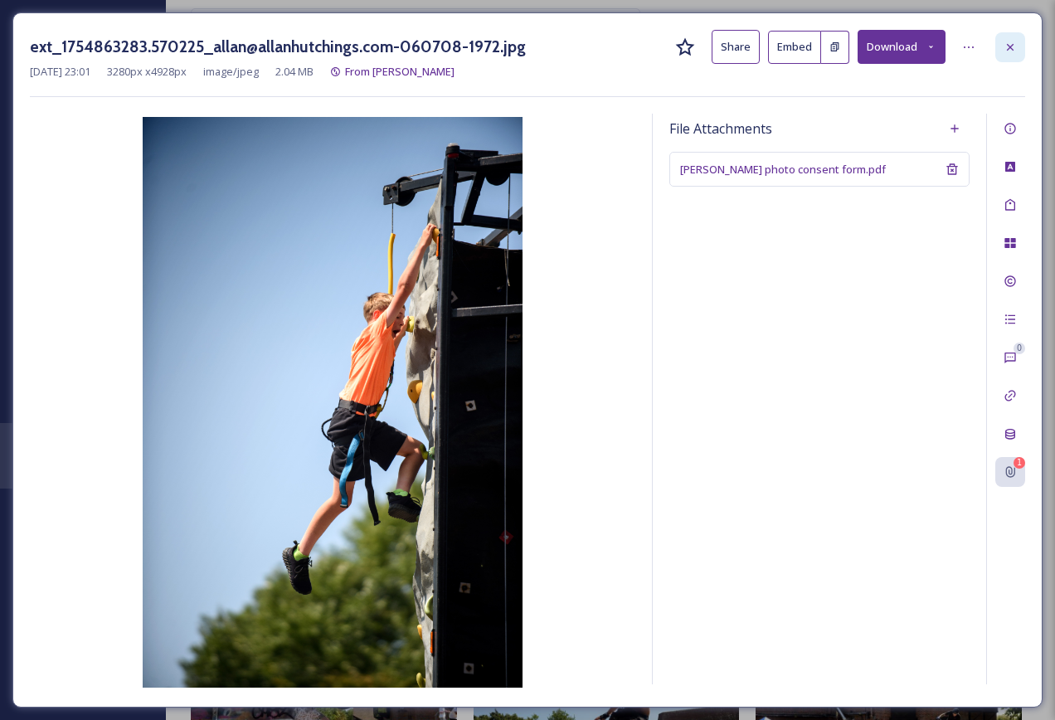
click at [1011, 35] on div at bounding box center [1010, 47] width 30 height 30
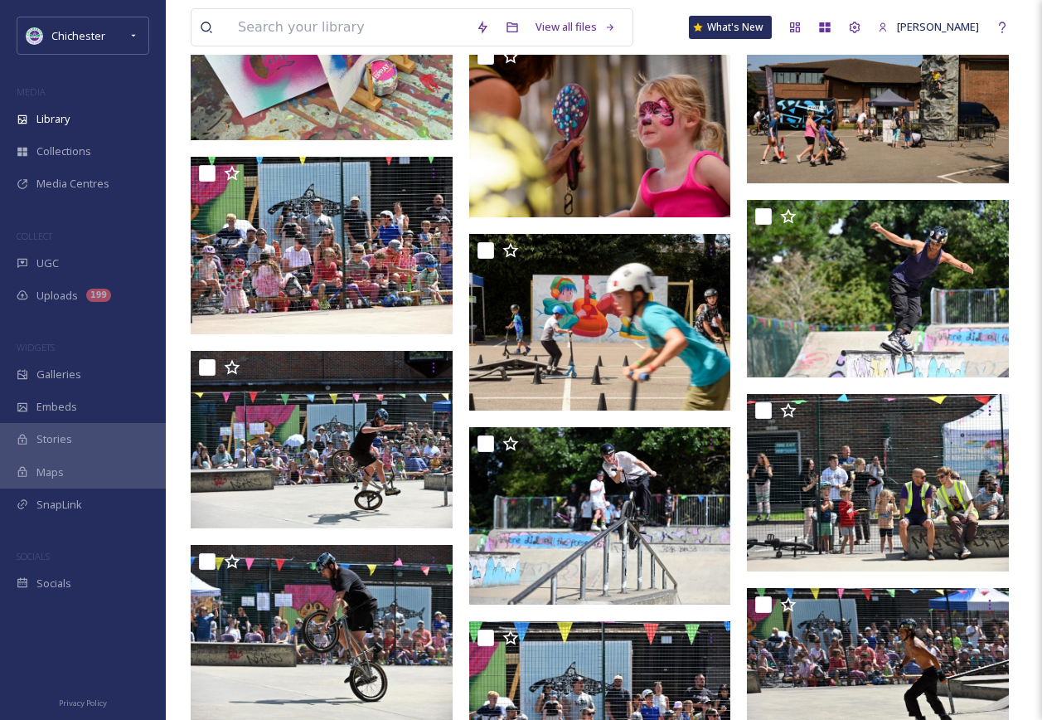
scroll to position [8518, 0]
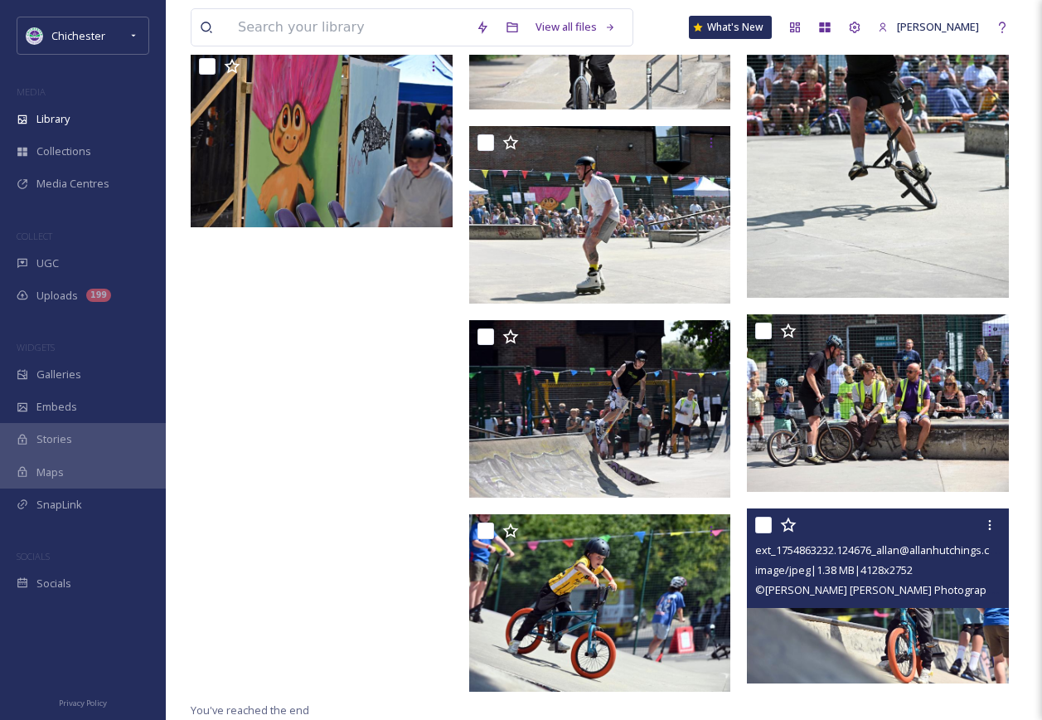
click at [871, 636] on img at bounding box center [878, 595] width 262 height 175
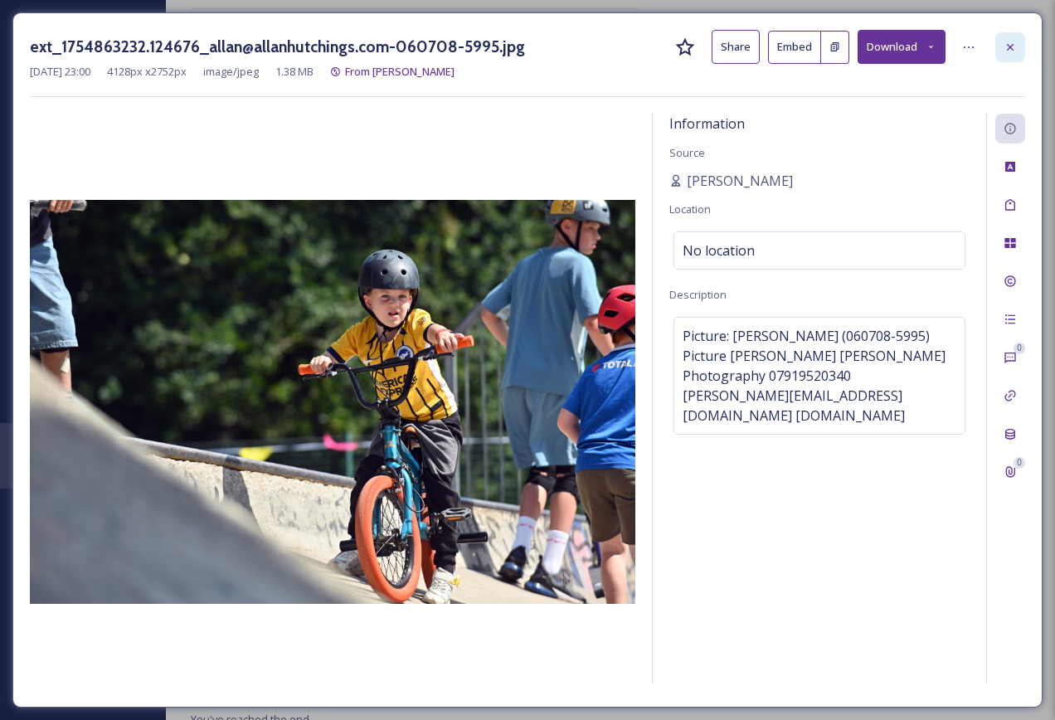
click at [1004, 59] on div at bounding box center [1010, 47] width 30 height 30
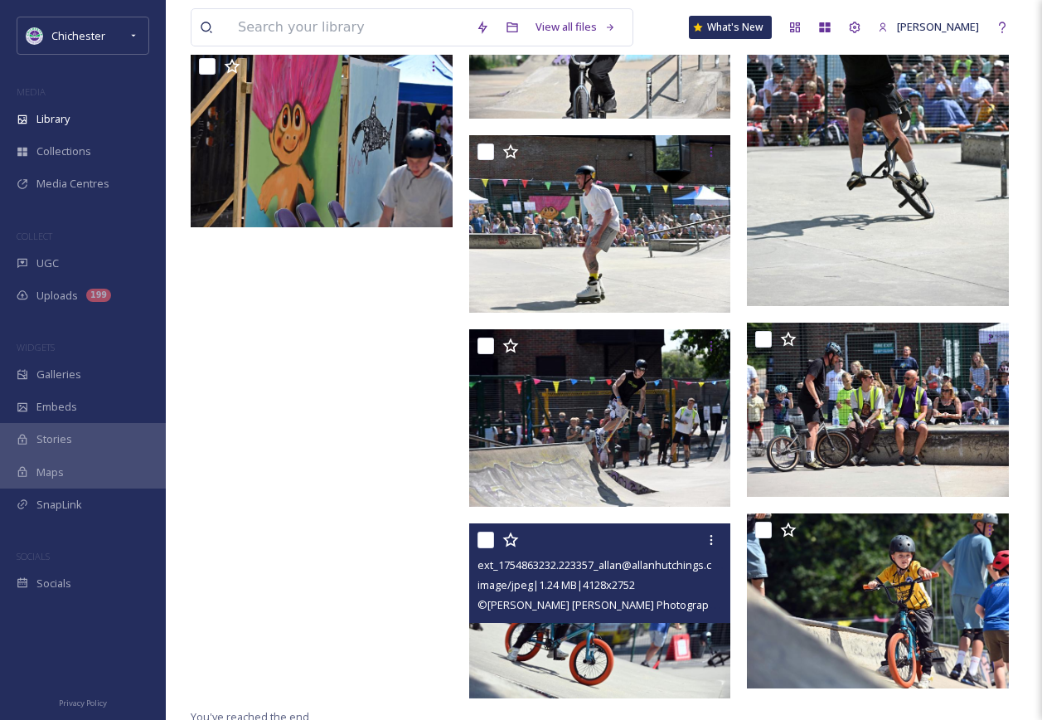
click at [646, 612] on span "© [PERSON_NAME] [PERSON_NAME] Photography[PERSON_NAME][EMAIL_ADDRESS][DOMAIN_…" at bounding box center [760, 604] width 564 height 16
click at [592, 662] on img at bounding box center [600, 610] width 262 height 175
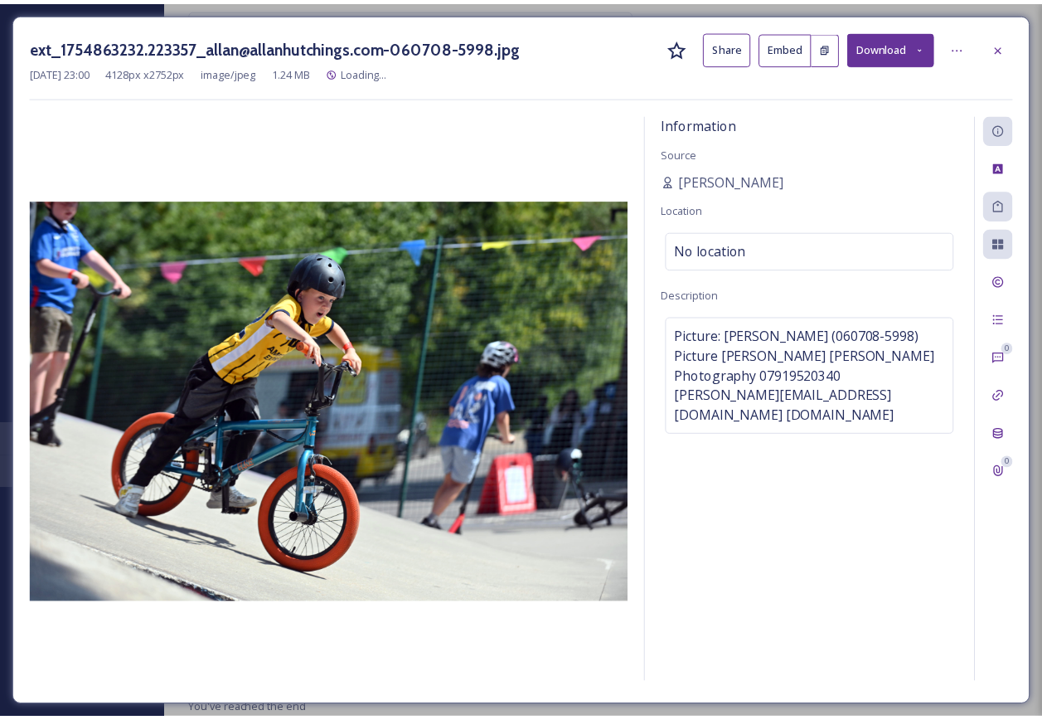
scroll to position [8518, 0]
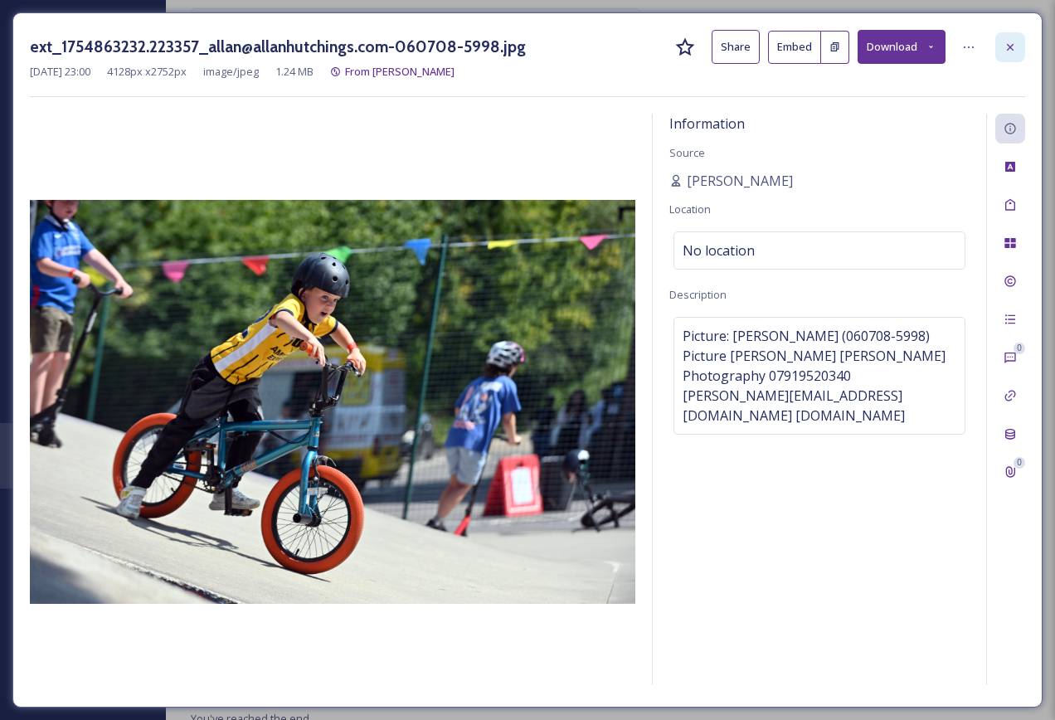
click at [999, 46] on div at bounding box center [1010, 47] width 30 height 30
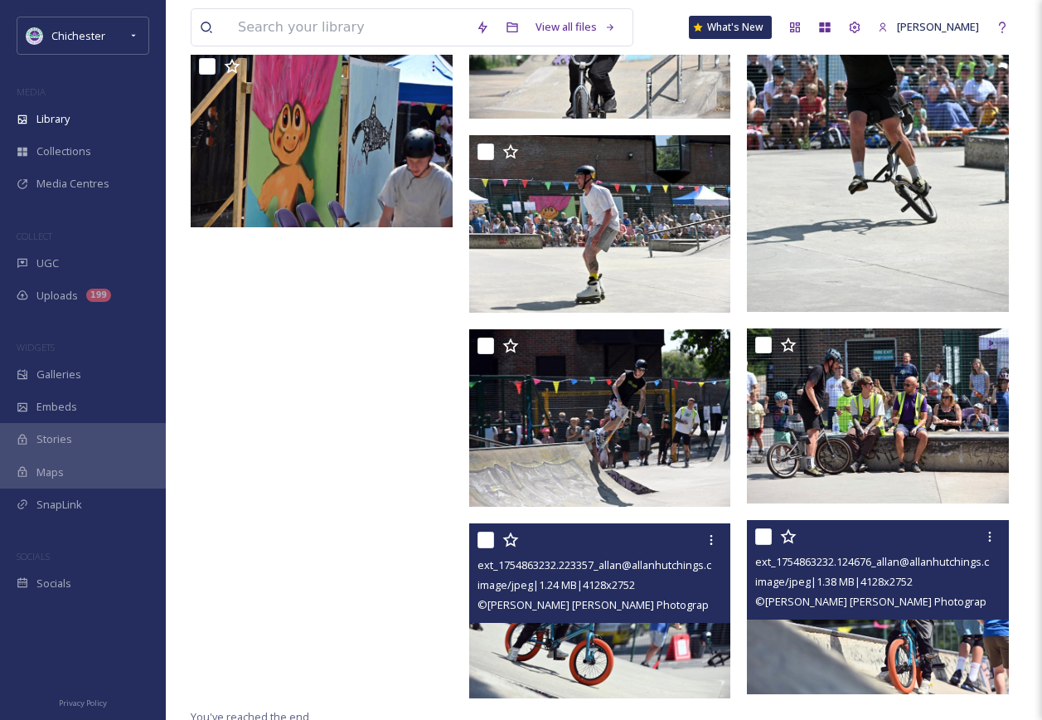
click at [766, 535] on input "checkbox" at bounding box center [763, 536] width 17 height 17
checkbox input "true"
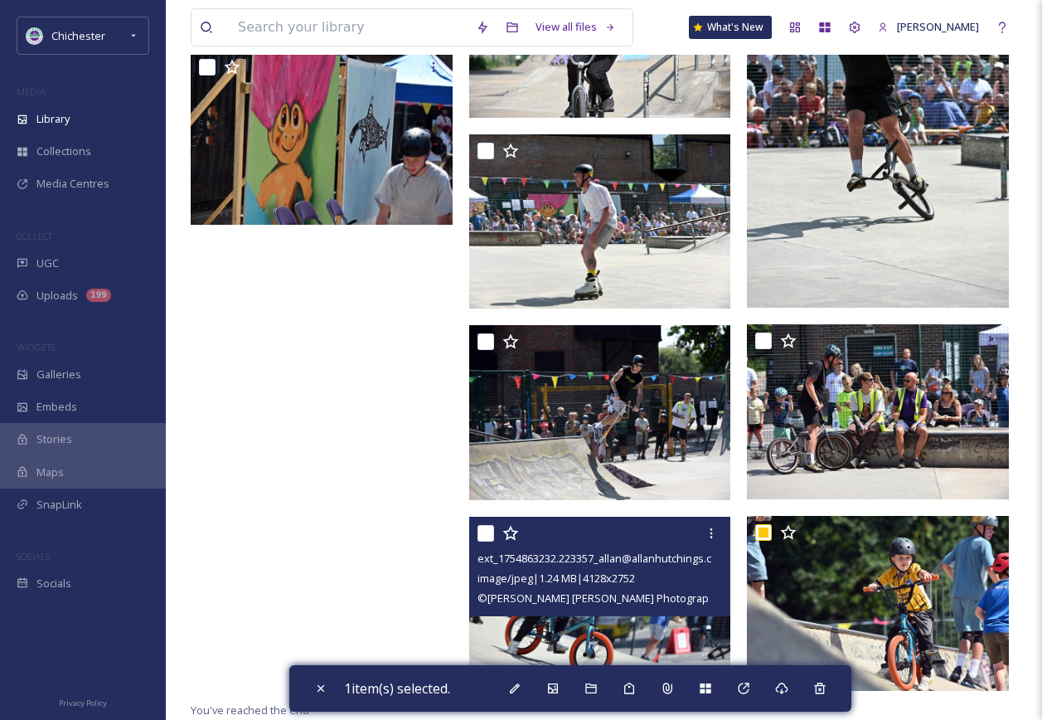
click at [483, 525] on input "checkbox" at bounding box center [486, 533] width 17 height 17
checkbox input "true"
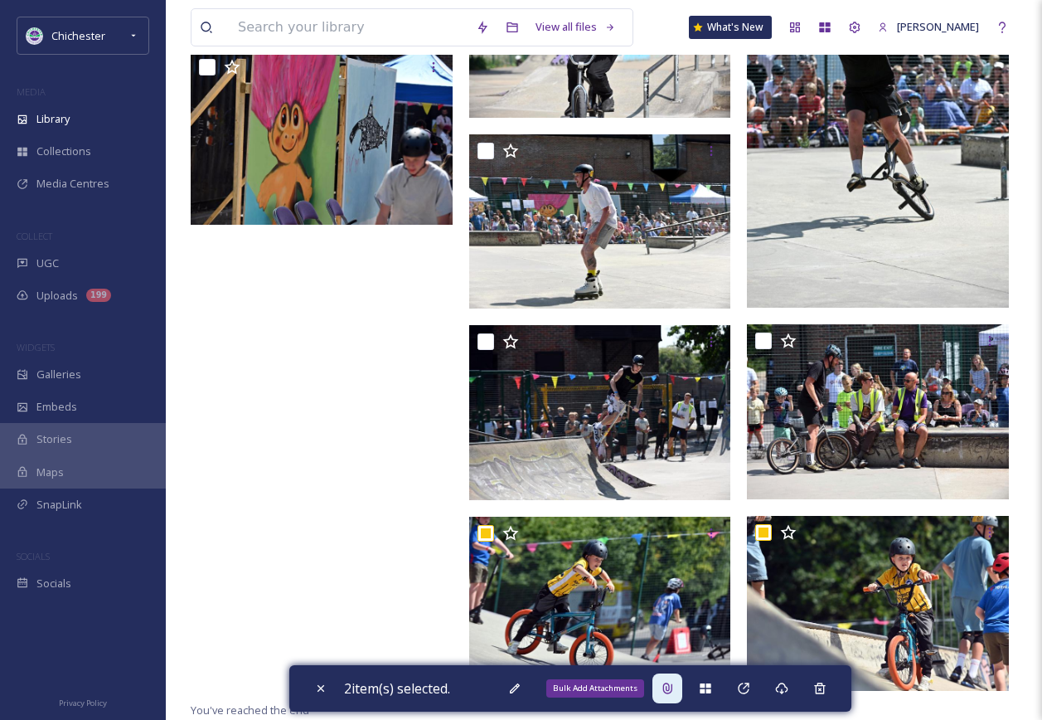
click at [671, 691] on icon at bounding box center [667, 687] width 13 height 13
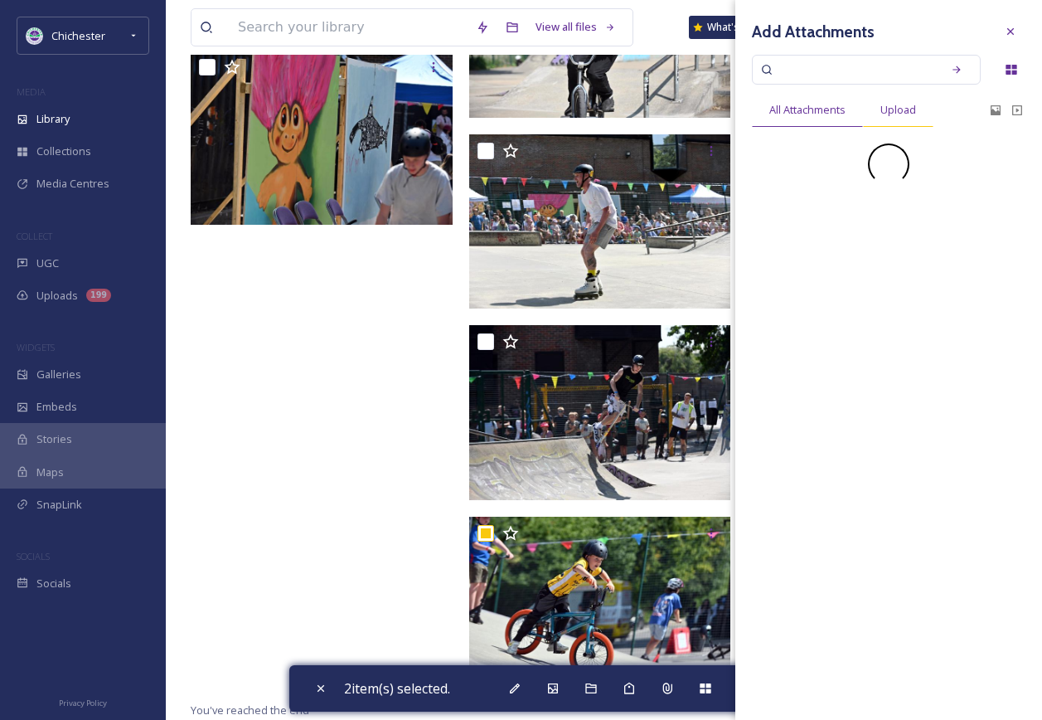
click at [895, 123] on div "Upload" at bounding box center [898, 110] width 70 height 34
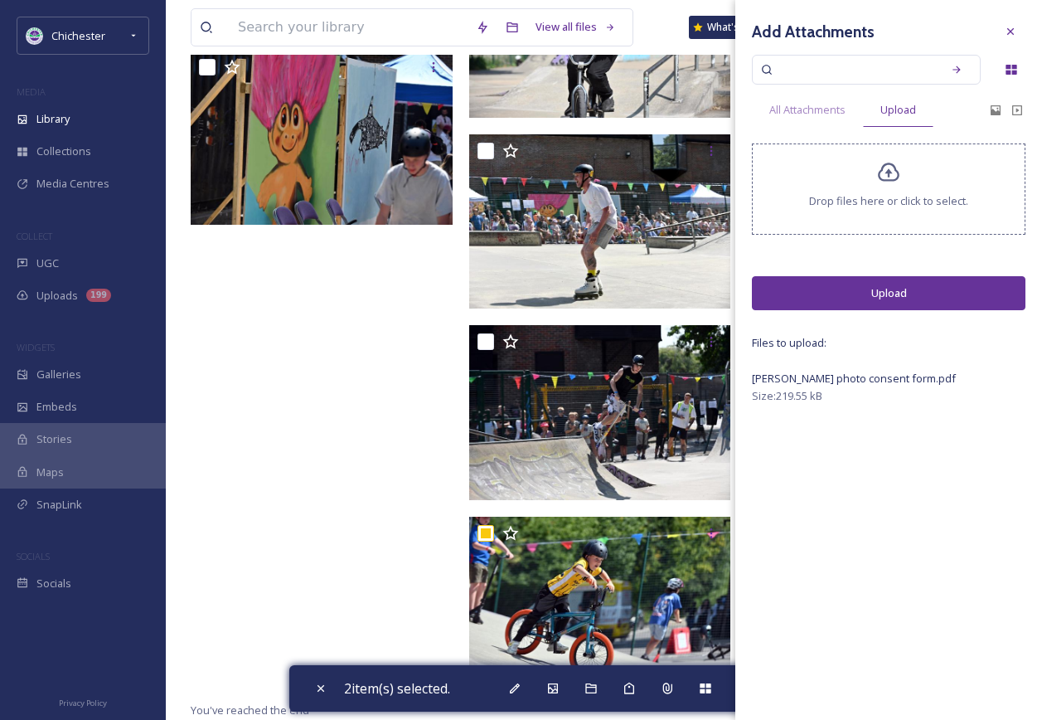
click at [909, 289] on button "Upload" at bounding box center [889, 293] width 274 height 34
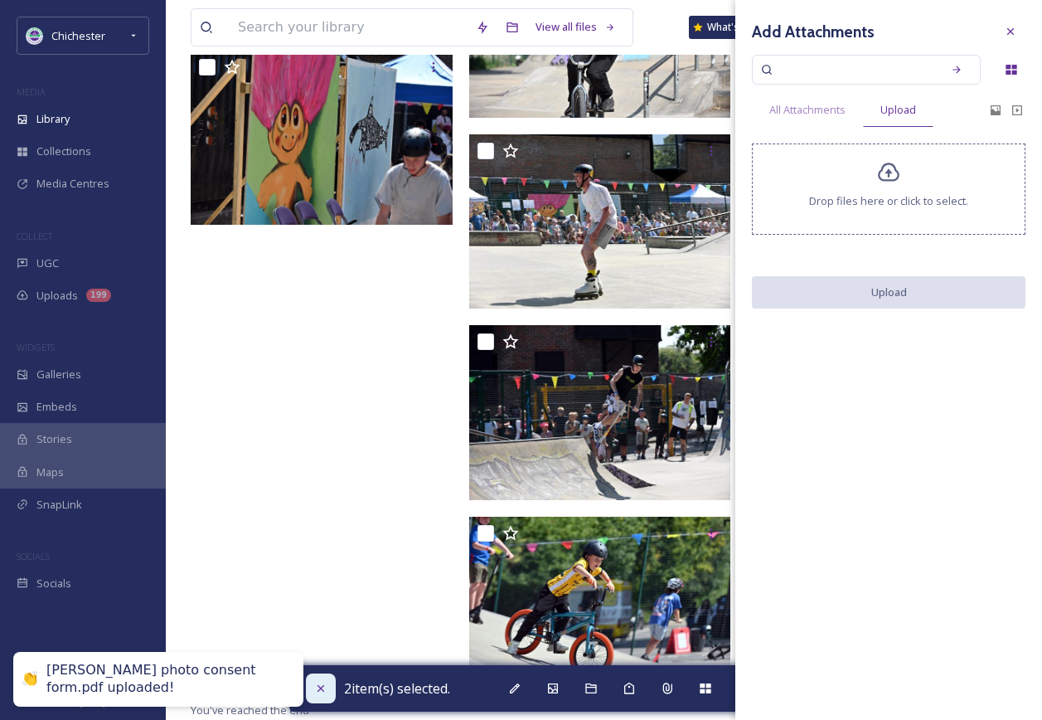
checkbox input "false"
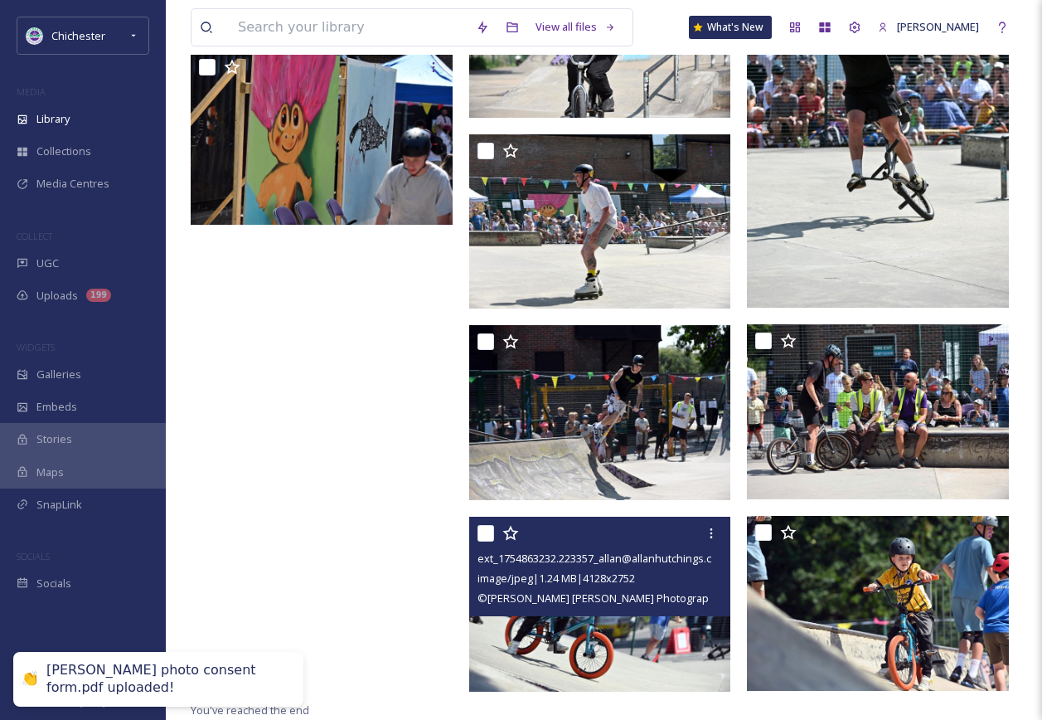
click at [574, 636] on img at bounding box center [600, 604] width 262 height 175
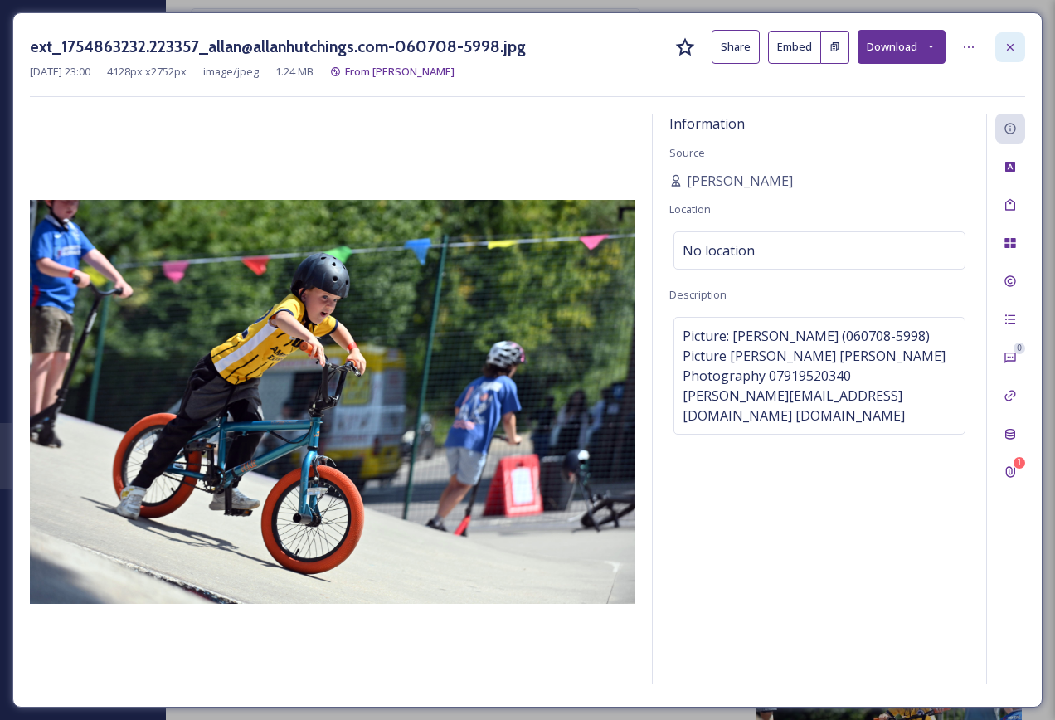
click at [1004, 46] on icon at bounding box center [1009, 47] width 13 height 13
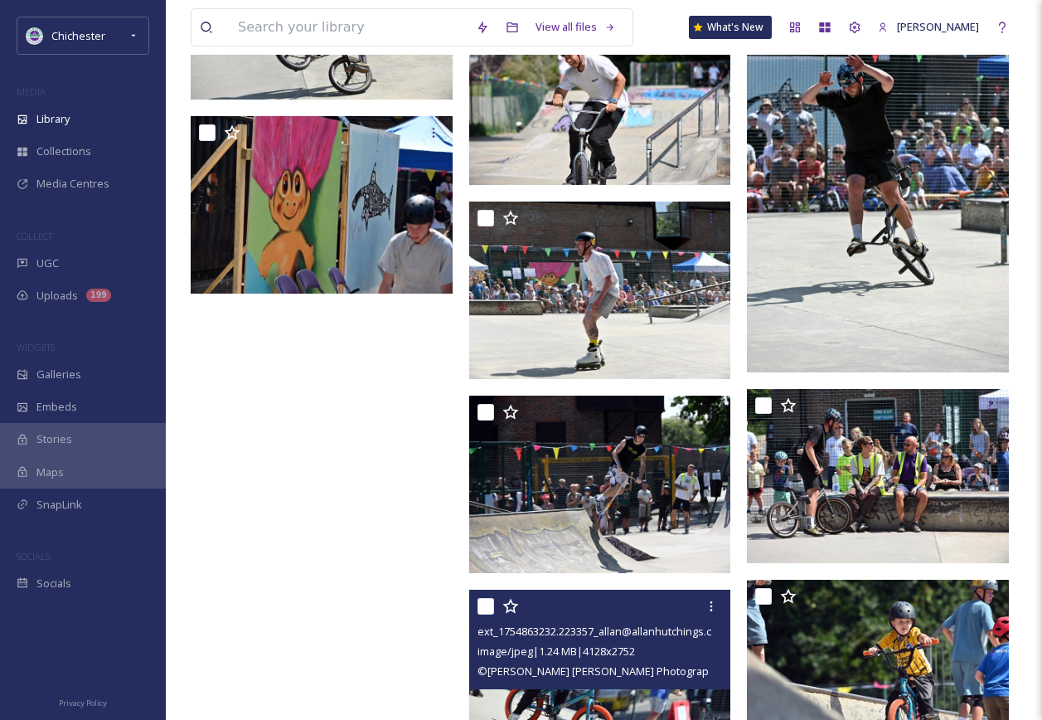
scroll to position [8524, 0]
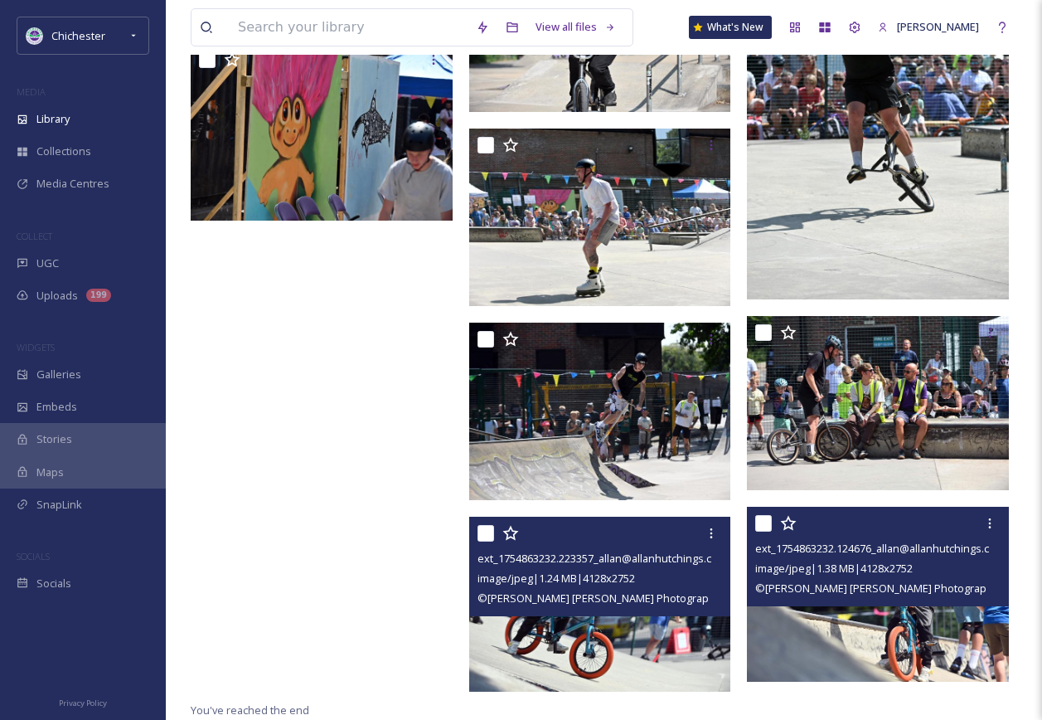
click at [872, 659] on img at bounding box center [878, 594] width 262 height 175
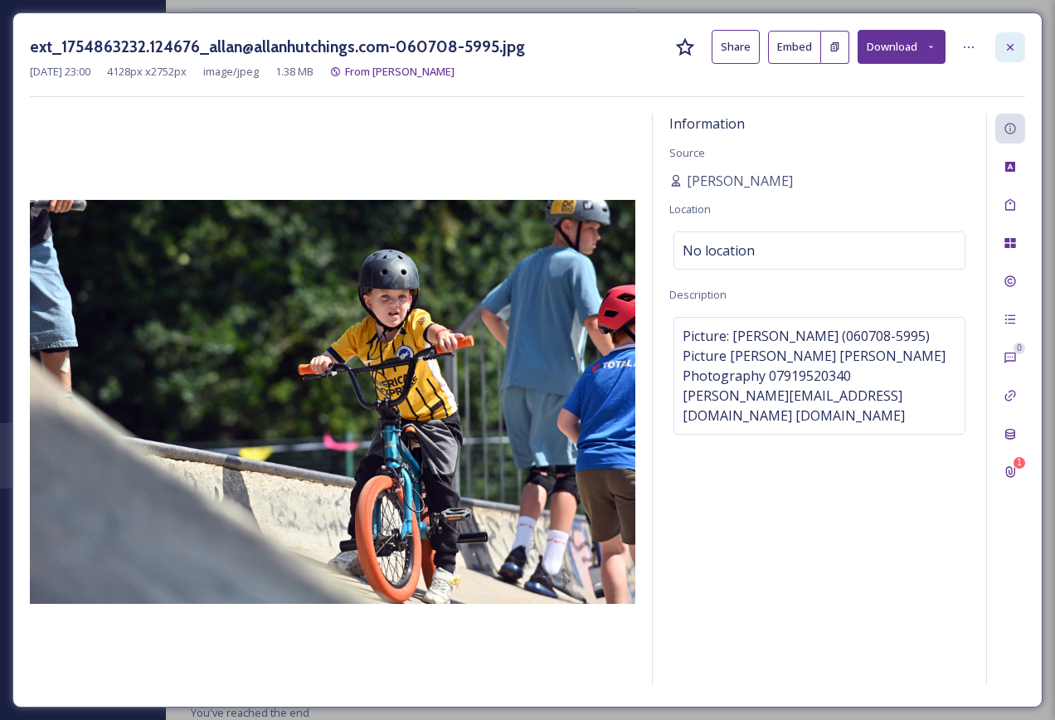
click at [1016, 47] on div at bounding box center [1010, 47] width 30 height 30
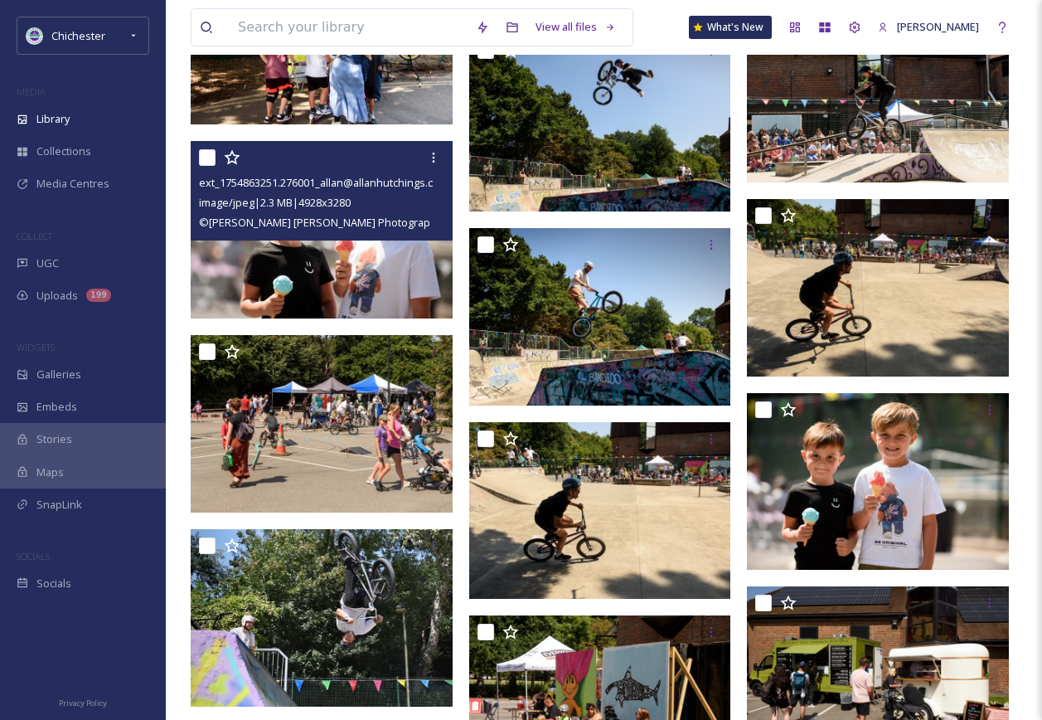
scroll to position [6866, 0]
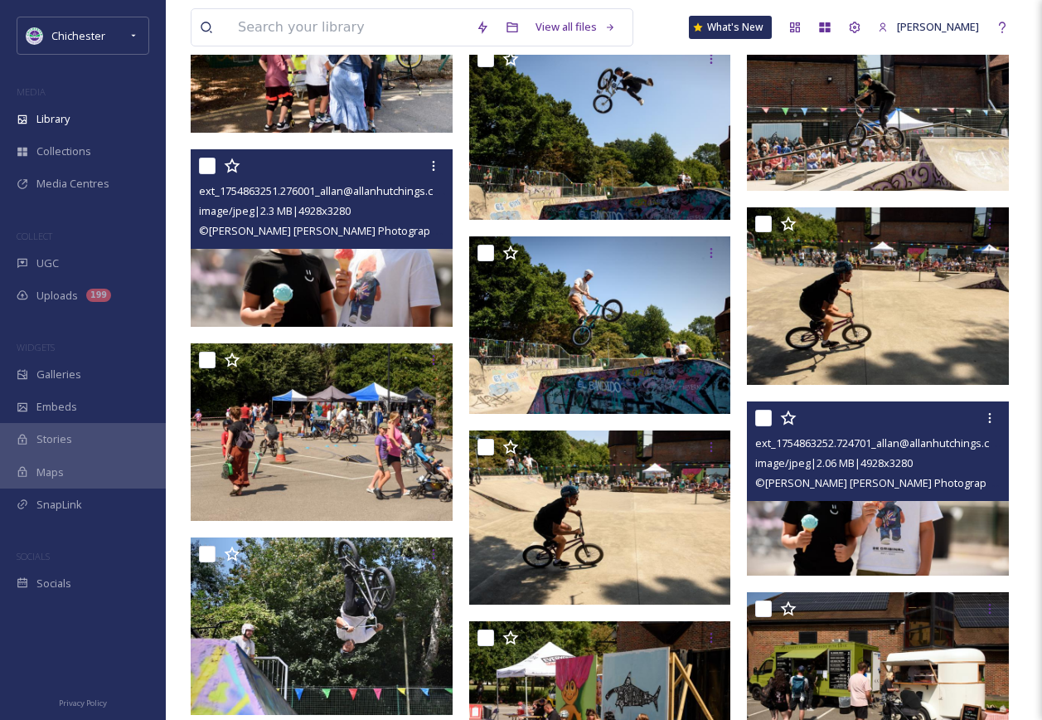
click at [762, 415] on input "checkbox" at bounding box center [763, 418] width 17 height 17
checkbox input "true"
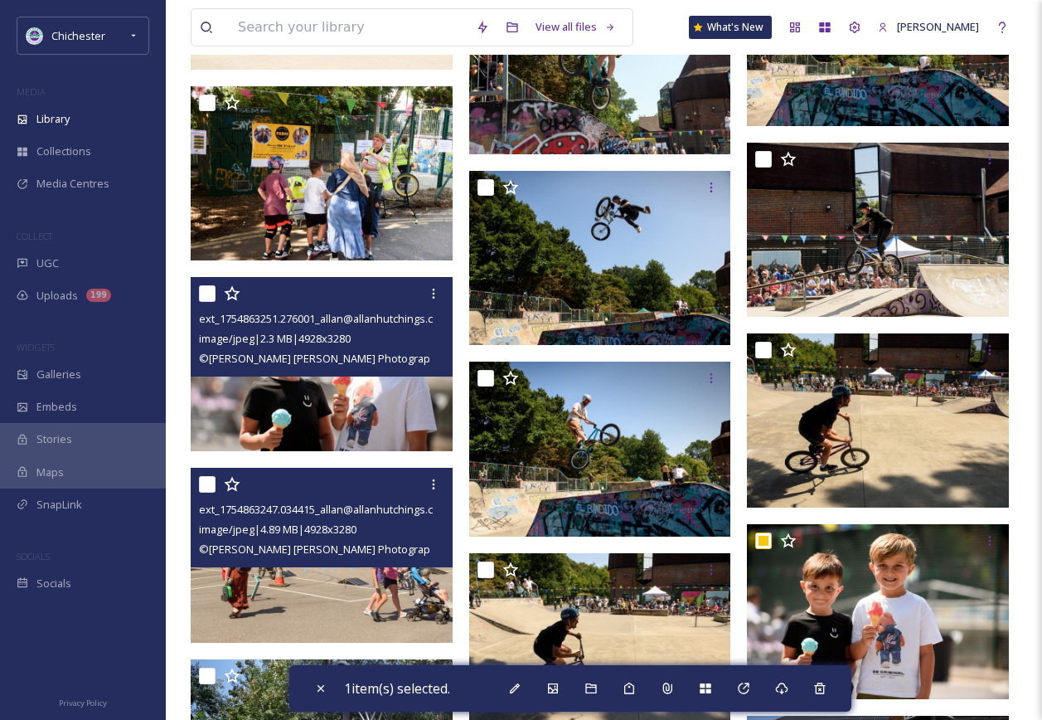
scroll to position [6618, 0]
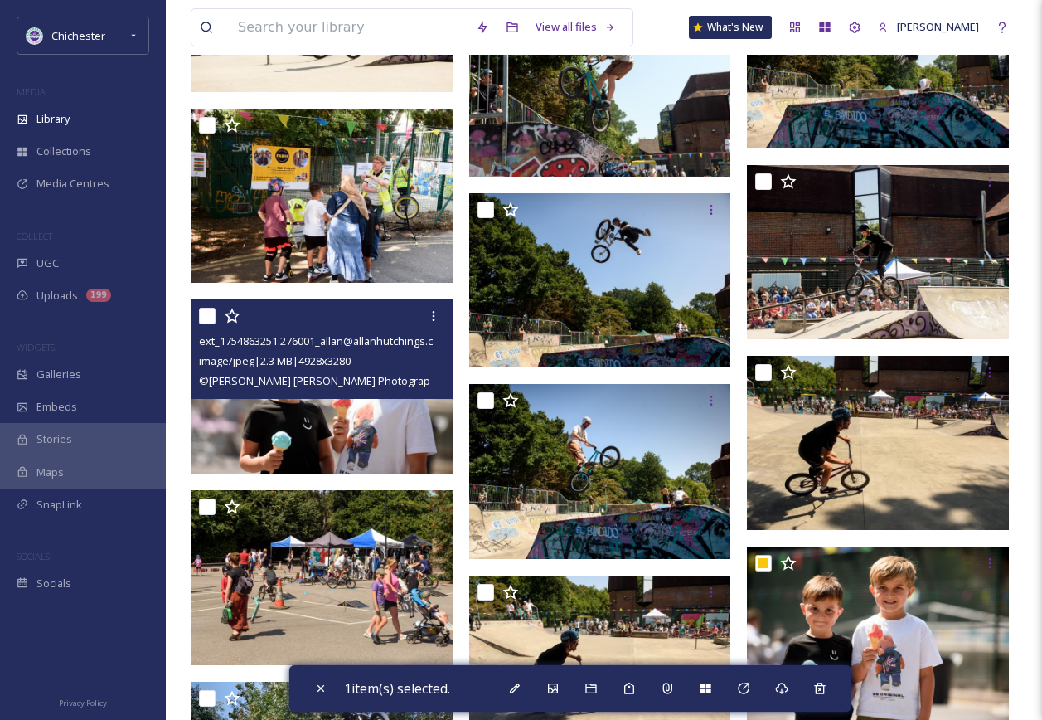
click at [216, 316] on div at bounding box center [324, 316] width 250 height 30
click at [211, 316] on input "checkbox" at bounding box center [207, 316] width 17 height 17
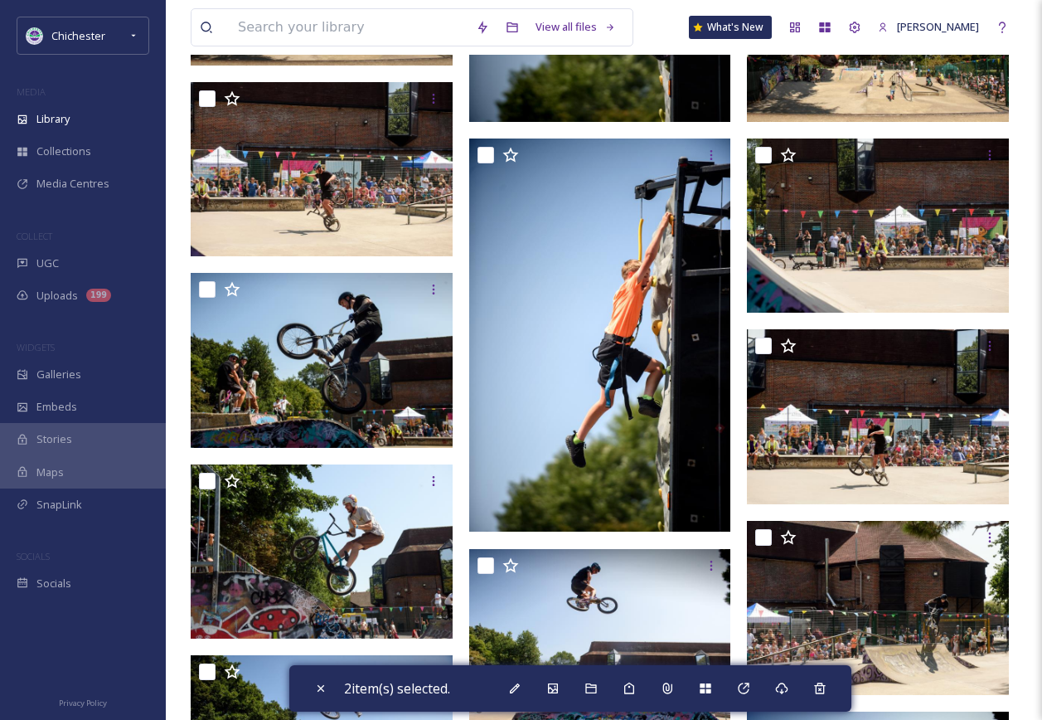
scroll to position [5291, 0]
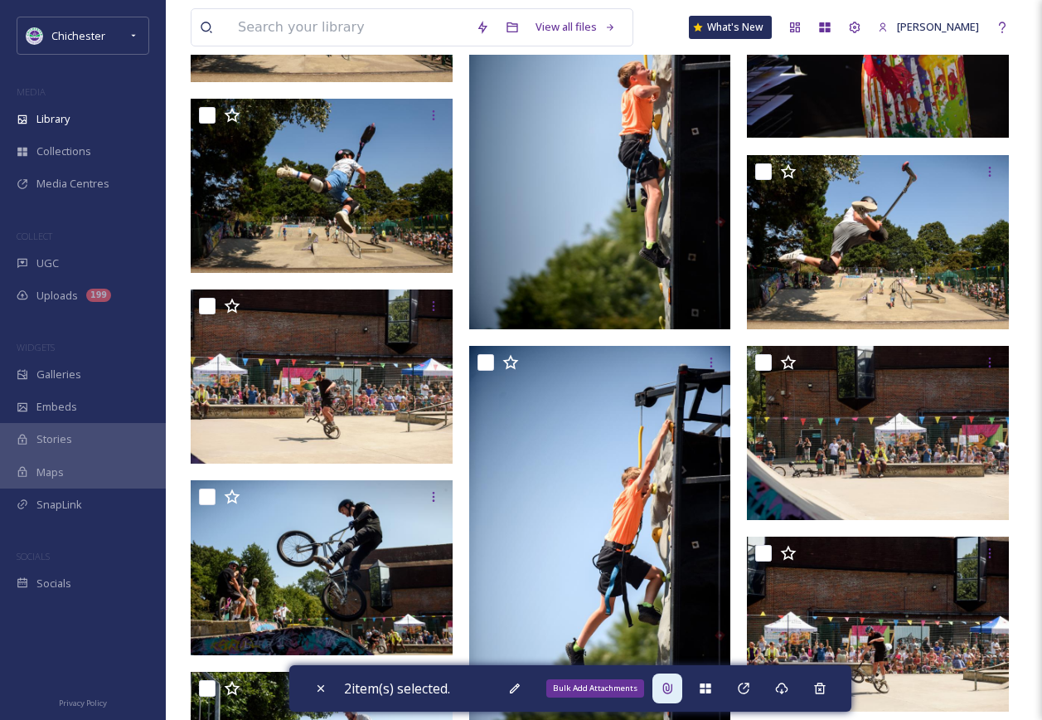
click at [672, 676] on div "Bulk Add Attachments" at bounding box center [667, 688] width 30 height 30
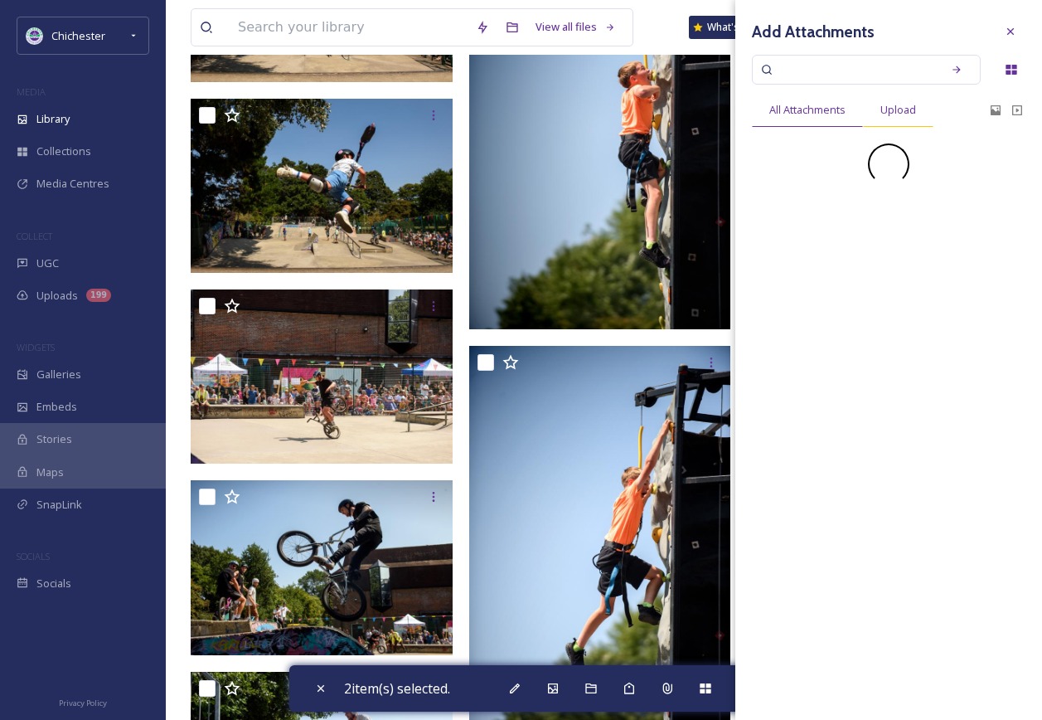
click at [923, 102] on div "Upload" at bounding box center [898, 110] width 70 height 34
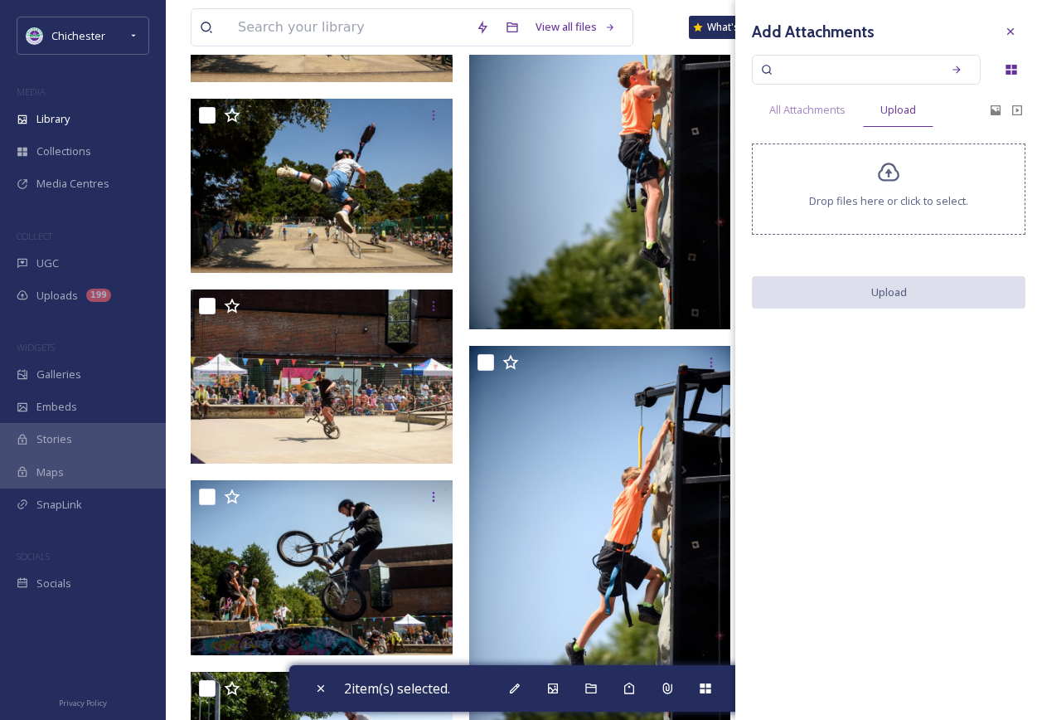
click at [846, 208] on span "Drop files here or click to select." at bounding box center [888, 201] width 159 height 16
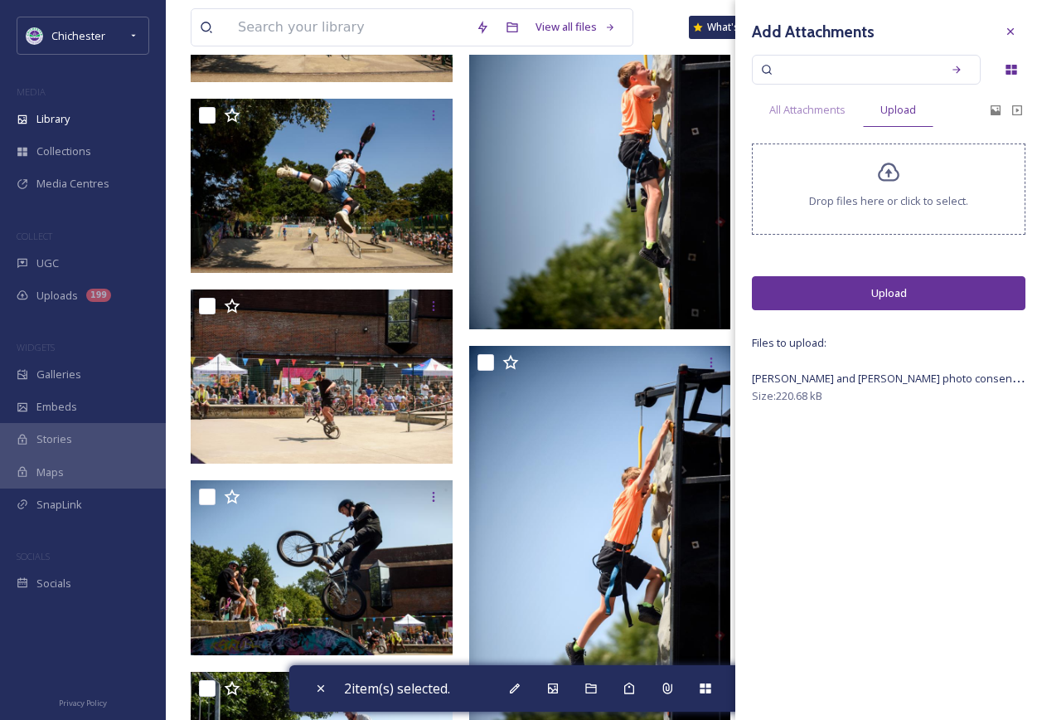
click at [861, 297] on button "Upload" at bounding box center [889, 293] width 274 height 34
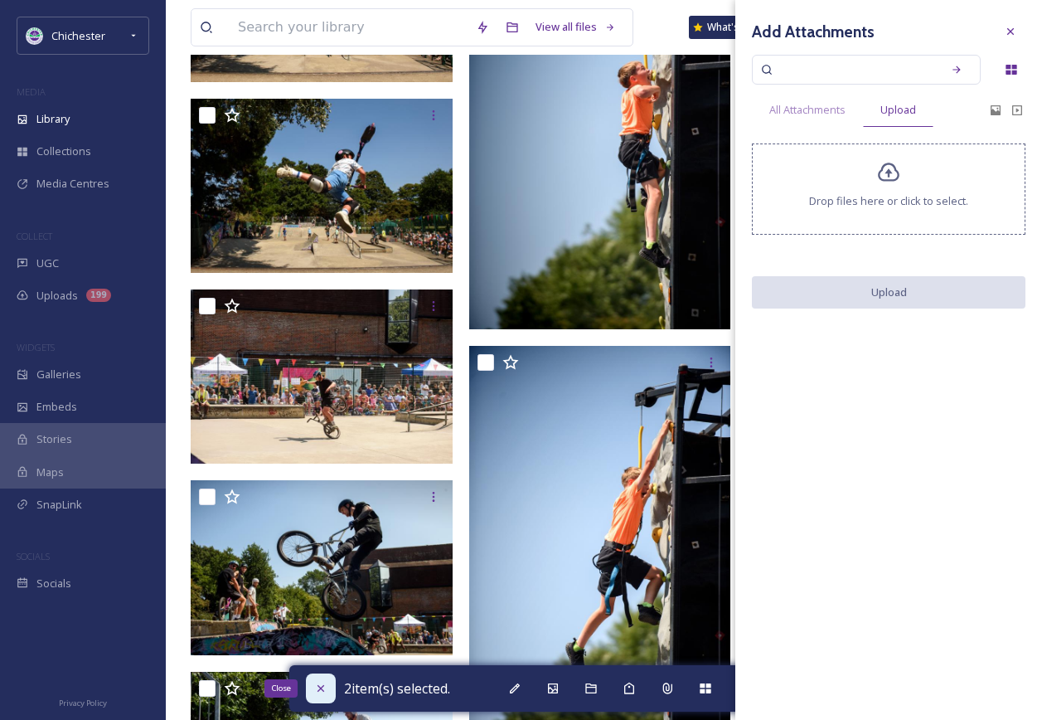
checkbox input "false"
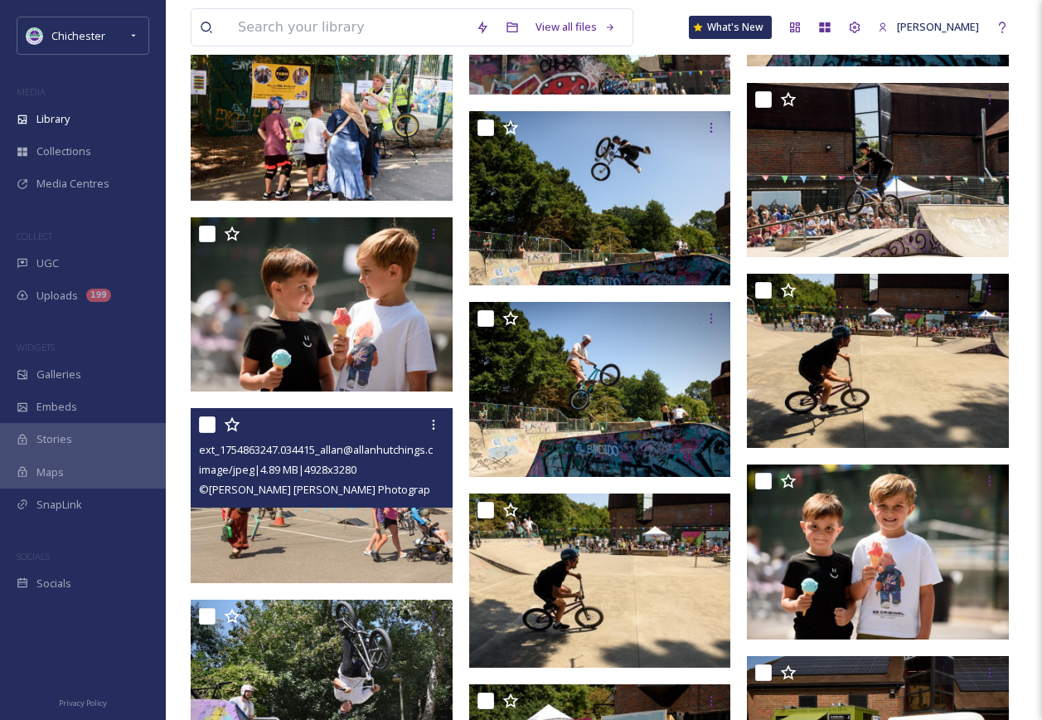
scroll to position [6701, 0]
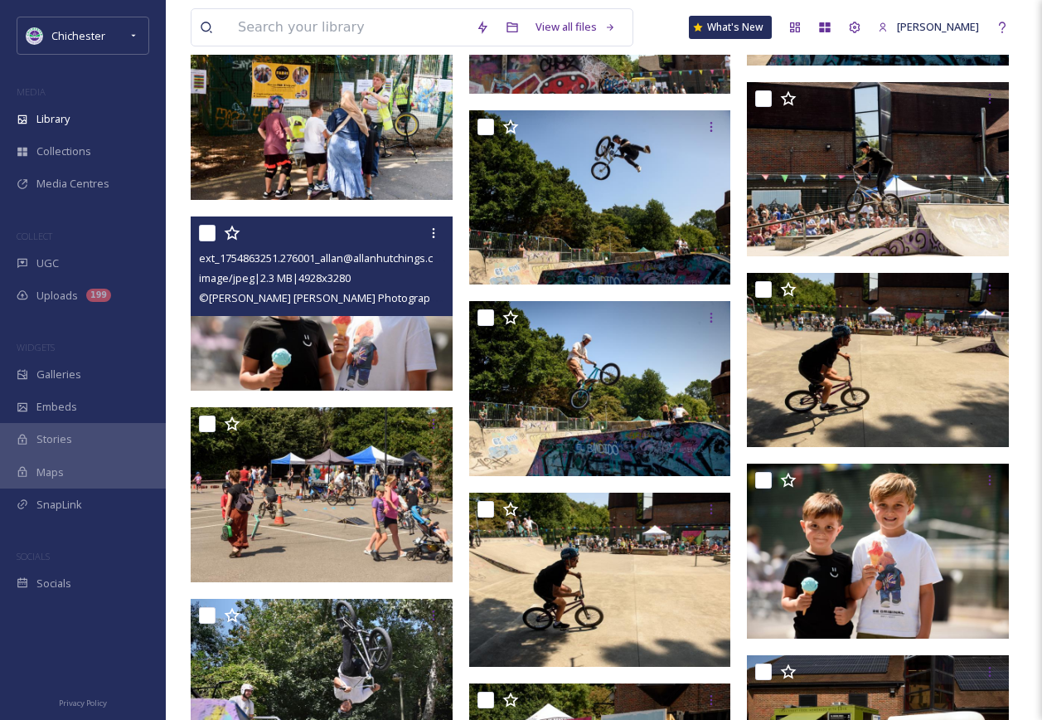
click at [331, 342] on img at bounding box center [322, 303] width 262 height 174
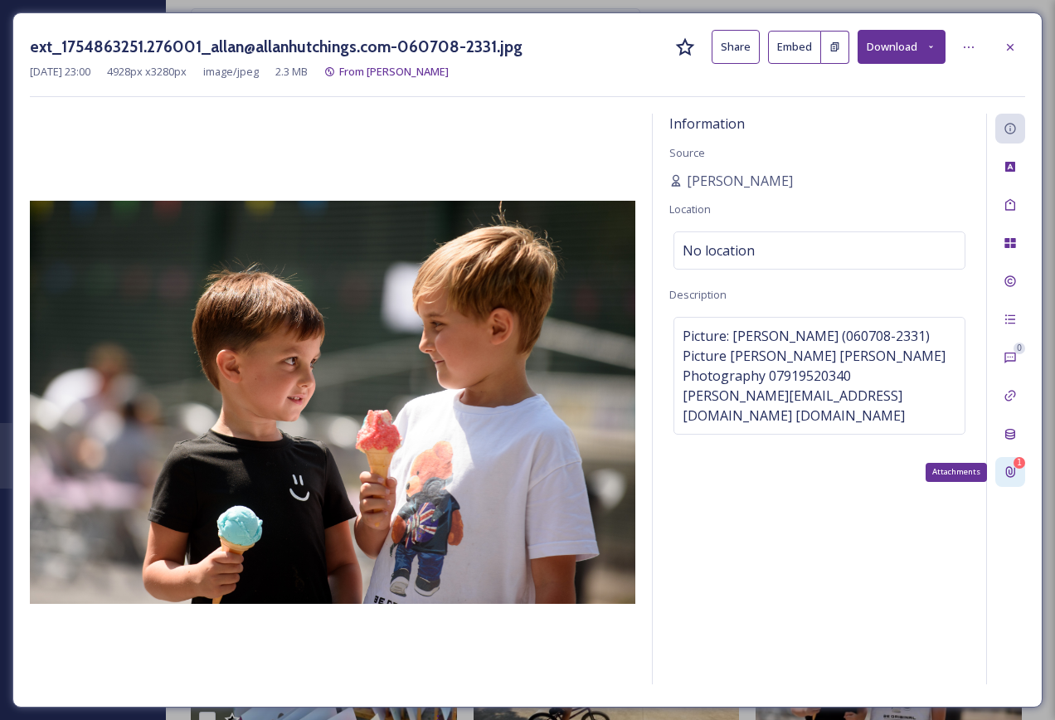
click at [1024, 466] on div "1 Attachments" at bounding box center [1010, 472] width 30 height 30
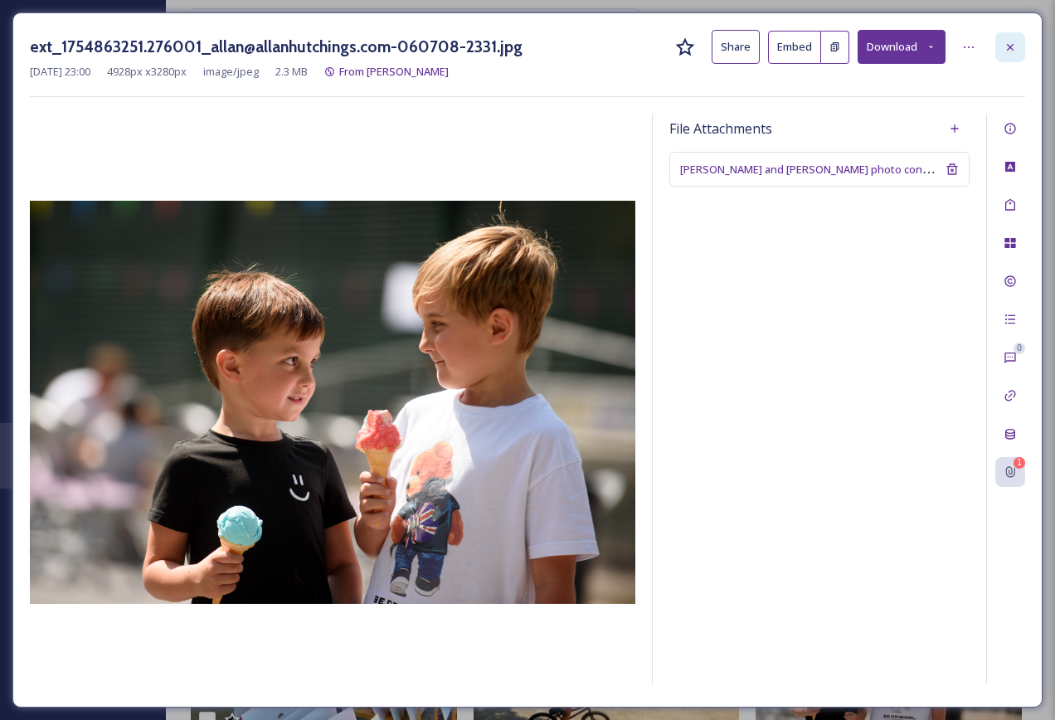
click at [997, 46] on div at bounding box center [1010, 47] width 30 height 30
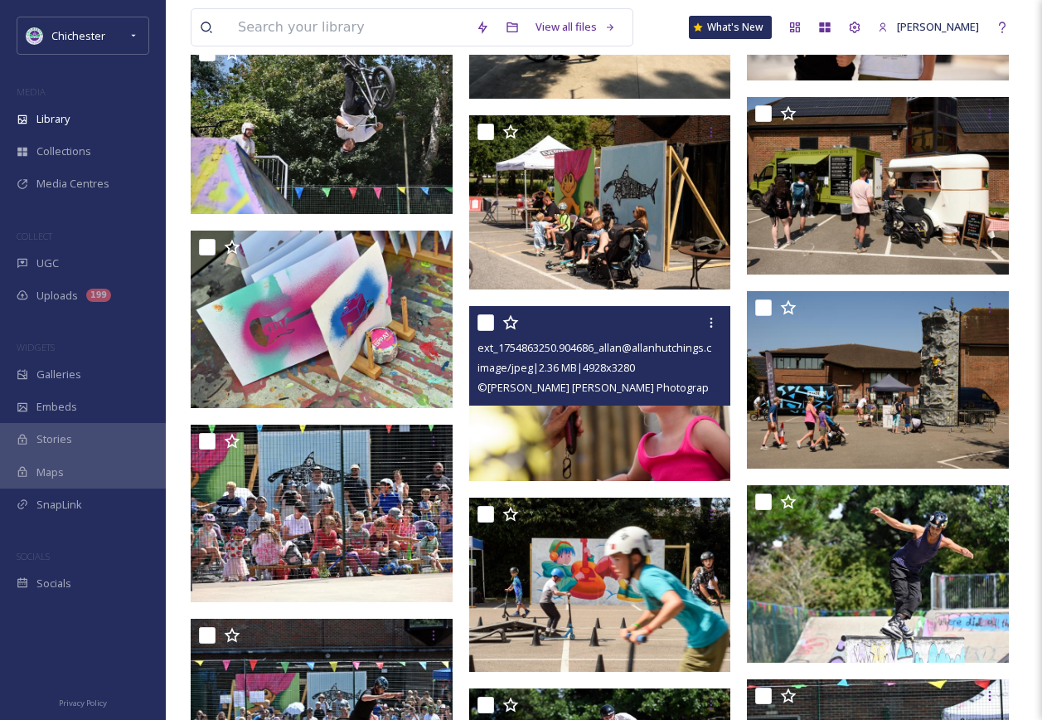
click at [599, 422] on img at bounding box center [600, 393] width 262 height 174
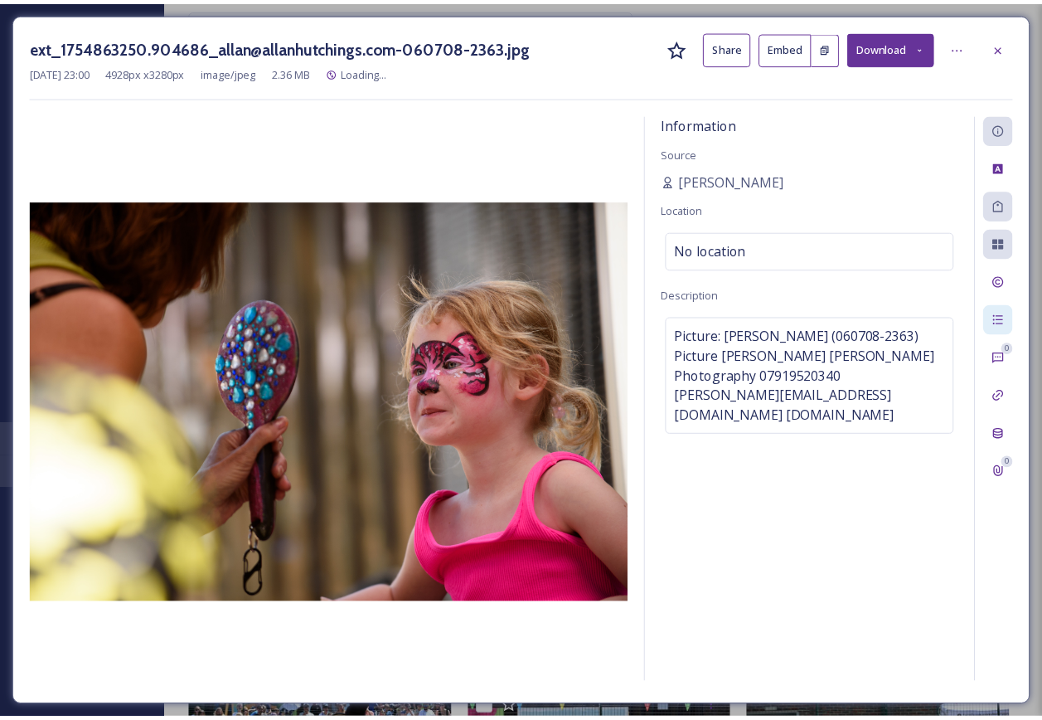
scroll to position [7366, 0]
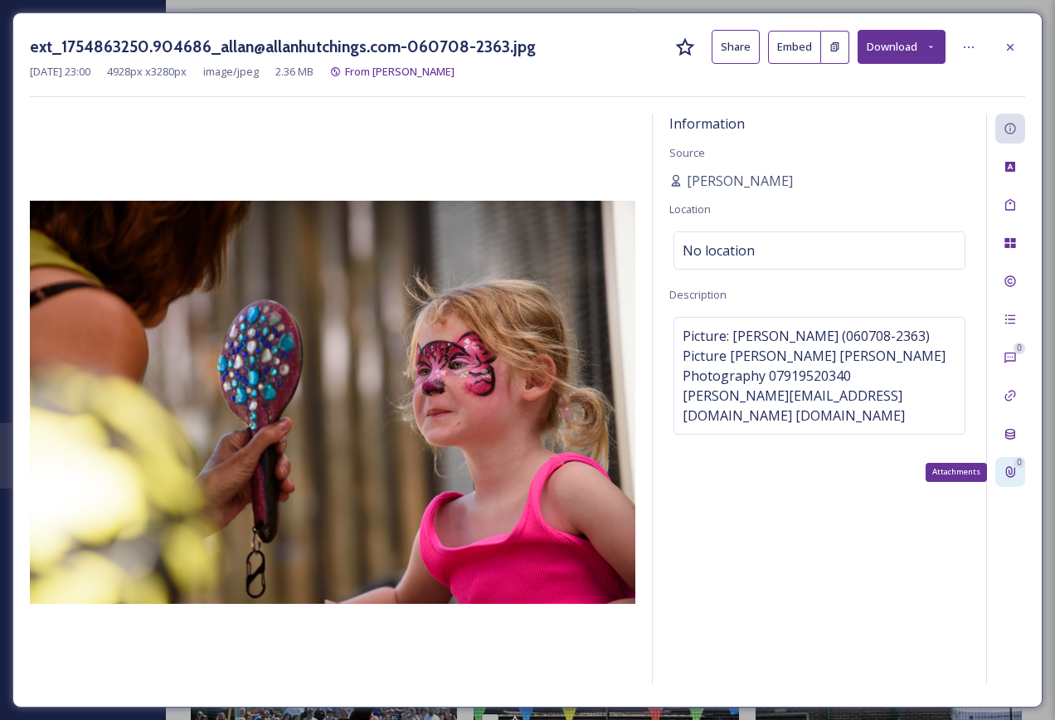
click at [1012, 472] on icon at bounding box center [1009, 471] width 13 height 13
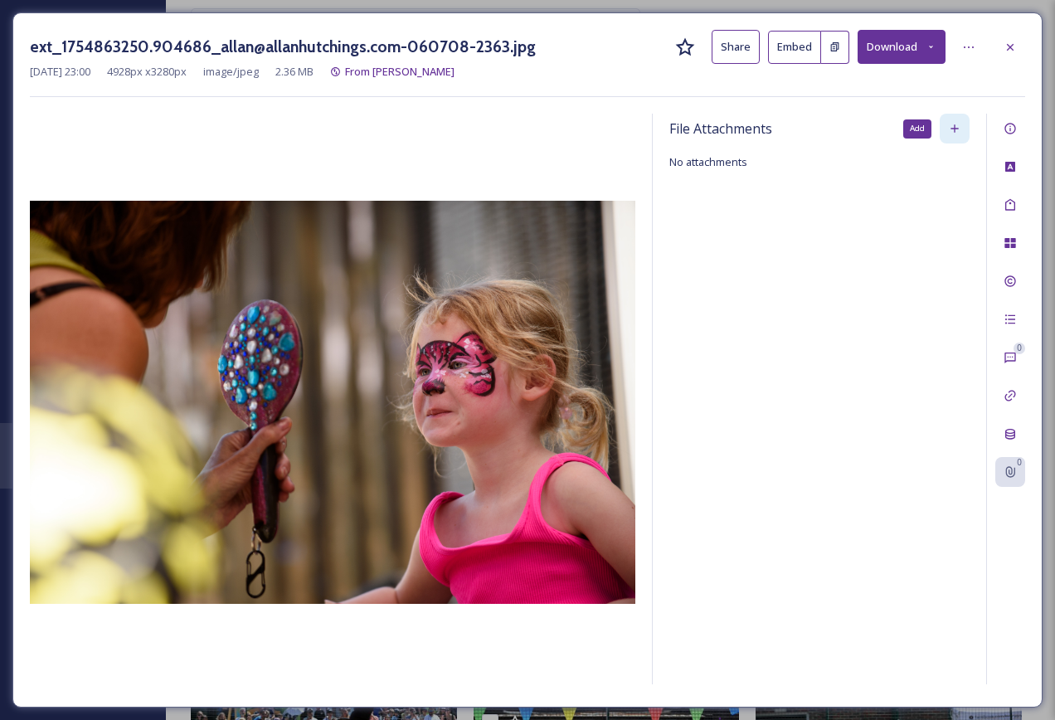
click at [956, 129] on icon at bounding box center [953, 128] width 7 height 7
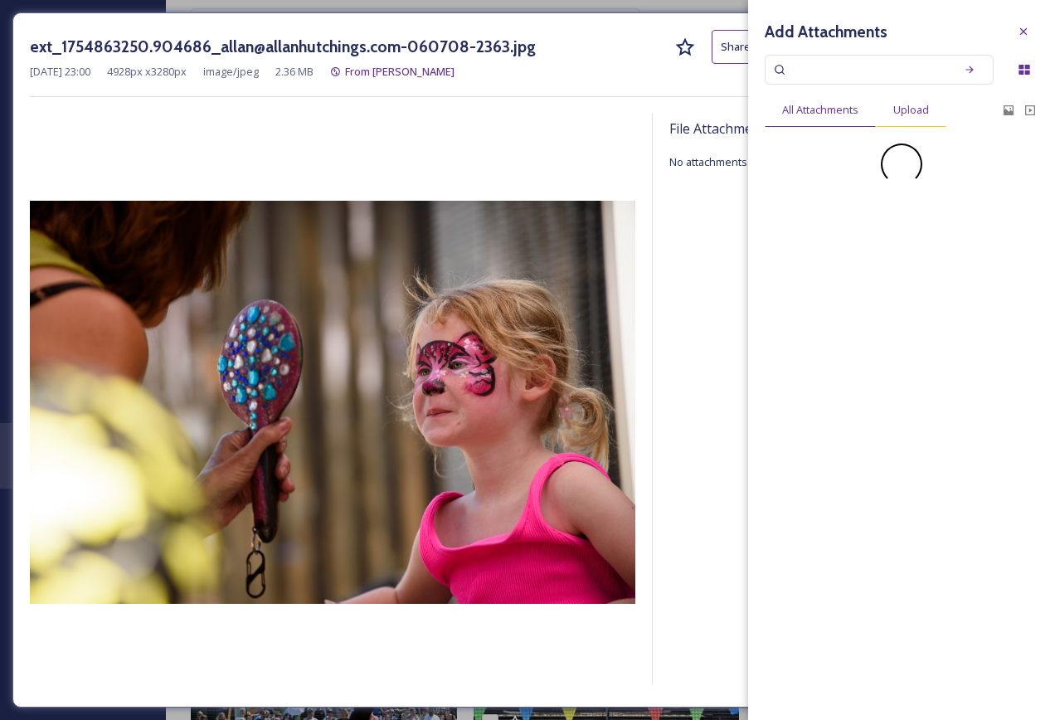
click at [919, 105] on span "Upload" at bounding box center [911, 110] width 36 height 16
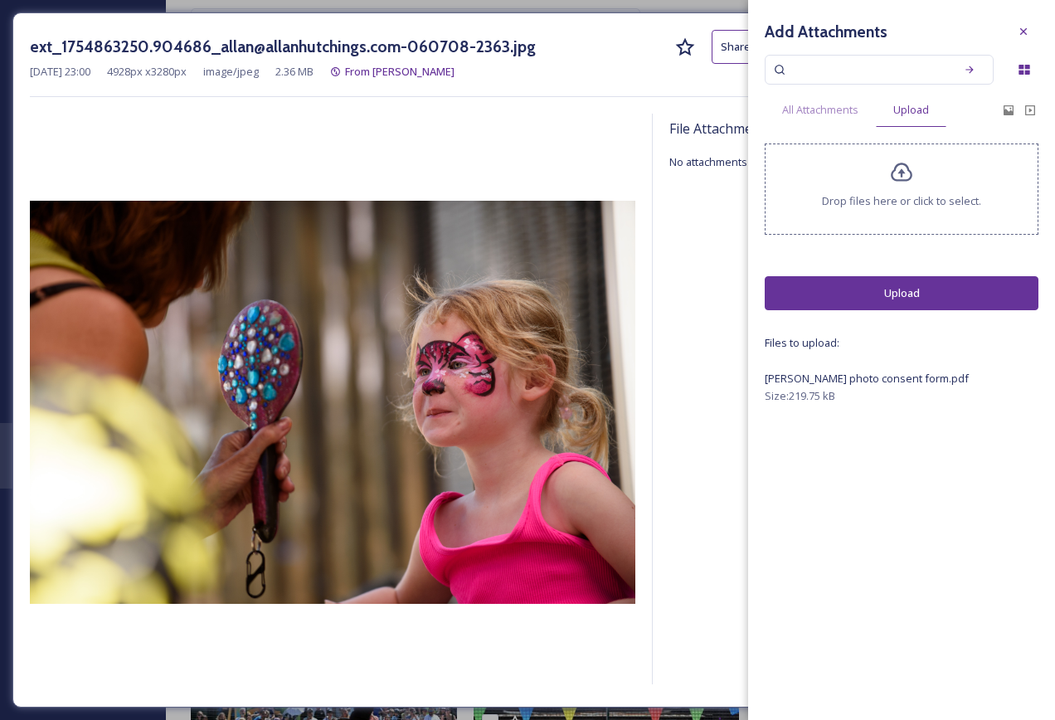
click at [914, 298] on button "Upload" at bounding box center [901, 293] width 274 height 34
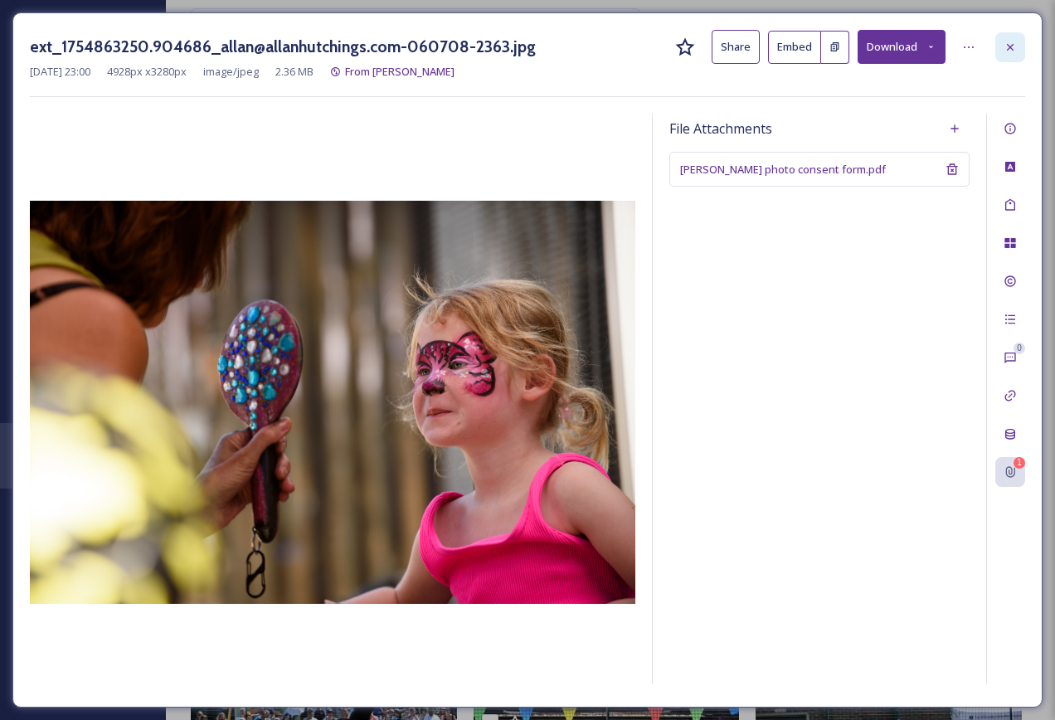
click at [1013, 50] on icon at bounding box center [1009, 46] width 7 height 7
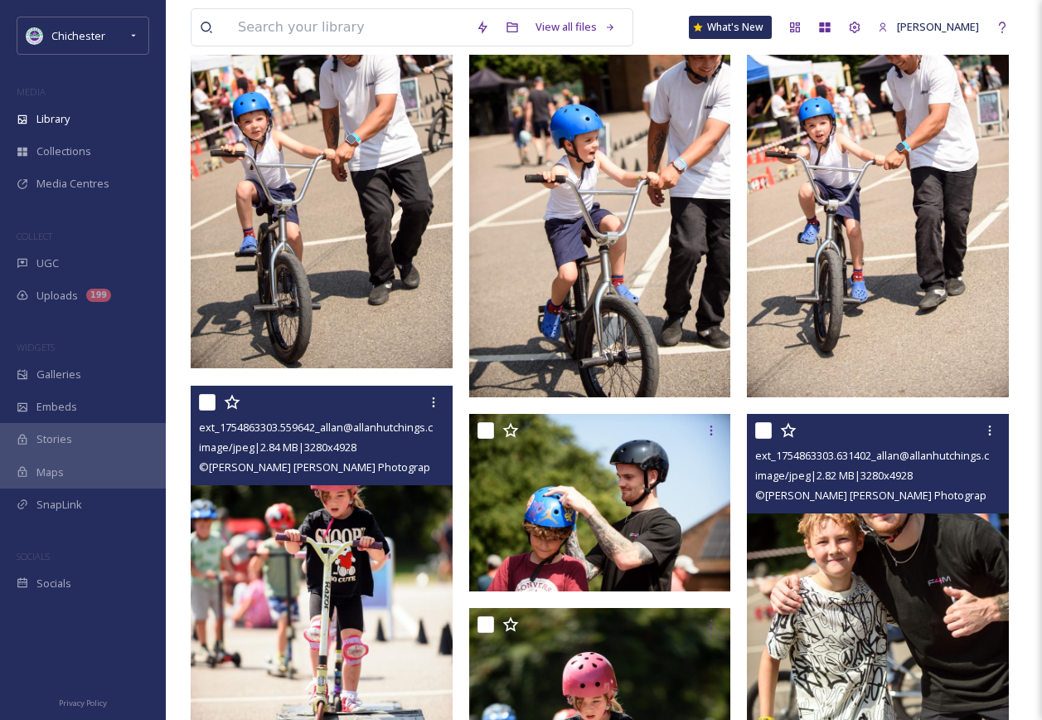
scroll to position [2309, 0]
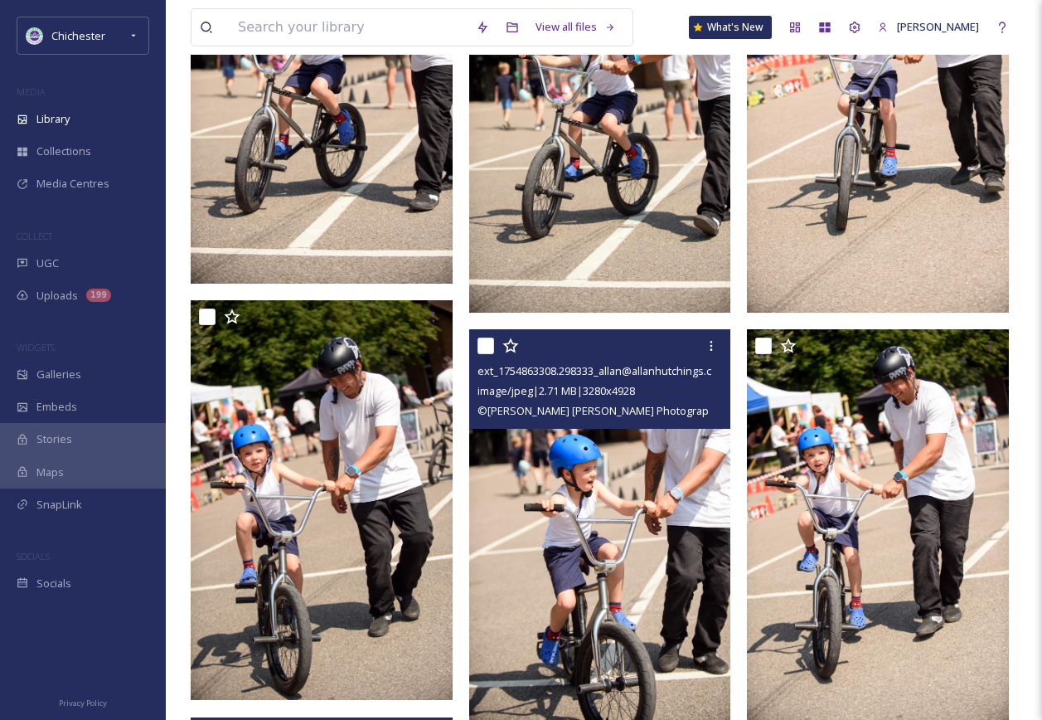
click at [539, 531] on img at bounding box center [600, 525] width 262 height 393
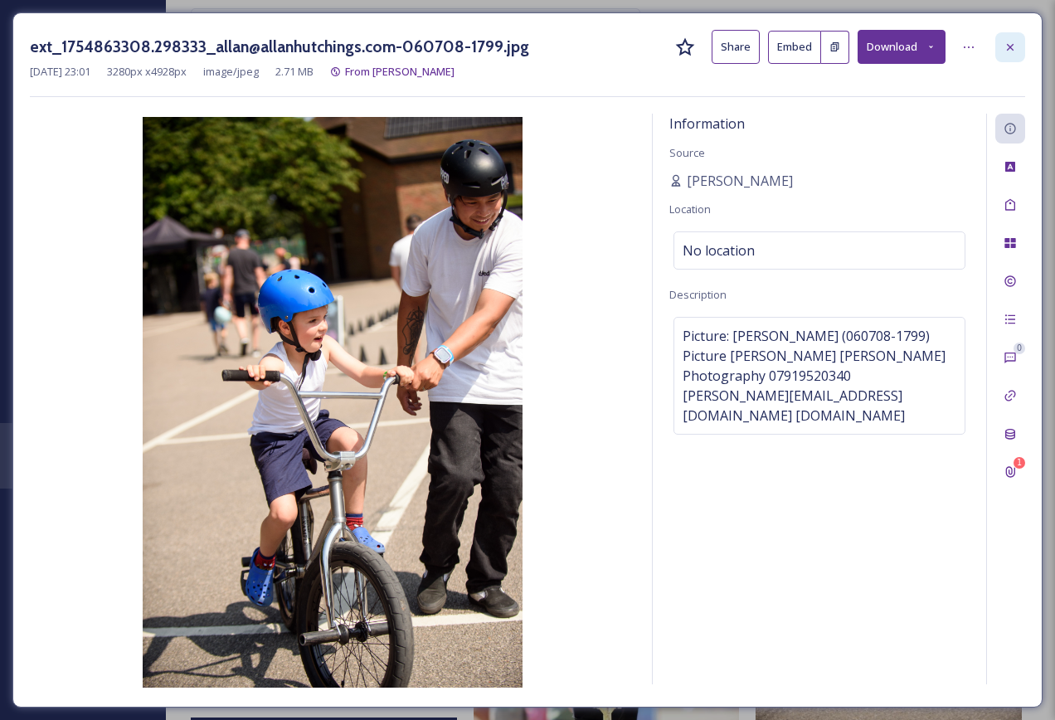
click at [1002, 46] on div at bounding box center [1010, 47] width 30 height 30
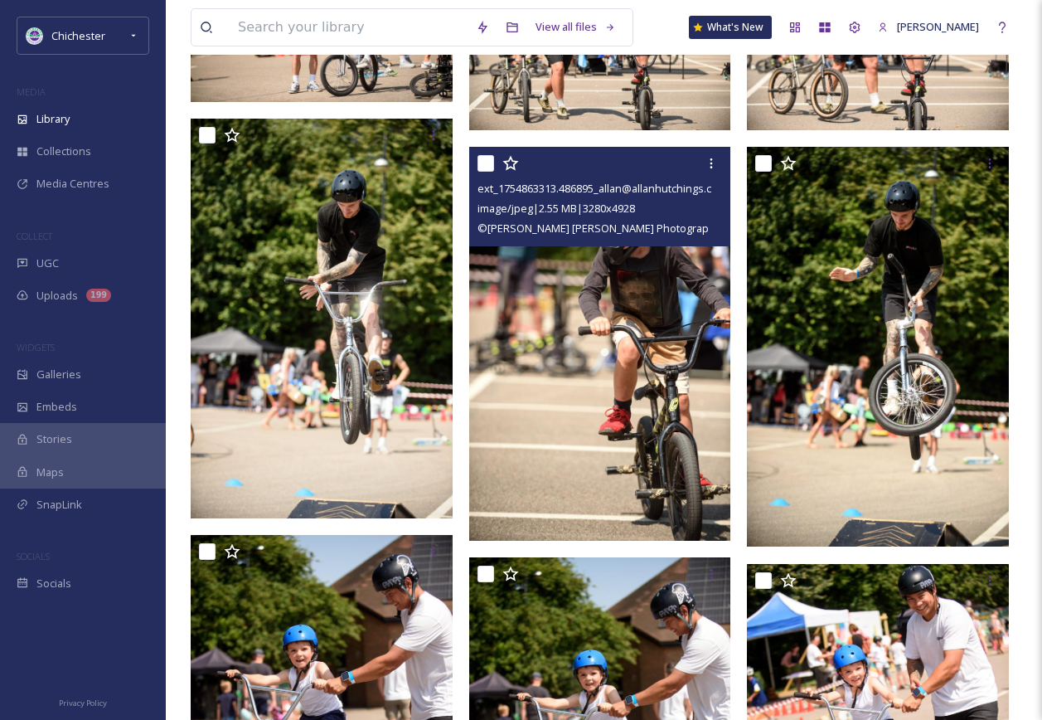
scroll to position [1646, 0]
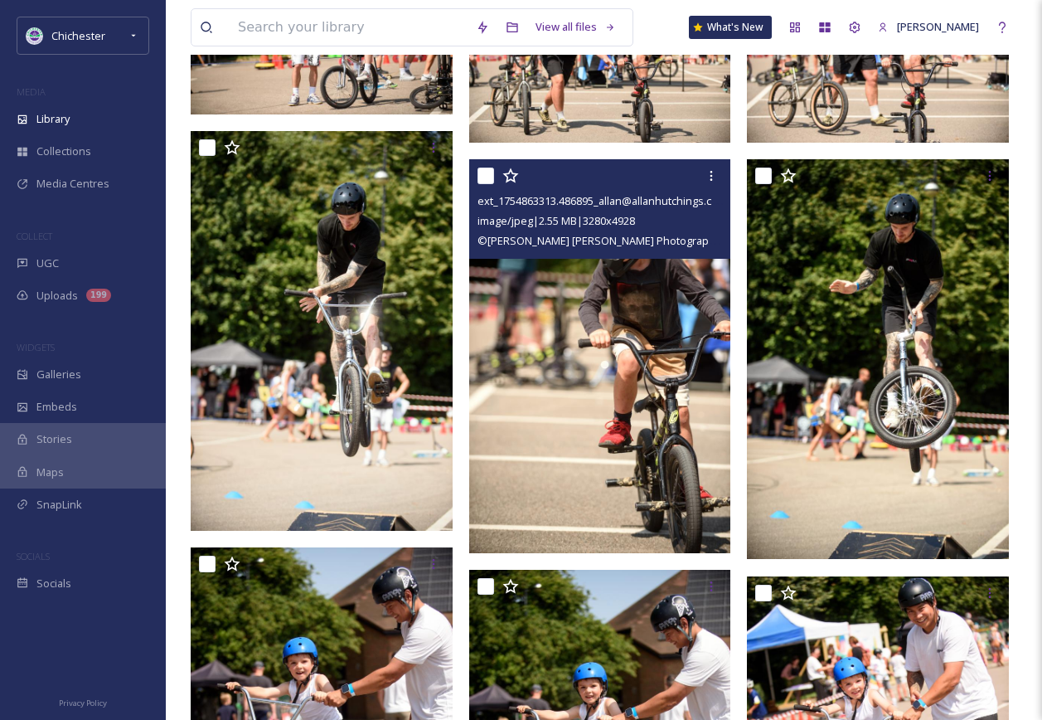
click at [704, 306] on img at bounding box center [600, 355] width 262 height 393
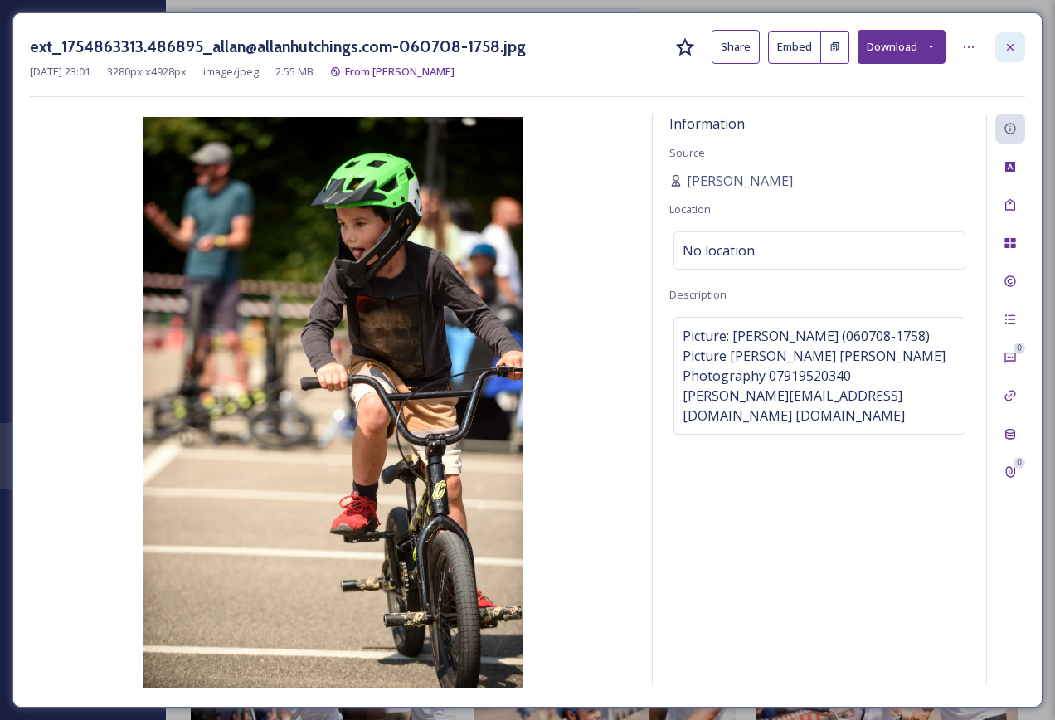
click at [1022, 51] on div at bounding box center [1010, 47] width 30 height 30
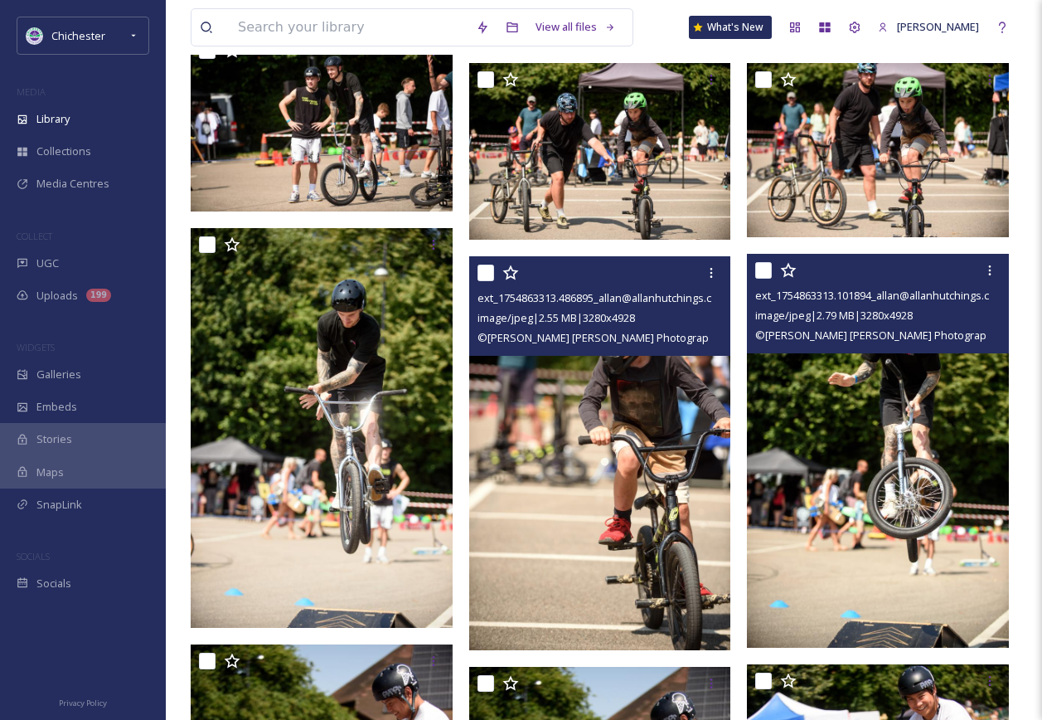
scroll to position [1397, 0]
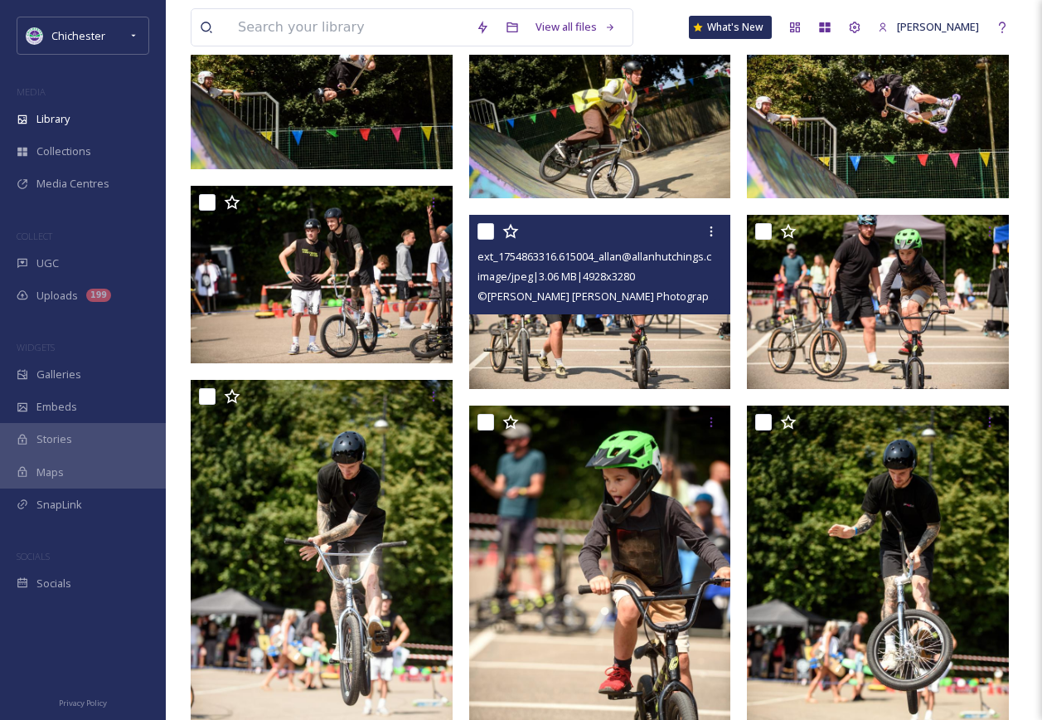
click at [599, 344] on img at bounding box center [600, 302] width 262 height 174
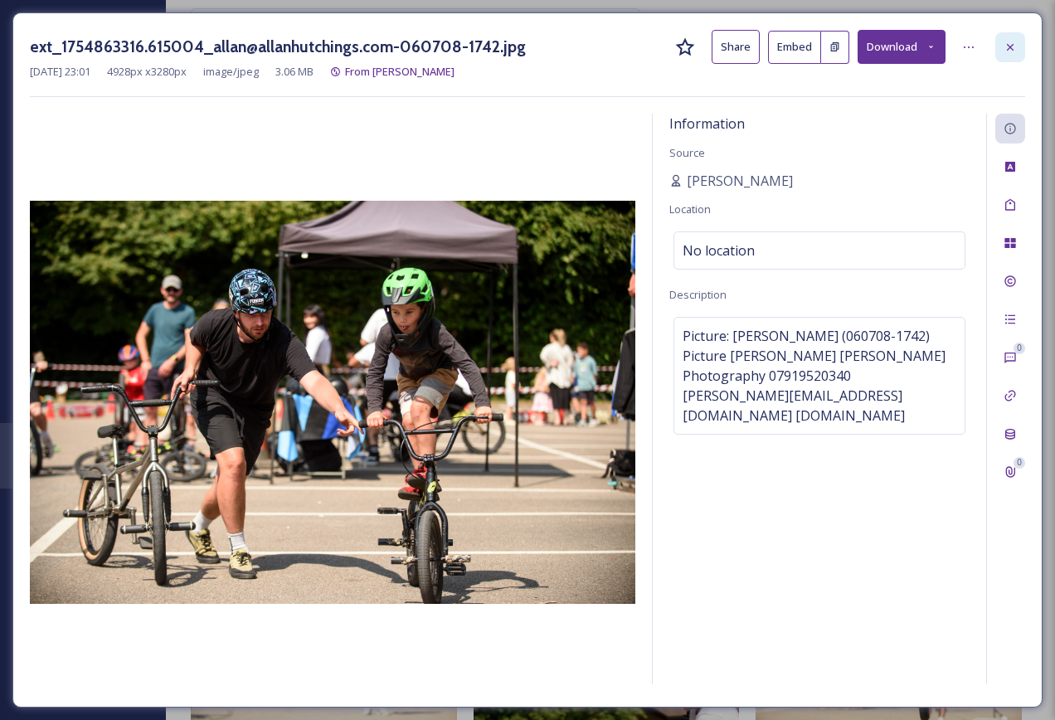
click at [1020, 43] on div at bounding box center [1010, 47] width 30 height 30
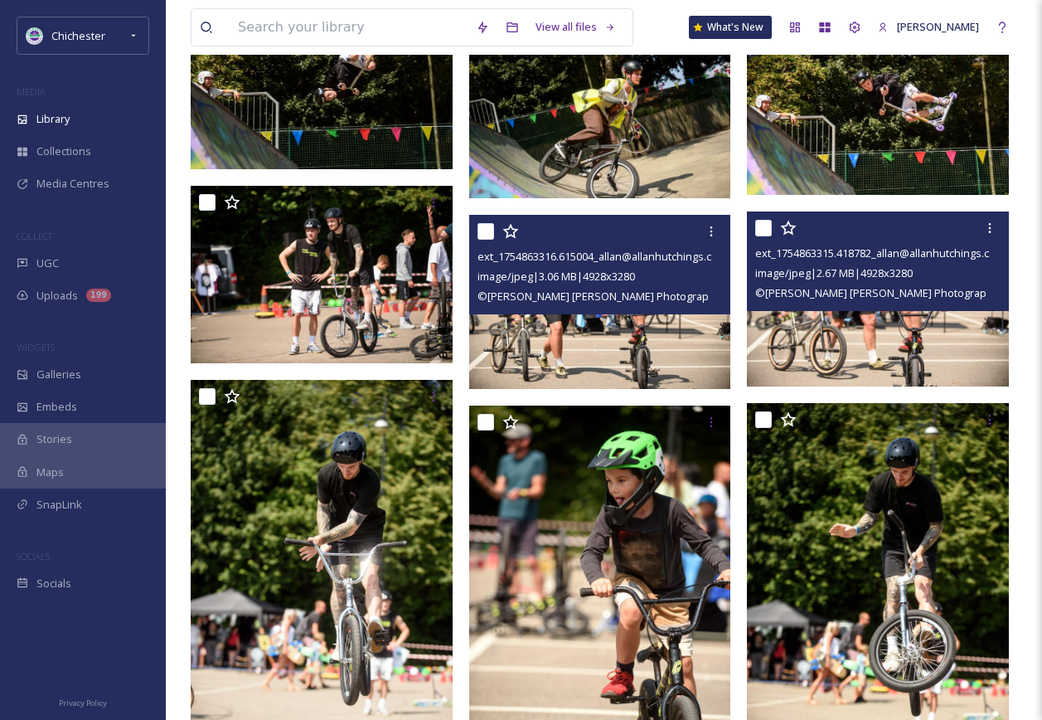
click at [909, 307] on div "ext_1754863315.418782_allan@allanhutchings.com-060708-1751.jpg image/jpeg | 2.6…" at bounding box center [878, 260] width 262 height 99
click at [896, 332] on img at bounding box center [878, 298] width 262 height 174
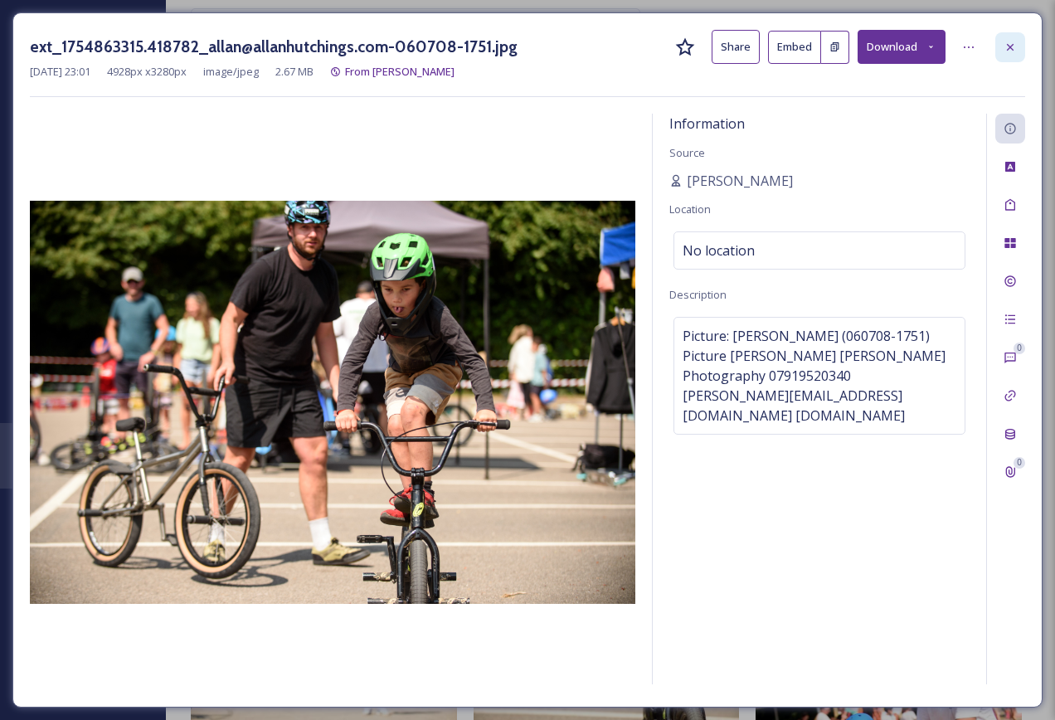
click at [1018, 52] on div at bounding box center [1010, 47] width 30 height 30
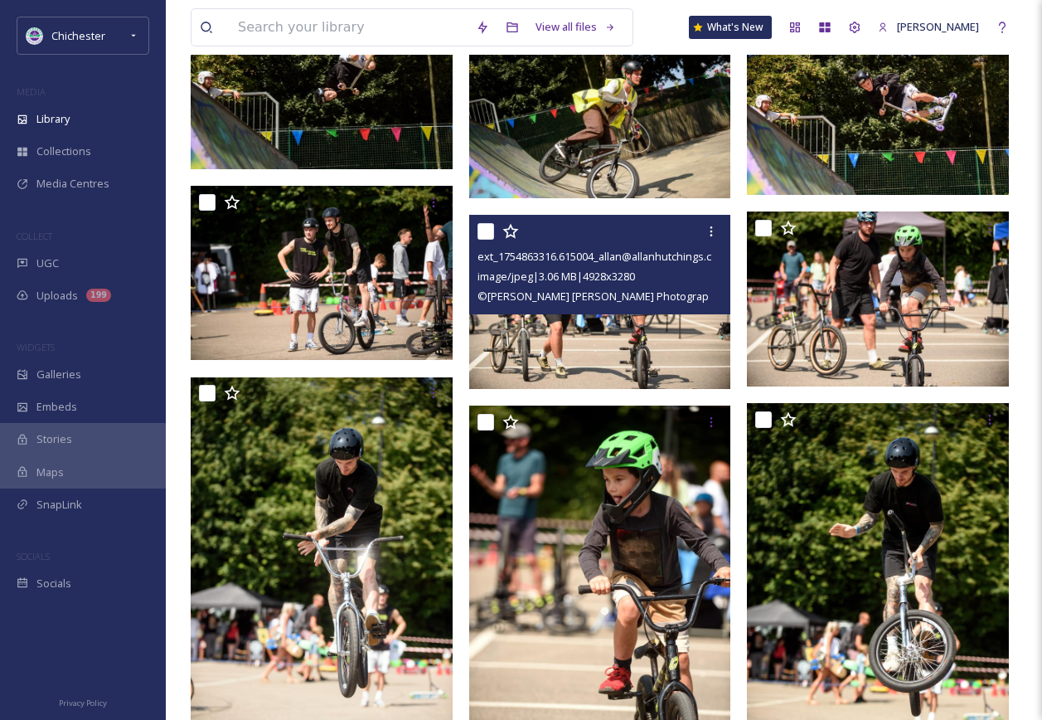
click at [483, 231] on input "checkbox" at bounding box center [486, 231] width 17 height 17
checkbox input "true"
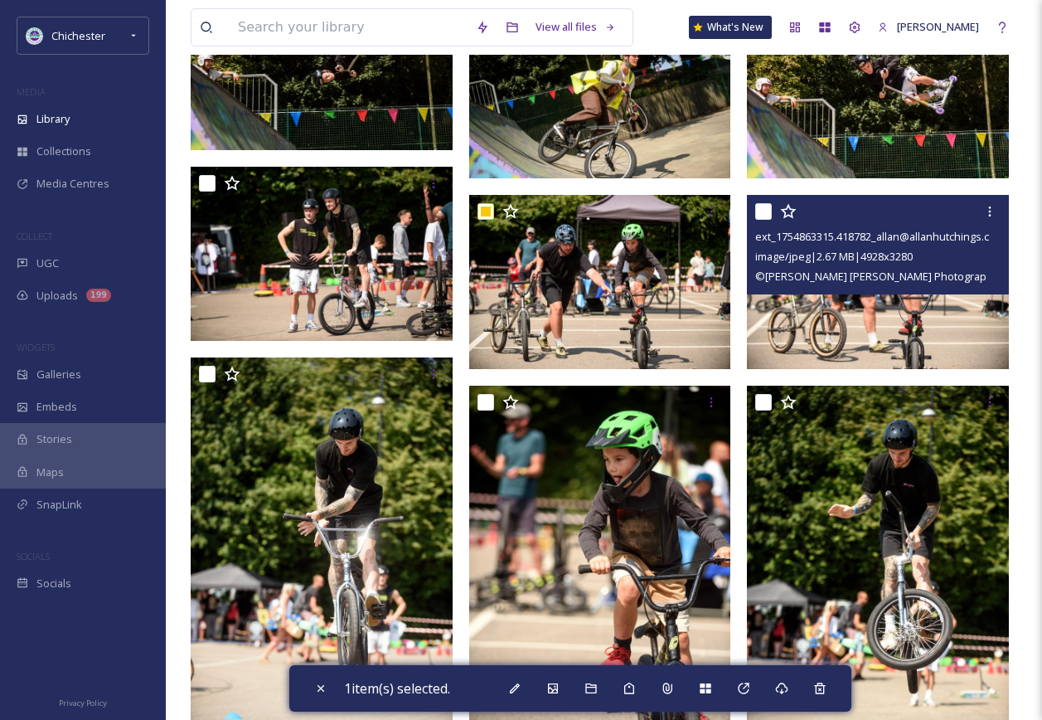
click at [759, 211] on input "checkbox" at bounding box center [763, 211] width 17 height 17
checkbox input "true"
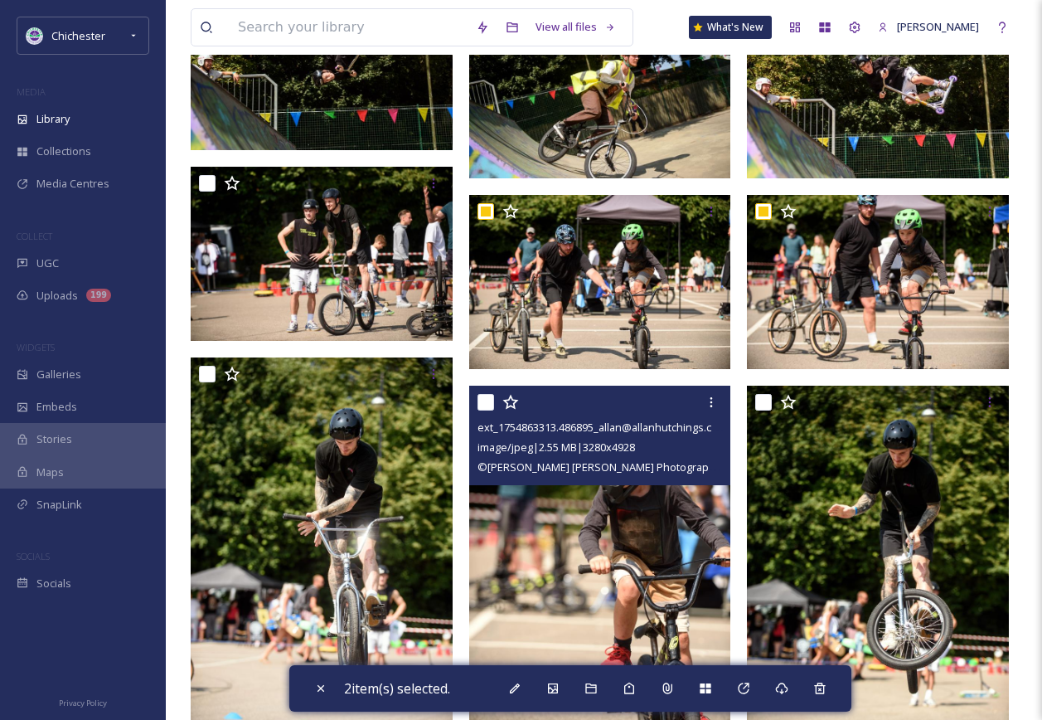
click at [483, 402] on input "checkbox" at bounding box center [486, 402] width 17 height 17
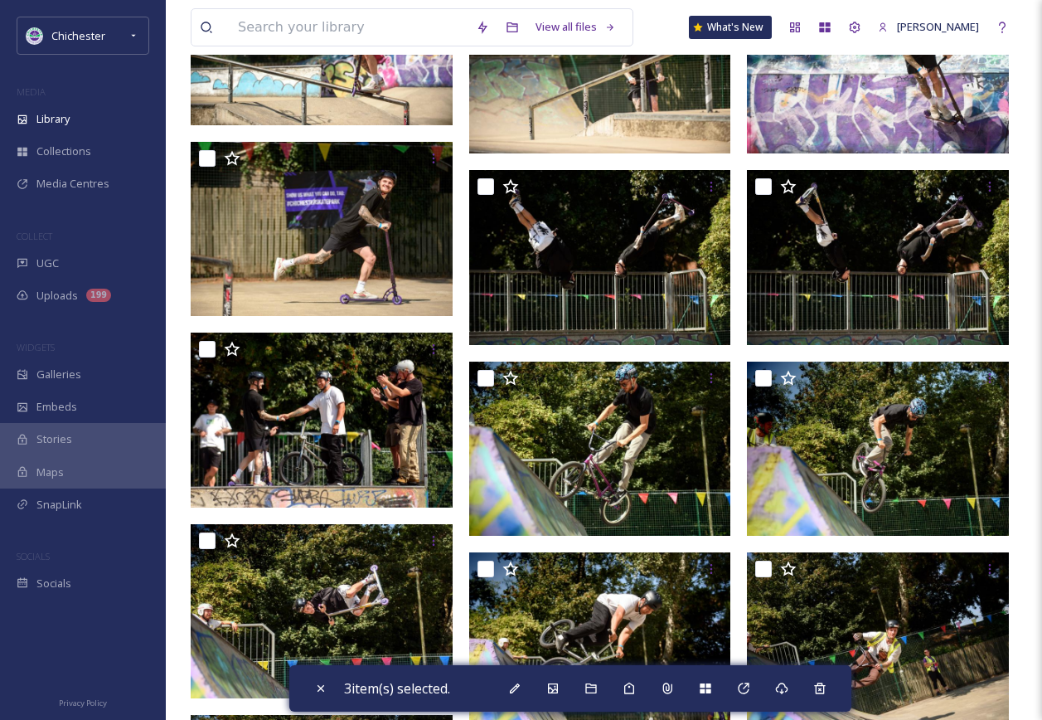
scroll to position [651, 0]
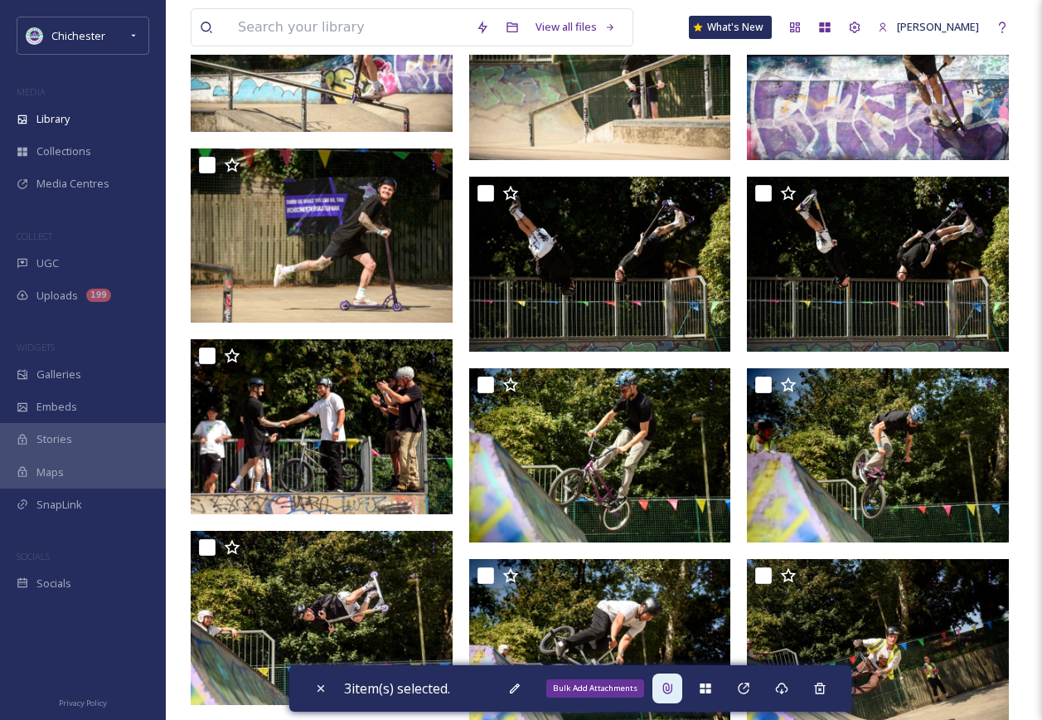
click at [681, 691] on div "Bulk Add Attachments" at bounding box center [667, 688] width 30 height 30
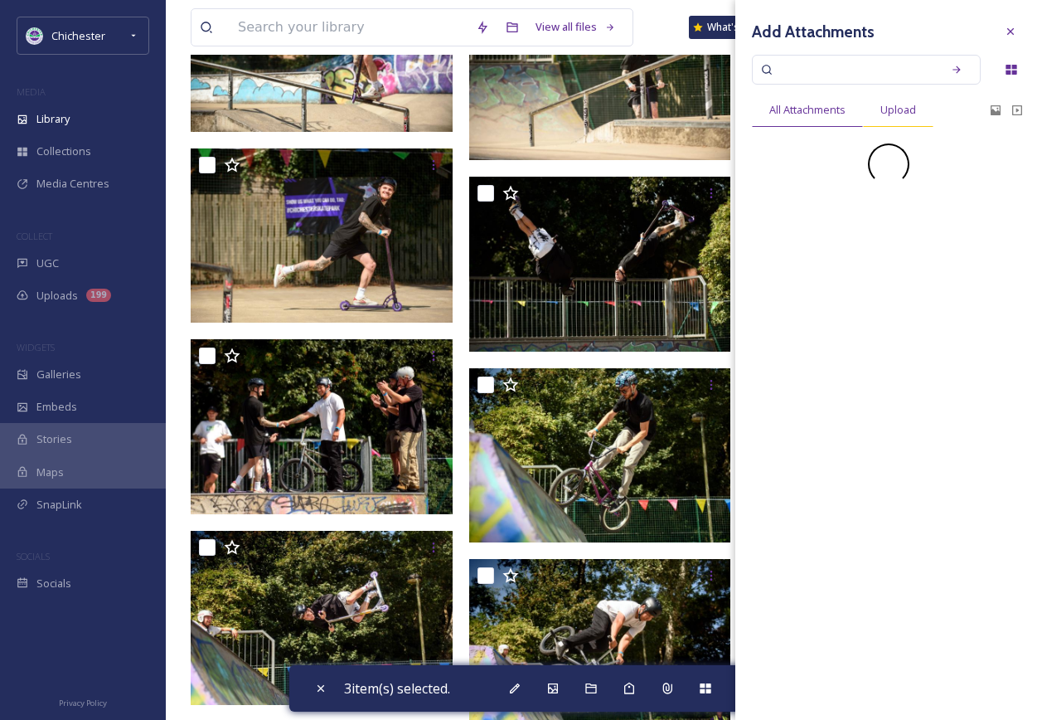
click at [907, 117] on span "Upload" at bounding box center [898, 110] width 36 height 16
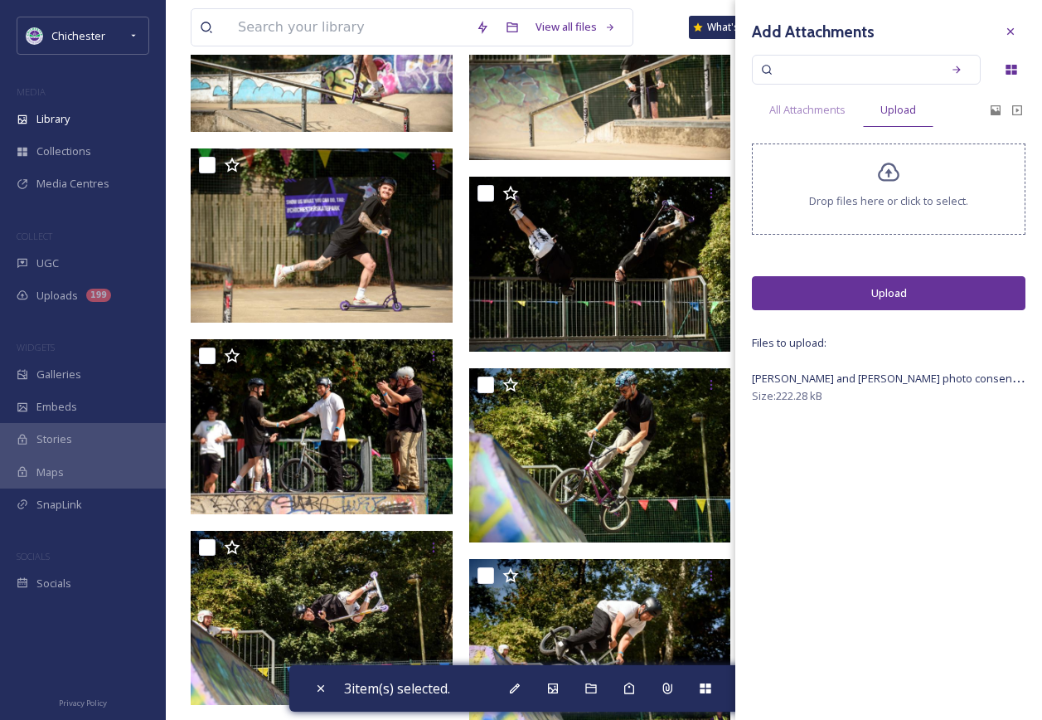
click at [890, 286] on button "Upload" at bounding box center [889, 293] width 274 height 34
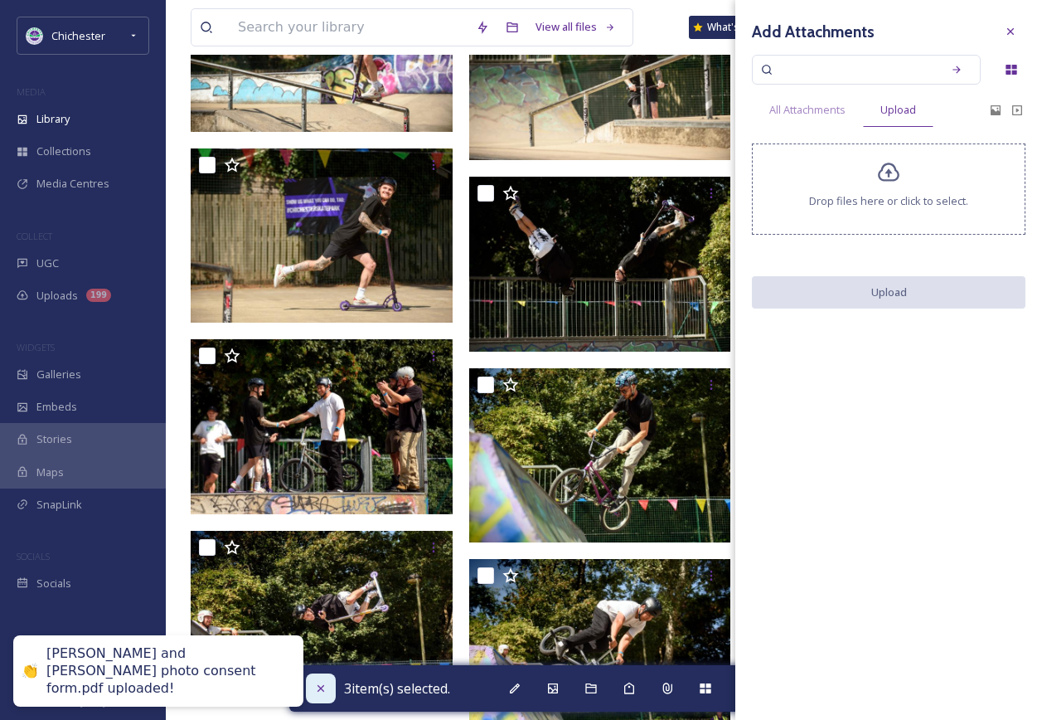
checkbox input "false"
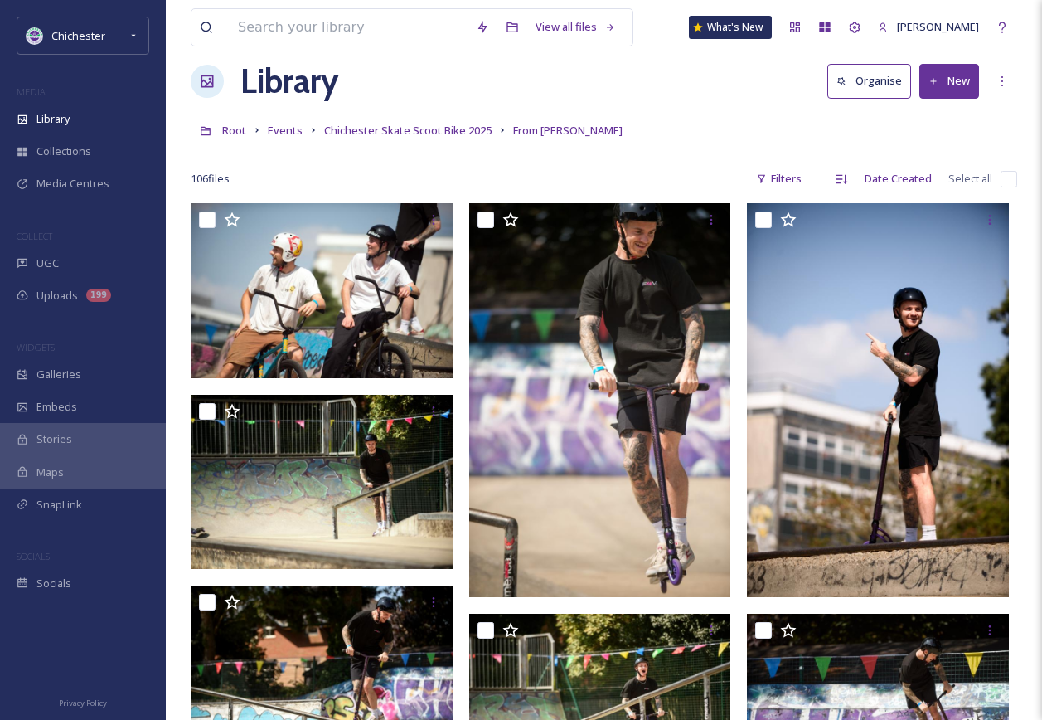
scroll to position [0, 0]
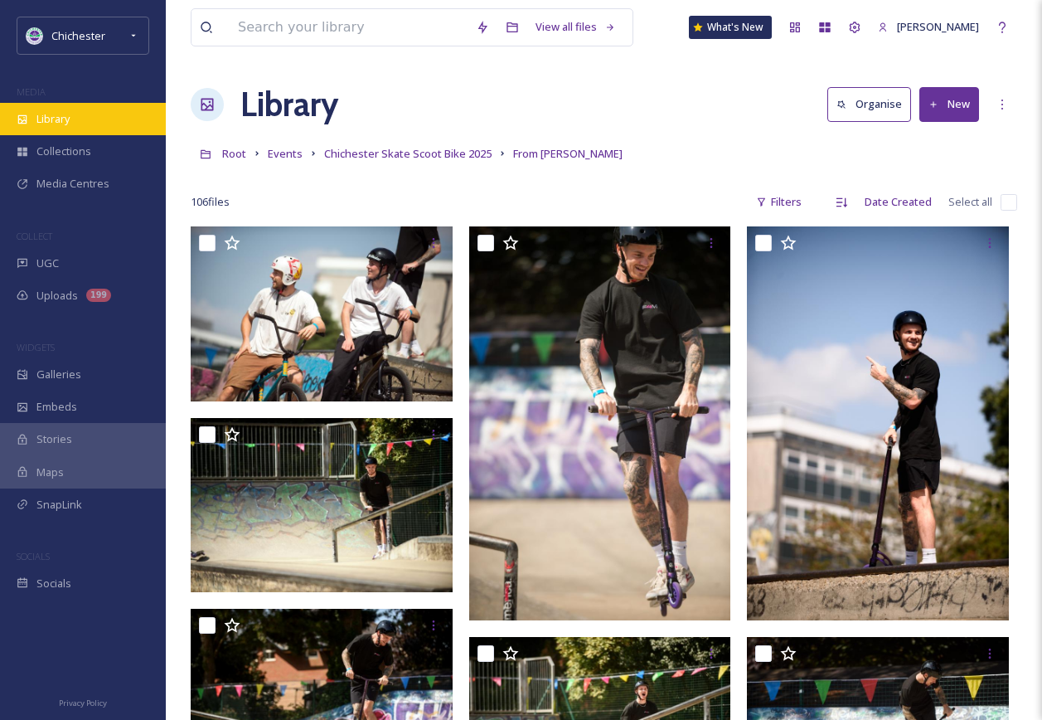
click at [134, 114] on div "Library" at bounding box center [83, 119] width 166 height 32
